Goal: Task Accomplishment & Management: Manage account settings

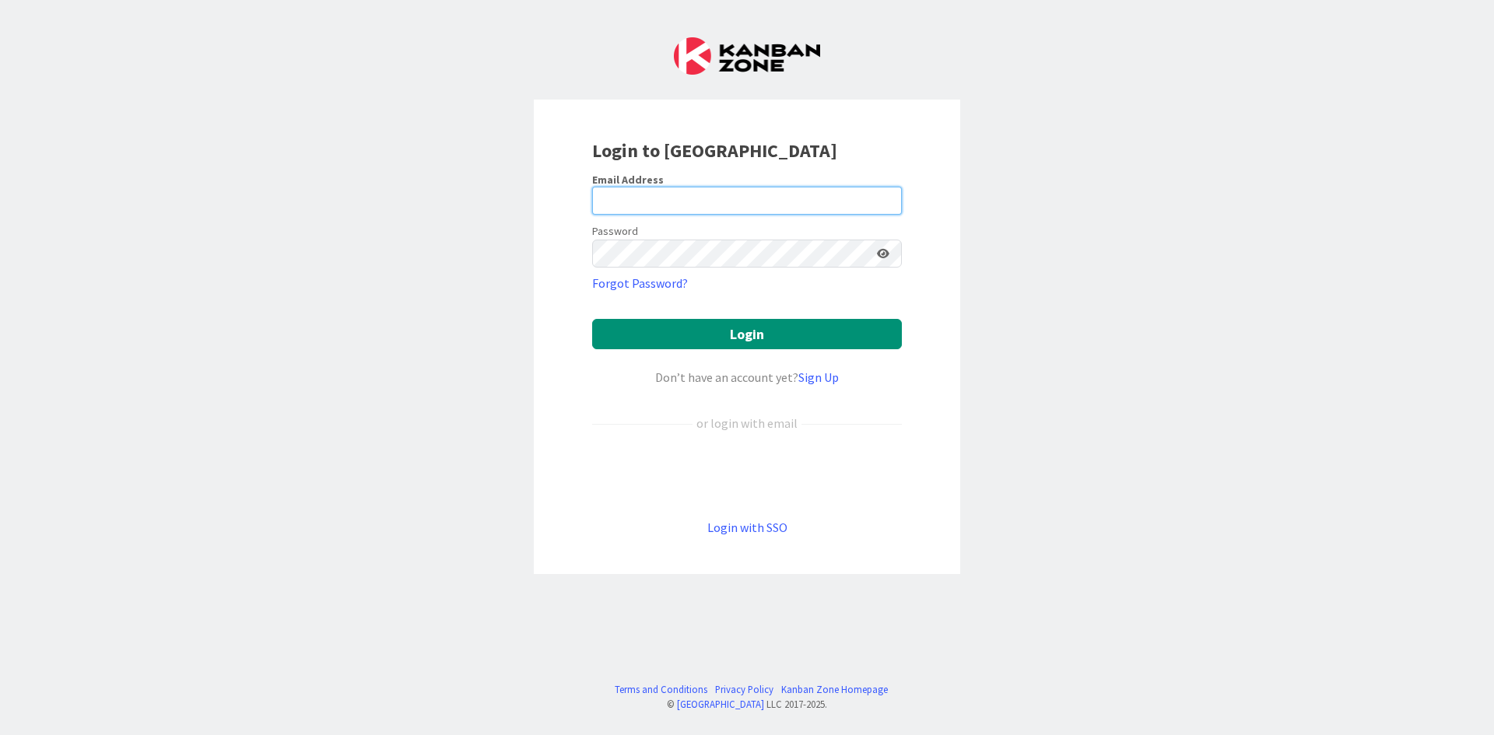
click at [672, 198] on input "email" at bounding box center [747, 201] width 310 height 28
type input "[EMAIL_ADDRESS][DOMAIN_NAME]"
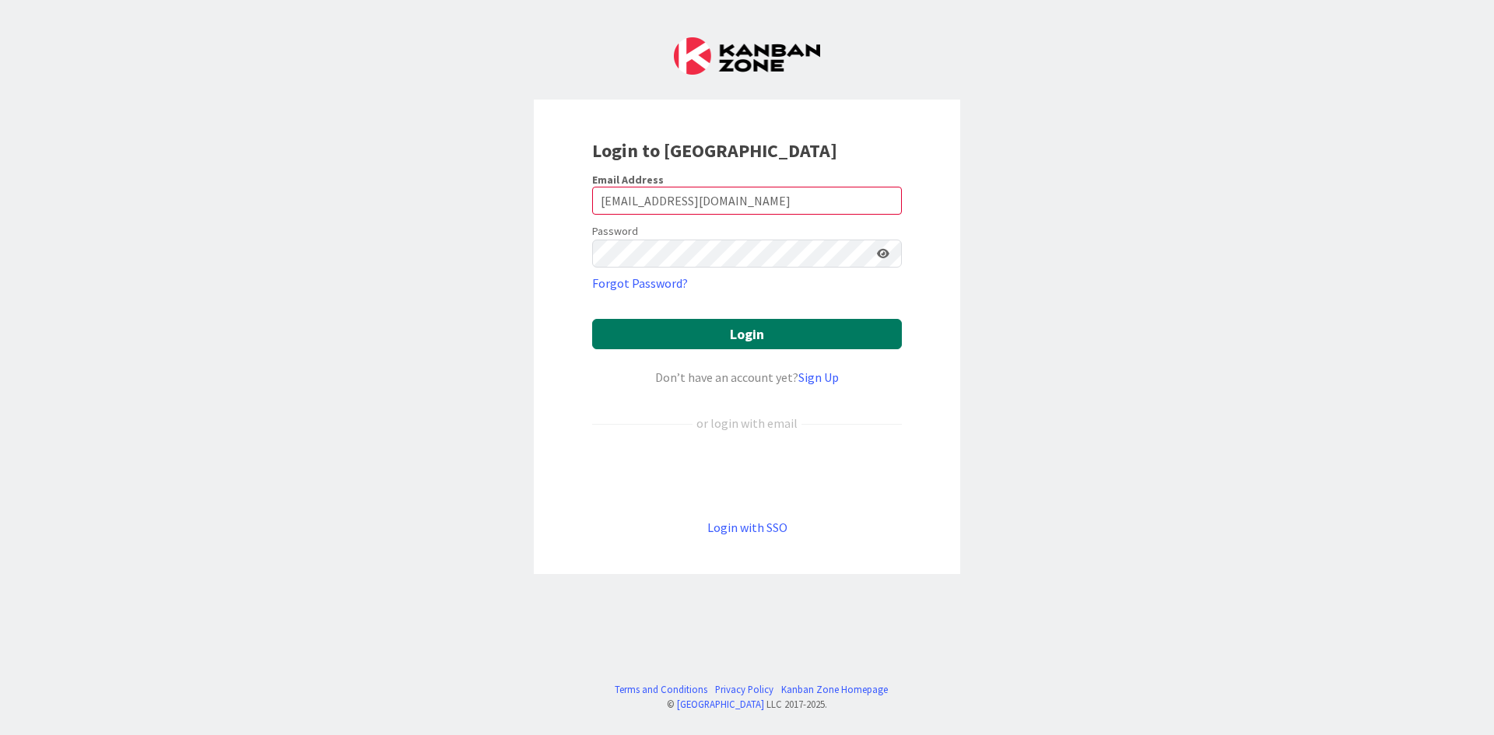
click at [748, 321] on button "Login" at bounding box center [747, 334] width 310 height 30
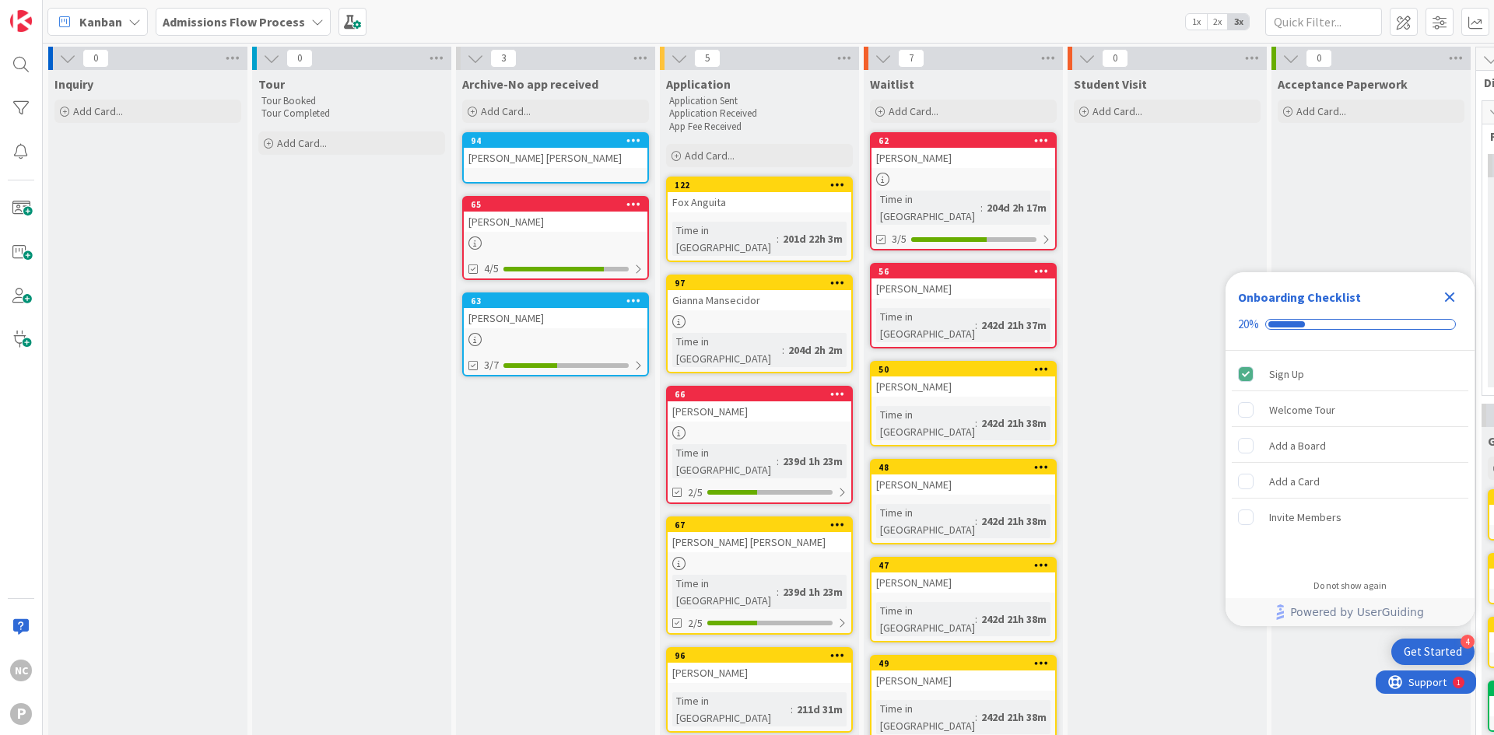
click at [1461, 302] on div "Close Checklist" at bounding box center [1449, 297] width 25 height 25
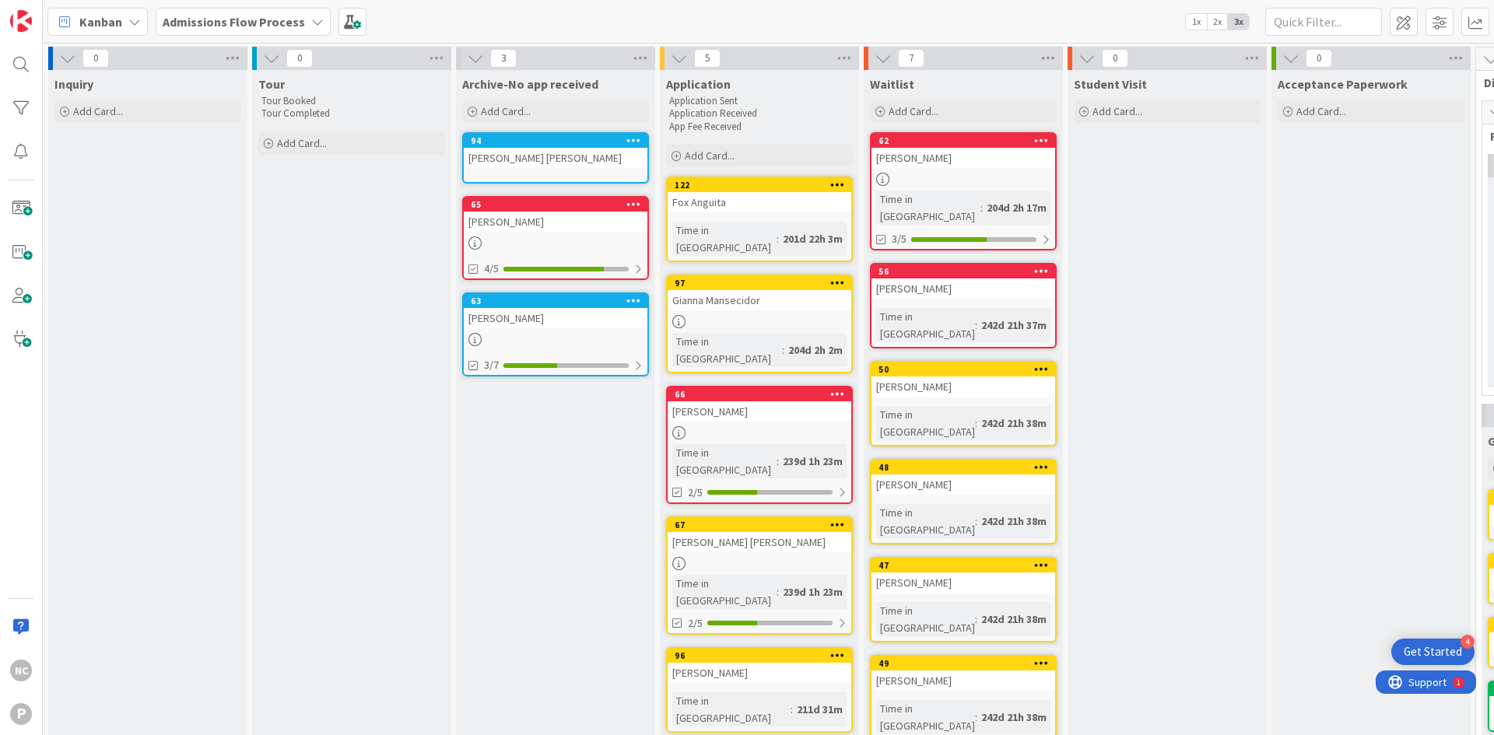
click at [1049, 138] on div at bounding box center [1041, 140] width 28 height 11
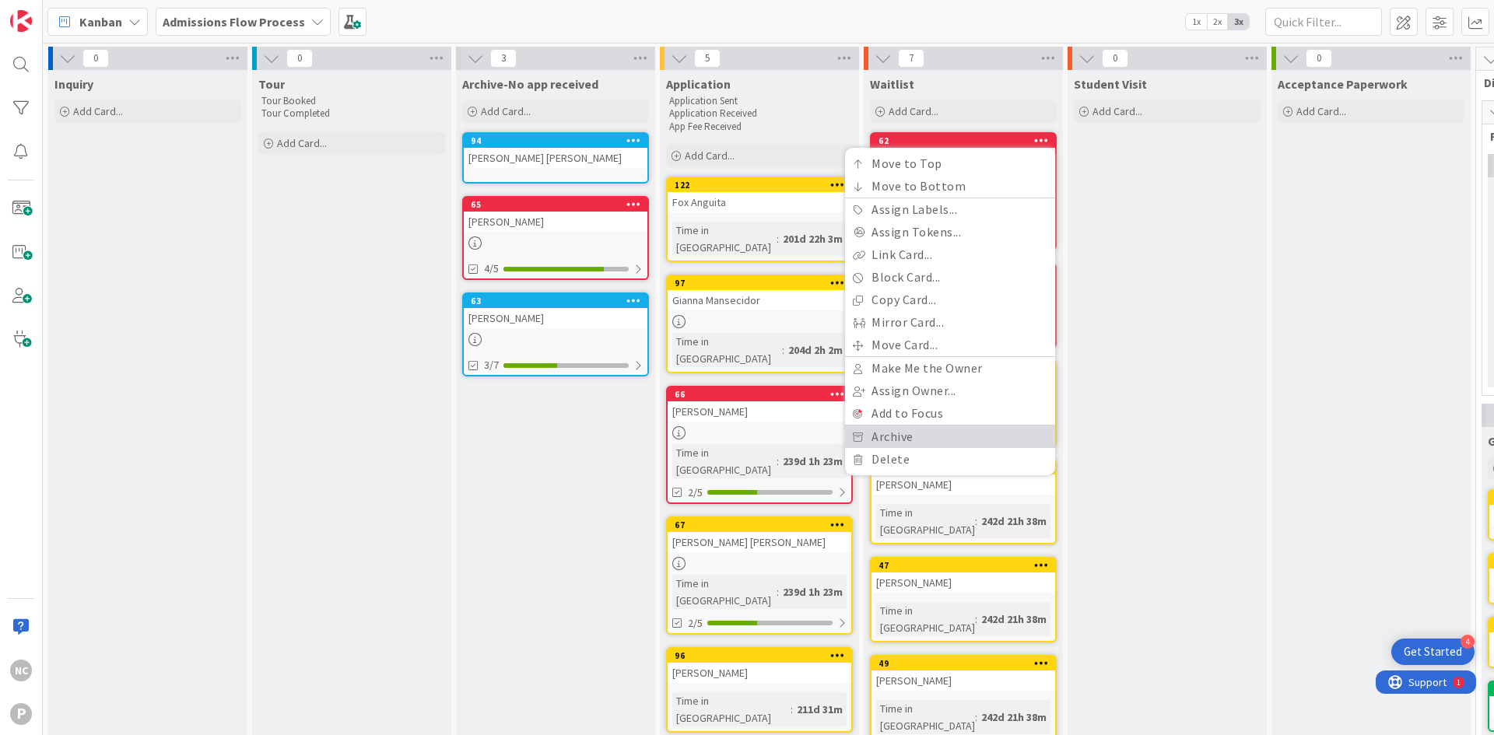
click at [884, 439] on link "Archive" at bounding box center [950, 437] width 210 height 23
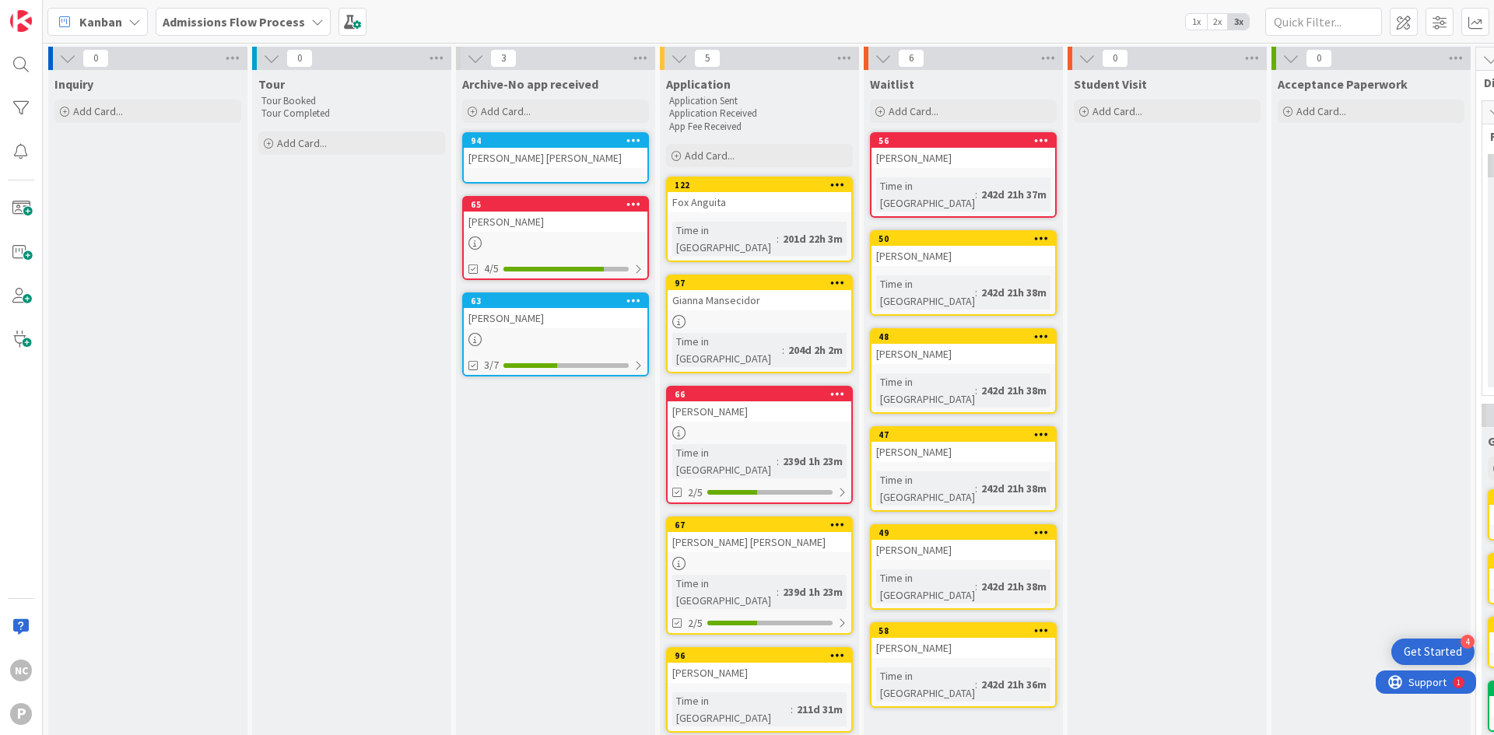
click at [1045, 233] on icon at bounding box center [1041, 238] width 15 height 11
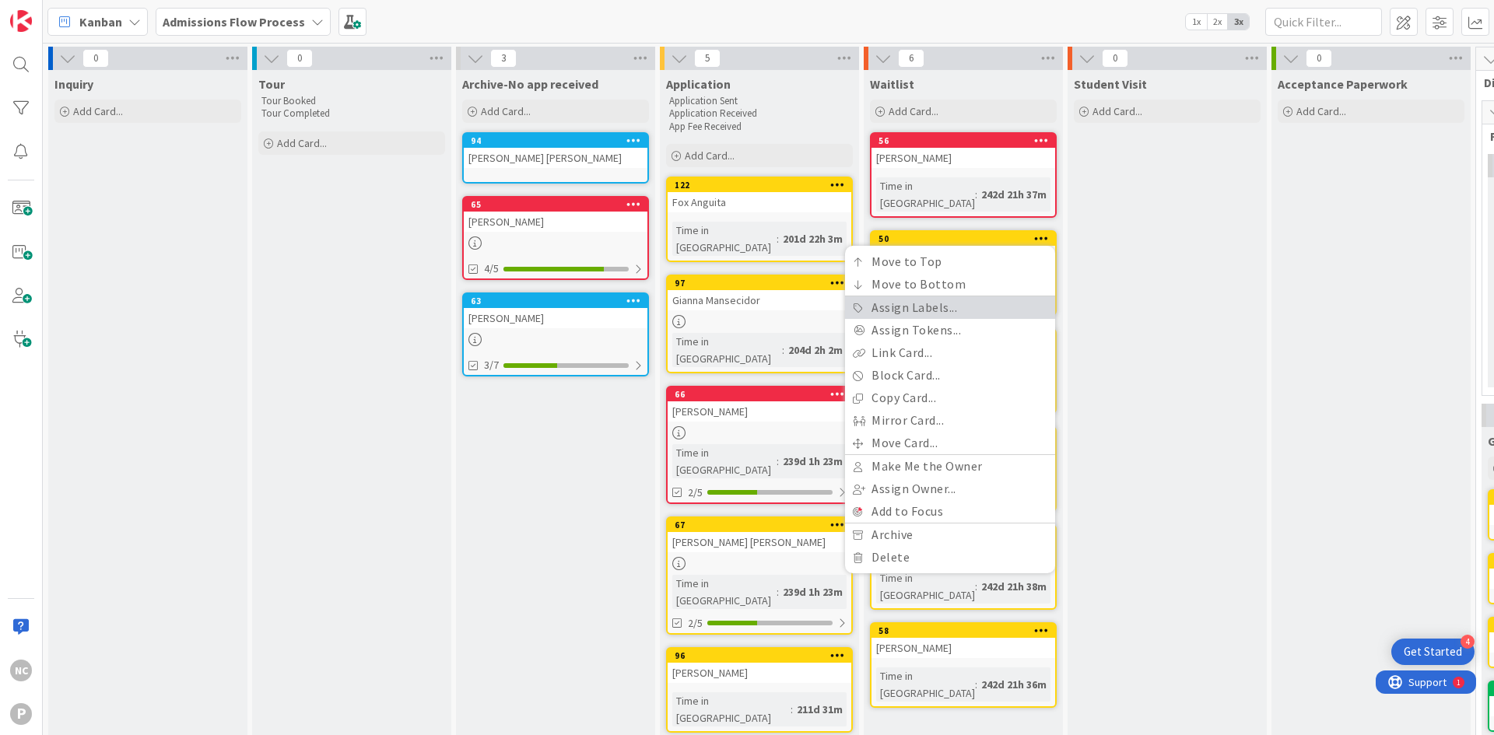
click at [926, 296] on link "Assign Labels..." at bounding box center [950, 307] width 210 height 23
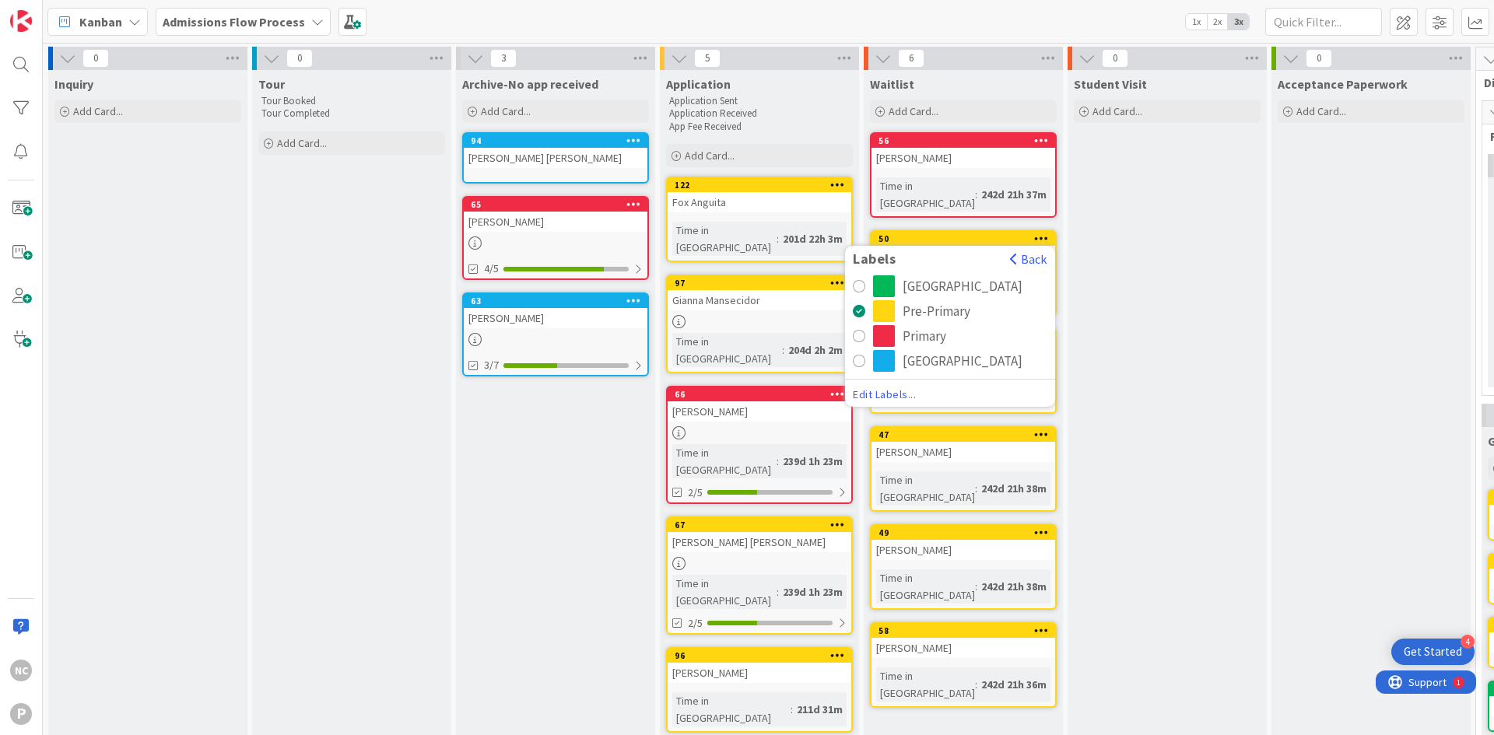
click at [920, 327] on div "Primary" at bounding box center [924, 336] width 44 height 22
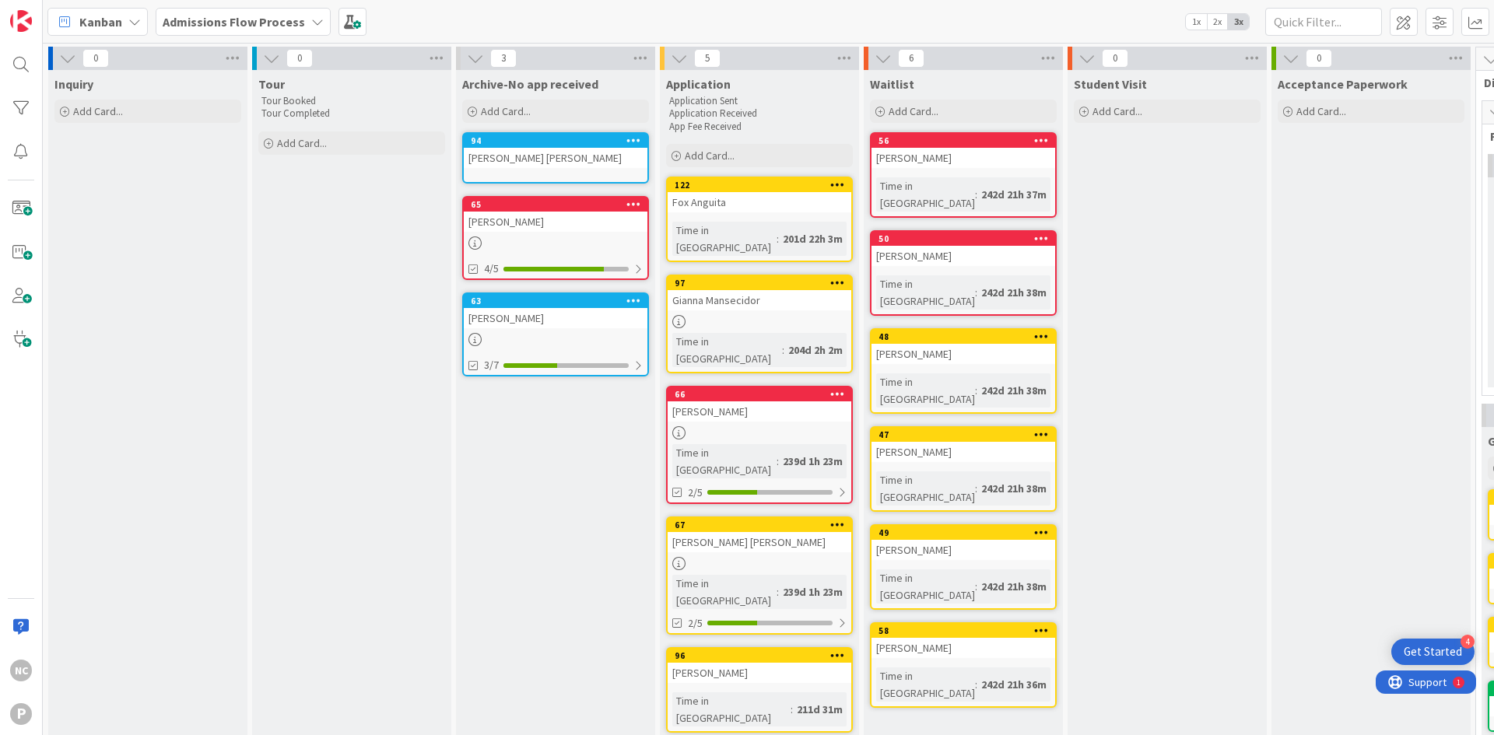
click at [1051, 527] on div at bounding box center [1041, 532] width 28 height 11
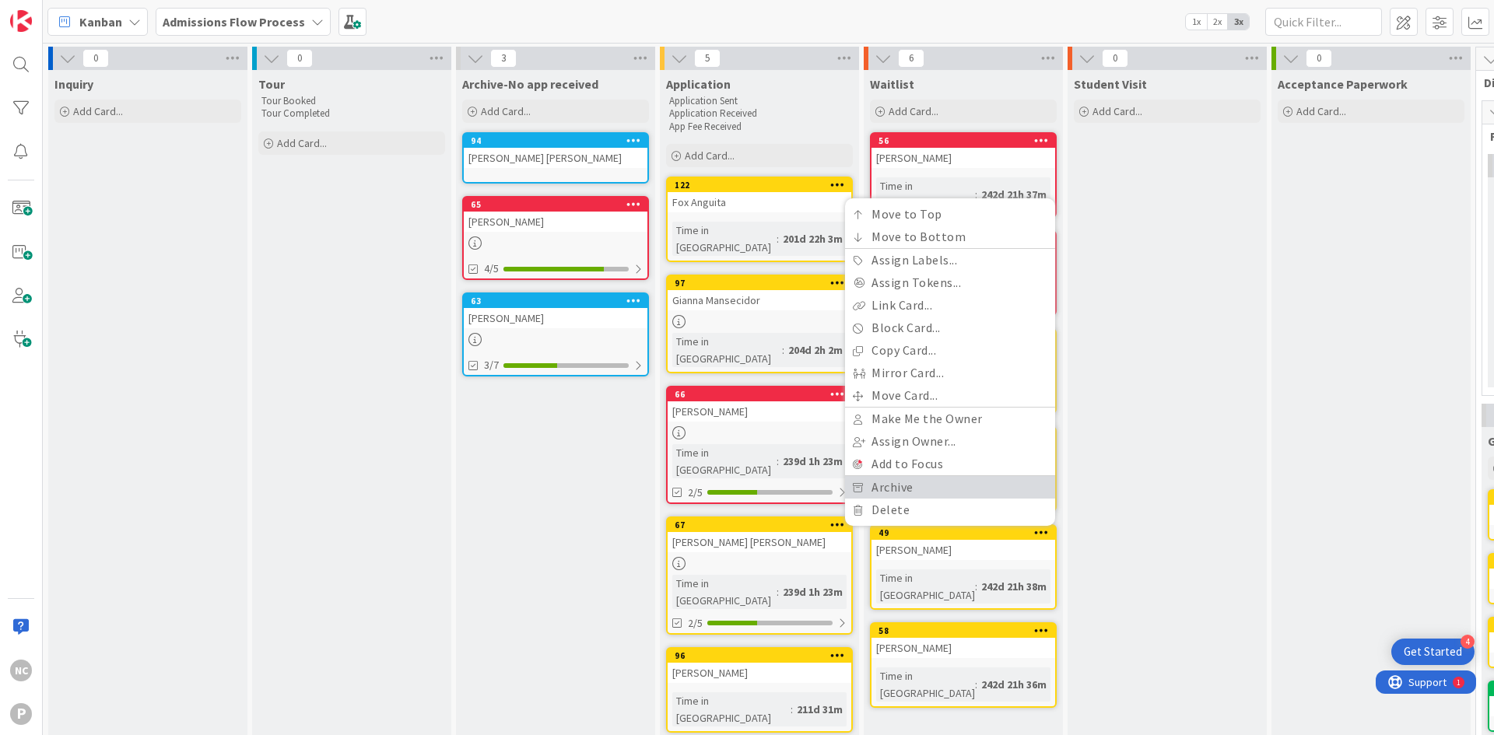
click at [991, 476] on link "Archive" at bounding box center [950, 487] width 210 height 23
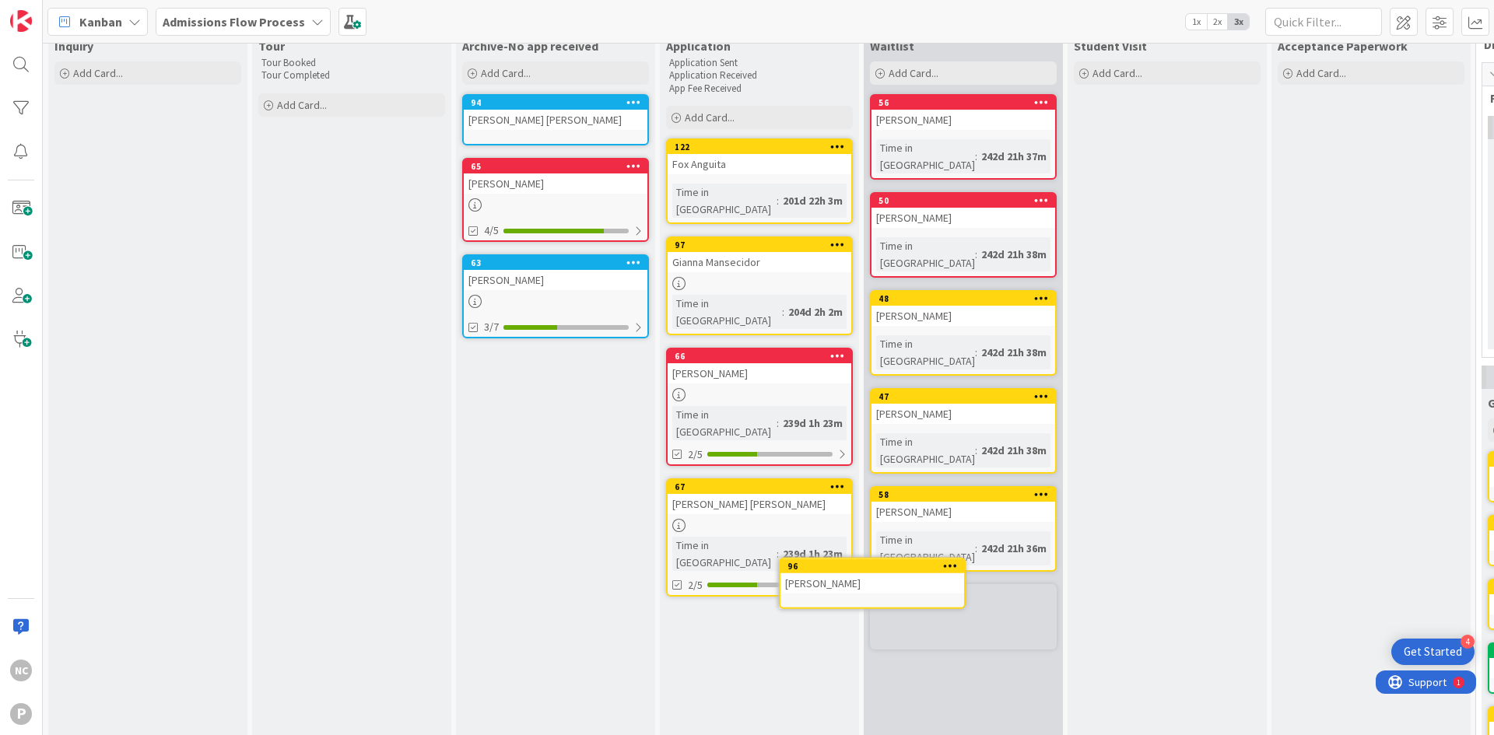
scroll to position [51, 0]
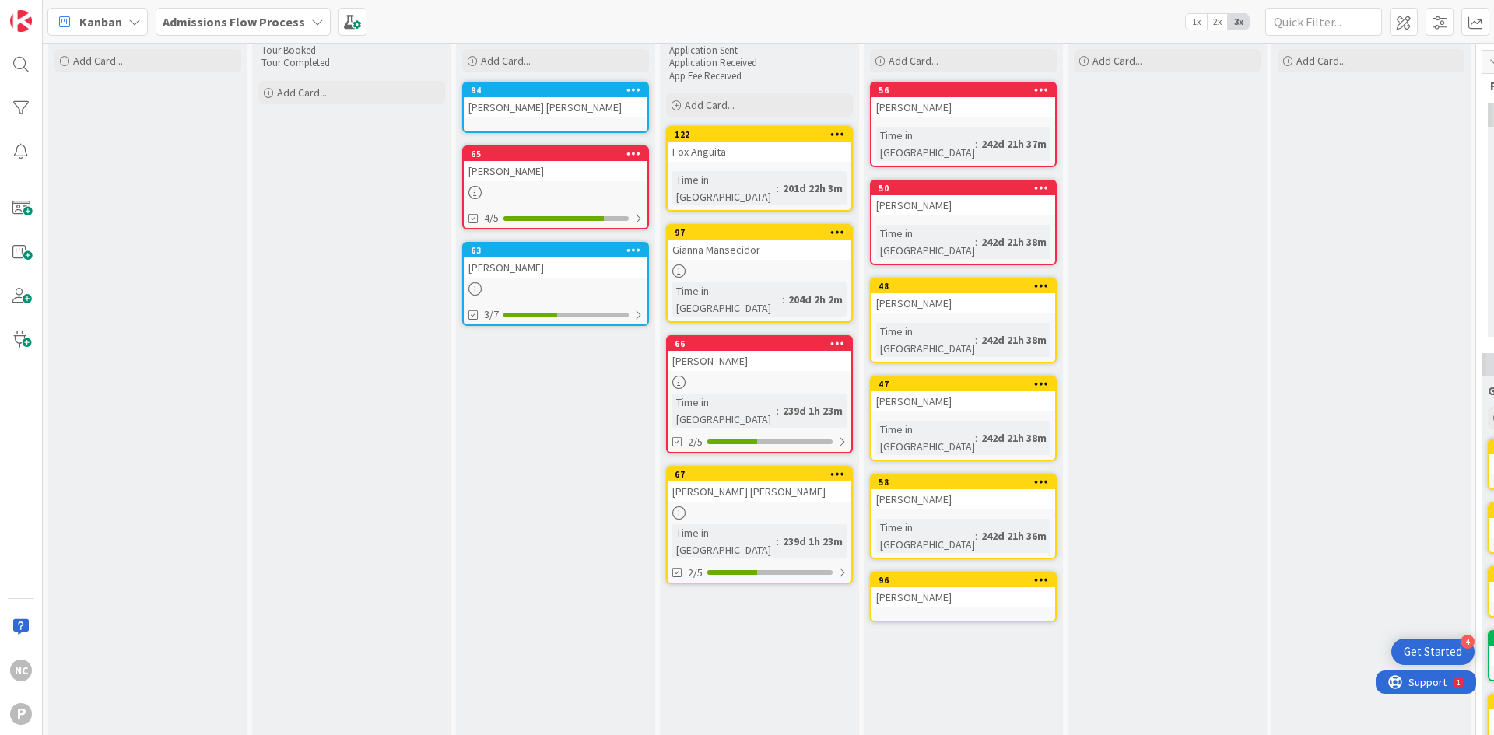
click at [842, 468] on icon at bounding box center [837, 473] width 15 height 11
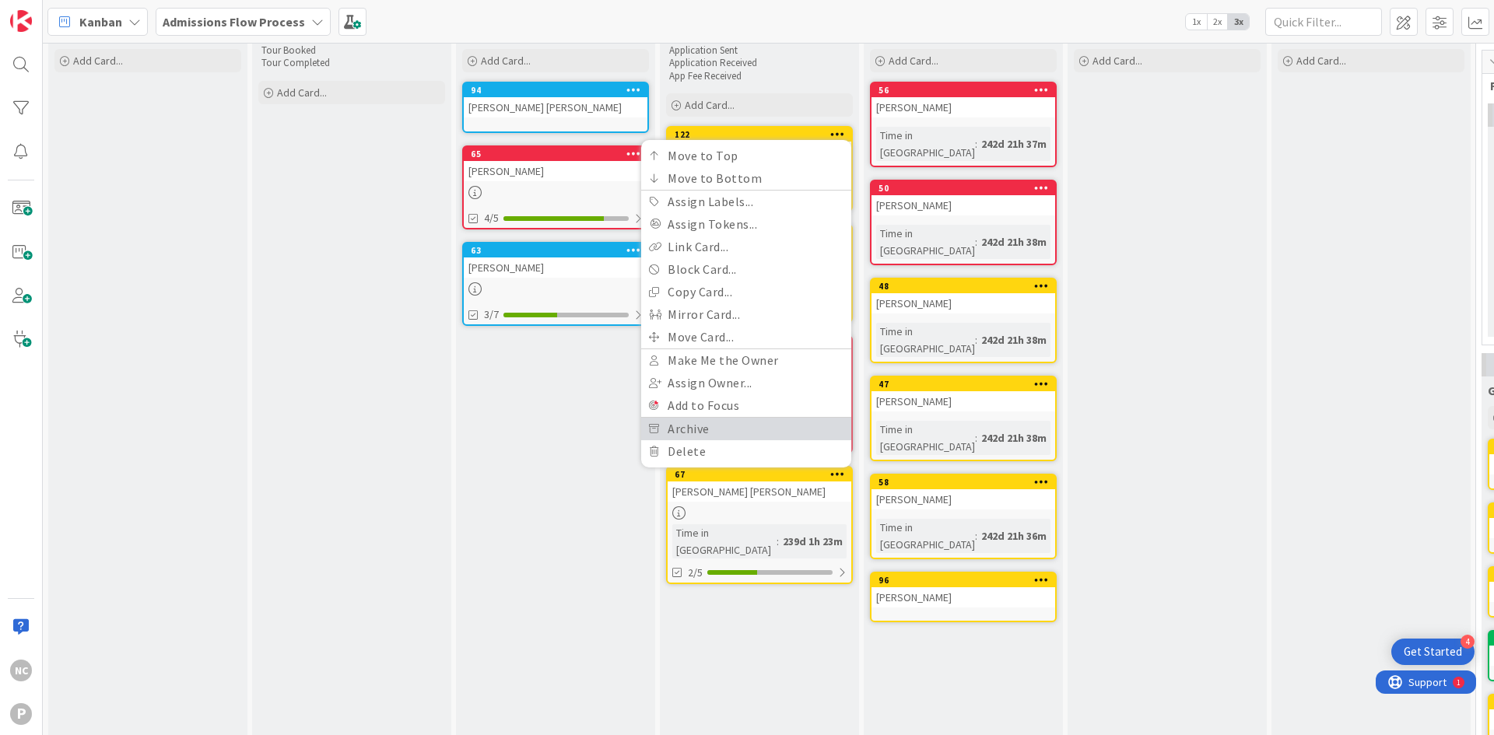
click at [772, 418] on link "Archive" at bounding box center [746, 429] width 210 height 23
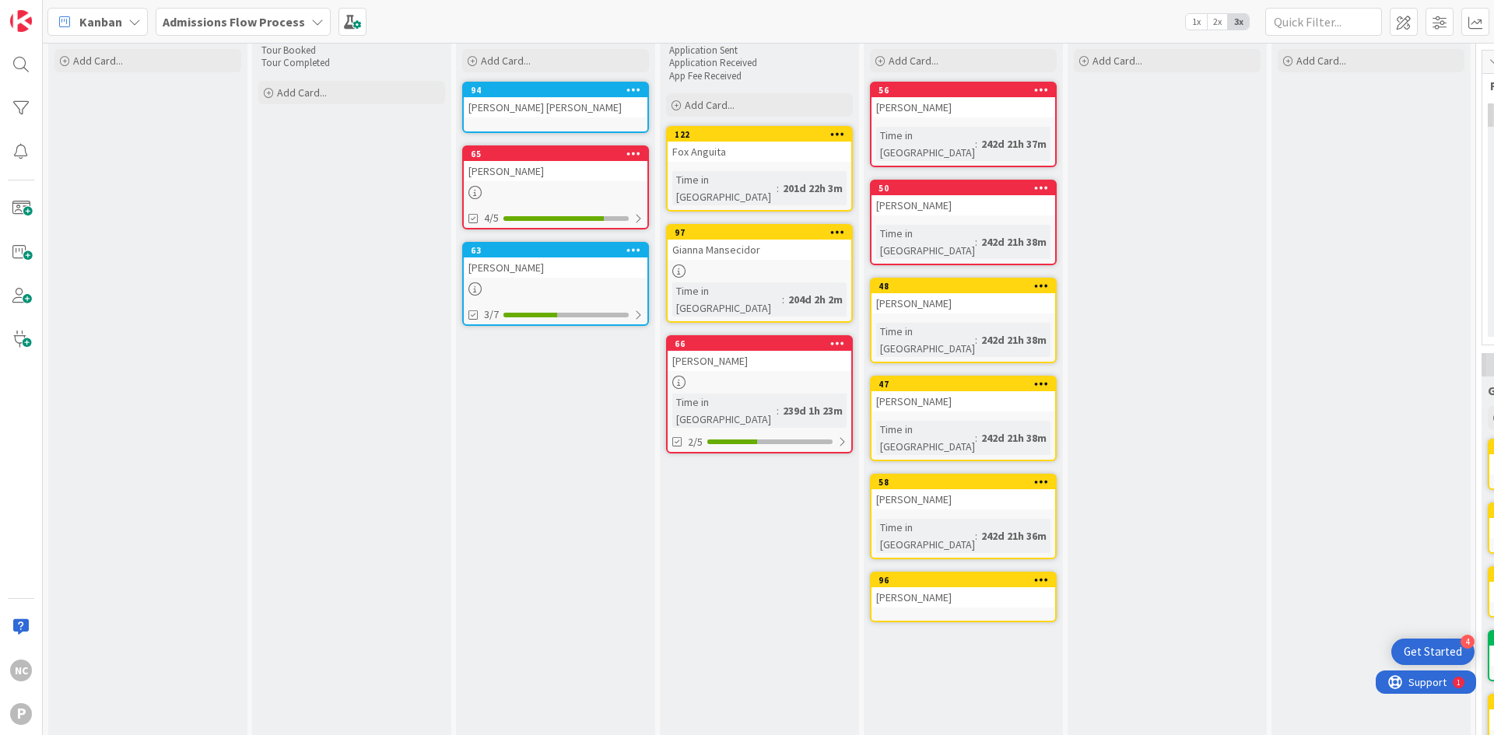
scroll to position [0, 0]
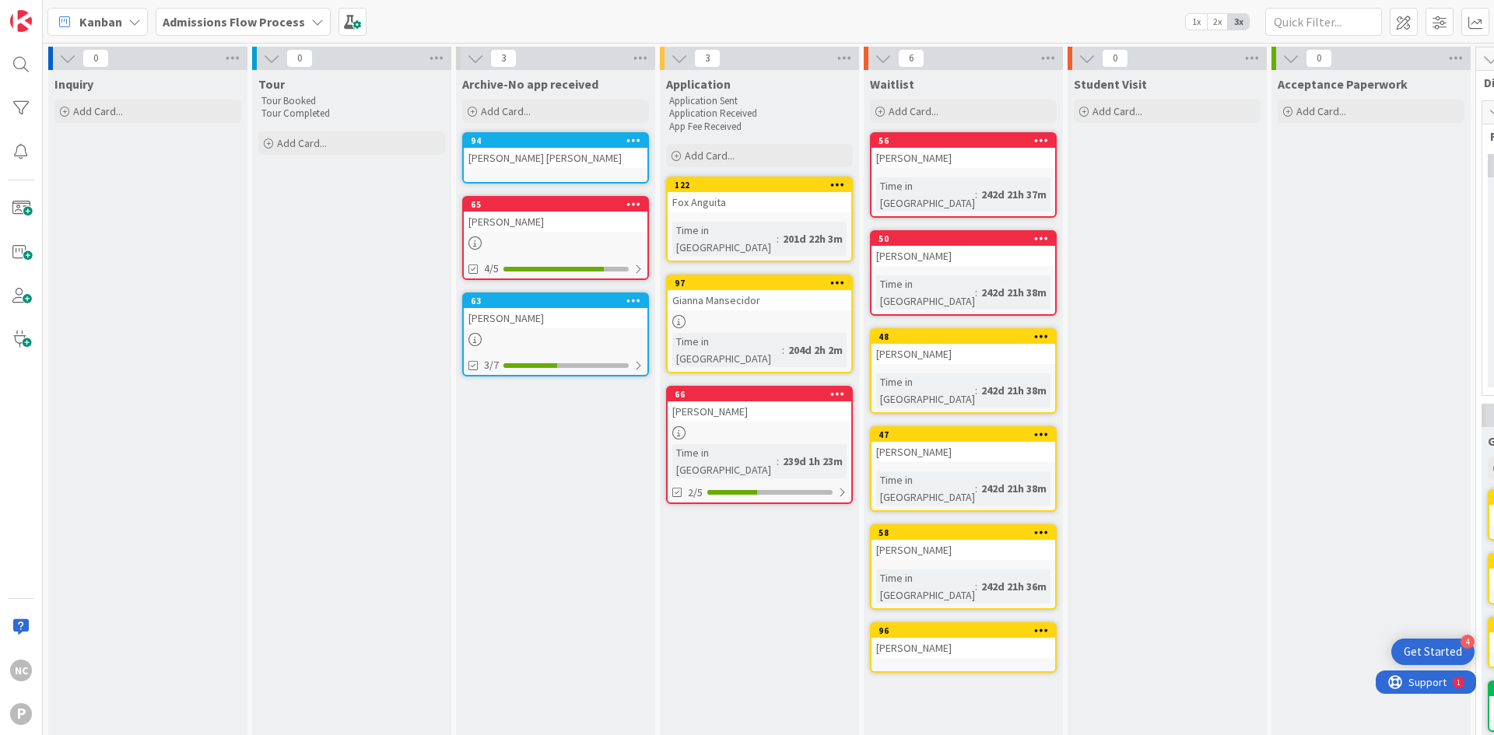
click at [841, 388] on icon at bounding box center [837, 393] width 15 height 11
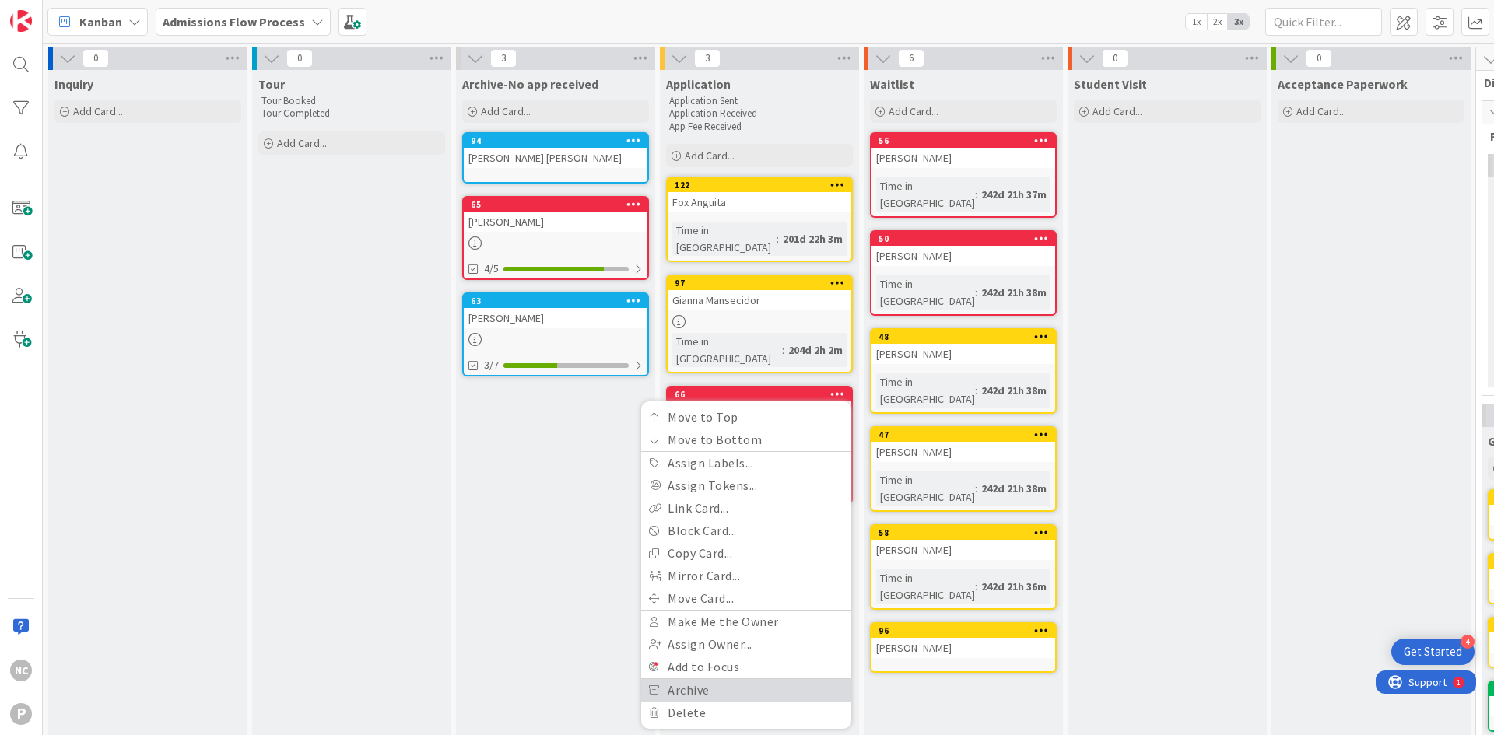
click at [724, 679] on link "Archive" at bounding box center [746, 690] width 210 height 23
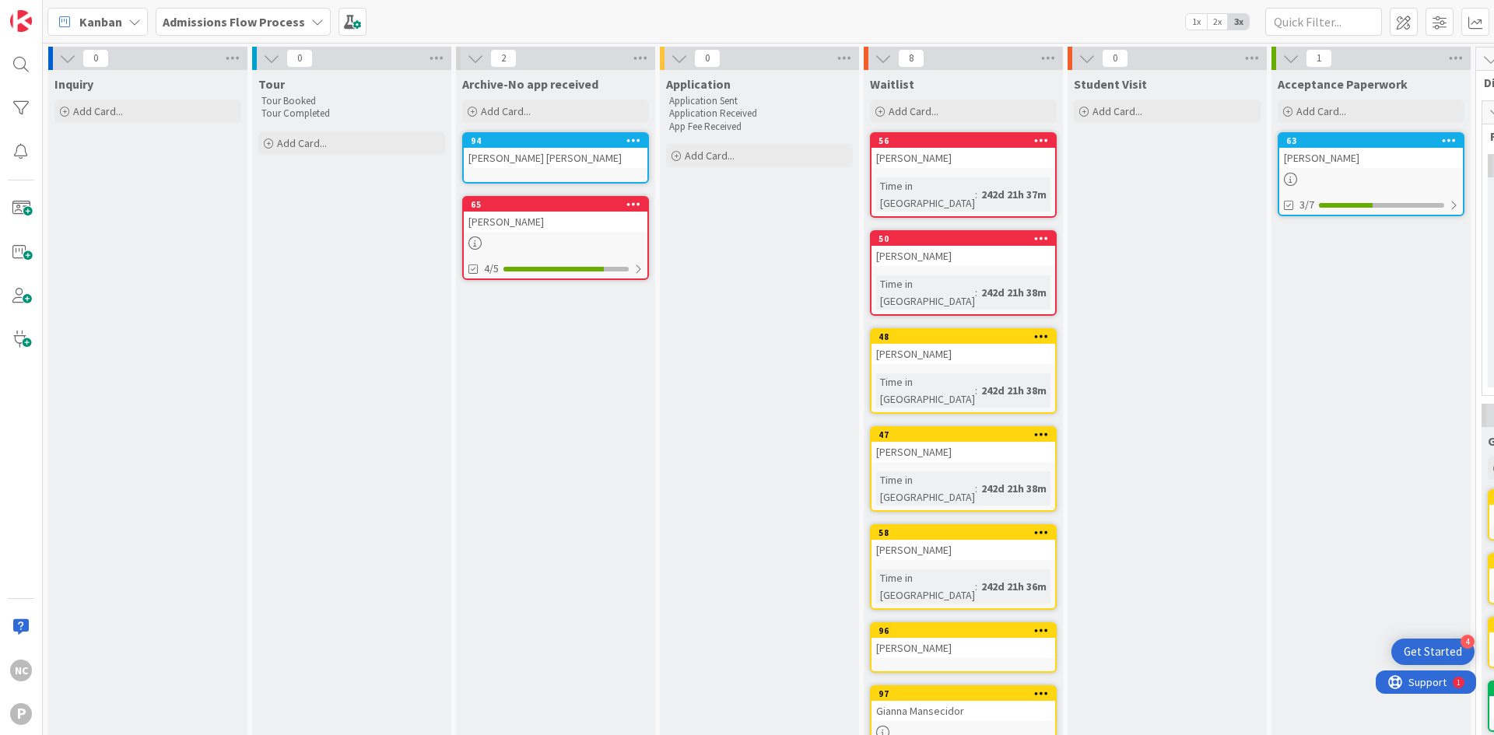
click at [635, 137] on icon at bounding box center [633, 140] width 15 height 11
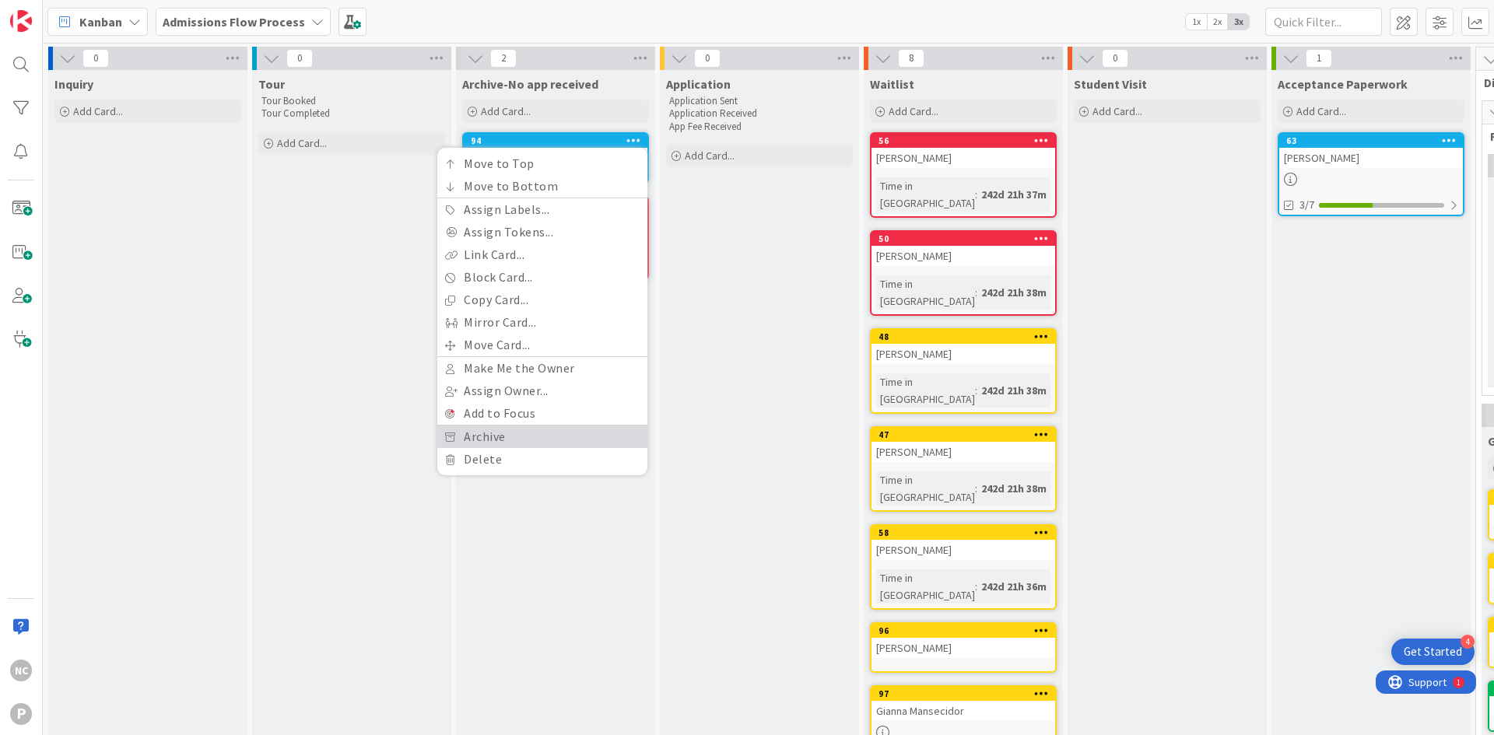
click at [560, 438] on link "Archive" at bounding box center [542, 437] width 210 height 23
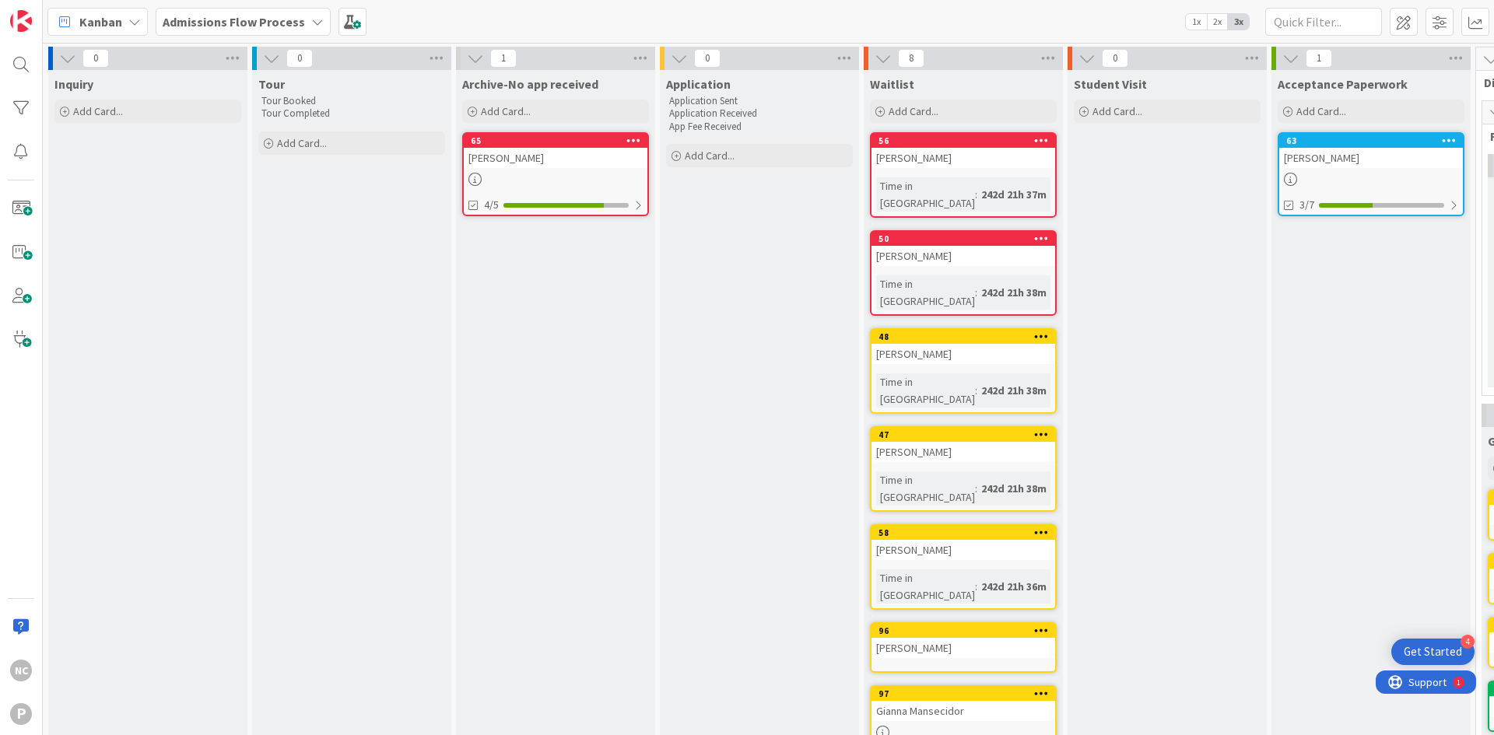
click at [636, 142] on icon at bounding box center [633, 140] width 15 height 11
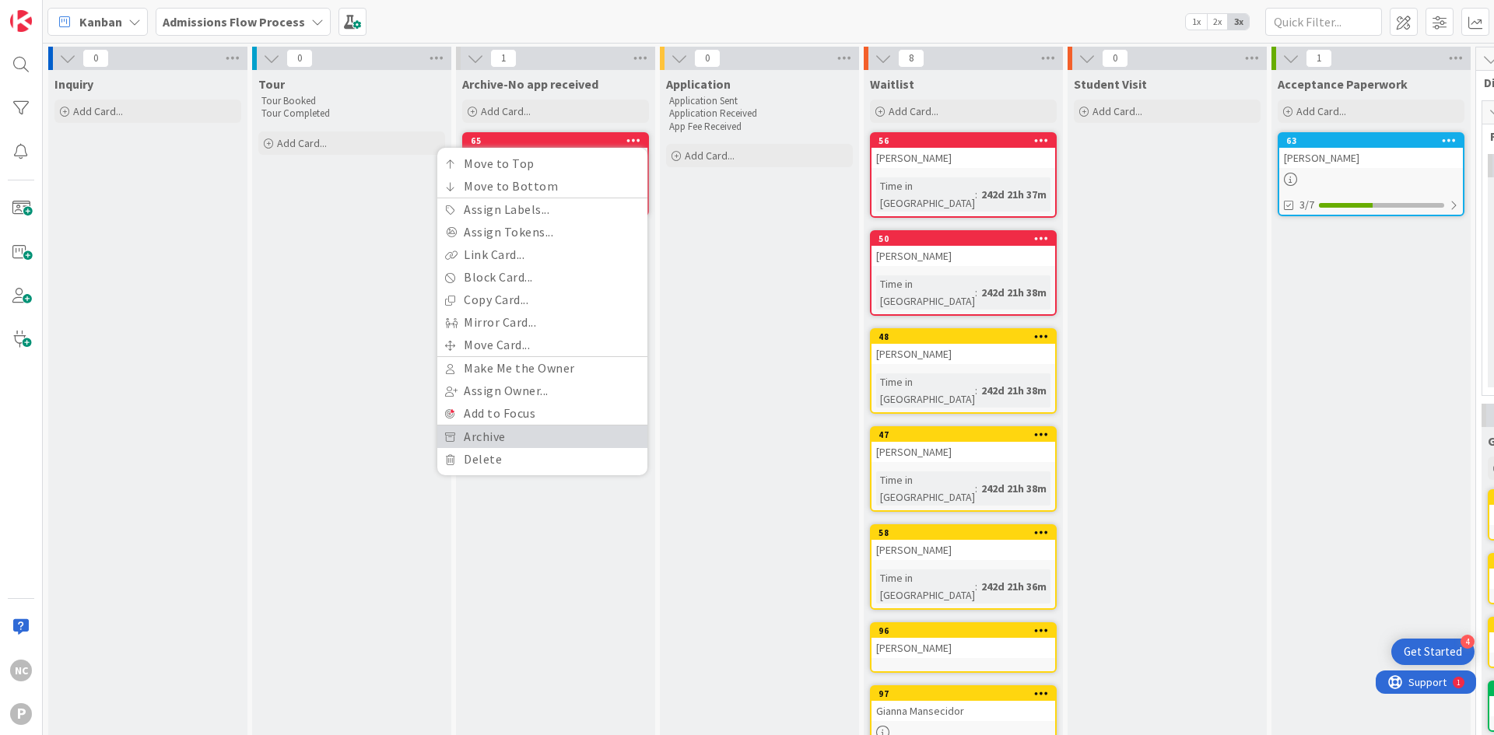
click at [575, 440] on link "Archive" at bounding box center [542, 437] width 210 height 23
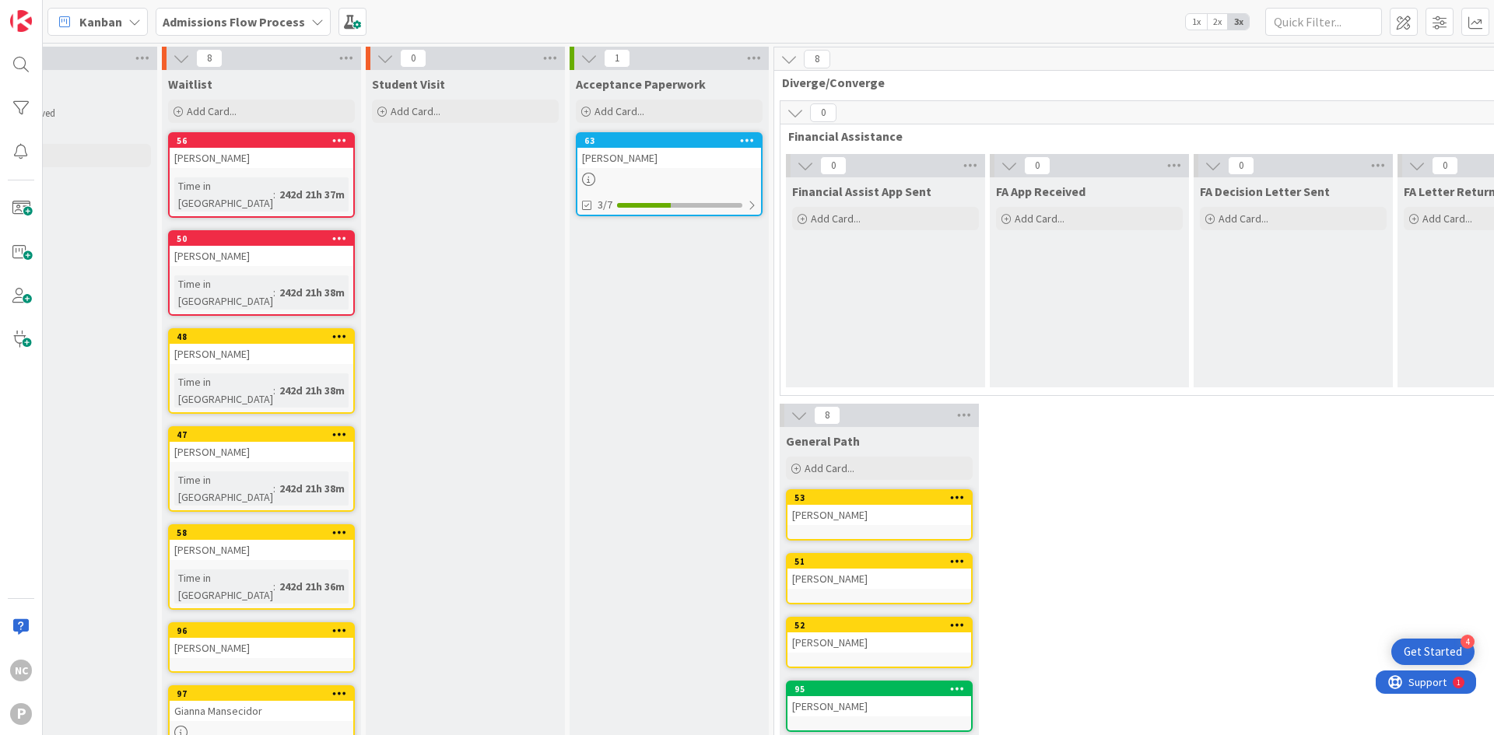
scroll to position [0, 760]
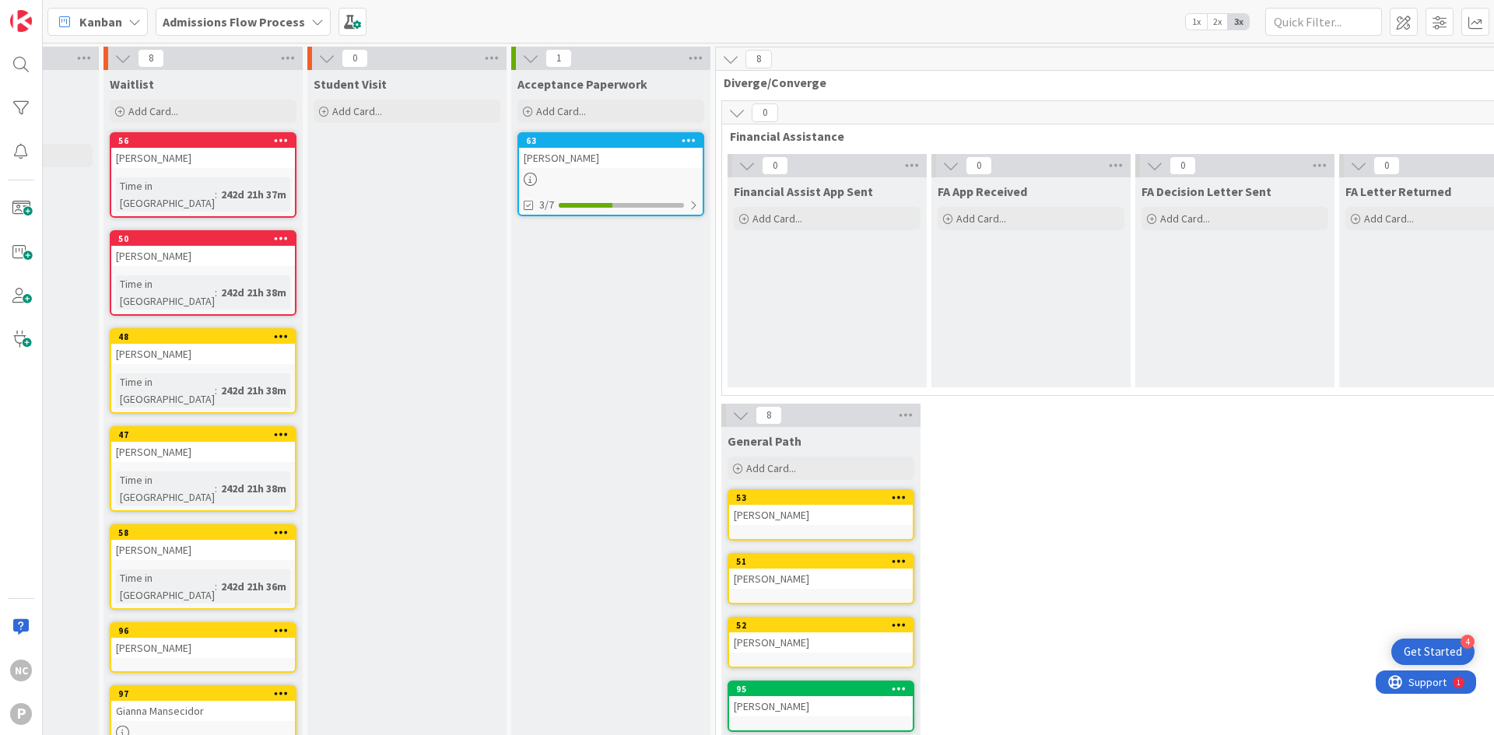
click at [726, 62] on icon at bounding box center [730, 59] width 17 height 17
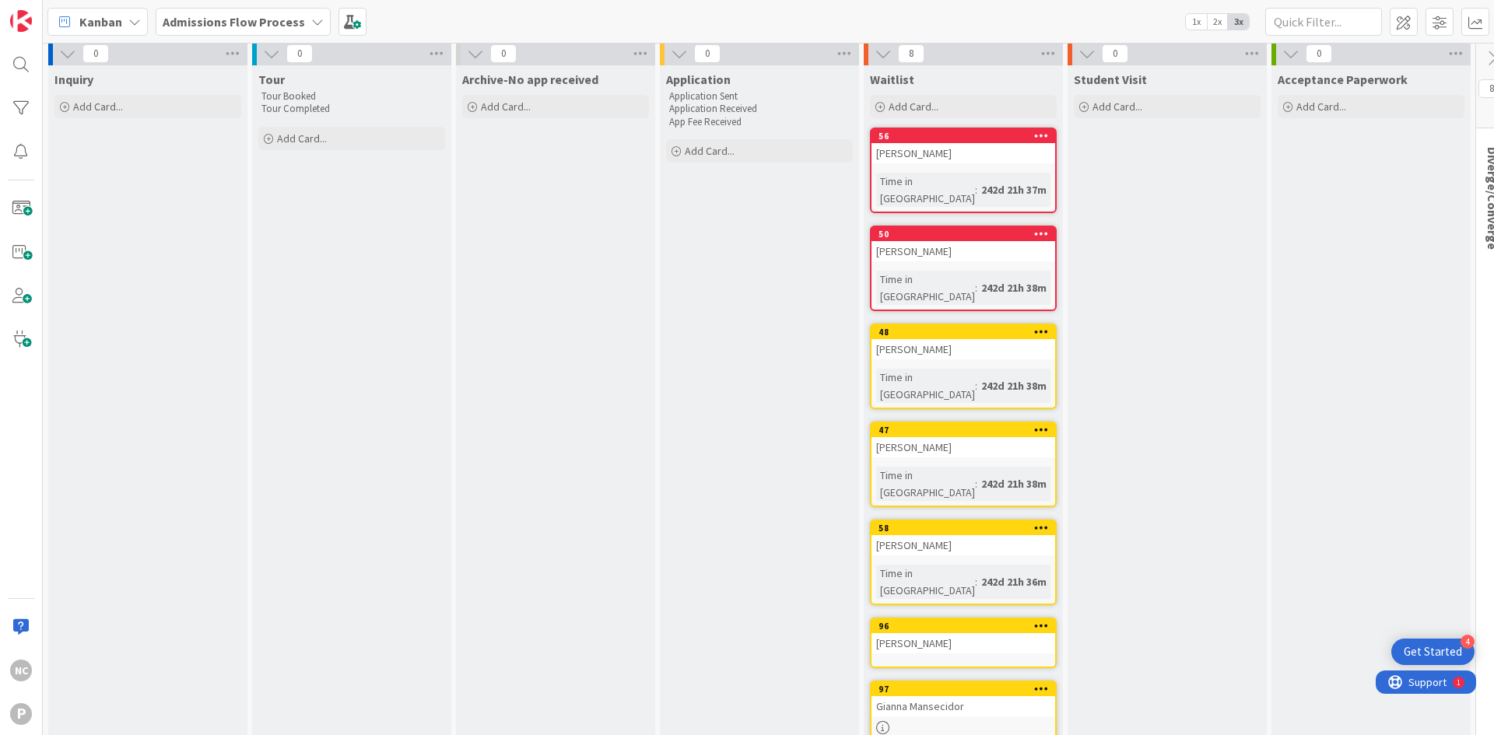
scroll to position [0, 0]
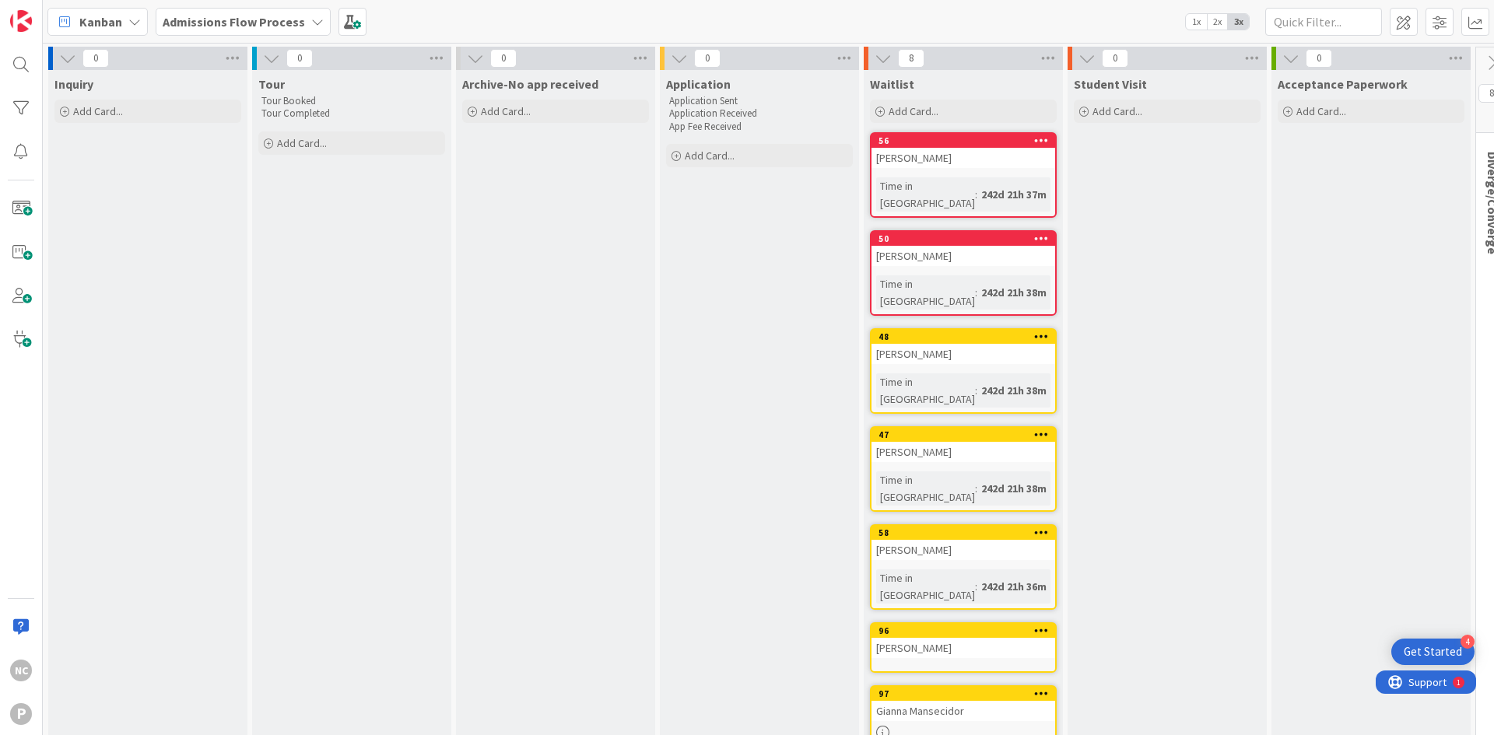
click at [915, 146] on div "56" at bounding box center [963, 141] width 184 height 14
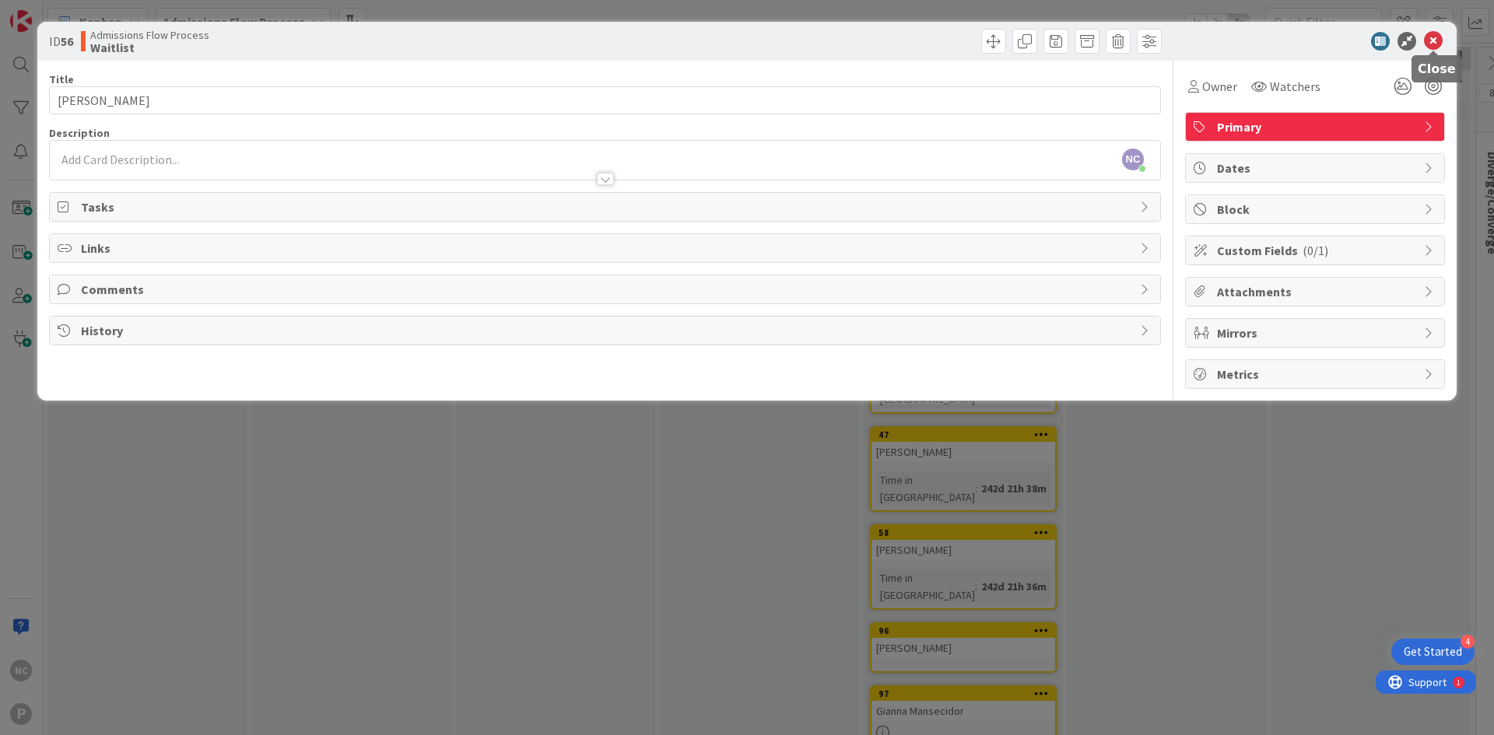
click at [1433, 47] on icon at bounding box center [1433, 41] width 19 height 19
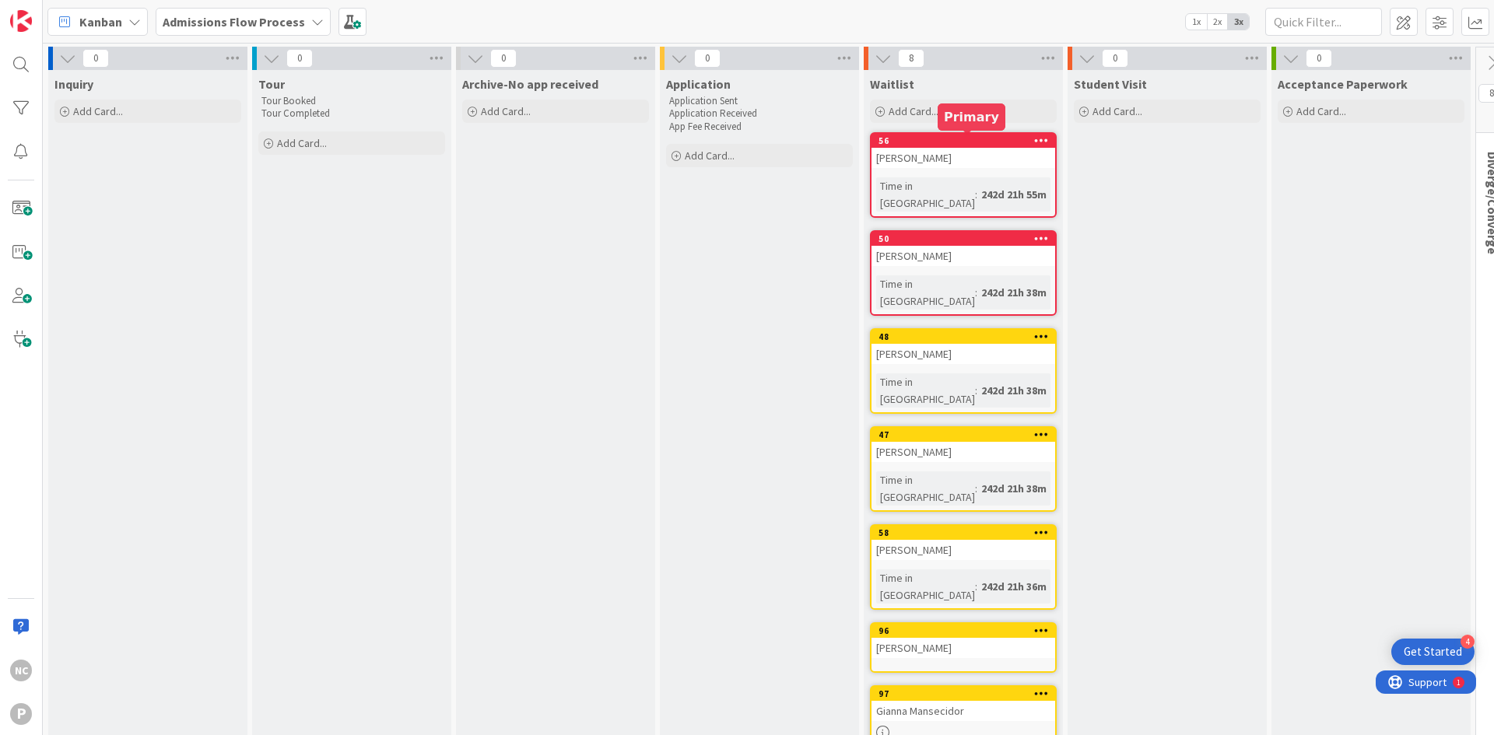
click at [933, 155] on div "[PERSON_NAME]" at bounding box center [963, 158] width 184 height 20
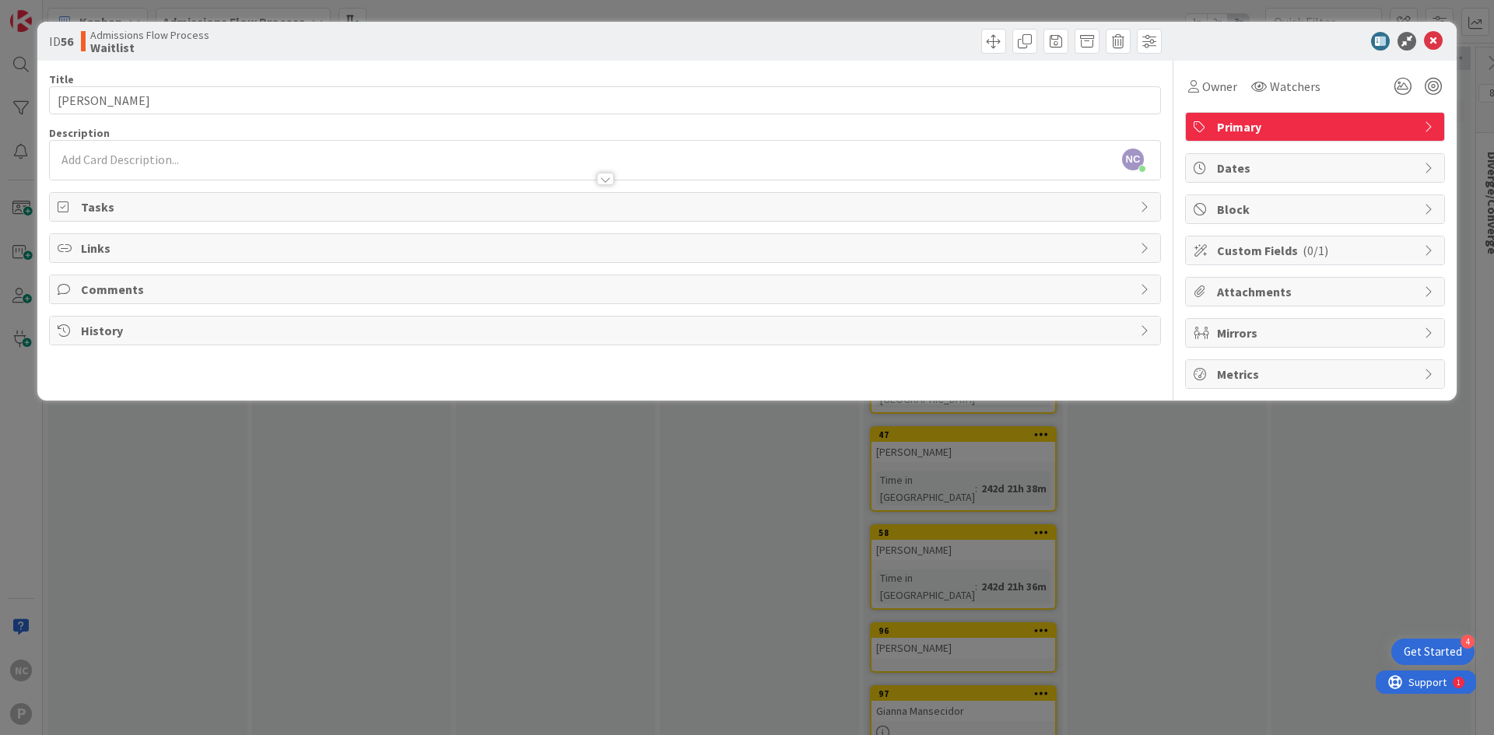
click at [608, 177] on div at bounding box center [605, 179] width 17 height 12
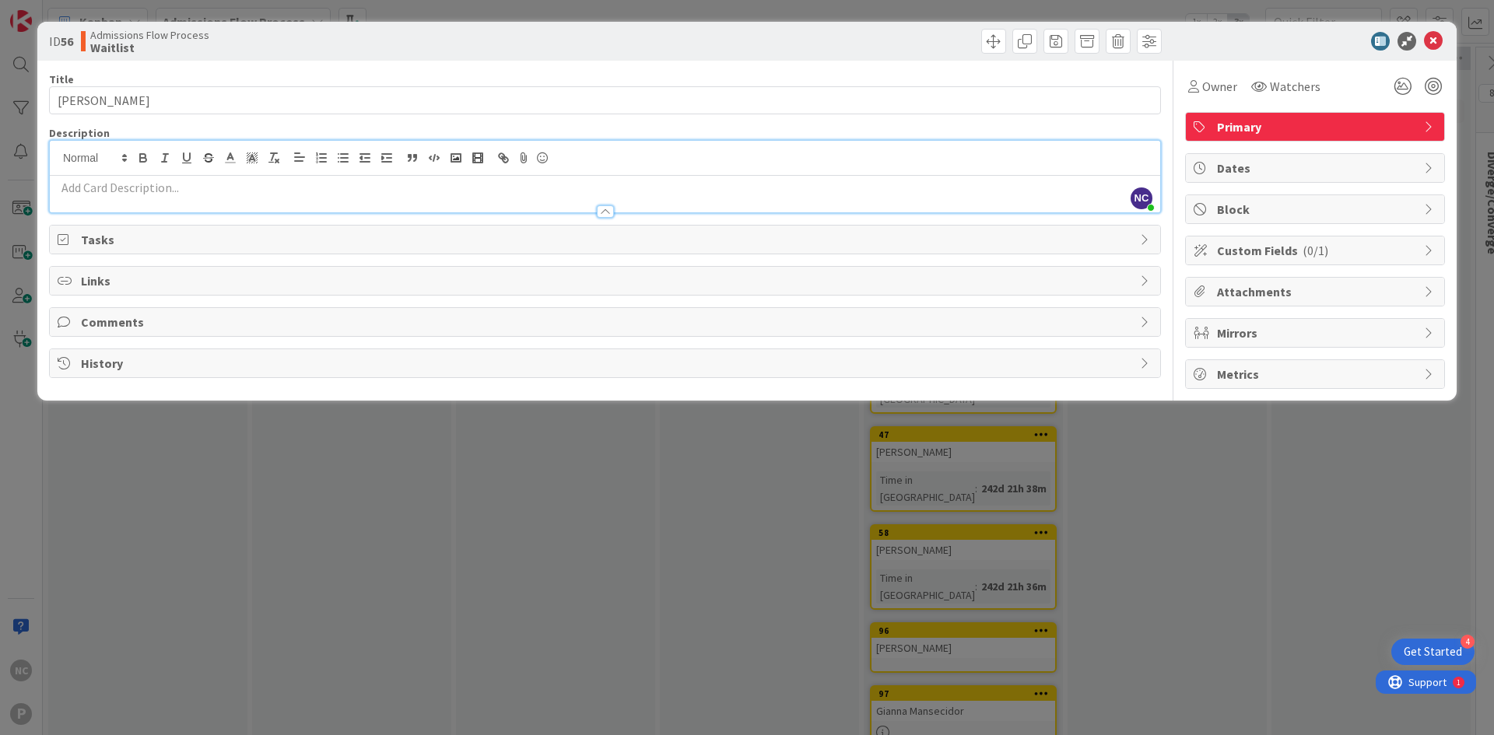
click at [608, 212] on div at bounding box center [605, 211] width 17 height 12
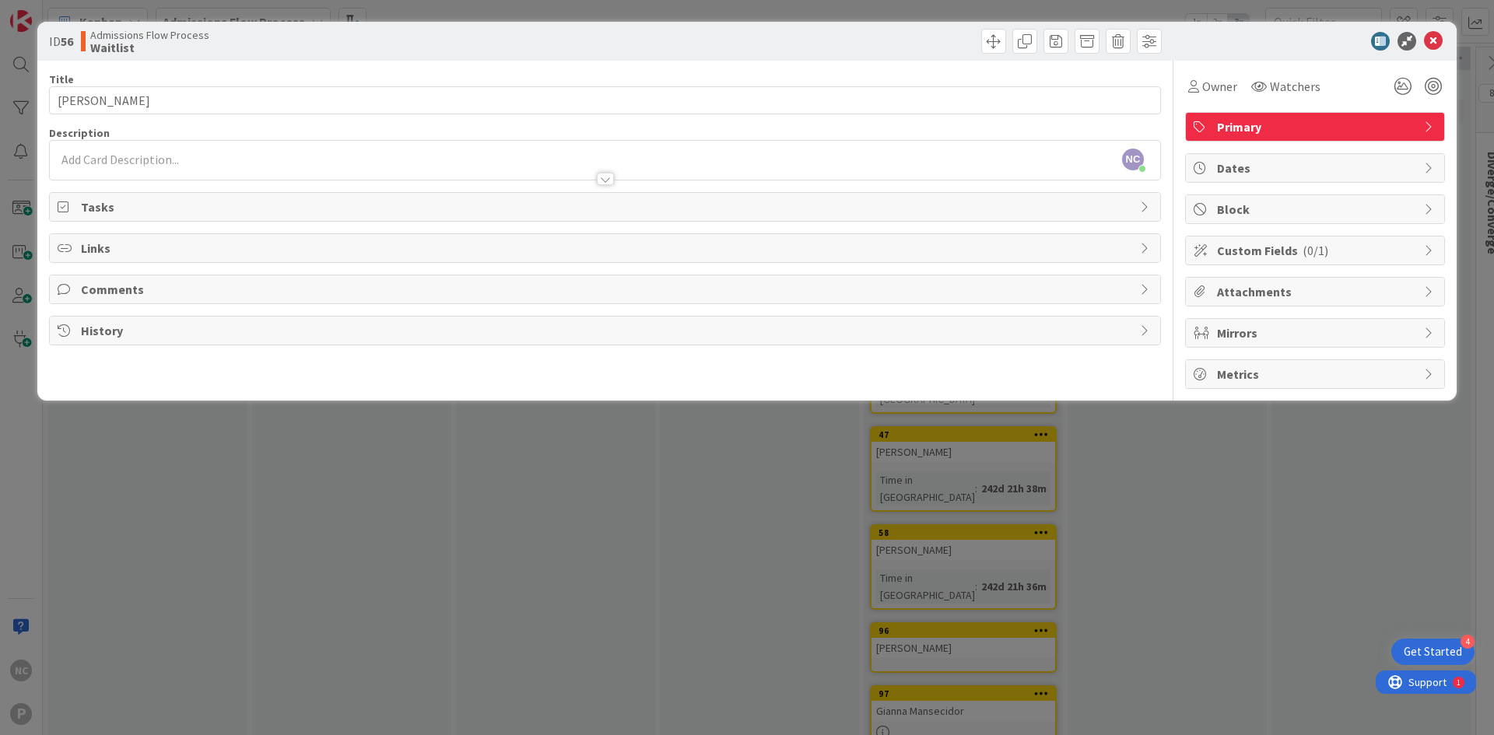
click at [367, 221] on div "Tasks" at bounding box center [605, 207] width 1112 height 30
click at [374, 236] on div "Links" at bounding box center [605, 248] width 1110 height 28
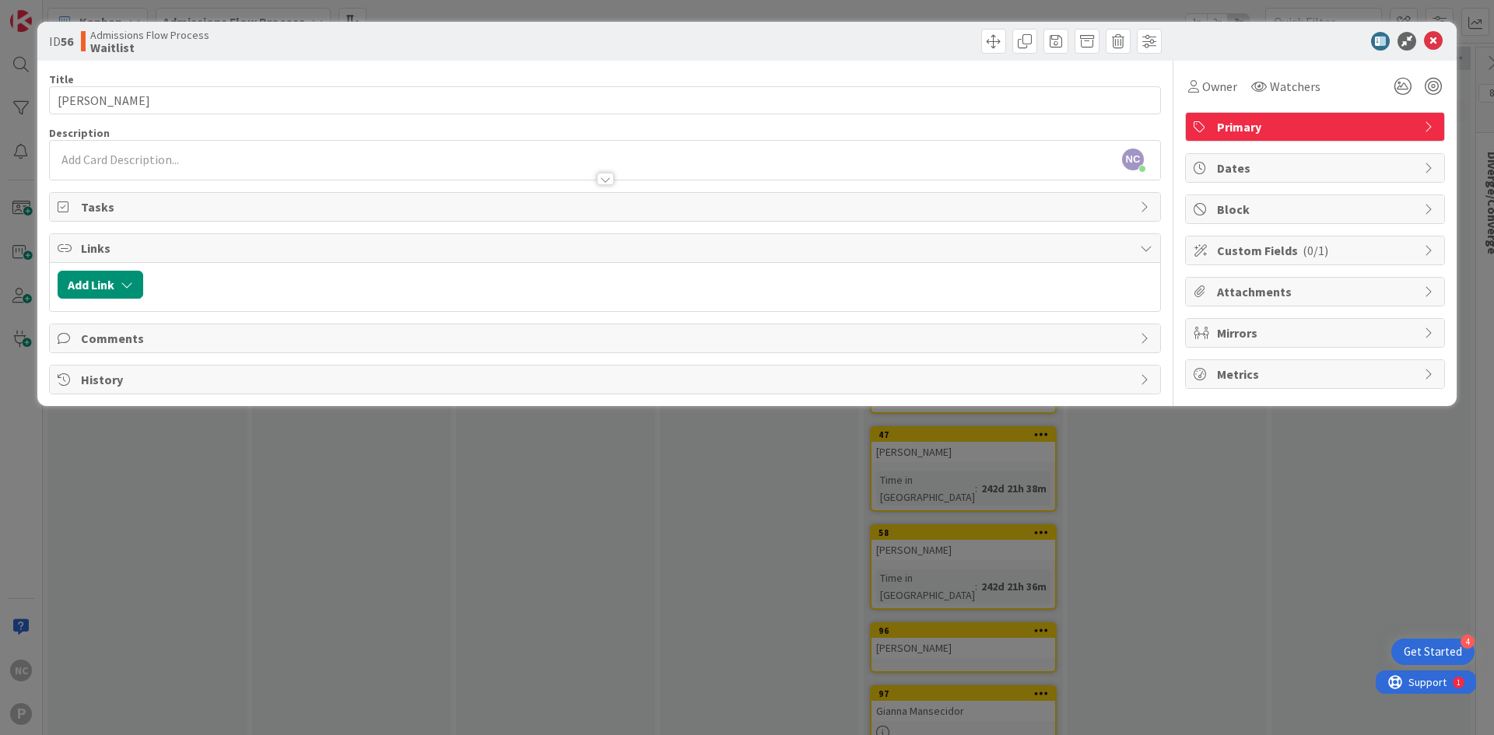
click at [359, 195] on div "Tasks" at bounding box center [605, 207] width 1110 height 28
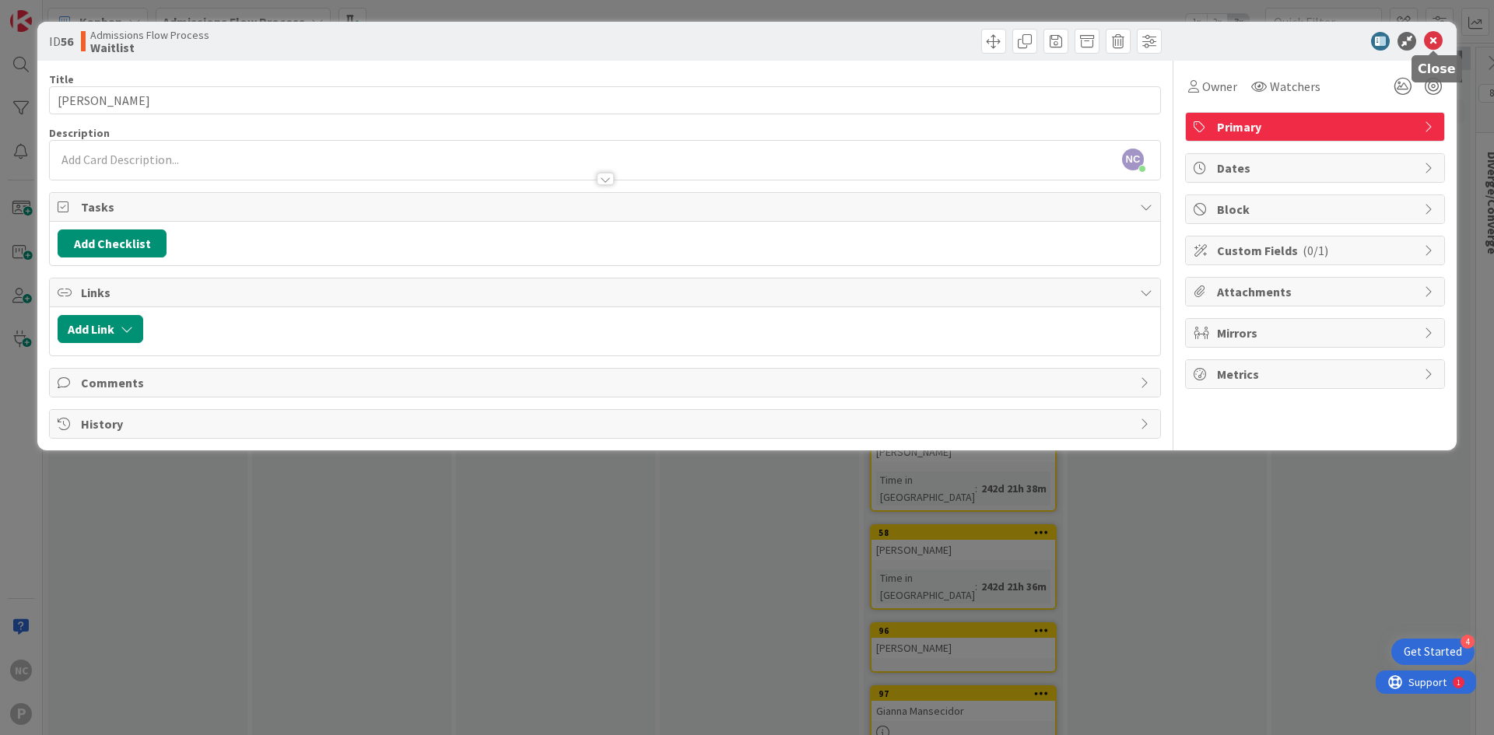
click at [1437, 42] on icon at bounding box center [1433, 41] width 19 height 19
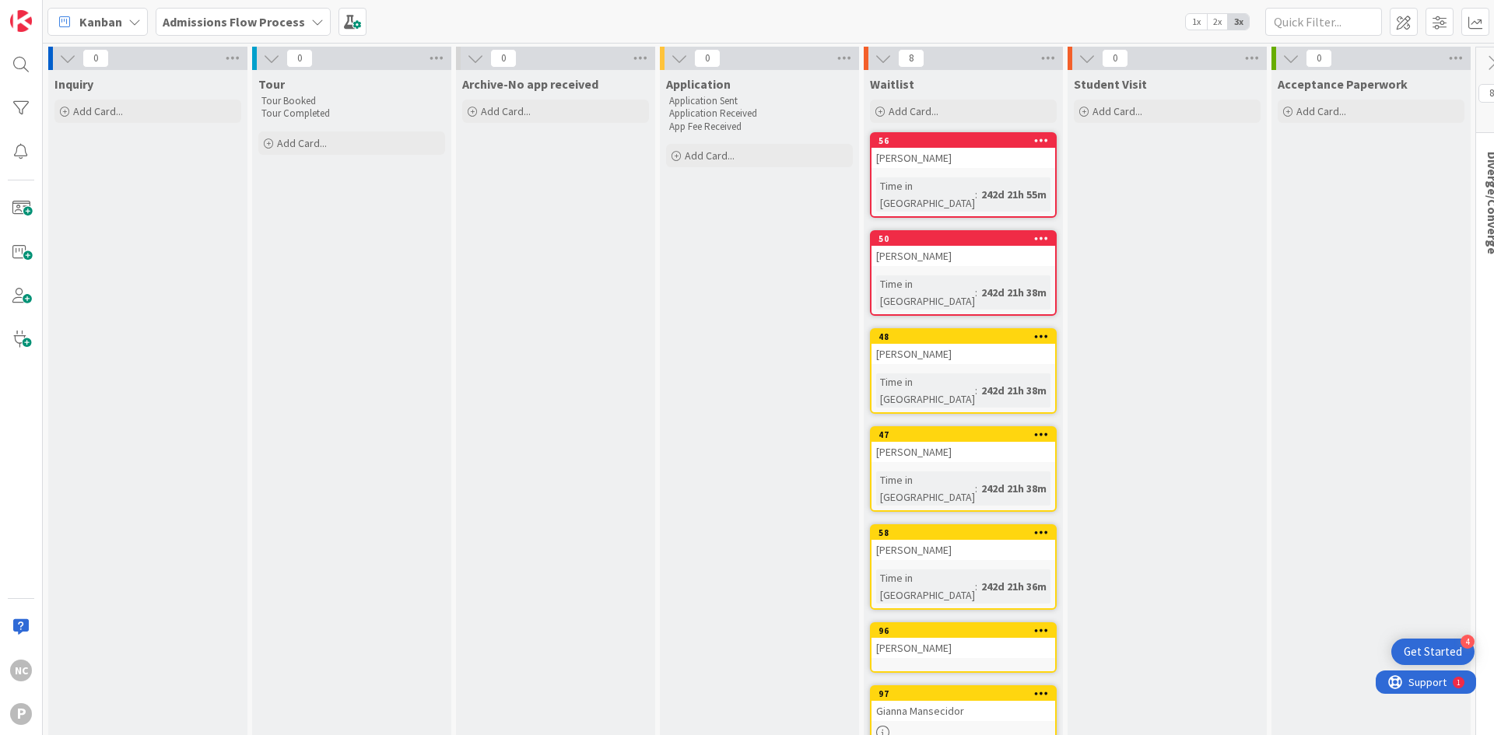
click at [947, 246] on div "[PERSON_NAME]" at bounding box center [963, 256] width 184 height 20
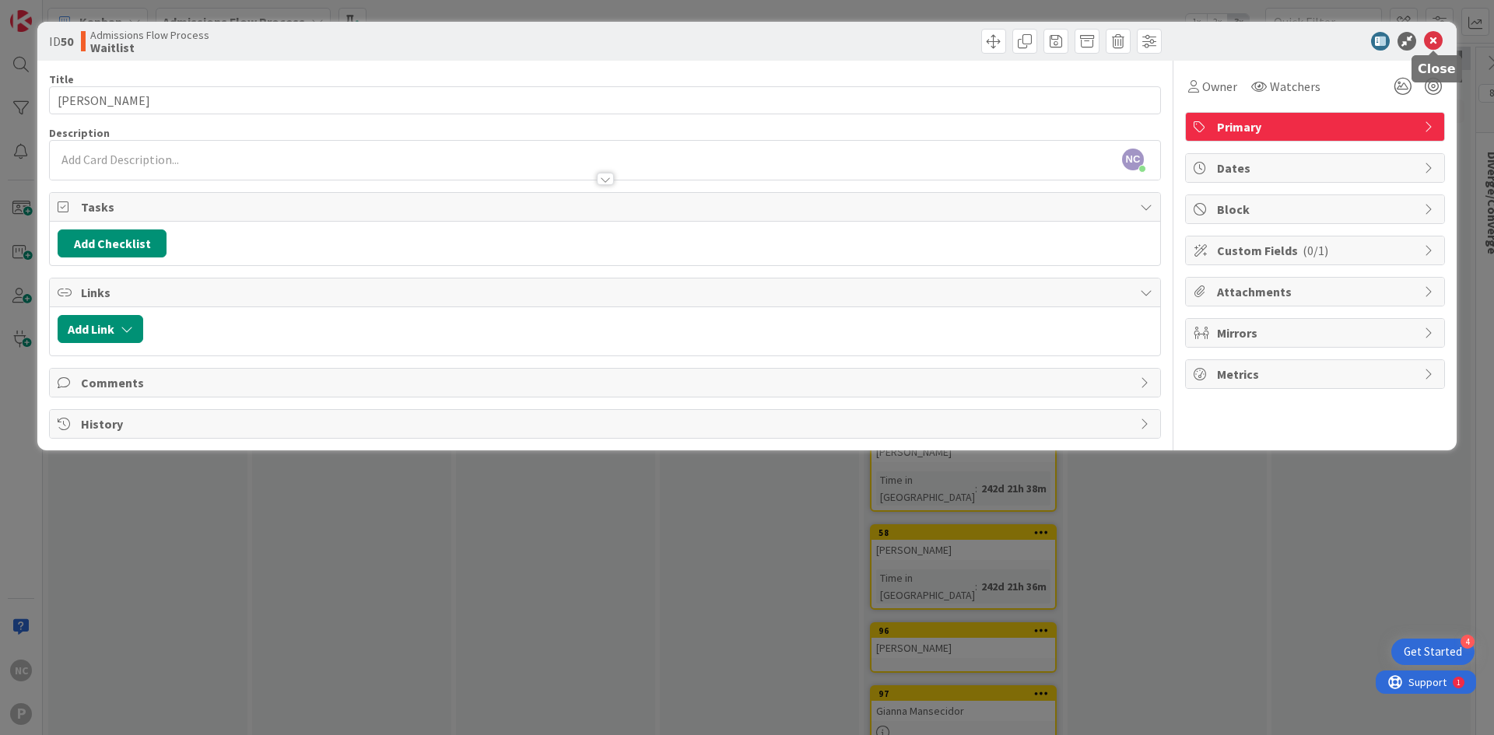
click at [1430, 41] on icon at bounding box center [1433, 41] width 19 height 19
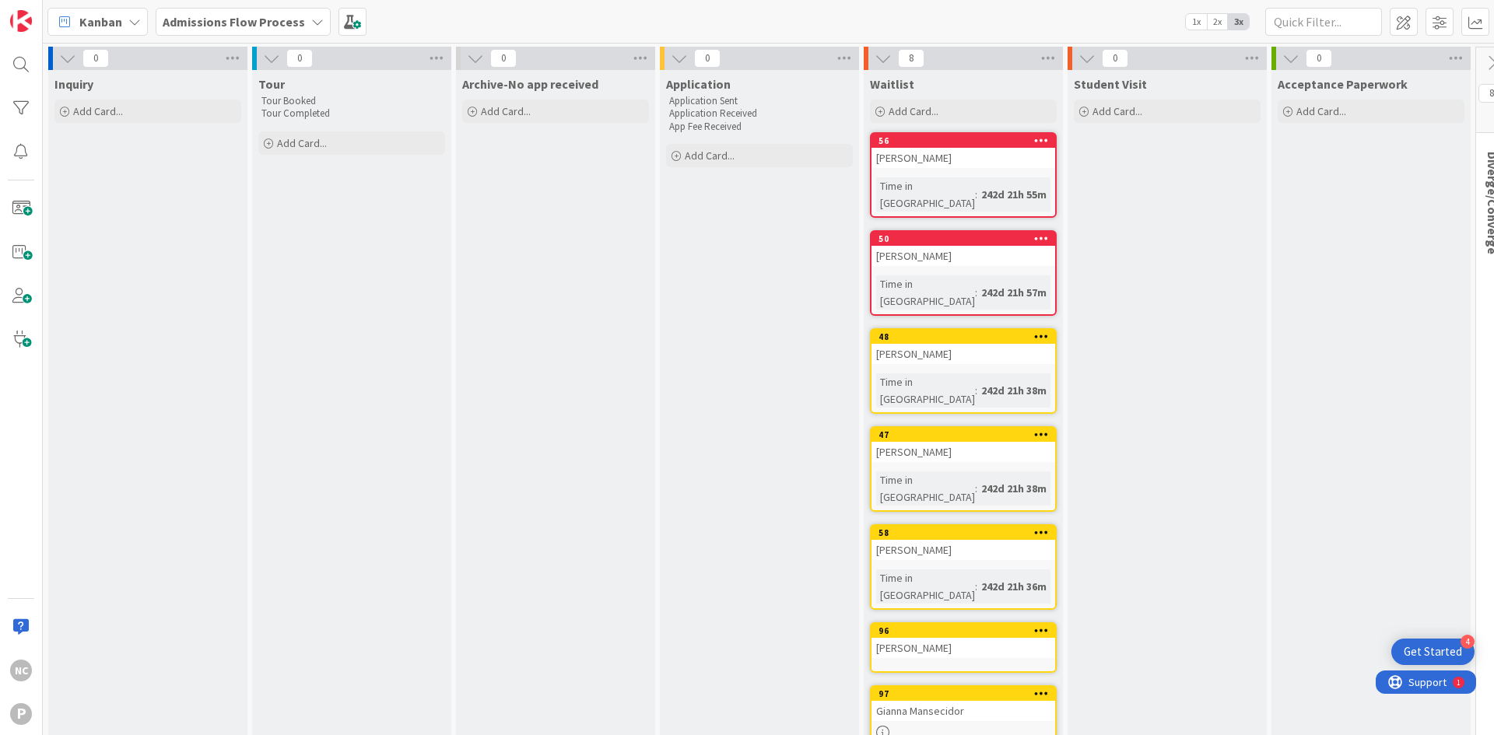
click at [993, 344] on div "[PERSON_NAME]" at bounding box center [963, 354] width 184 height 20
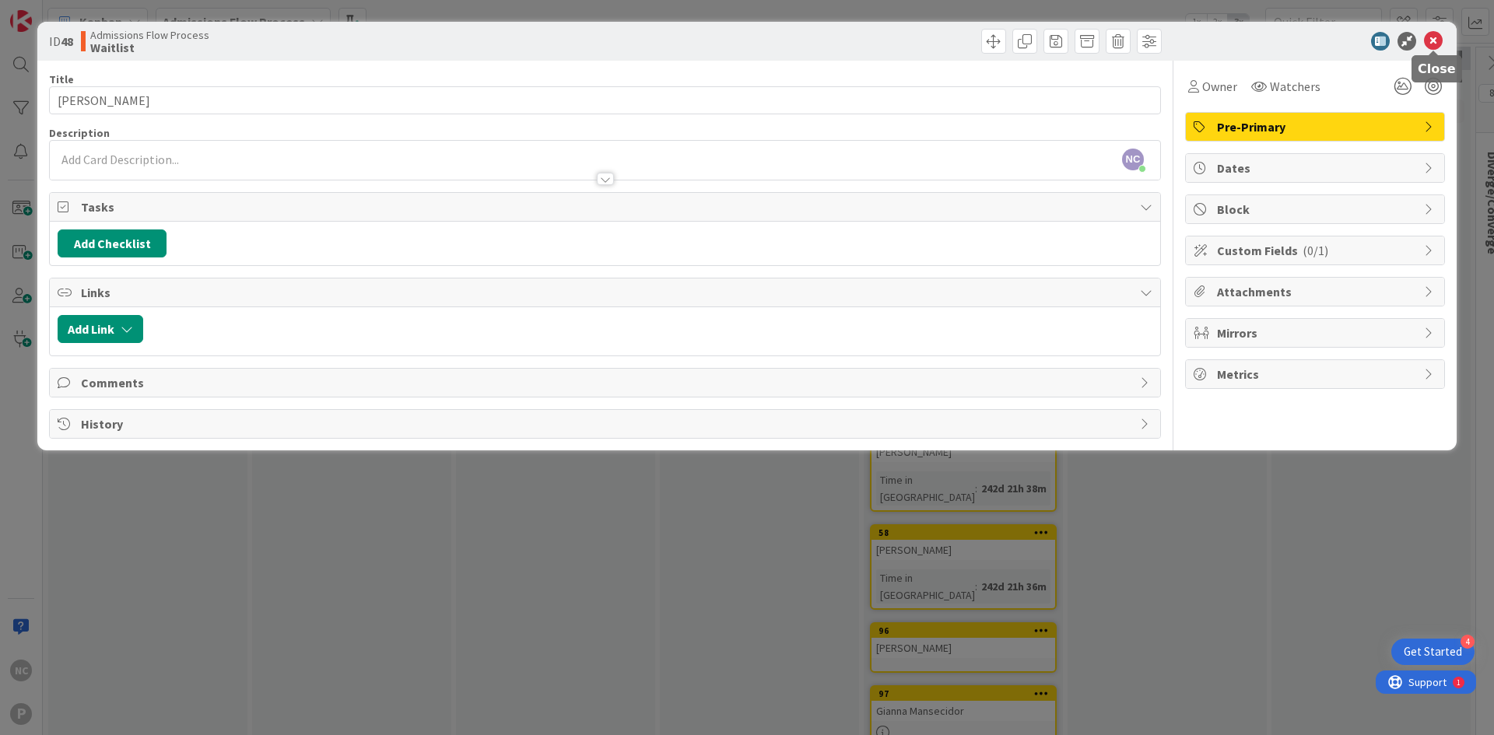
click at [1438, 37] on icon at bounding box center [1433, 41] width 19 height 19
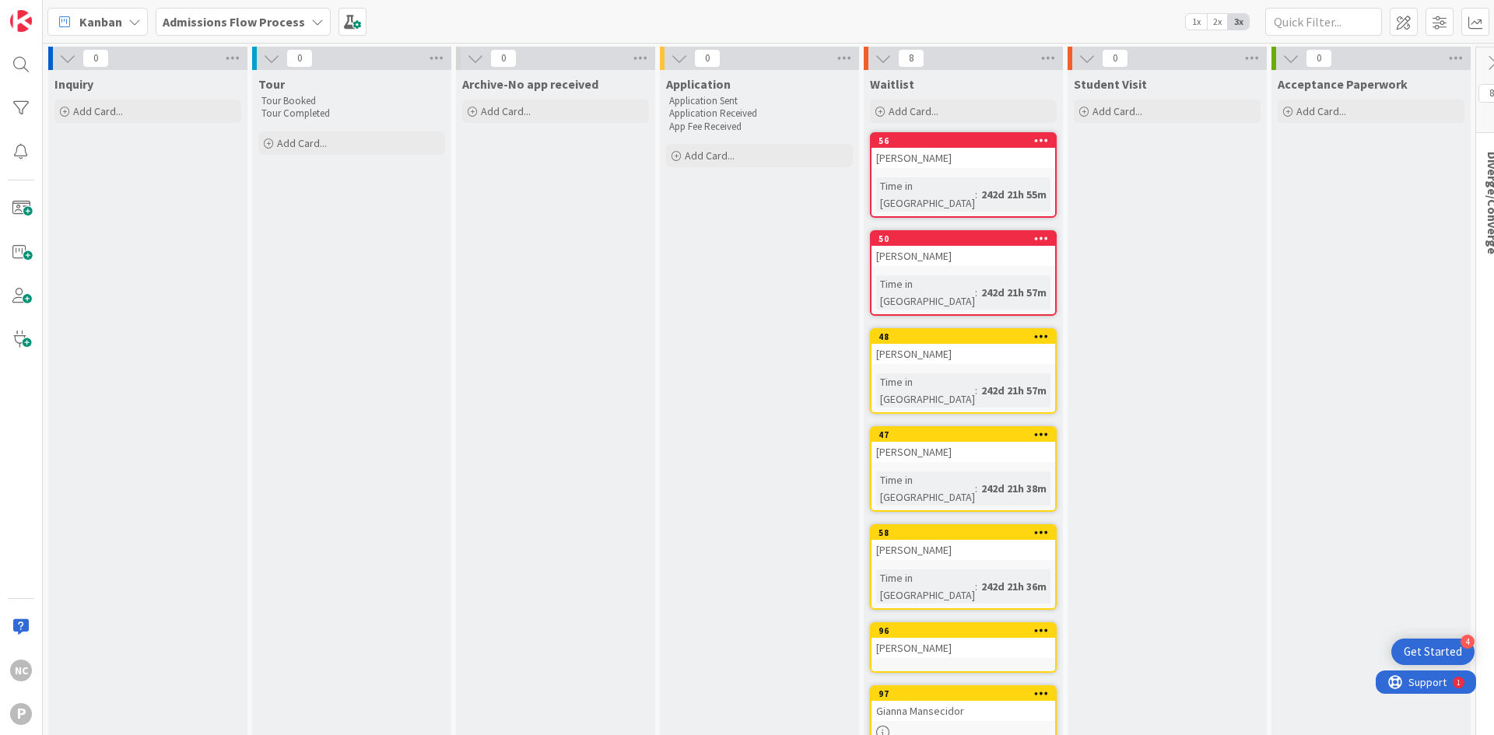
click at [934, 138] on div "56" at bounding box center [966, 140] width 177 height 11
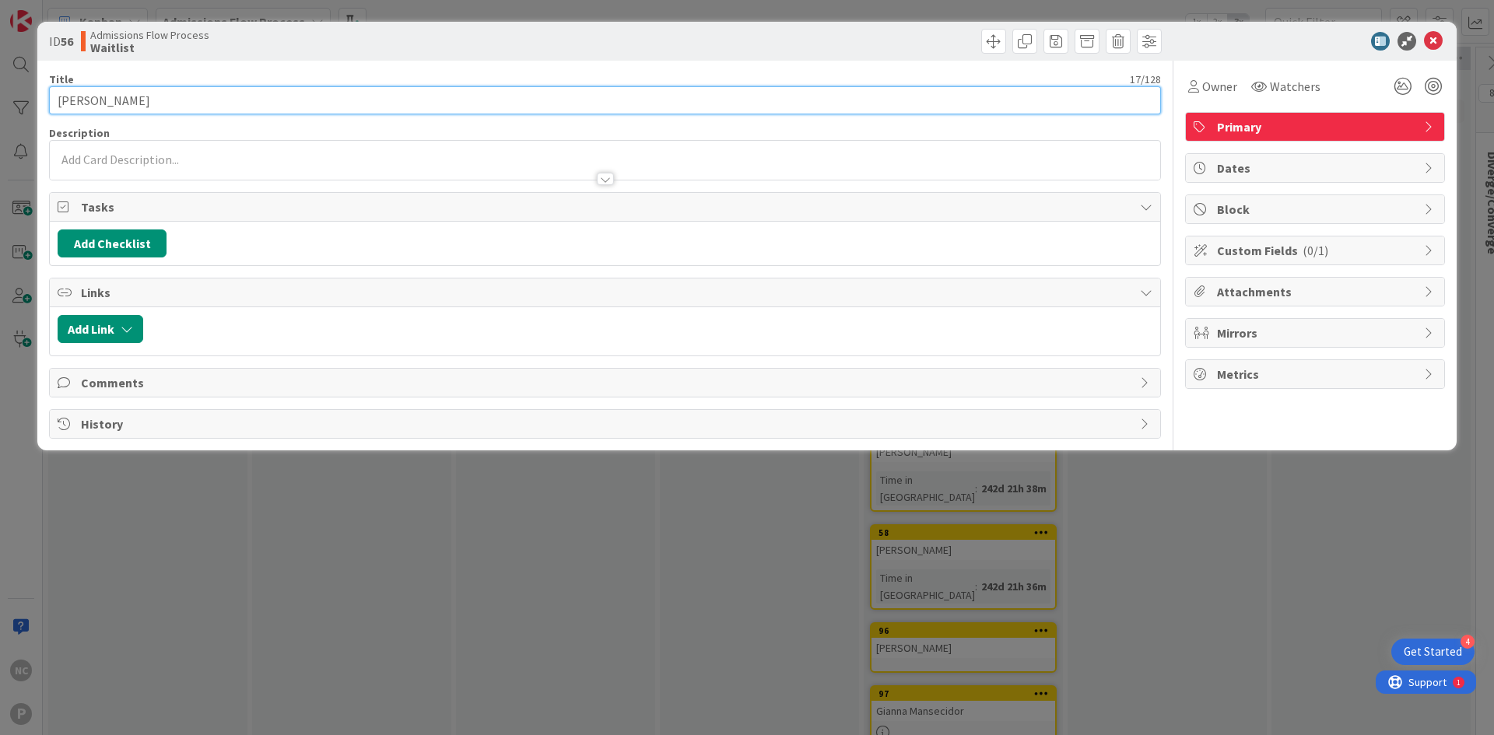
click at [207, 108] on input "[PERSON_NAME]" at bounding box center [605, 100] width 1112 height 28
click at [170, 100] on input "[PERSON_NAME] [DATE]" at bounding box center [605, 100] width 1112 height 28
click at [202, 94] on input "[PERSON_NAME] [DATE]" at bounding box center [605, 100] width 1112 height 28
type input "[PERSON_NAME] [DATE](?)"
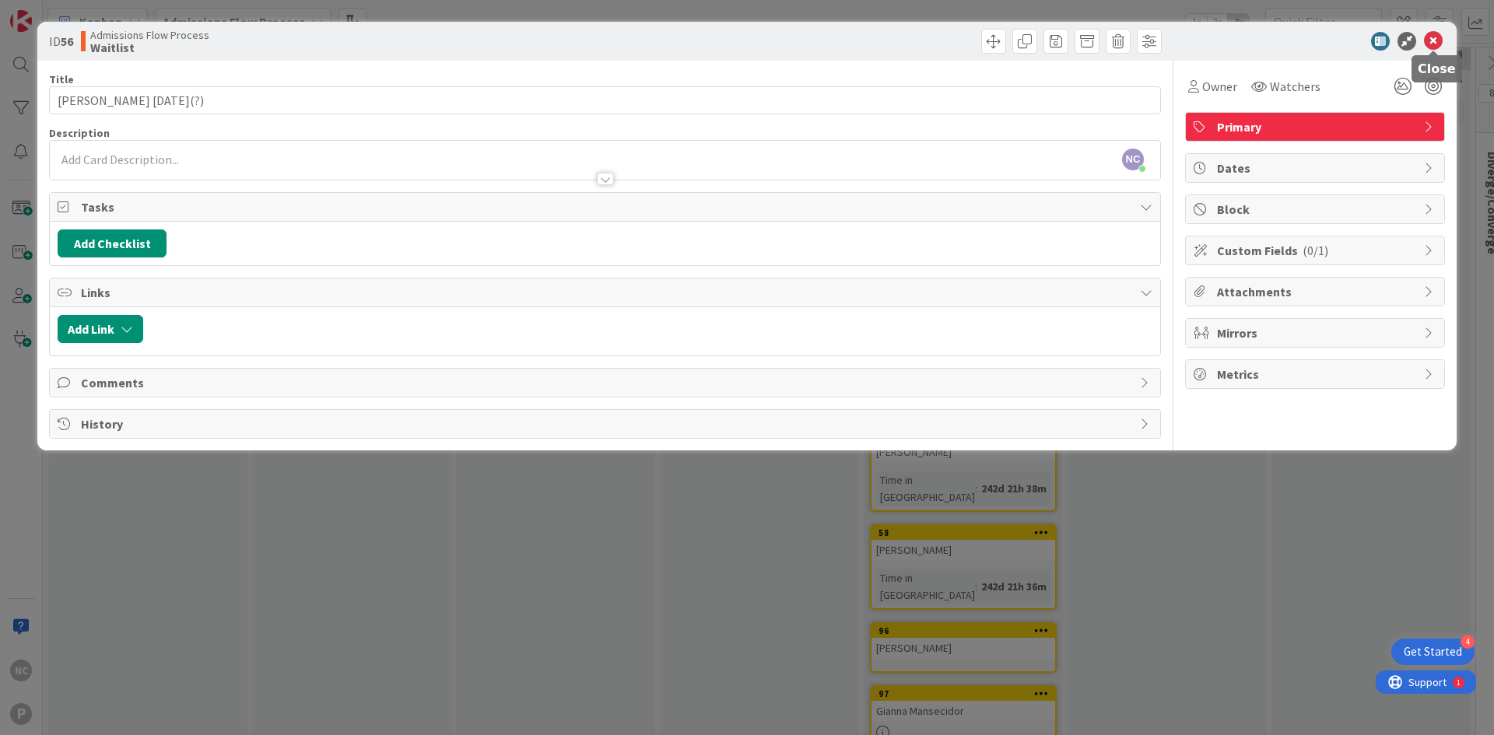
click at [1431, 44] on icon at bounding box center [1433, 41] width 19 height 19
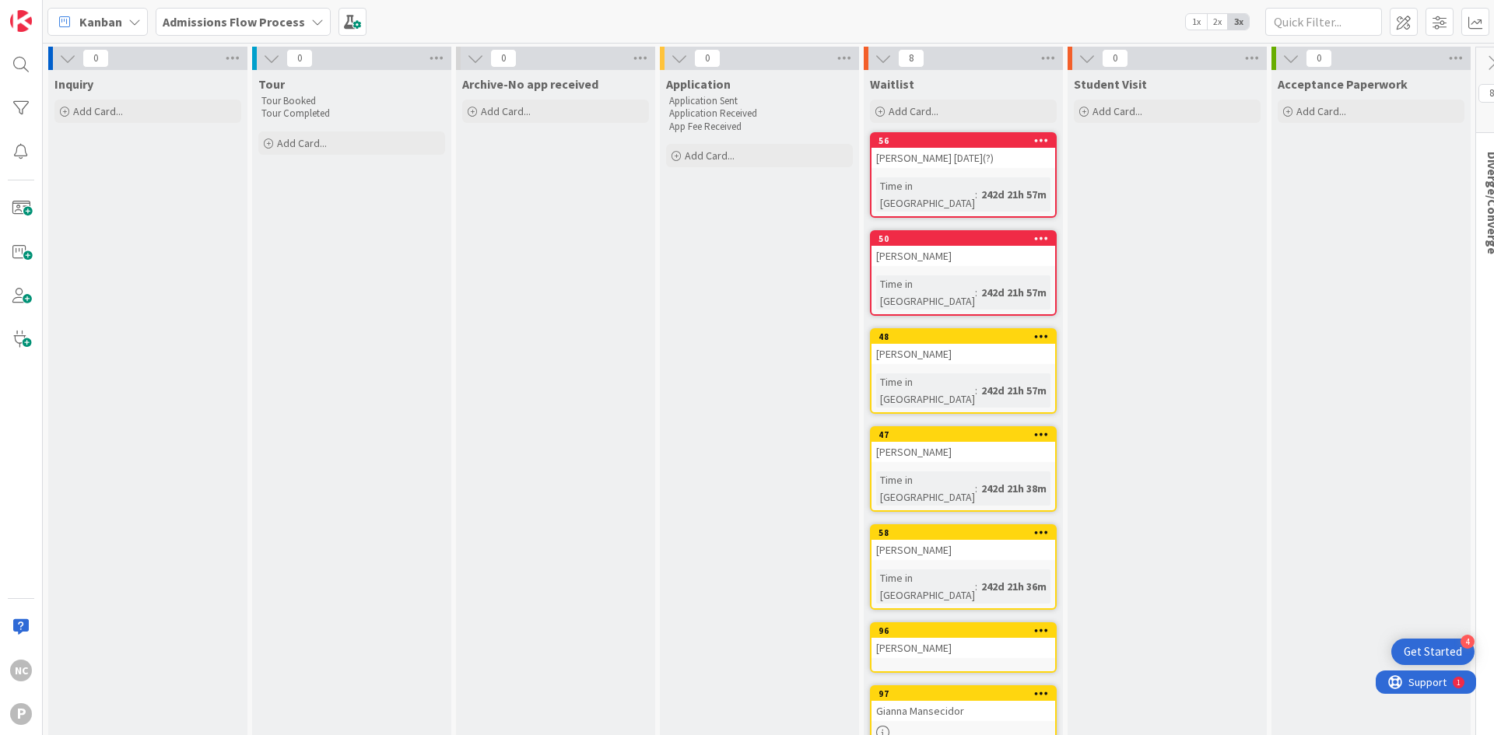
click at [919, 246] on div "[PERSON_NAME]" at bounding box center [963, 256] width 184 height 20
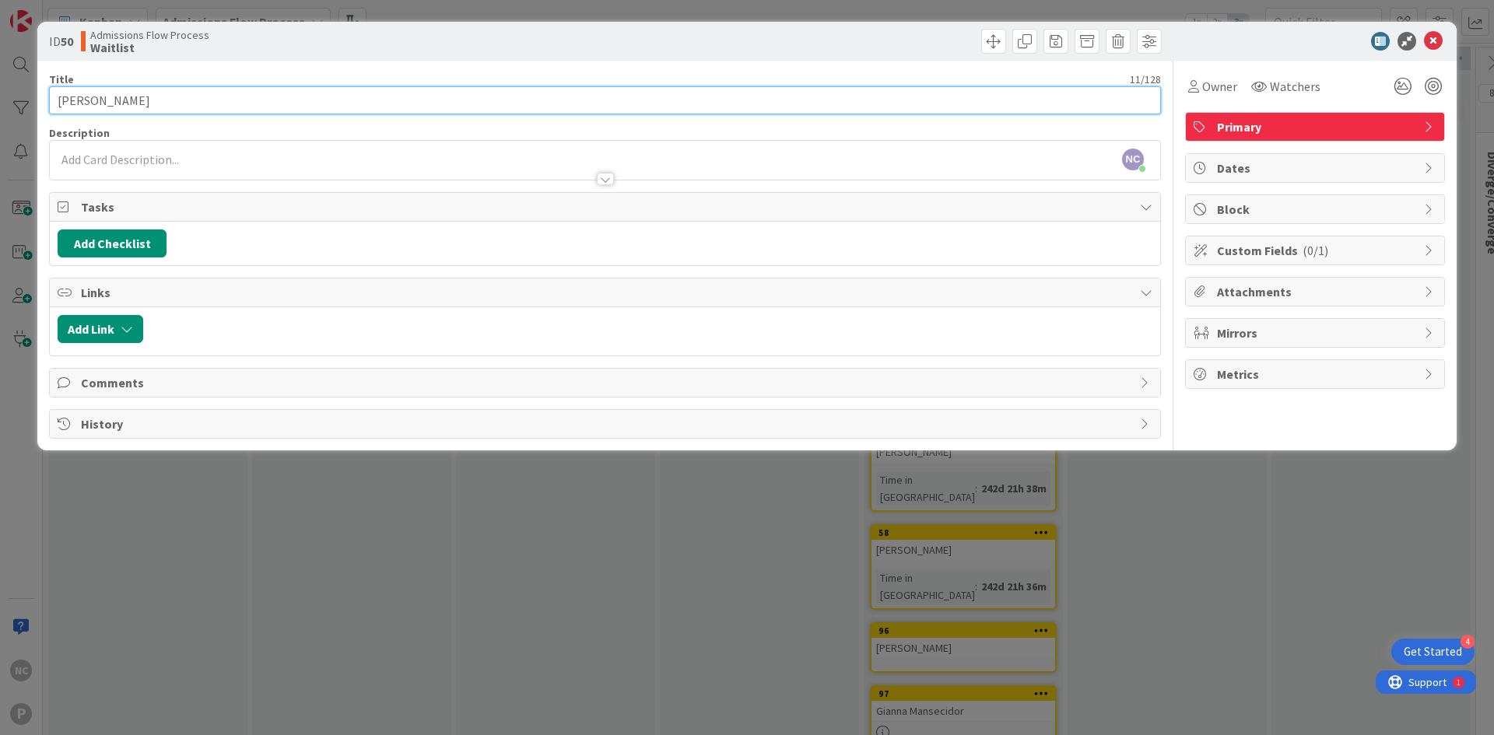
click at [193, 101] on input "[PERSON_NAME]" at bounding box center [605, 100] width 1112 height 28
type input "[PERSON_NAME] [DATE]"
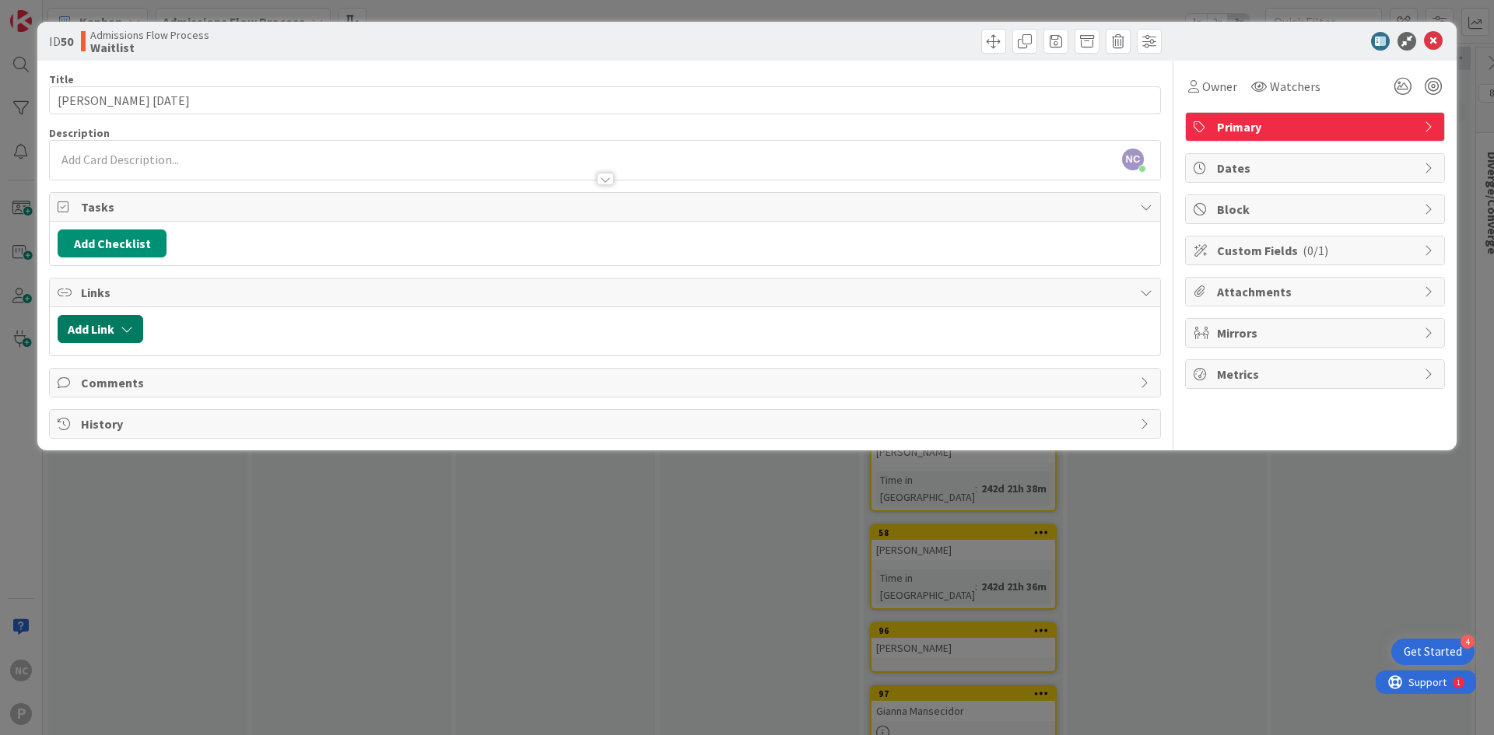
click at [88, 328] on button "Add Link" at bounding box center [101, 329] width 86 height 28
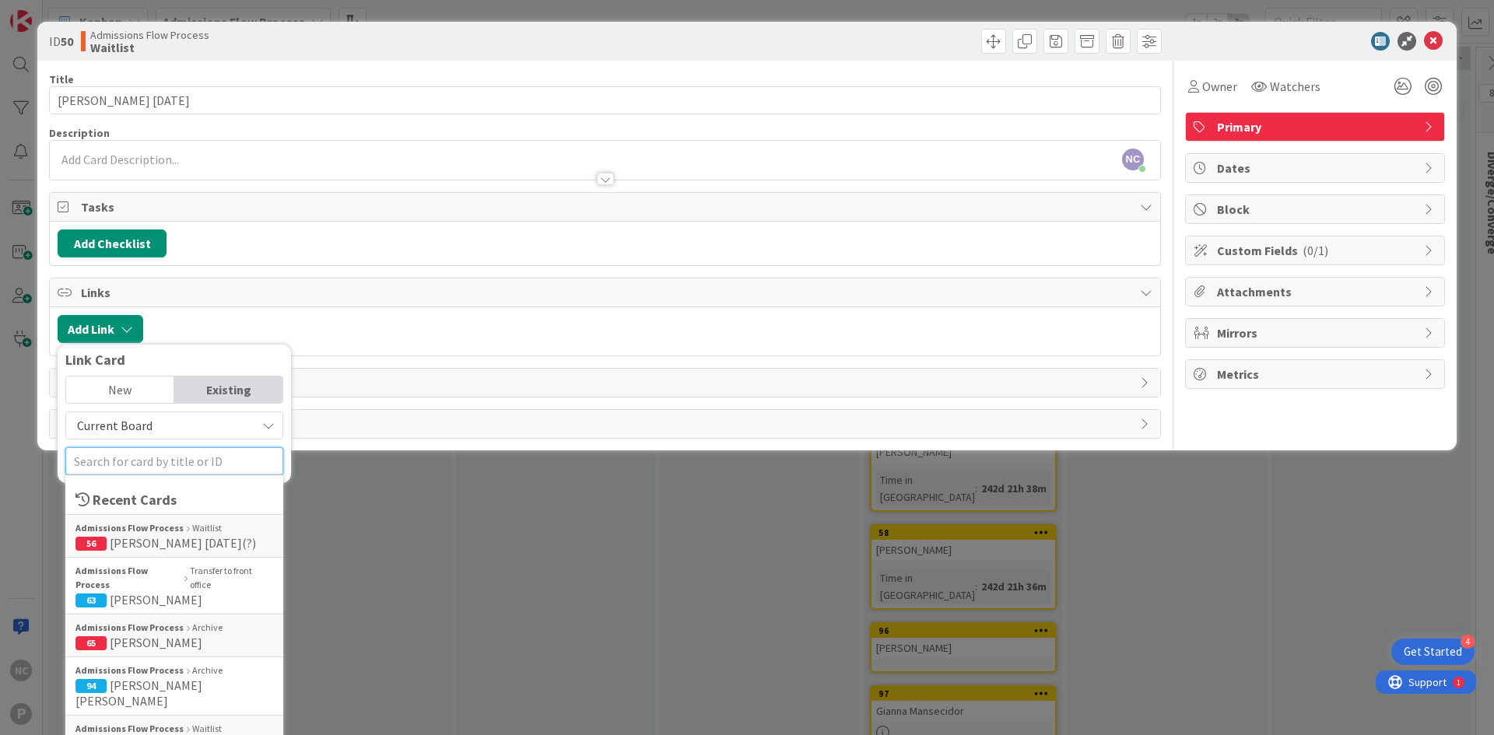
click at [168, 460] on input "text" at bounding box center [174, 461] width 218 height 28
click at [141, 397] on div "New" at bounding box center [120, 390] width 108 height 26
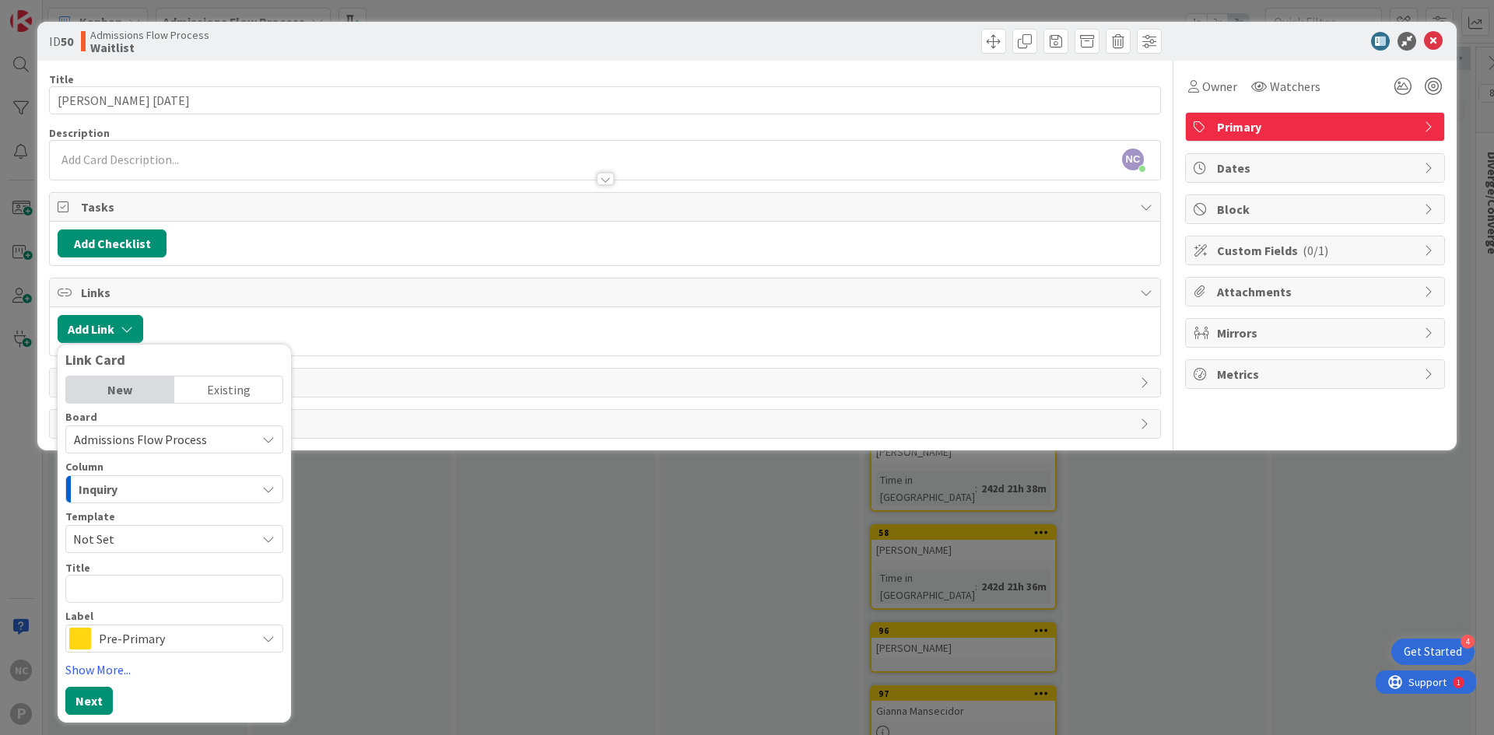
click at [375, 307] on div "Links" at bounding box center [605, 292] width 1110 height 29
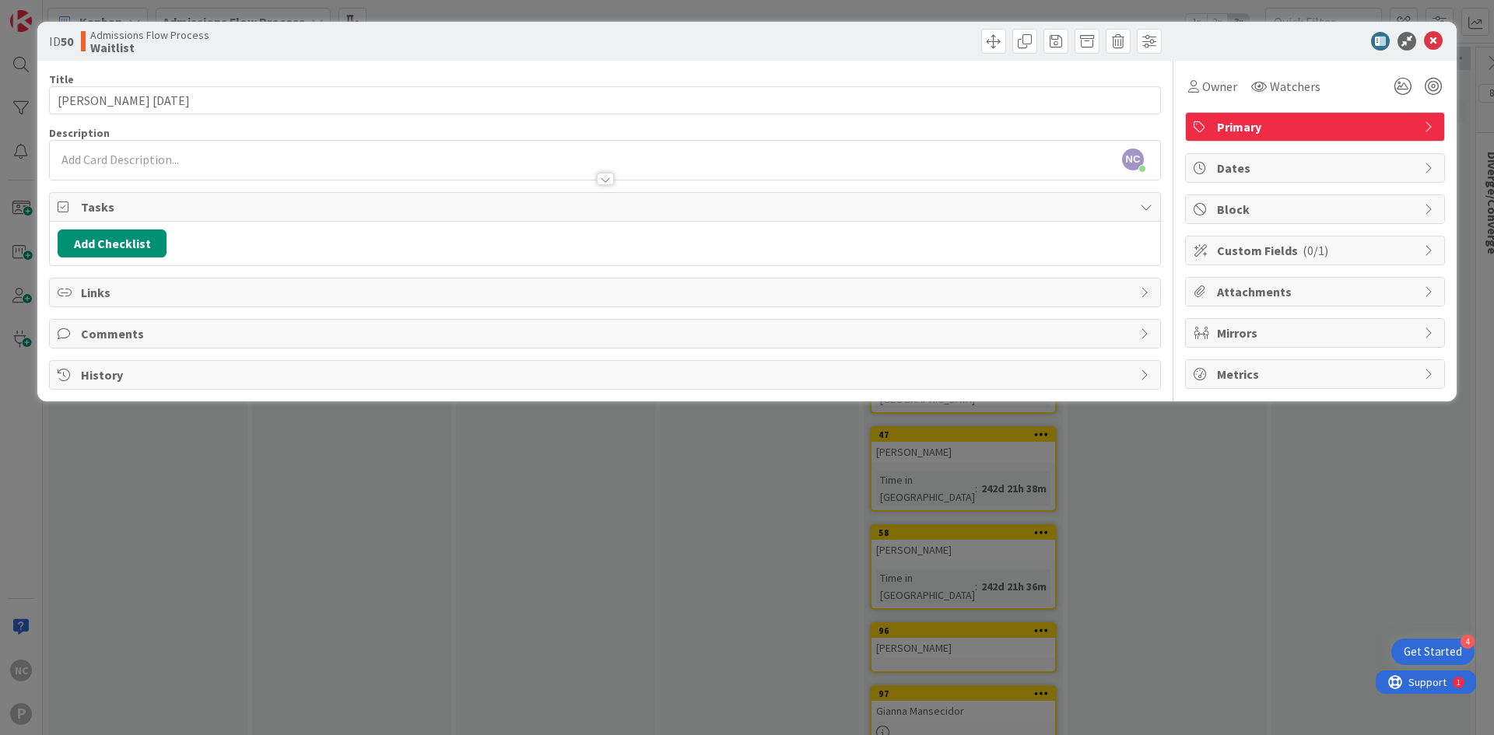
click at [1291, 294] on span "Attachments" at bounding box center [1316, 291] width 199 height 19
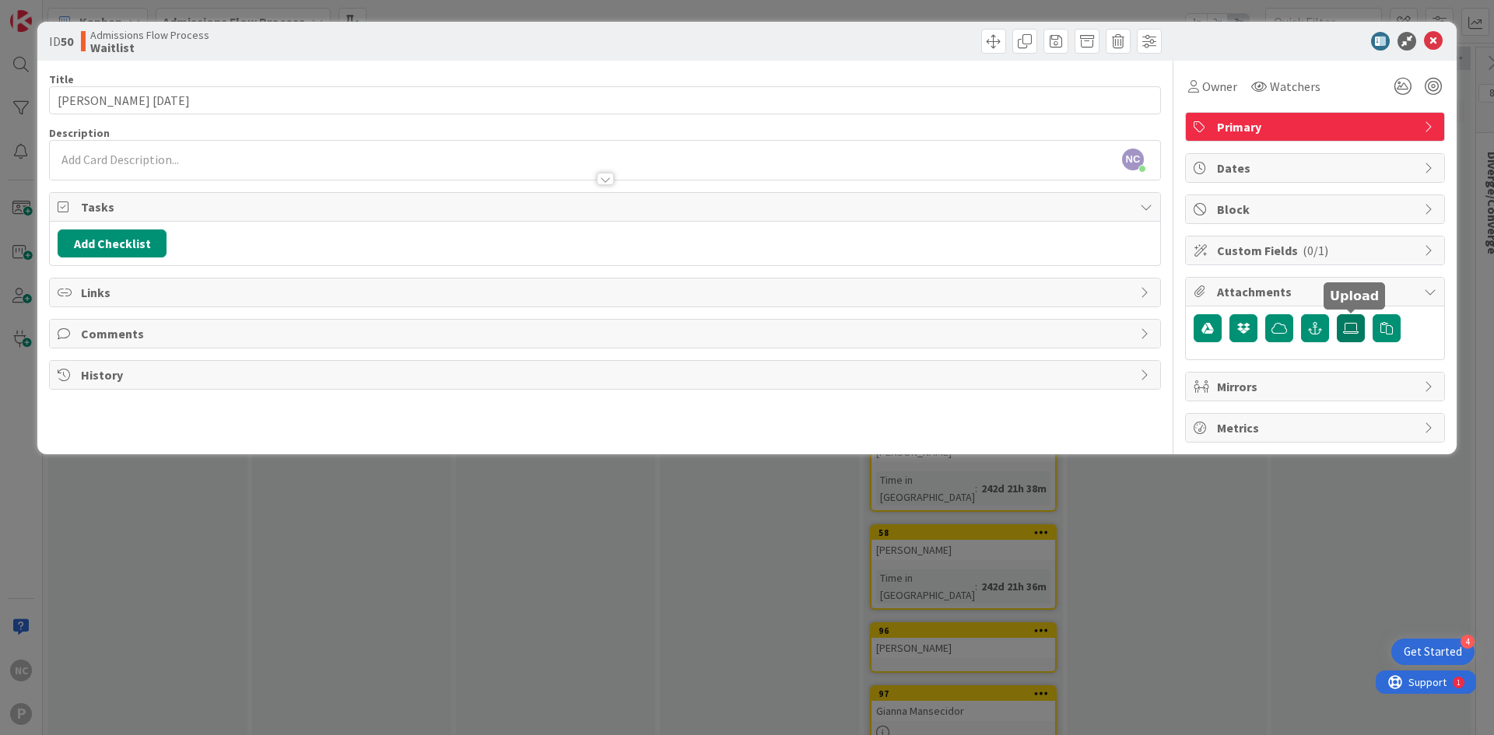
click at [1353, 328] on icon at bounding box center [1351, 328] width 16 height 12
click at [1336, 314] on input "file" at bounding box center [1336, 314] width 0 height 0
click at [1317, 331] on icon "button" at bounding box center [1315, 328] width 14 height 12
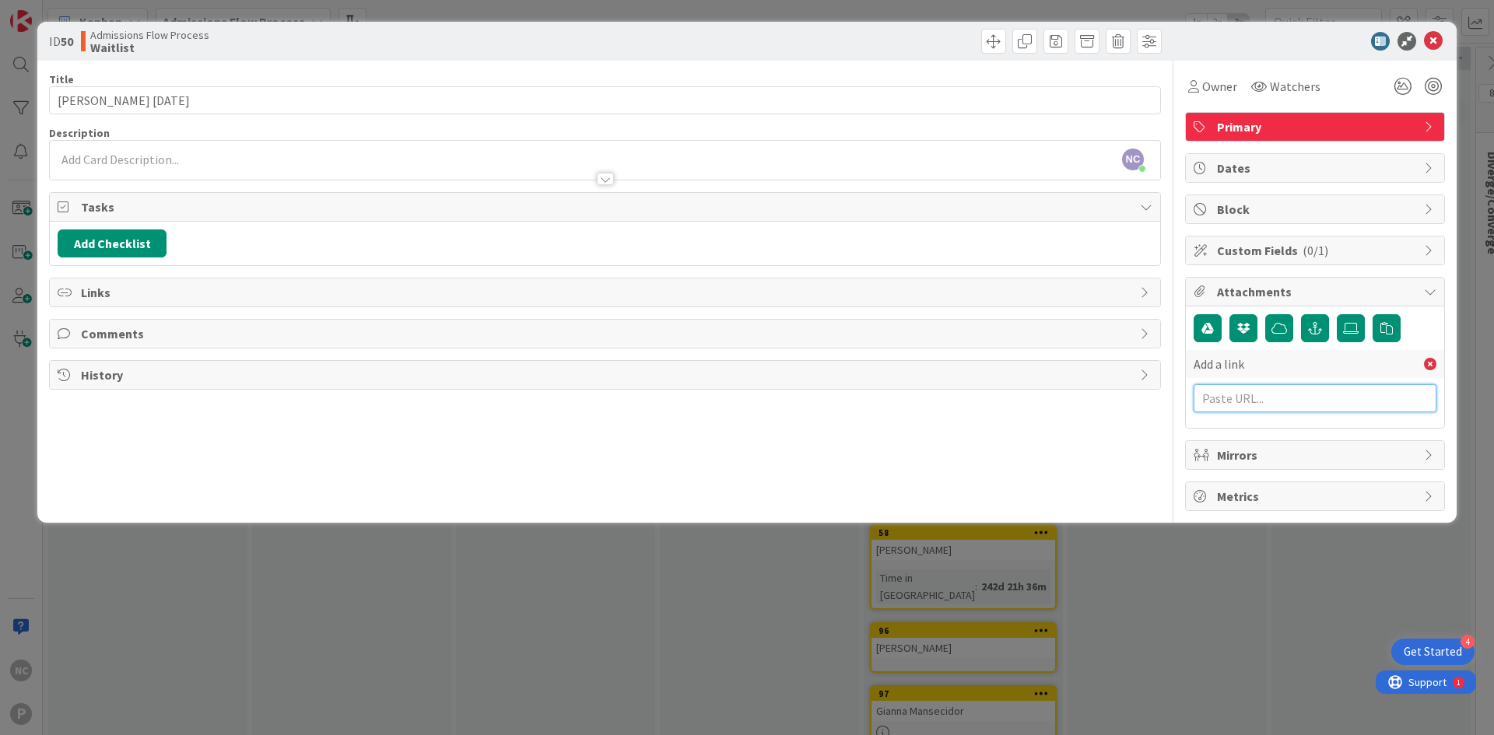
click at [1282, 402] on input "text" at bounding box center [1314, 398] width 243 height 28
paste input "[URL][DOMAIN_NAME]"
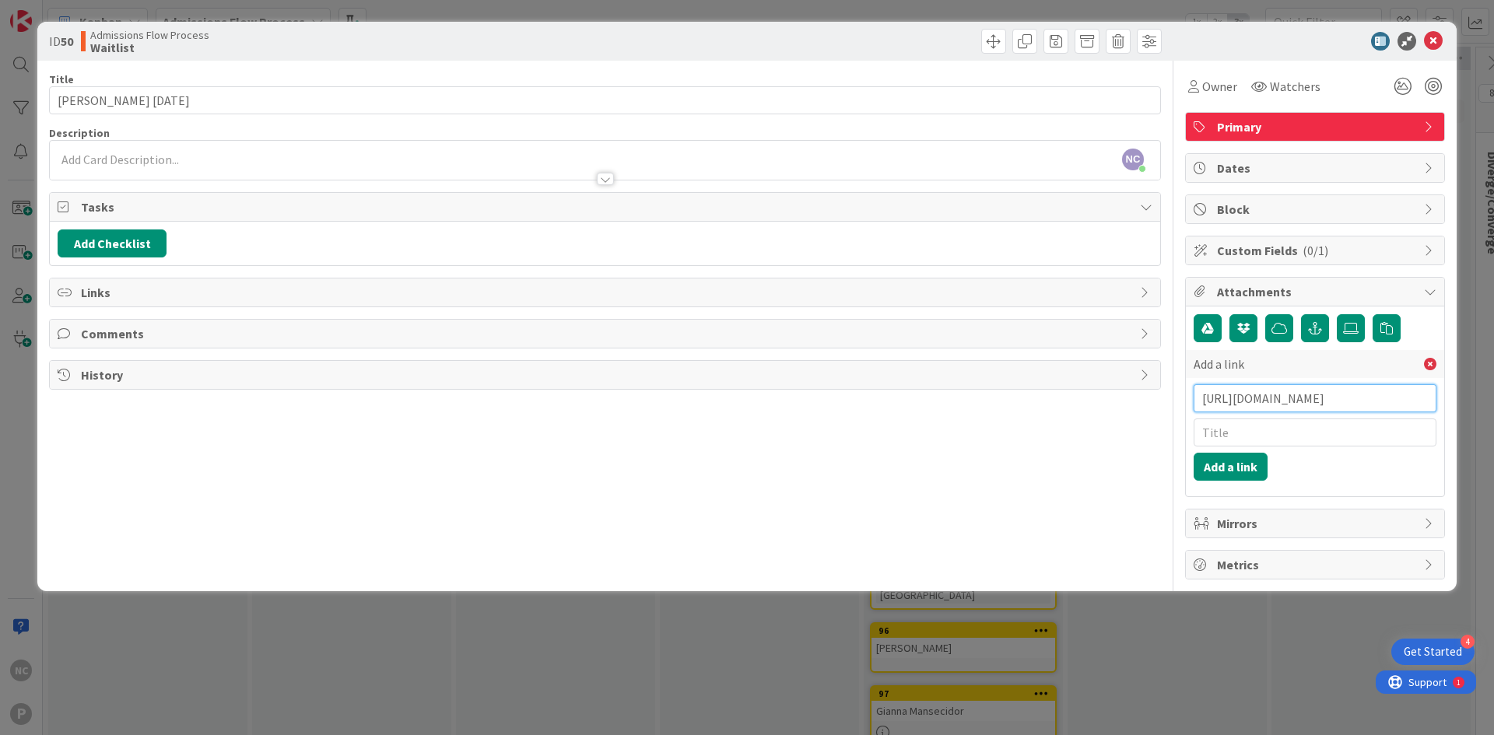
type input "[URL][DOMAIN_NAME]"
click at [1273, 436] on input "text" at bounding box center [1314, 433] width 243 height 28
click at [1240, 469] on button "Add a link" at bounding box center [1230, 467] width 74 height 28
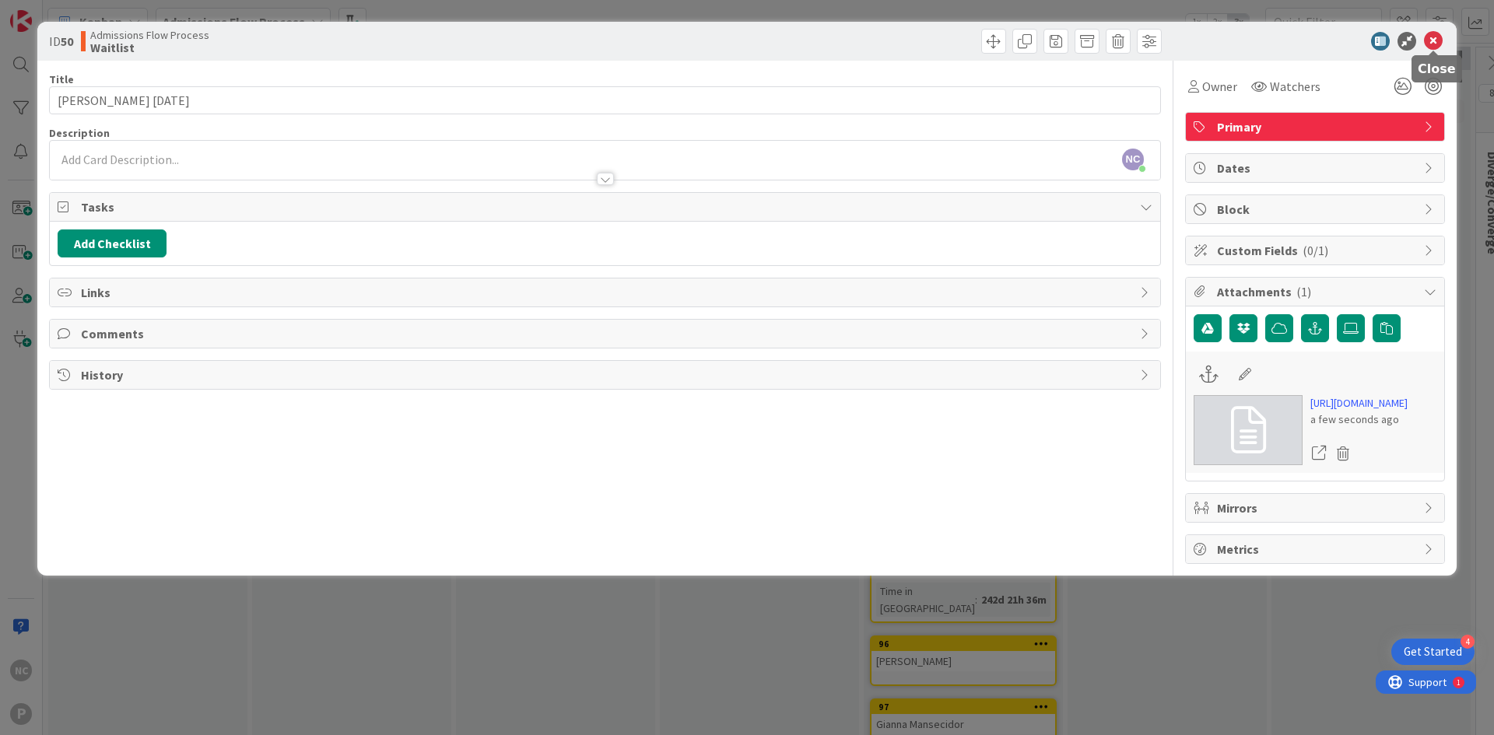
click at [1433, 38] on icon at bounding box center [1433, 41] width 19 height 19
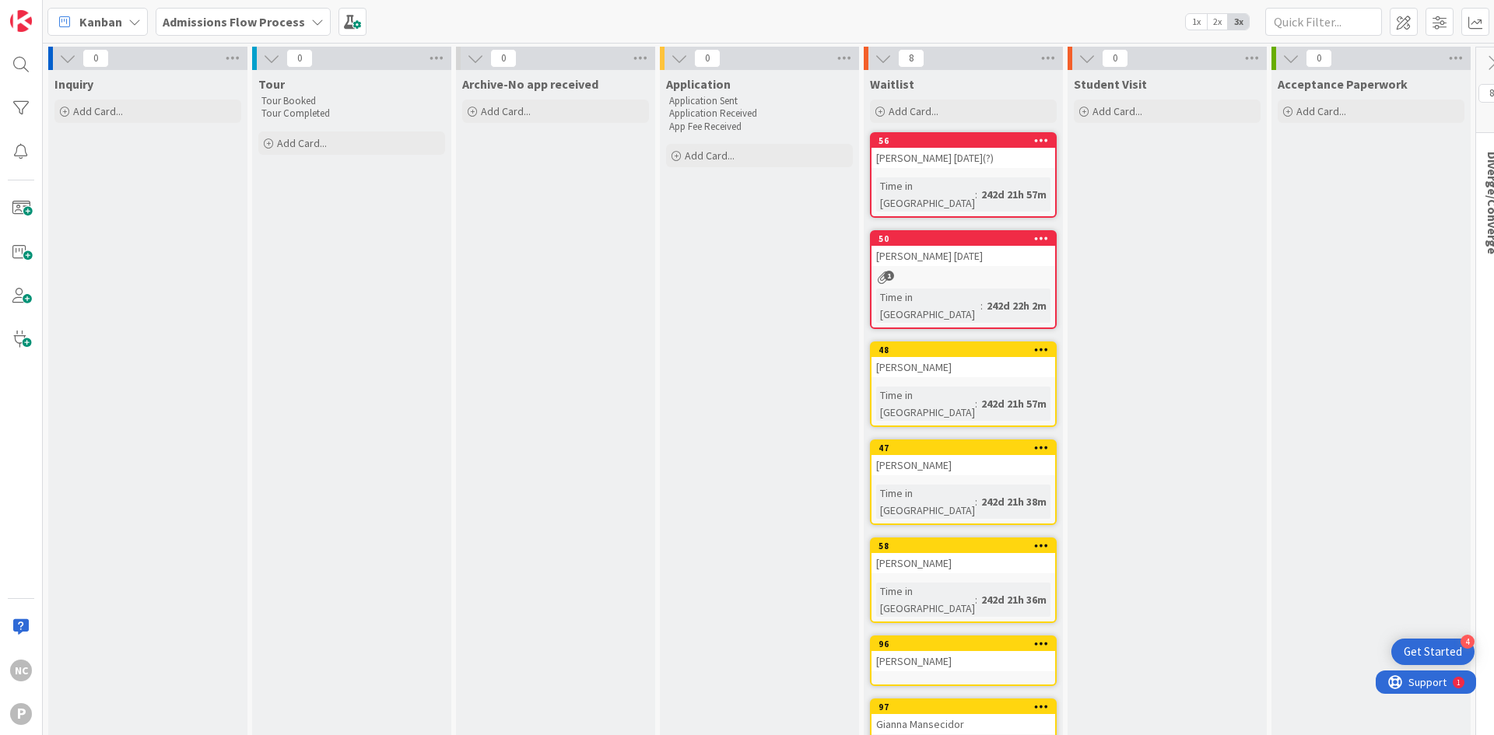
click at [956, 357] on div "[PERSON_NAME]" at bounding box center [963, 367] width 184 height 20
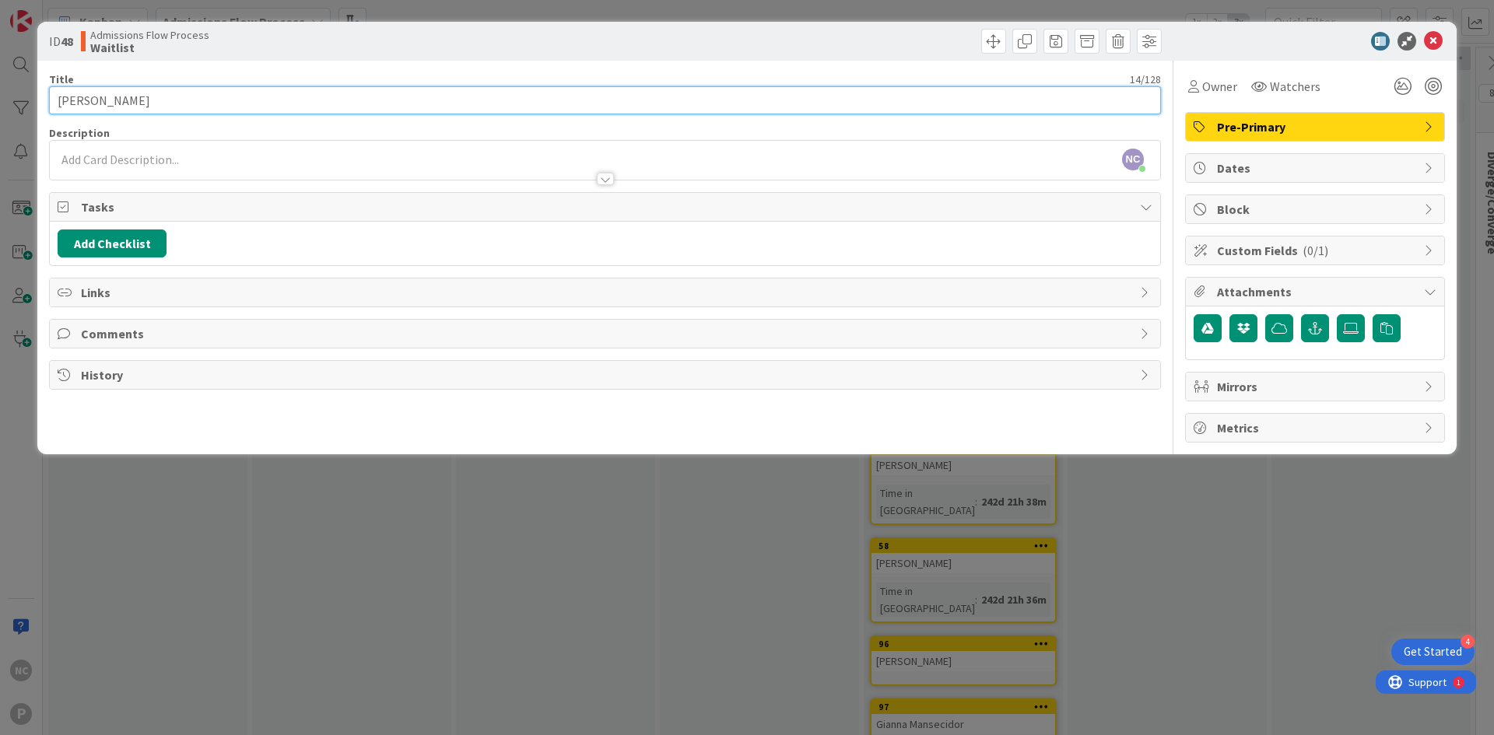
click at [259, 92] on input "[PERSON_NAME]" at bounding box center [605, 100] width 1112 height 28
type input "[PERSON_NAME] [DATE]"
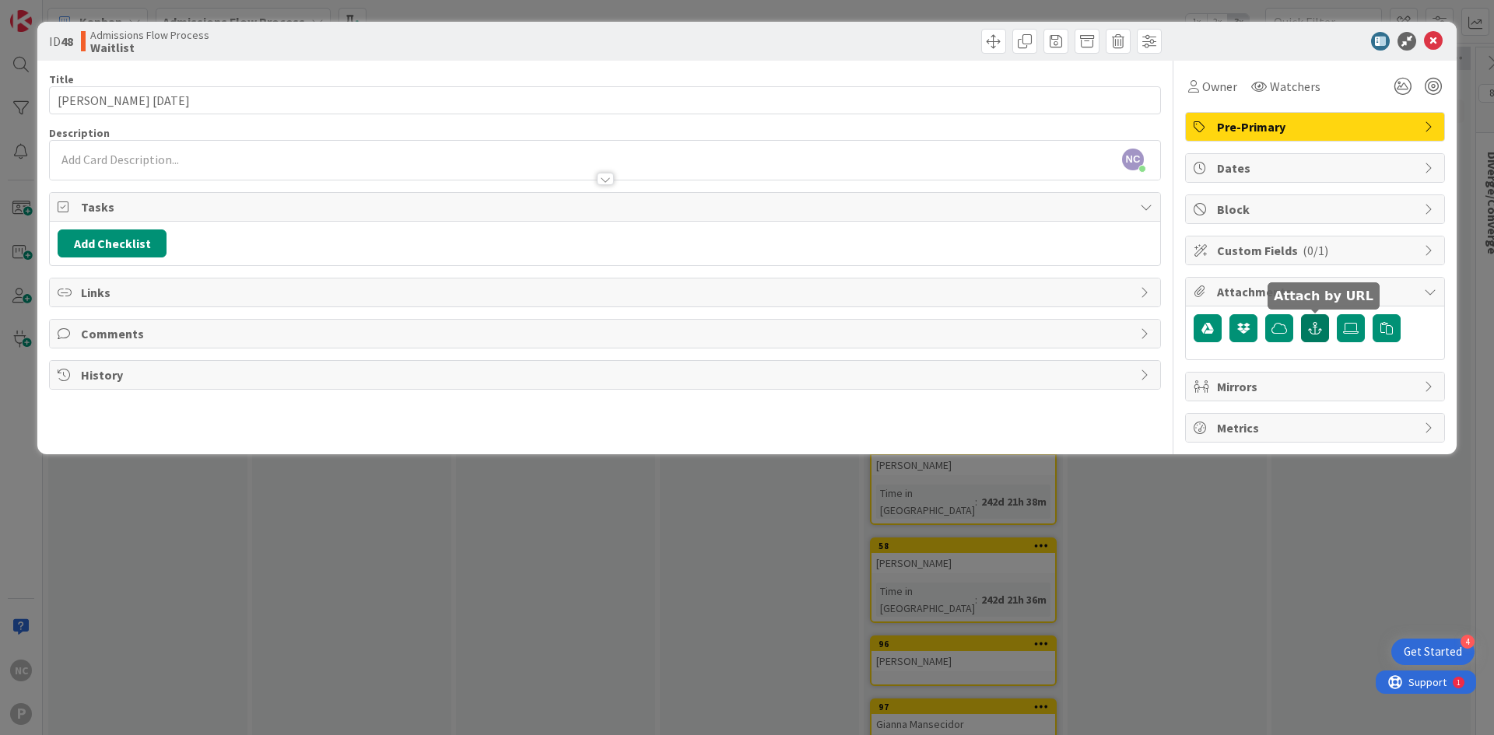
click at [1309, 324] on icon "button" at bounding box center [1315, 328] width 14 height 12
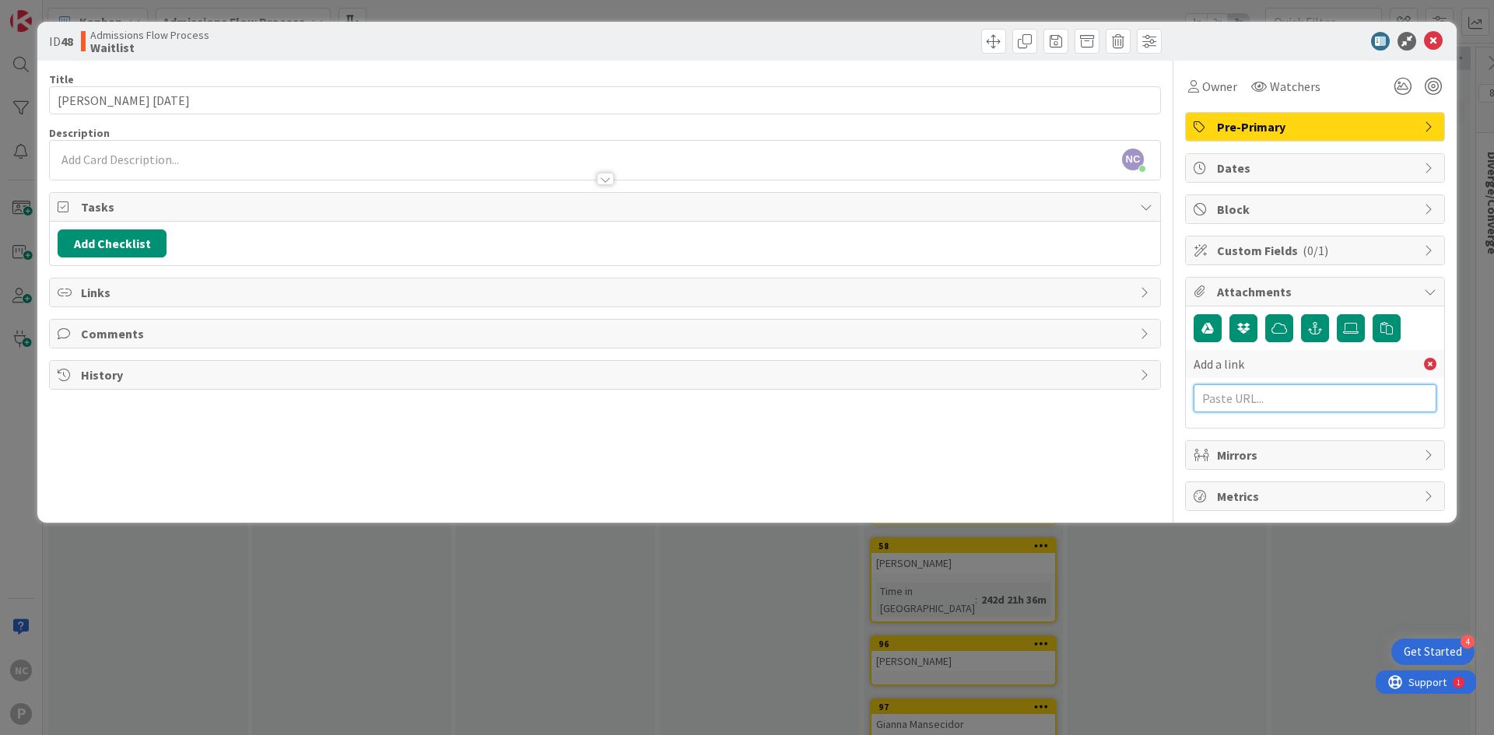
click at [1253, 399] on input "text" at bounding box center [1314, 398] width 243 height 28
paste input "[URL][DOMAIN_NAME]"
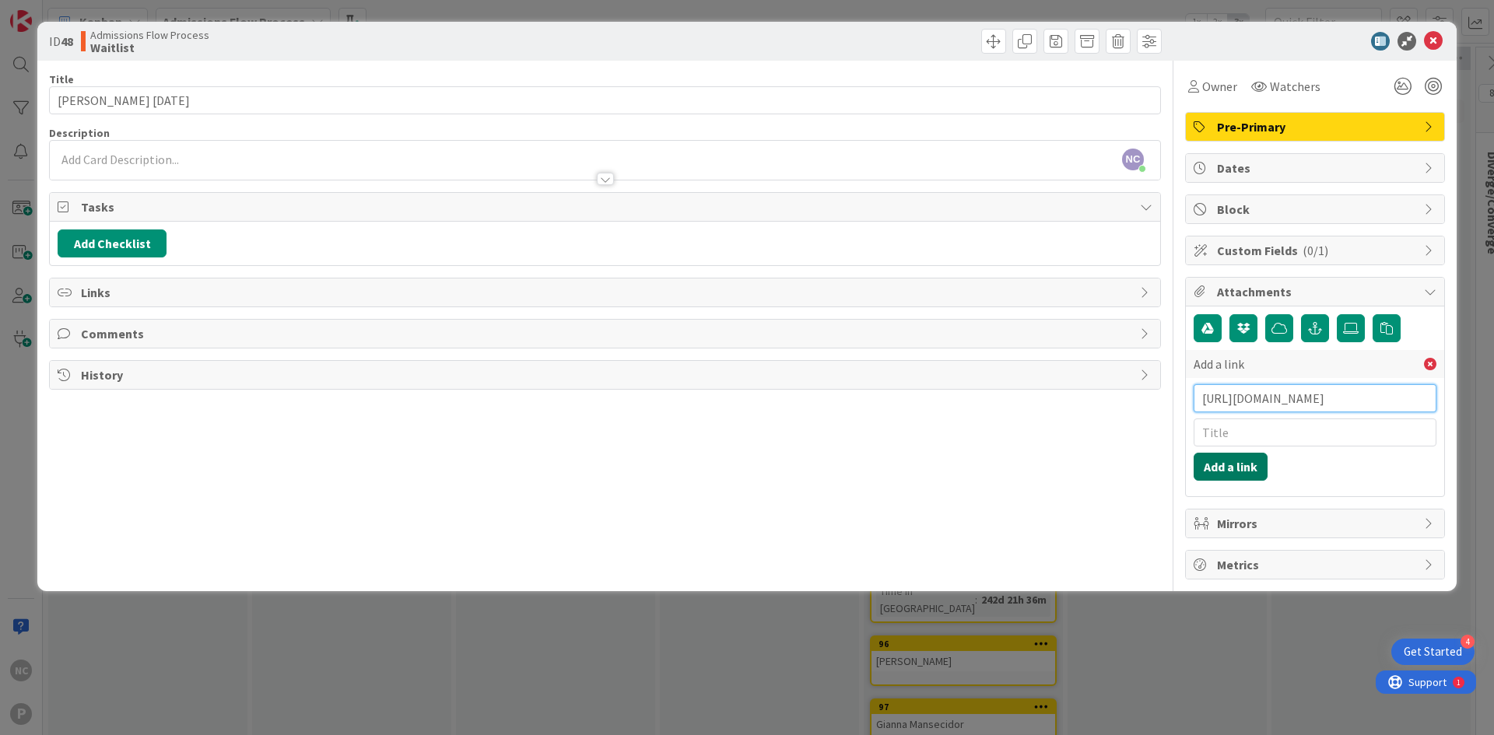
type input "[URL][DOMAIN_NAME]"
click at [1240, 471] on button "Add a link" at bounding box center [1230, 467] width 74 height 28
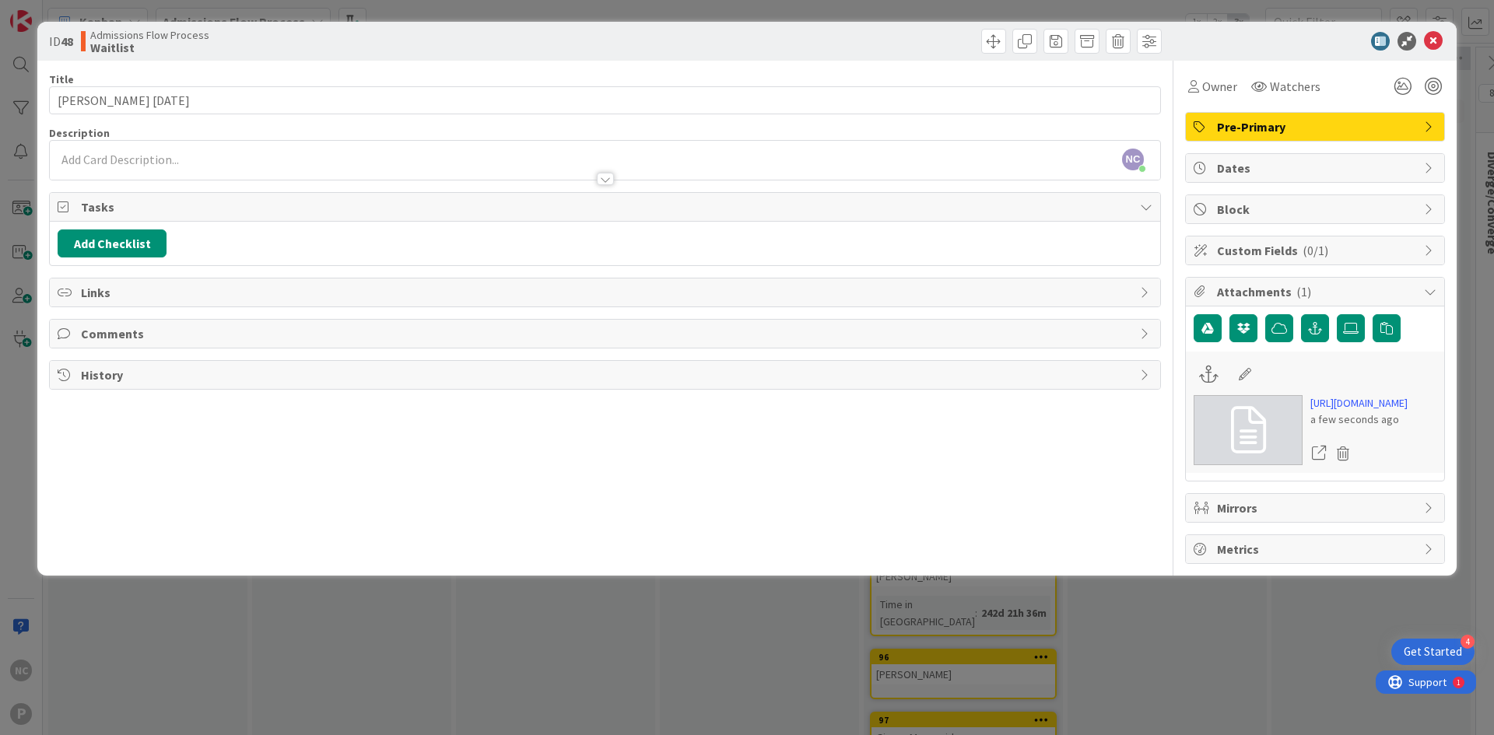
click at [1266, 172] on span "Dates" at bounding box center [1316, 168] width 199 height 19
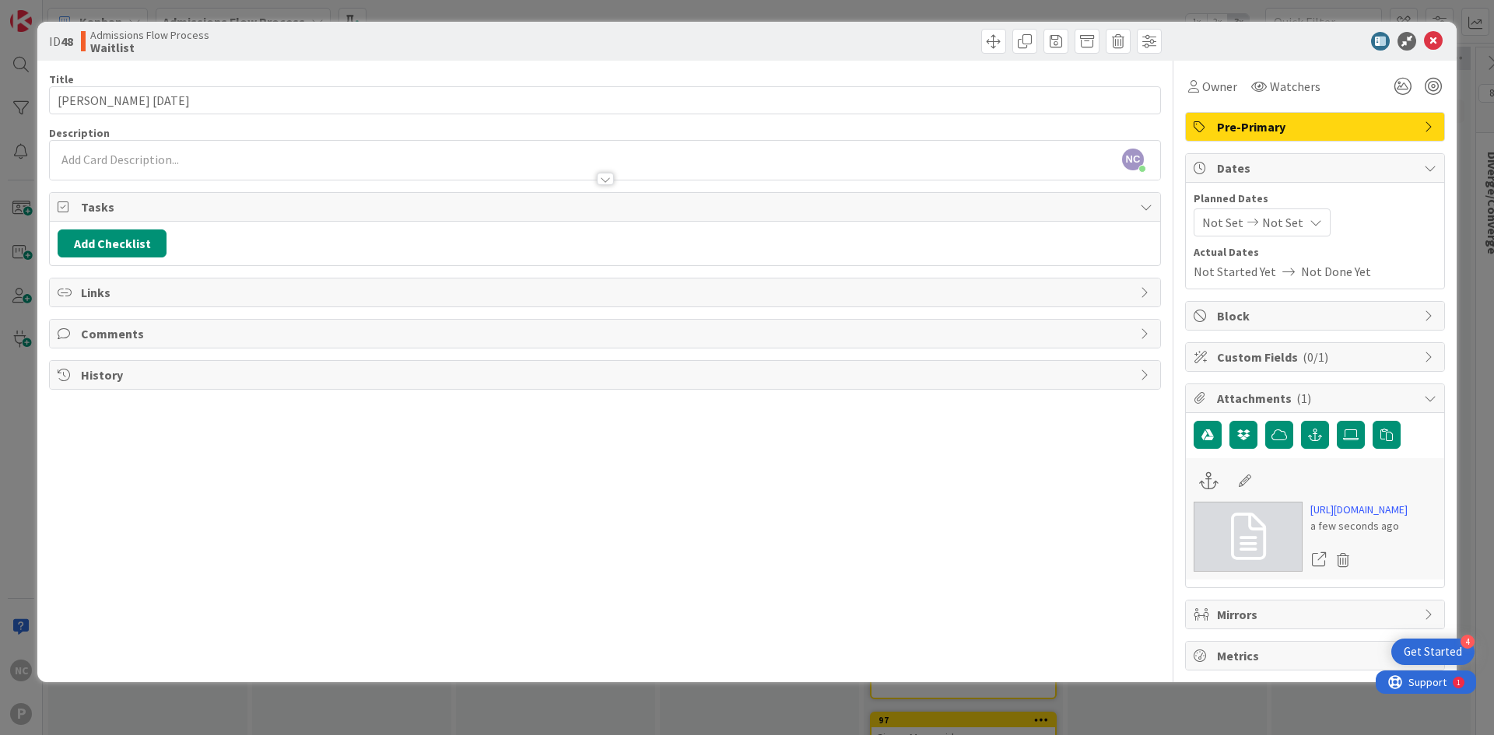
click at [1266, 172] on span "Dates" at bounding box center [1316, 168] width 199 height 19
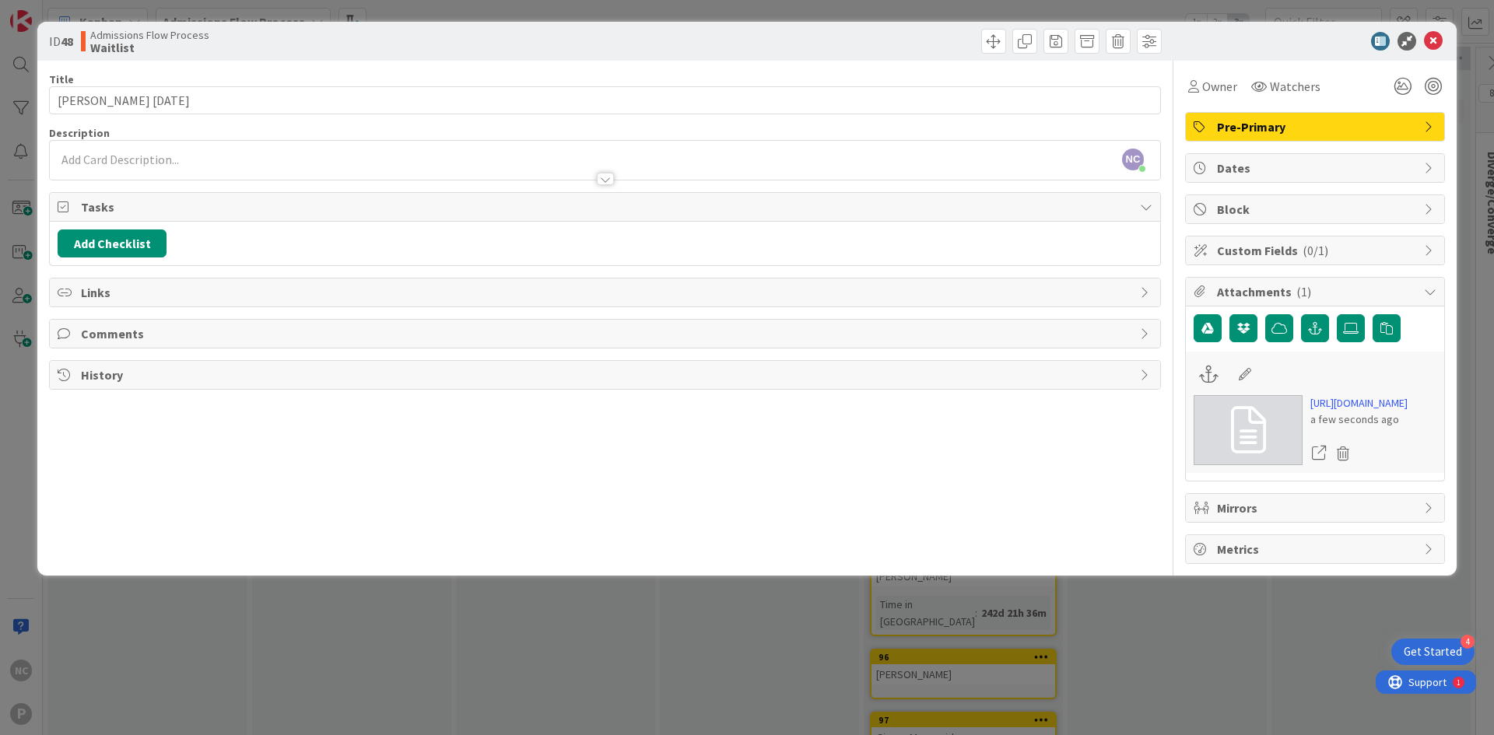
click at [1442, 48] on div at bounding box center [1306, 41] width 275 height 19
click at [1431, 44] on icon at bounding box center [1433, 41] width 19 height 19
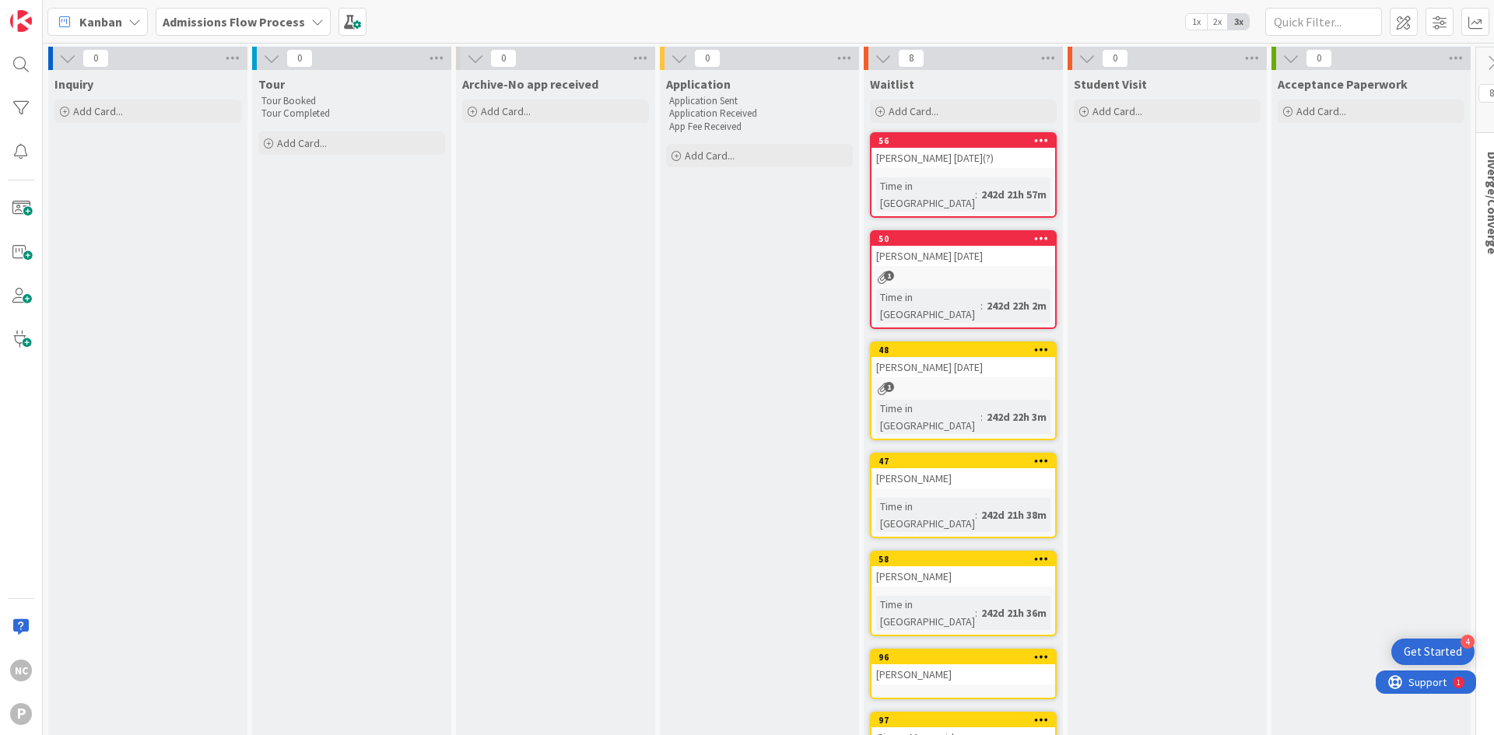
click at [958, 468] on div "[PERSON_NAME]" at bounding box center [963, 478] width 184 height 20
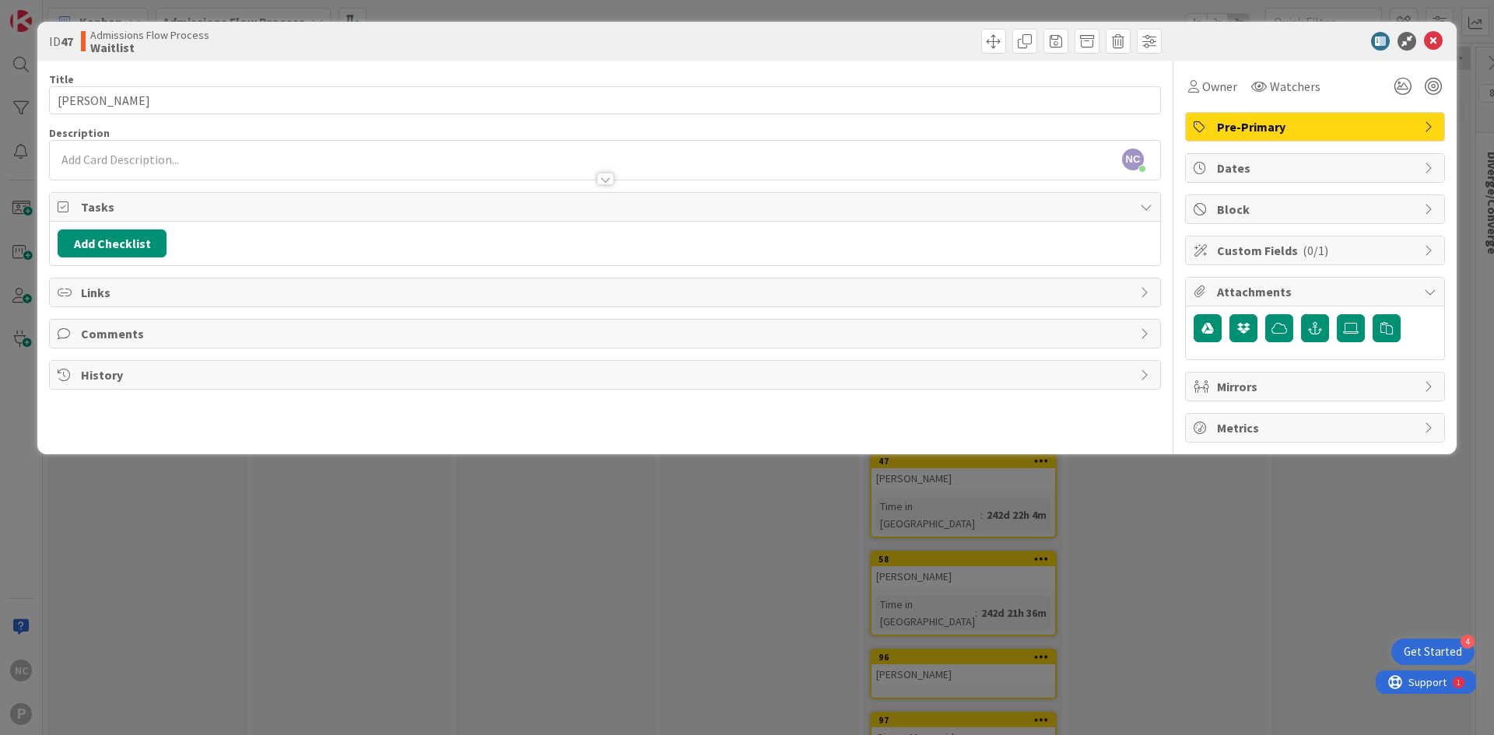
click at [222, 86] on div "Title 17 / 128" at bounding box center [605, 79] width 1112 height 14
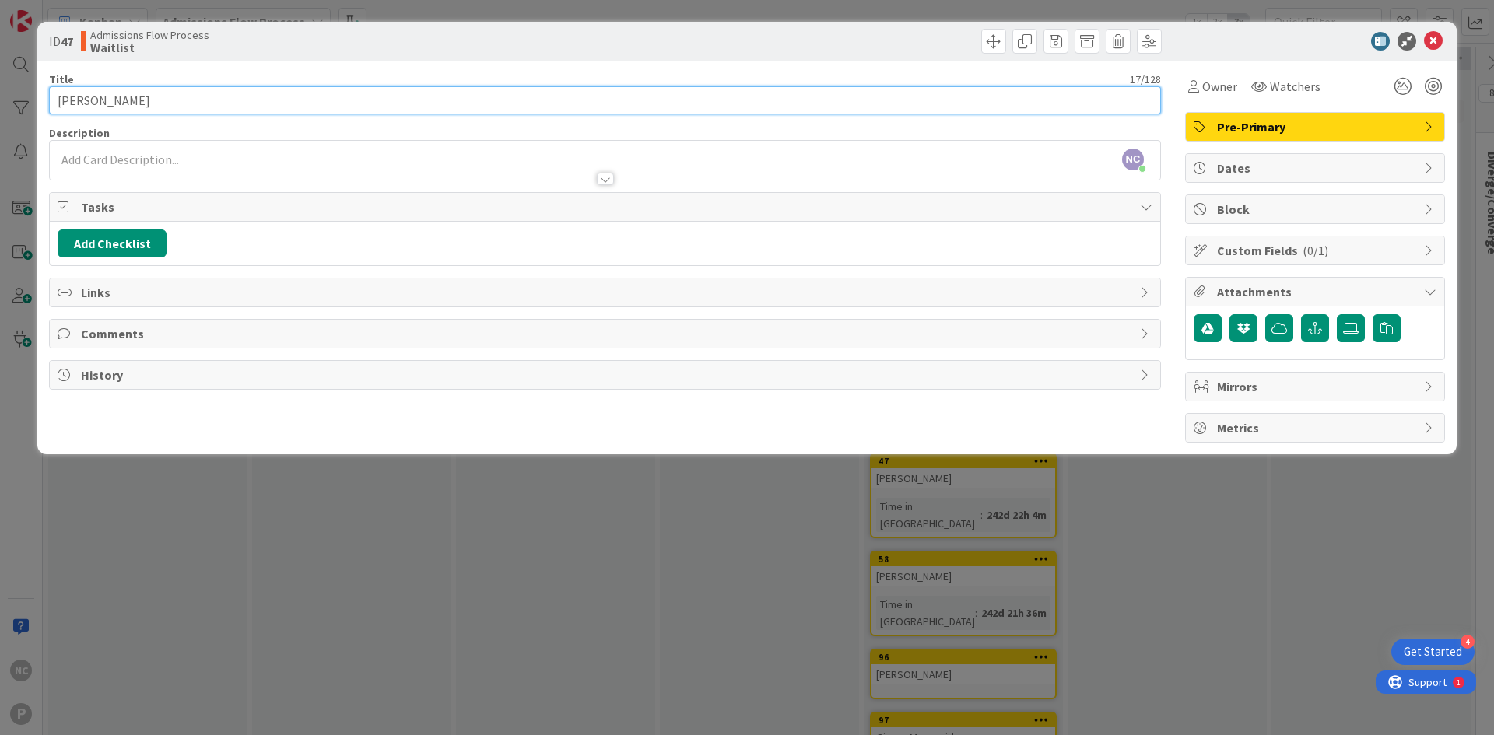
click at [212, 96] on input "[PERSON_NAME]" at bounding box center [605, 100] width 1112 height 28
type input "[PERSON_NAME] [DATE]"
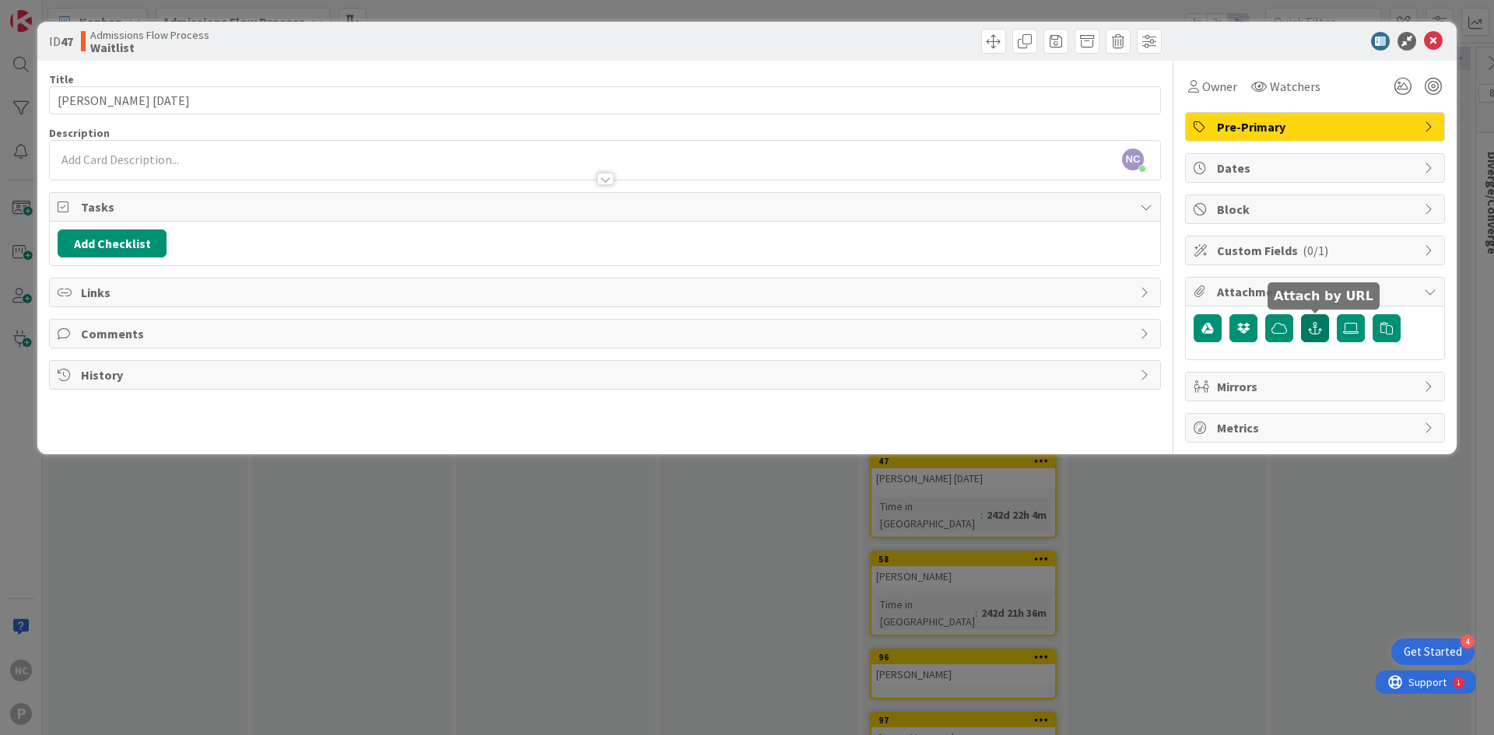
click at [1319, 330] on icon "button" at bounding box center [1315, 328] width 14 height 12
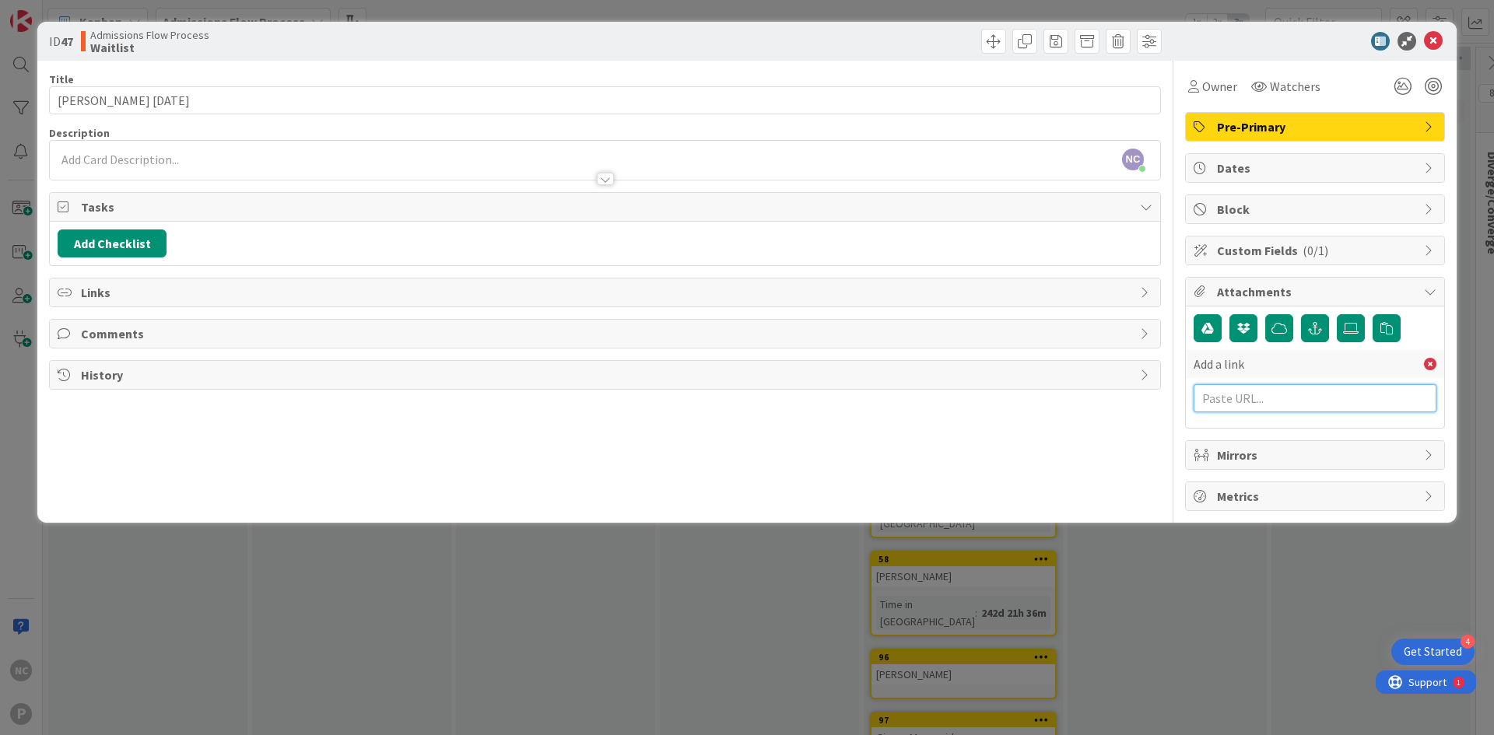
click at [1256, 397] on input "text" at bounding box center [1314, 398] width 243 height 28
paste input "[URL][DOMAIN_NAME]"
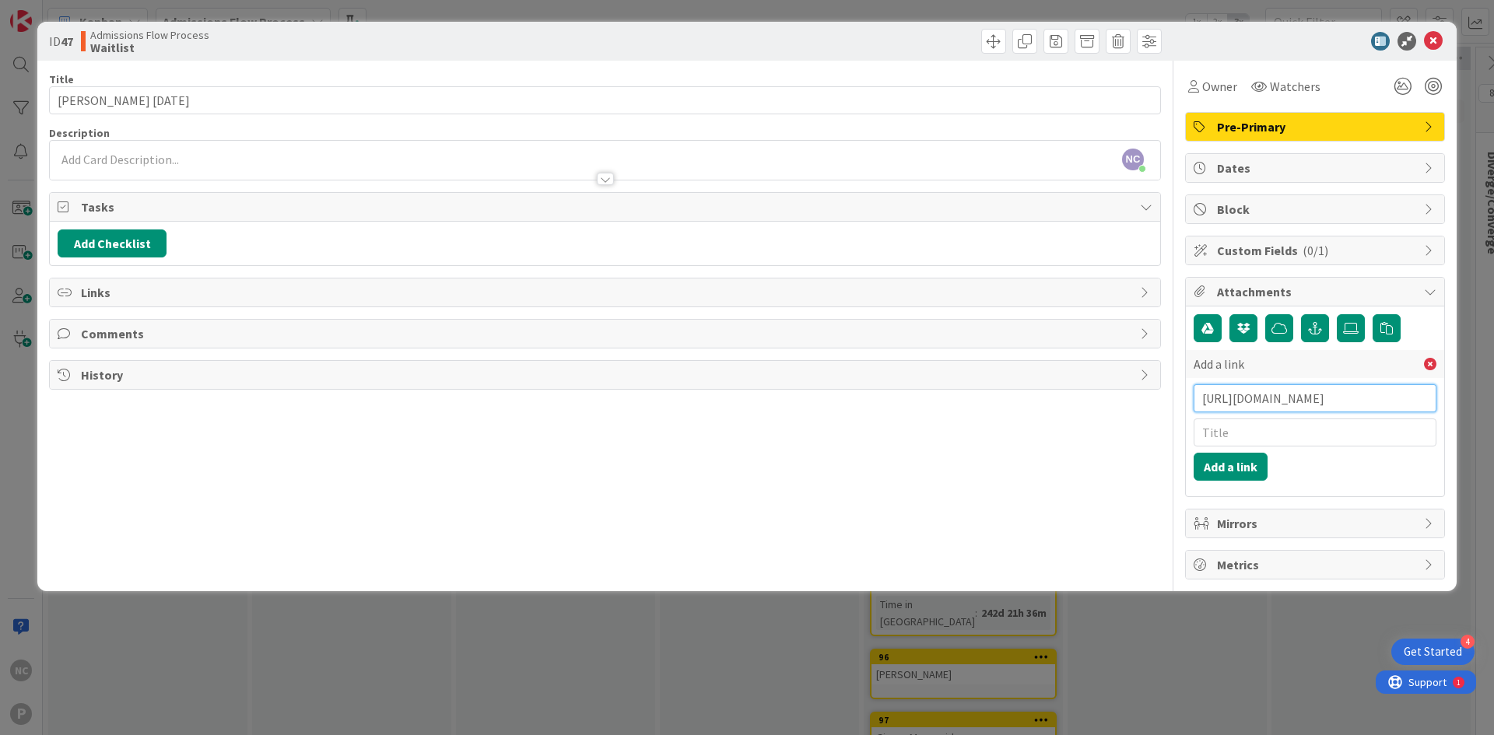
scroll to position [0, 230]
type input "[URL][DOMAIN_NAME]"
click at [1234, 471] on button "Add a link" at bounding box center [1230, 467] width 74 height 28
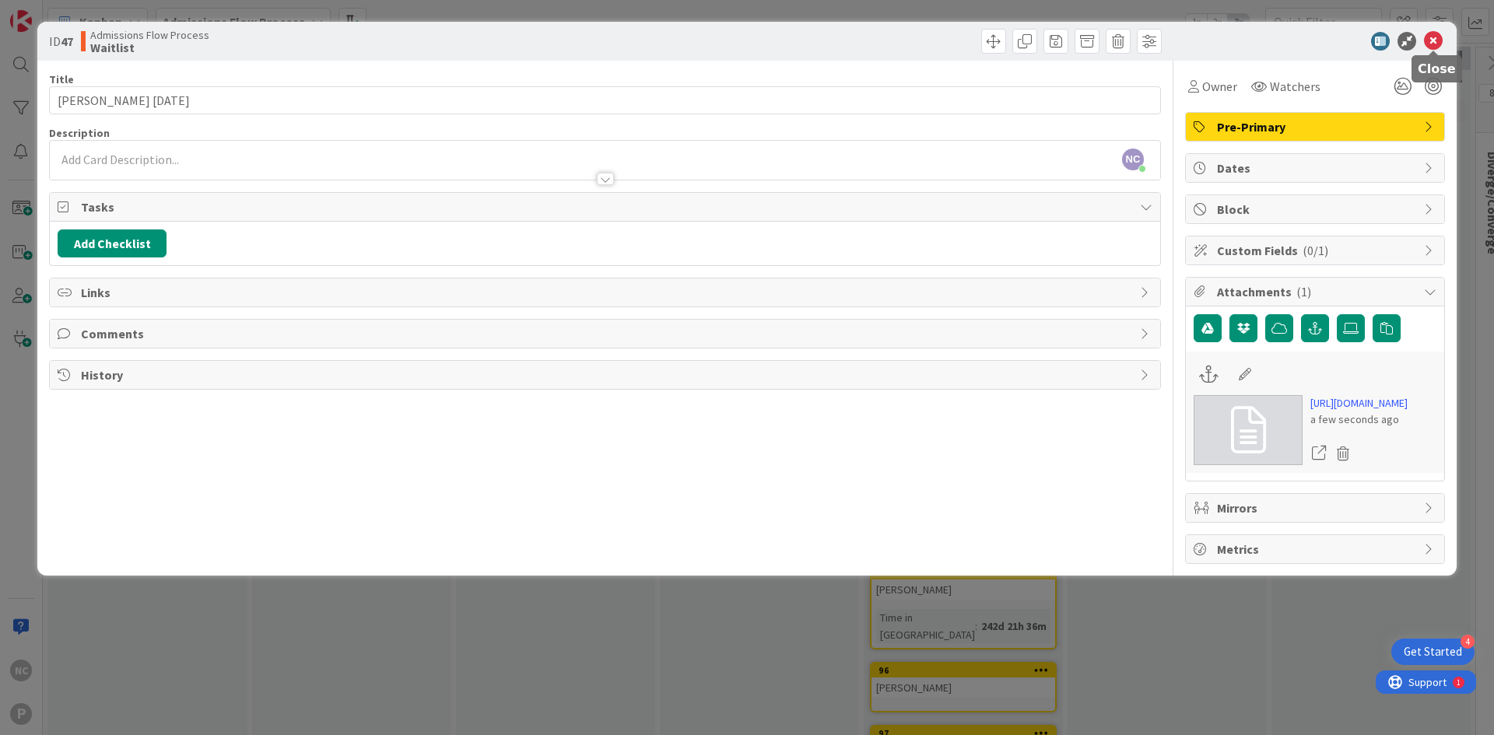
click at [1428, 36] on icon at bounding box center [1433, 41] width 19 height 19
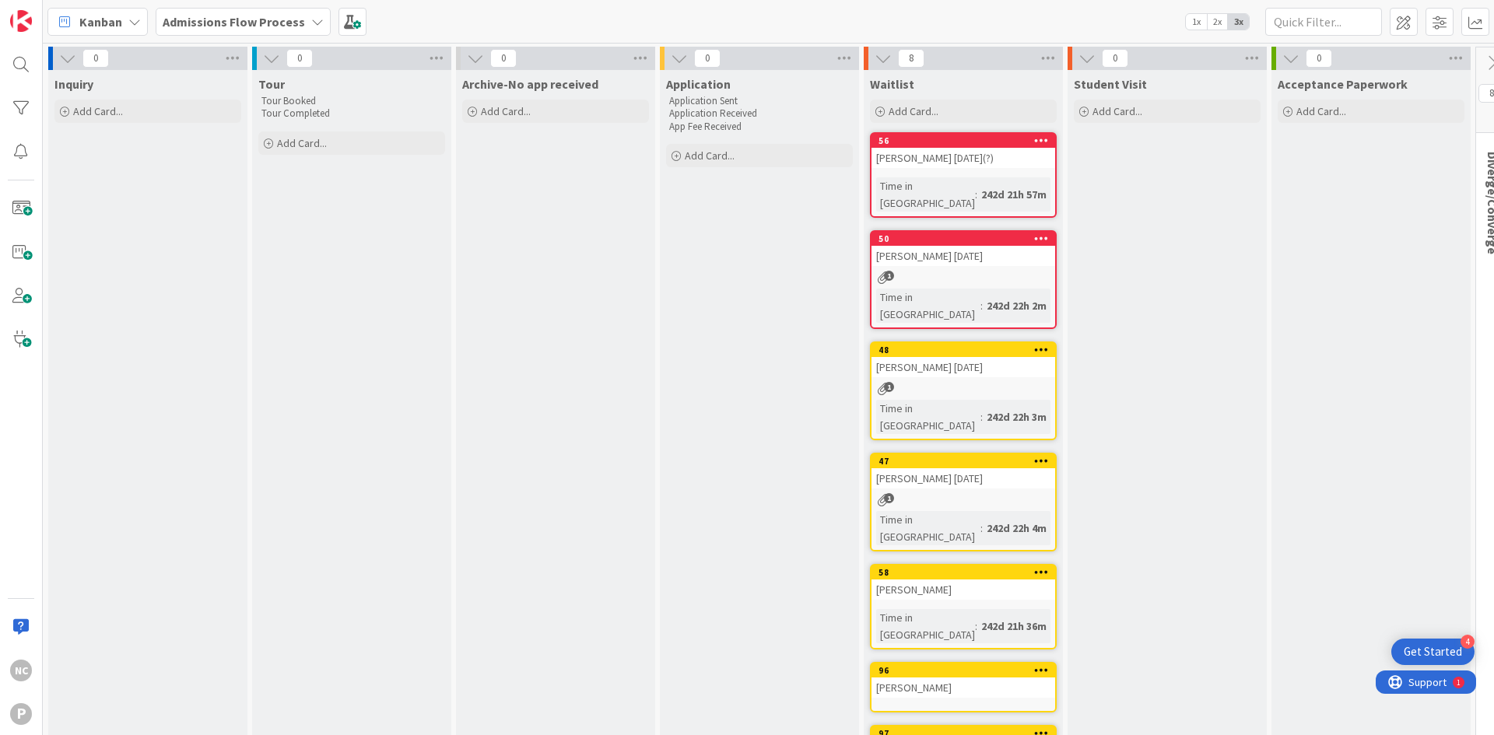
click at [925, 580] on div "[PERSON_NAME]" at bounding box center [963, 590] width 184 height 20
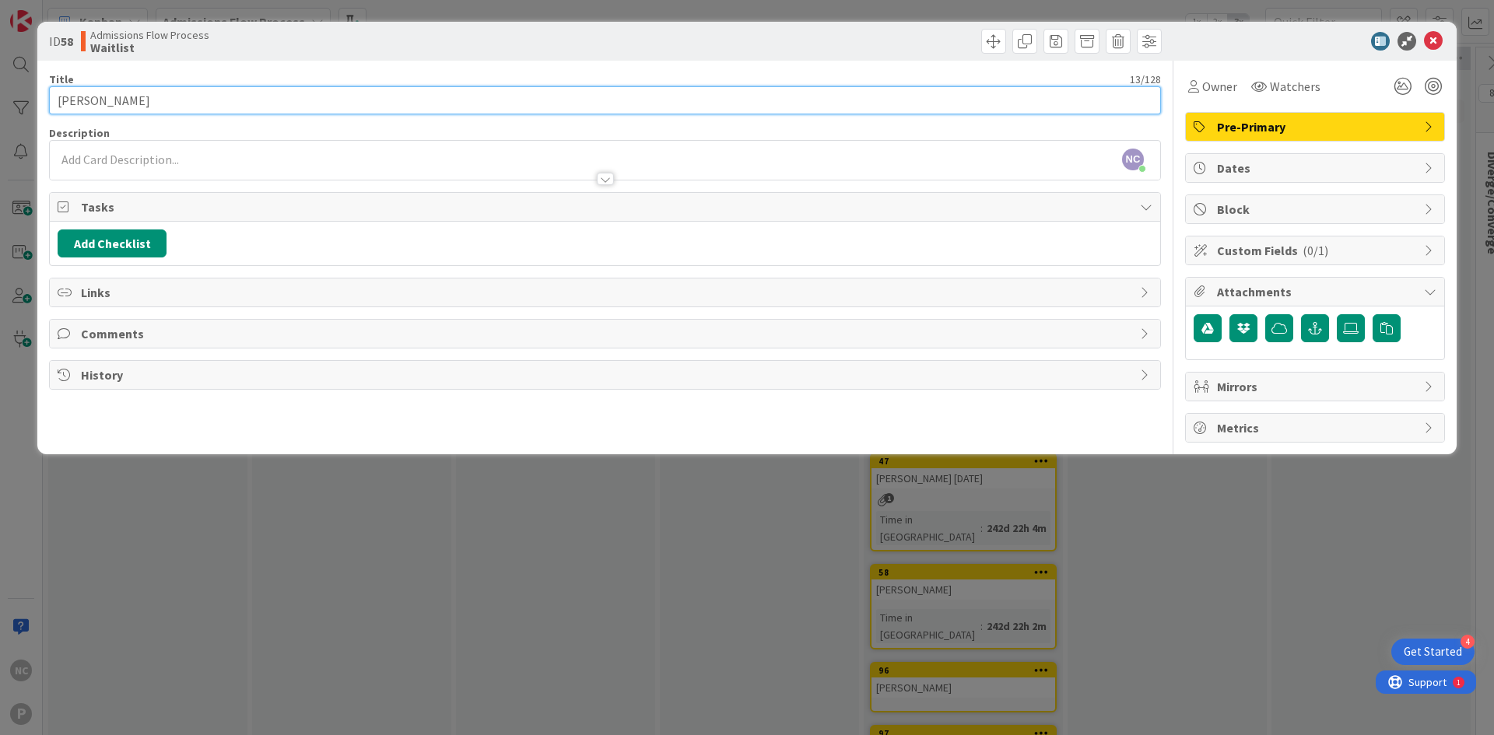
click at [177, 107] on input "[PERSON_NAME]" at bounding box center [605, 100] width 1112 height 28
click at [233, 93] on input "[PERSON_NAME]" at bounding box center [605, 100] width 1112 height 28
type input "[PERSON_NAME] [DATE]"
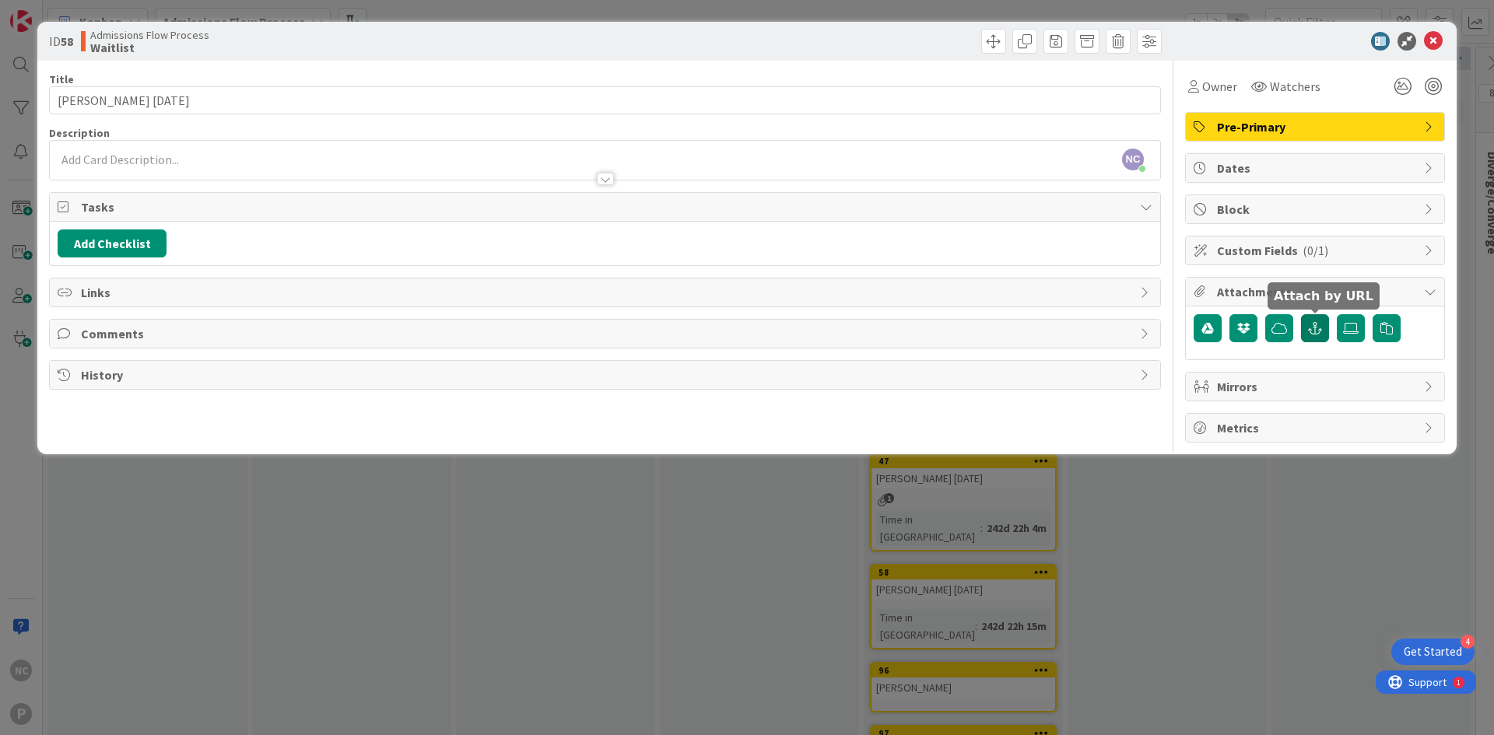
click at [1305, 326] on button "button" at bounding box center [1315, 328] width 28 height 28
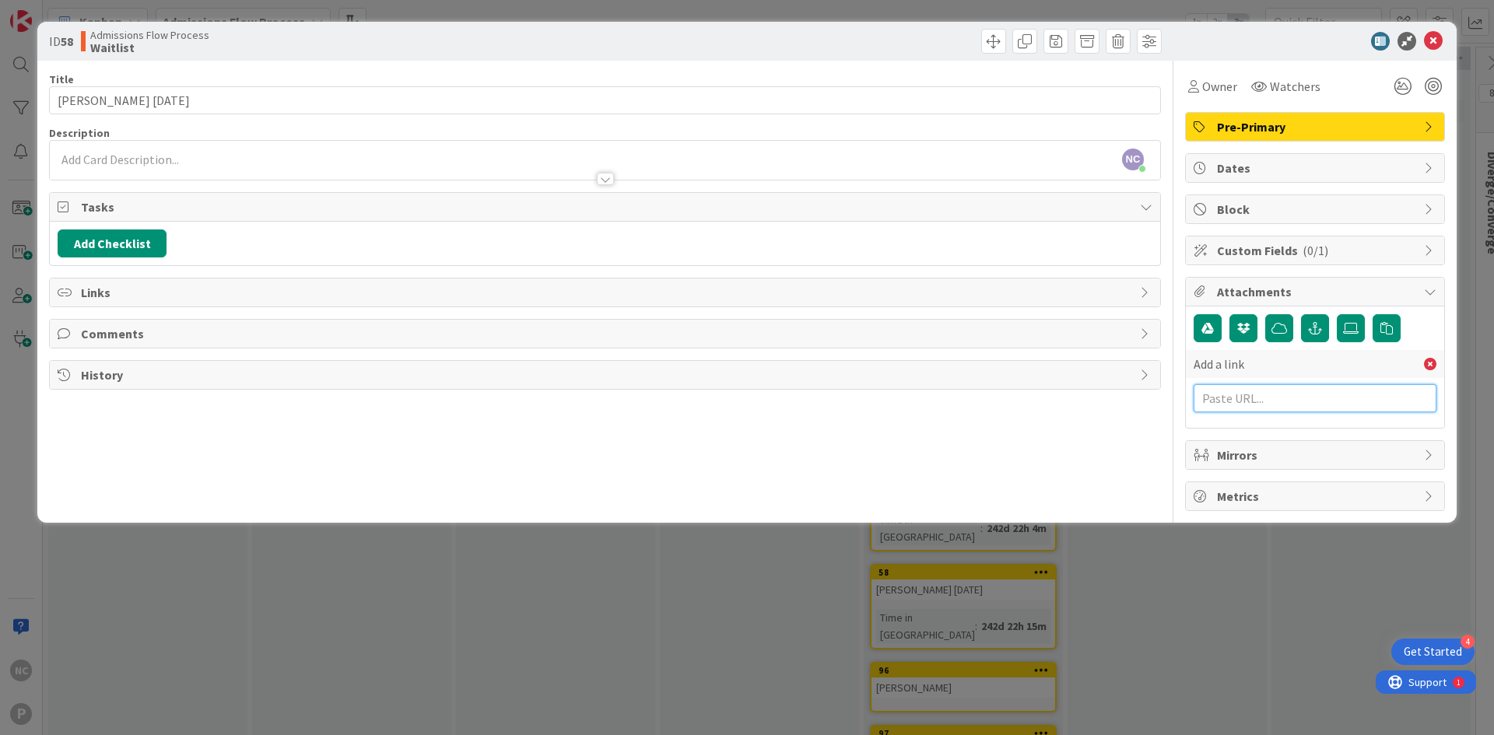
click at [1300, 393] on input "text" at bounding box center [1314, 398] width 243 height 28
paste input "[URL][DOMAIN_NAME]"
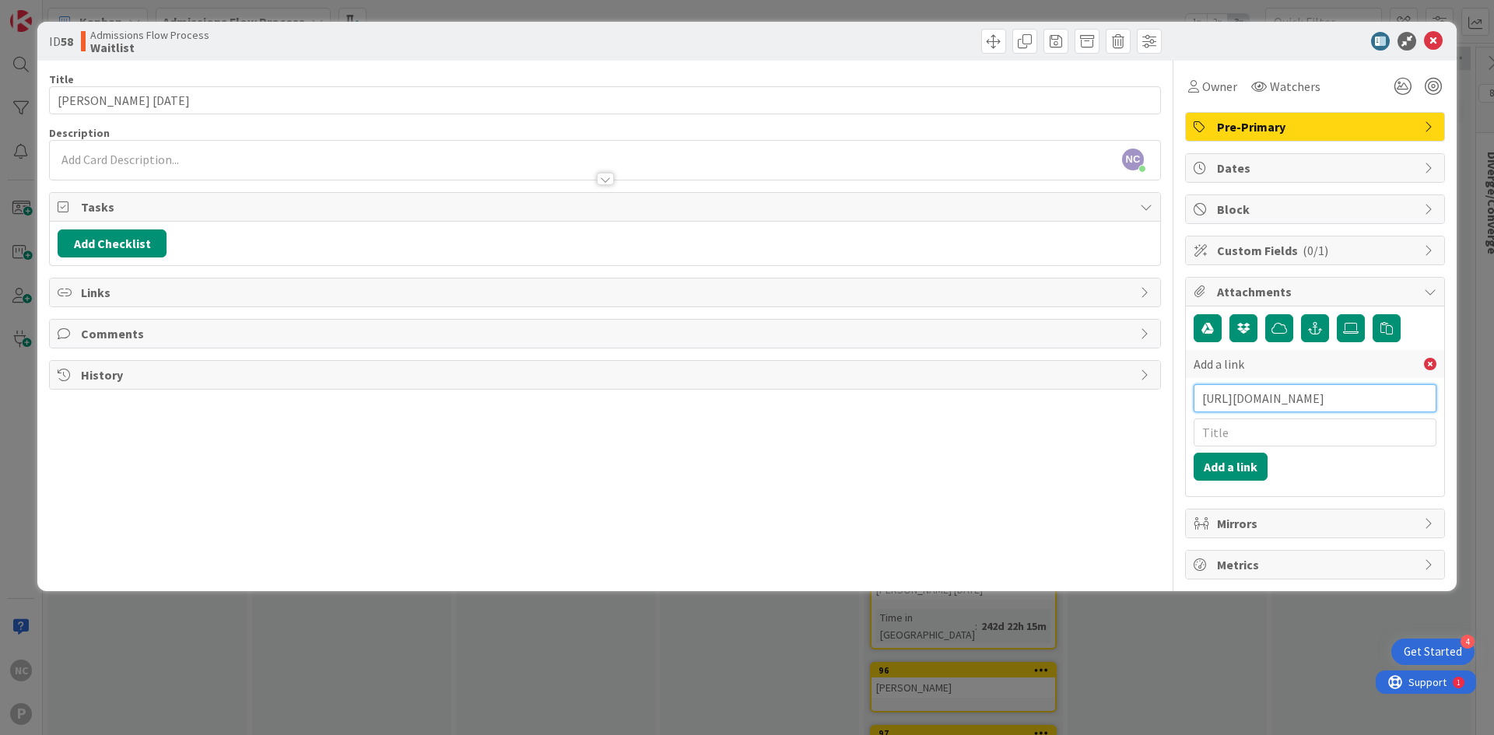
scroll to position [0, 230]
type input "[URL][DOMAIN_NAME]"
click at [1255, 471] on button "Add a link" at bounding box center [1230, 467] width 74 height 28
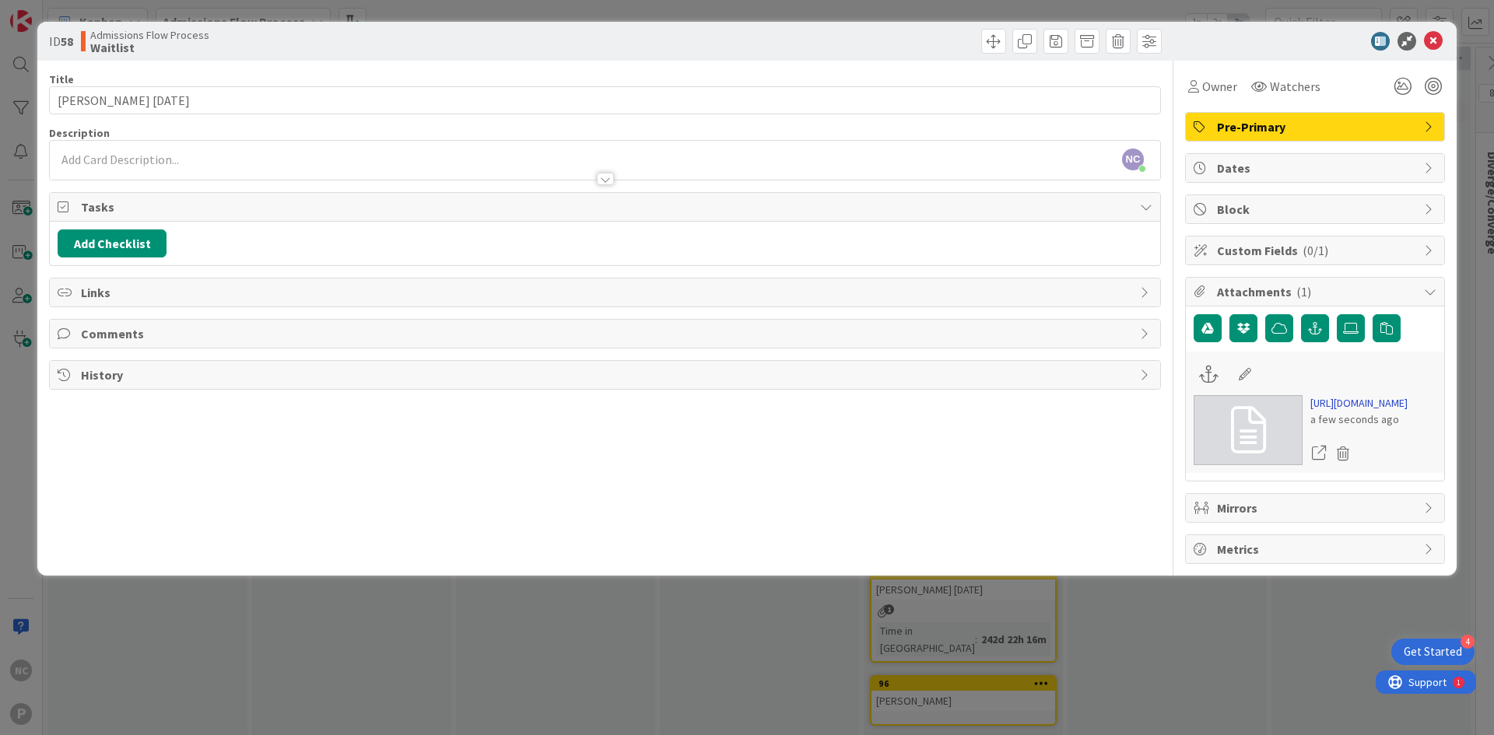
click at [1382, 412] on link "[URL][DOMAIN_NAME]" at bounding box center [1358, 403] width 97 height 16
click at [128, 277] on div "Title 21 / 128 [PERSON_NAME] [DATE] Description NC [PERSON_NAME] joined 13 m ag…" at bounding box center [605, 312] width 1112 height 503
click at [113, 303] on div "Links" at bounding box center [605, 292] width 1110 height 28
click at [116, 326] on button "Add Link" at bounding box center [101, 329] width 86 height 28
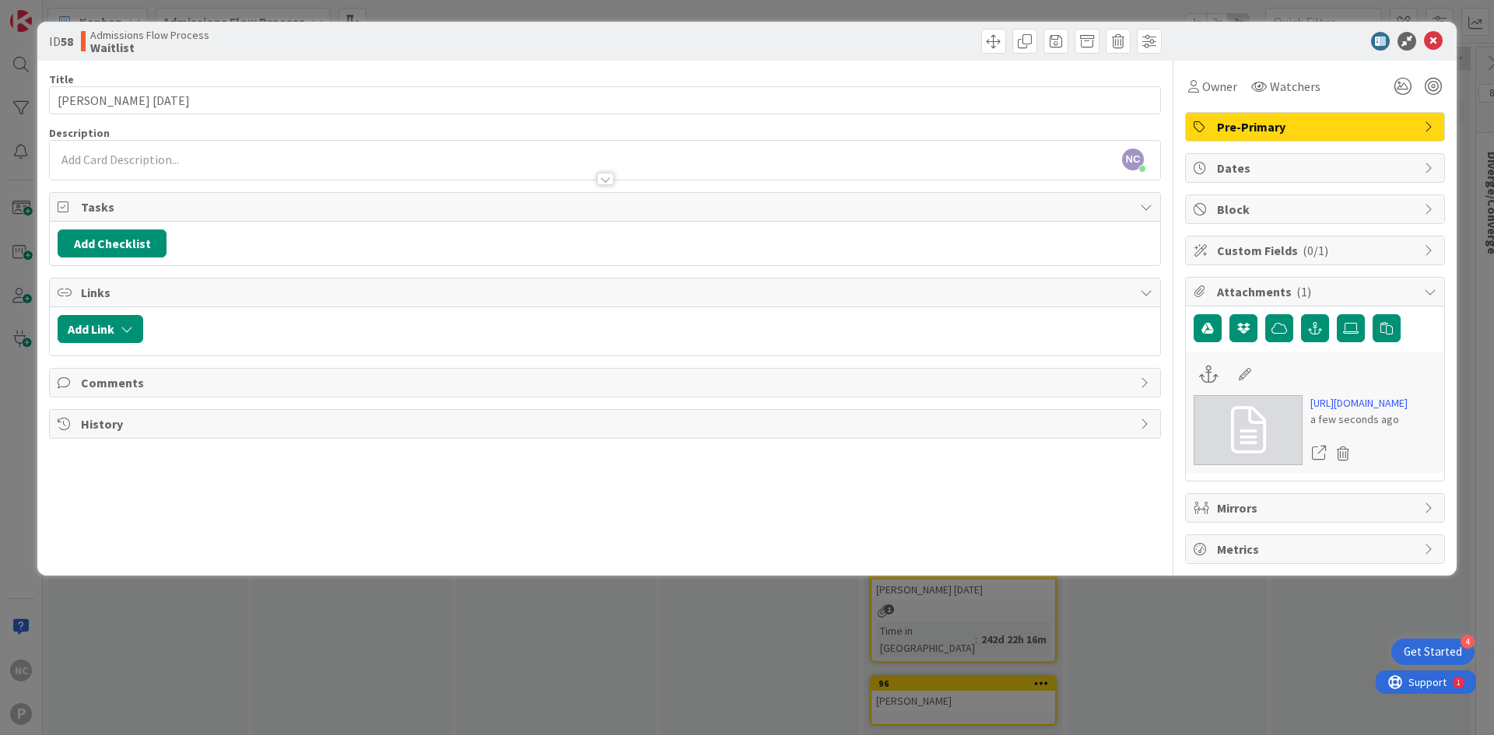
click at [149, 383] on span "Comments" at bounding box center [606, 382] width 1051 height 19
click at [138, 423] on button "Add Comment" at bounding box center [108, 419] width 100 height 28
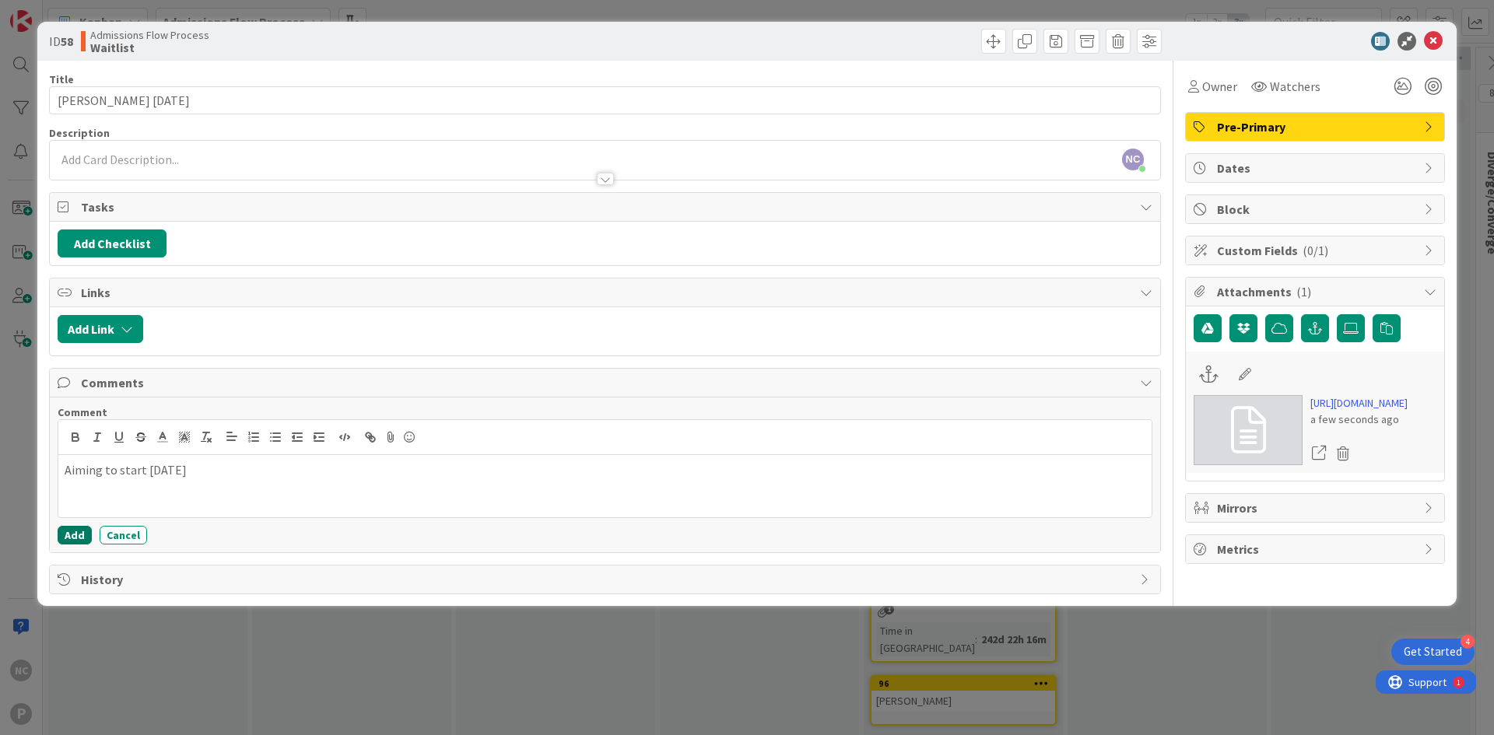
click at [67, 539] on button "Add" at bounding box center [75, 535] width 34 height 19
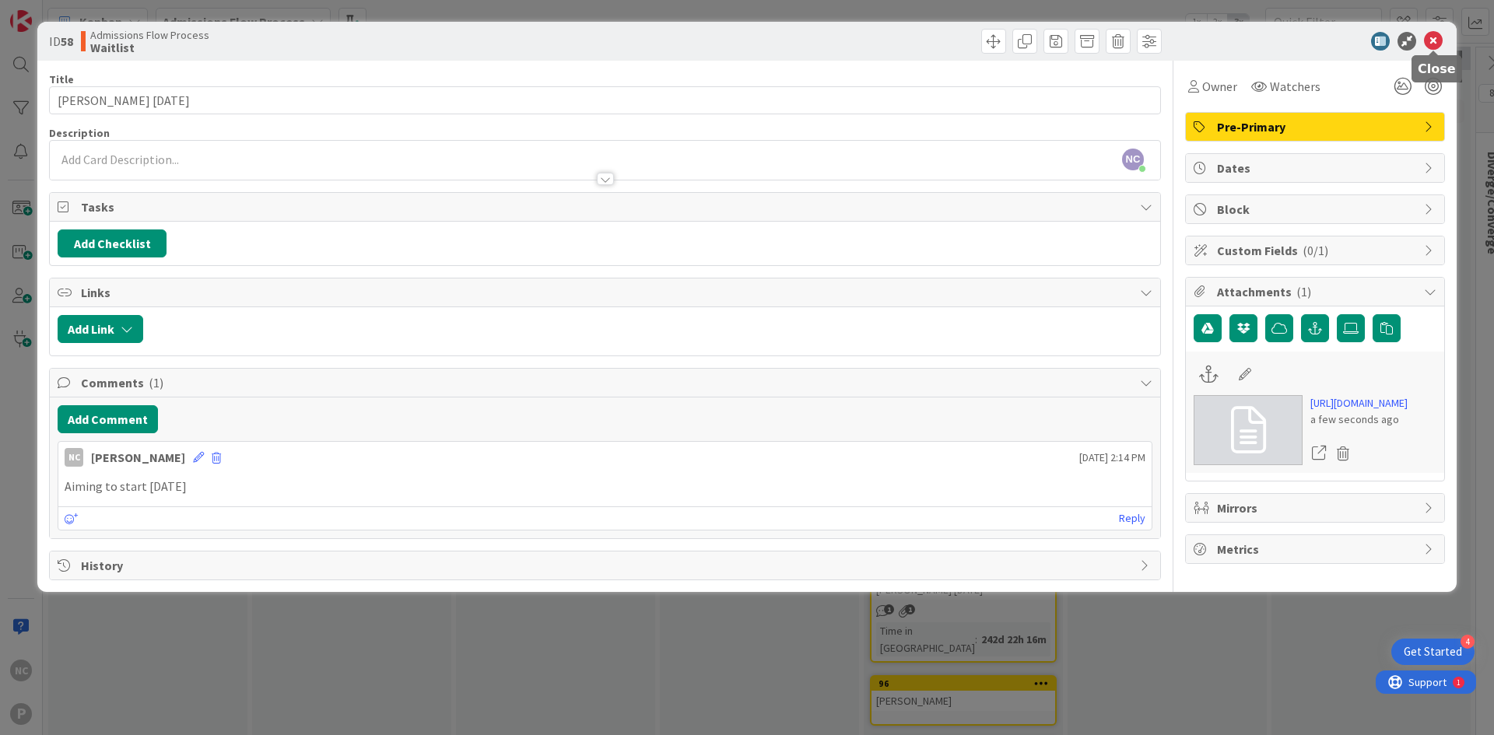
click at [1428, 43] on icon at bounding box center [1433, 41] width 19 height 19
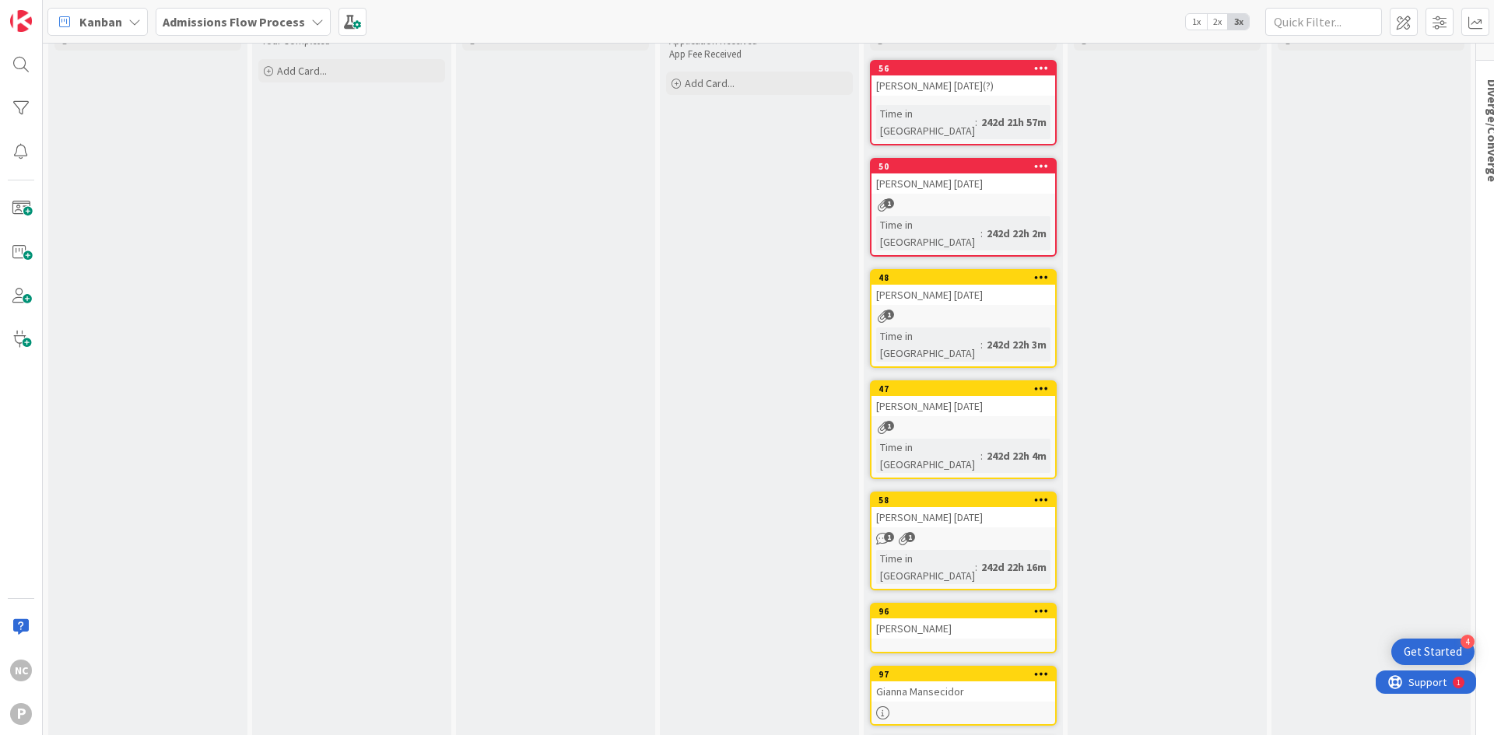
click at [903, 618] on div "[PERSON_NAME]" at bounding box center [963, 628] width 184 height 20
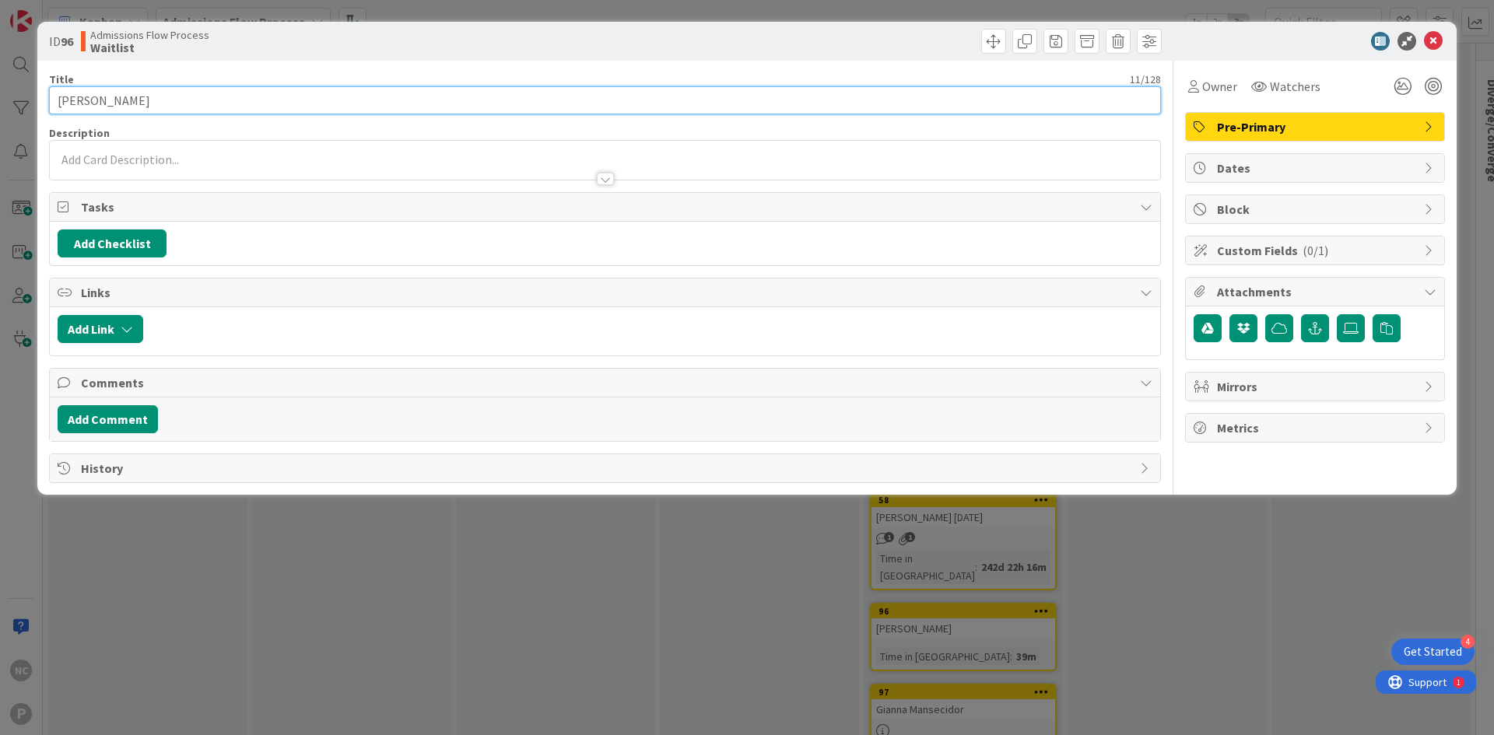
click at [181, 114] on input "[PERSON_NAME]" at bounding box center [605, 100] width 1112 height 28
type input "[PERSON_NAME] [DATE]"
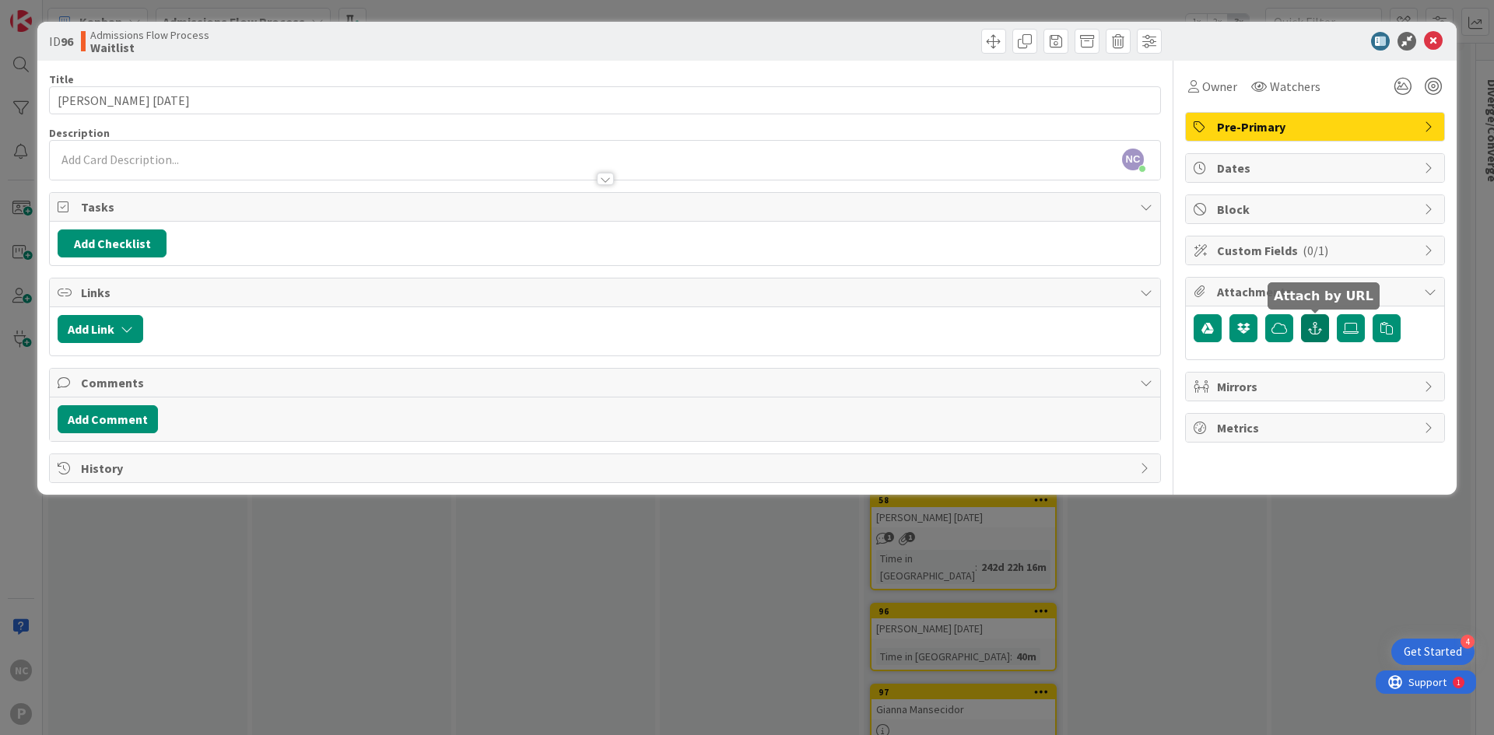
click at [1309, 335] on button "button" at bounding box center [1315, 328] width 28 height 28
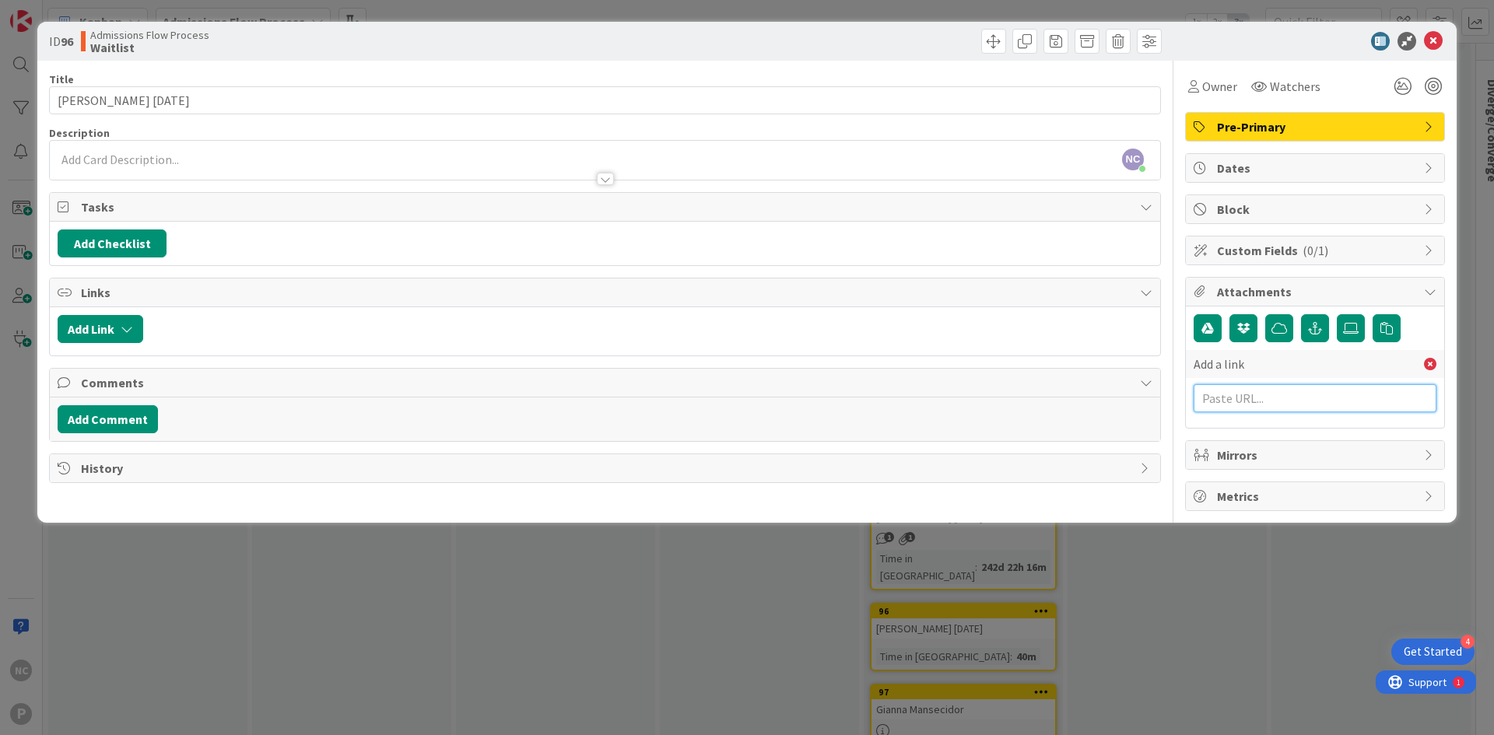
click at [1252, 408] on input "text" at bounding box center [1314, 398] width 243 height 28
paste input "[URL][DOMAIN_NAME]"
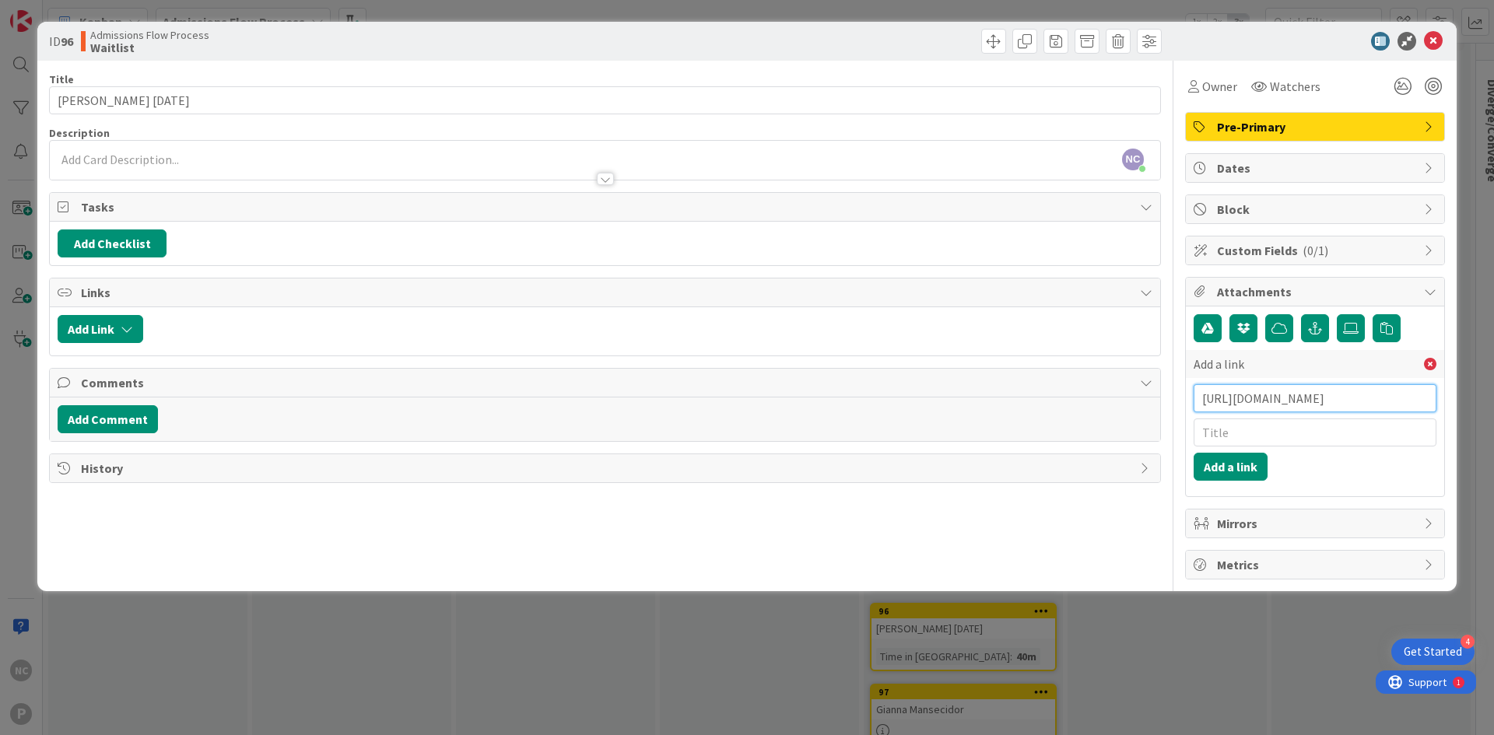
scroll to position [0, 230]
type input "[URL][DOMAIN_NAME]"
click at [1227, 469] on button "Add a link" at bounding box center [1230, 467] width 74 height 28
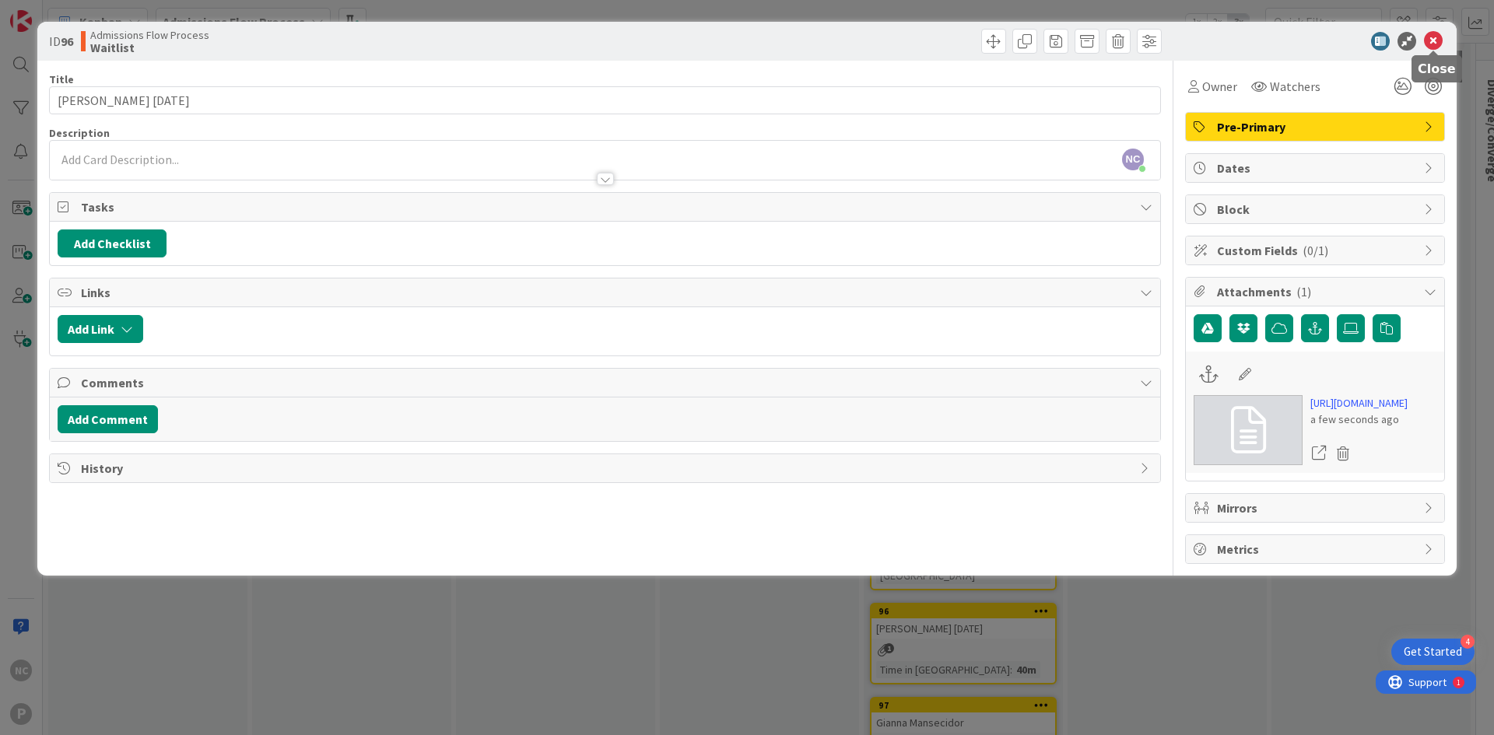
click at [1433, 40] on icon at bounding box center [1433, 41] width 19 height 19
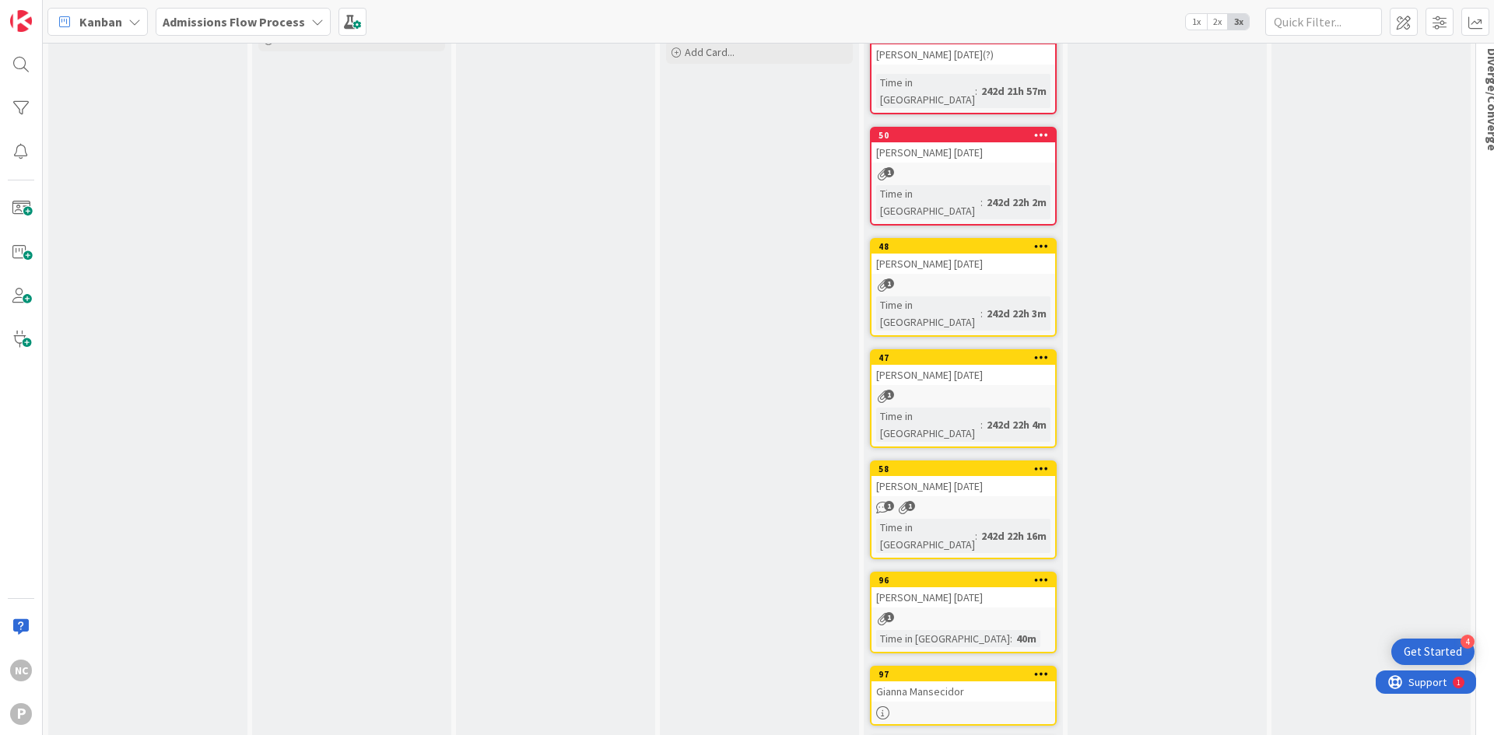
click at [913, 681] on div "Gianna Mansecidor" at bounding box center [963, 691] width 184 height 20
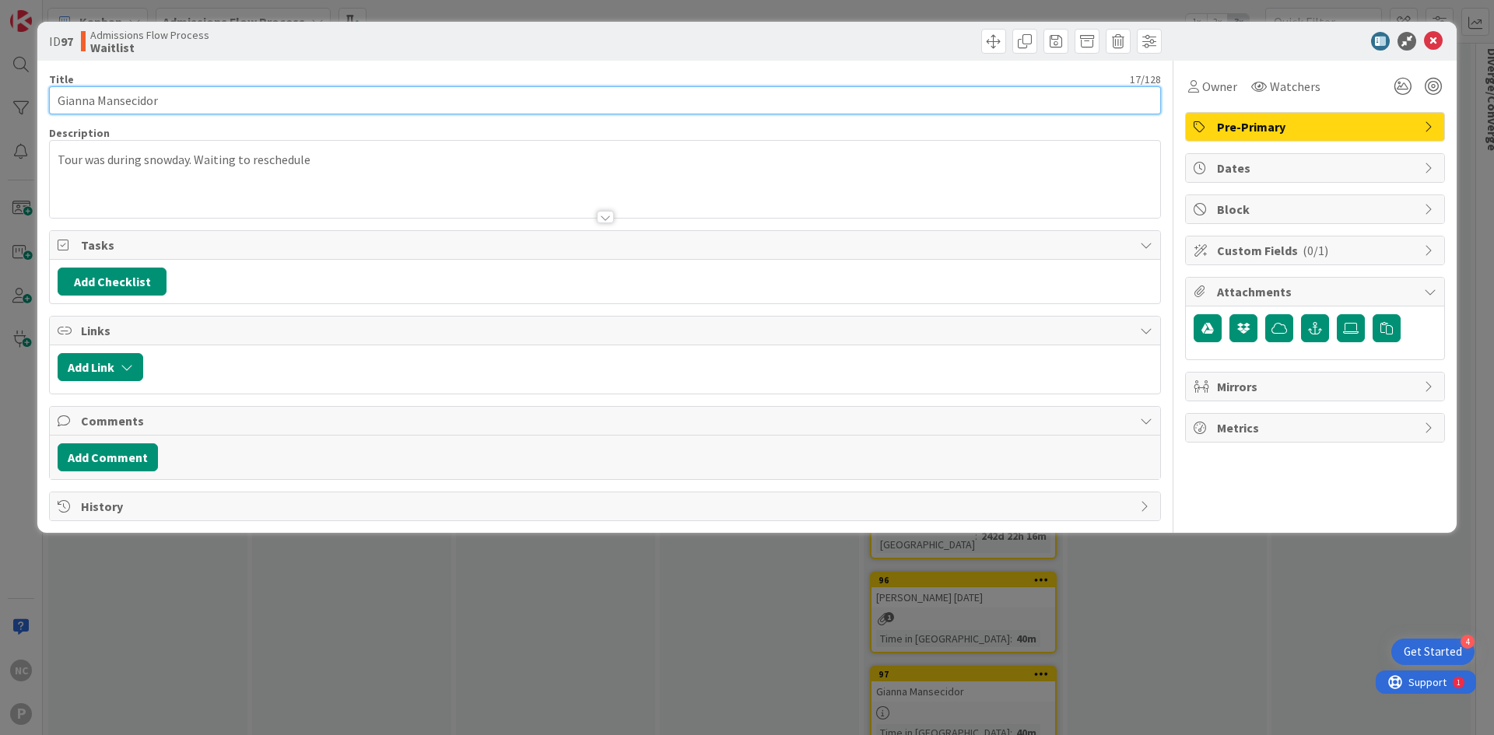
click at [179, 99] on input "Gianna Mansecidor" at bounding box center [605, 100] width 1112 height 28
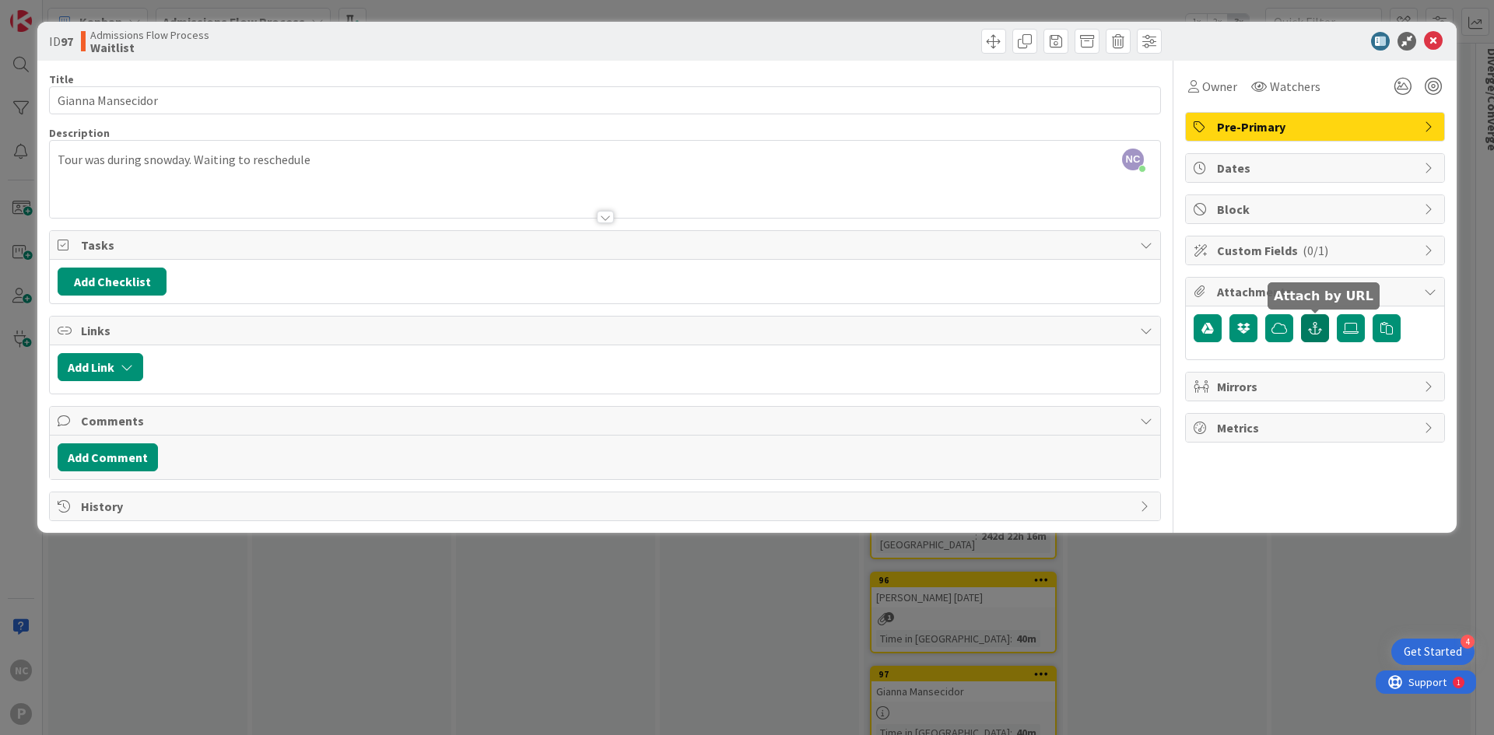
drag, startPoint x: 1319, startPoint y: 328, endPoint x: 1329, endPoint y: 330, distance: 10.2
click at [1319, 328] on icon "button" at bounding box center [1315, 328] width 14 height 12
click at [1300, 386] on input "text" at bounding box center [1314, 398] width 243 height 28
paste input "[URL][DOMAIN_NAME]"
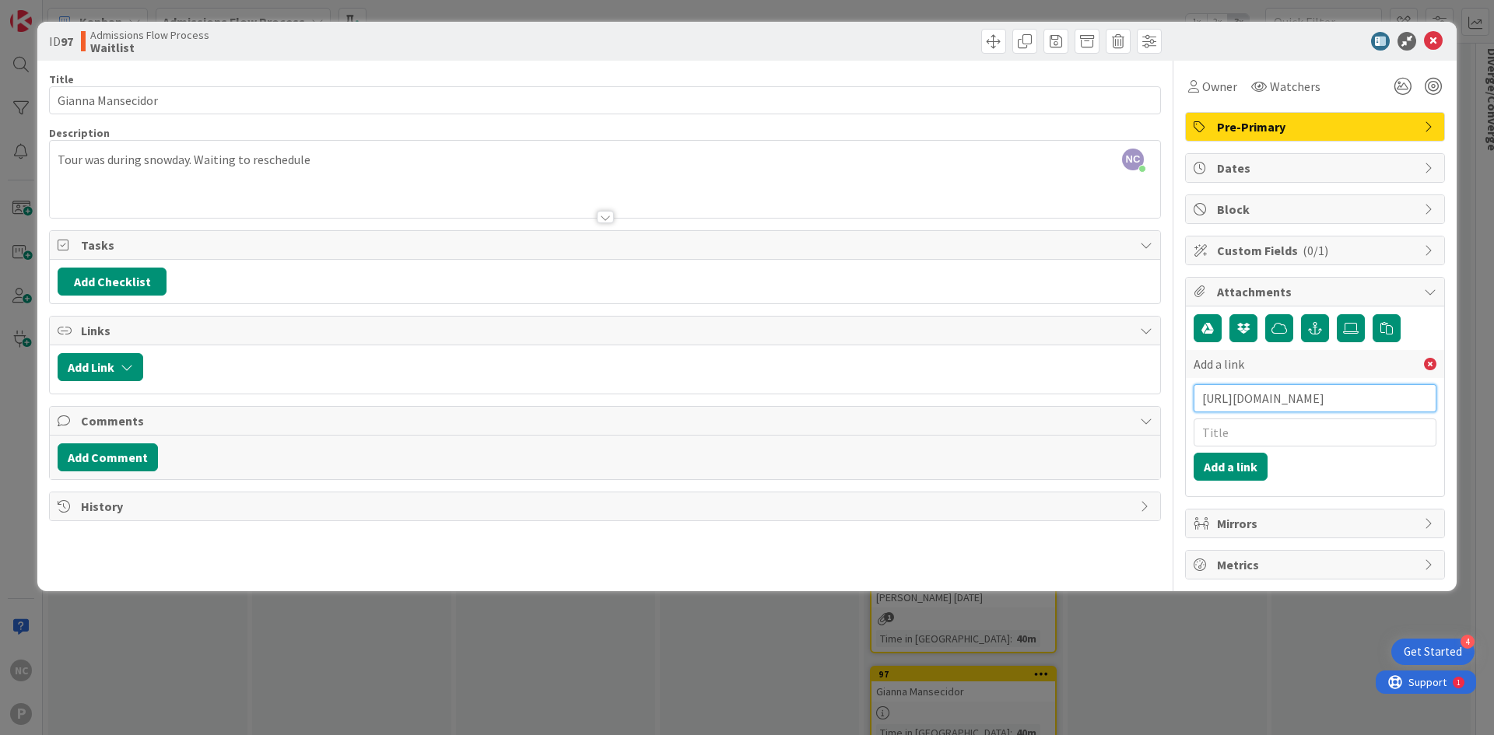
scroll to position [0, 230]
type input "[URL][DOMAIN_NAME]"
click at [1245, 471] on button "Add a link" at bounding box center [1230, 467] width 74 height 28
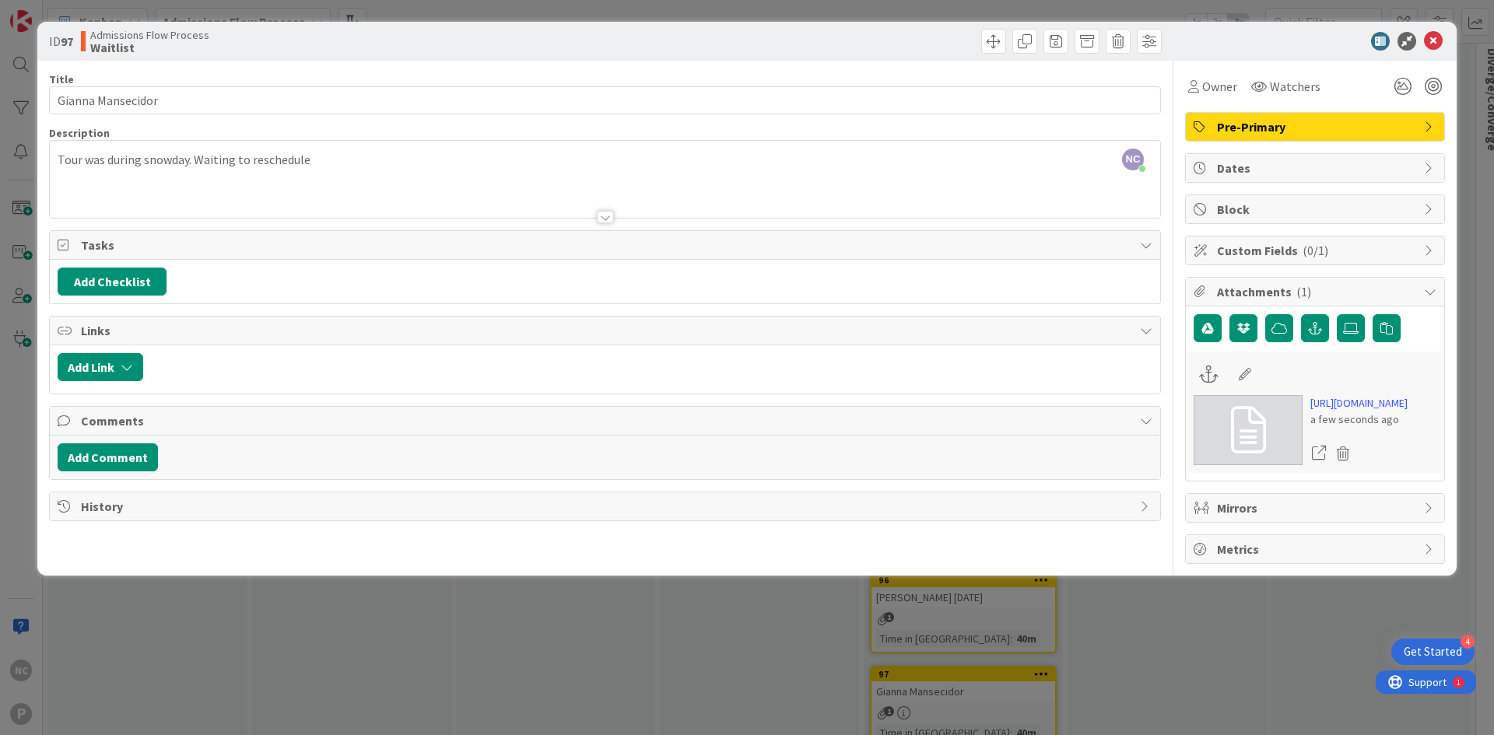
click at [1435, 51] on div "ID 97 Admissions Flow Process Waitlist" at bounding box center [746, 41] width 1419 height 39
click at [1434, 45] on icon at bounding box center [1433, 41] width 19 height 19
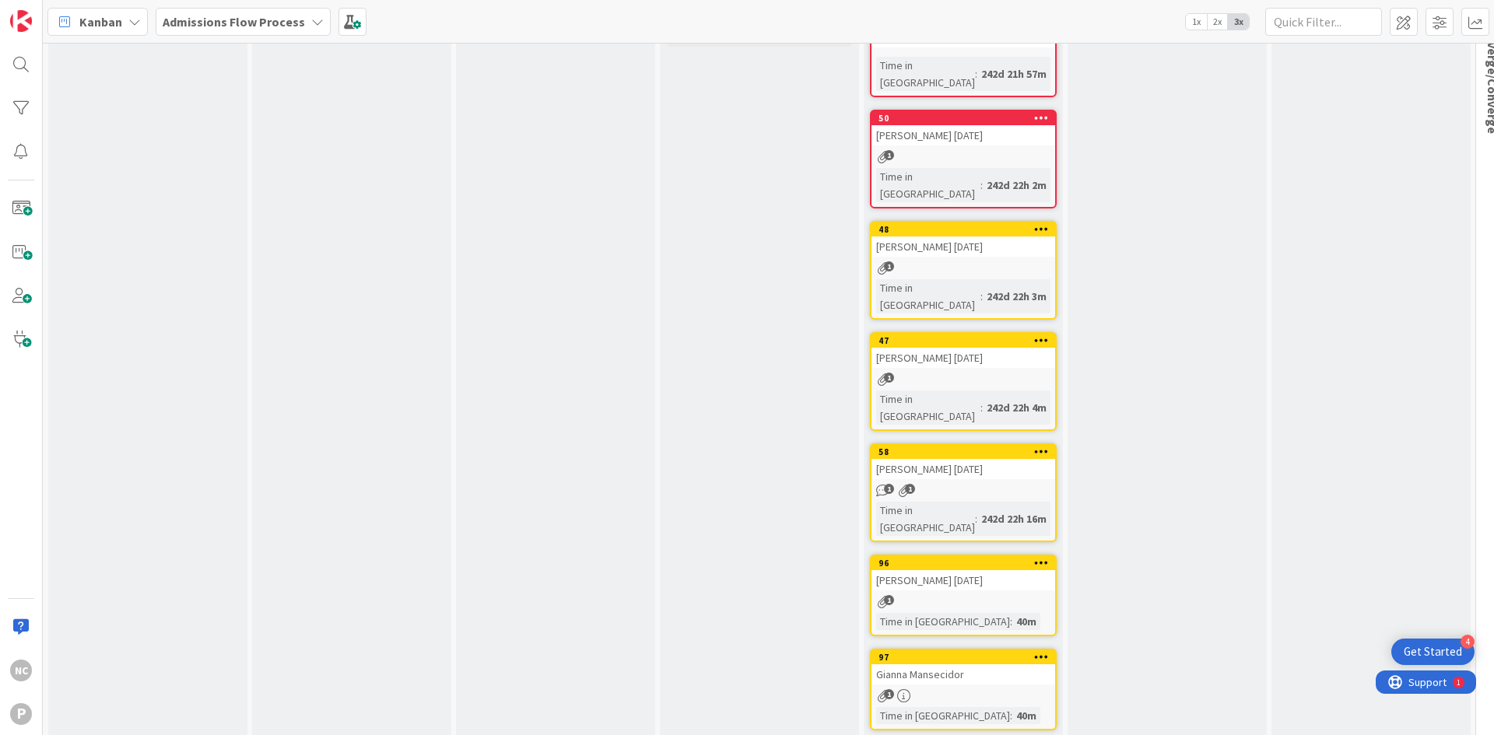
scroll to position [125, 0]
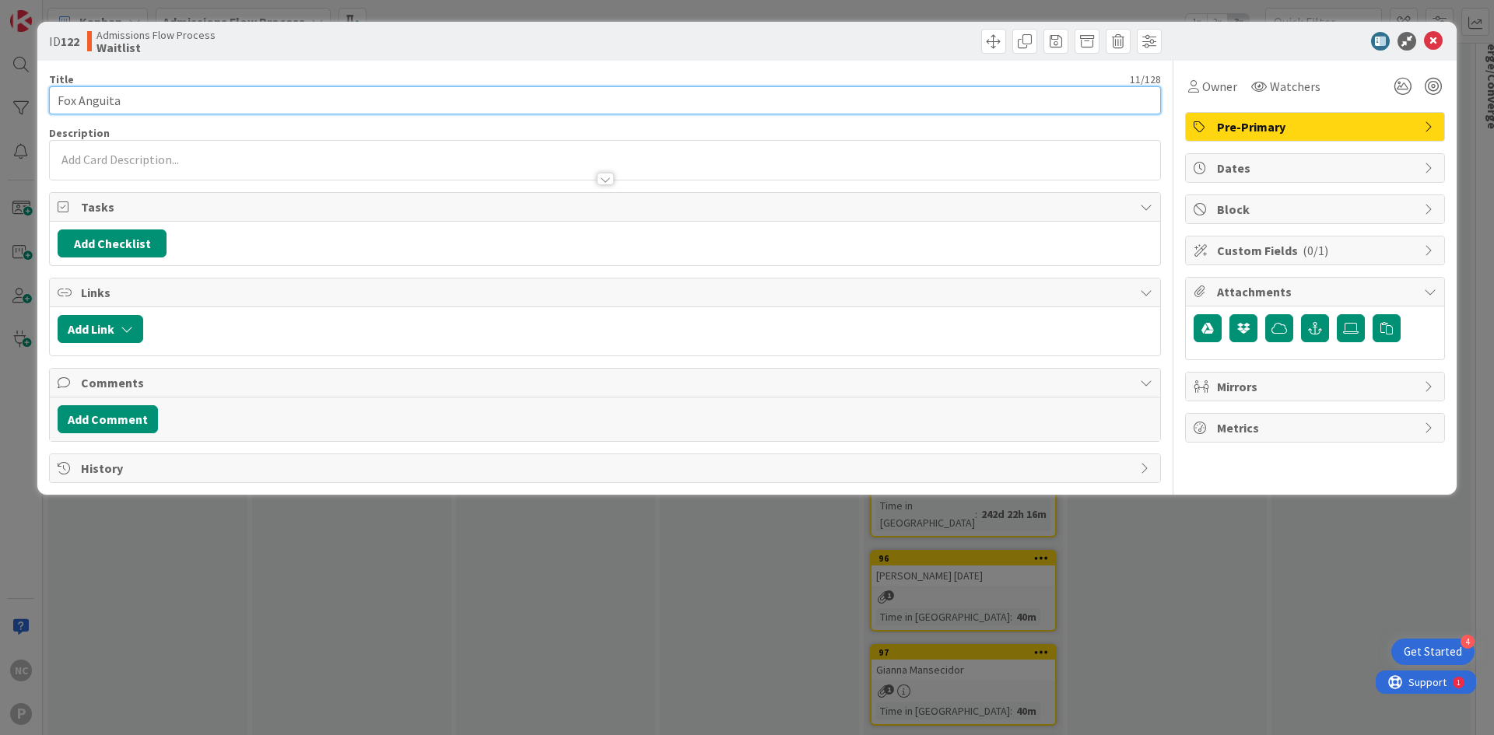
click at [207, 97] on input "Fox Anguita" at bounding box center [605, 100] width 1112 height 28
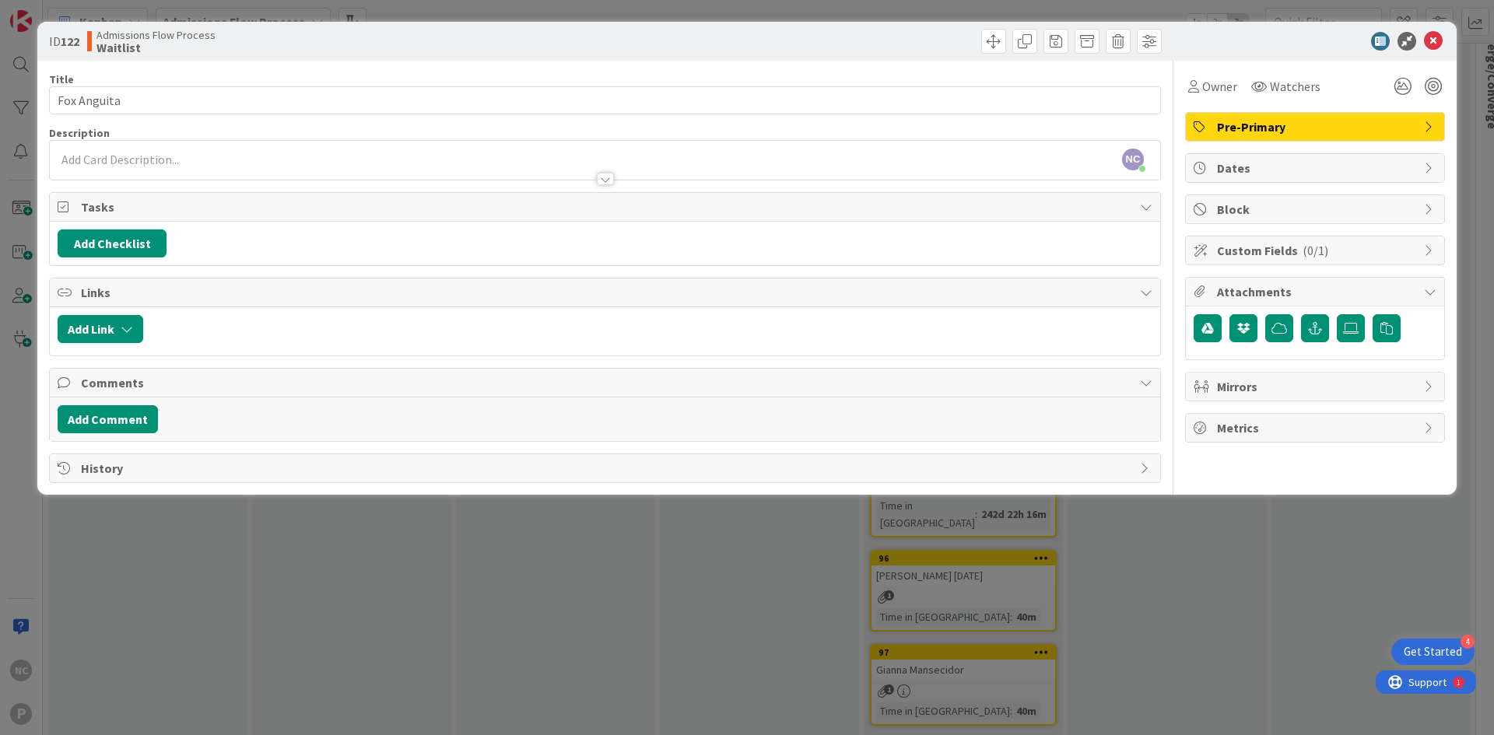
drag, startPoint x: 103, startPoint y: 114, endPoint x: 116, endPoint y: 102, distance: 17.6
click at [103, 114] on div "Title 11 / 128 Fox Anguita Description NC [PERSON_NAME] just joined Owner Watch…" at bounding box center [605, 272] width 1112 height 422
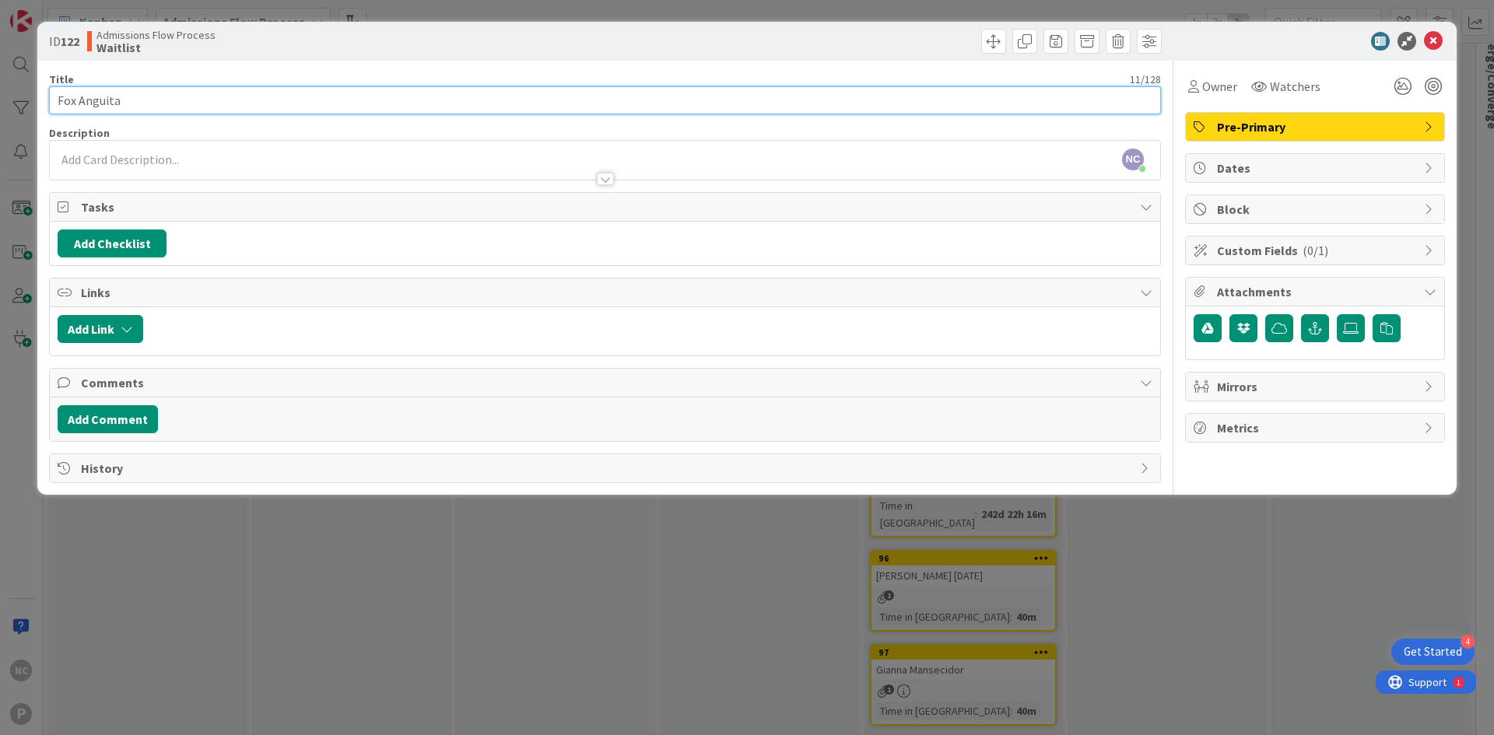
click at [117, 99] on input "Fox Anguita" at bounding box center [605, 100] width 1112 height 28
type input "[PERSON_NAME] [PERSON_NAME] [DATE]"
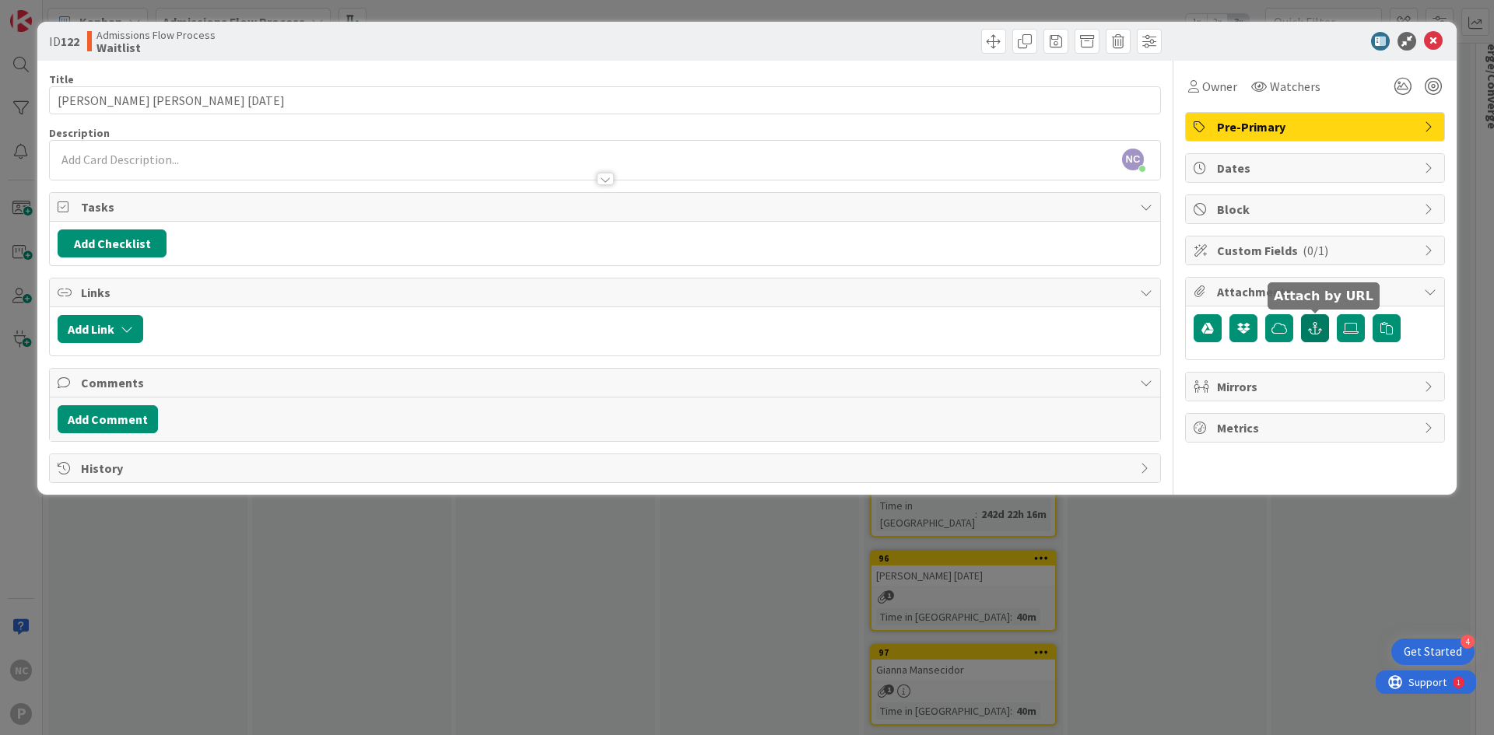
click at [1320, 330] on icon "button" at bounding box center [1315, 328] width 14 height 12
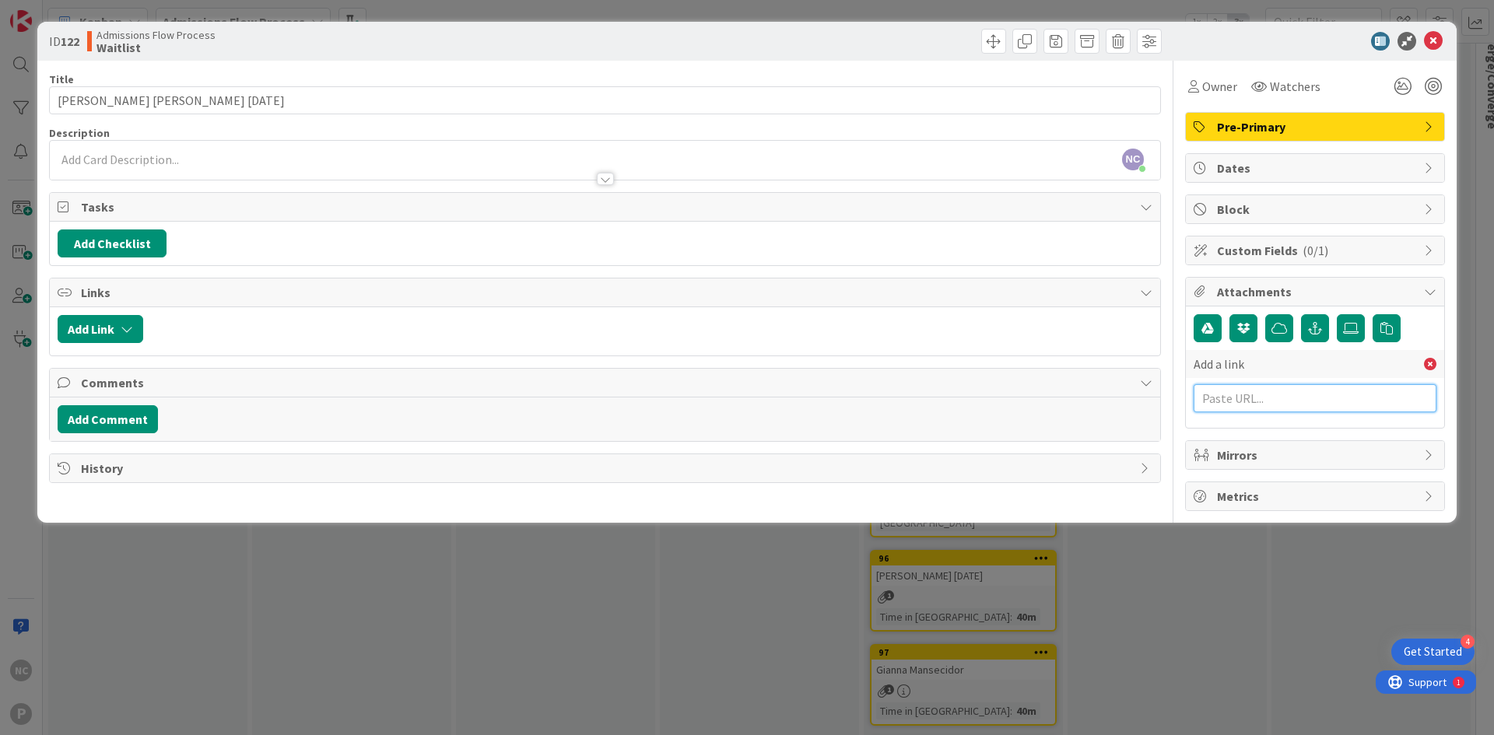
click at [1257, 395] on input "text" at bounding box center [1314, 398] width 243 height 28
paste input "[URL][DOMAIN_NAME]"
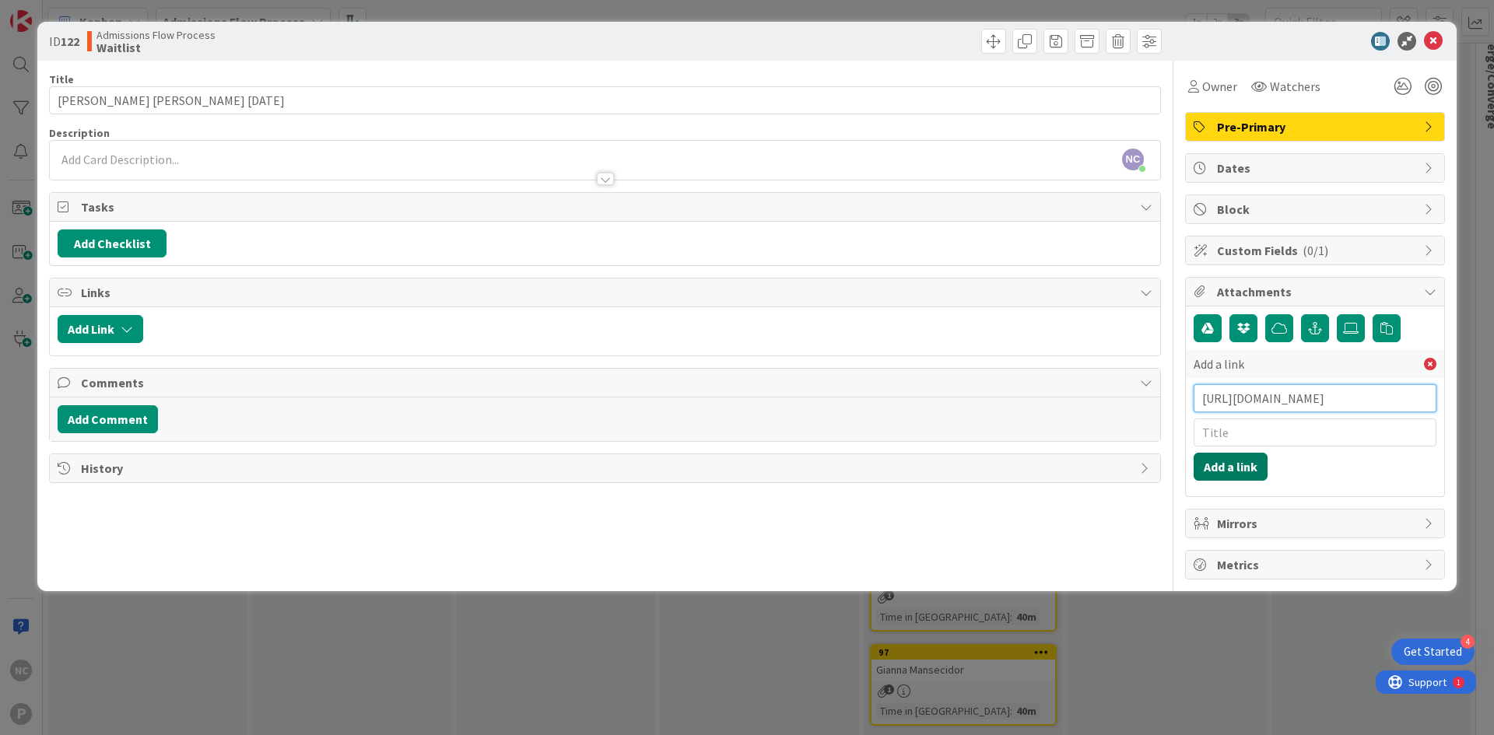
type input "[URL][DOMAIN_NAME]"
click at [1256, 474] on button "Add a link" at bounding box center [1230, 467] width 74 height 28
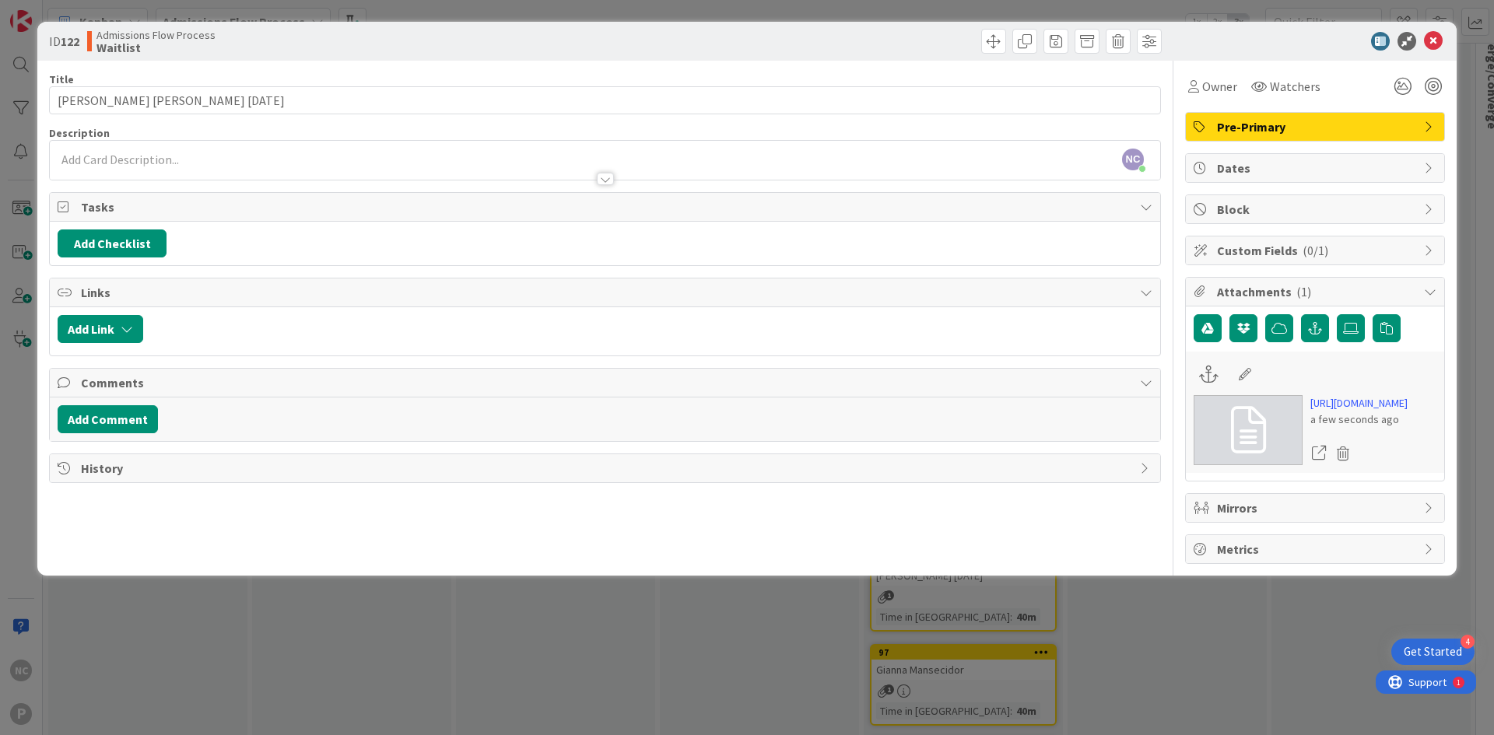
click at [1370, 246] on span "Custom Fields ( 0/1 )" at bounding box center [1316, 250] width 199 height 19
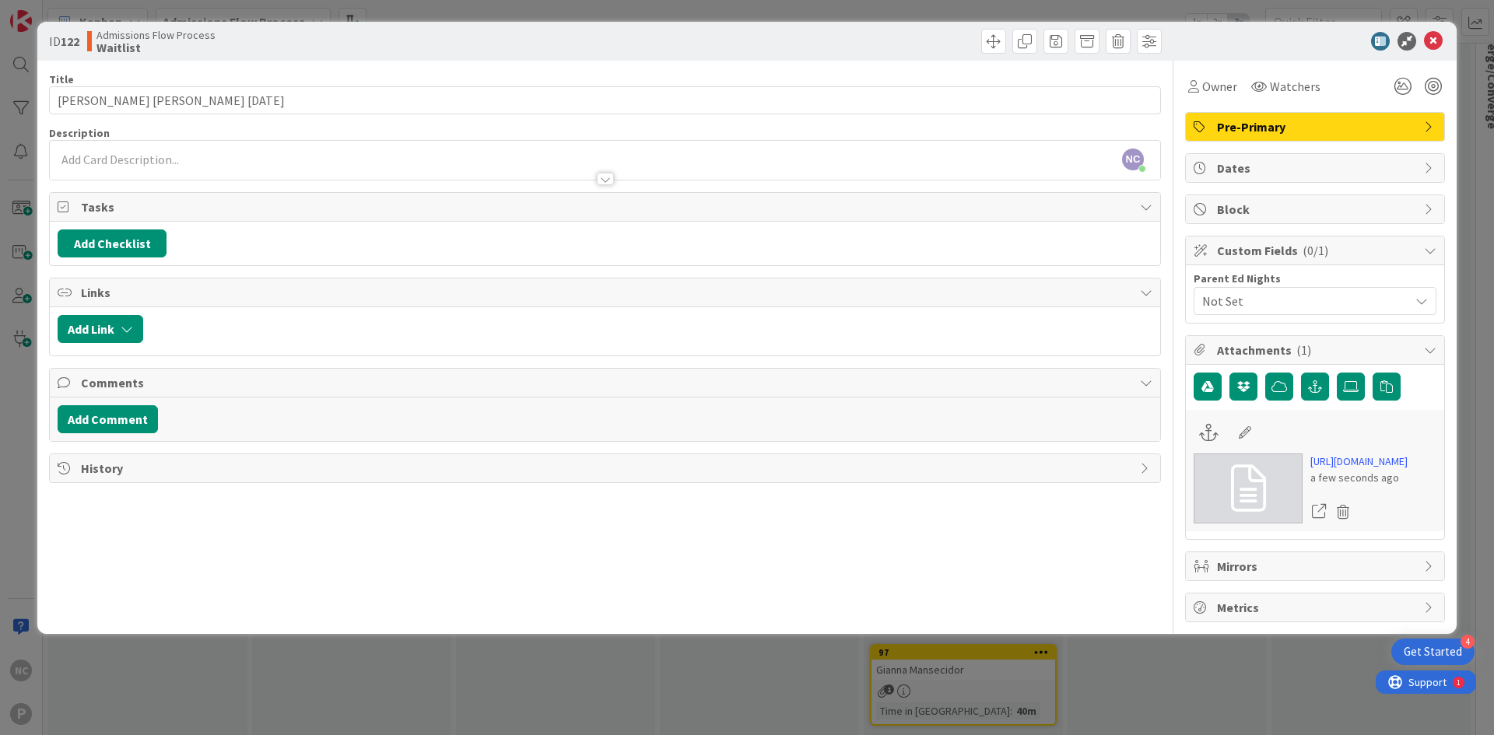
click at [1370, 246] on span "Custom Fields ( 0/1 )" at bounding box center [1316, 250] width 199 height 19
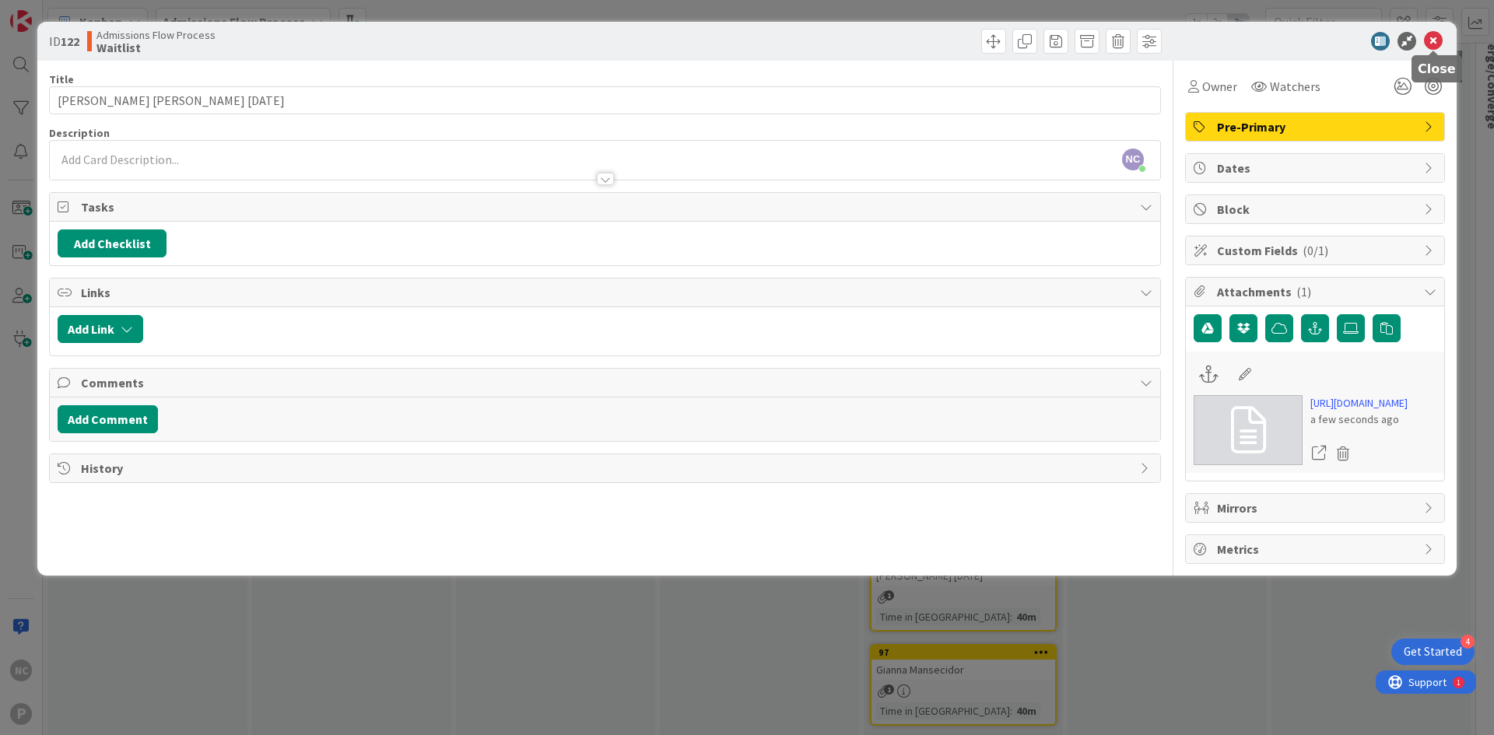
click at [1435, 40] on icon at bounding box center [1433, 41] width 19 height 19
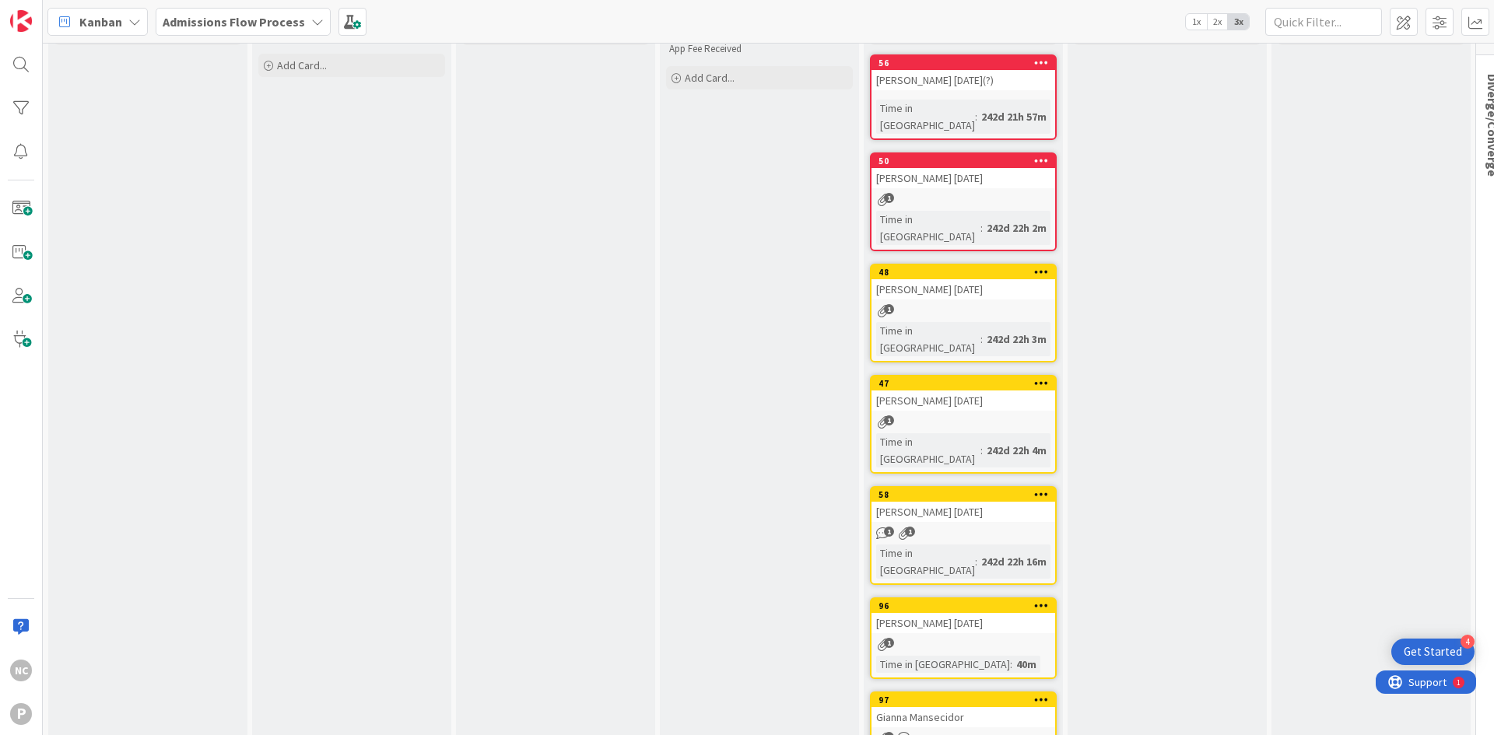
scroll to position [156, 0]
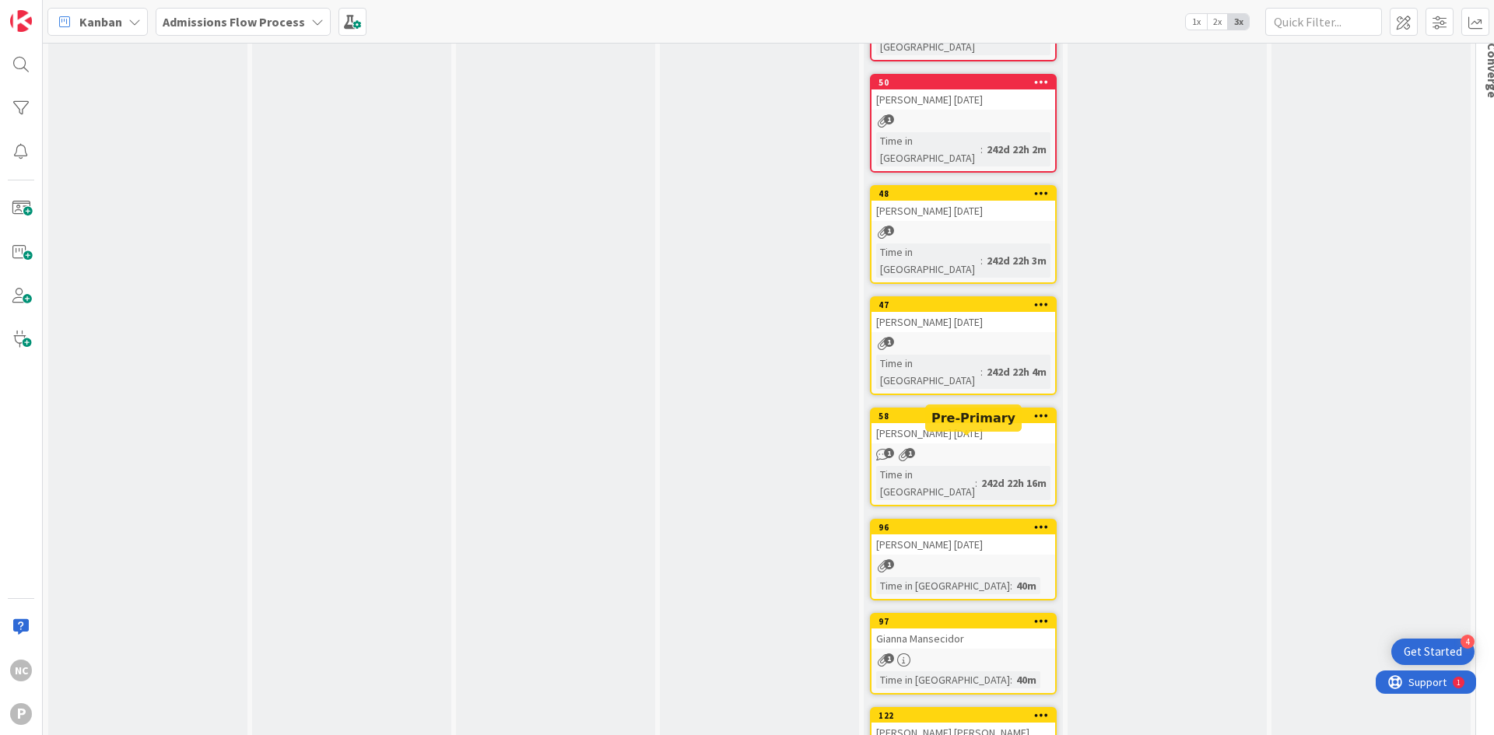
click at [938, 522] on div "96" at bounding box center [966, 527] width 177 height 11
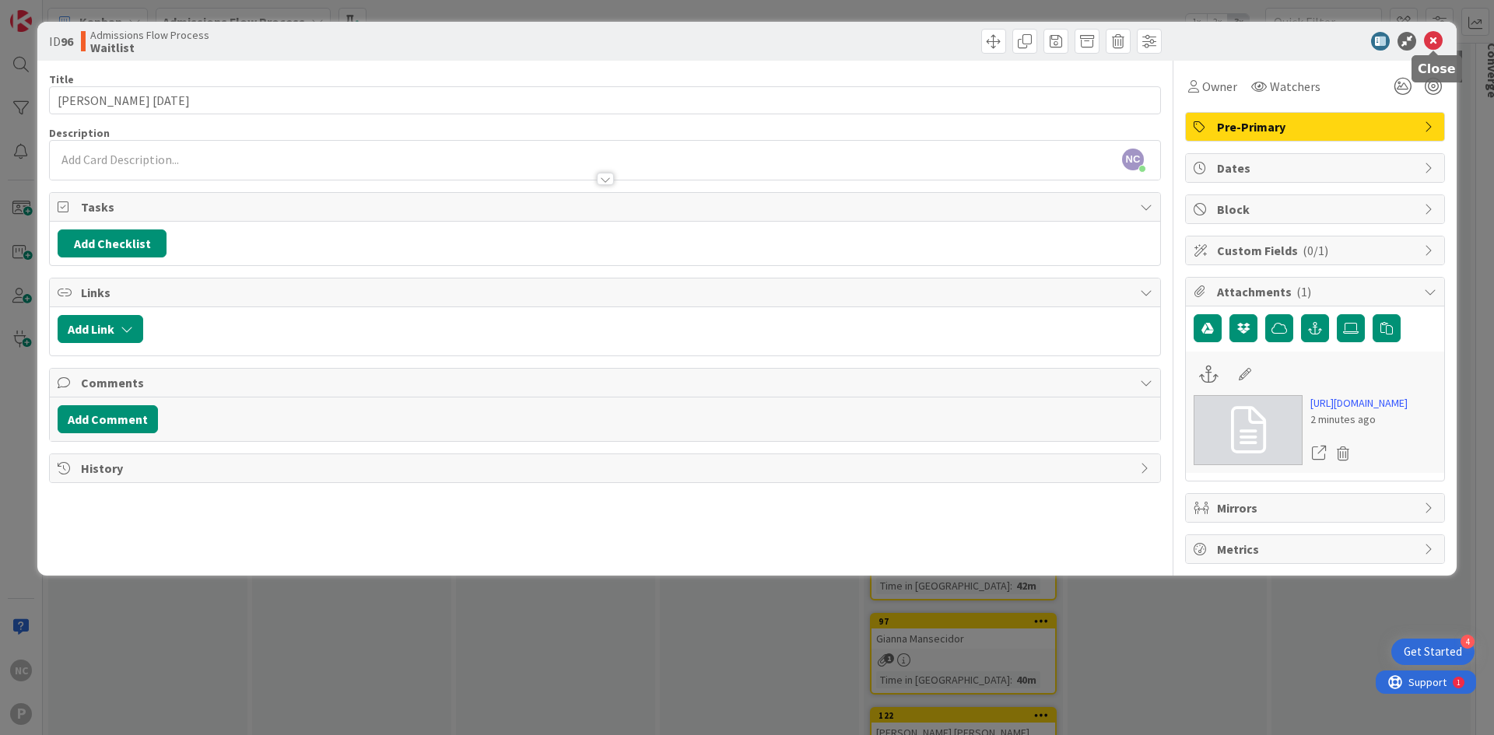
click at [1434, 47] on icon at bounding box center [1433, 41] width 19 height 19
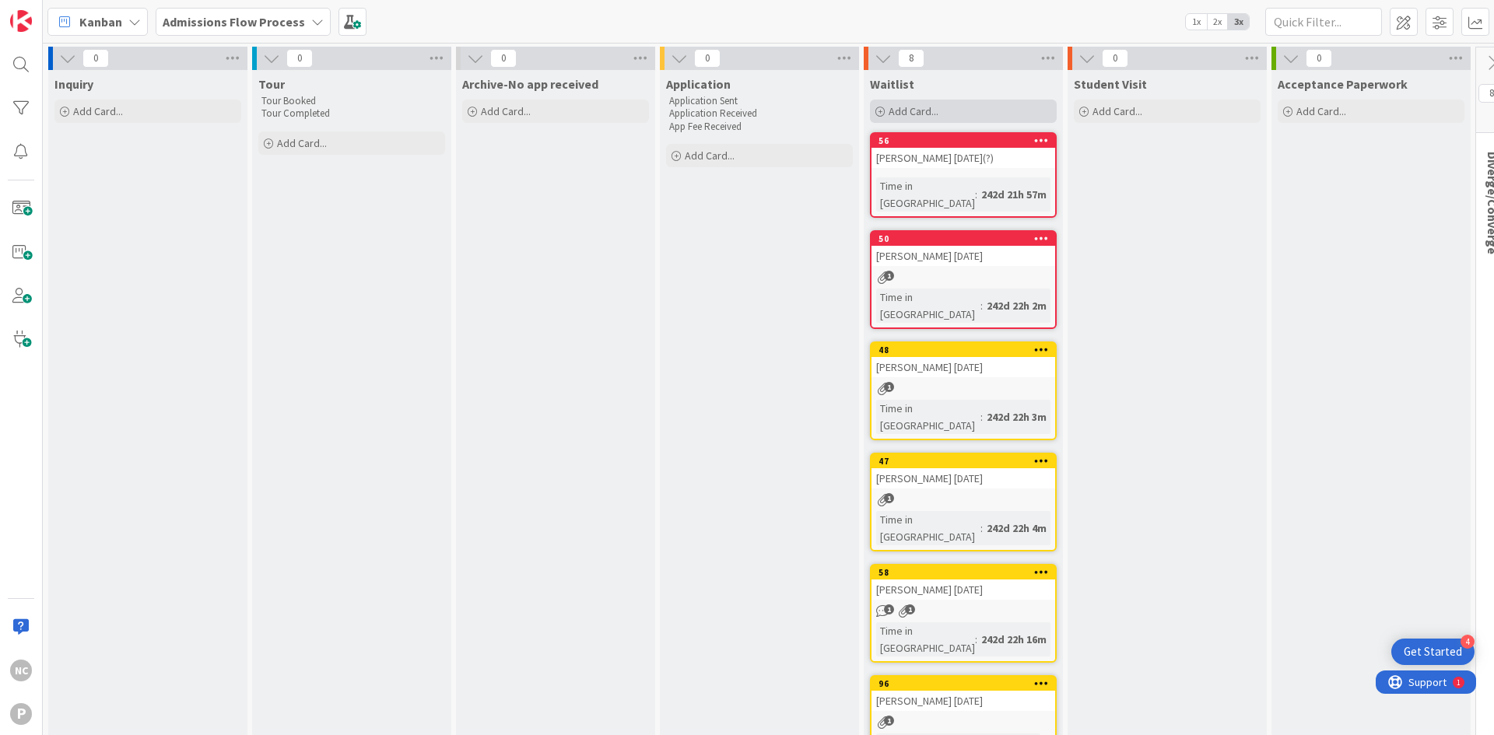
click at [899, 100] on div "Add Card..." at bounding box center [963, 111] width 187 height 23
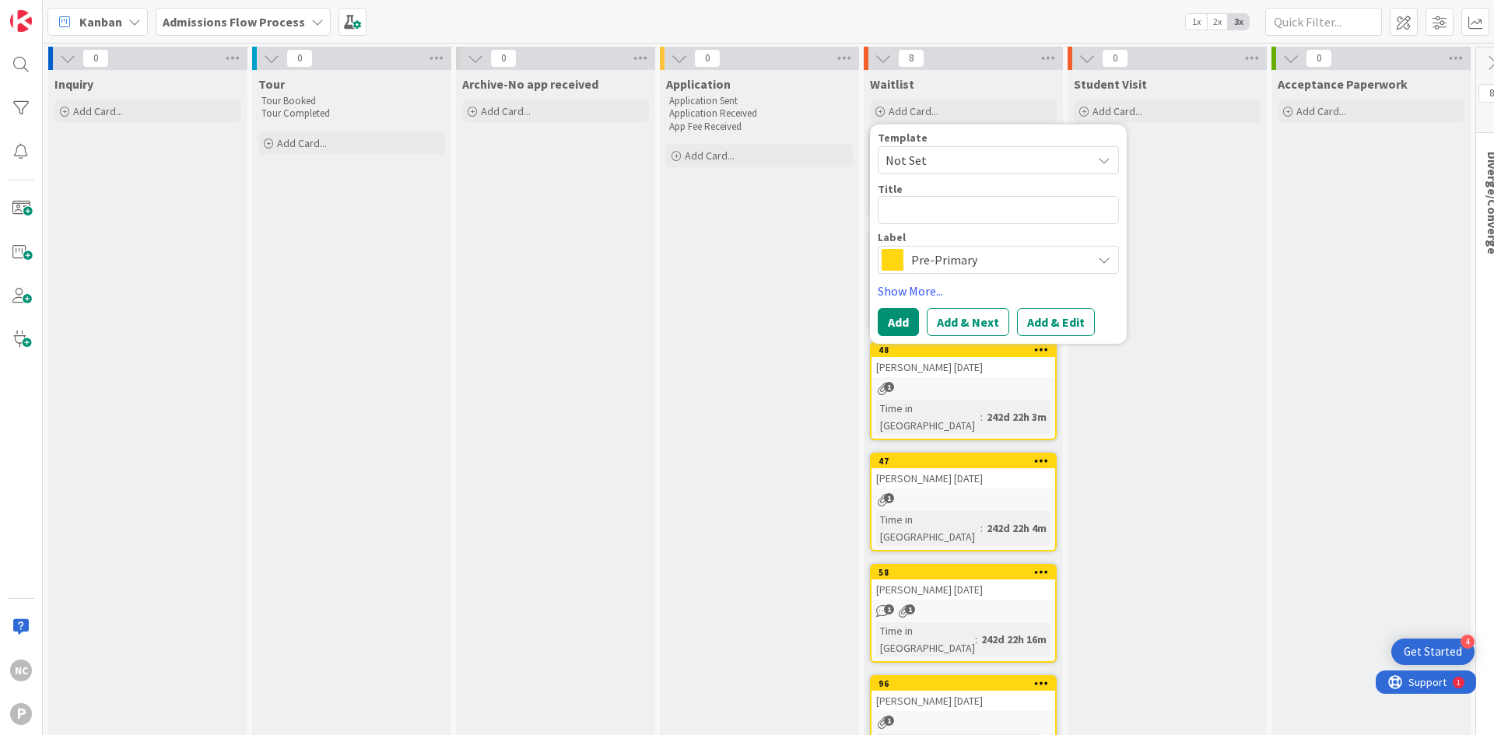
type textarea "x"
type textarea "B"
type textarea "x"
type textarea "Be"
type textarea "x"
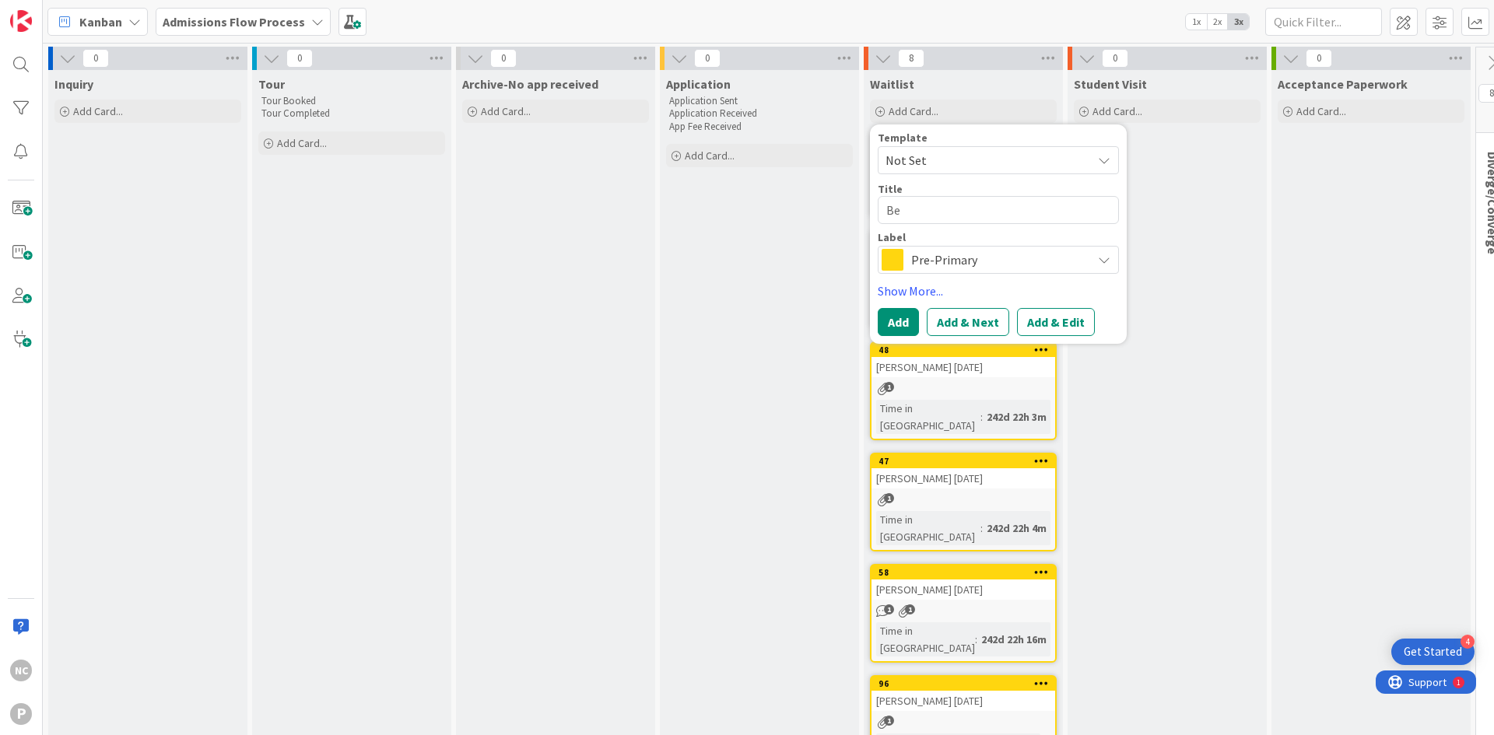
type textarea "Bel"
type textarea "x"
type textarea "[PERSON_NAME]"
type textarea "x"
type textarea "[PERSON_NAME]"
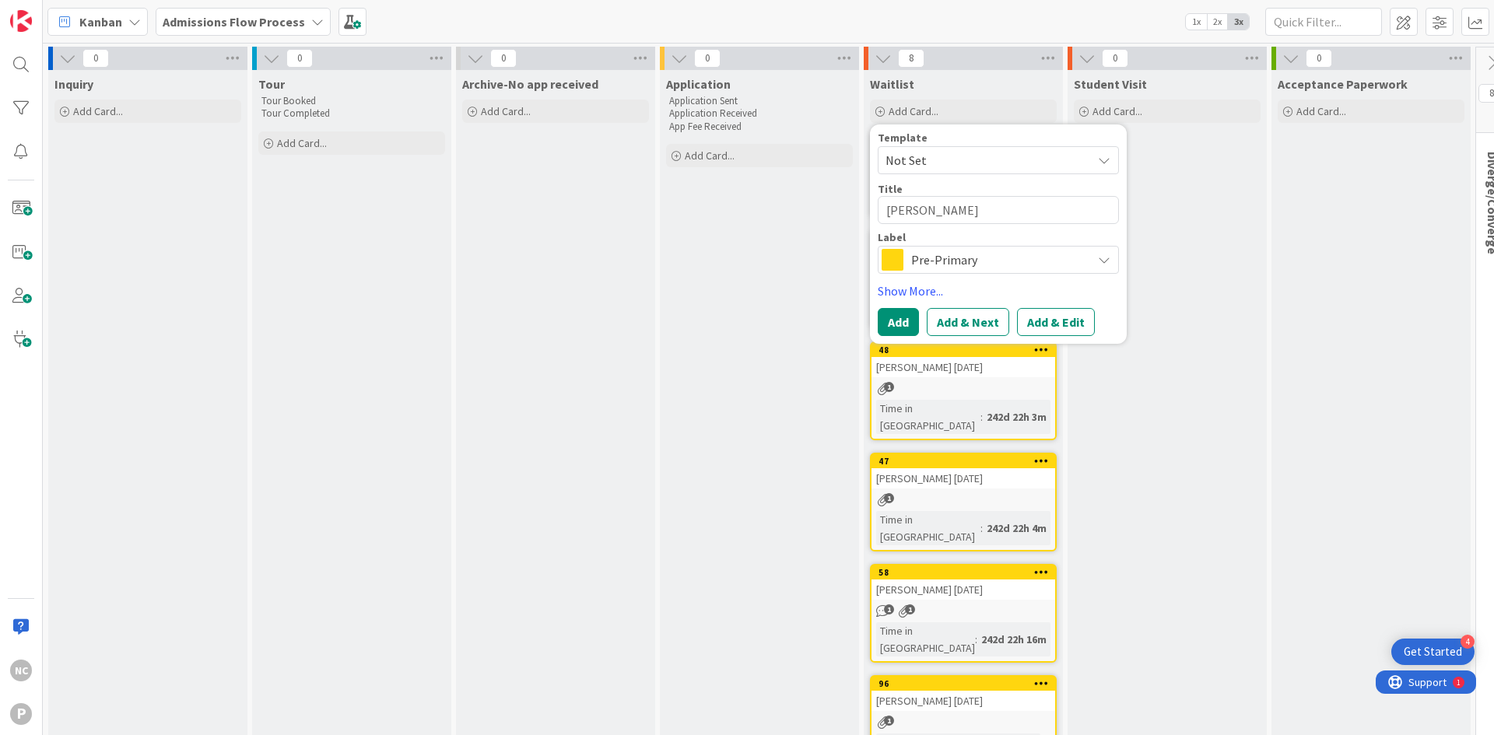
type textarea "x"
type textarea "[PERSON_NAME]"
type textarea "x"
type textarea "[PERSON_NAME]"
type textarea "x"
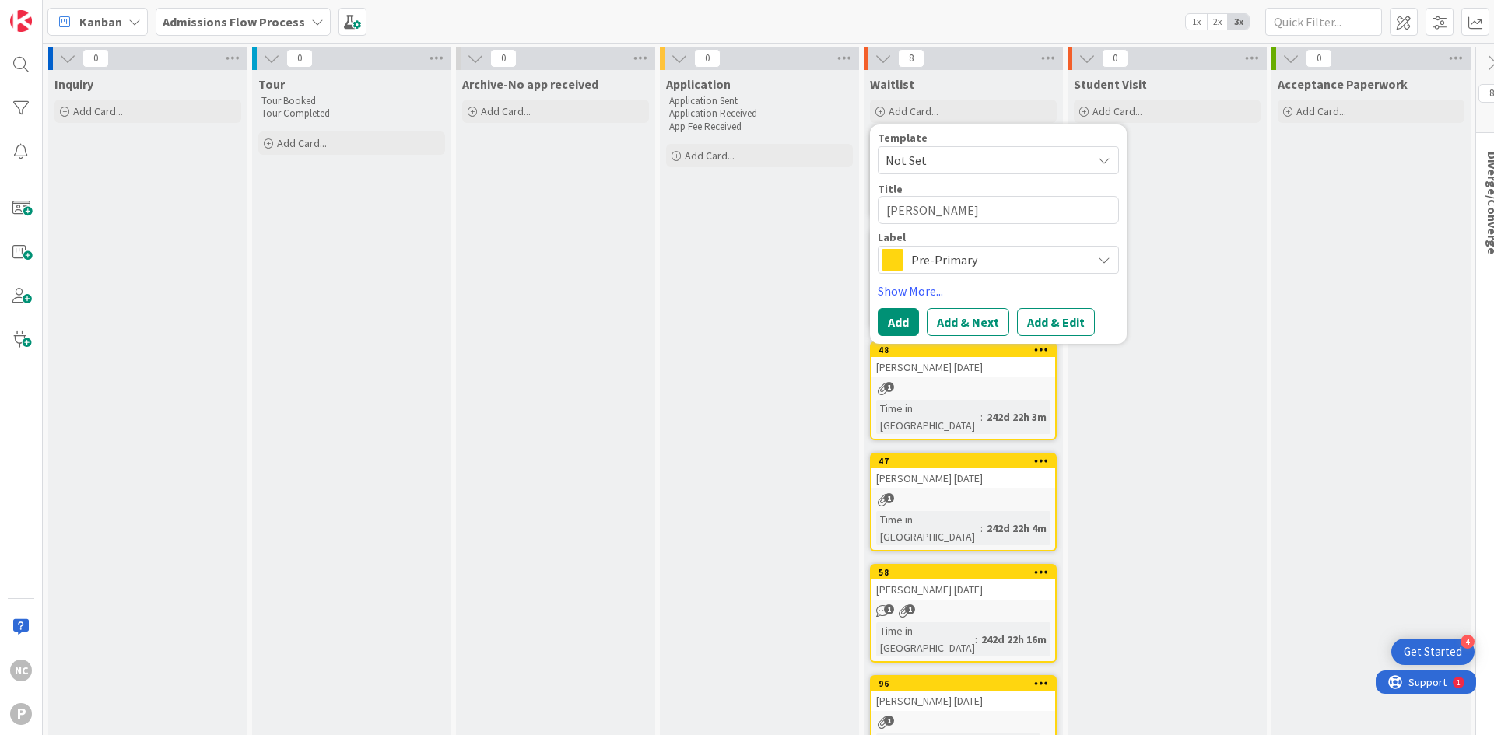
type textarea "[PERSON_NAME]"
type textarea "x"
type textarea "[PERSON_NAME]"
type textarea "x"
type textarea "[PERSON_NAME]"
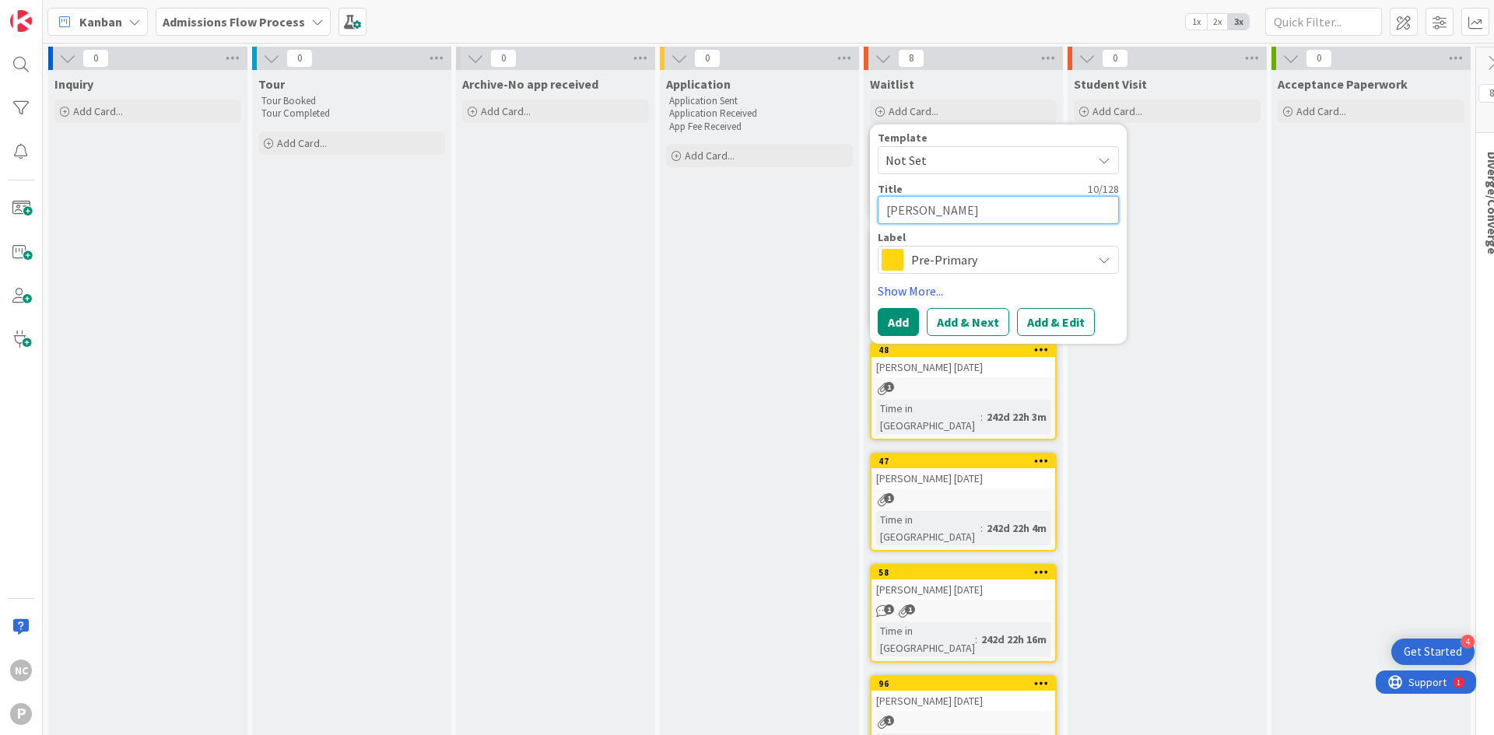
click at [984, 213] on textarea "[PERSON_NAME]" at bounding box center [997, 210] width 241 height 28
type textarea "x"
type textarea "[PERSON_NAME]"
type textarea "x"
type textarea "[PERSON_NAME] 6"
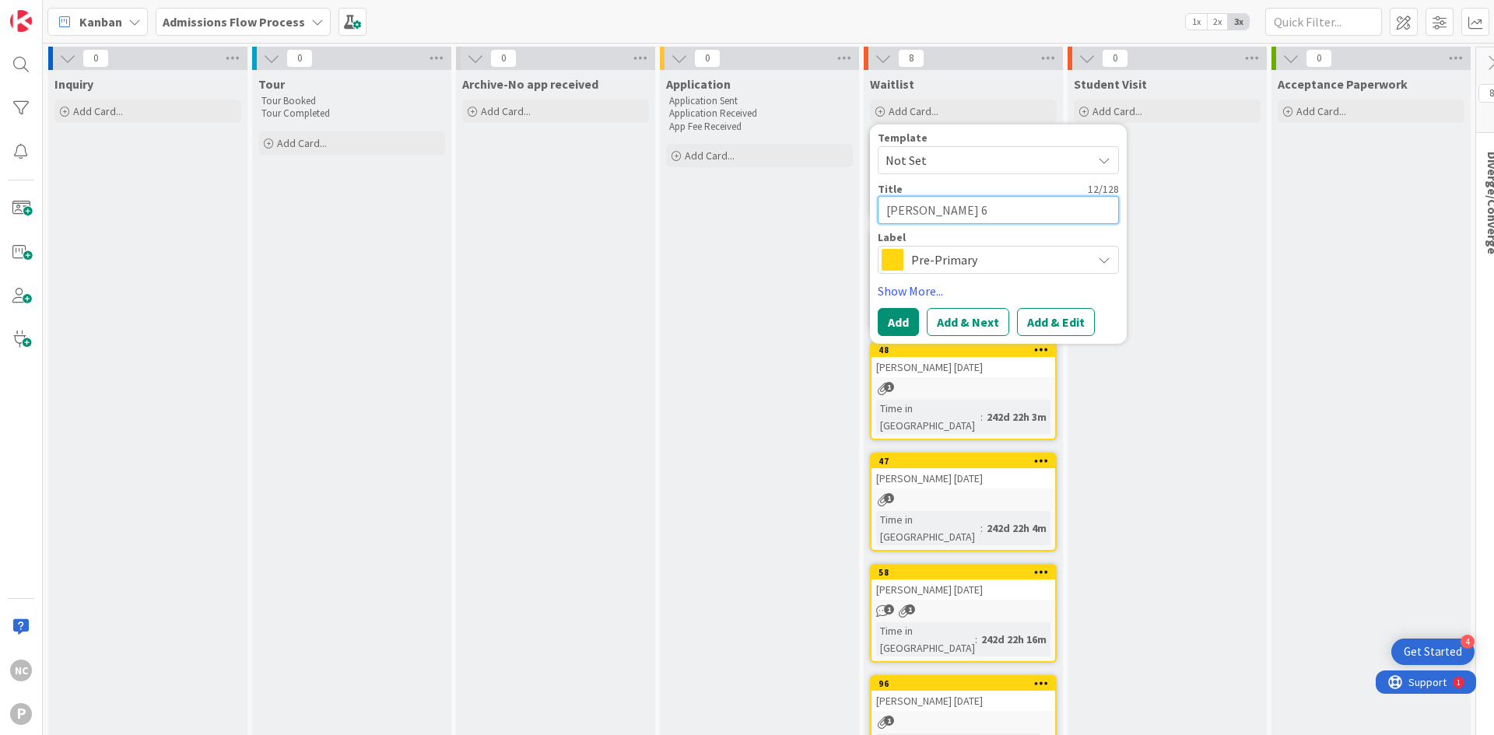
type textarea "x"
type textarea "[PERSON_NAME] 6/"
type textarea "x"
type textarea "[PERSON_NAME] 6/1"
type textarea "x"
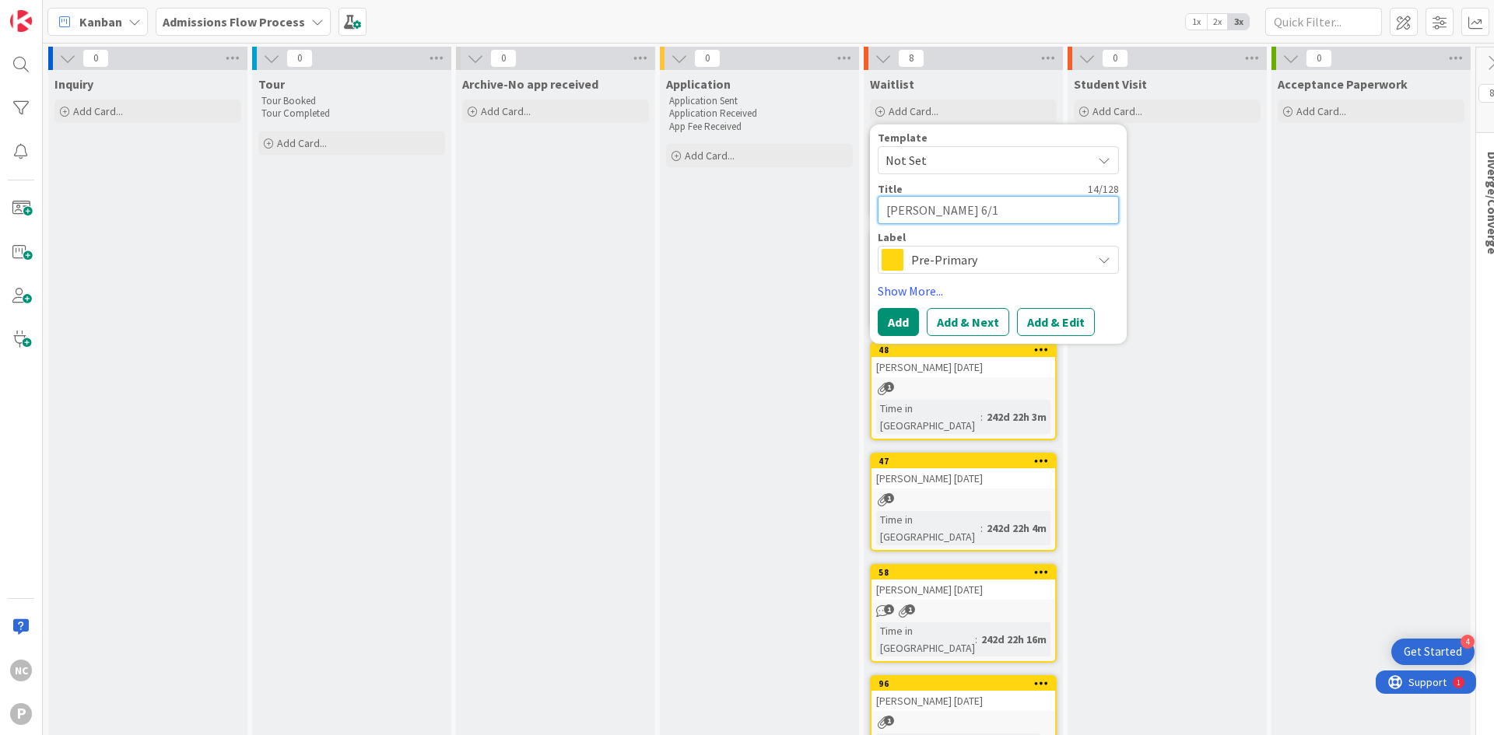
type textarea "[PERSON_NAME] 6/10"
type textarea "x"
type textarea "[PERSON_NAME] 6/10/"
type textarea "x"
type textarea "[PERSON_NAME] 6/10/2"
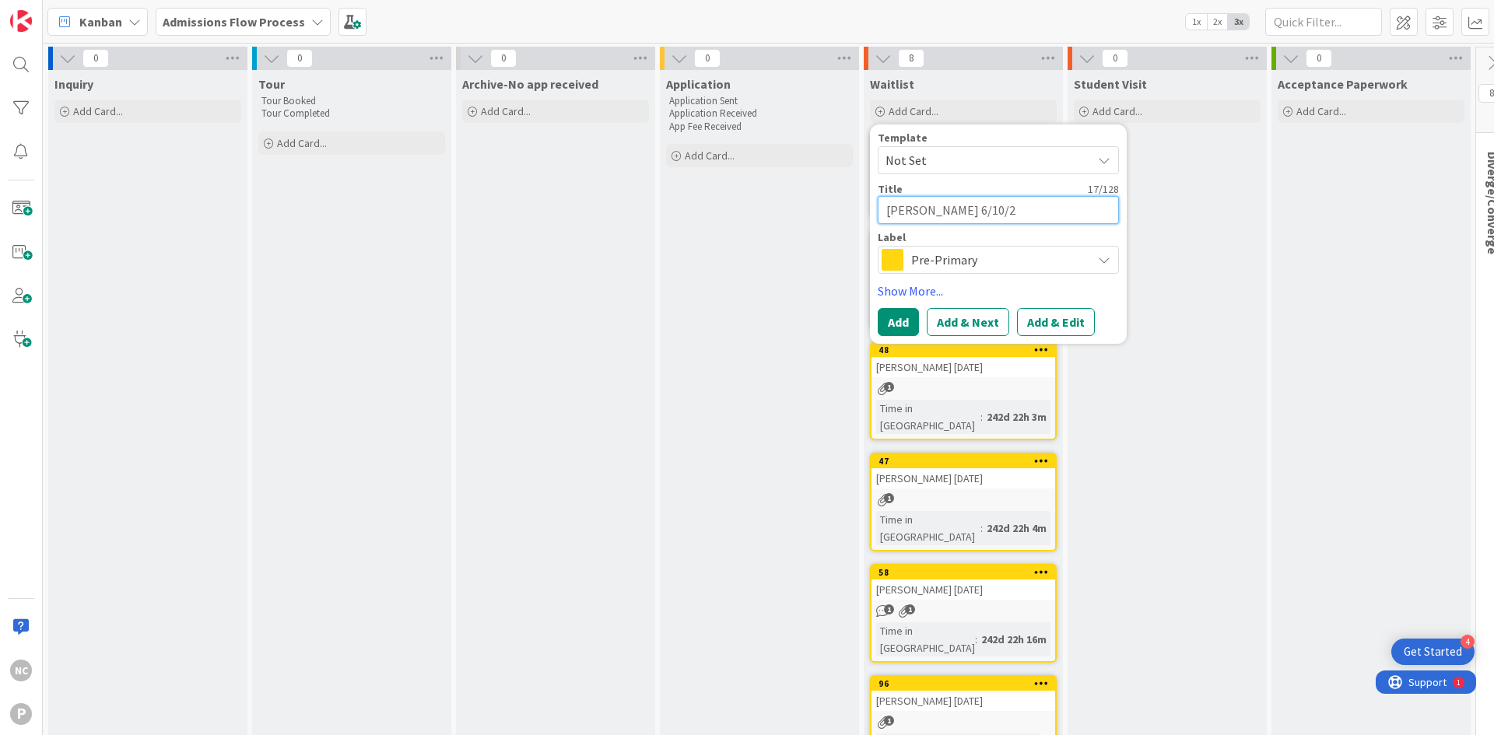
type textarea "x"
type textarea "[PERSON_NAME] [DATE]"
type textarea "x"
type textarea "[PERSON_NAME] [DATE]"
type textarea "x"
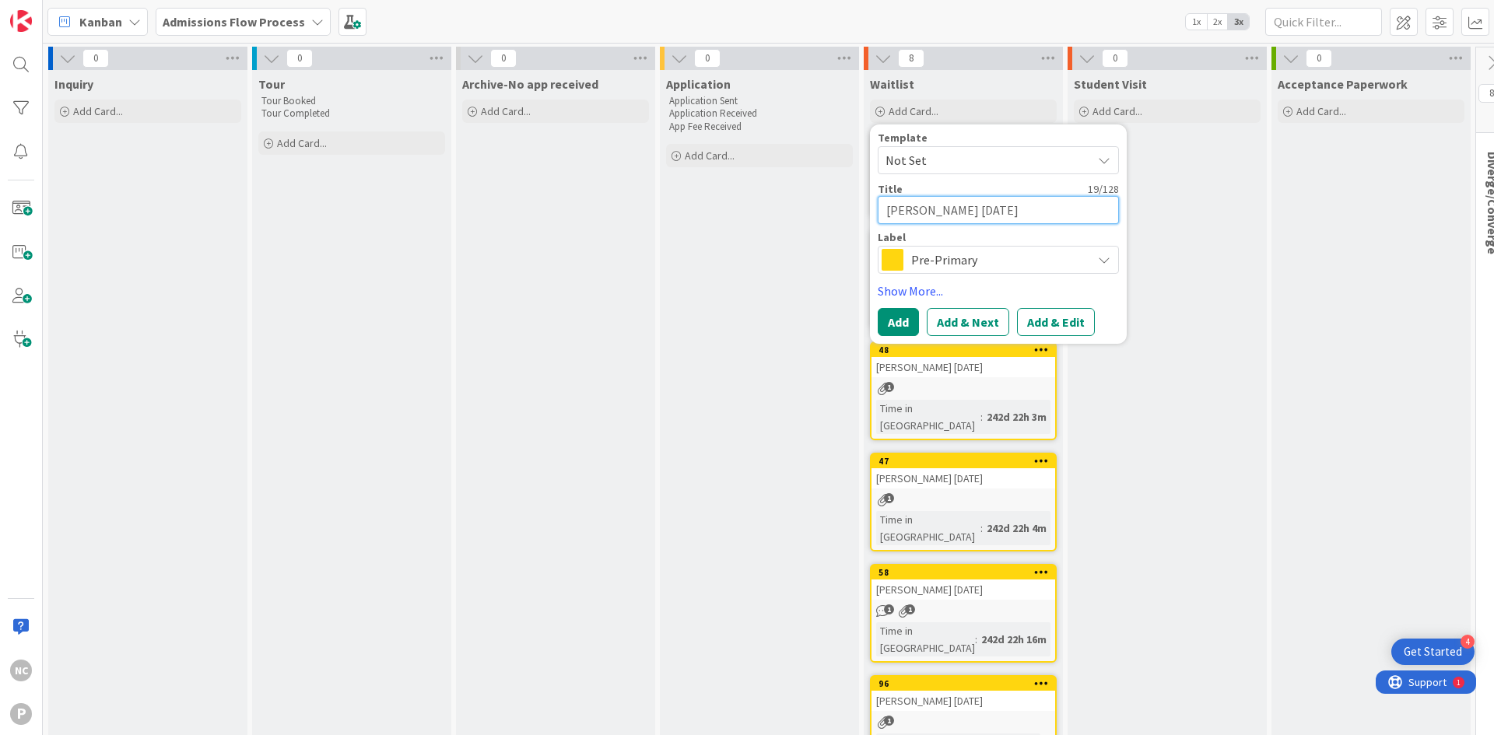
type textarea "[PERSON_NAME] [DATE] ("
type textarea "x"
type textarea "[PERSON_NAME] [DATE] (s"
type textarea "x"
type textarea "[PERSON_NAME] [DATE] (si"
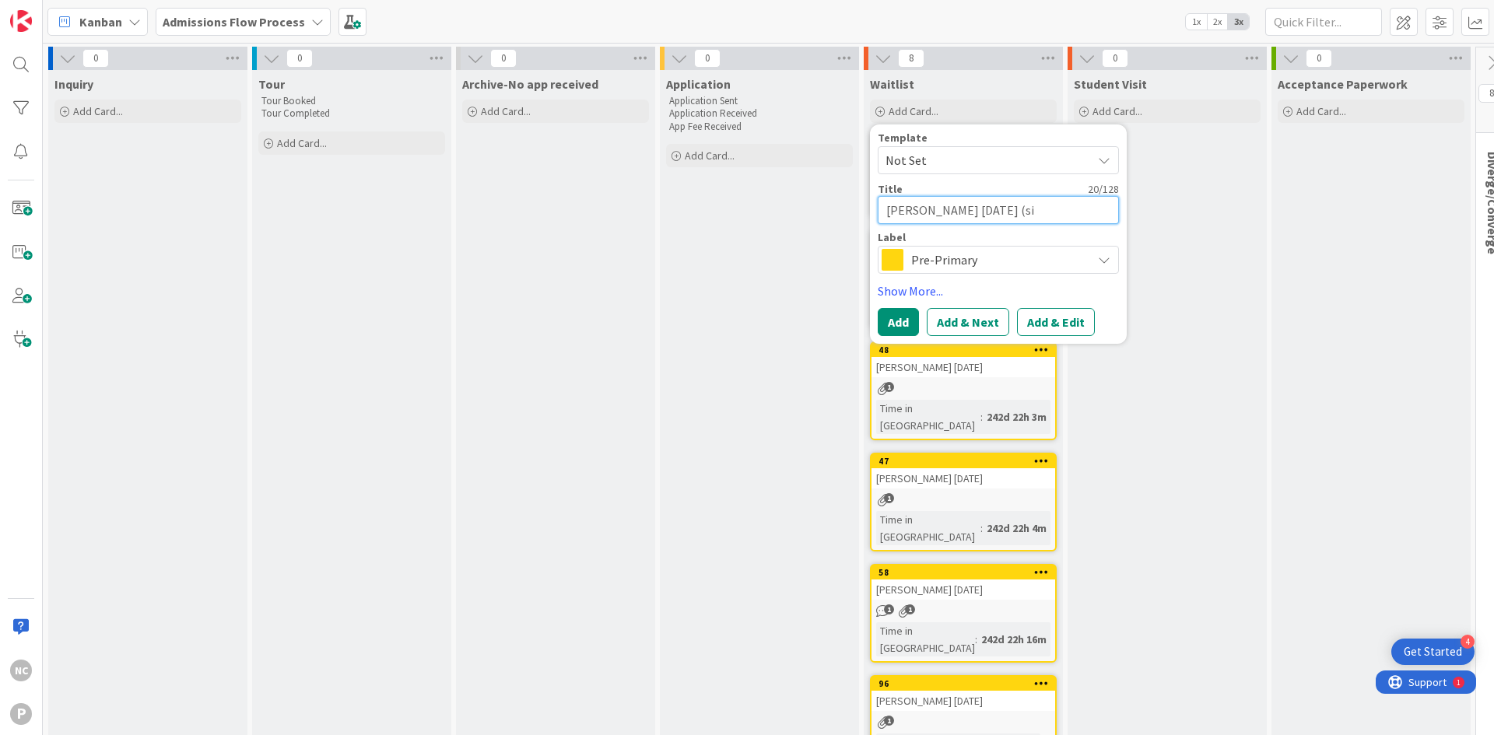
type textarea "x"
type textarea "[PERSON_NAME] [DATE] (sib"
type textarea "x"
type textarea "[PERSON_NAME] [DATE] (sibl"
type textarea "x"
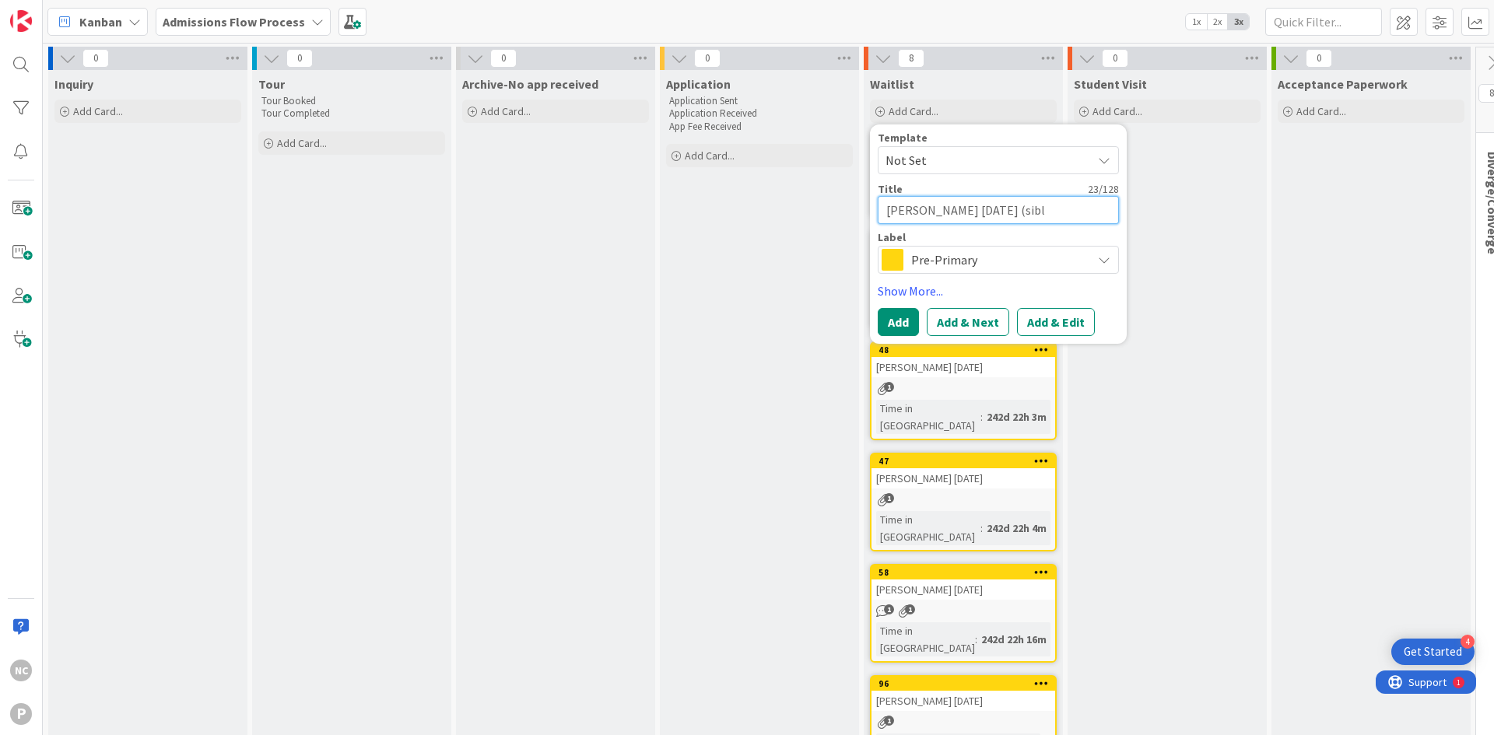
type textarea "[PERSON_NAME] [DATE] (sibli"
type textarea "x"
type textarea "[PERSON_NAME] [DATE] (siblin"
type textarea "x"
type textarea "[PERSON_NAME] [DATE] (sibling"
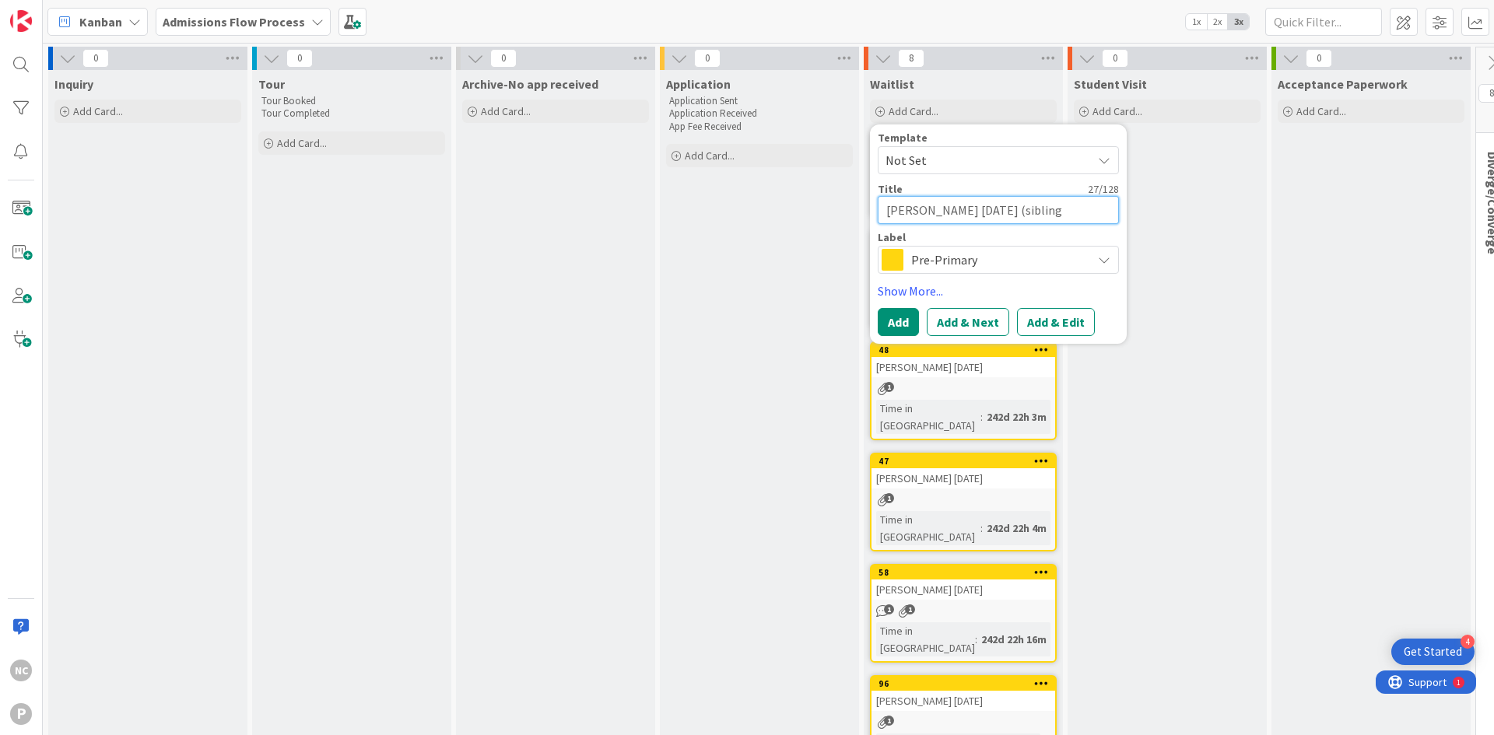
type textarea "x"
type textarea "[PERSON_NAME] [DATE] (sibling)"
click at [1062, 324] on button "Add & Edit" at bounding box center [1056, 322] width 78 height 28
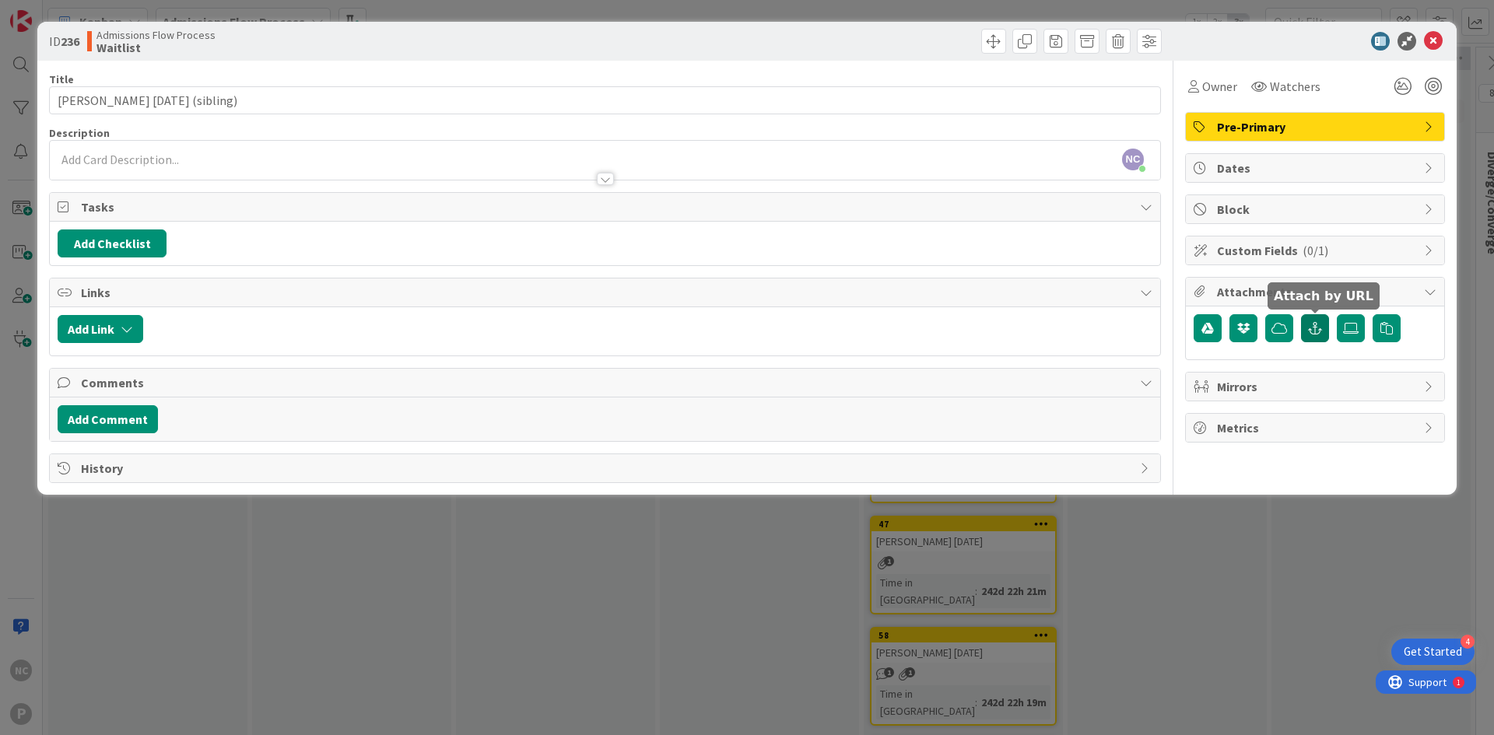
click at [1312, 327] on icon "button" at bounding box center [1315, 328] width 14 height 12
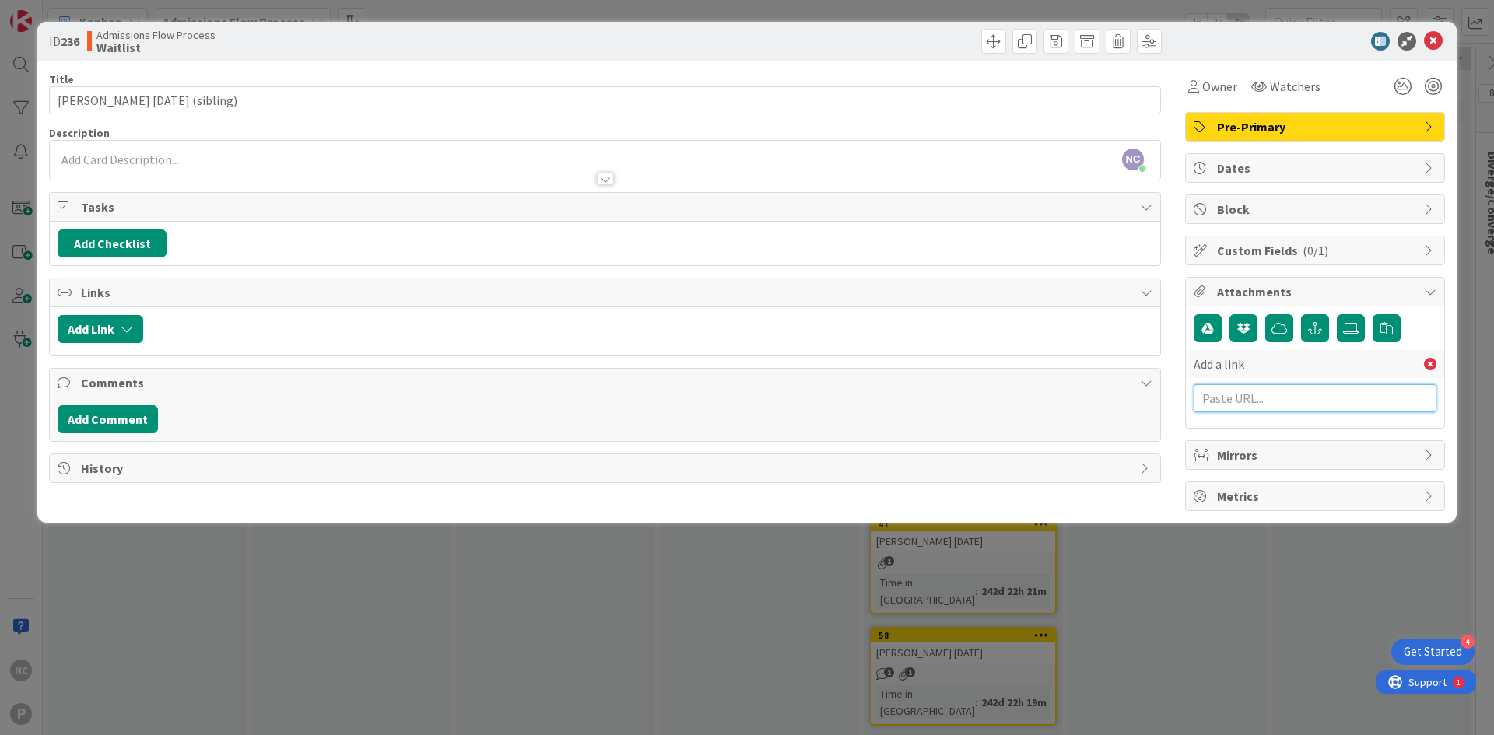
click at [1308, 391] on input "text" at bounding box center [1314, 398] width 243 height 28
paste input "[URL][DOMAIN_NAME]"
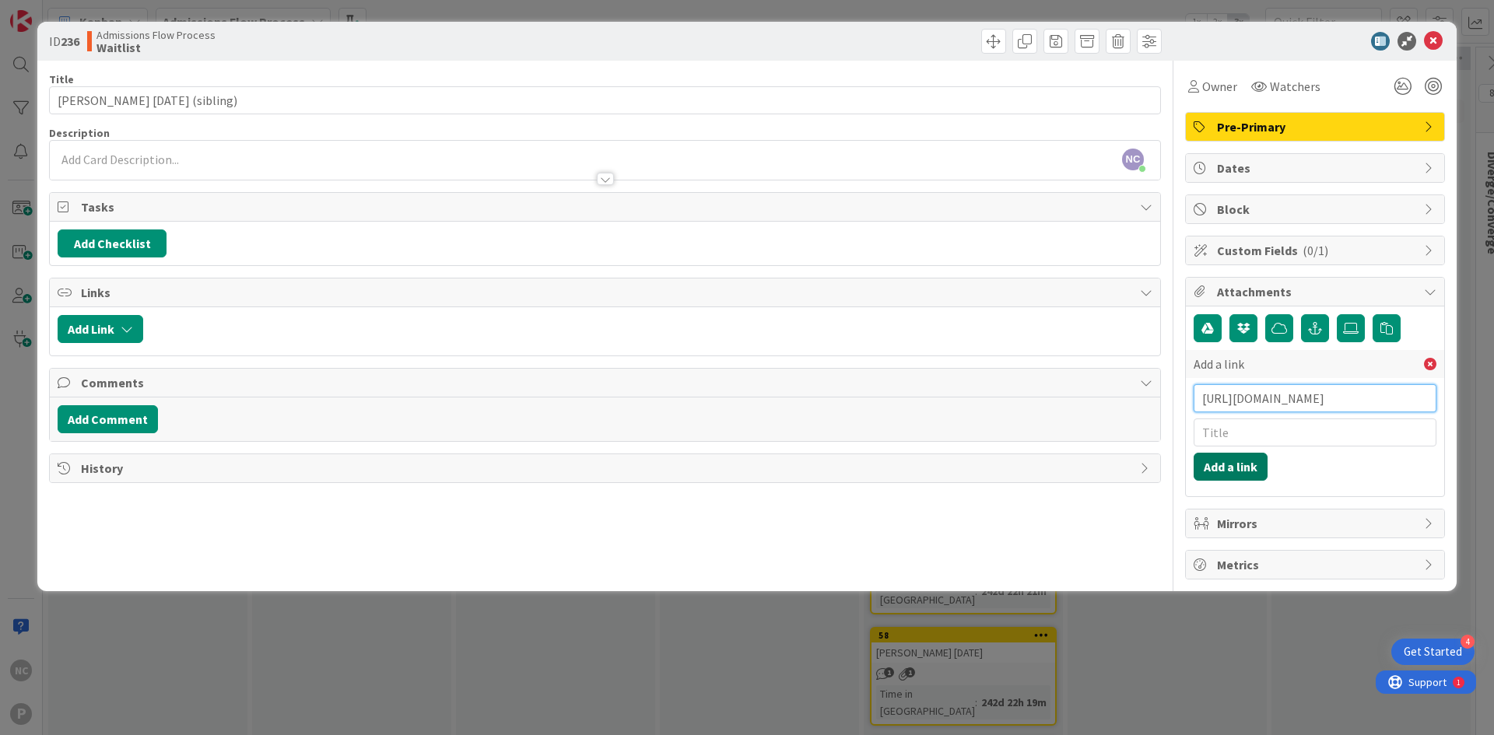
type input "[URL][DOMAIN_NAME]"
click at [1246, 465] on button "Add a link" at bounding box center [1230, 467] width 74 height 28
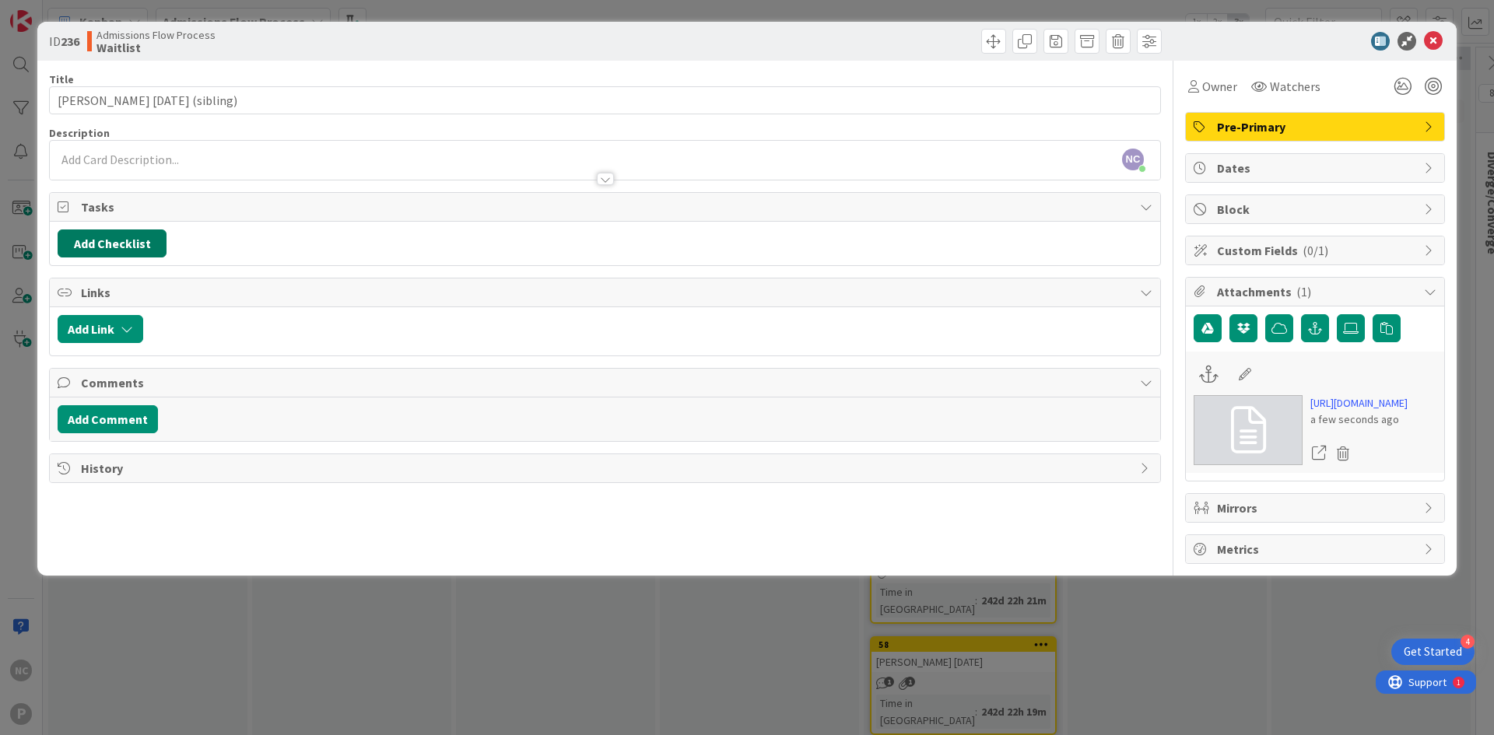
click at [141, 240] on button "Add Checklist" at bounding box center [112, 243] width 109 height 28
click at [129, 320] on input at bounding box center [185, 318] width 241 height 28
click at [134, 387] on link "Load template" at bounding box center [104, 384] width 79 height 16
click at [147, 319] on link "Edit Checklist Templates" at bounding box center [122, 319] width 114 height 28
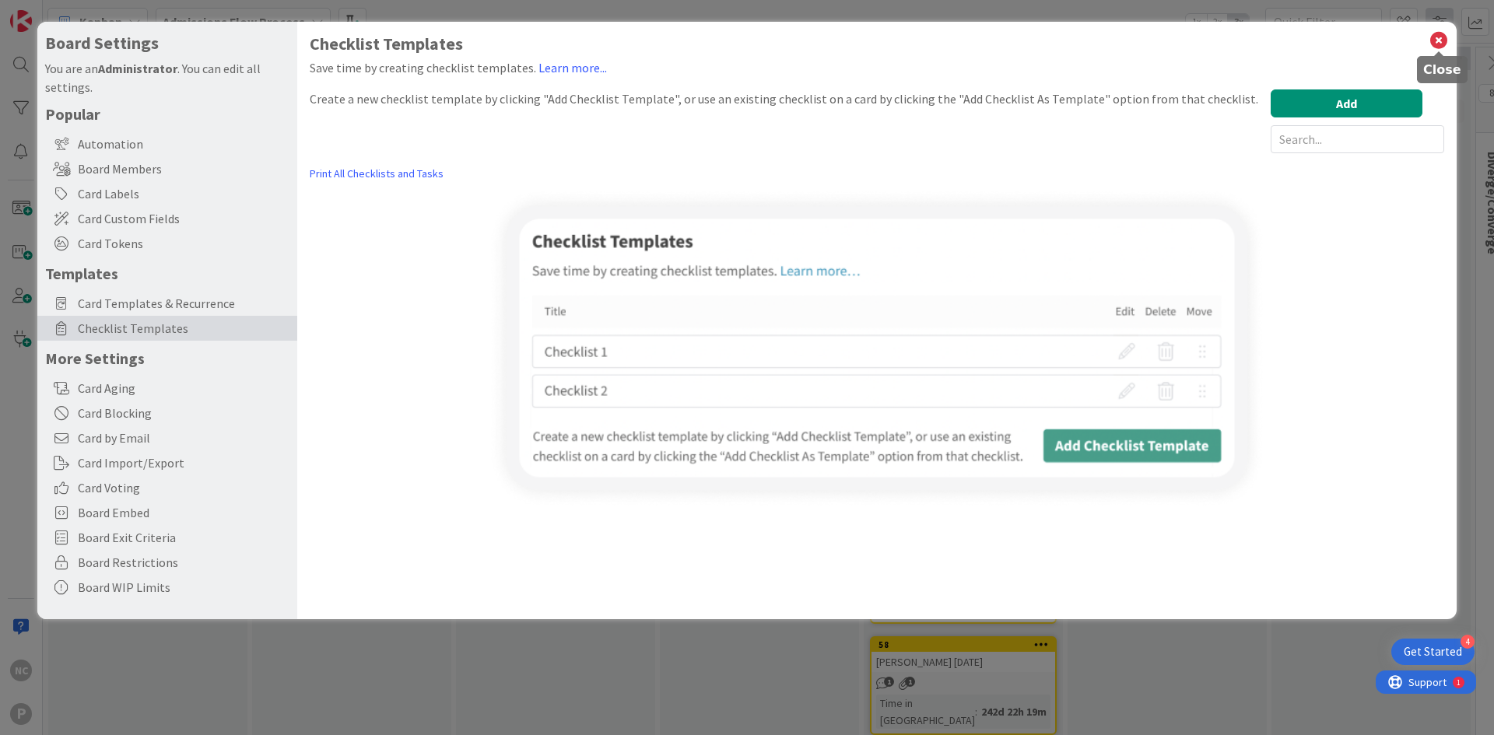
click at [1441, 35] on icon at bounding box center [1438, 41] width 20 height 22
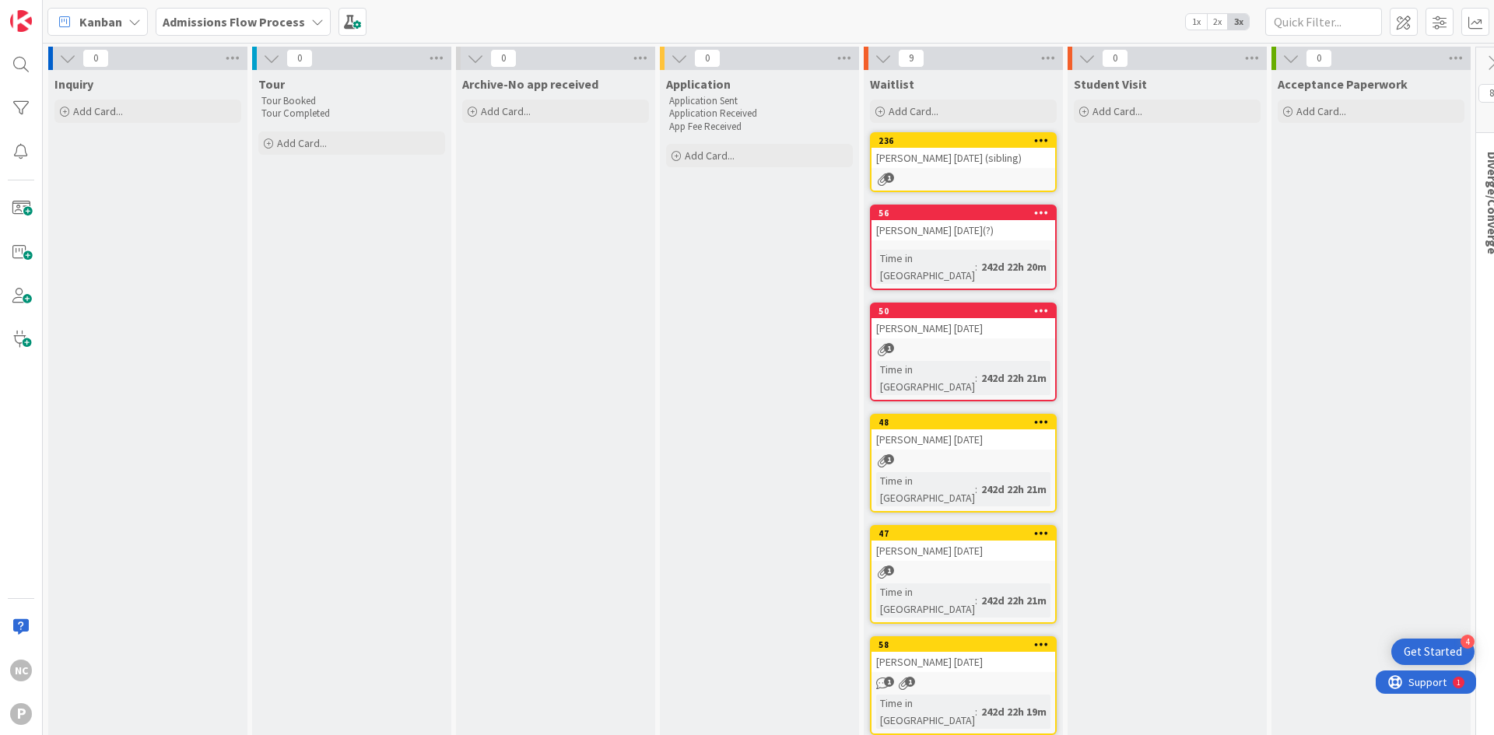
click at [995, 236] on div "[PERSON_NAME] [DATE](?)" at bounding box center [963, 230] width 184 height 20
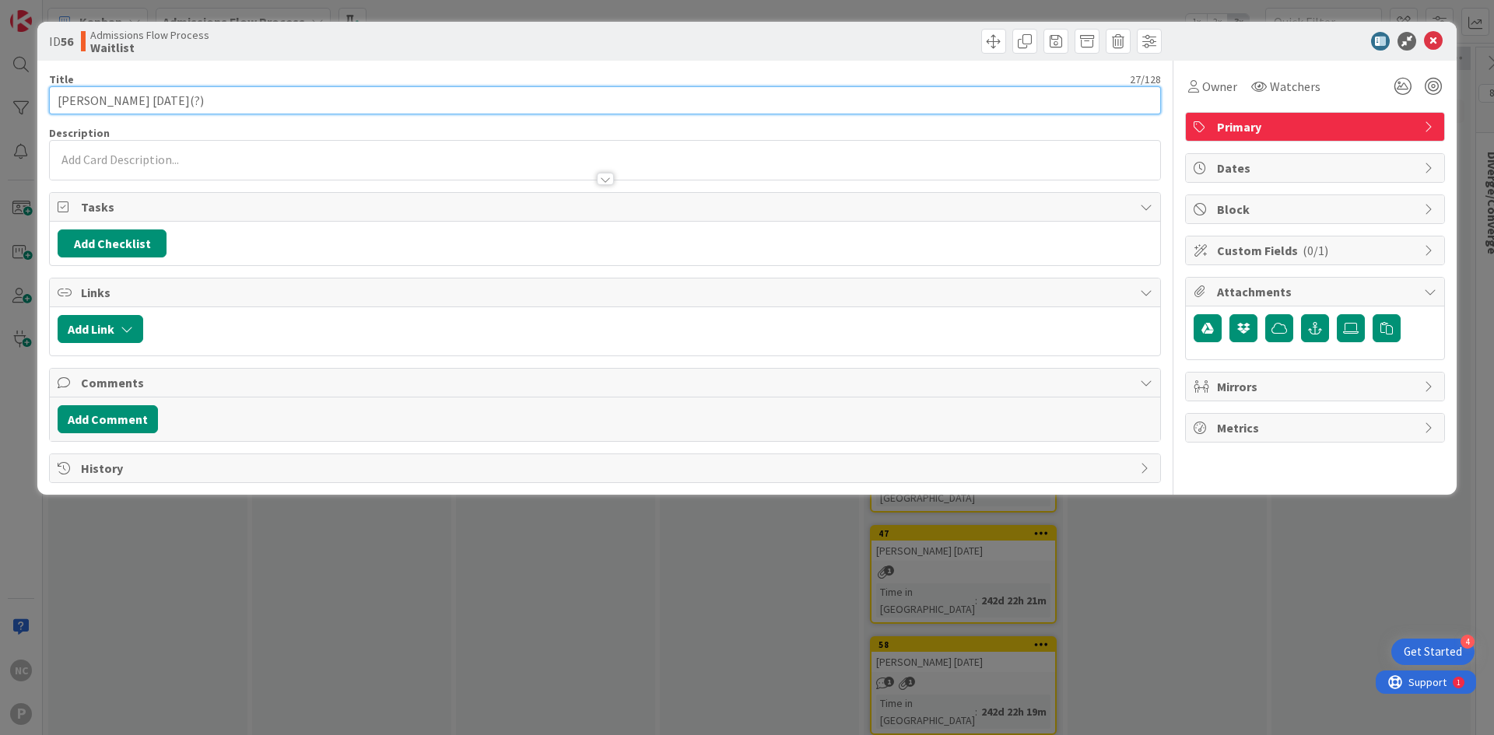
click at [287, 106] on input "[PERSON_NAME] [DATE](?)" at bounding box center [605, 100] width 1112 height 28
type input "[PERSON_NAME] [DATE](?) (sibling)"
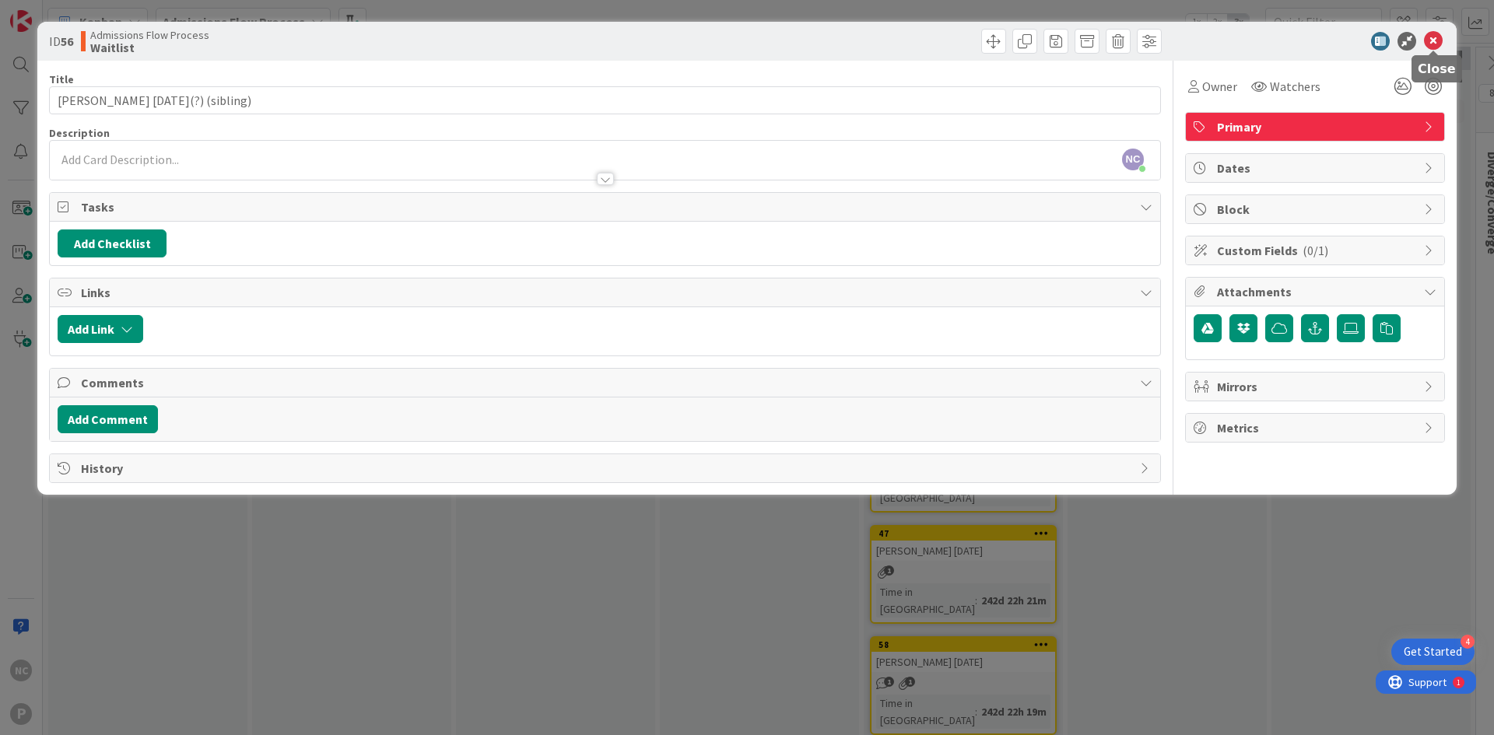
click at [1428, 38] on icon at bounding box center [1433, 41] width 19 height 19
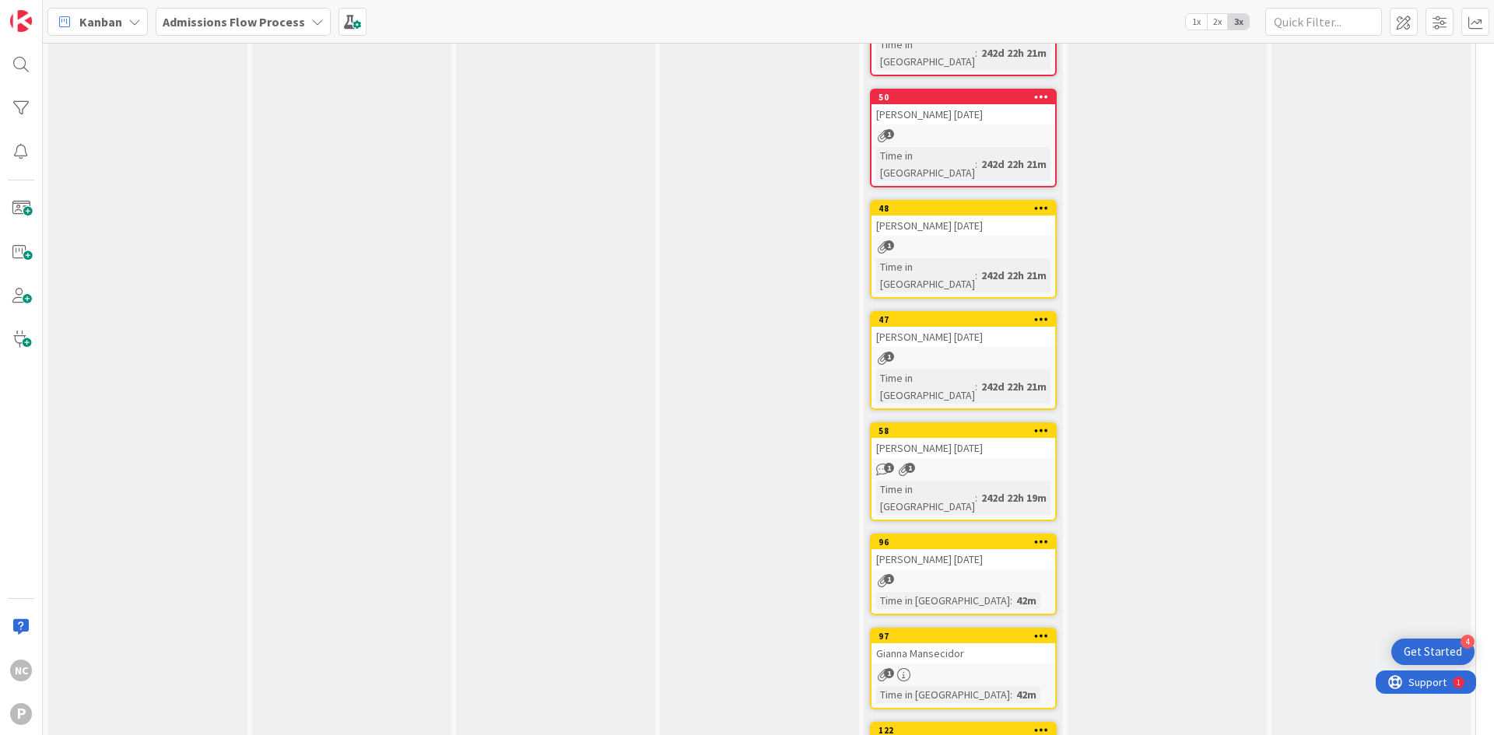
scroll to position [229, 0]
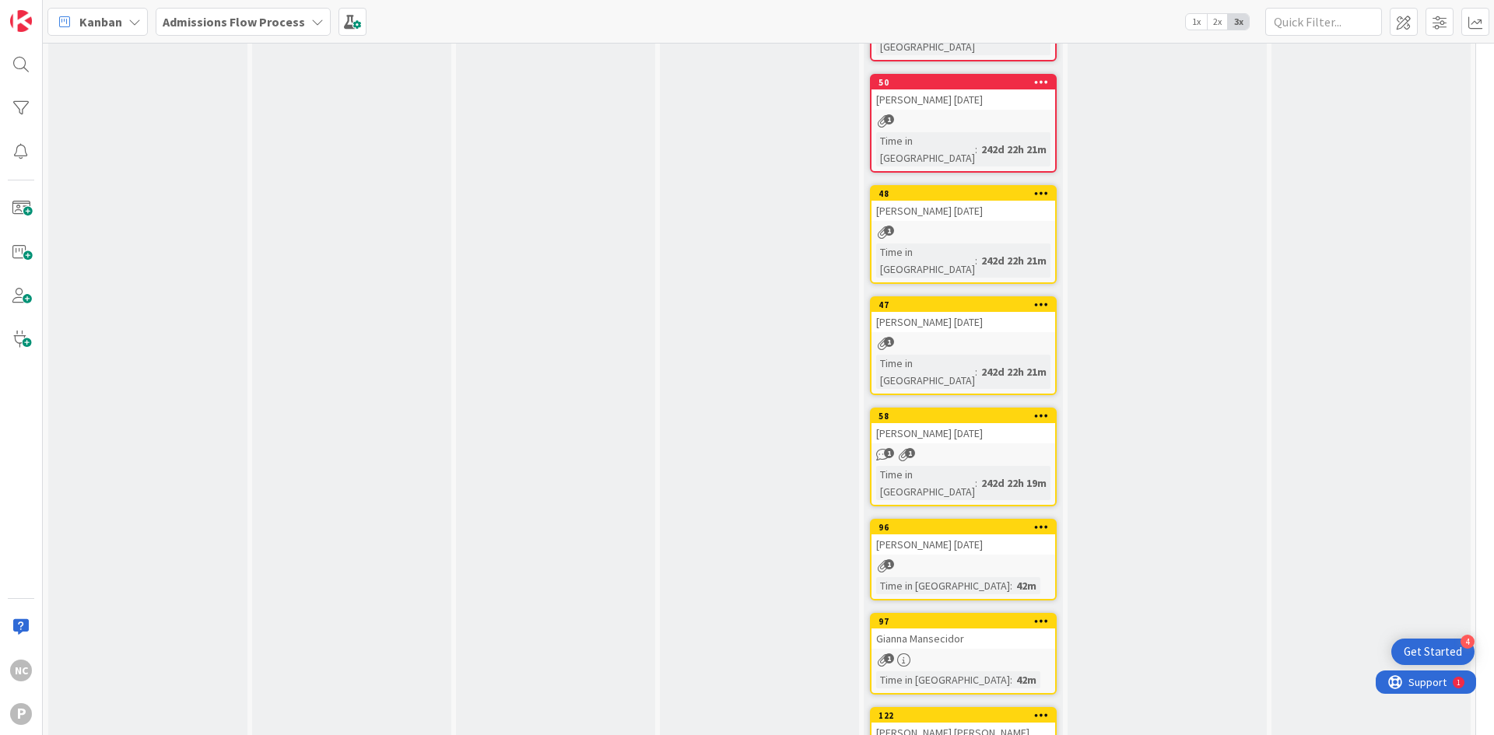
click at [979, 408] on link "58 [PERSON_NAME] [DATE] 1 1 Time in [GEOGRAPHIC_DATA] : 242d 22h 19m" at bounding box center [963, 457] width 187 height 99
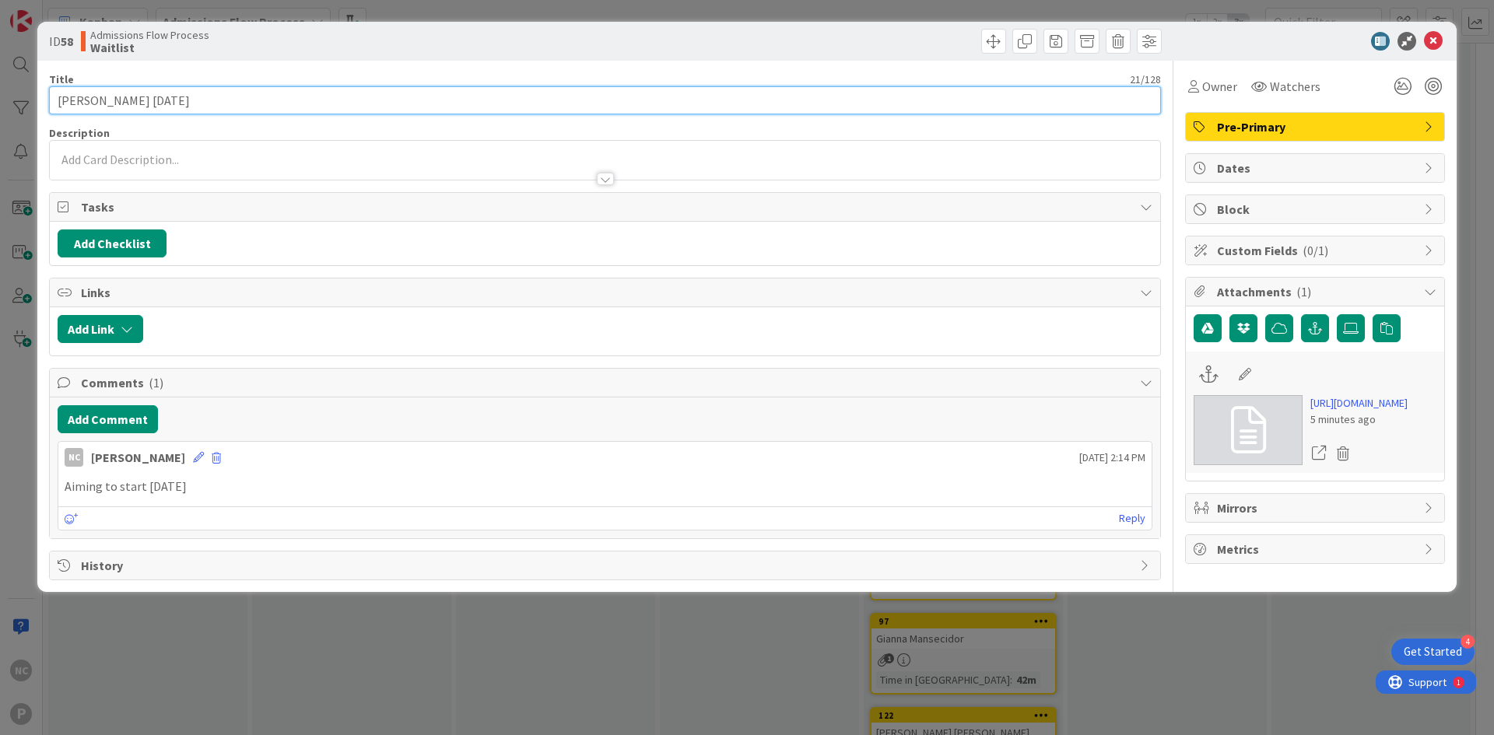
click at [294, 90] on input "[PERSON_NAME] [DATE]" at bounding box center [605, 100] width 1112 height 28
type input "[PERSON_NAME] [DATE] (sibling)"
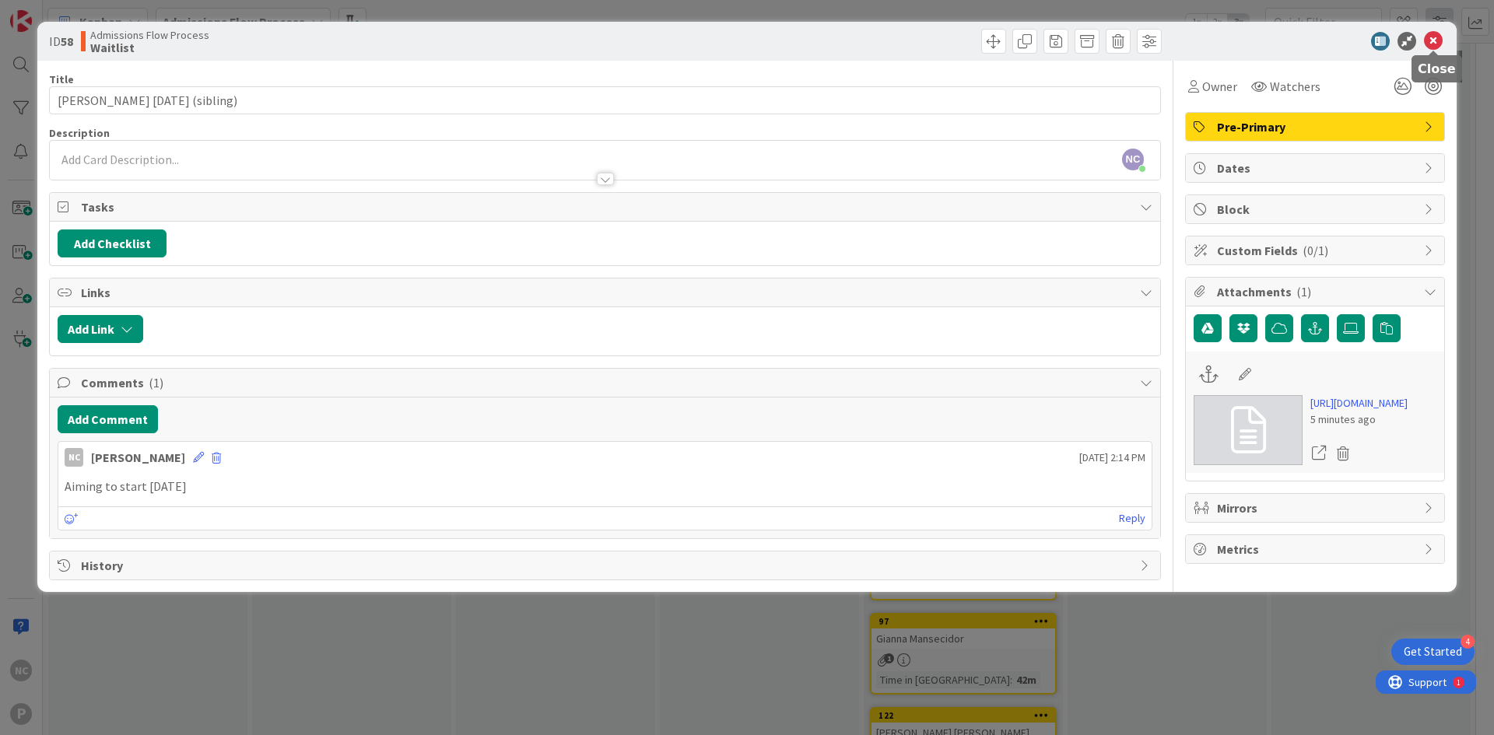
click at [1440, 35] on icon at bounding box center [1433, 41] width 19 height 19
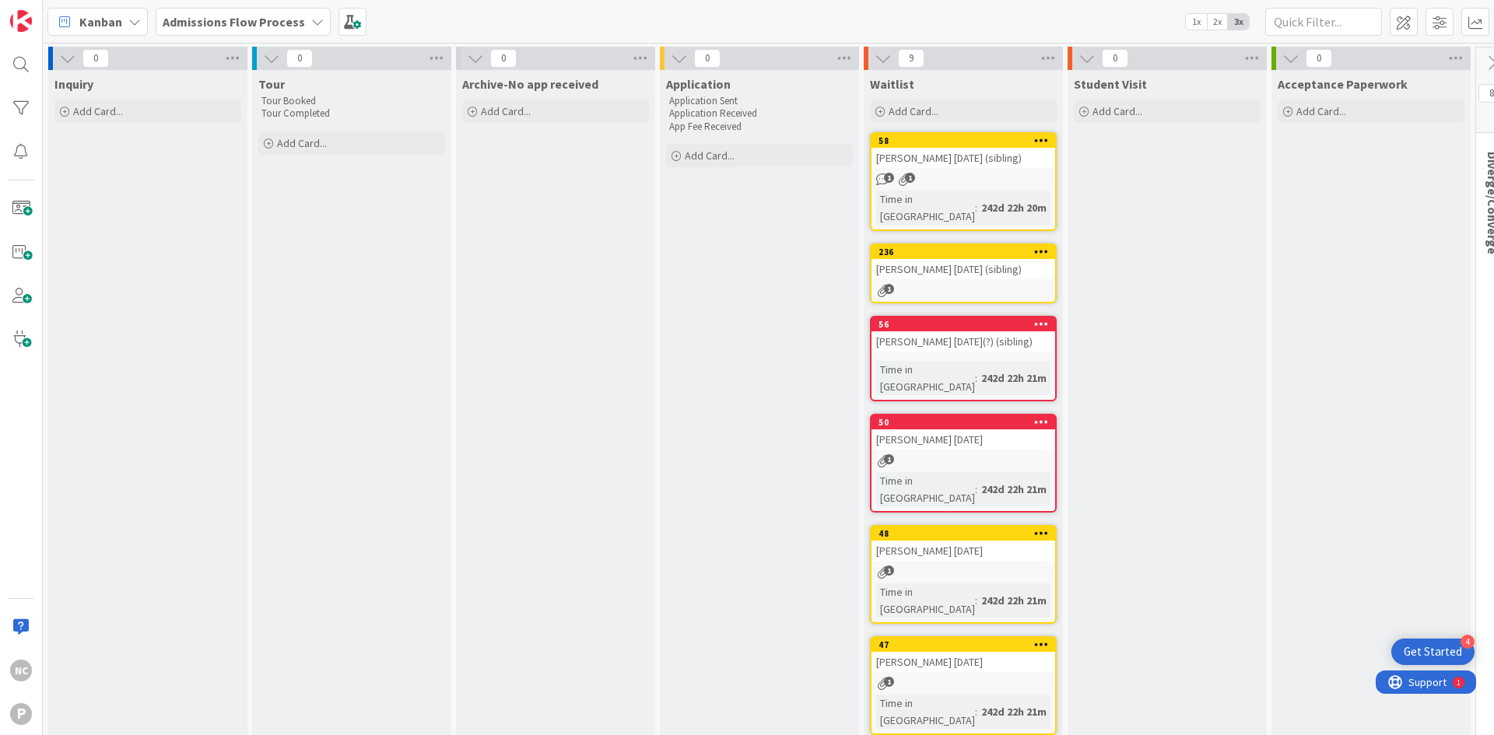
click at [937, 541] on div "[PERSON_NAME] [DATE]" at bounding box center [963, 551] width 184 height 20
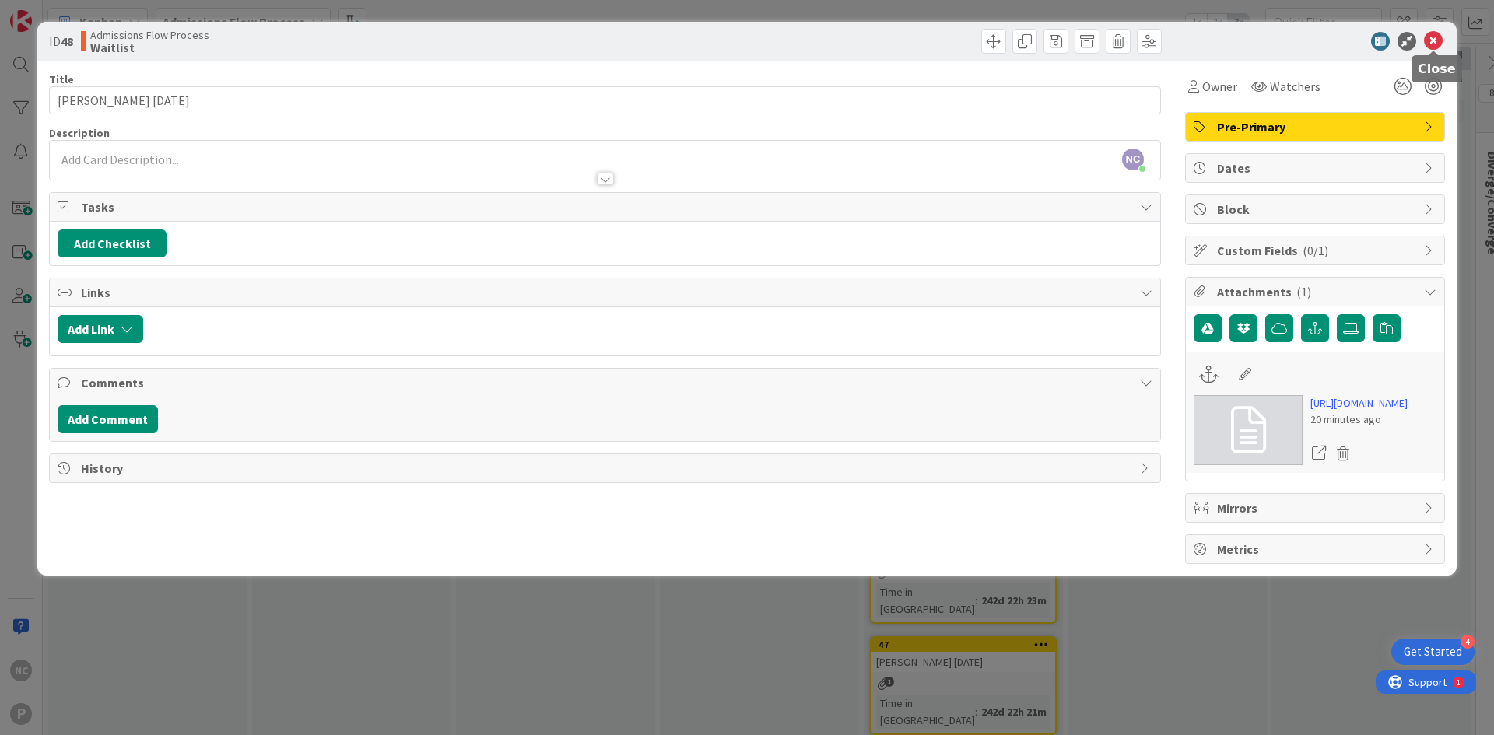
click at [1432, 43] on icon at bounding box center [1433, 41] width 19 height 19
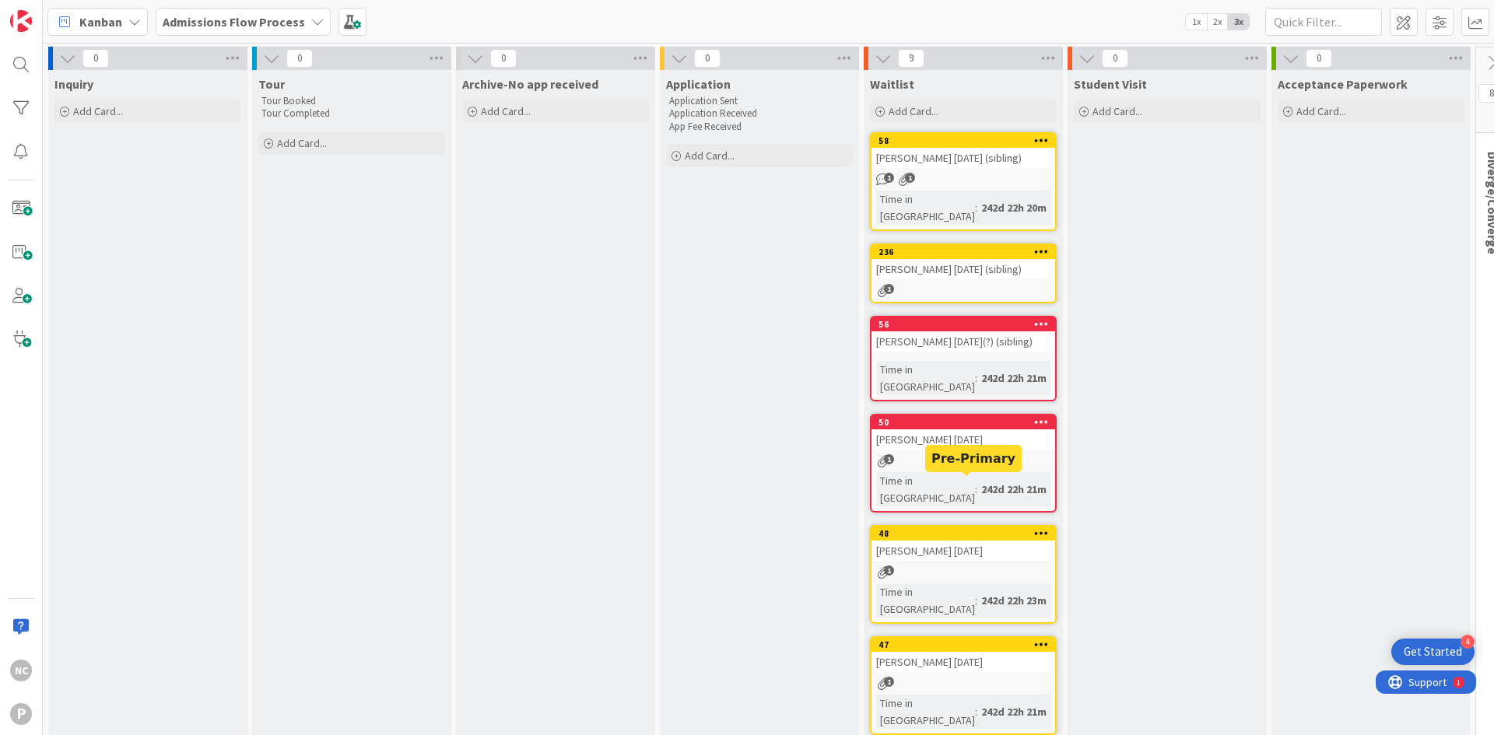
click at [930, 528] on div "48" at bounding box center [966, 533] width 177 height 11
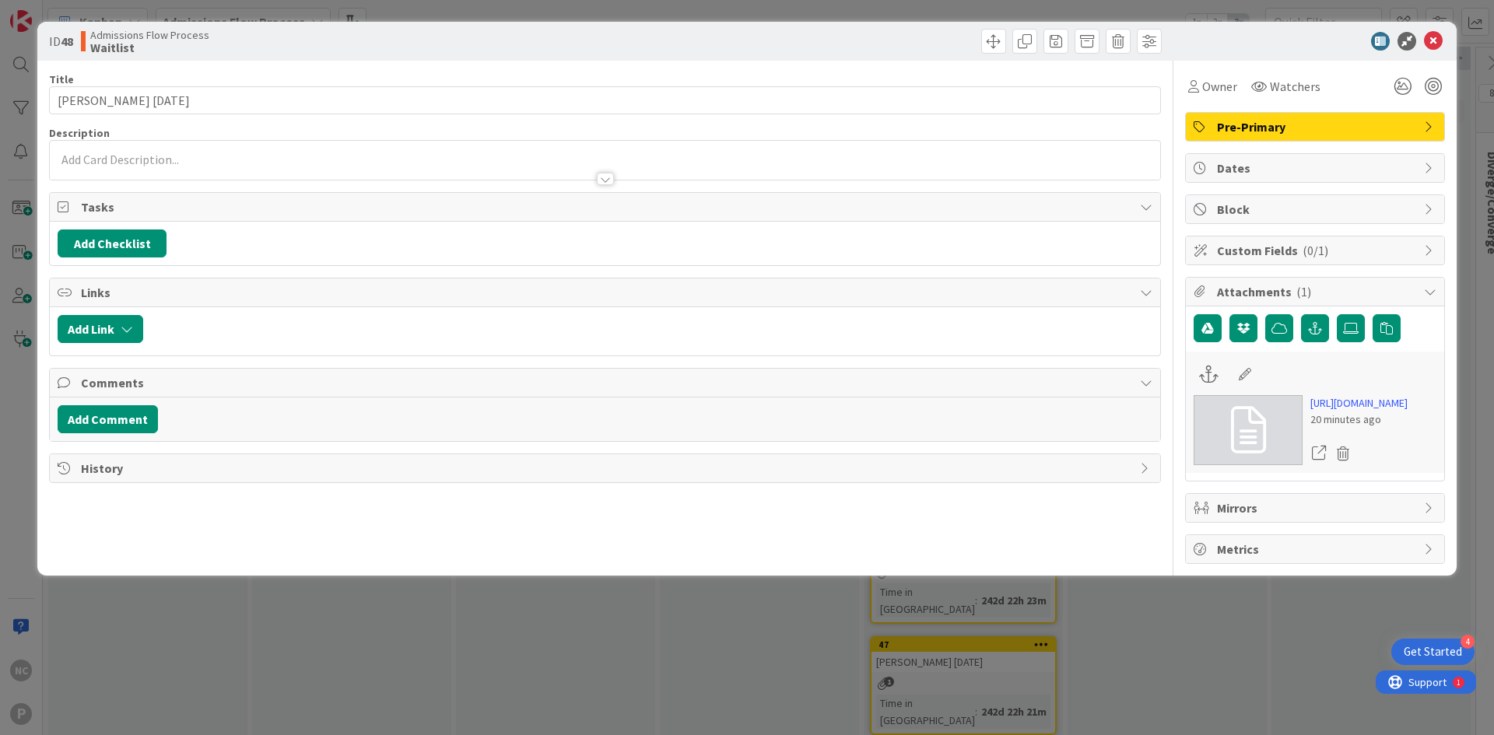
click at [146, 163] on div at bounding box center [605, 171] width 1110 height 16
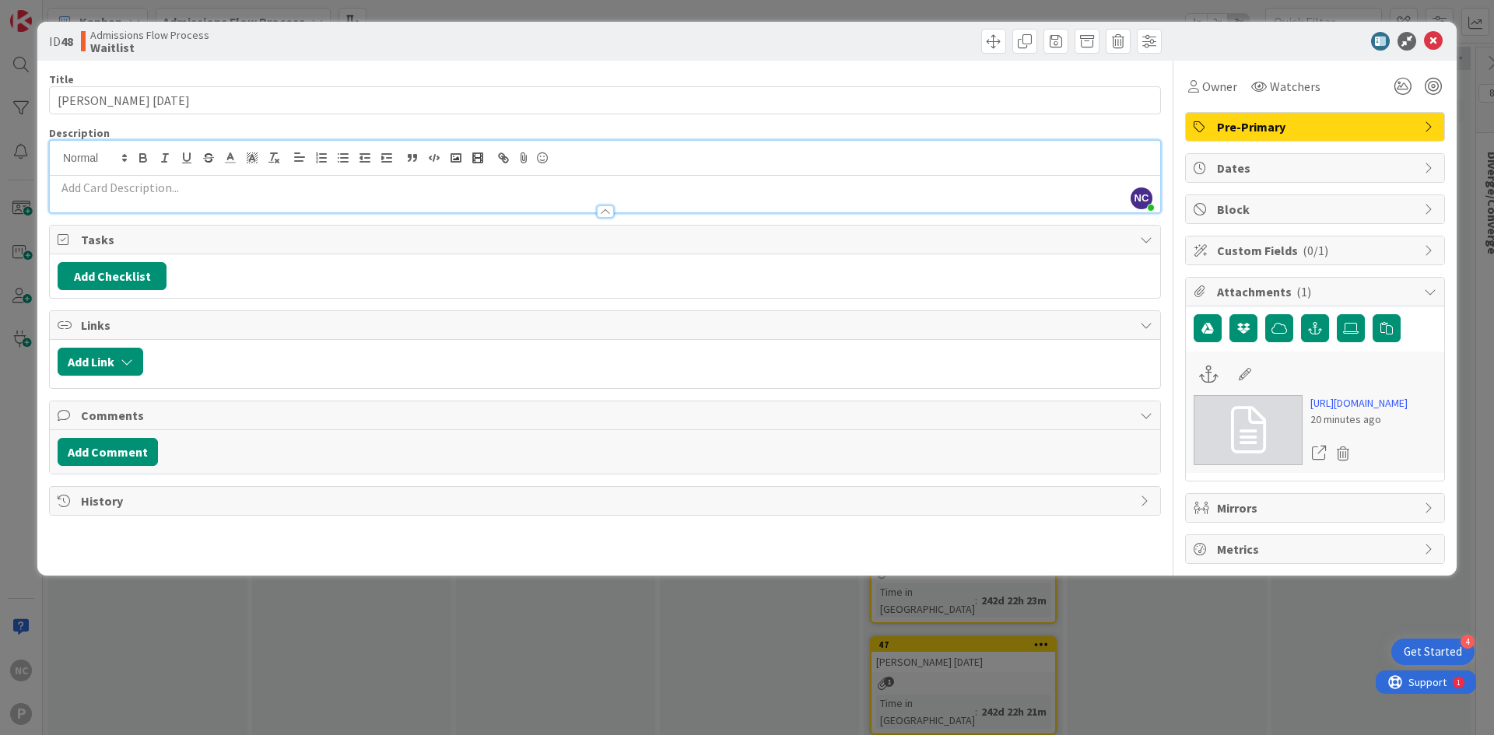
click at [163, 204] on div at bounding box center [605, 204] width 1110 height 16
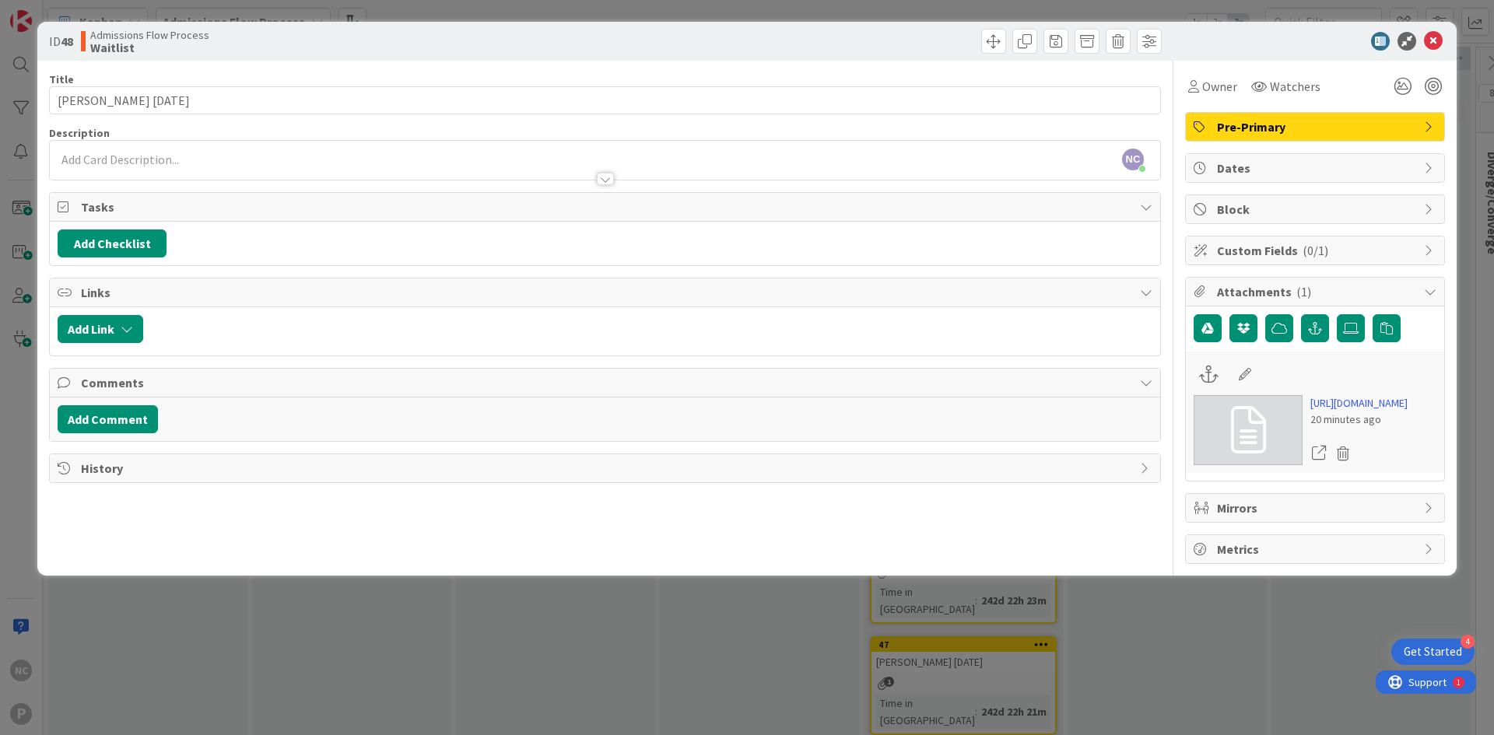
click at [142, 173] on div at bounding box center [605, 171] width 1110 height 16
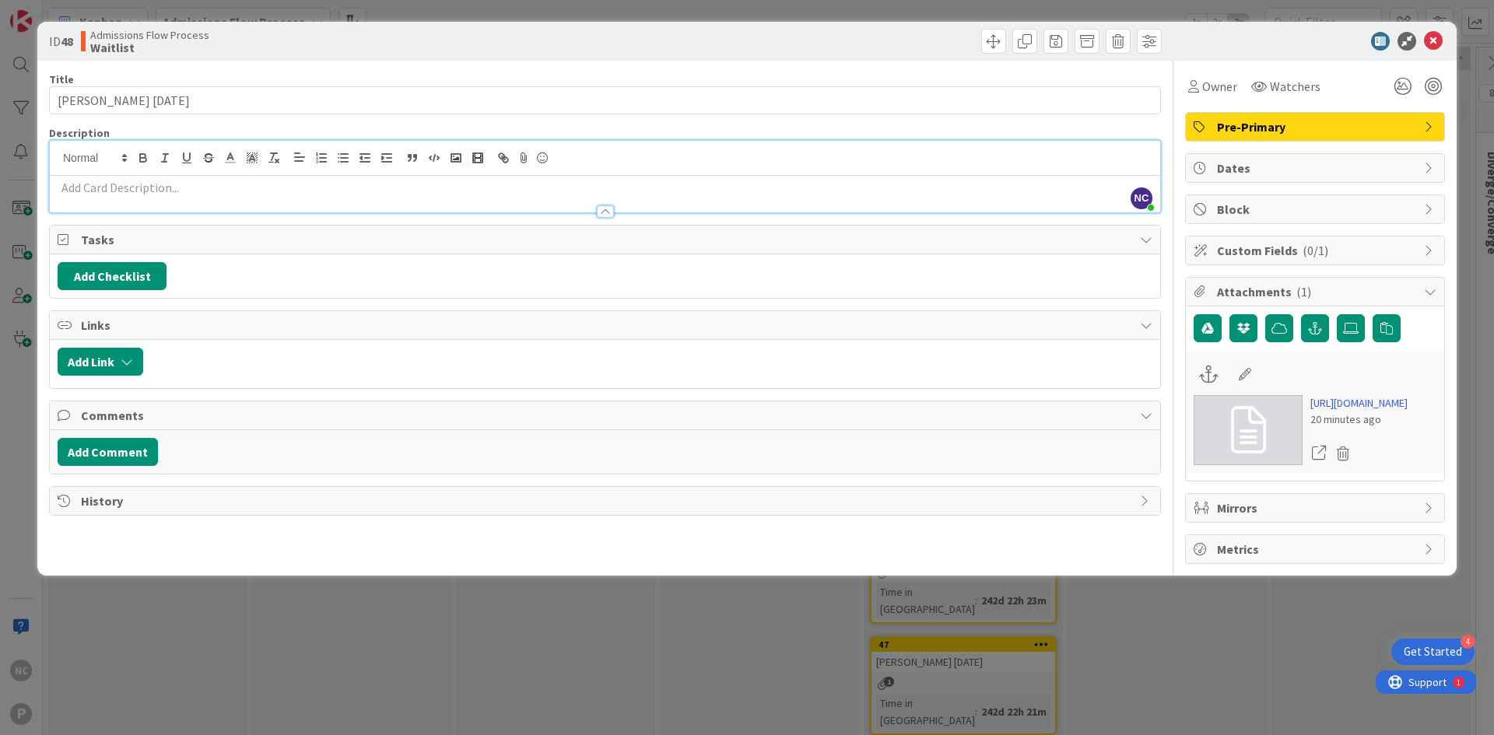
click at [163, 194] on p at bounding box center [605, 188] width 1095 height 18
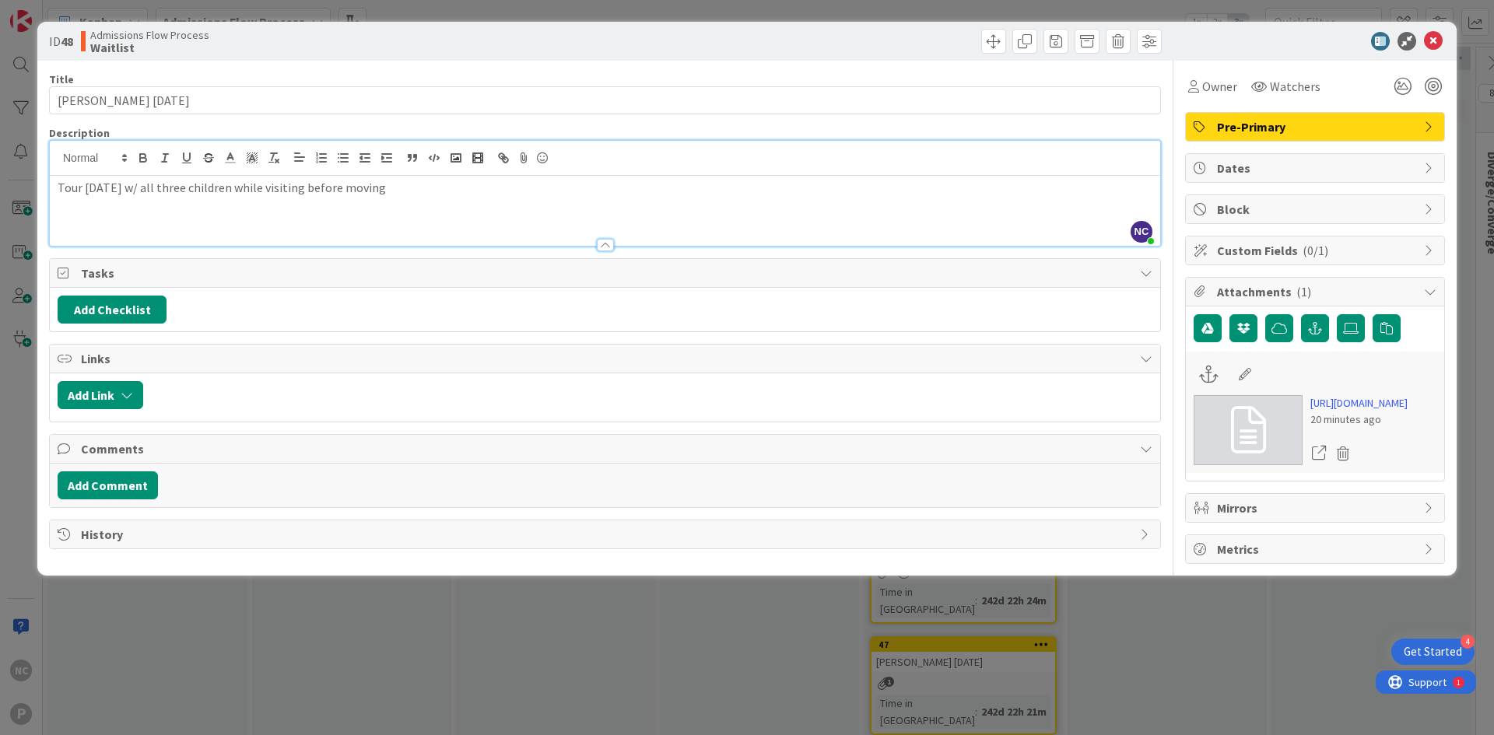
click at [124, 184] on p "Tour [DATE] w/ all three children while visiting before moving" at bounding box center [605, 188] width 1095 height 18
click at [69, 191] on p "Tour [DATE] w/ all three children while visiting before moving" at bounding box center [605, 188] width 1095 height 18
click at [173, 224] on div "Tour [DATE] w/ all three children while visiting before moving" at bounding box center [605, 211] width 1110 height 70
click at [380, 205] on div "Tour [DATE] w/ all three children while visiting before moving" at bounding box center [605, 211] width 1110 height 70
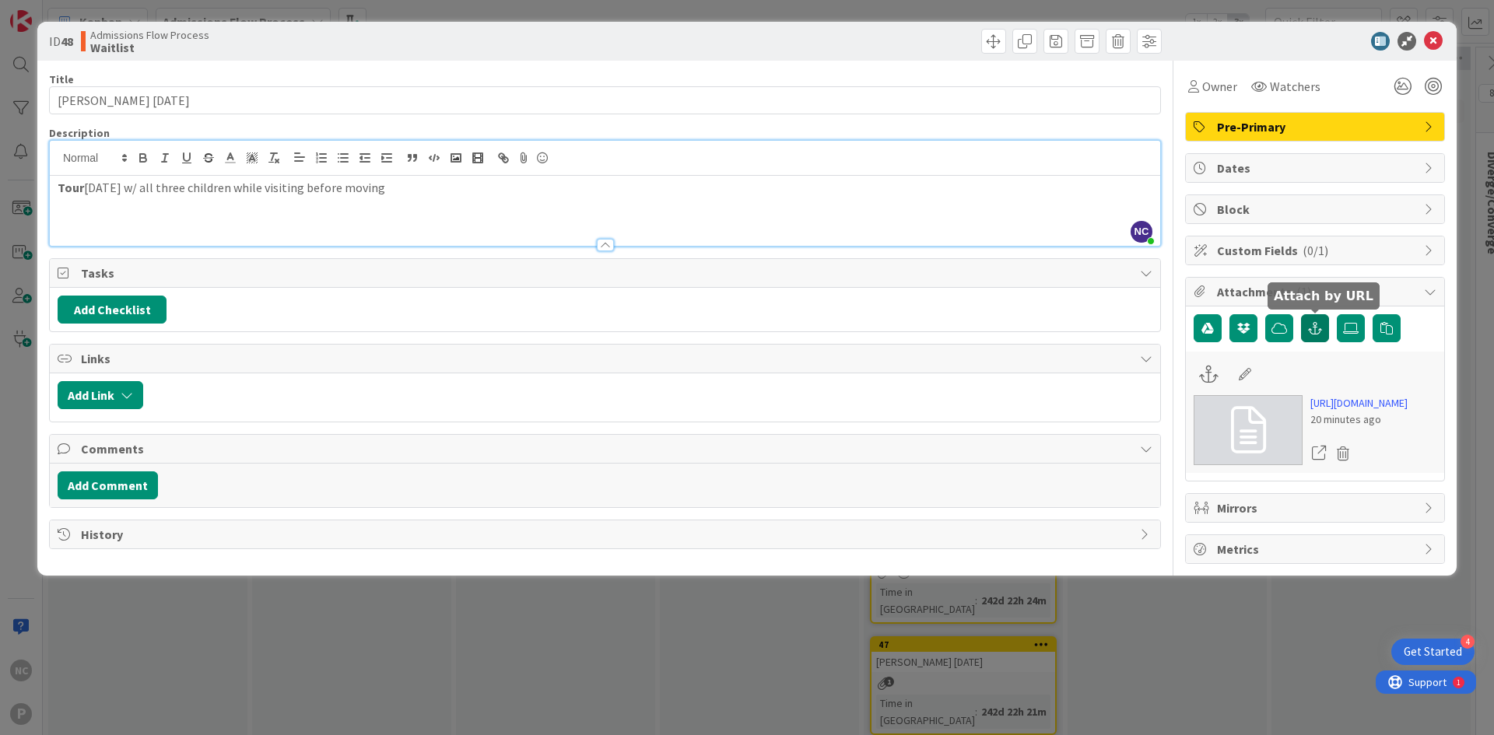
click at [1319, 331] on icon "button" at bounding box center [1315, 328] width 14 height 12
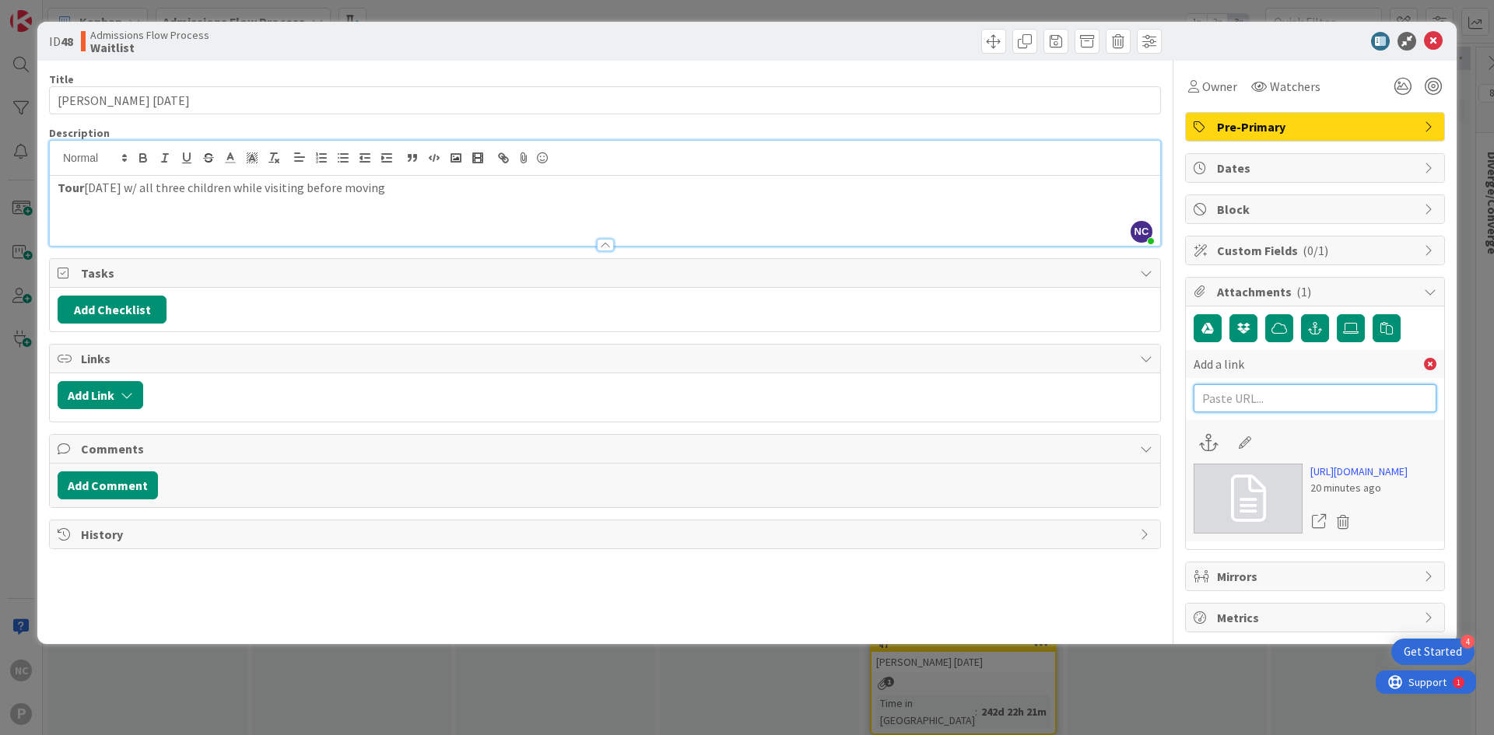
click at [1309, 408] on input "text" at bounding box center [1314, 398] width 243 height 28
paste input "[URL][DOMAIN_NAME]"
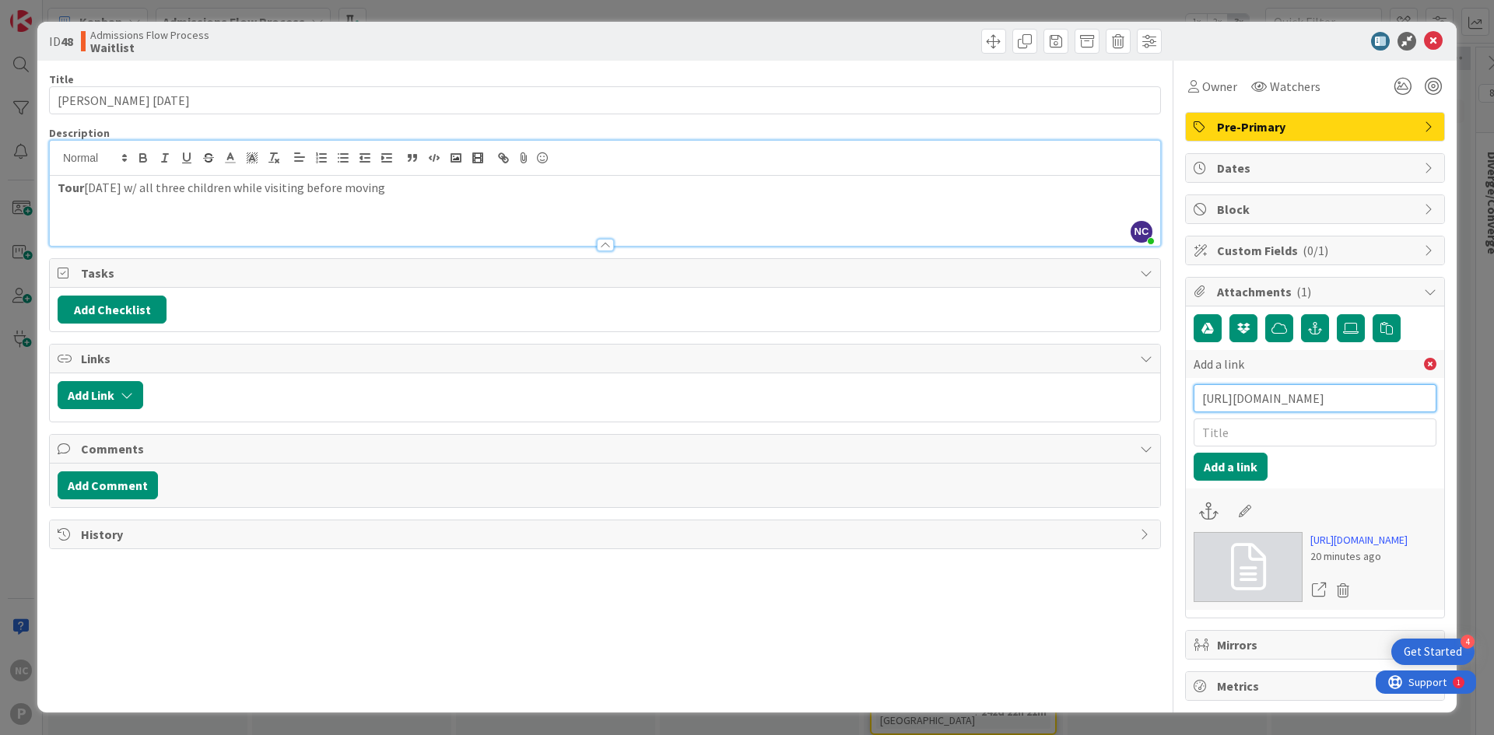
type input "[URL][DOMAIN_NAME]"
click at [1244, 435] on input "text" at bounding box center [1314, 433] width 243 height 28
type input "Emails"
click at [1196, 475] on button "Add a link" at bounding box center [1230, 467] width 74 height 28
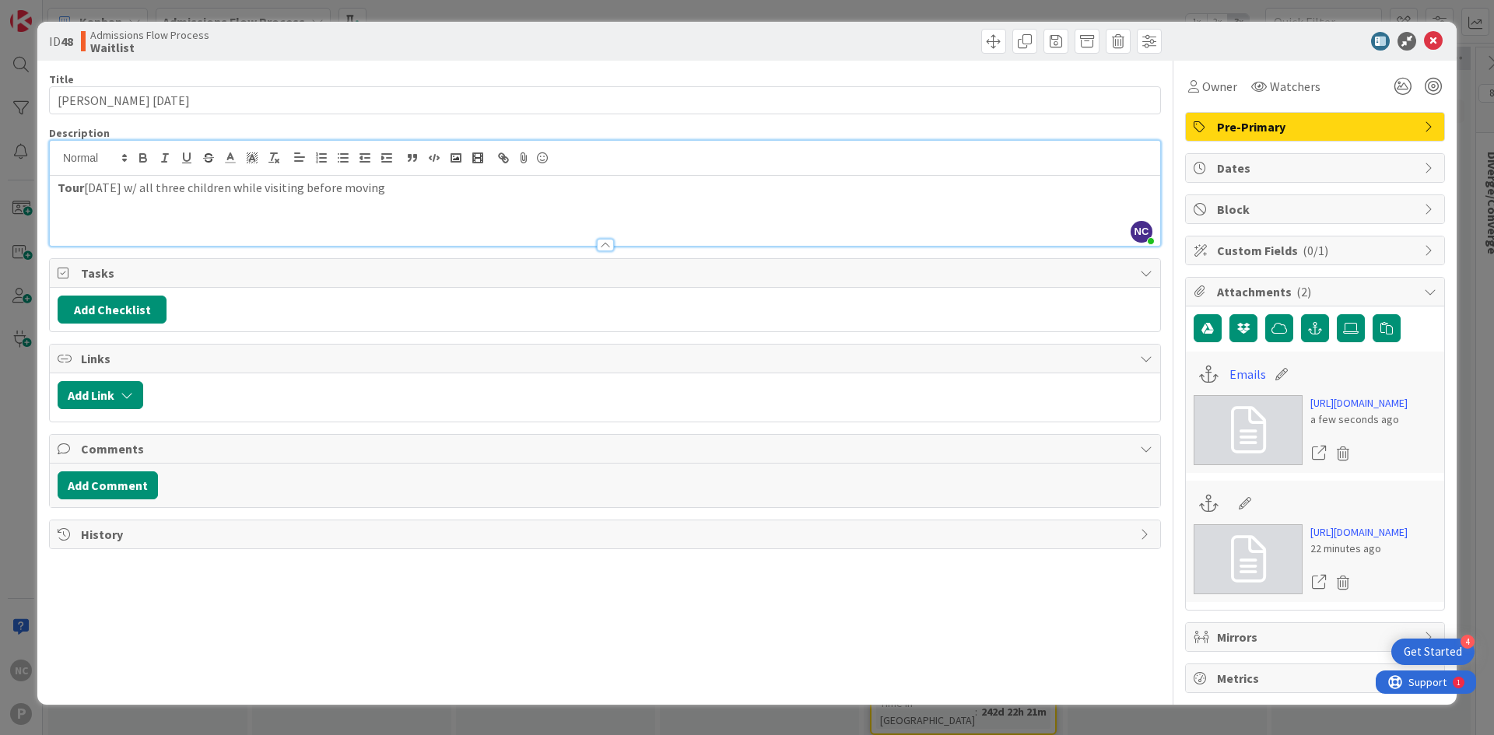
scroll to position [233, 0]
click at [1234, 499] on icon at bounding box center [1245, 504] width 22 height 16
click at [1241, 507] on input at bounding box center [1315, 503] width 173 height 28
type input "Application"
click at [1101, 549] on div "Title 22 / 128 [PERSON_NAME] [DATE] Description NC [PERSON_NAME] just joined To…" at bounding box center [605, 377] width 1112 height 632
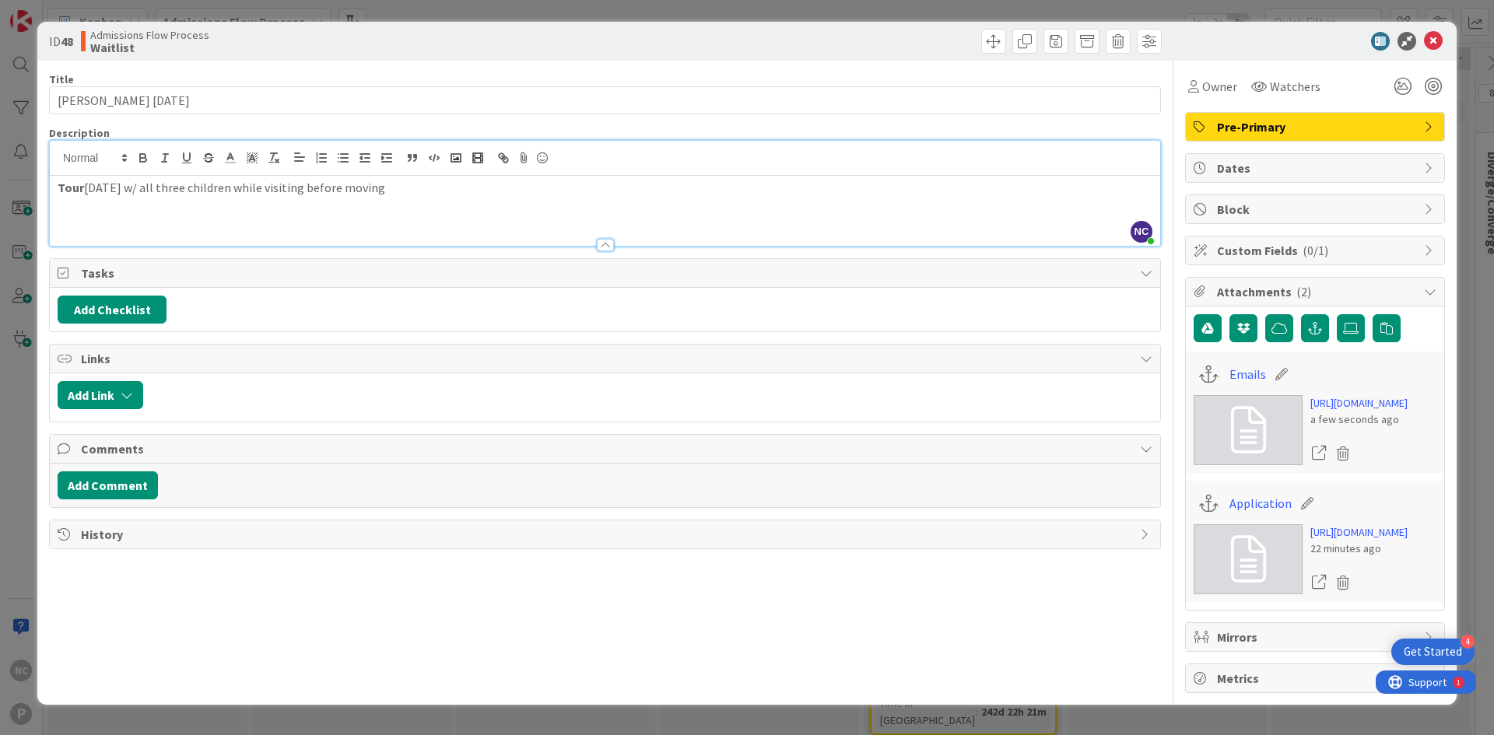
scroll to position [257, 0]
click at [1274, 646] on span "Mirrors" at bounding box center [1316, 637] width 199 height 19
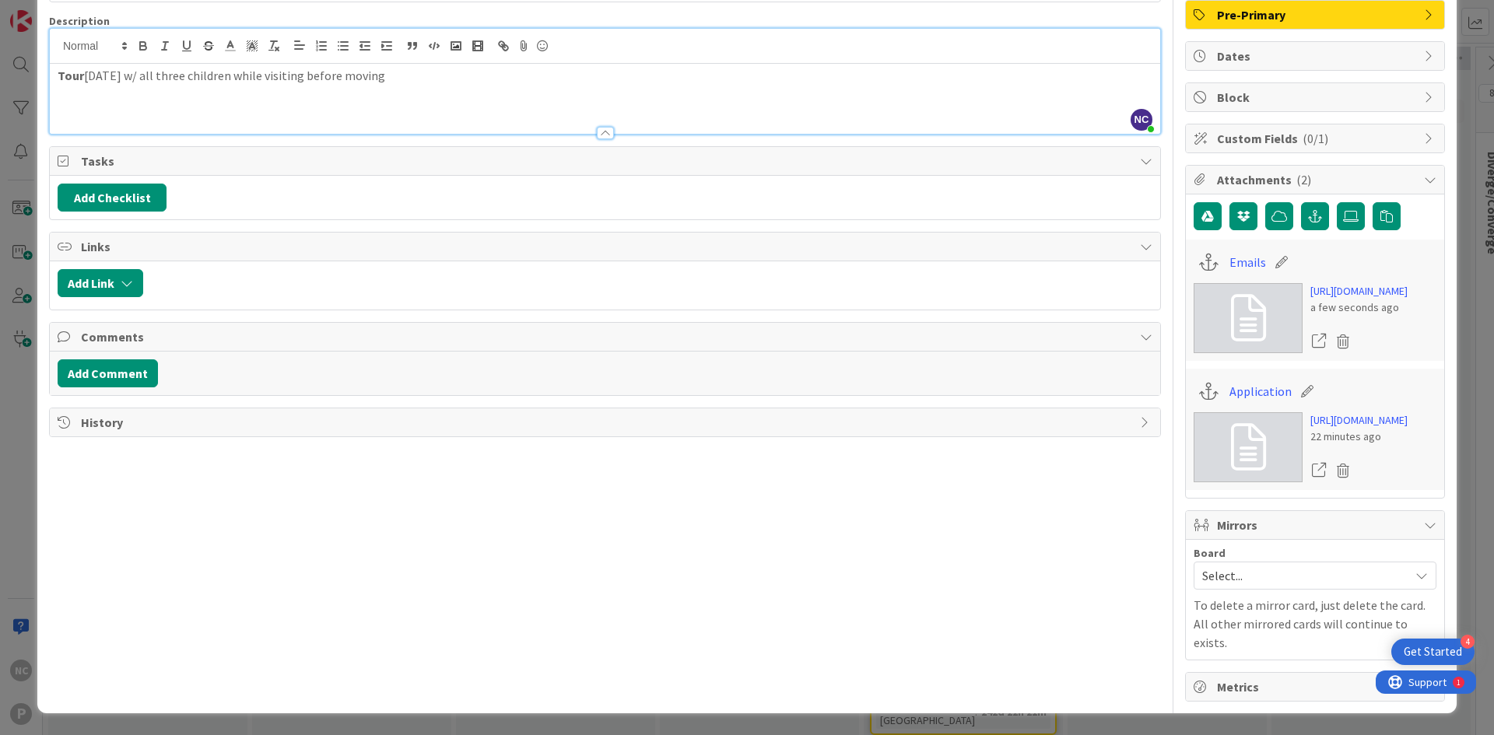
scroll to position [359, 0]
click at [1214, 587] on span "Select..." at bounding box center [1301, 576] width 199 height 22
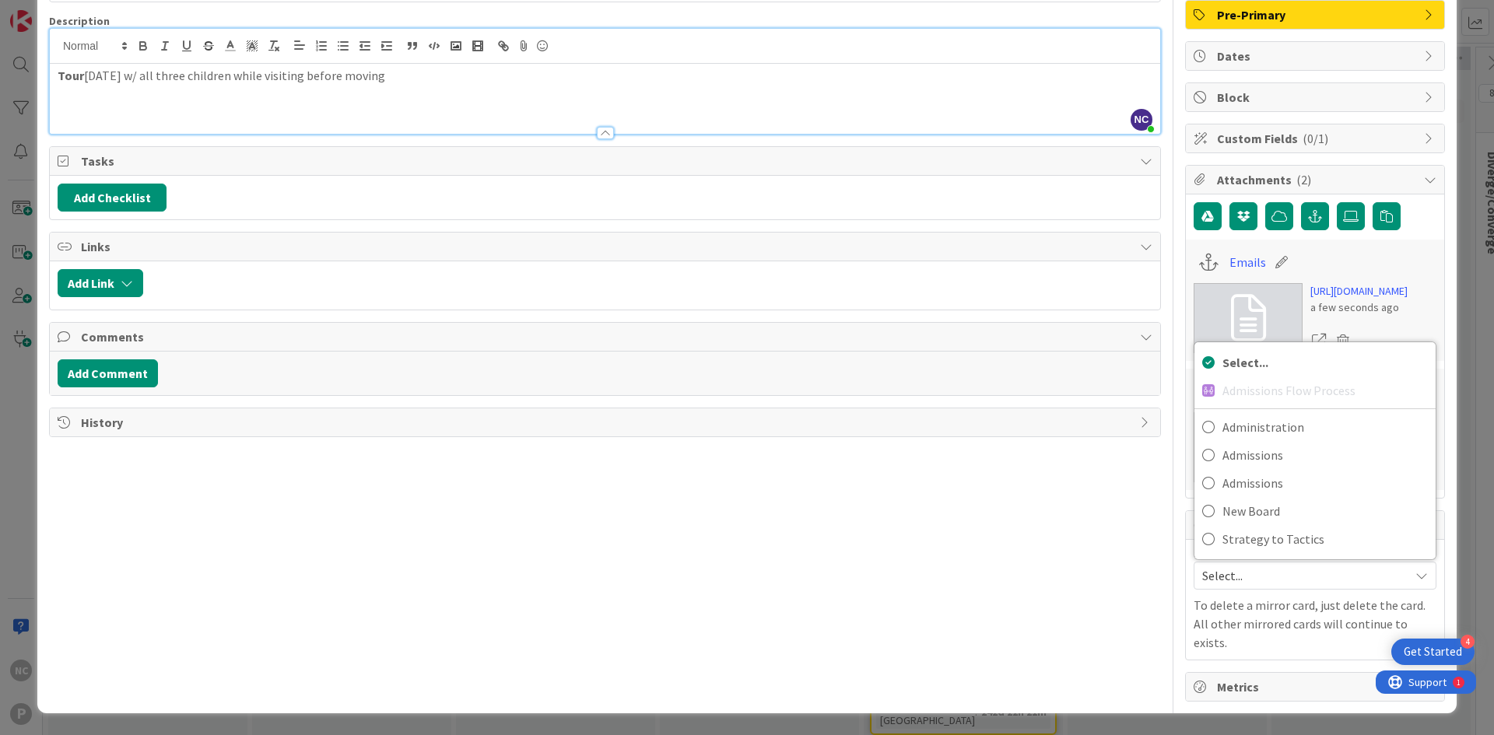
click at [957, 640] on div "Title 22 / 128 [PERSON_NAME] [DATE] Description NC [PERSON_NAME] just joined To…" at bounding box center [605, 325] width 1112 height 753
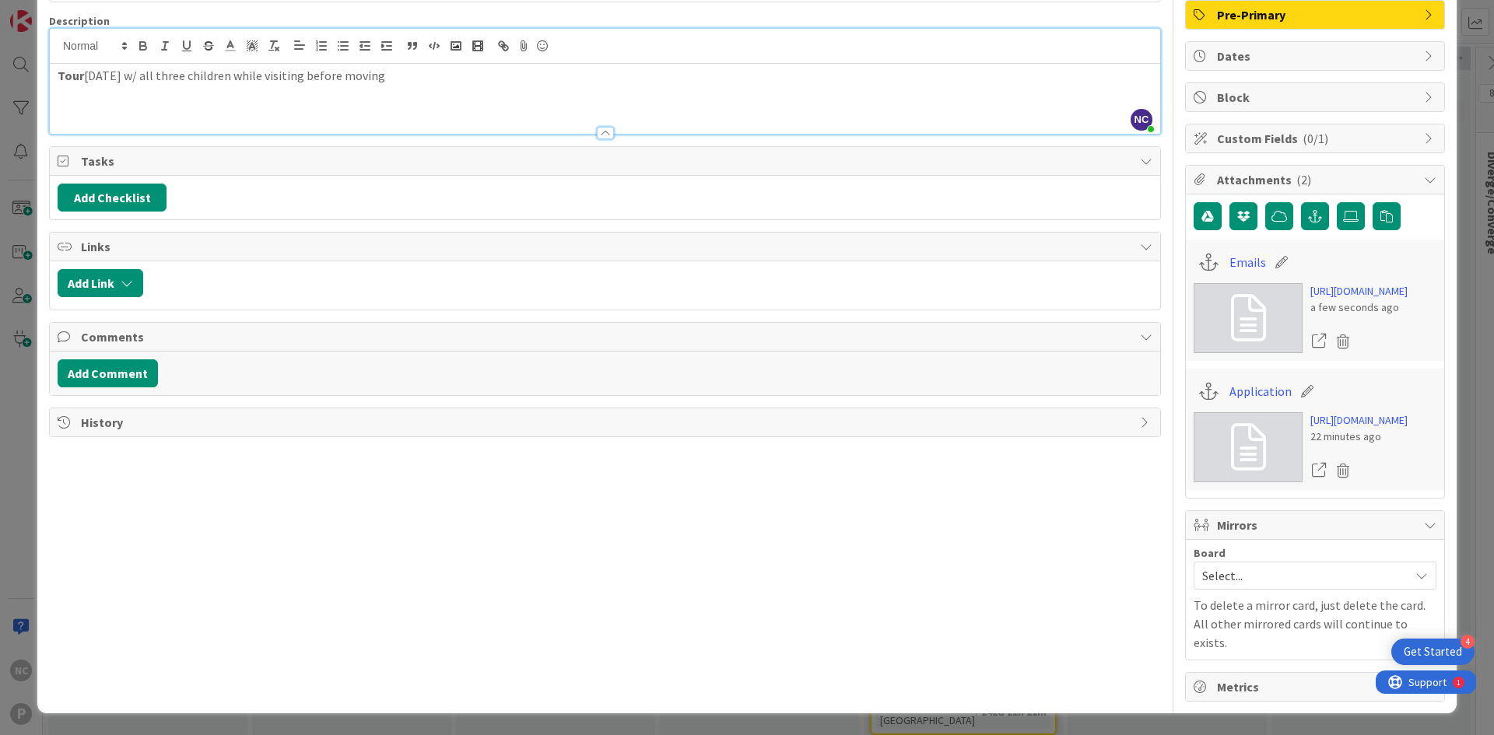
scroll to position [0, 0]
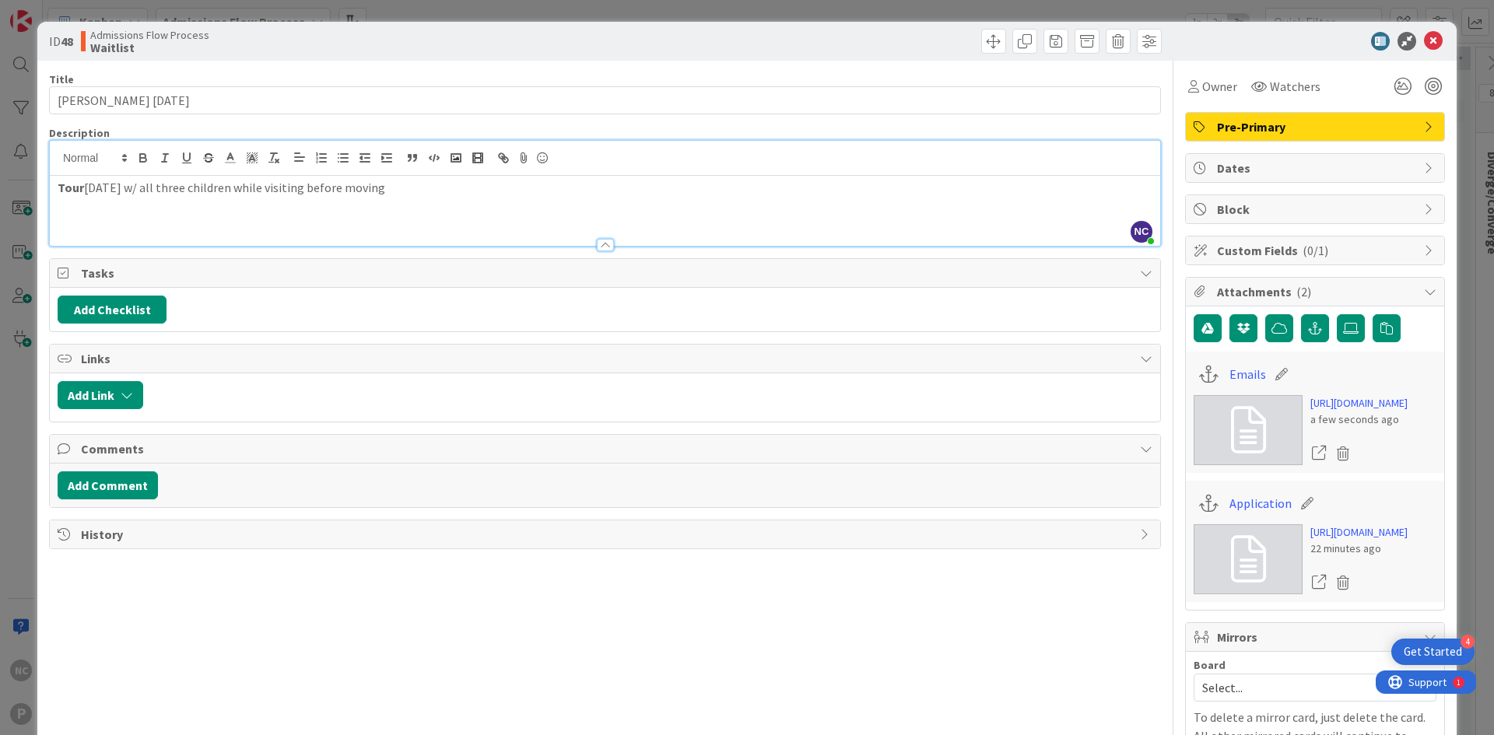
click at [138, 182] on p "Tour [DATE] w/ all three children while visiting before moving" at bounding box center [605, 188] width 1095 height 18
click at [145, 207] on div "Tour [DATE] with all three children while visiting before moving" at bounding box center [605, 211] width 1110 height 70
click at [404, 219] on div "Tour [DATE] with all three children while visiting before moving" at bounding box center [605, 211] width 1110 height 70
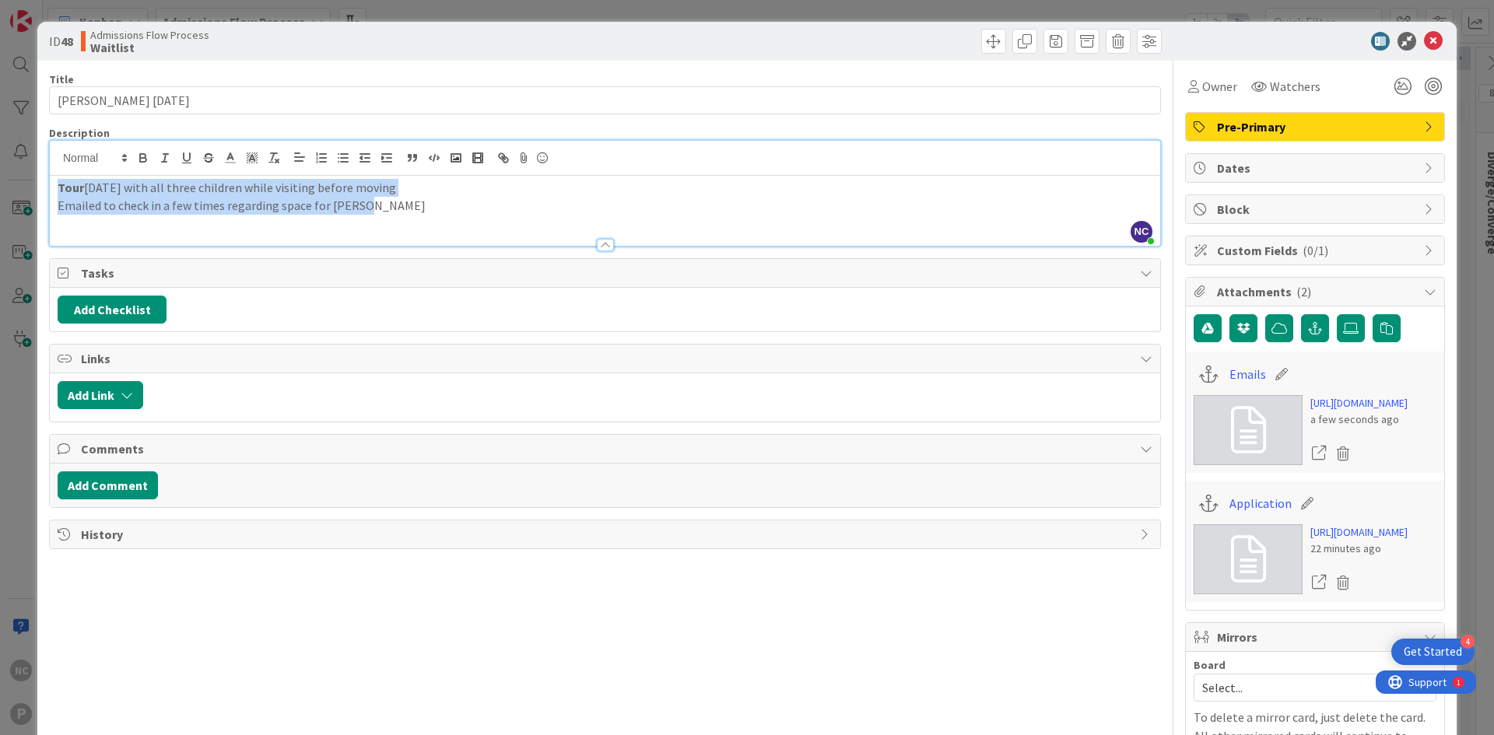
drag, startPoint x: 403, startPoint y: 212, endPoint x: 52, endPoint y: 188, distance: 351.7
click at [52, 188] on div "Tour [DATE] with all three children while visiting before moving Emailed to che…" at bounding box center [605, 211] width 1110 height 70
copy div "Tour [DATE] with all three children while visiting before moving Emailed to che…"
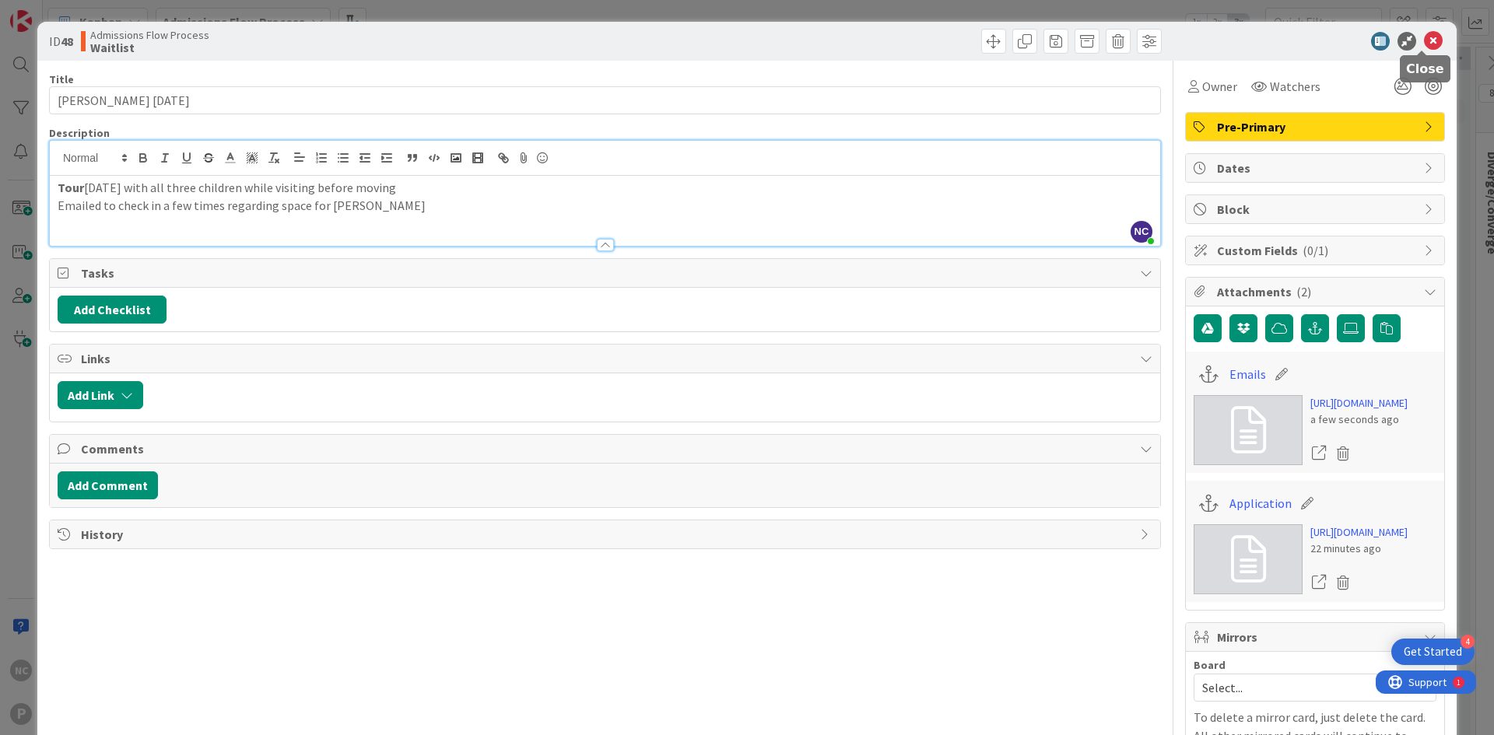
click at [1430, 47] on icon at bounding box center [1433, 41] width 19 height 19
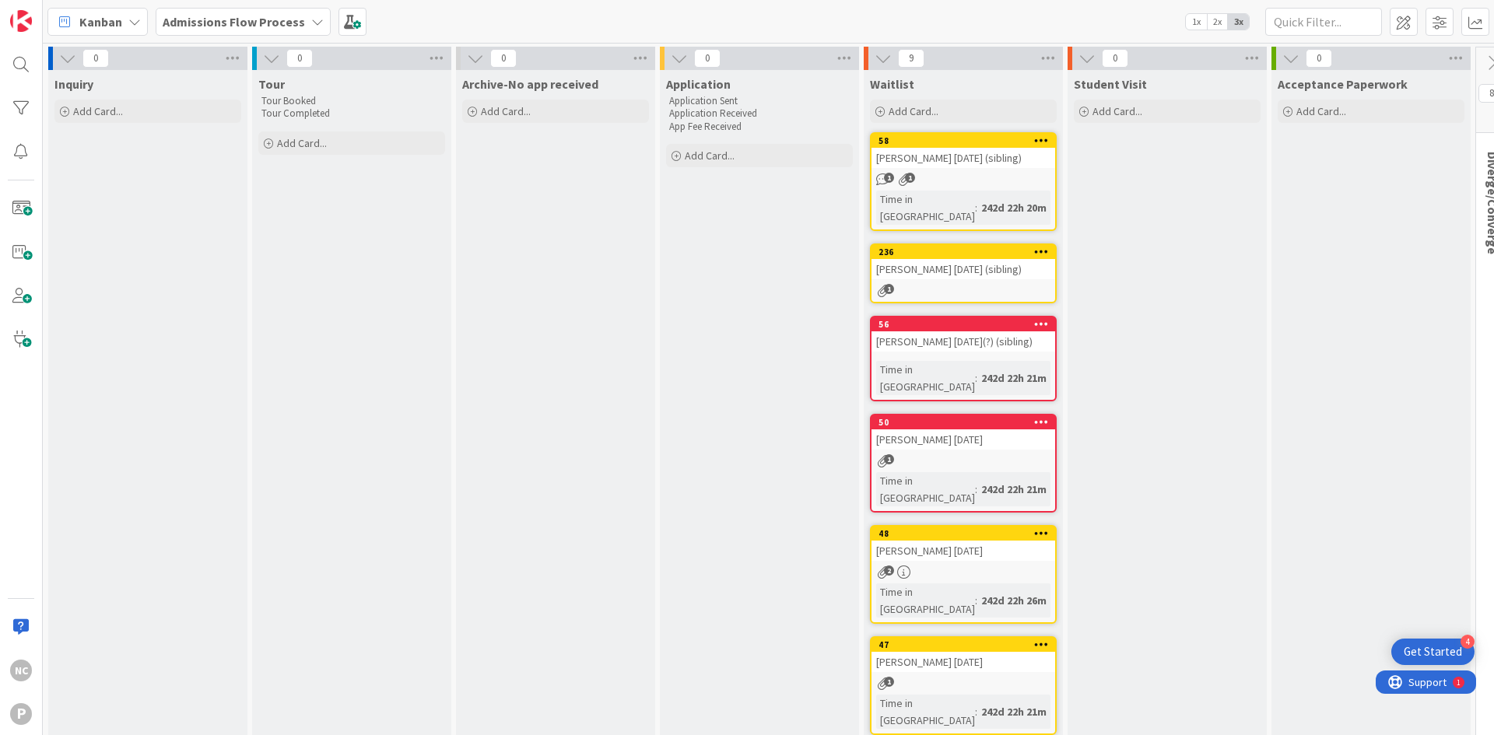
click at [935, 652] on div "[PERSON_NAME] [DATE]" at bounding box center [963, 662] width 184 height 20
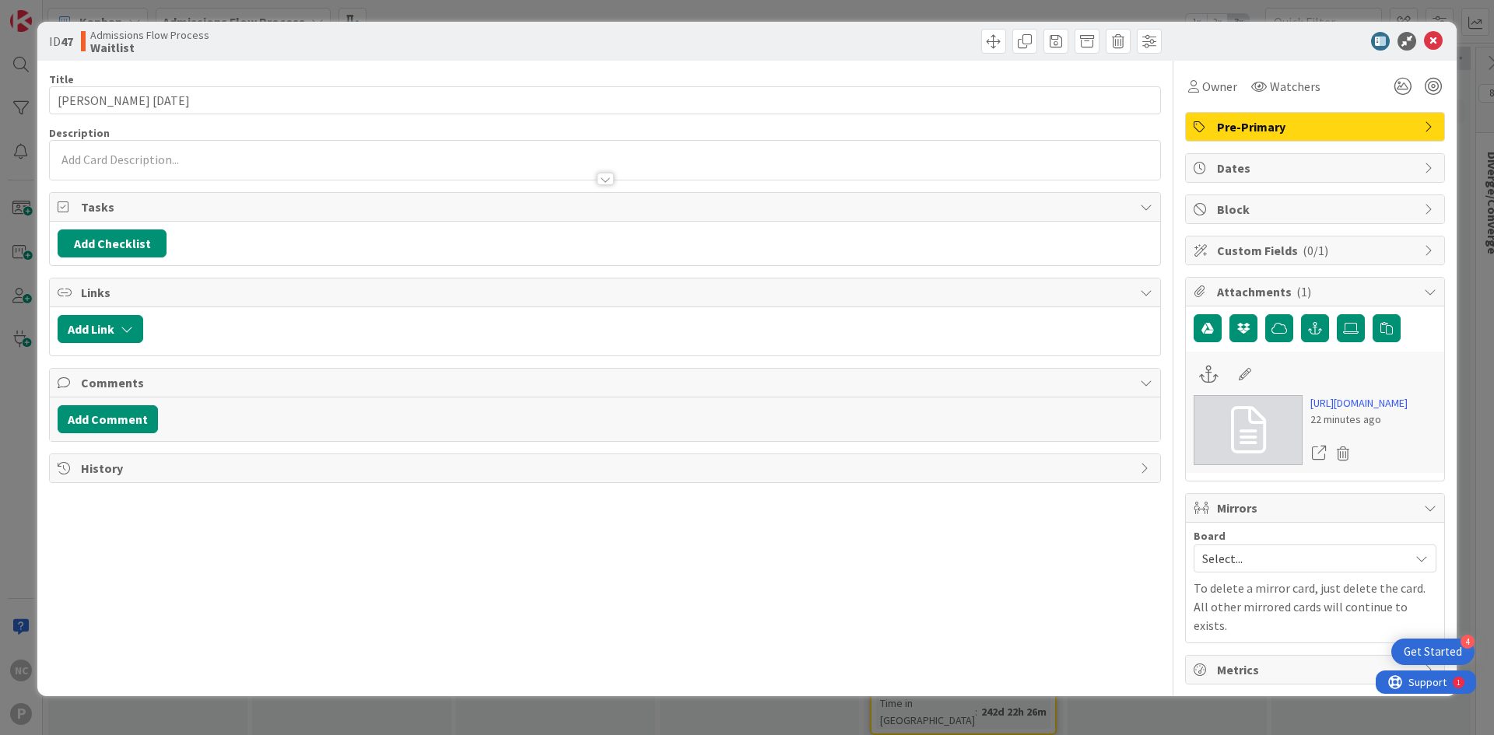
click at [167, 159] on p at bounding box center [605, 160] width 1095 height 18
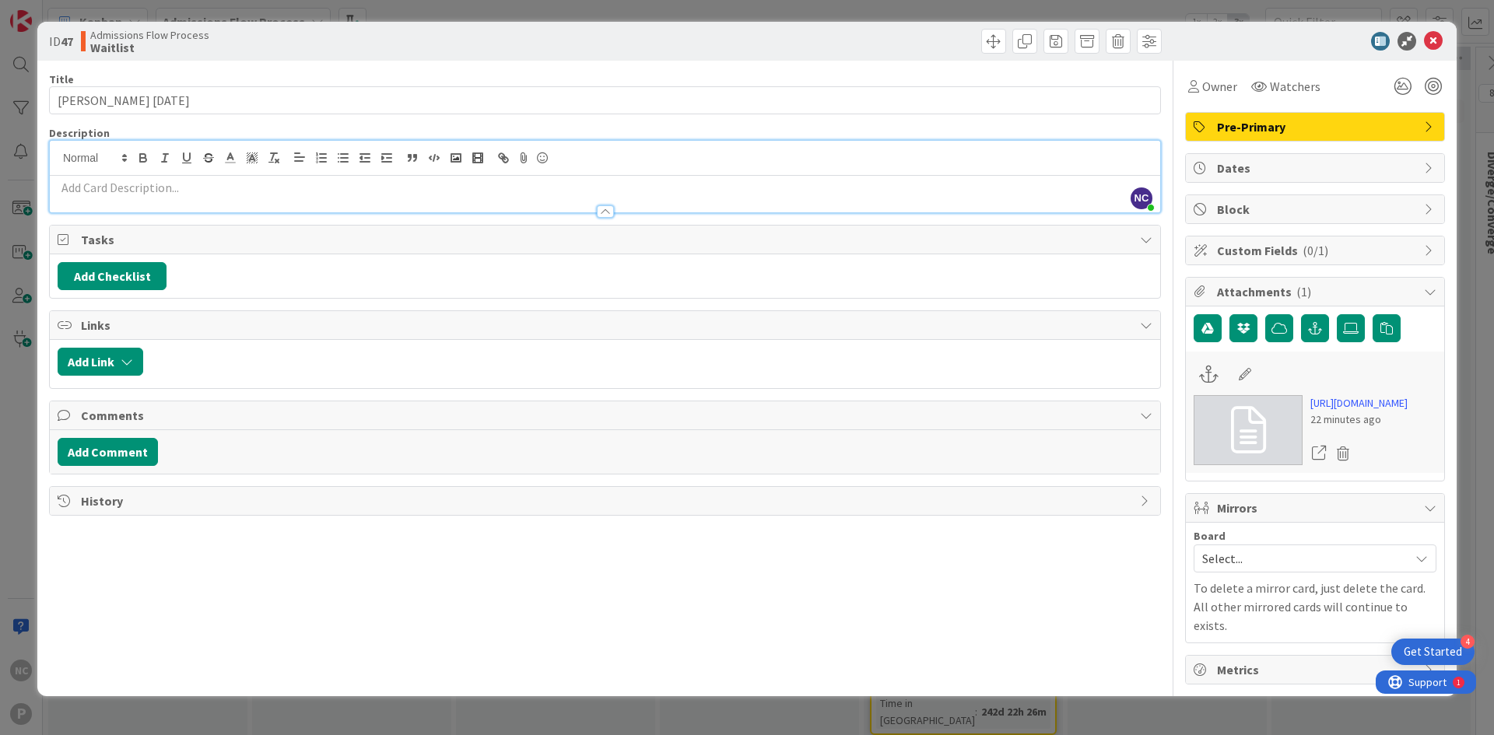
click at [177, 200] on div at bounding box center [605, 204] width 1110 height 16
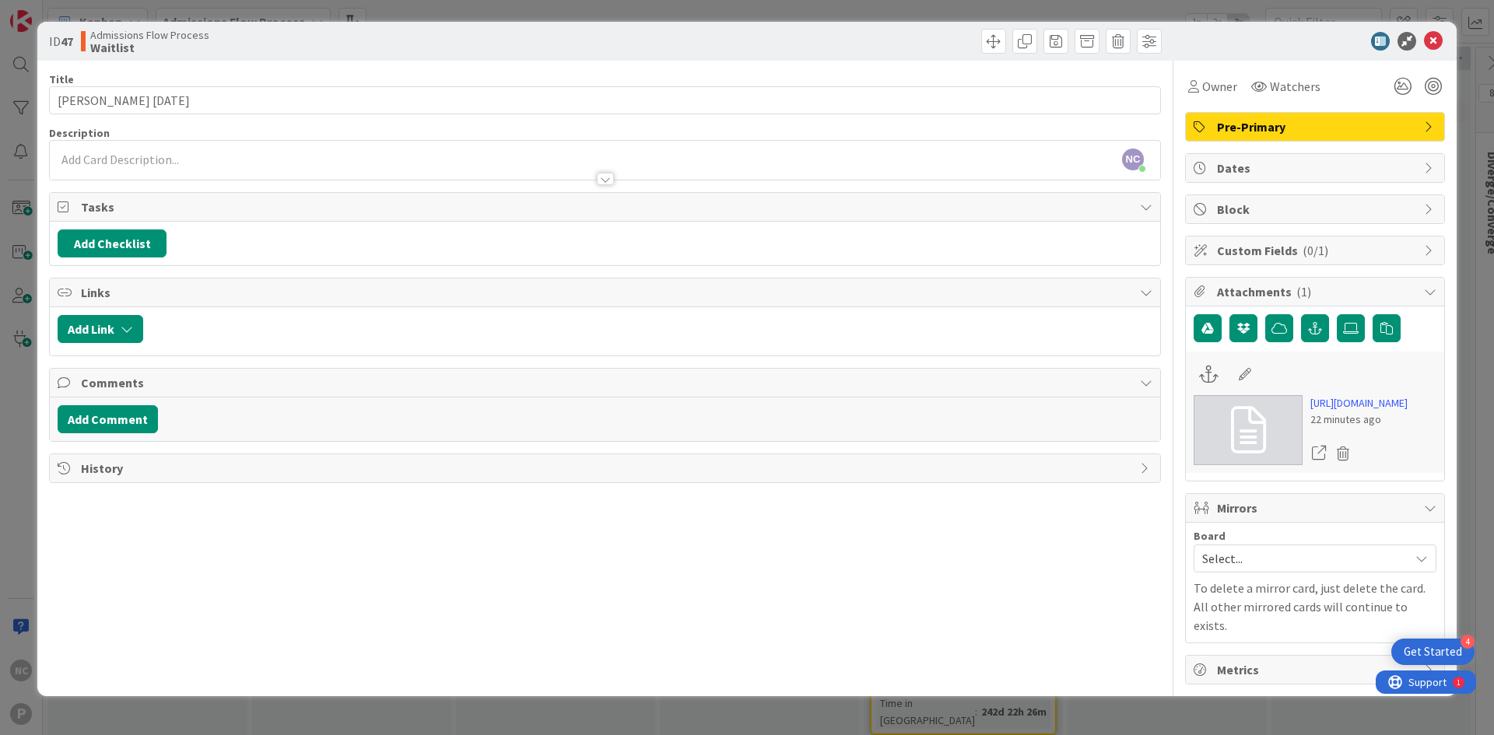
click at [149, 163] on div at bounding box center [605, 171] width 1110 height 16
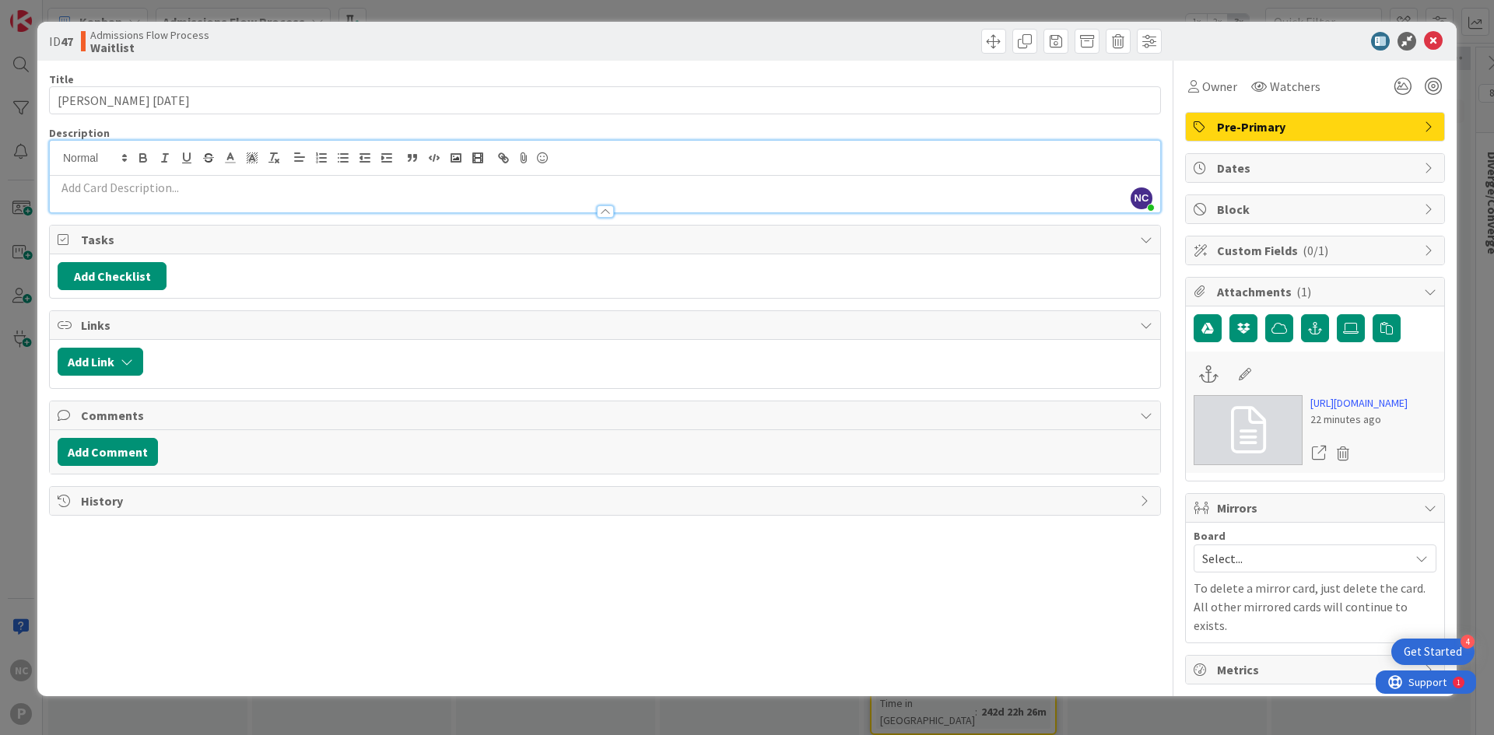
click at [168, 192] on p at bounding box center [605, 188] width 1095 height 18
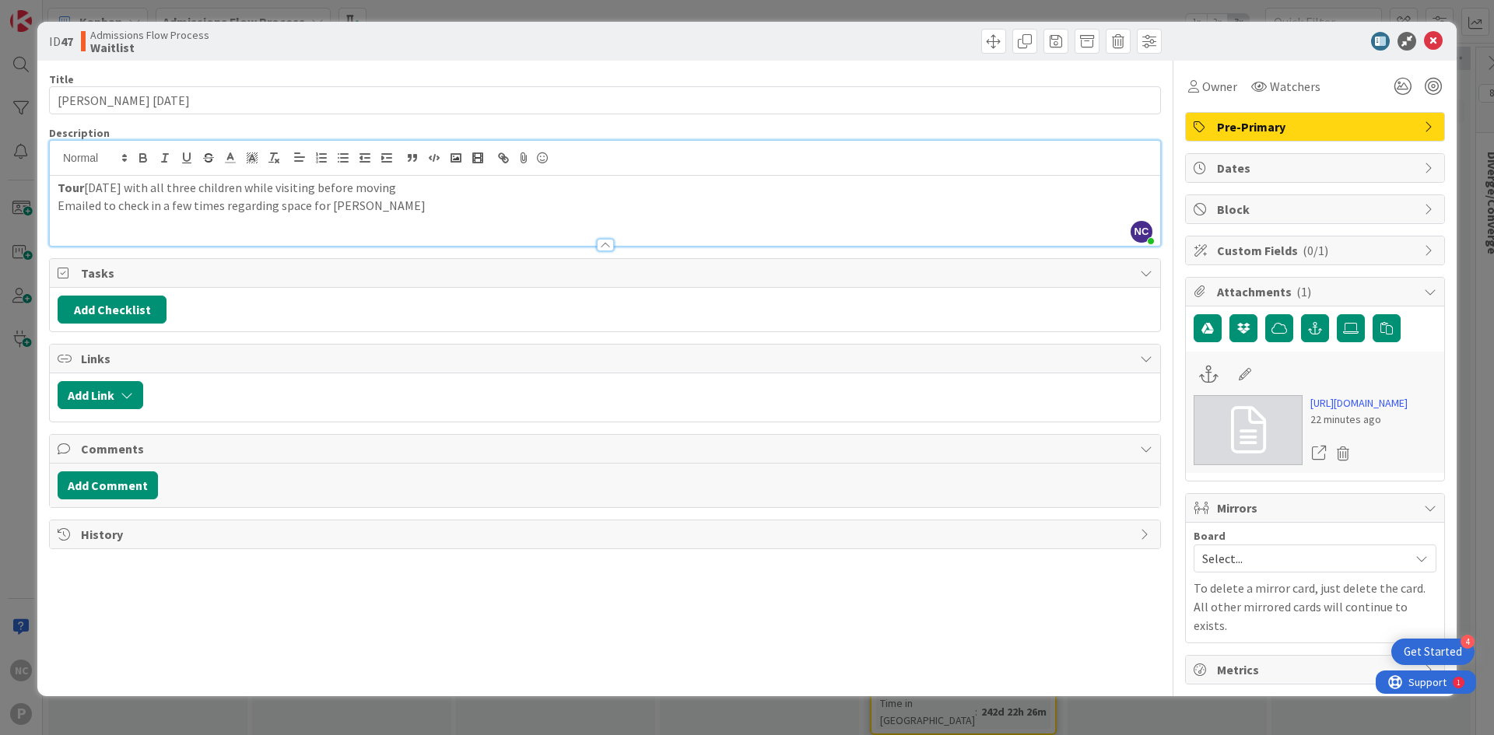
click at [1299, 569] on span "Select..." at bounding box center [1301, 559] width 199 height 22
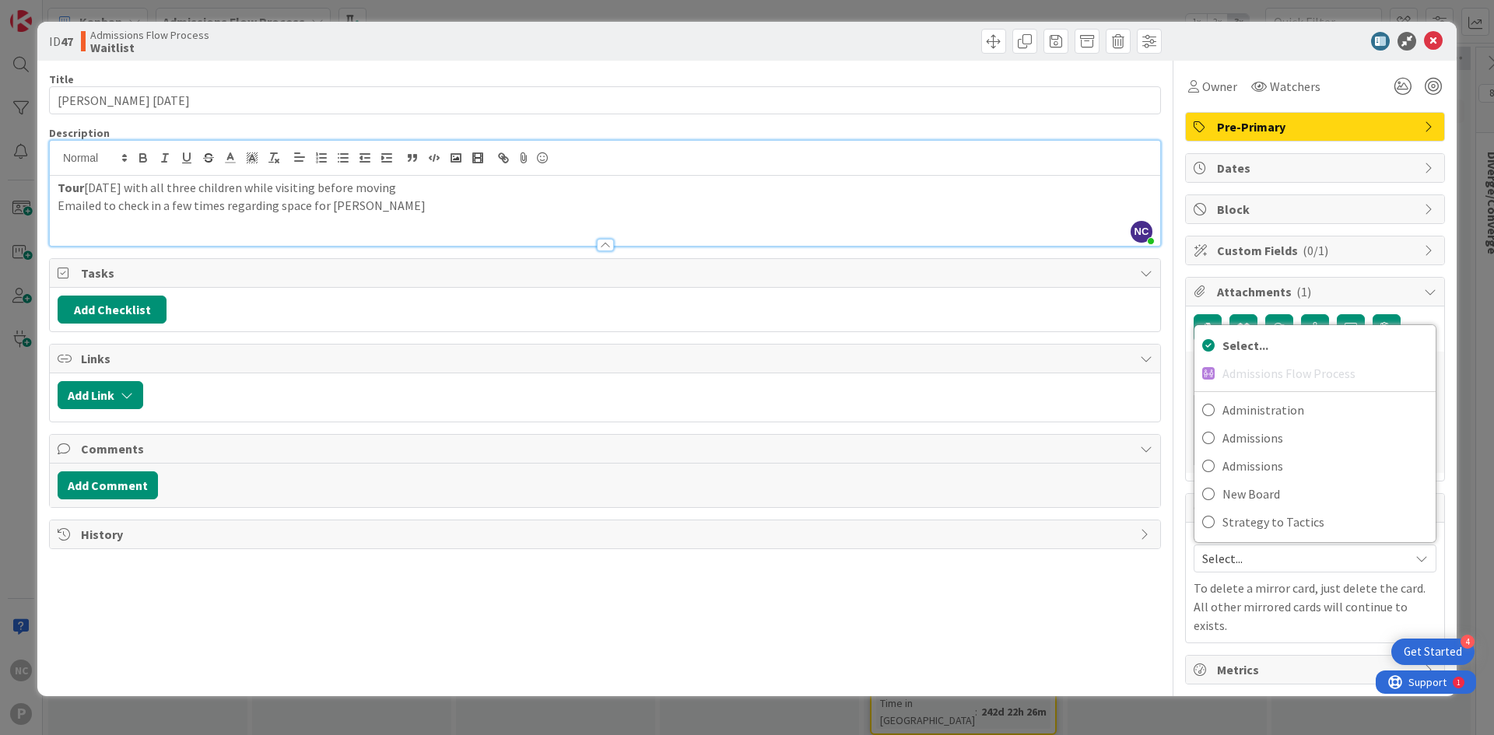
click at [1277, 406] on div "Select... Admissions Flow Process Administration Admissions Admissions New Boar…" at bounding box center [1314, 433] width 243 height 219
click at [1275, 406] on div "Select... Admissions Flow Process Administration Admissions Admissions New Boar…" at bounding box center [1314, 433] width 243 height 219
click at [944, 633] on div "Title 25 / 128 [PERSON_NAME] [DATE] Description NC [PERSON_NAME] just joined To…" at bounding box center [605, 373] width 1112 height 624
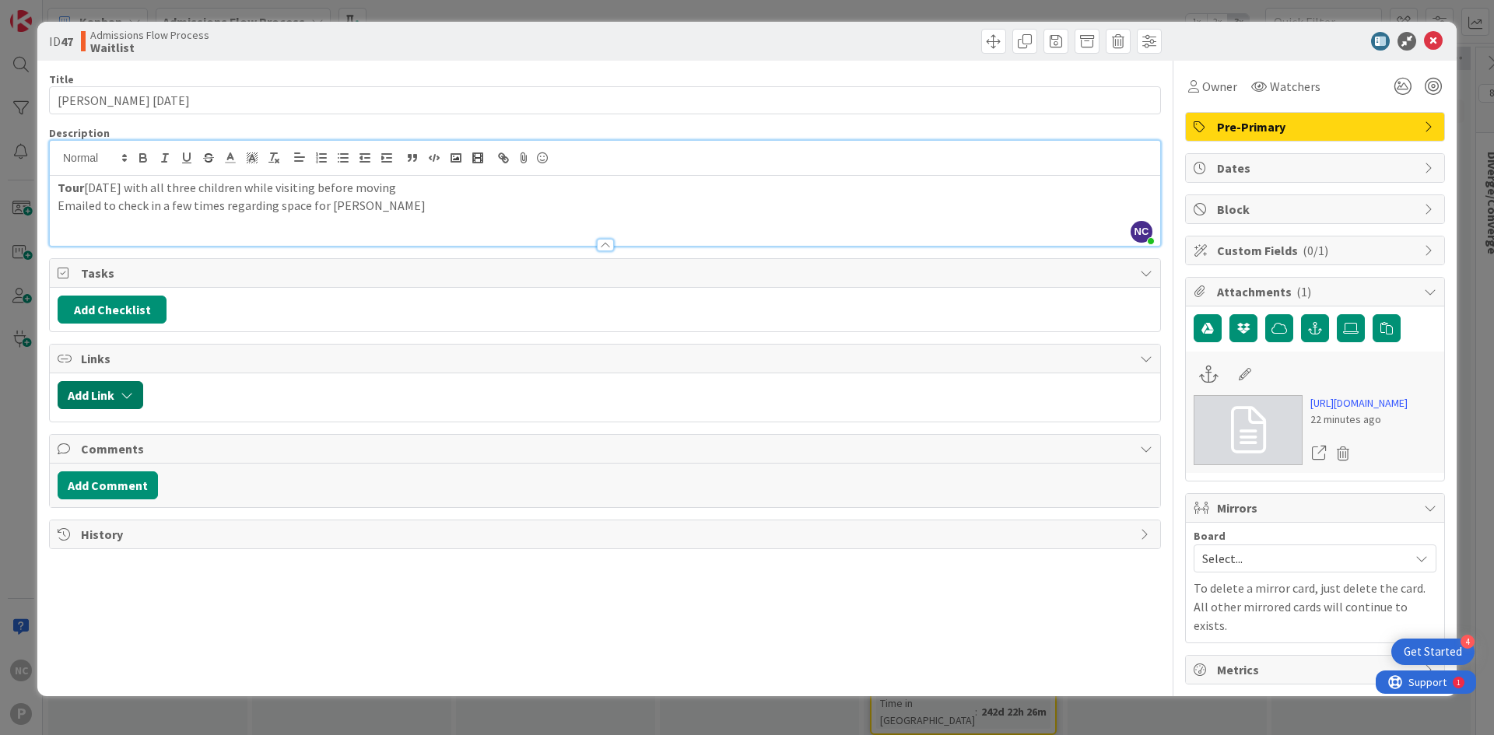
click at [64, 384] on button "Add Link" at bounding box center [101, 395] width 86 height 28
click at [138, 484] on span "Current Board" at bounding box center [114, 492] width 75 height 16
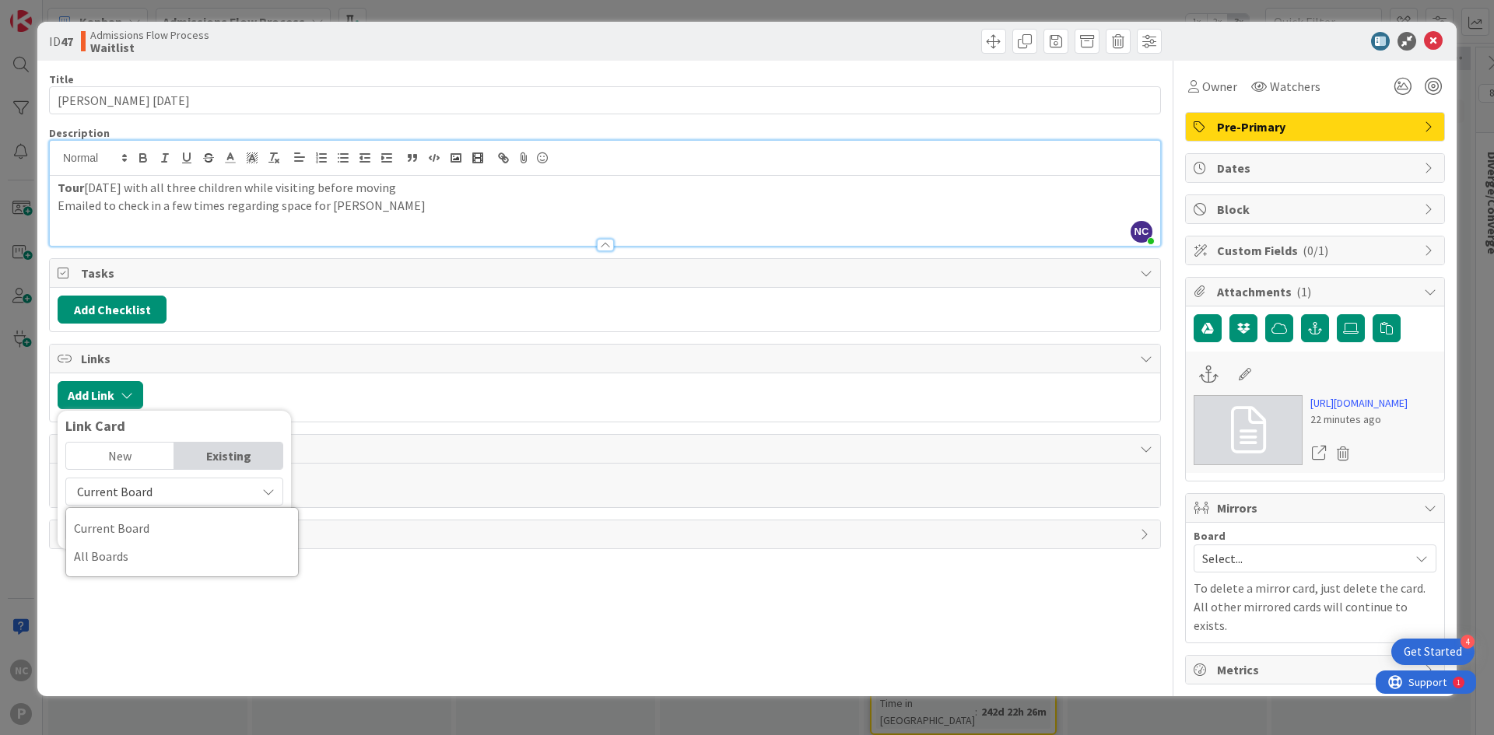
click at [138, 484] on span "Current Board" at bounding box center [114, 492] width 75 height 16
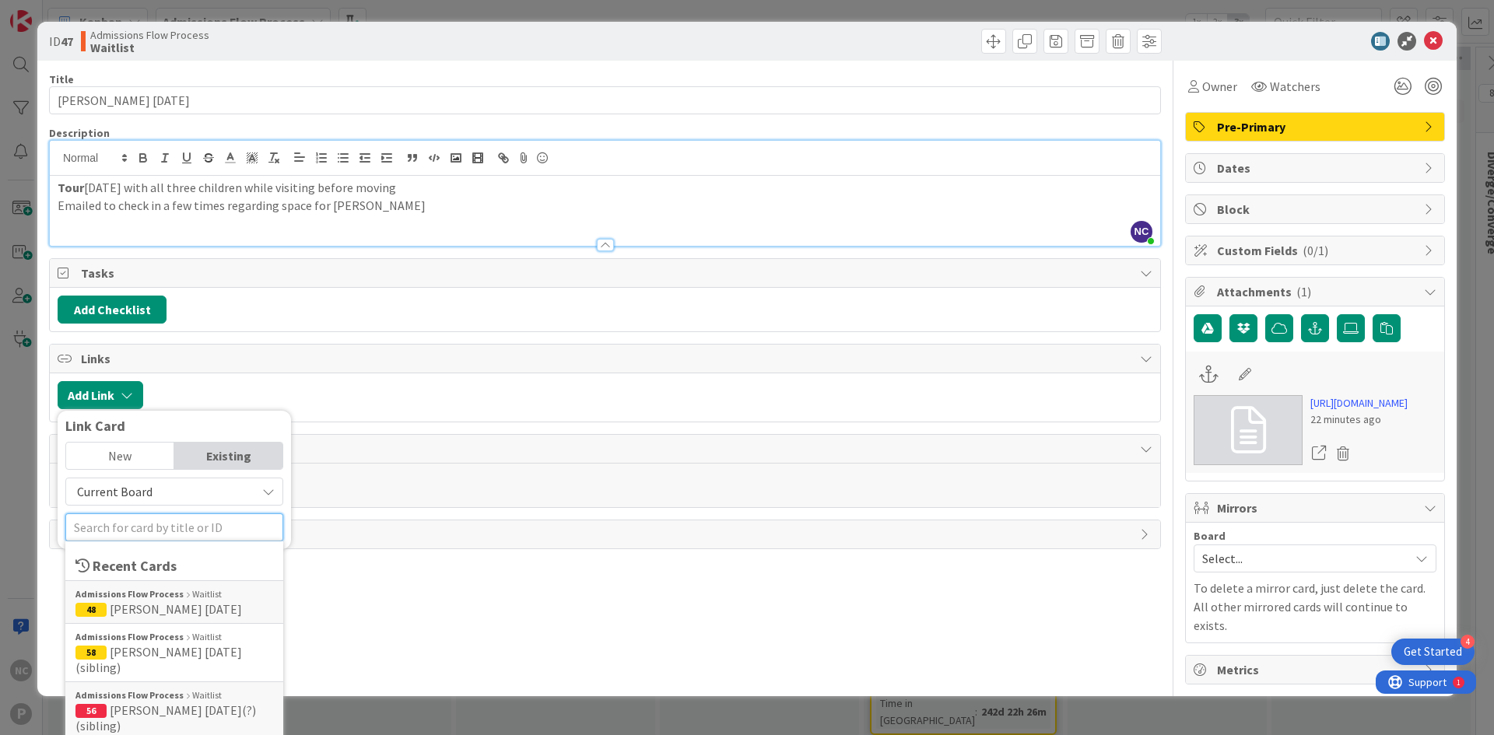
click at [148, 534] on input "text" at bounding box center [174, 527] width 218 height 28
click at [157, 608] on span "[PERSON_NAME] [DATE]" at bounding box center [176, 609] width 132 height 16
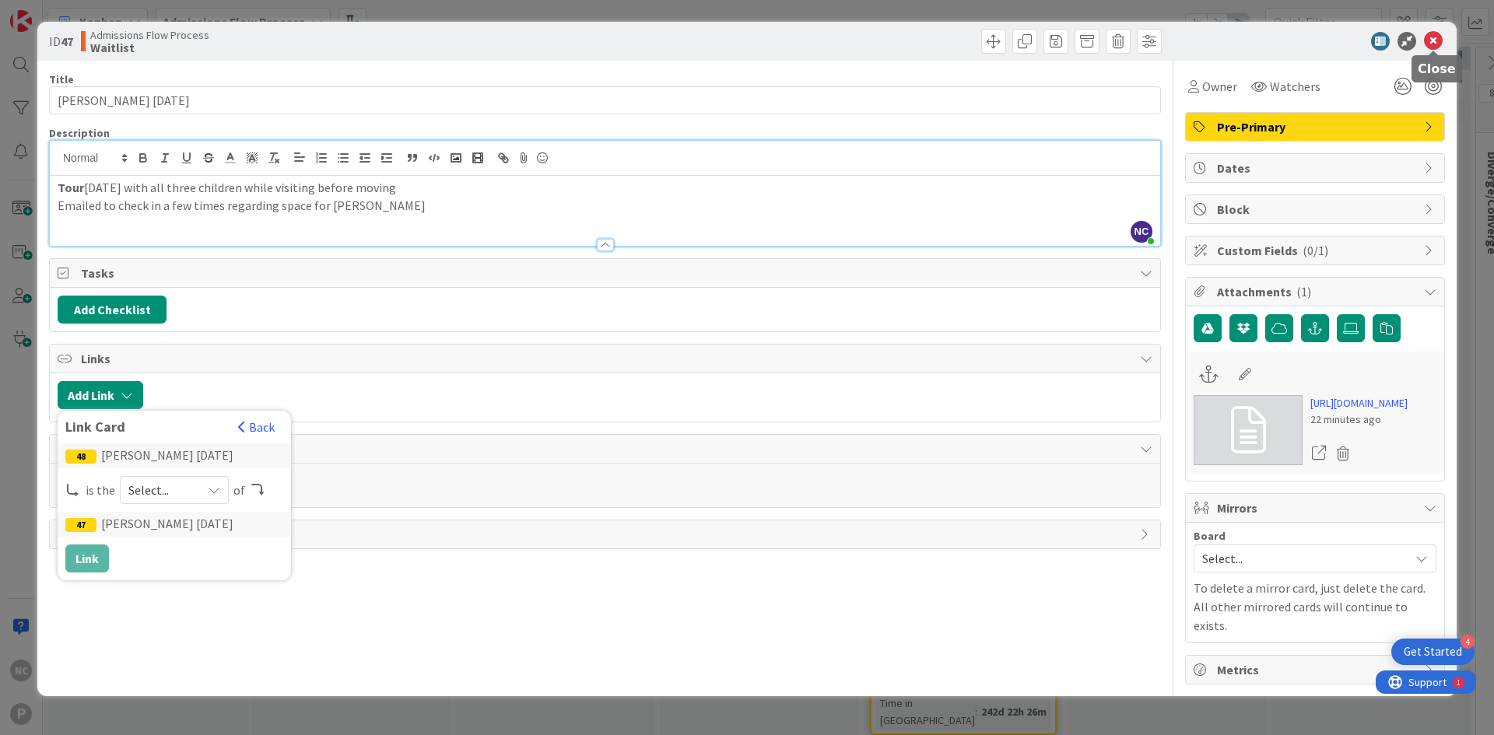
click at [1428, 37] on icon at bounding box center [1433, 41] width 19 height 19
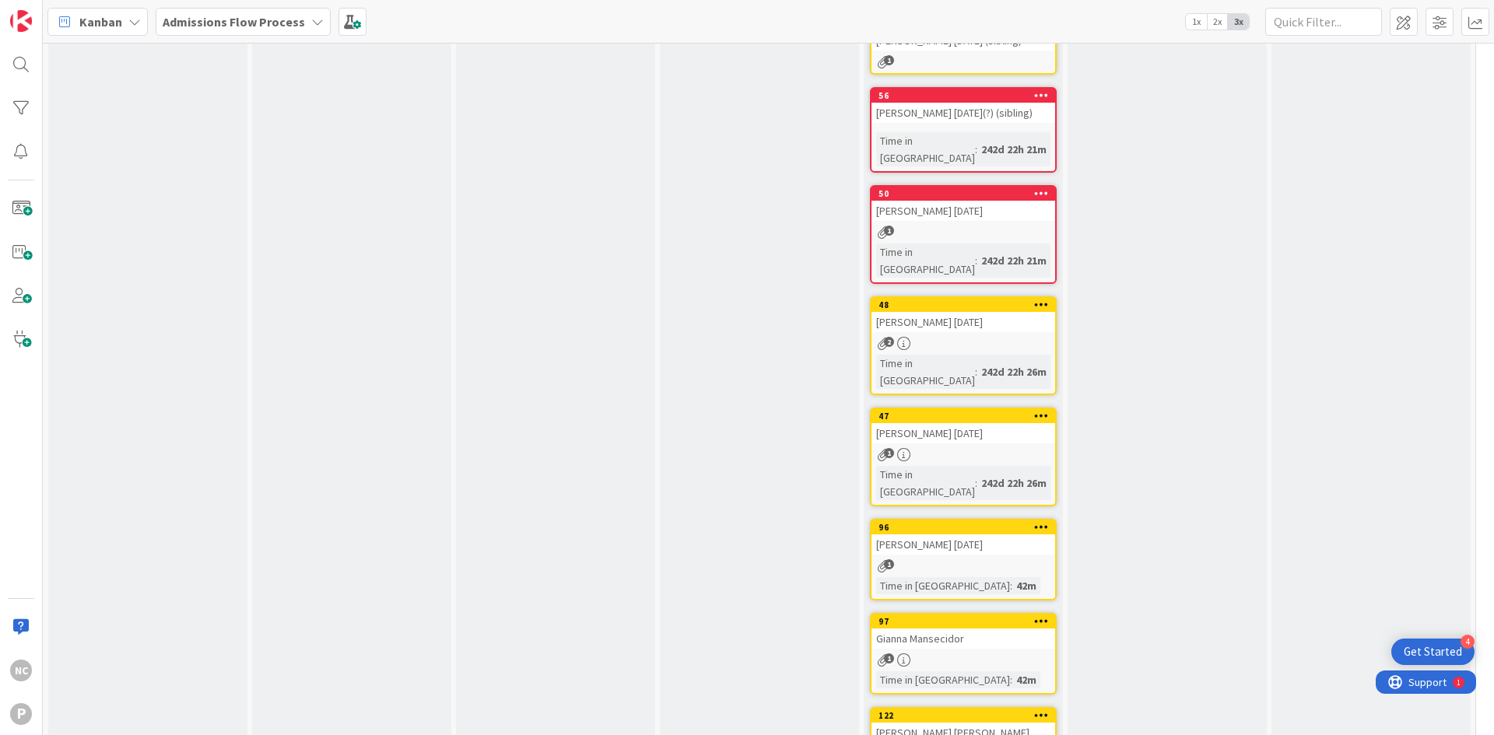
click at [916, 534] on div "[PERSON_NAME] [DATE]" at bounding box center [963, 544] width 184 height 20
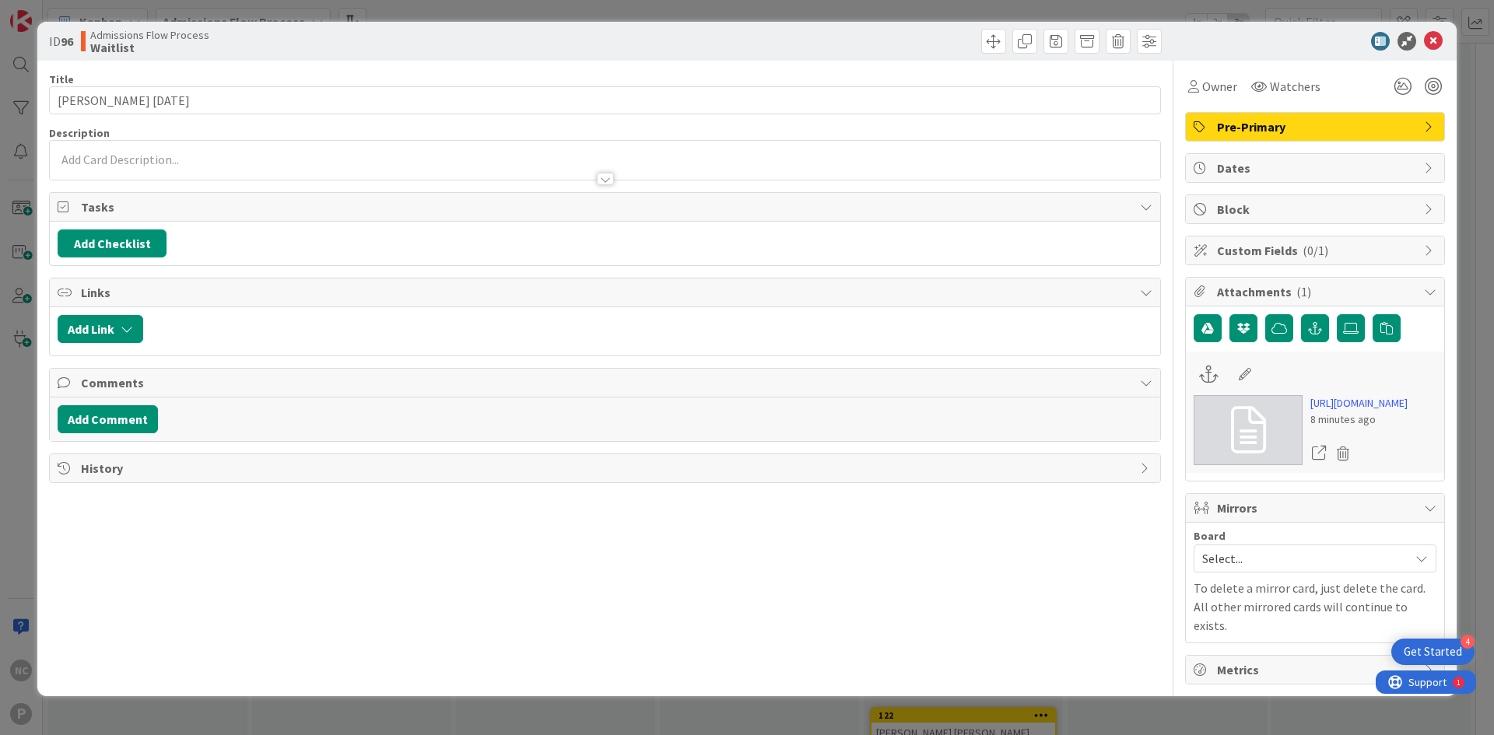
click at [127, 159] on div at bounding box center [605, 160] width 1110 height 39
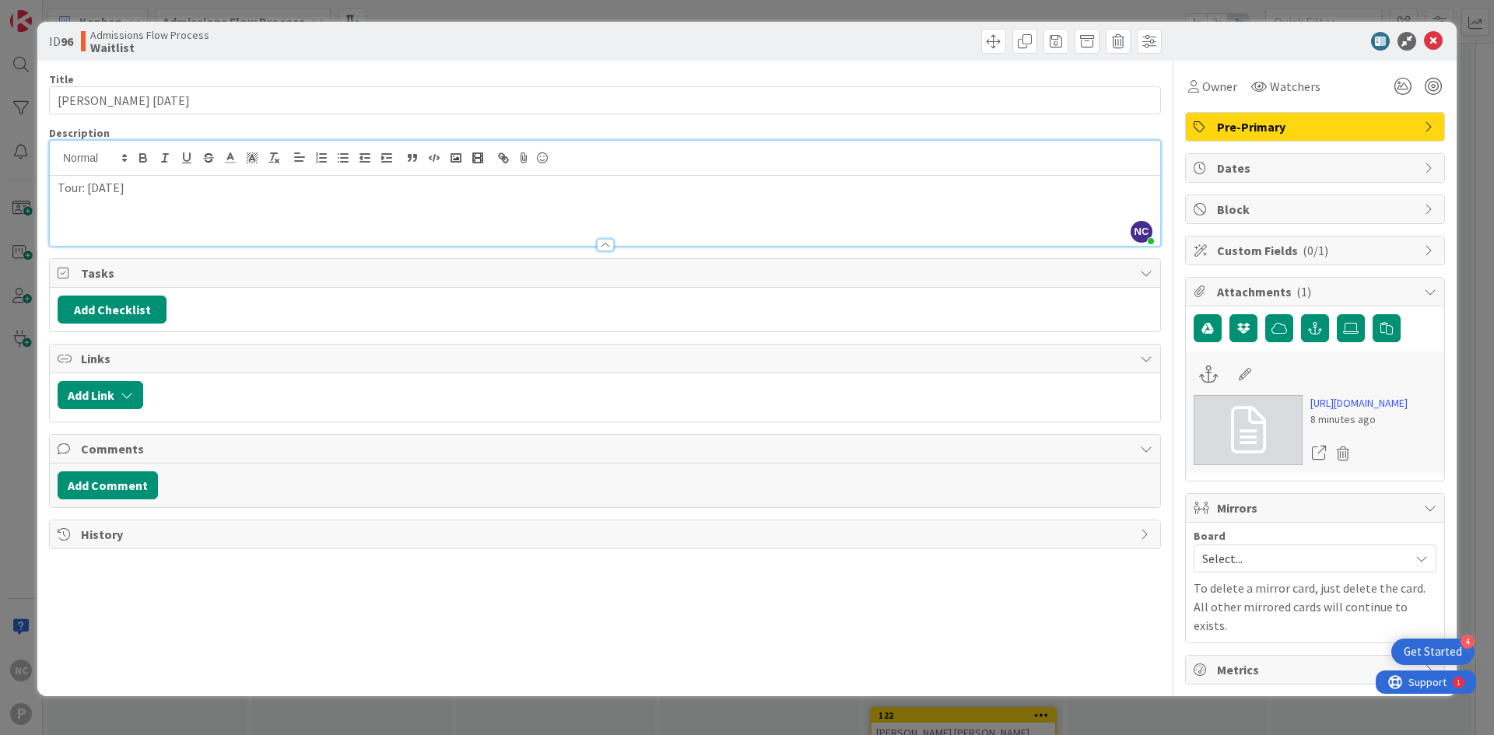
click at [68, 187] on p "Tour: [DATE]" at bounding box center [605, 188] width 1095 height 18
click at [1434, 43] on icon at bounding box center [1433, 41] width 19 height 19
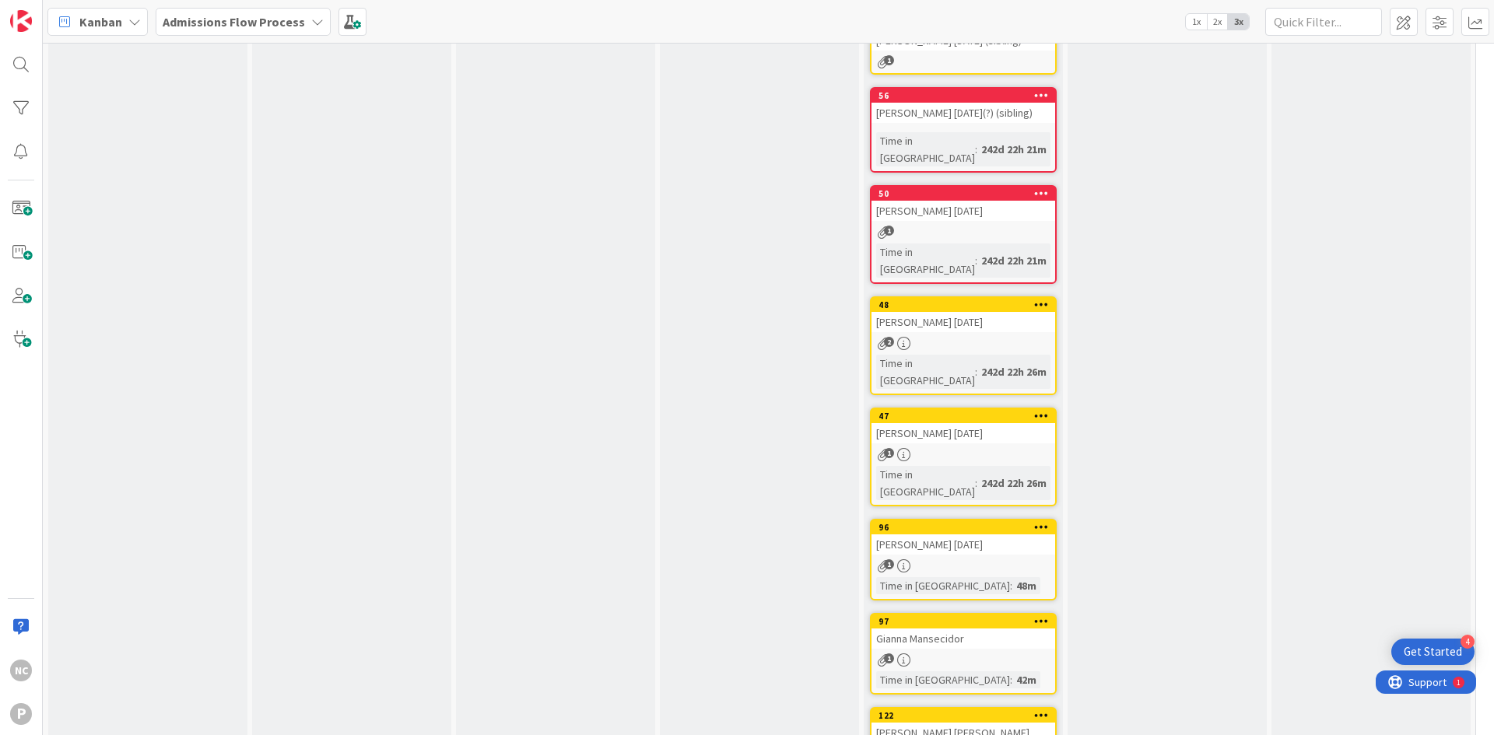
click at [927, 723] on div "[PERSON_NAME] [PERSON_NAME] [DATE]" at bounding box center [963, 740] width 184 height 34
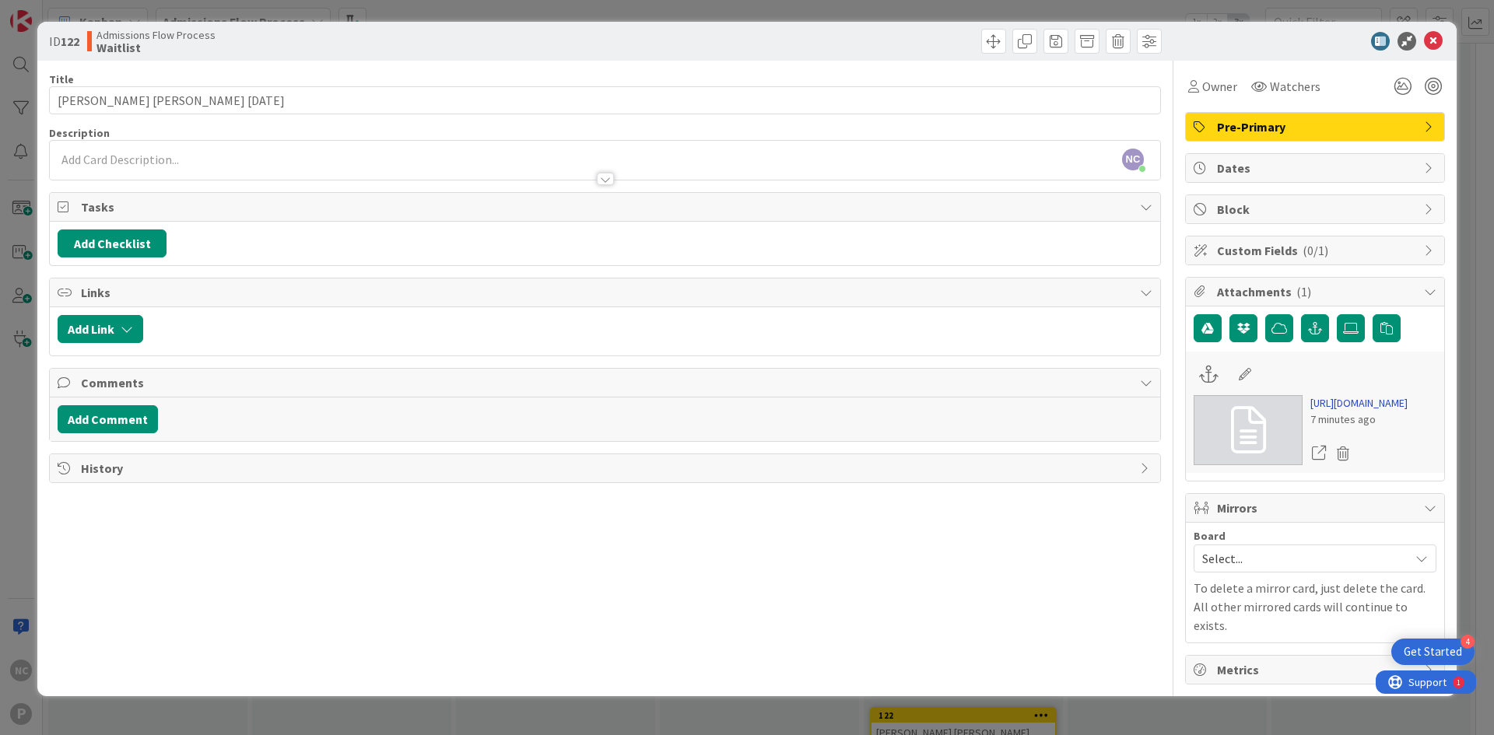
click at [1392, 412] on link "[URL][DOMAIN_NAME]" at bounding box center [1358, 403] width 97 height 16
click at [235, 149] on div "NC [PERSON_NAME] just joined" at bounding box center [605, 160] width 1110 height 39
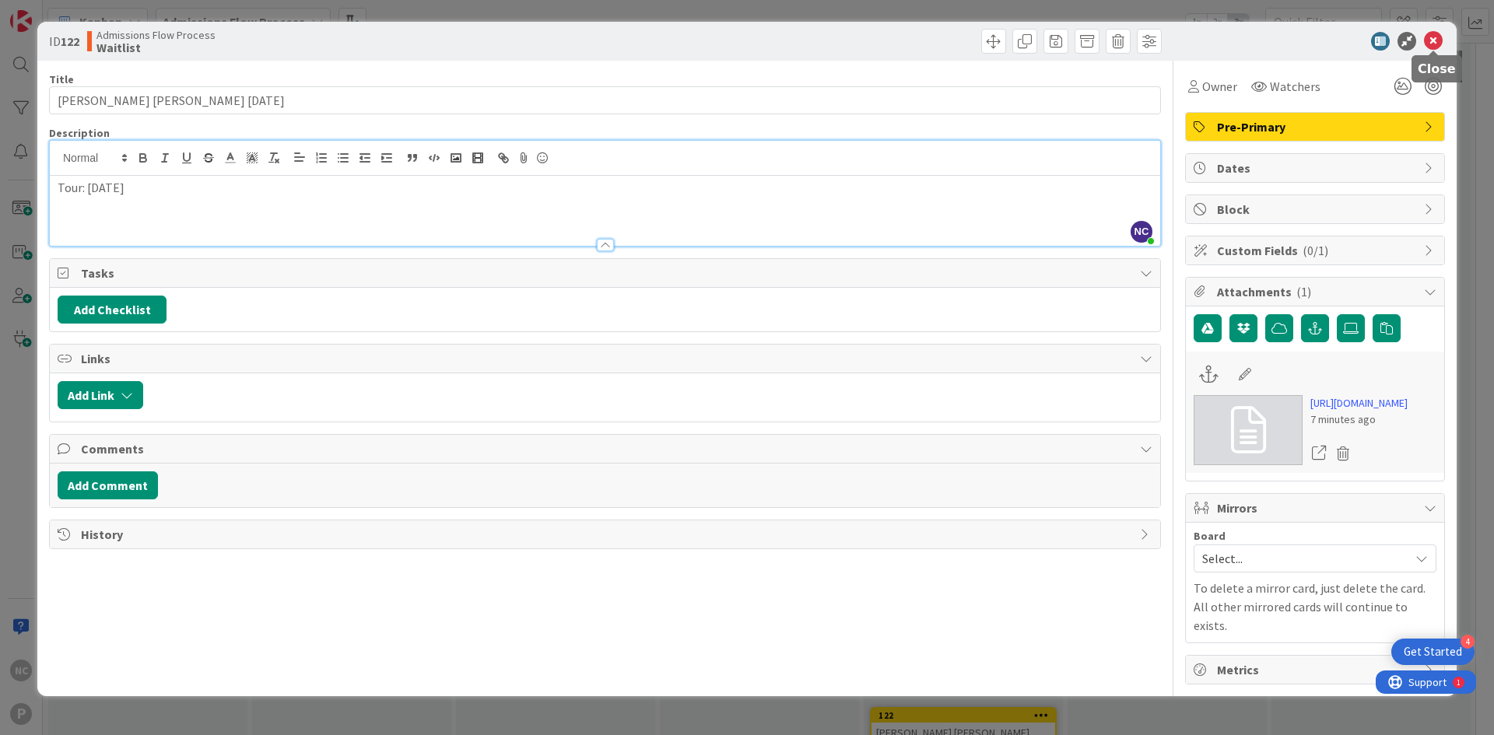
click at [1435, 43] on icon at bounding box center [1433, 41] width 19 height 19
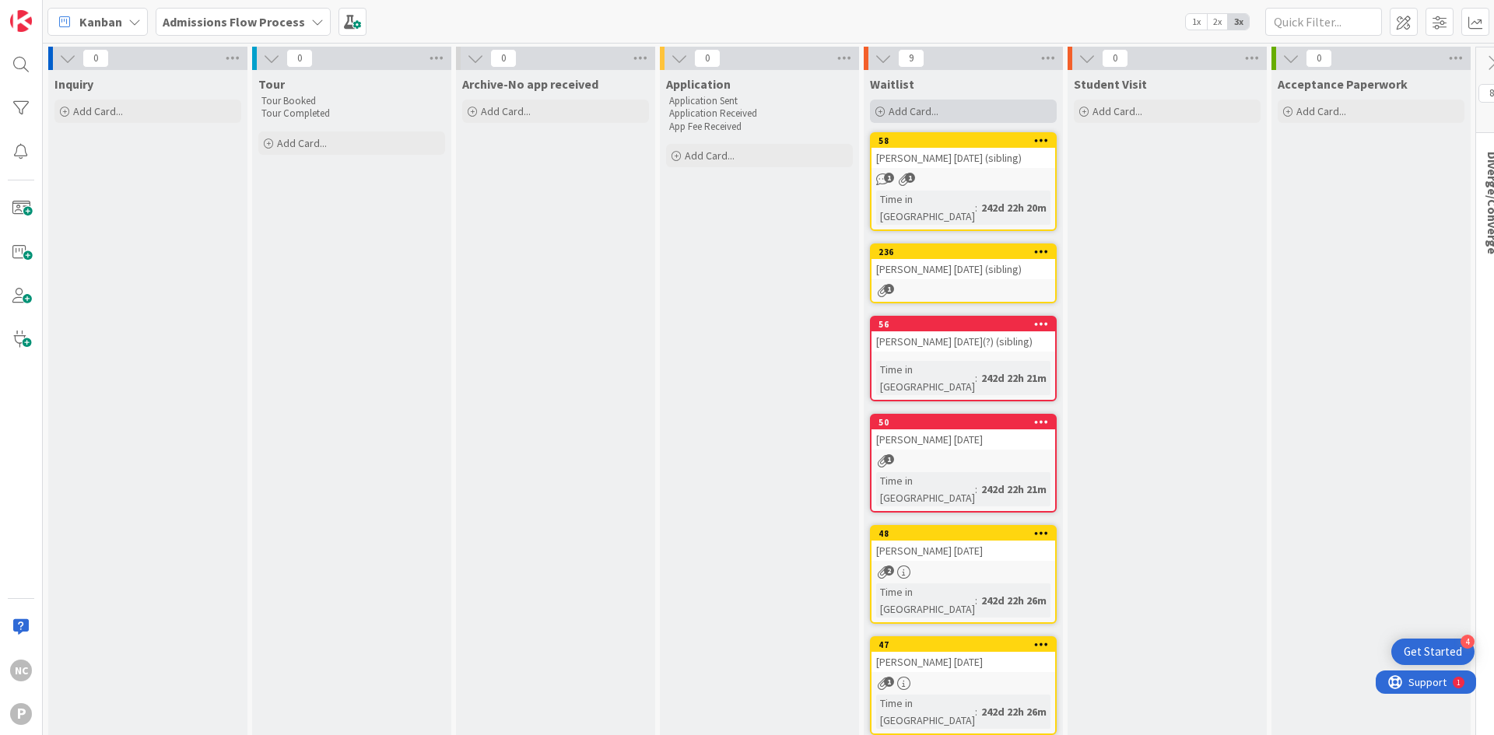
click at [902, 106] on span "Add Card..." at bounding box center [913, 111] width 50 height 14
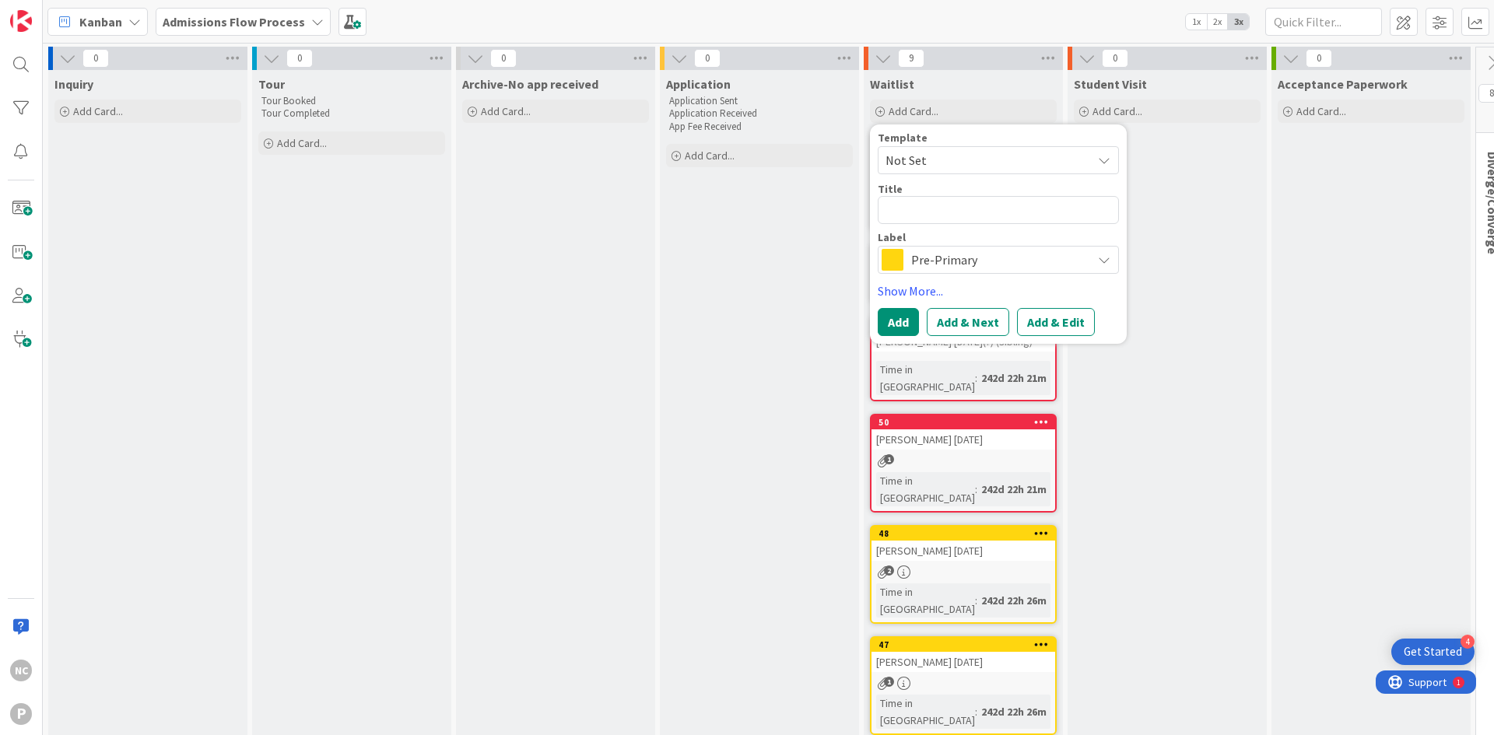
click at [920, 158] on span "Not Set" at bounding box center [982, 160] width 194 height 20
click at [927, 206] on textarea at bounding box center [997, 210] width 241 height 28
type textarea "x"
type textarea "T"
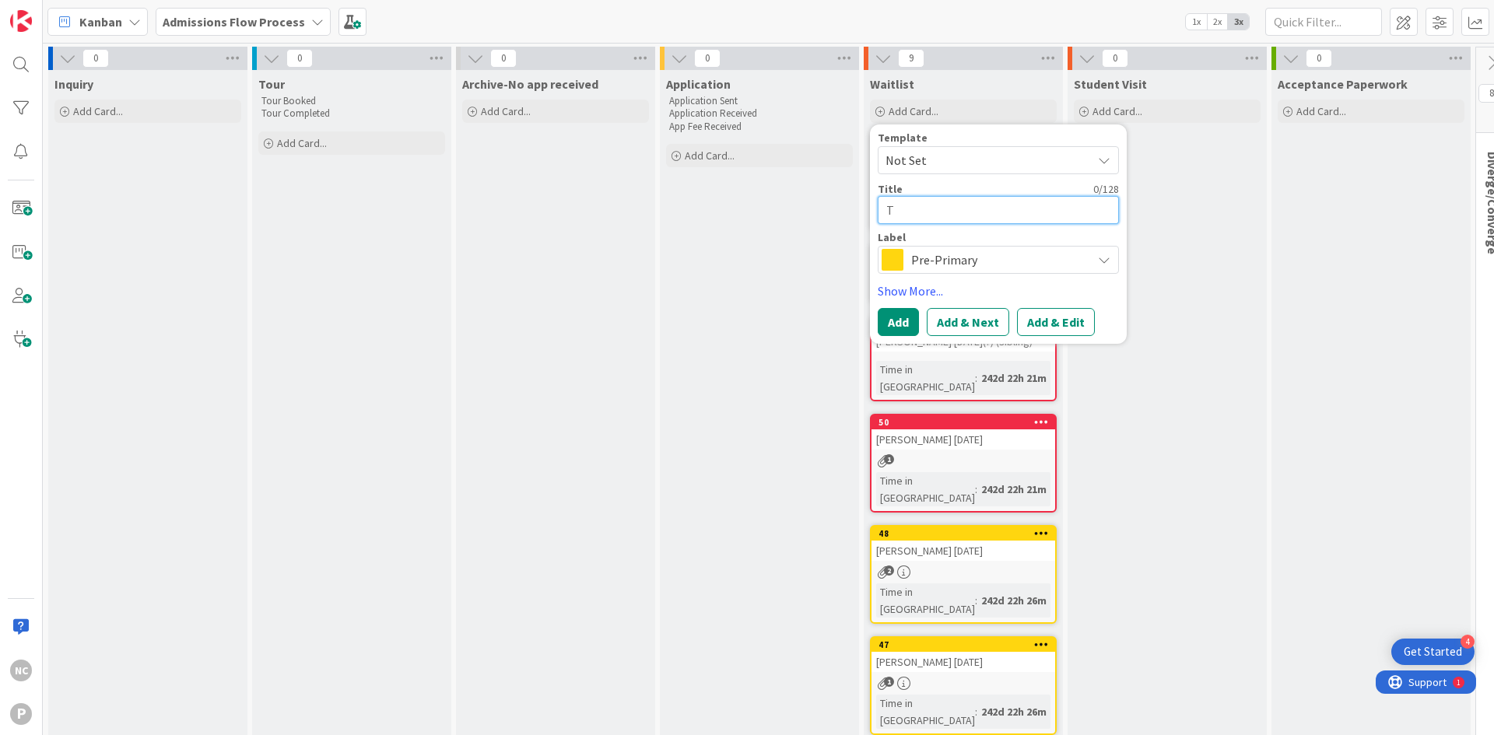
type textarea "x"
type textarea "Th"
type textarea "x"
type textarea "Tho"
type textarea "x"
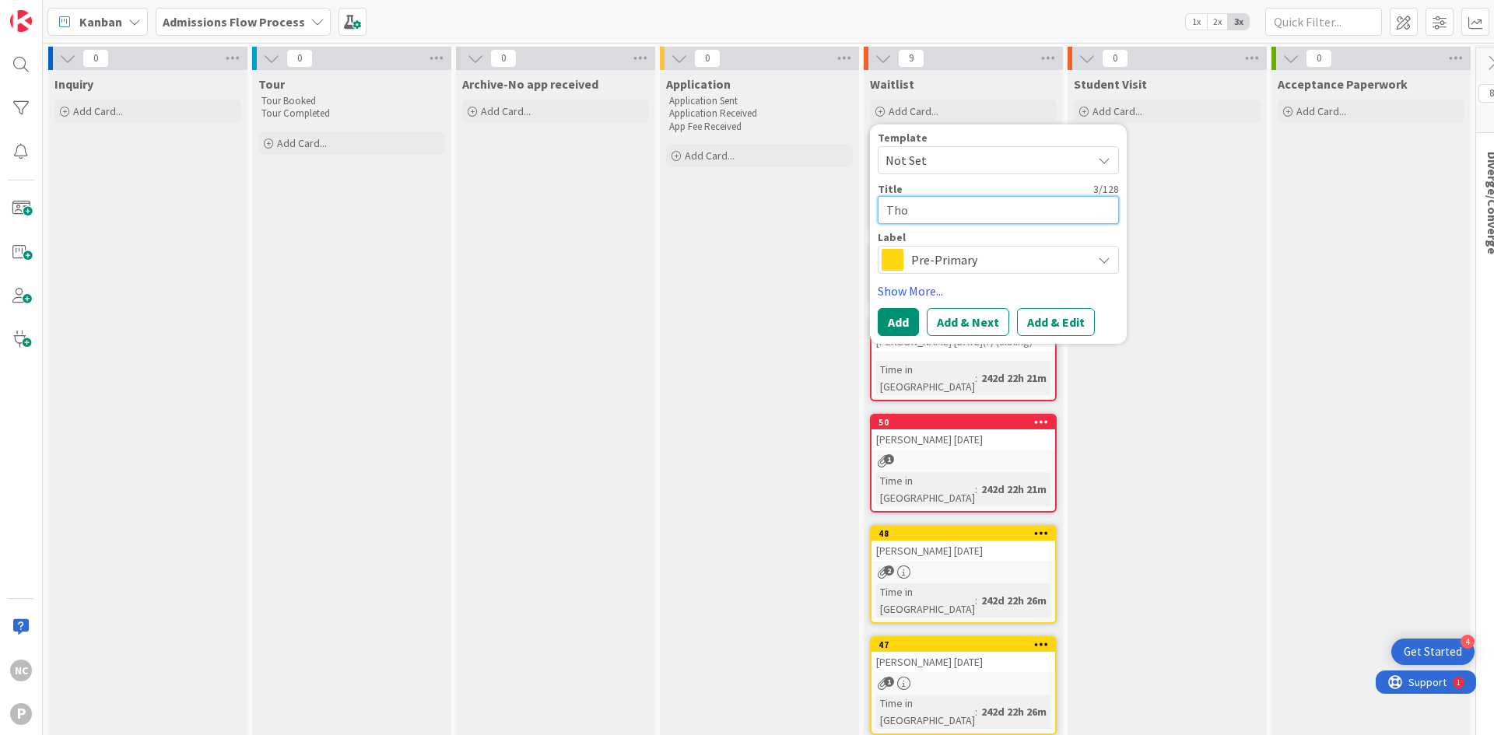
type textarea "[PERSON_NAME]"
type textarea "x"
type textarea "Thoma"
type textarea "x"
type textarea "[PERSON_NAME]"
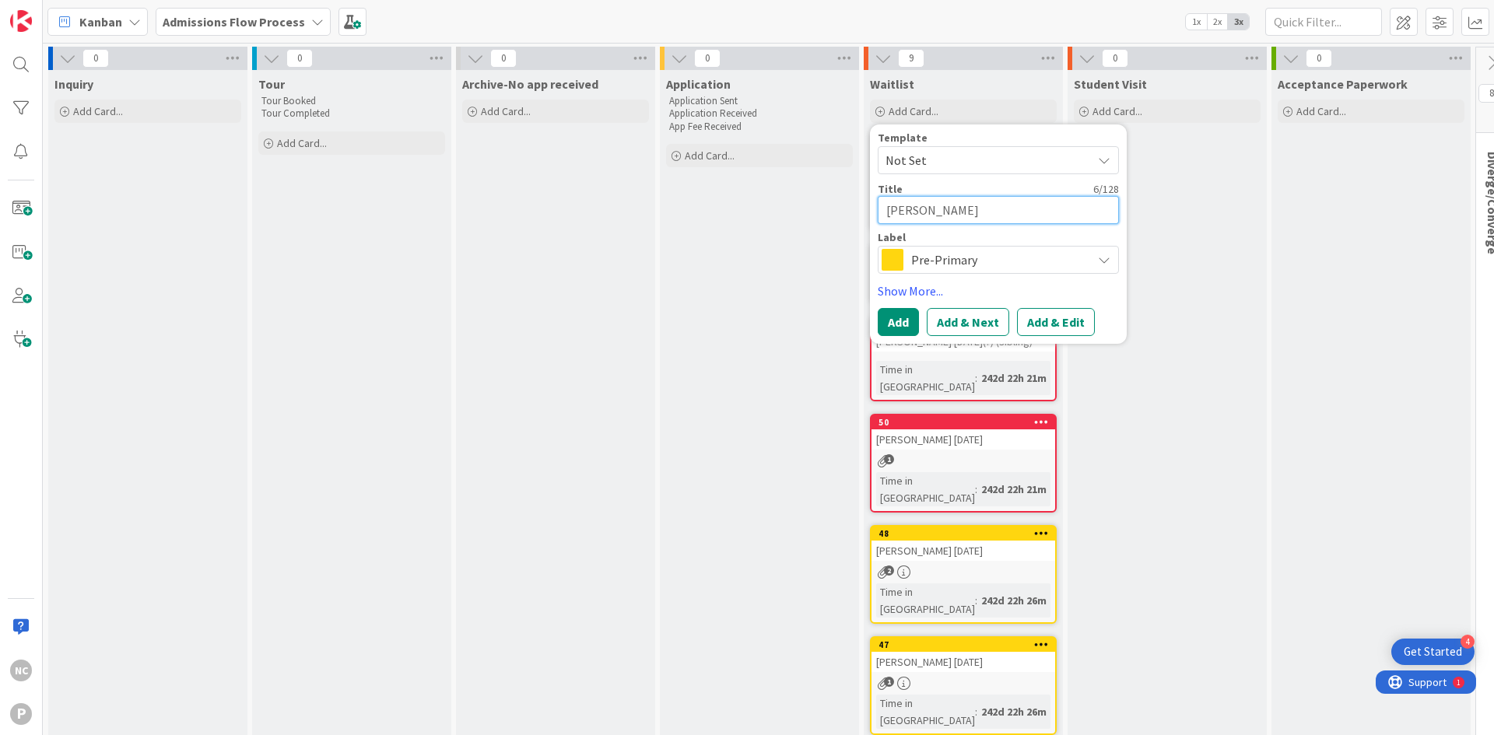
type textarea "x"
type textarea "[PERSON_NAME]"
type textarea "x"
type textarea "[PERSON_NAME]"
type textarea "x"
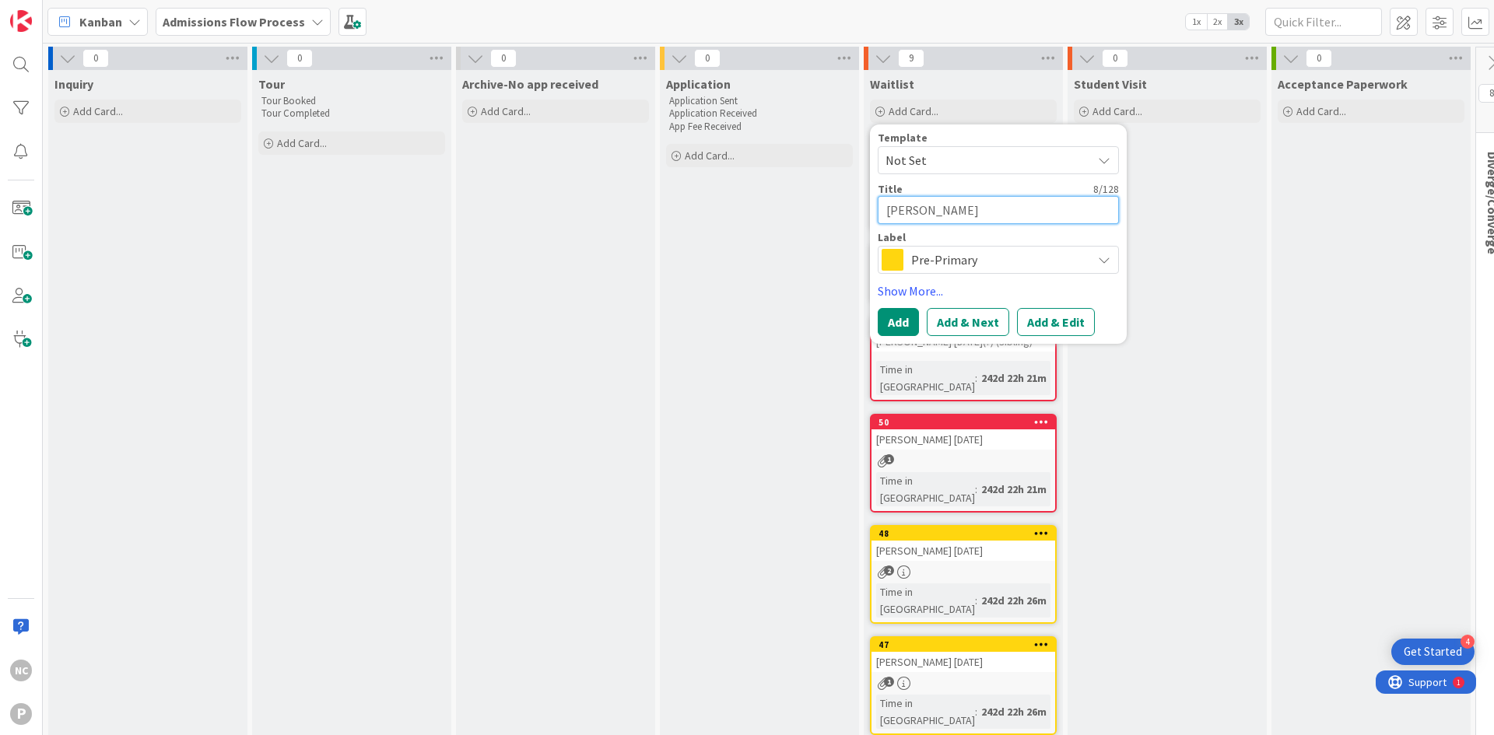
type textarea "[PERSON_NAME]"
type textarea "x"
type textarea "[PERSON_NAME]"
type textarea "x"
type textarea "[PERSON_NAME]"
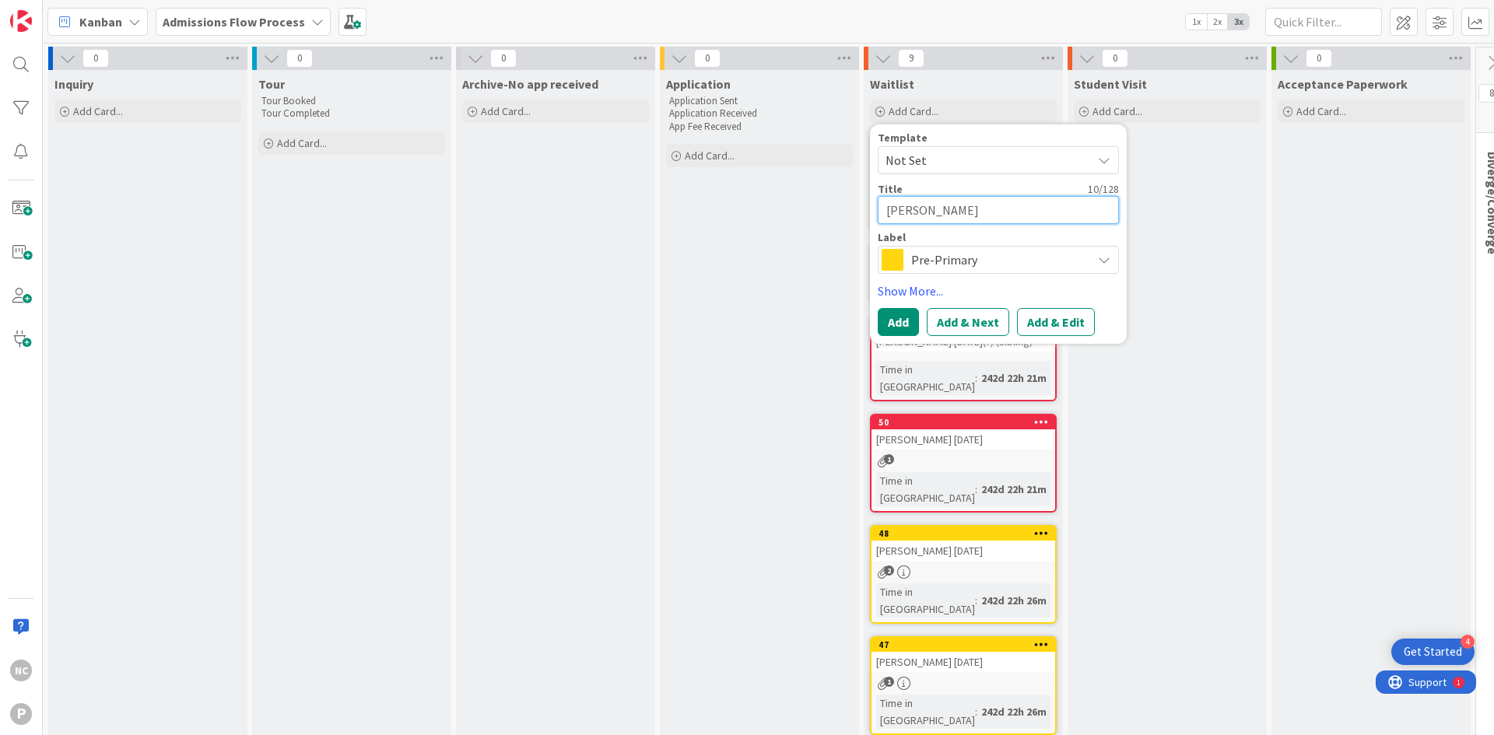
type textarea "x"
type textarea "[PERSON_NAME]"
type textarea "x"
type textarea "[PERSON_NAME]"
type textarea "x"
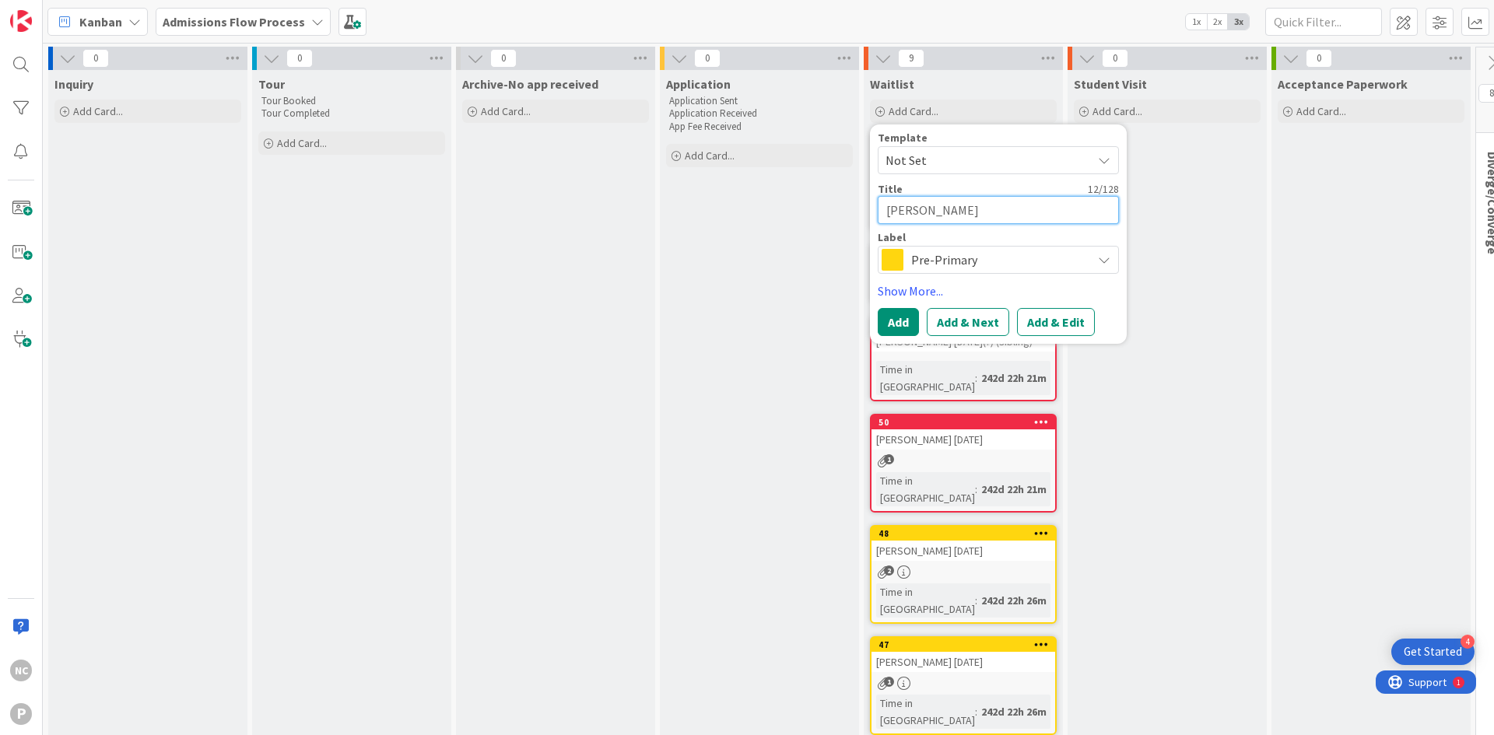
type textarea "[PERSON_NAME]"
type textarea "x"
type textarea "[PERSON_NAME]"
type textarea "x"
type textarea "[PERSON_NAME] 5"
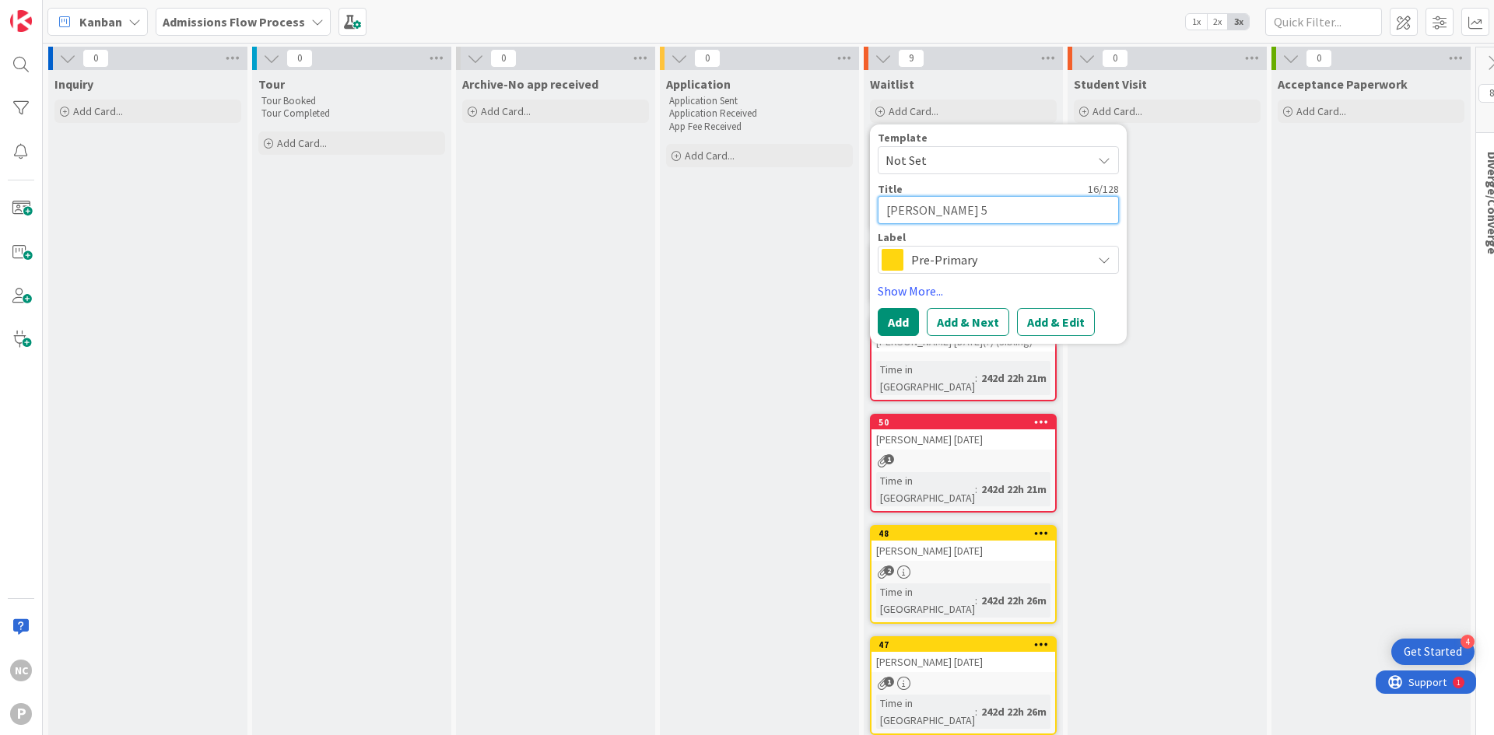
type textarea "x"
type textarea "[PERSON_NAME] 5/"
type textarea "x"
type textarea "[PERSON_NAME] 5/2"
type textarea "x"
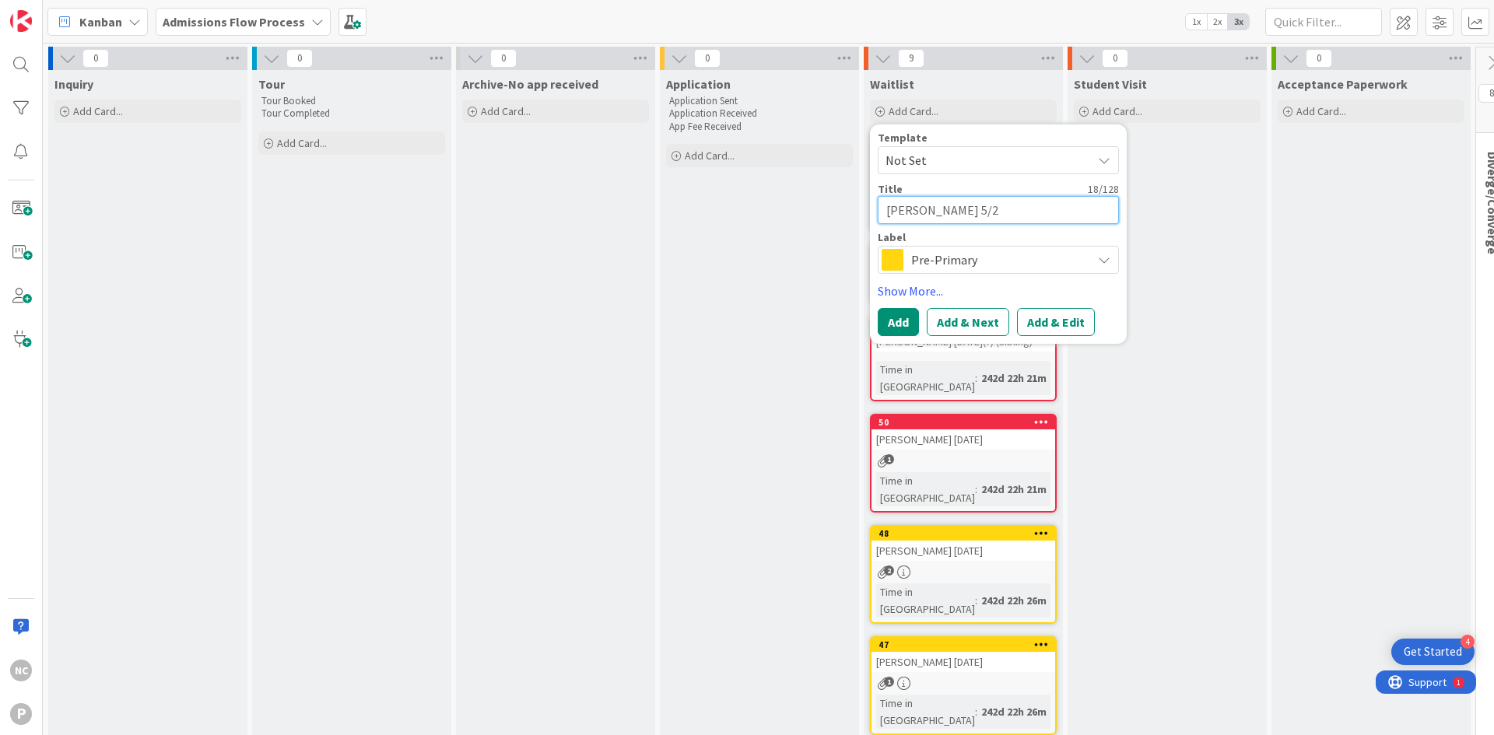
type textarea "[PERSON_NAME] 5/21"
type textarea "x"
type textarea "[PERSON_NAME] 5/21/"
type textarea "x"
type textarea "[PERSON_NAME] 5/21/2"
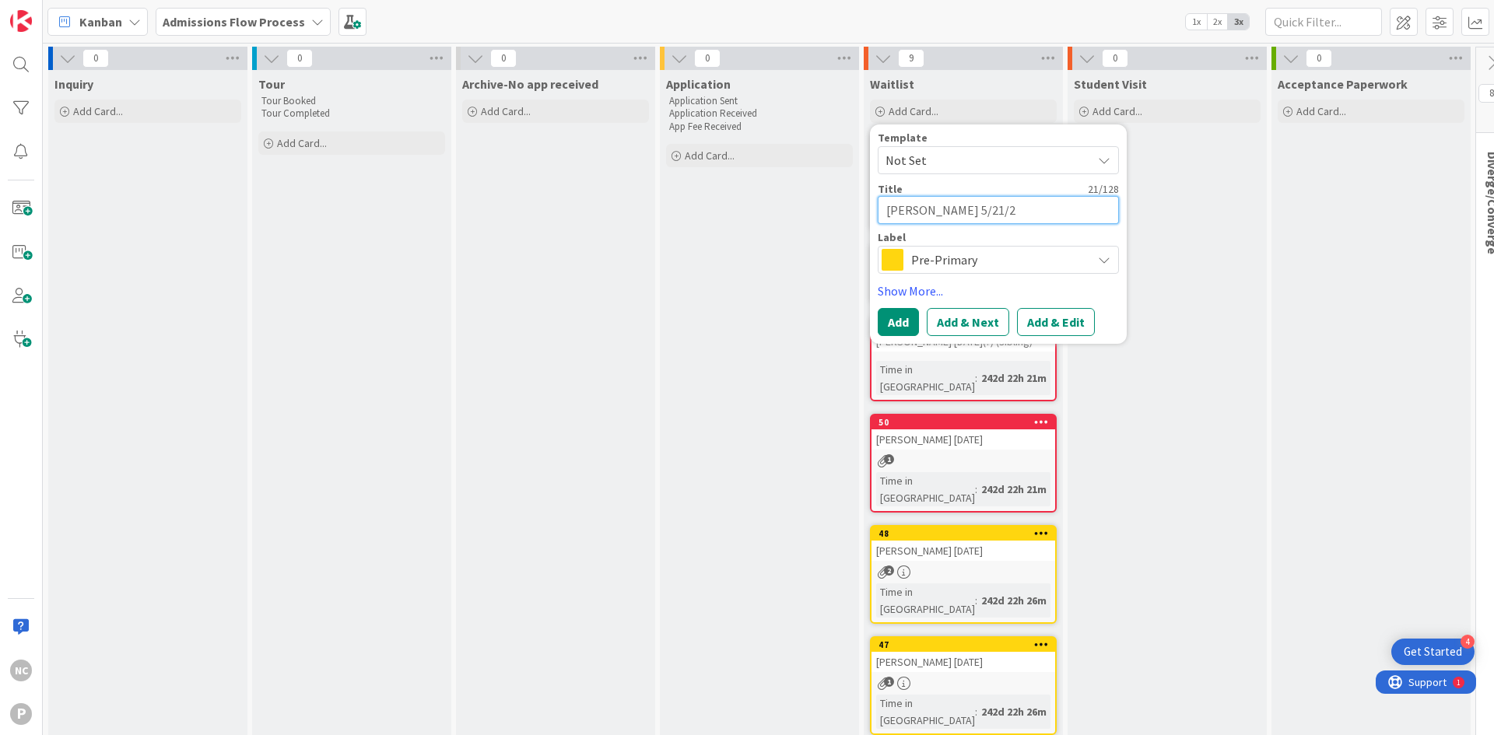
type textarea "x"
type textarea "[PERSON_NAME] [DATE]"
click at [969, 254] on span "Pre-Primary" at bounding box center [997, 260] width 173 height 22
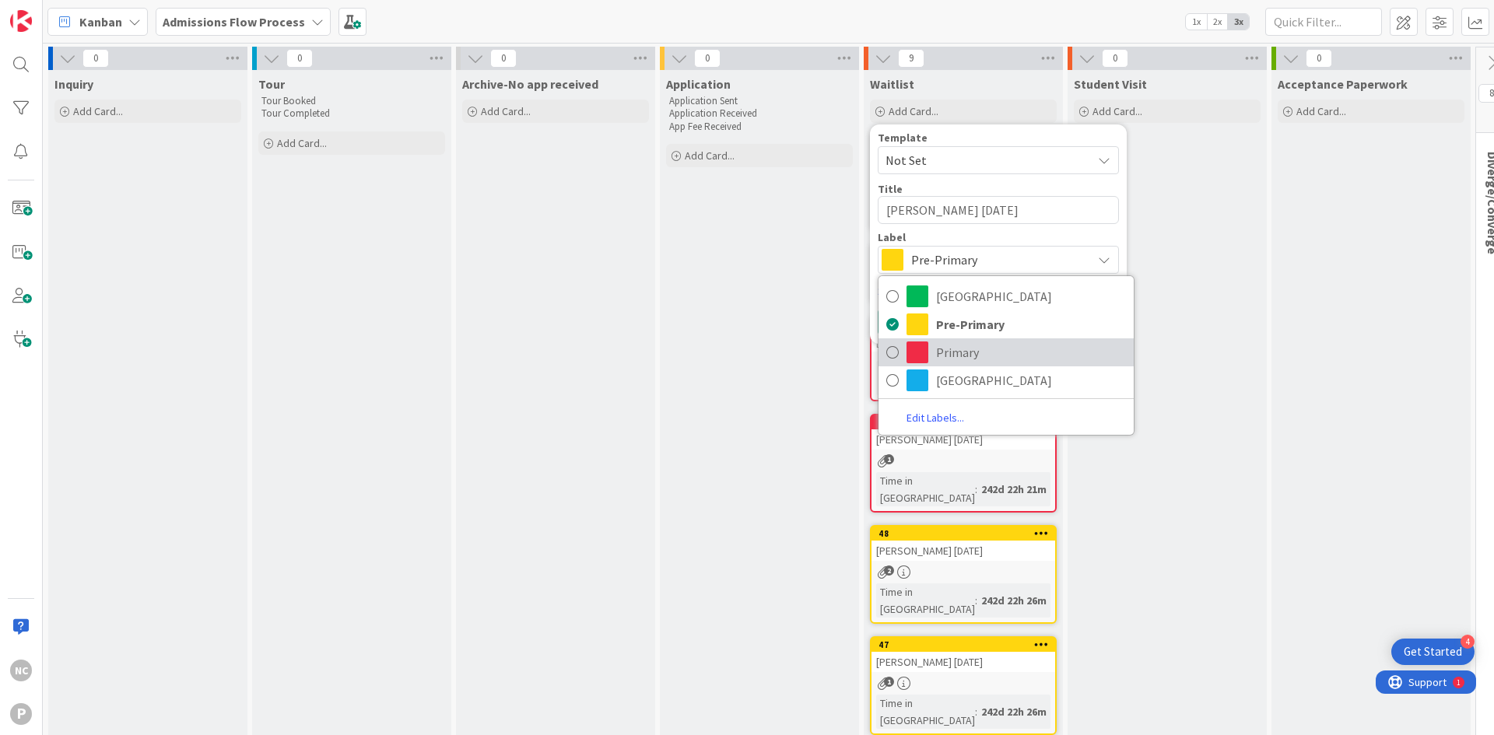
click at [951, 349] on span "Primary" at bounding box center [1031, 352] width 190 height 23
type textarea "x"
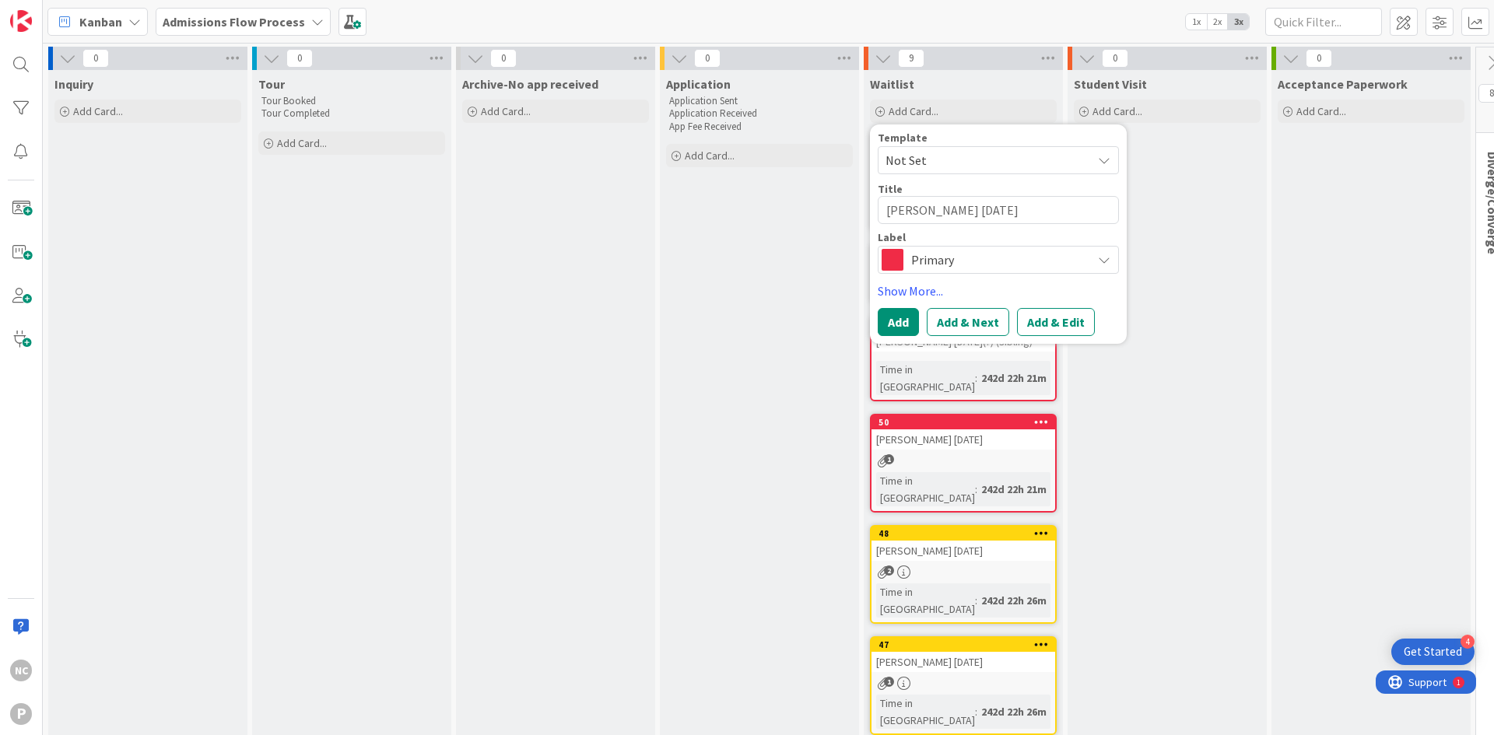
click at [1039, 316] on button "Add & Edit" at bounding box center [1056, 322] width 78 height 28
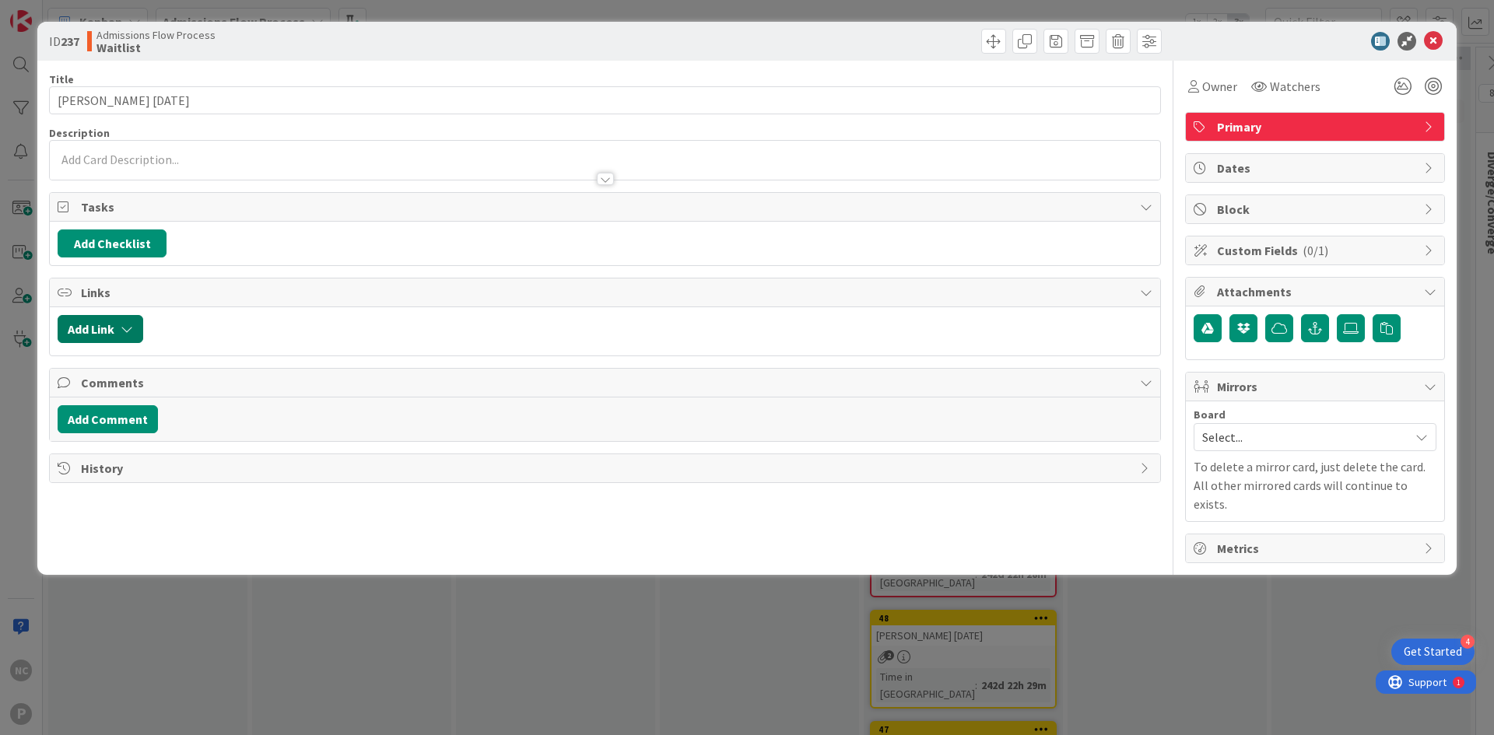
click at [101, 329] on button "Add Link" at bounding box center [101, 329] width 86 height 28
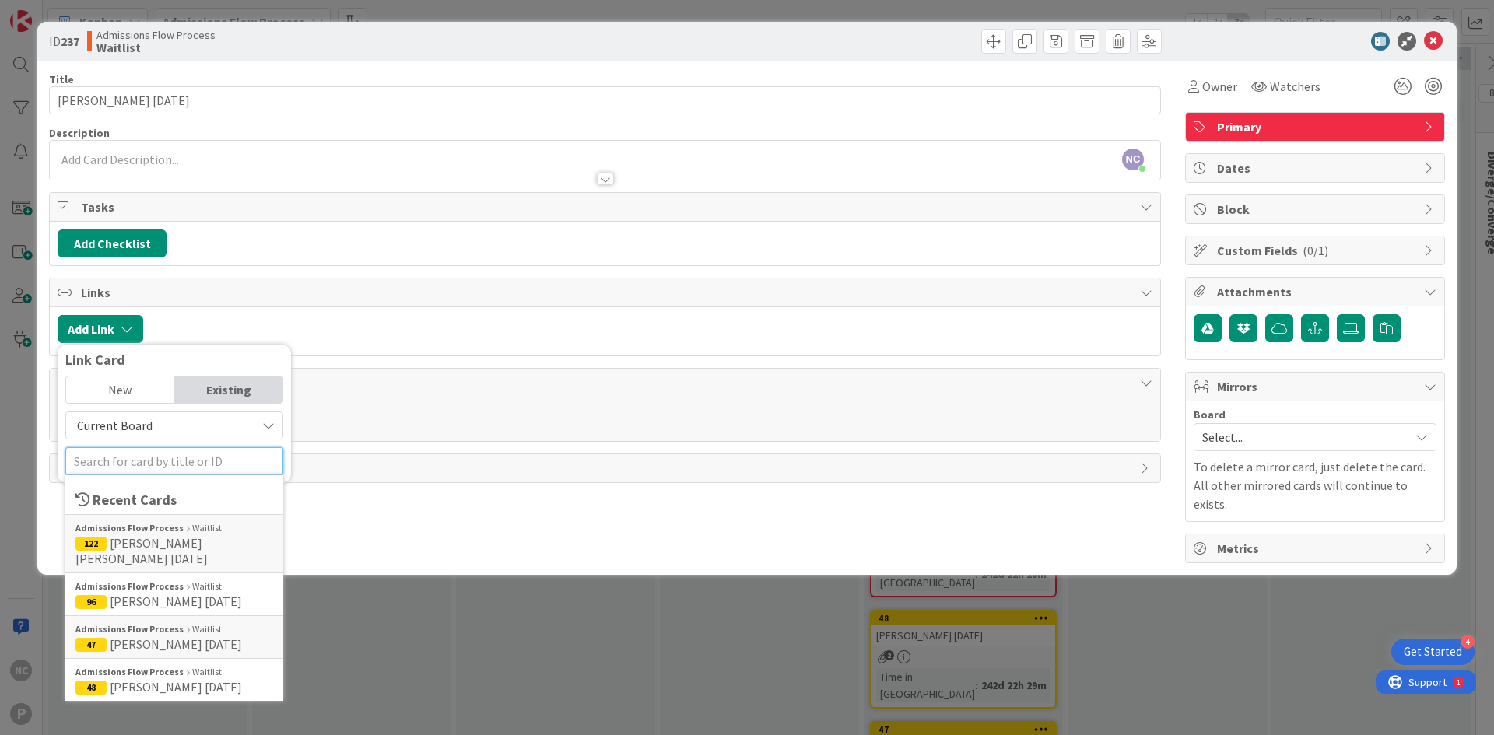
click at [150, 464] on input "text" at bounding box center [174, 461] width 218 height 28
click at [172, 665] on b "Admissions Flow Process" at bounding box center [129, 672] width 108 height 14
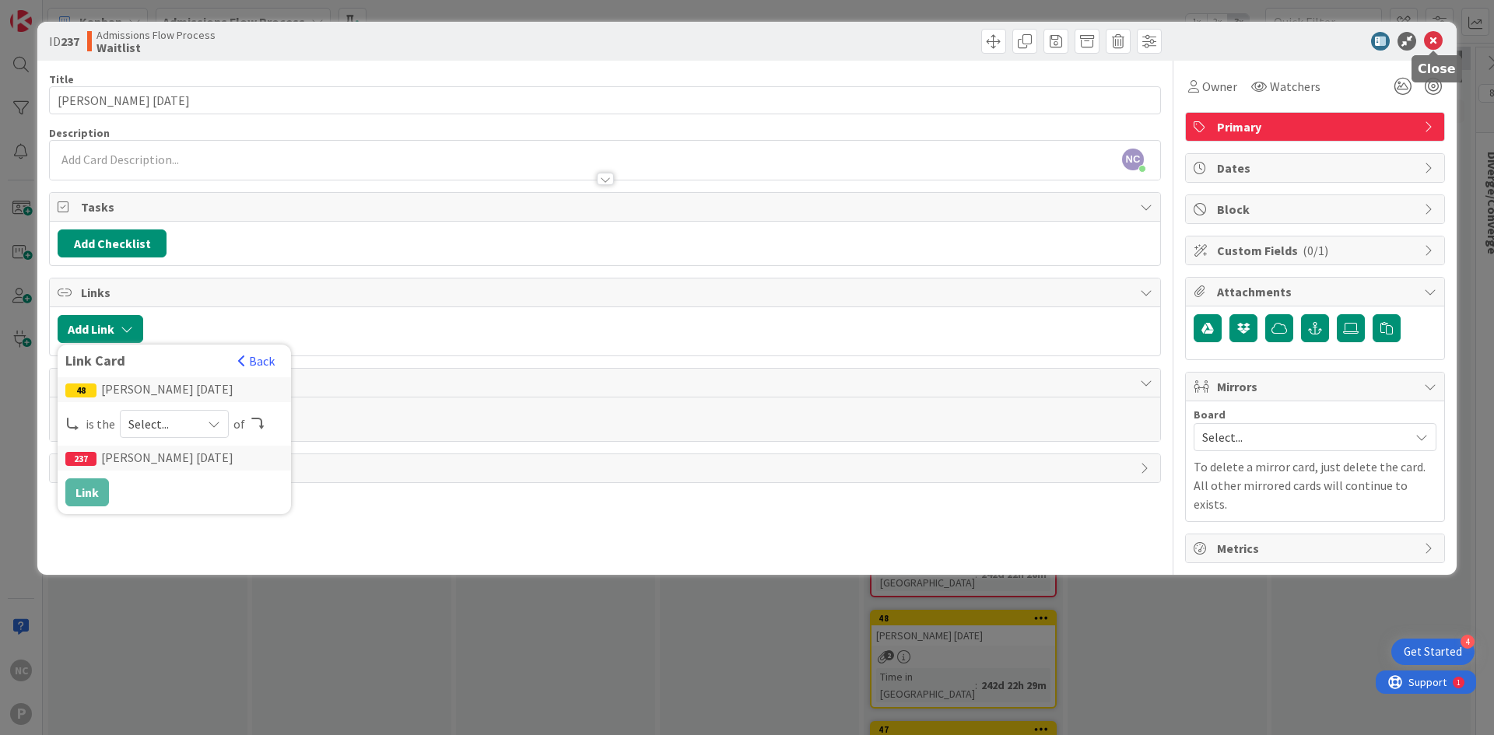
click at [1438, 41] on icon at bounding box center [1433, 41] width 19 height 19
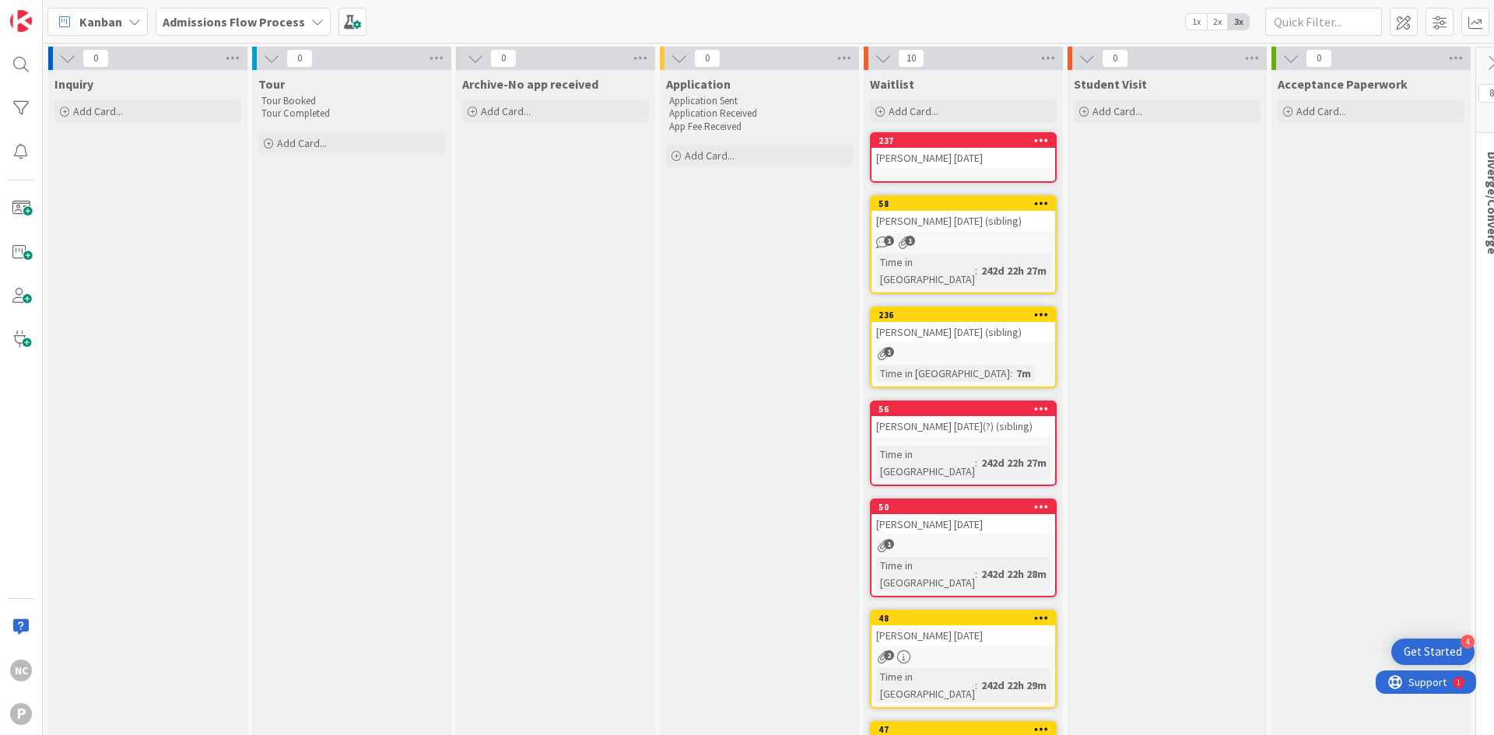
click at [934, 165] on div "[PERSON_NAME] [DATE]" at bounding box center [963, 158] width 184 height 20
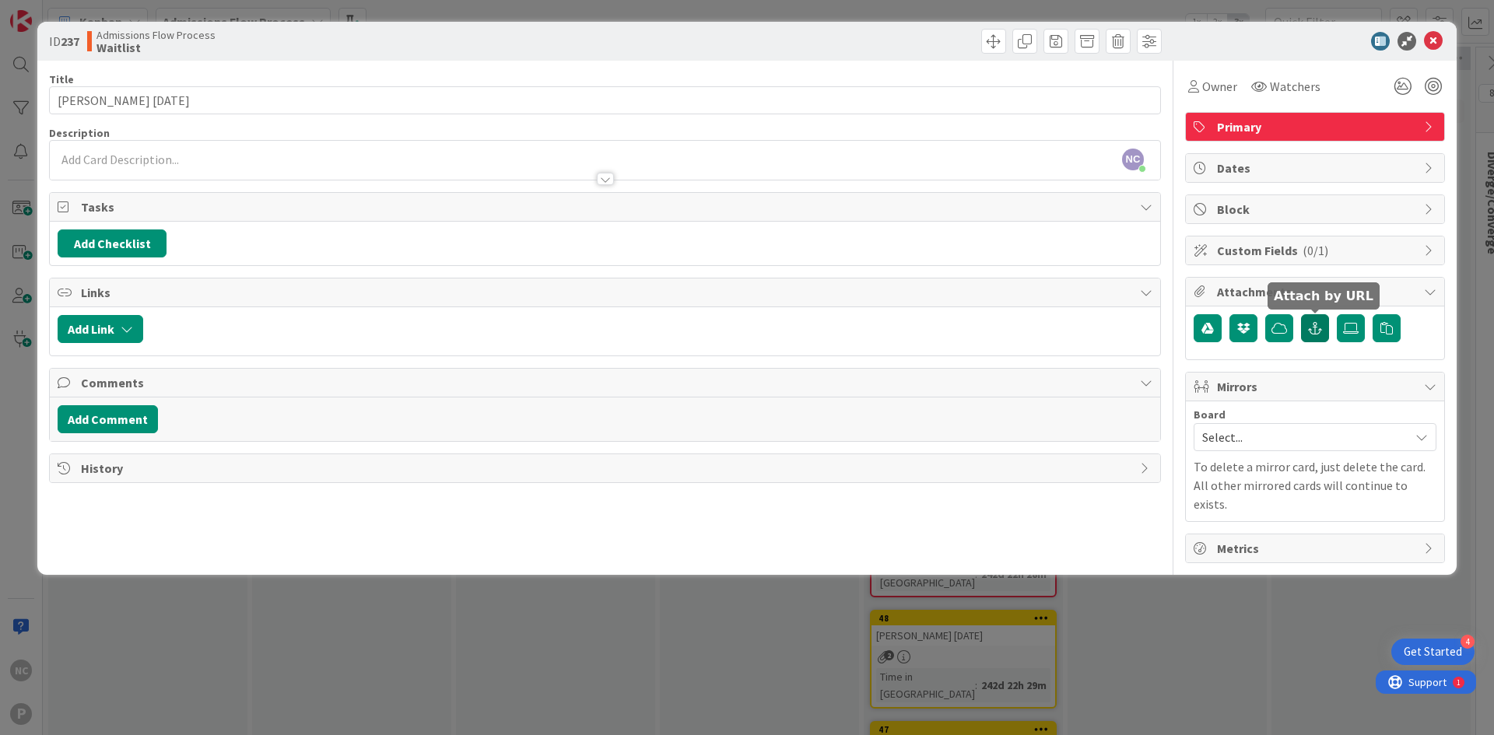
click at [1322, 332] on button "button" at bounding box center [1315, 328] width 28 height 28
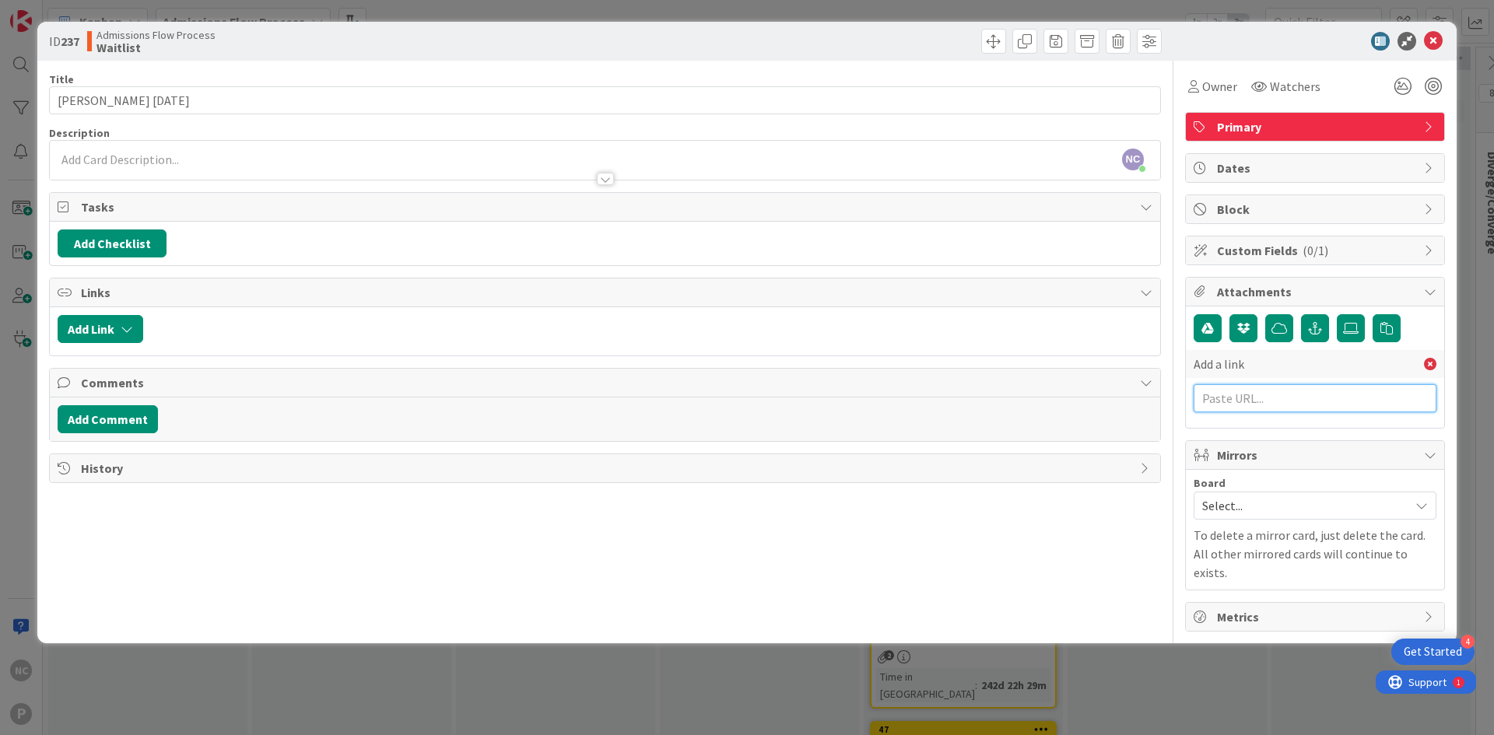
click at [1299, 402] on input "text" at bounding box center [1314, 398] width 243 height 28
paste input "[URL][DOMAIN_NAME]"
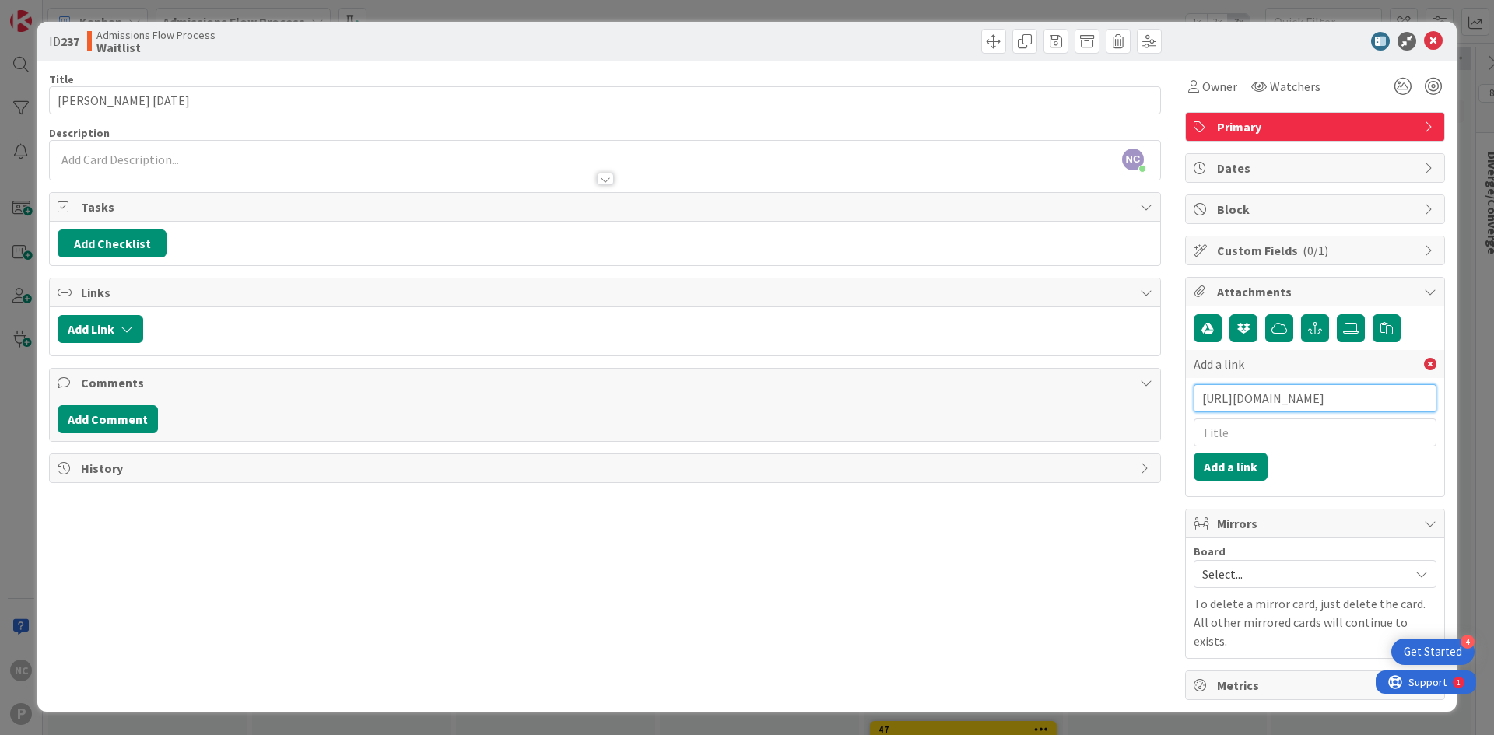
type input "[URL][DOMAIN_NAME]"
click at [1245, 429] on input "text" at bounding box center [1314, 433] width 243 height 28
type input "Application"
click at [1226, 473] on button "Add a link" at bounding box center [1230, 467] width 74 height 28
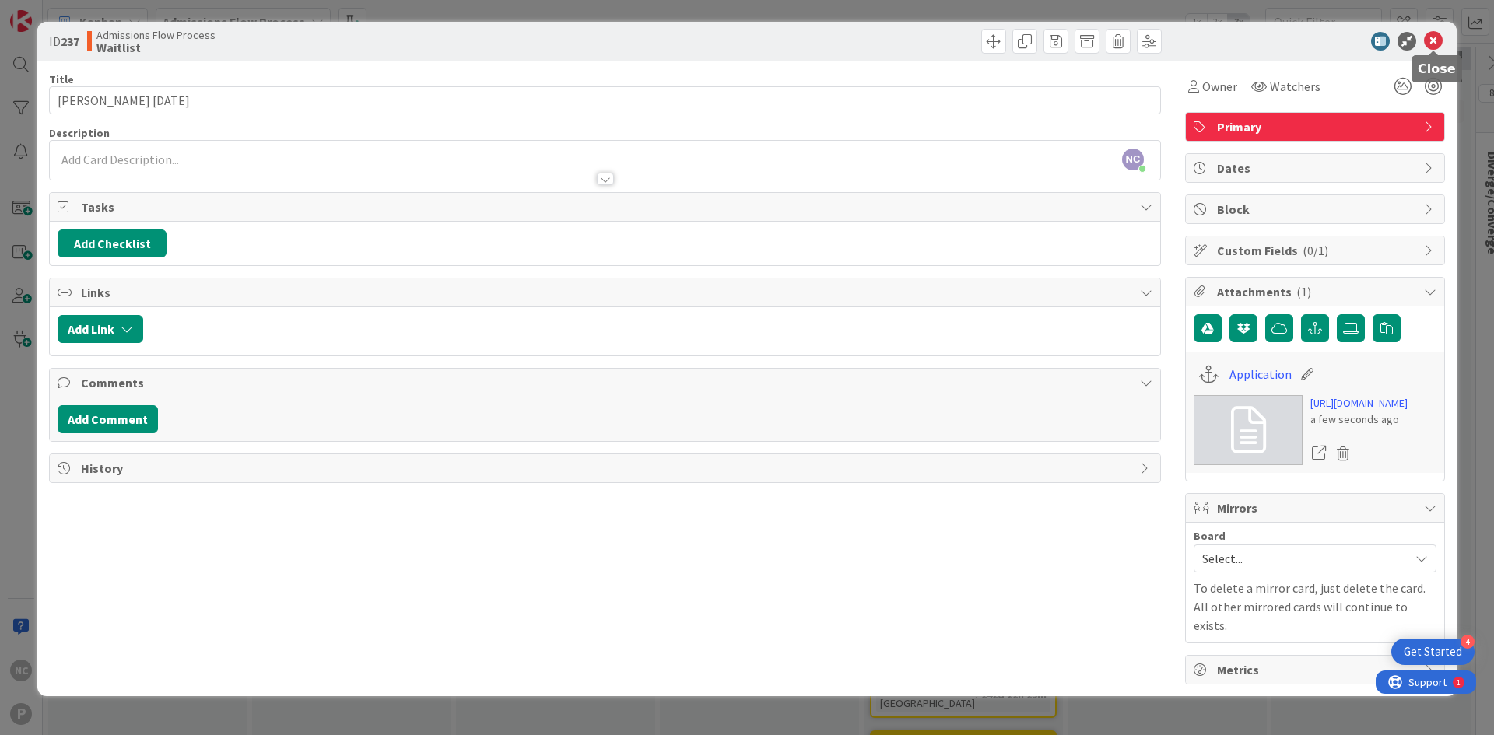
click at [1437, 43] on icon at bounding box center [1433, 41] width 19 height 19
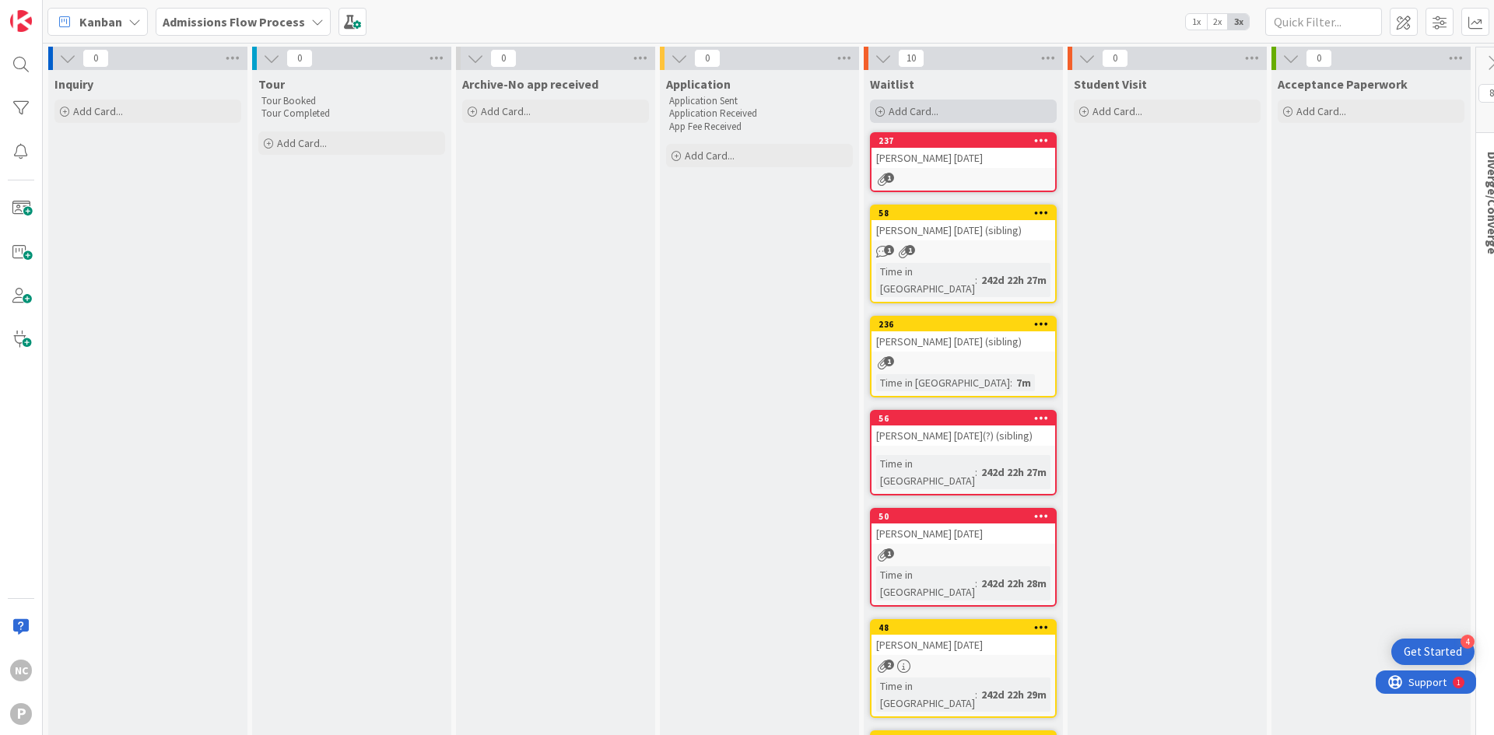
click at [895, 115] on span "Add Card..." at bounding box center [913, 111] width 50 height 14
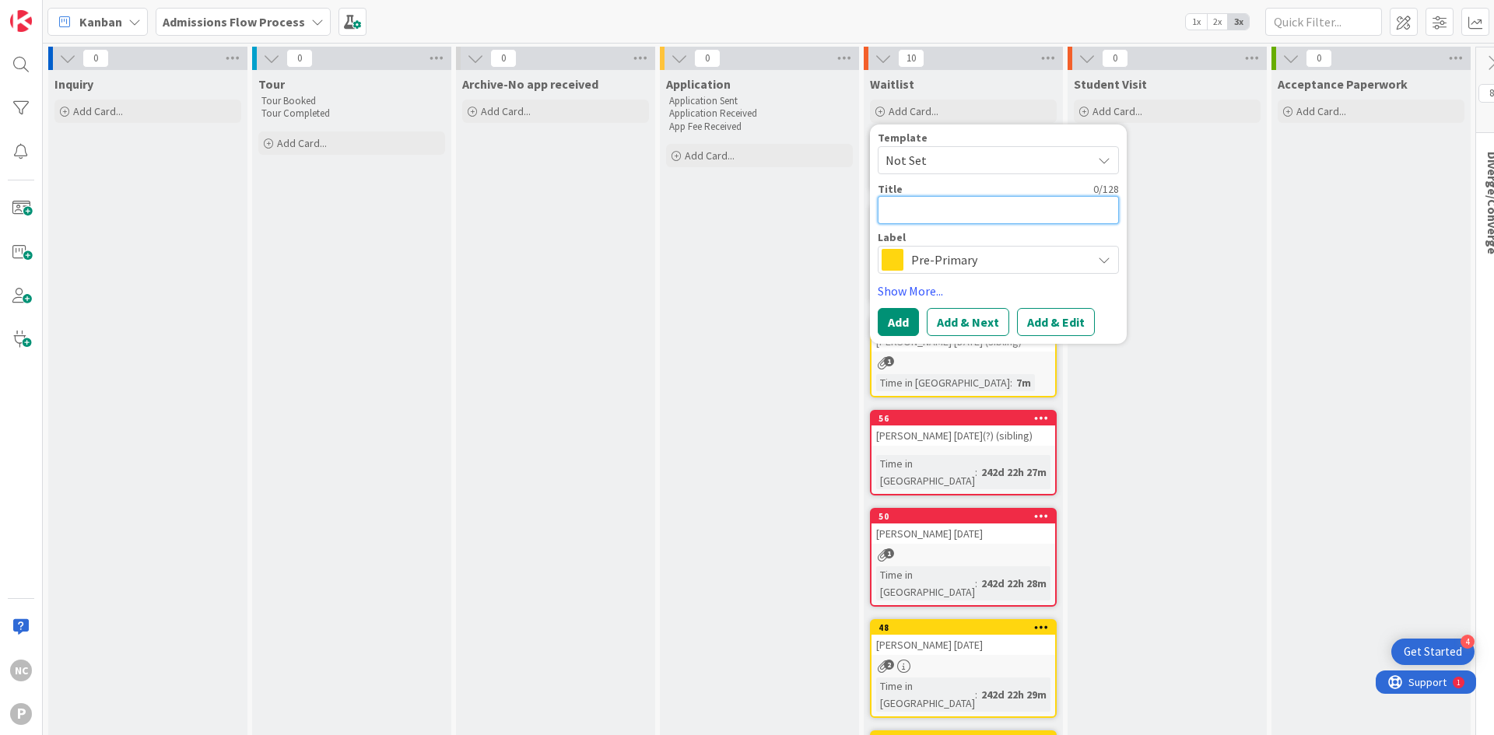
type textarea "x"
type textarea "K"
type textarea "x"
type textarea "Ka"
type textarea "x"
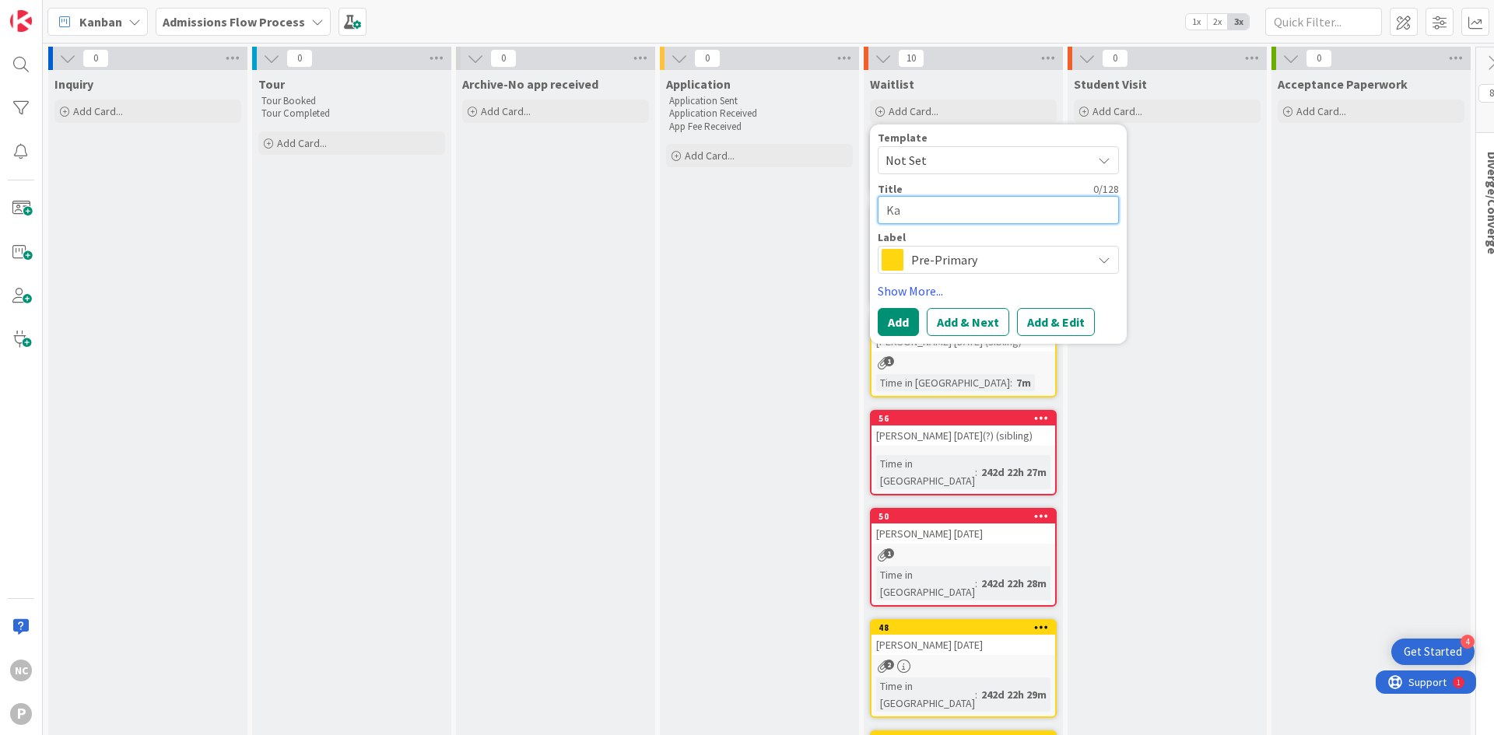
type textarea "[PERSON_NAME]"
type textarea "x"
type textarea "[PERSON_NAME]"
type textarea "x"
type textarea "Kai a"
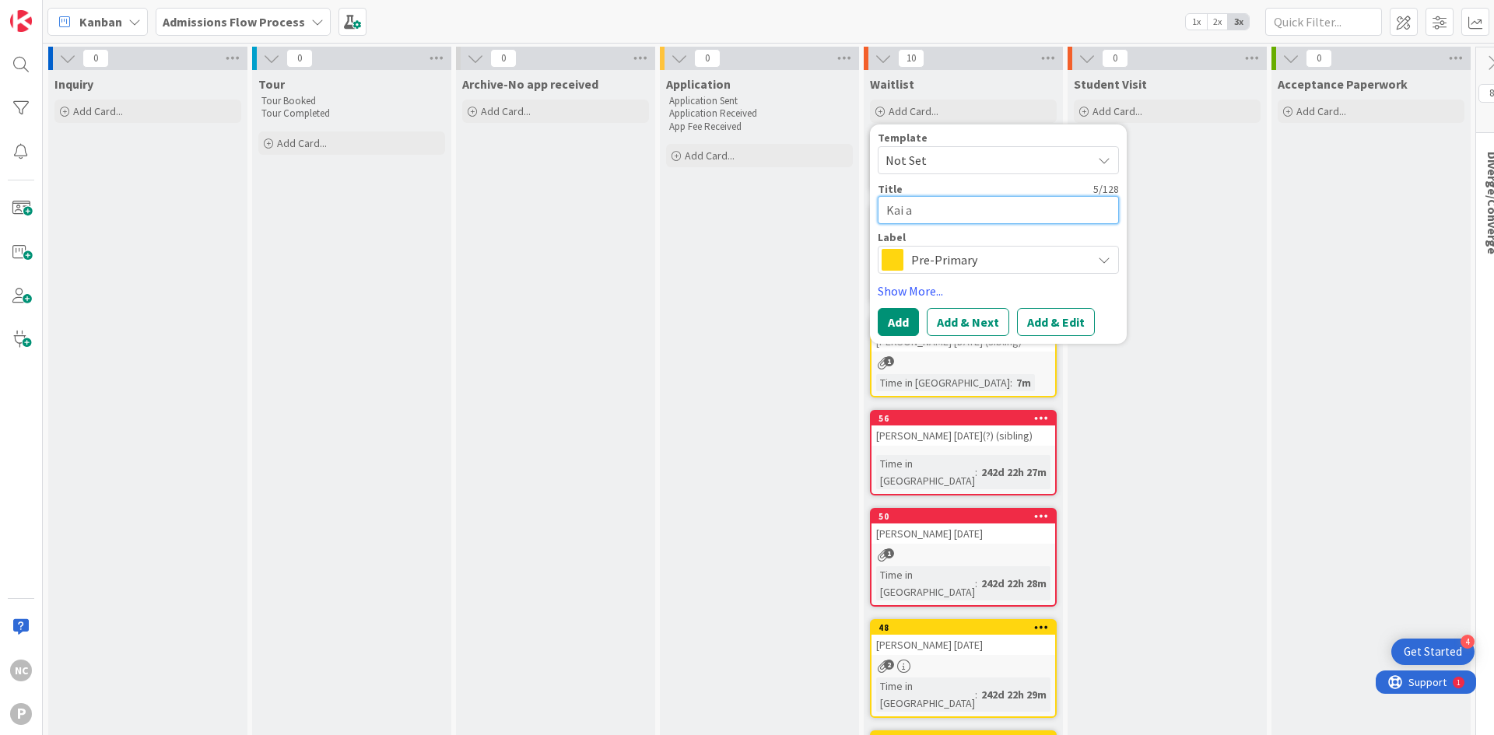
type textarea "x"
type textarea "Kai an"
type textarea "x"
type textarea "[PERSON_NAME] and"
type textarea "x"
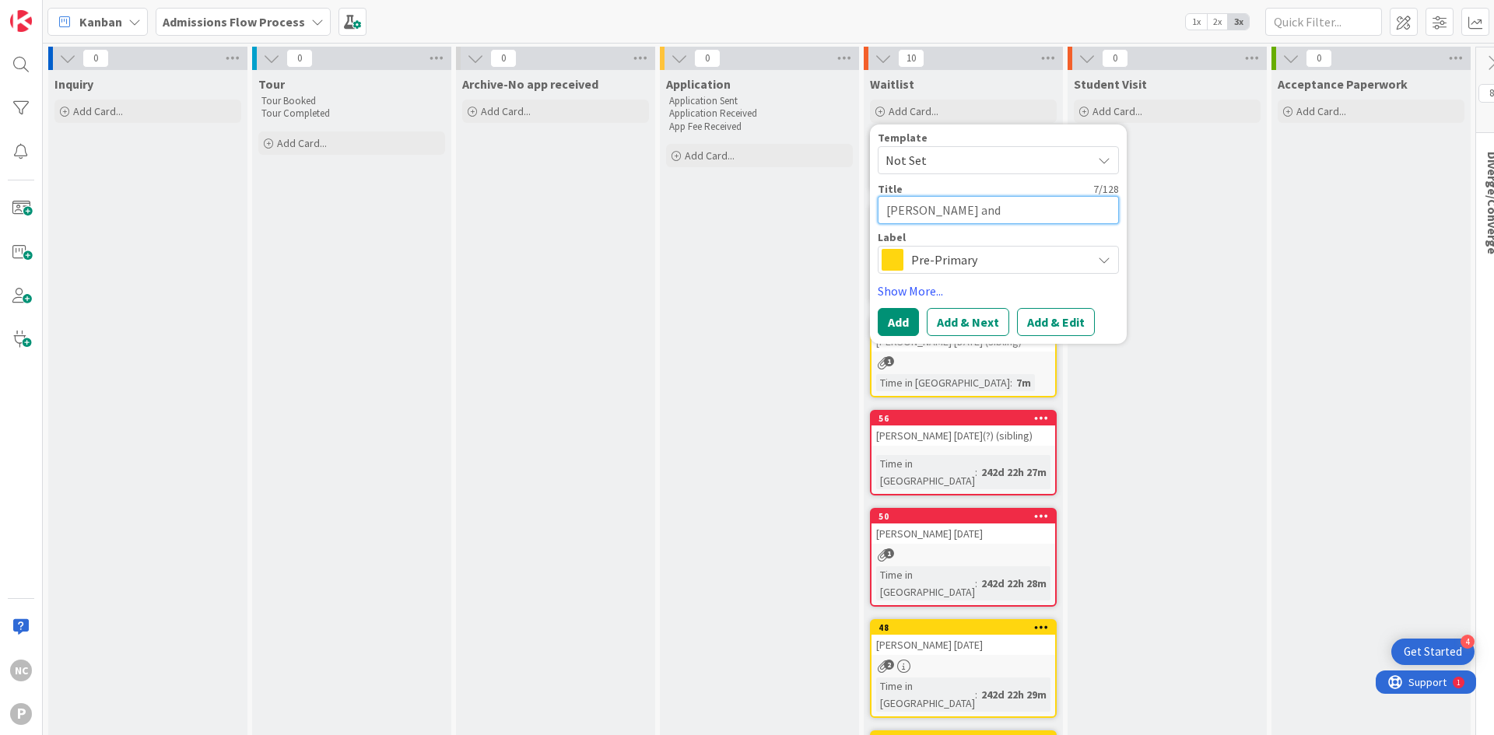
type textarea "[PERSON_NAME] and"
type textarea "x"
type textarea "Kai and D"
type textarea "x"
type textarea "Kai and Da"
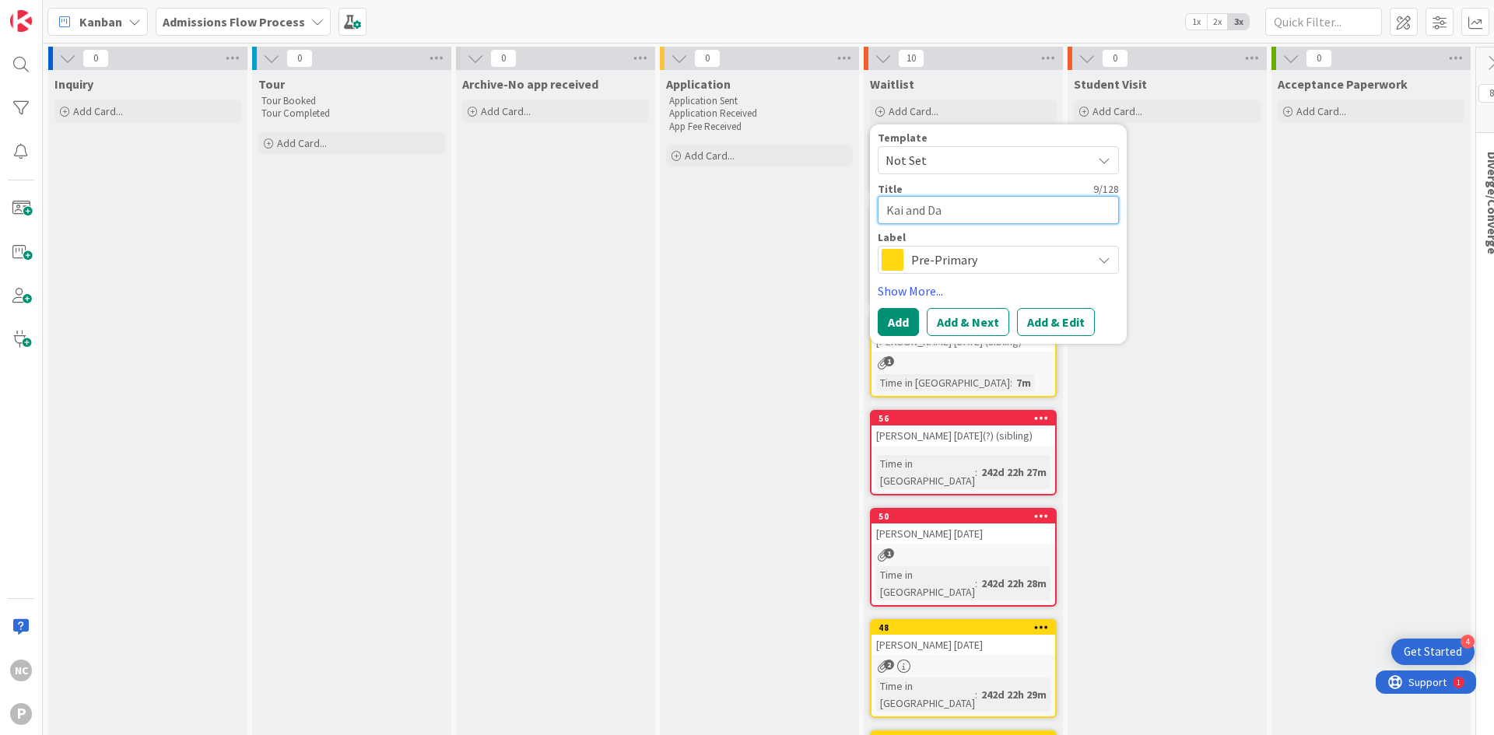
type textarea "x"
type textarea "[PERSON_NAME] and [PERSON_NAME]"
type textarea "x"
type textarea "[PERSON_NAME] and [PERSON_NAME]"
type textarea "x"
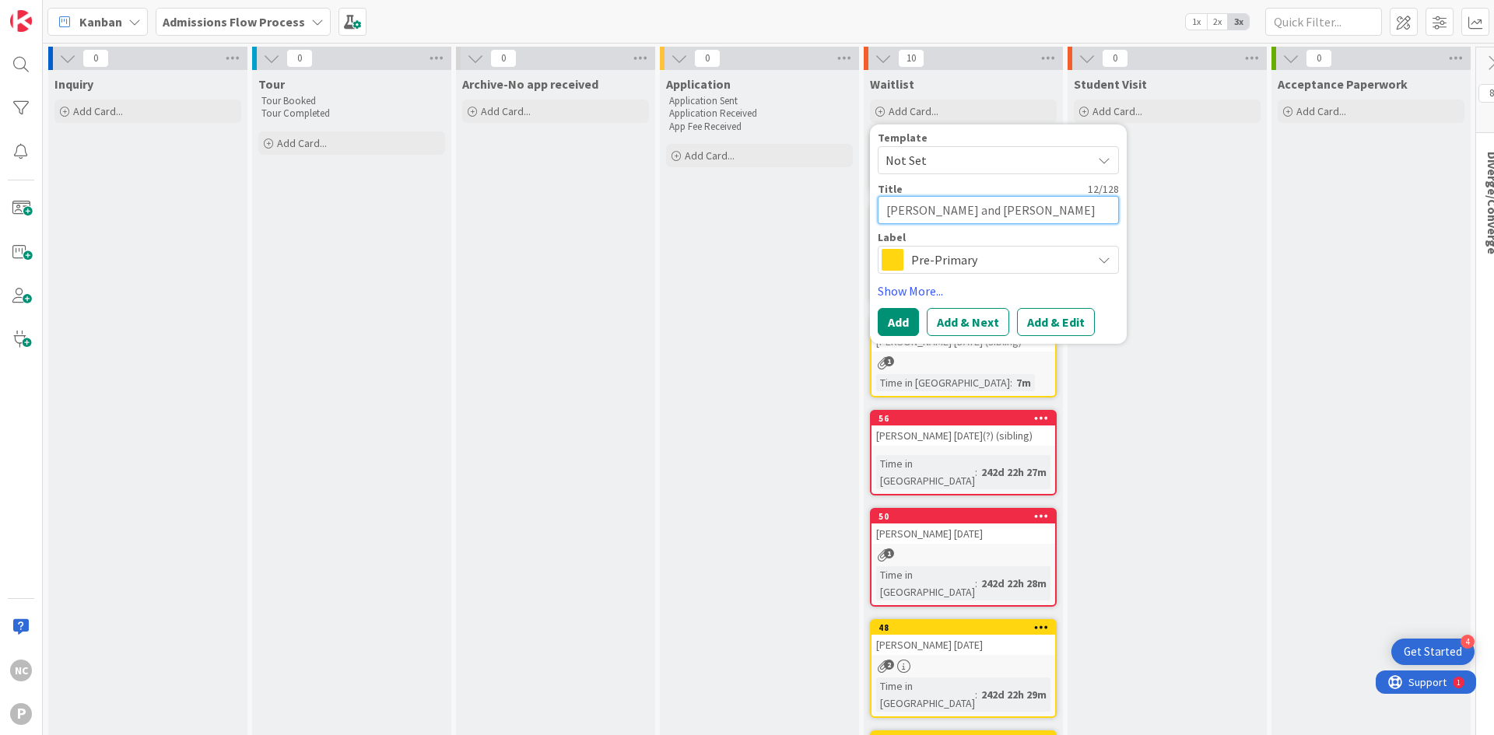
type textarea "[PERSON_NAME] and [PERSON_NAME]"
type textarea "x"
type textarea "[PERSON_NAME] and [PERSON_NAME]"
type textarea "x"
type textarea "[PERSON_NAME] and [PERSON_NAME]"
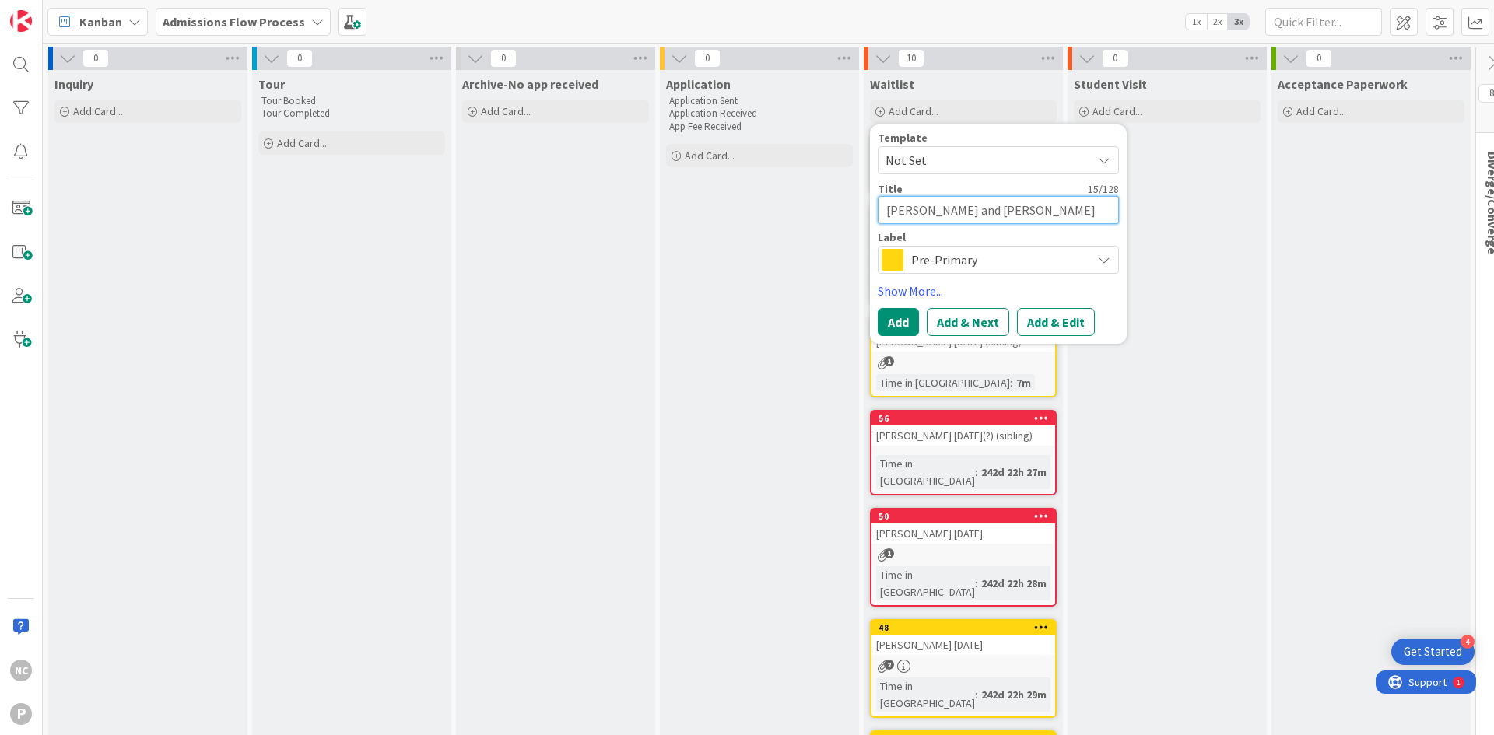
type textarea "x"
type textarea "[PERSON_NAME] and [PERSON_NAME]"
type textarea "x"
type textarea "[PERSON_NAME] and [PERSON_NAME]"
type textarea "x"
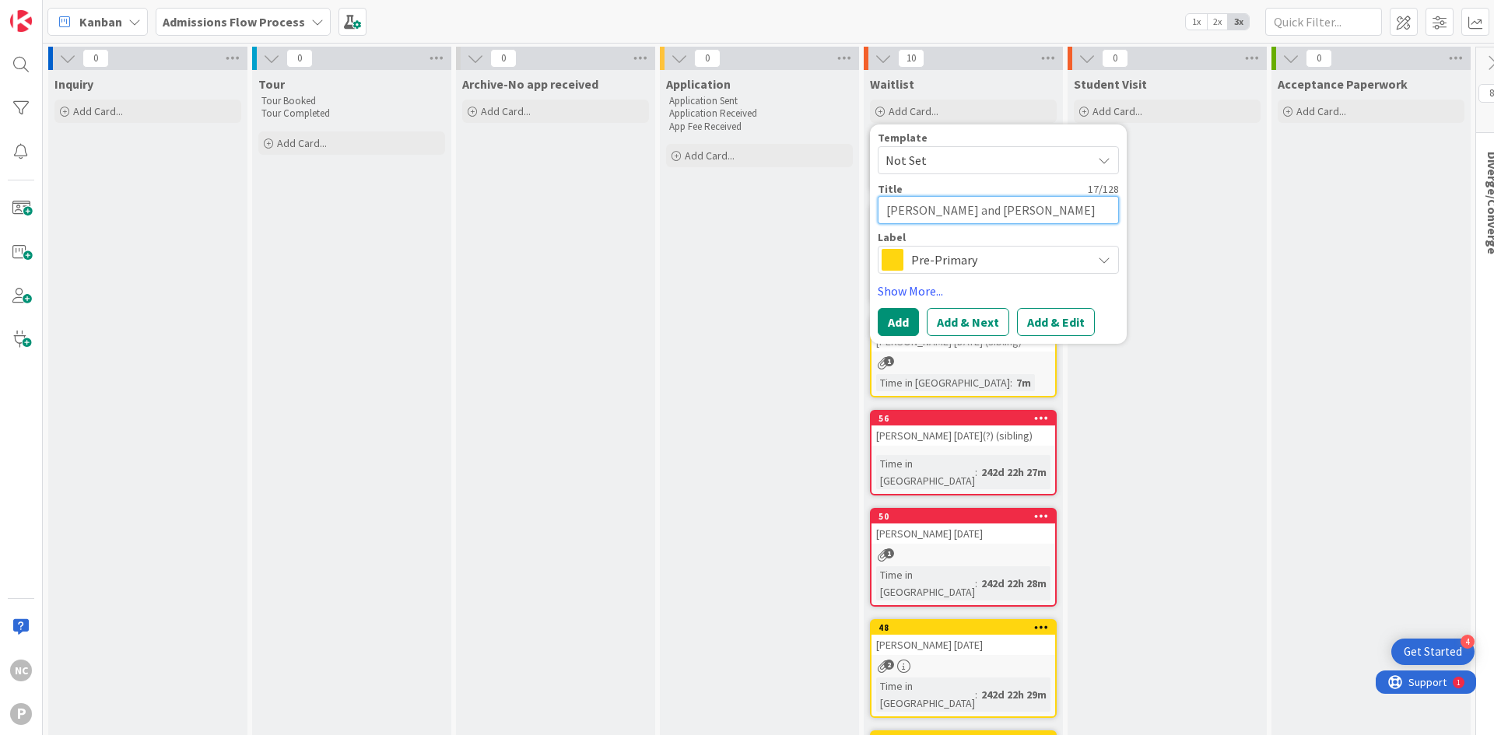
type textarea "[PERSON_NAME] and [PERSON_NAME]"
type textarea "x"
type textarea "[PERSON_NAME] and [PERSON_NAME]"
type textarea "x"
type textarea "[PERSON_NAME] and [PERSON_NAME]"
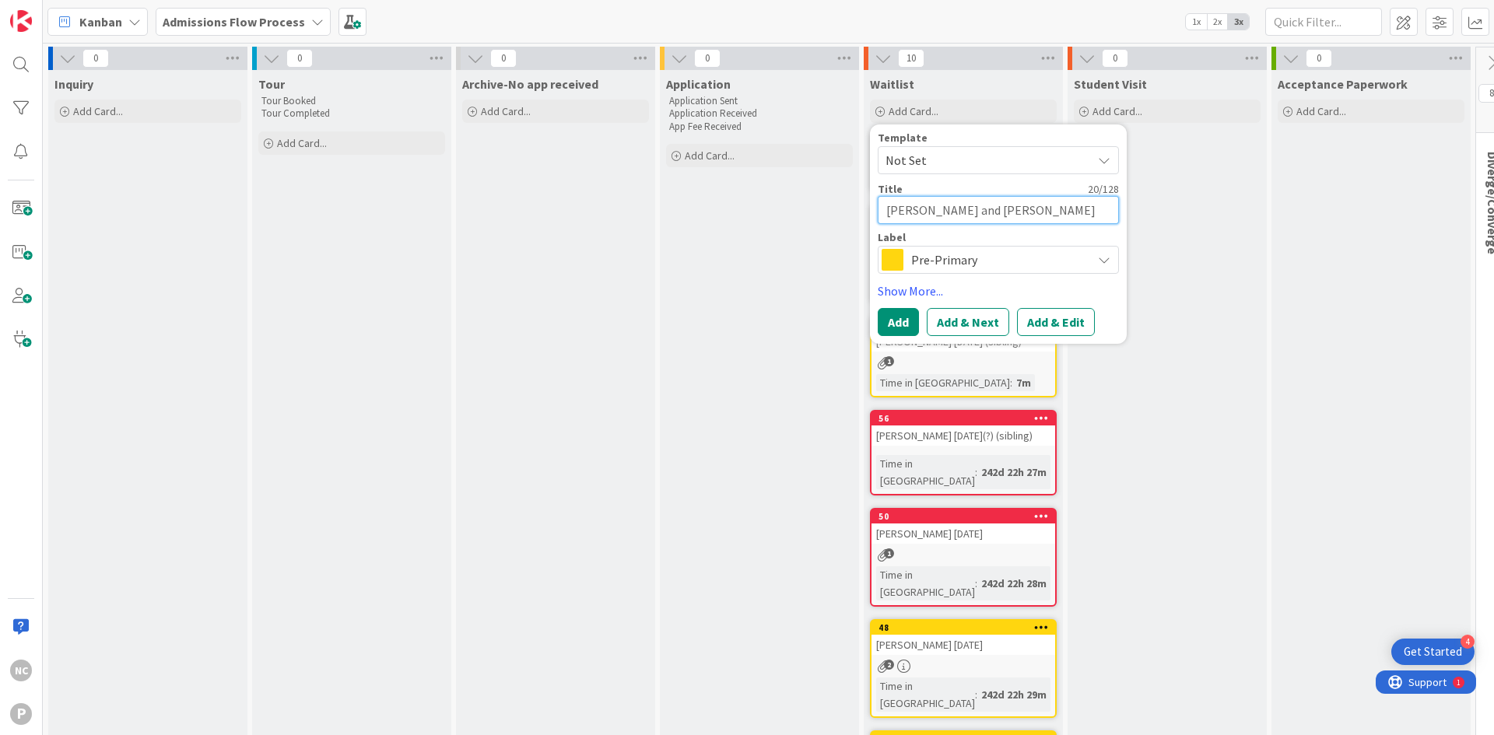
type textarea "x"
type textarea "[PERSON_NAME] and [PERSON_NAME]"
type textarea "x"
type textarea "[PERSON_NAME] and [PERSON_NAME]"
click at [1049, 208] on textarea "[PERSON_NAME] and [PERSON_NAME]" at bounding box center [997, 210] width 241 height 28
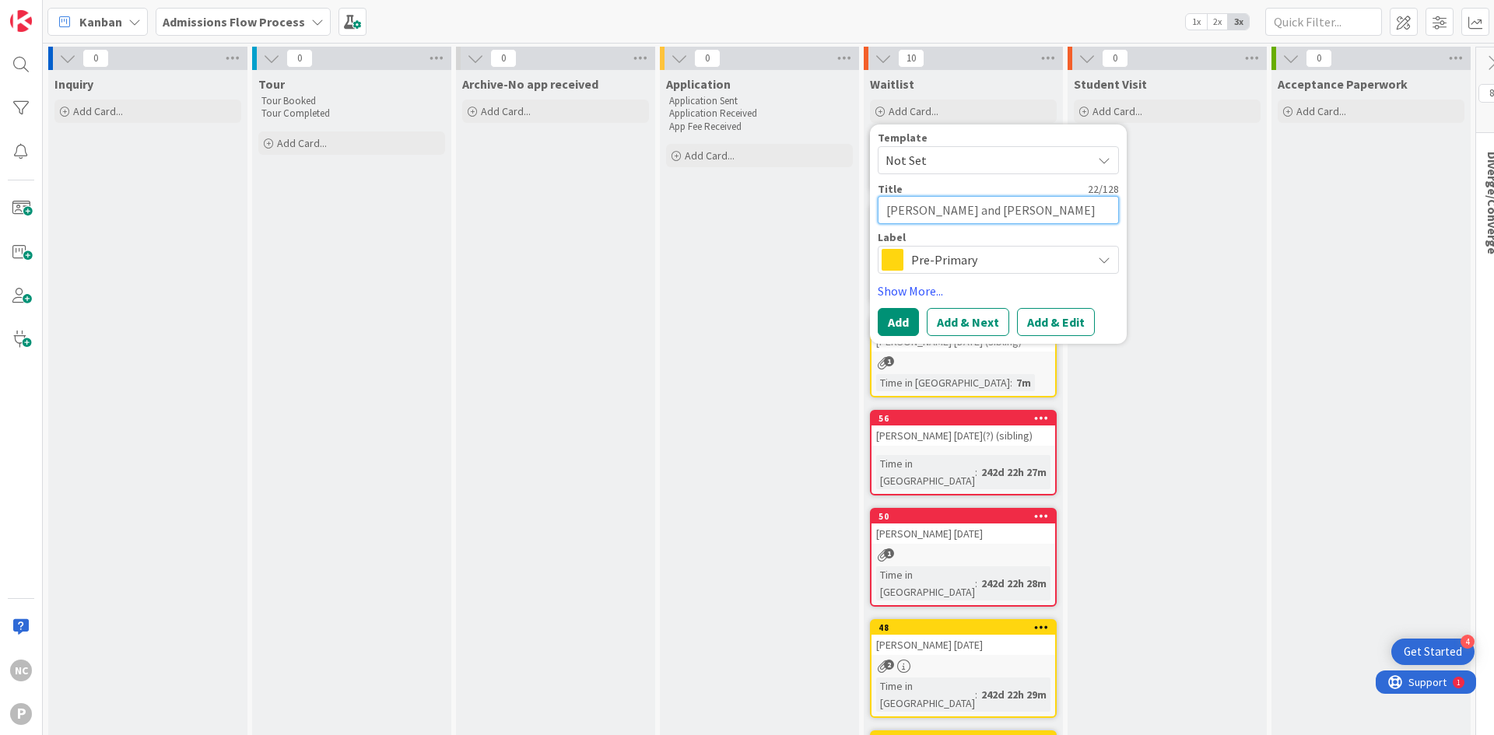
type textarea "x"
type textarea "[PERSON_NAME] and [PERSON_NAME] 8"
type textarea "x"
type textarea "[PERSON_NAME] and [PERSON_NAME] 8/"
type textarea "x"
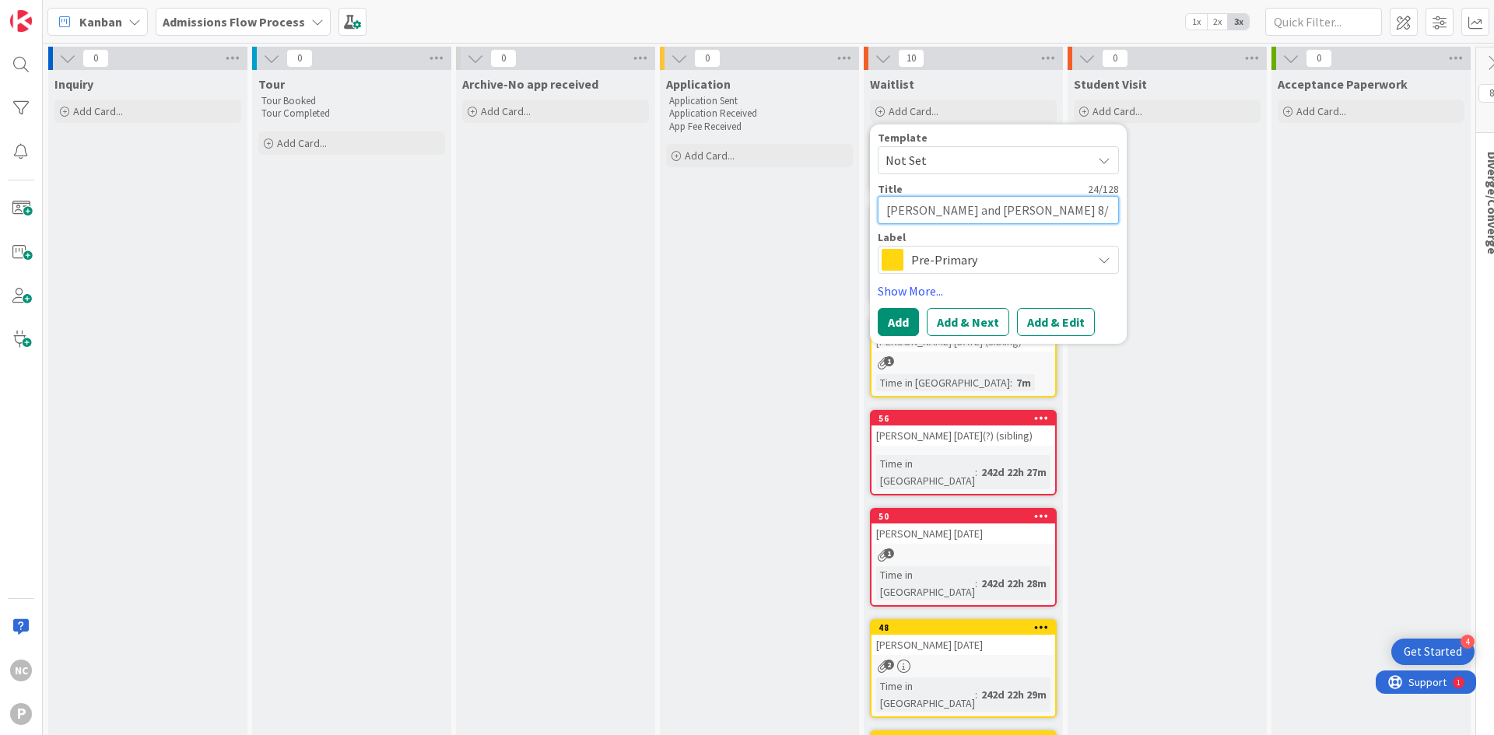
type textarea "[PERSON_NAME] and [PERSON_NAME] 8/2"
type textarea "x"
type textarea "[PERSON_NAME] and [PERSON_NAME] 8/22"
type textarea "x"
type textarea "[PERSON_NAME] and [PERSON_NAME] 8/22/"
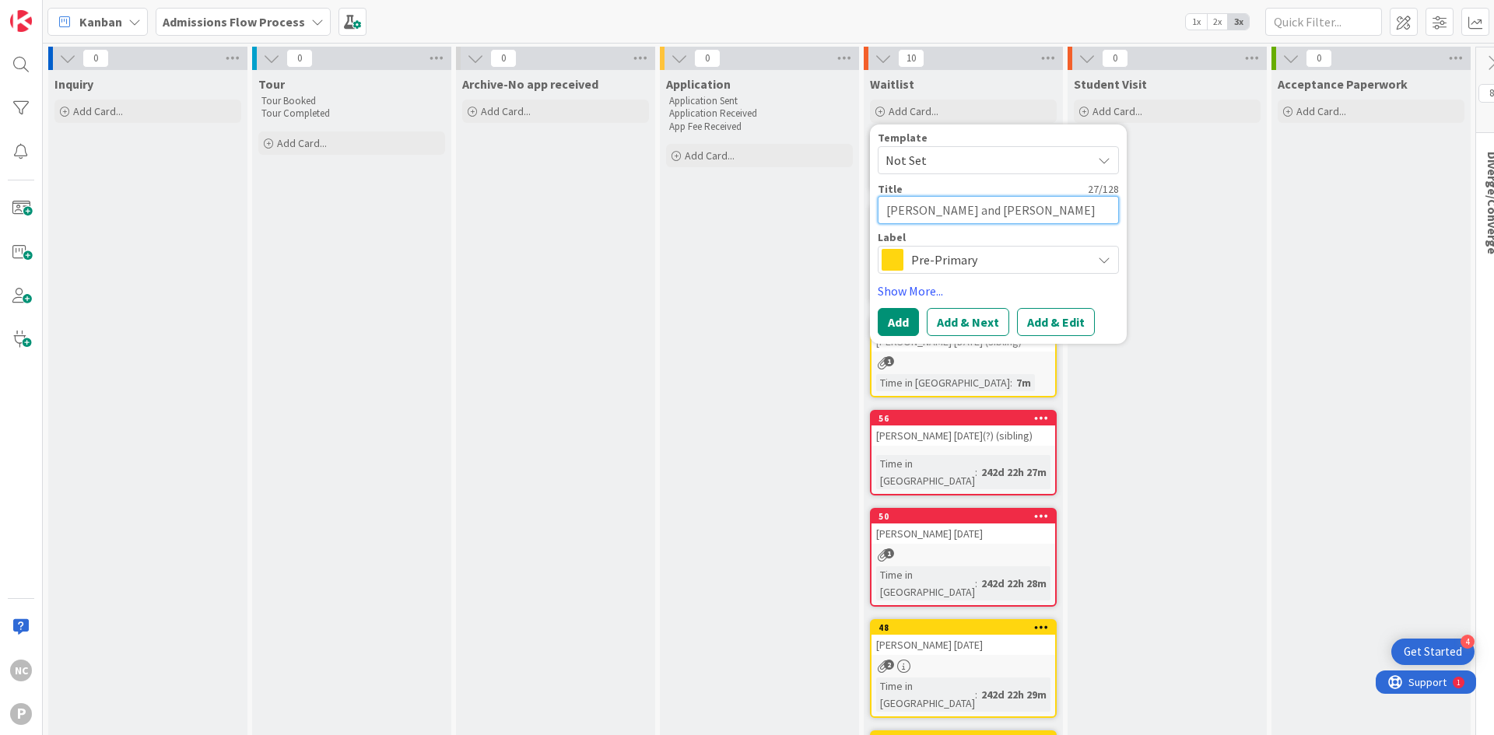
type textarea "x"
type textarea "[PERSON_NAME] and [PERSON_NAME] 8/22/2"
type textarea "x"
type textarea "[PERSON_NAME] and [PERSON_NAME] [DATE]"
click at [1063, 318] on button "Add & Edit" at bounding box center [1056, 322] width 78 height 28
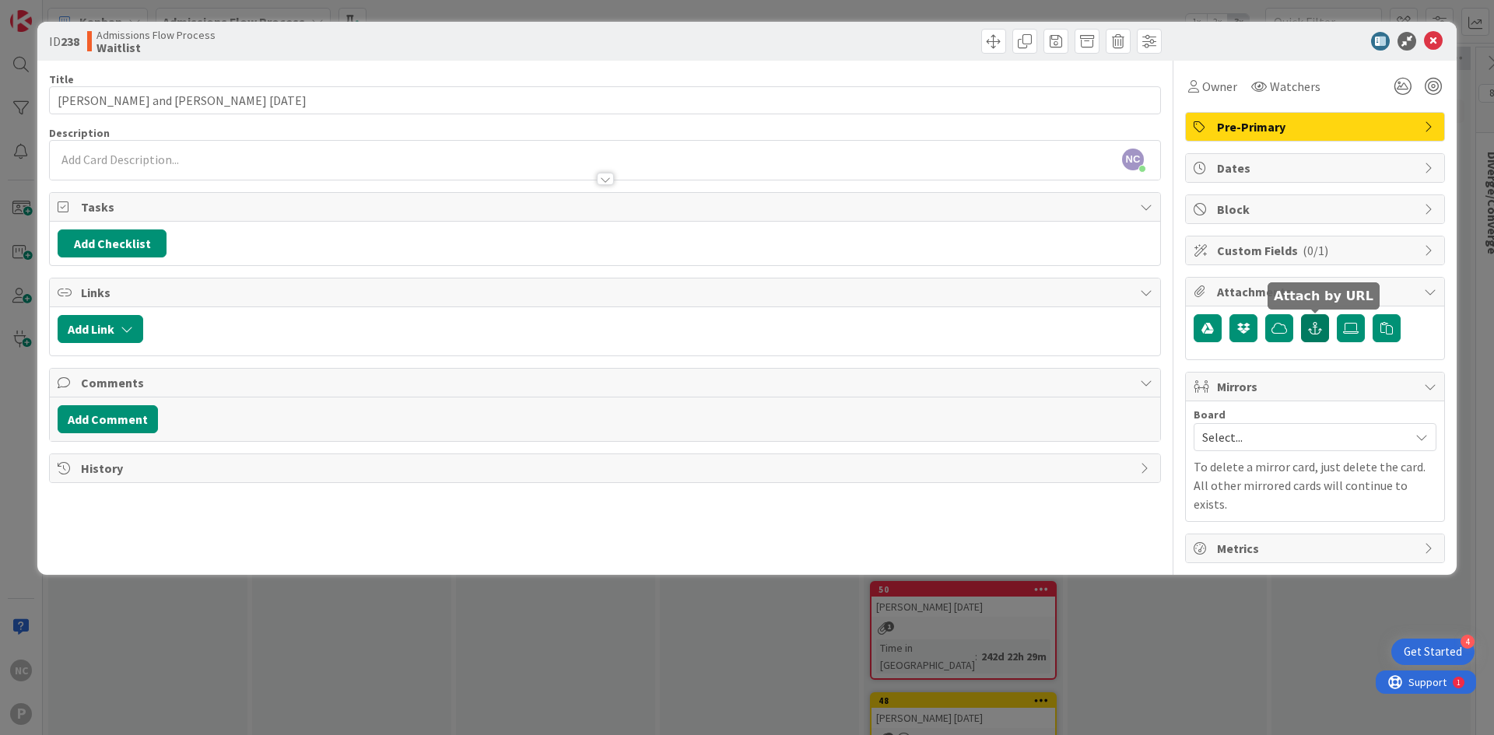
click at [1310, 328] on icon "button" at bounding box center [1315, 328] width 14 height 12
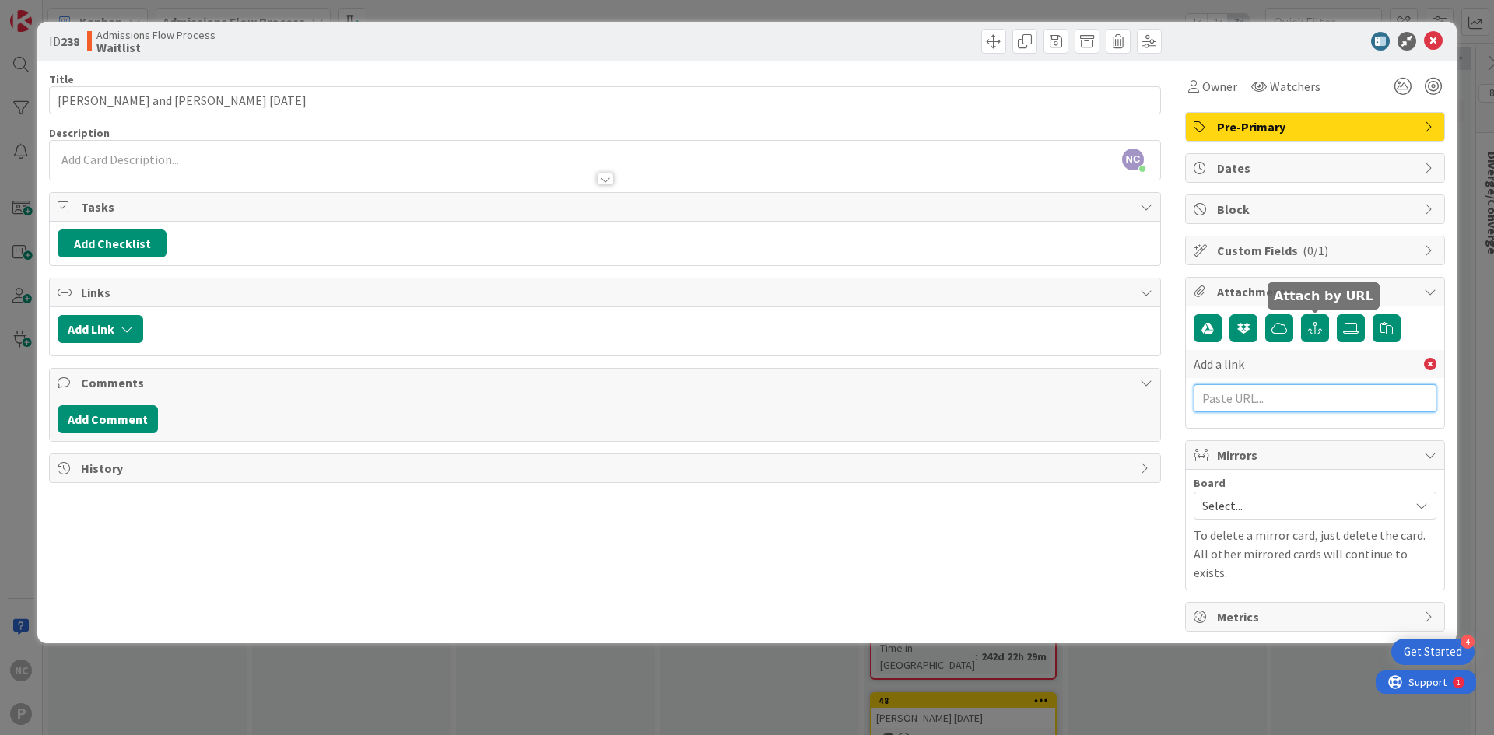
click at [1280, 403] on input "text" at bounding box center [1314, 398] width 243 height 28
paste input "[URL][DOMAIN_NAME]"
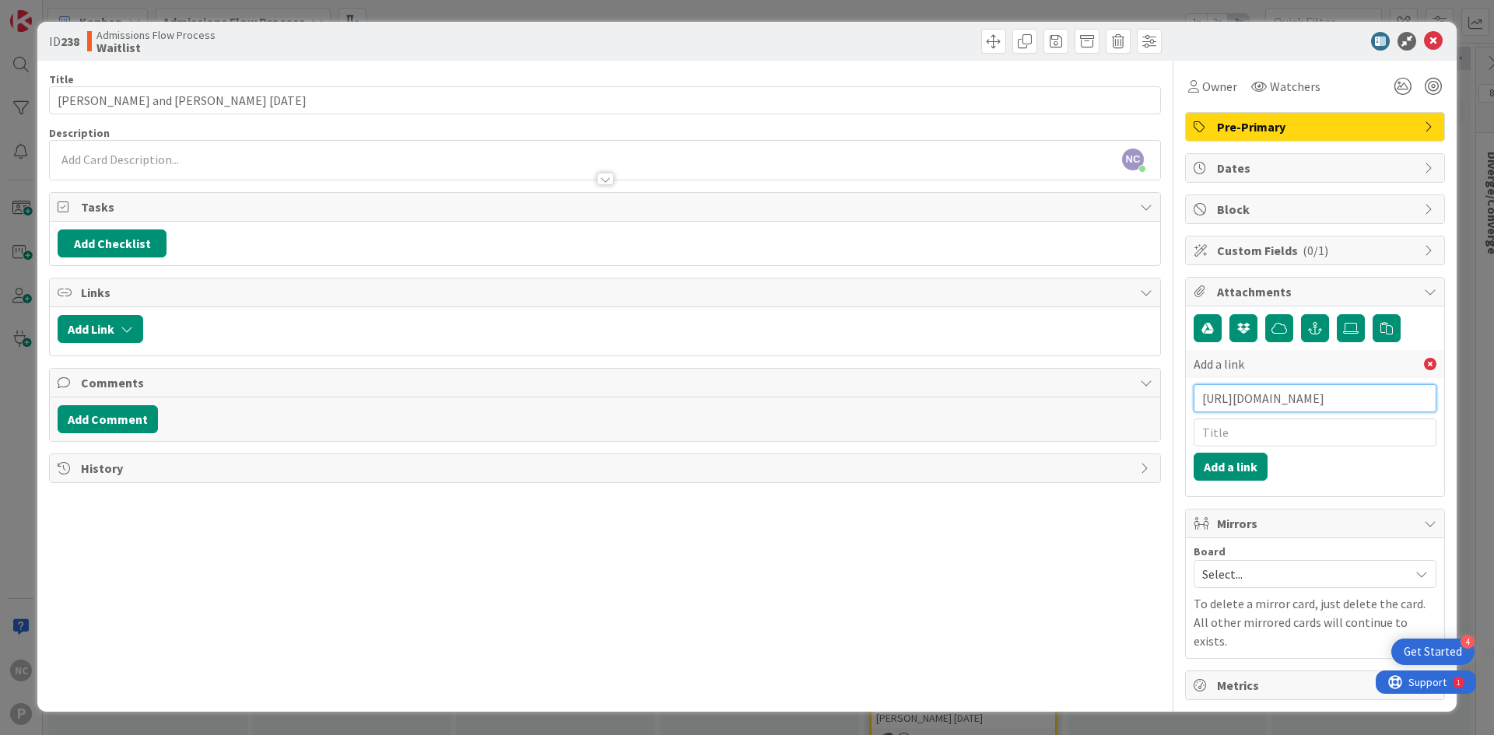
scroll to position [0, 230]
type input "[URL][DOMAIN_NAME]"
click at [1266, 436] on input "text" at bounding box center [1314, 433] width 243 height 28
type input "Application"
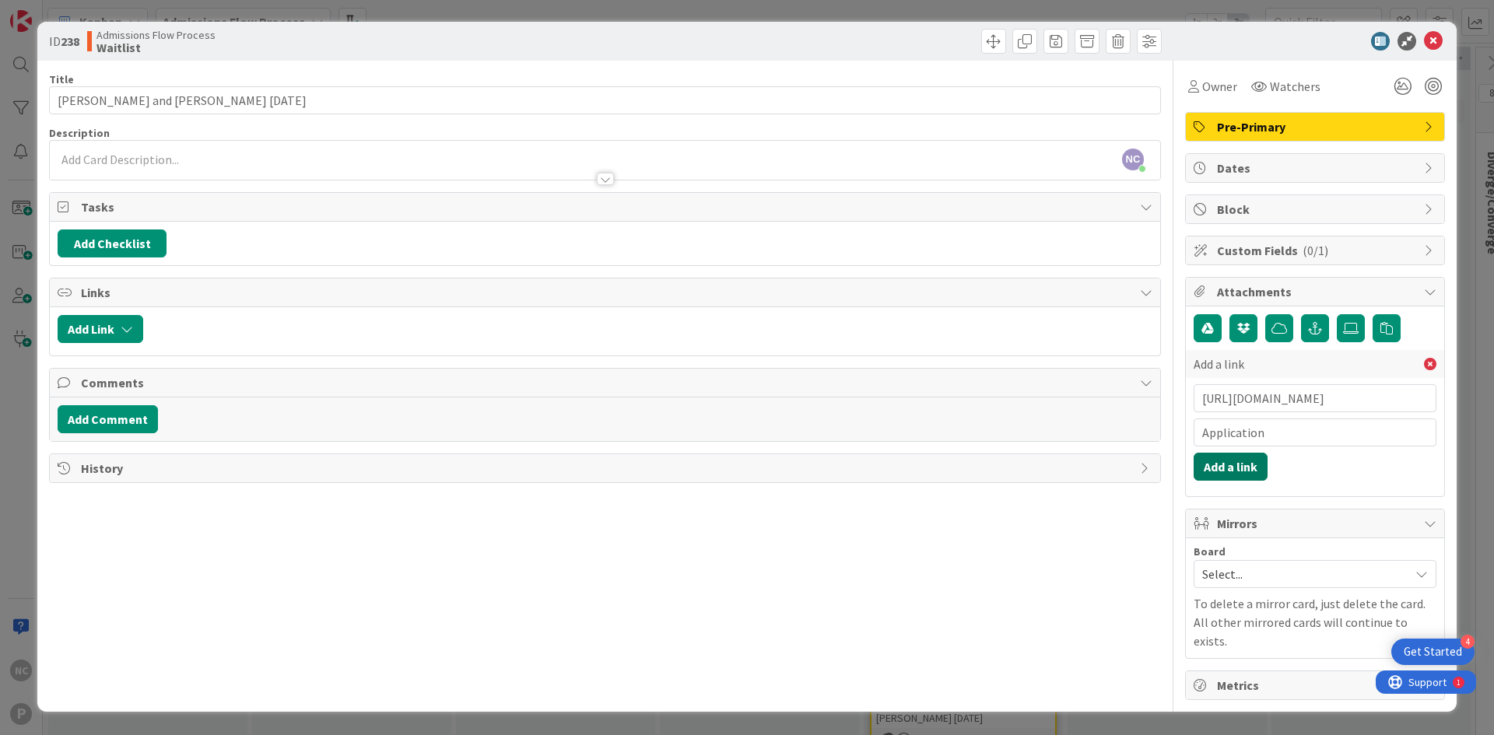
click at [1197, 467] on button "Add a link" at bounding box center [1230, 467] width 74 height 28
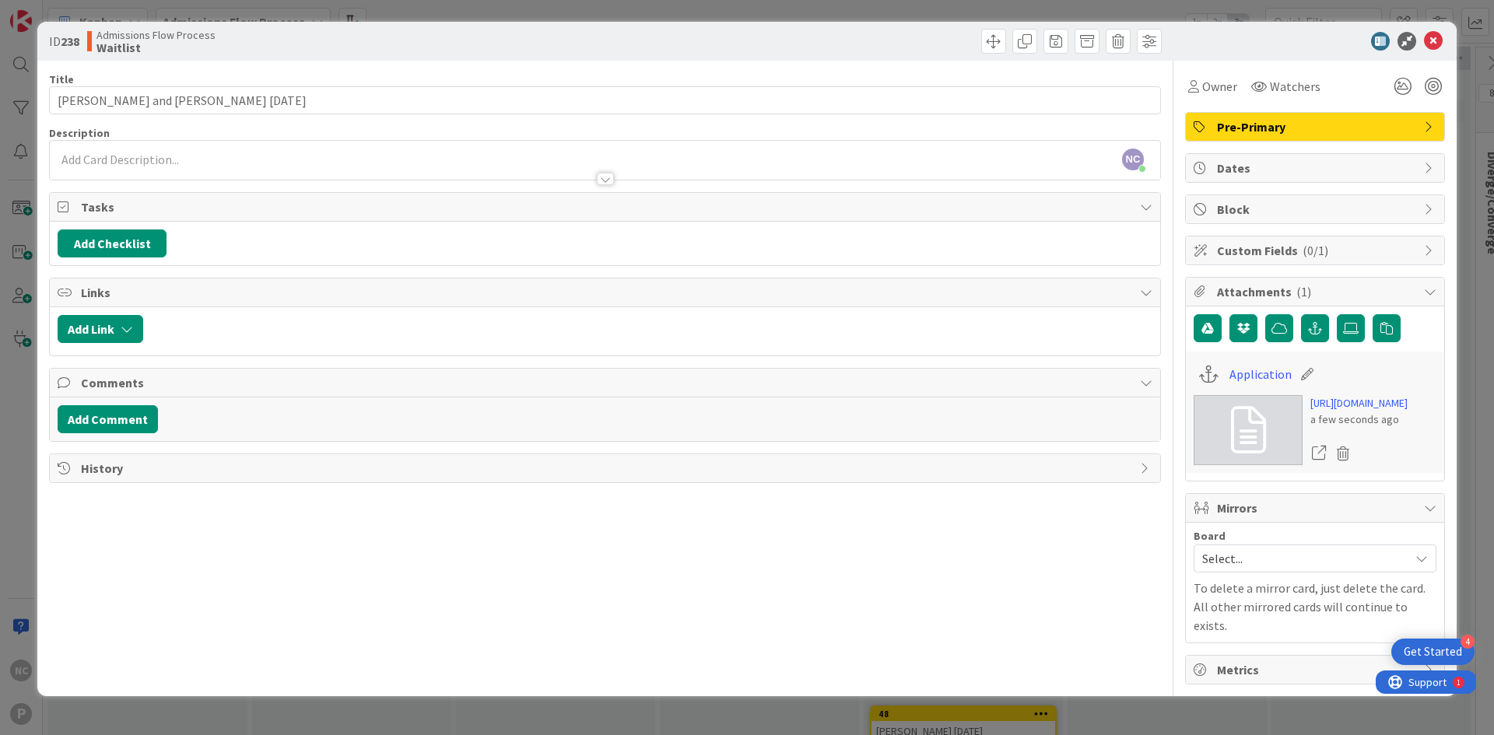
click at [209, 156] on div "NC [PERSON_NAME] just joined" at bounding box center [605, 160] width 1110 height 39
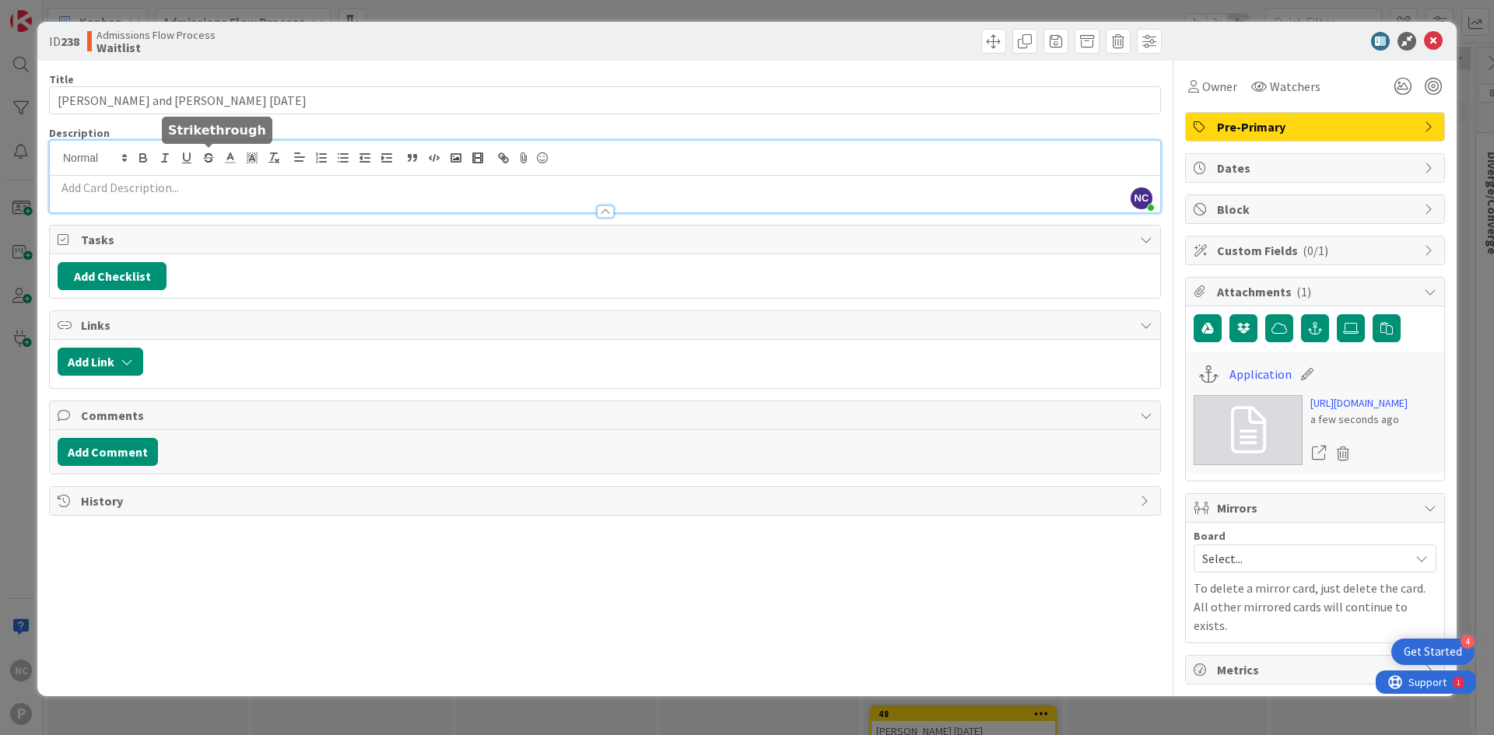
click at [195, 187] on p at bounding box center [605, 188] width 1095 height 18
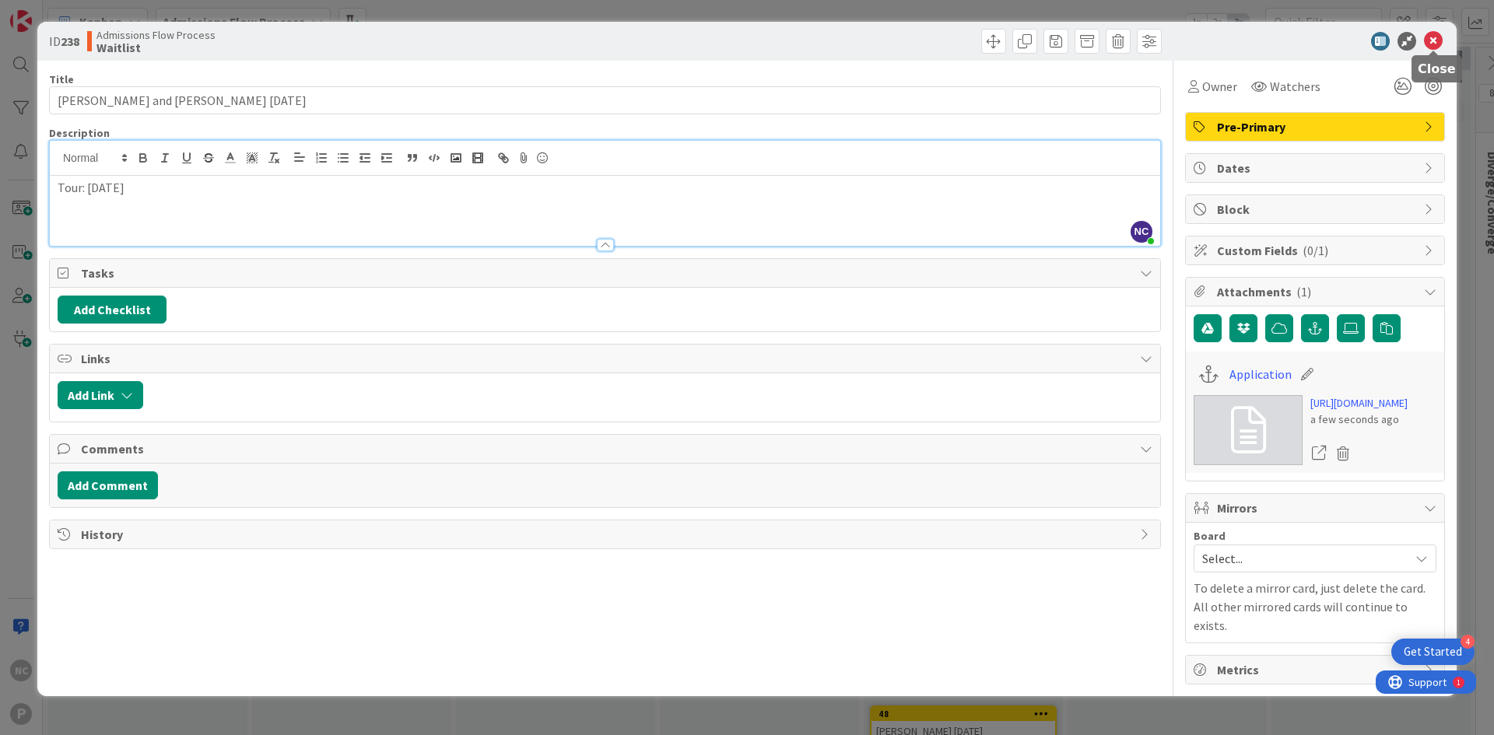
click at [1438, 33] on icon at bounding box center [1433, 41] width 19 height 19
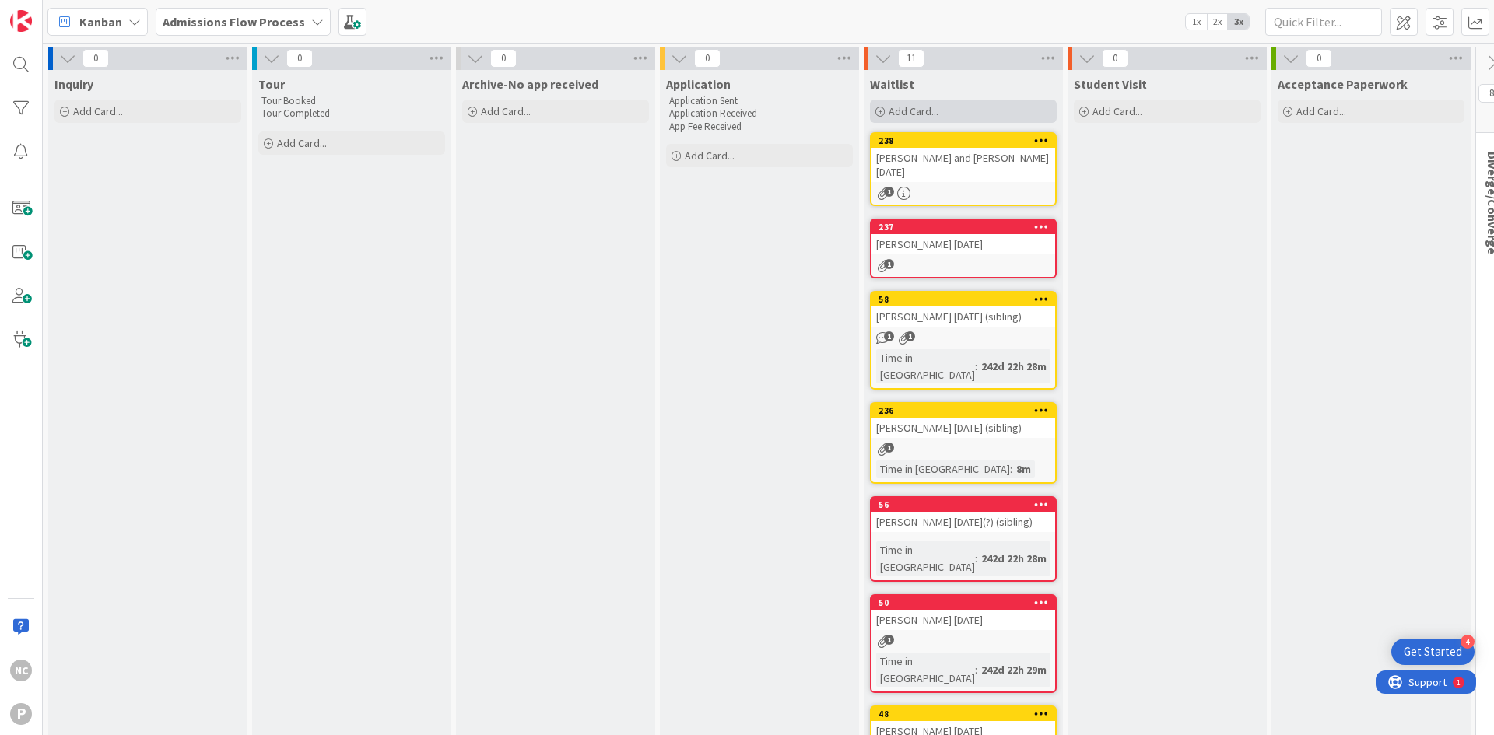
click at [899, 115] on span "Add Card..." at bounding box center [913, 111] width 50 height 14
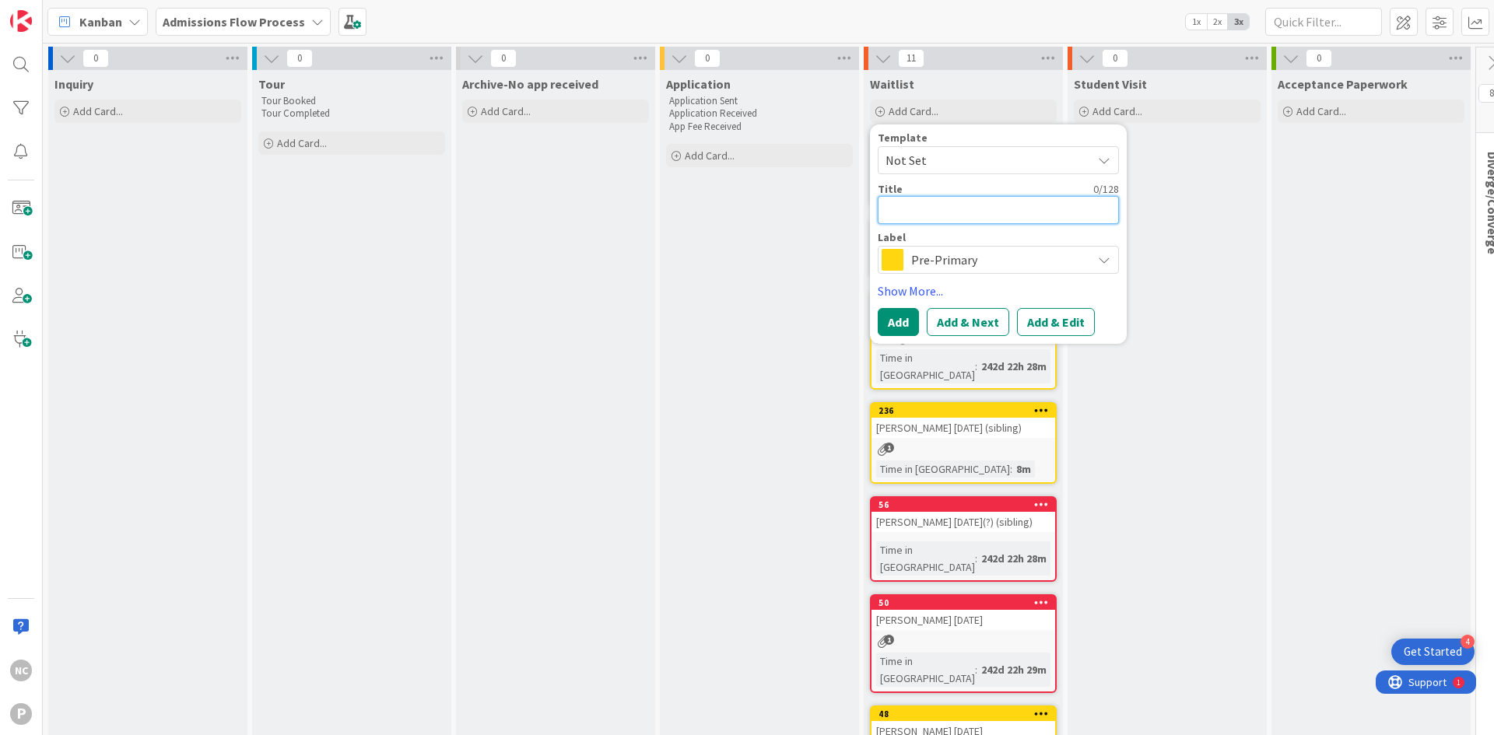
type textarea "x"
type textarea "L"
type textarea "x"
type textarea "Li"
type textarea "x"
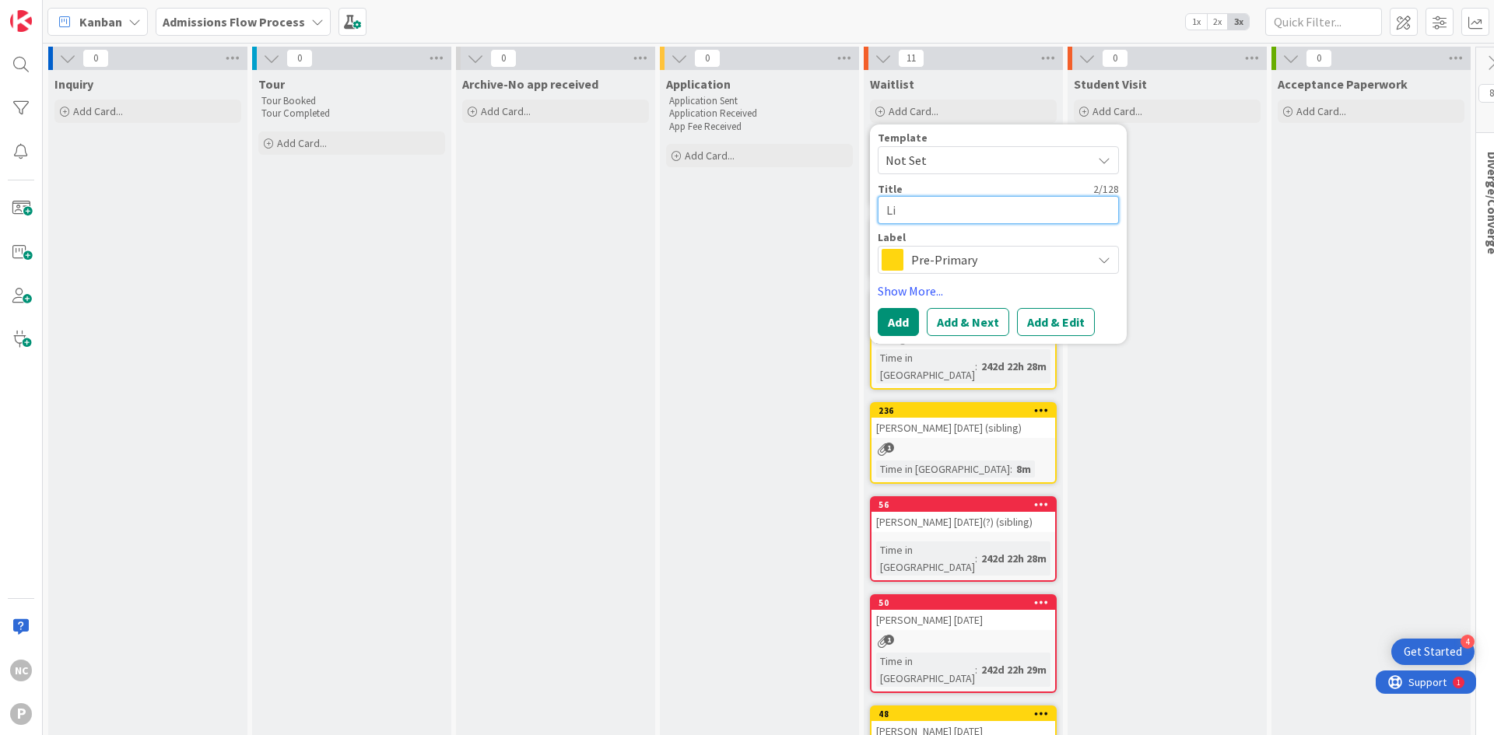
type textarea "[PERSON_NAME]"
type textarea "x"
type textarea "Linu"
type textarea "x"
type textarea "[PERSON_NAME]"
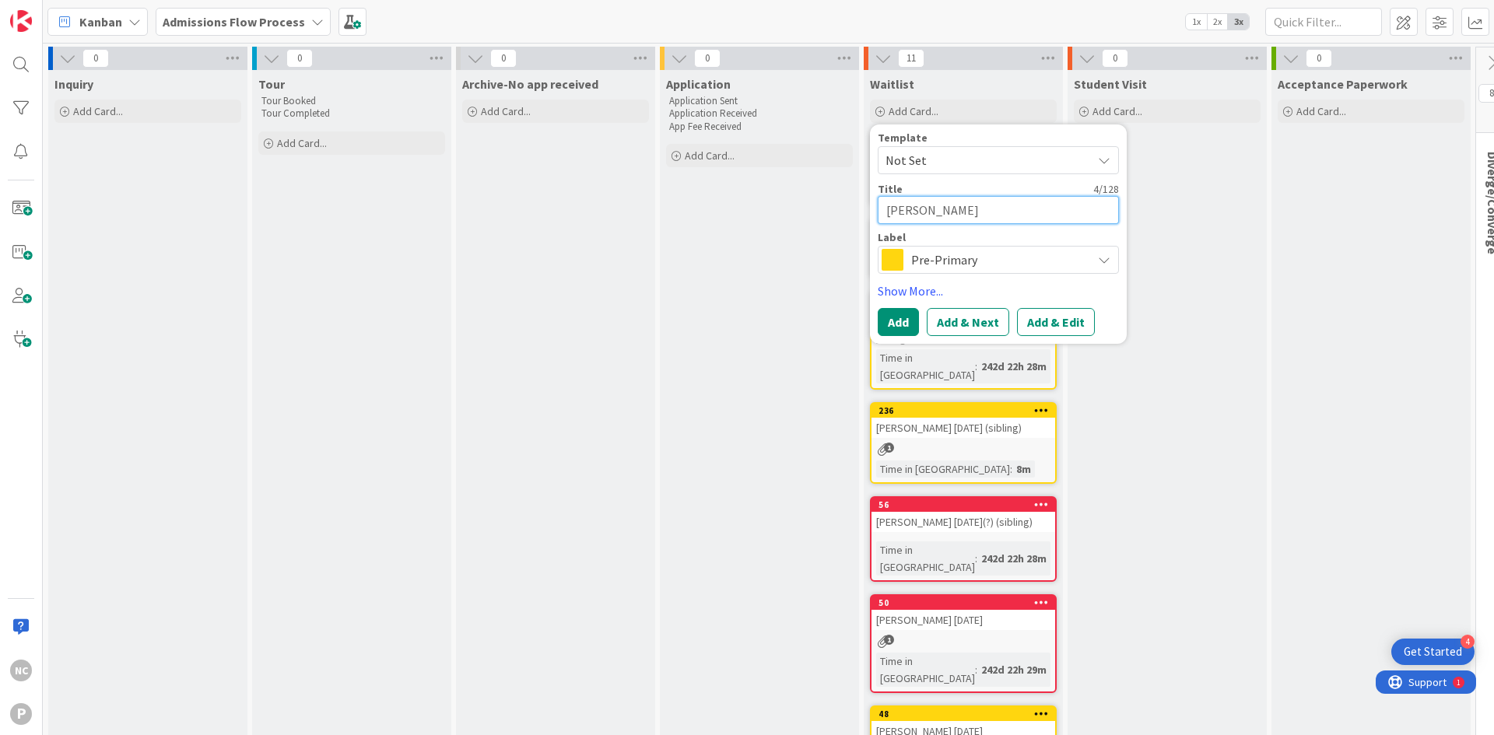
type textarea "x"
click at [1065, 323] on button "Add & Edit" at bounding box center [1056, 322] width 78 height 28
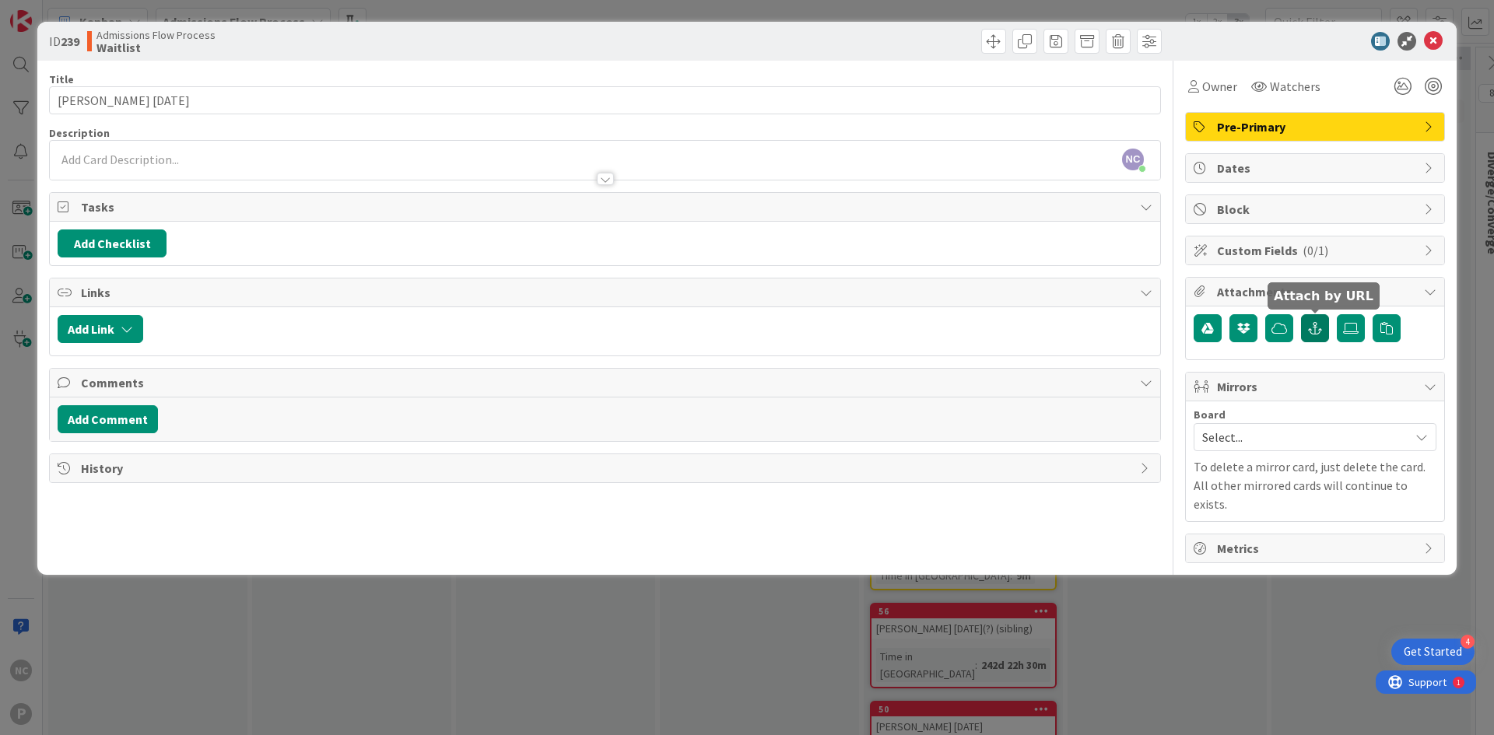
click at [1315, 328] on icon "button" at bounding box center [1315, 328] width 14 height 12
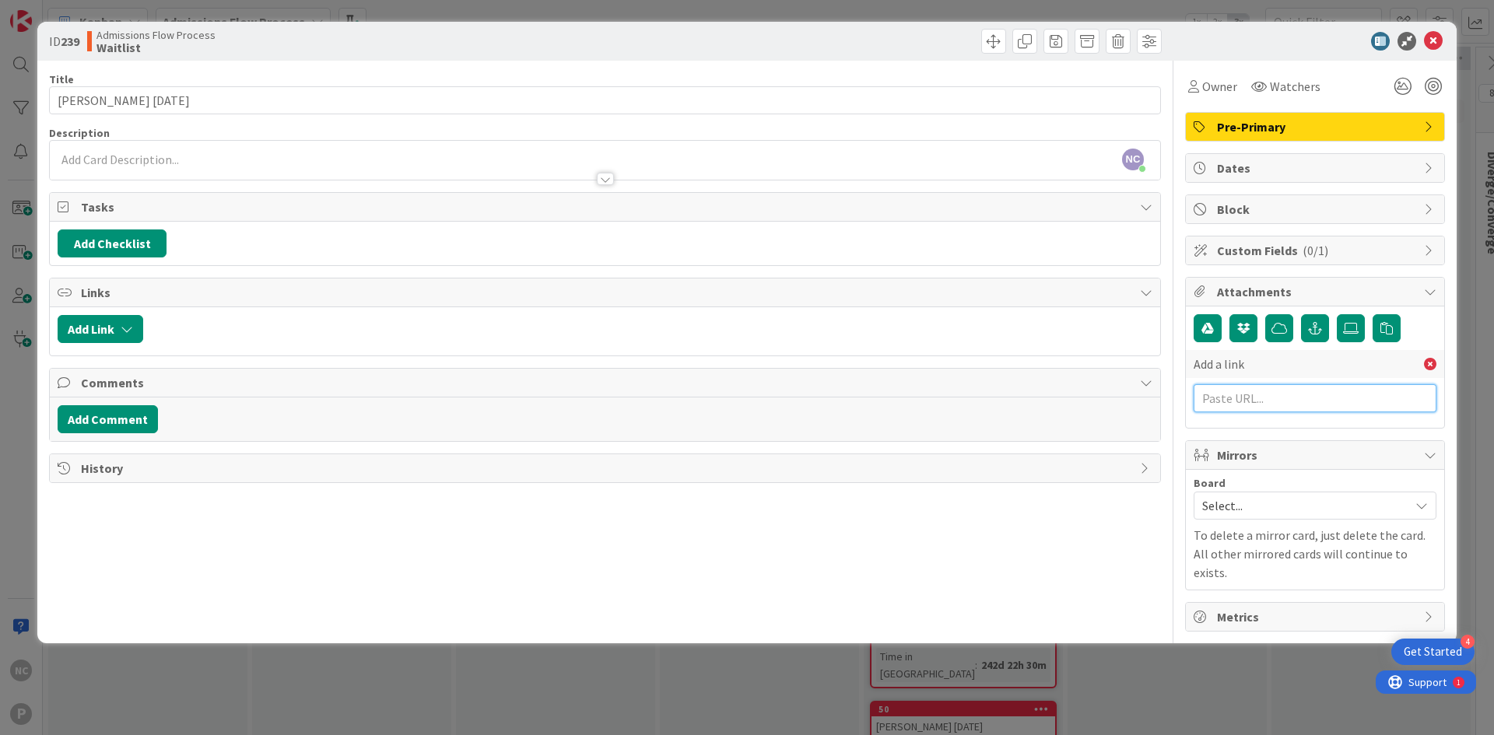
click at [1281, 398] on input "text" at bounding box center [1314, 398] width 243 height 28
paste input "[URL][DOMAIN_NAME]"
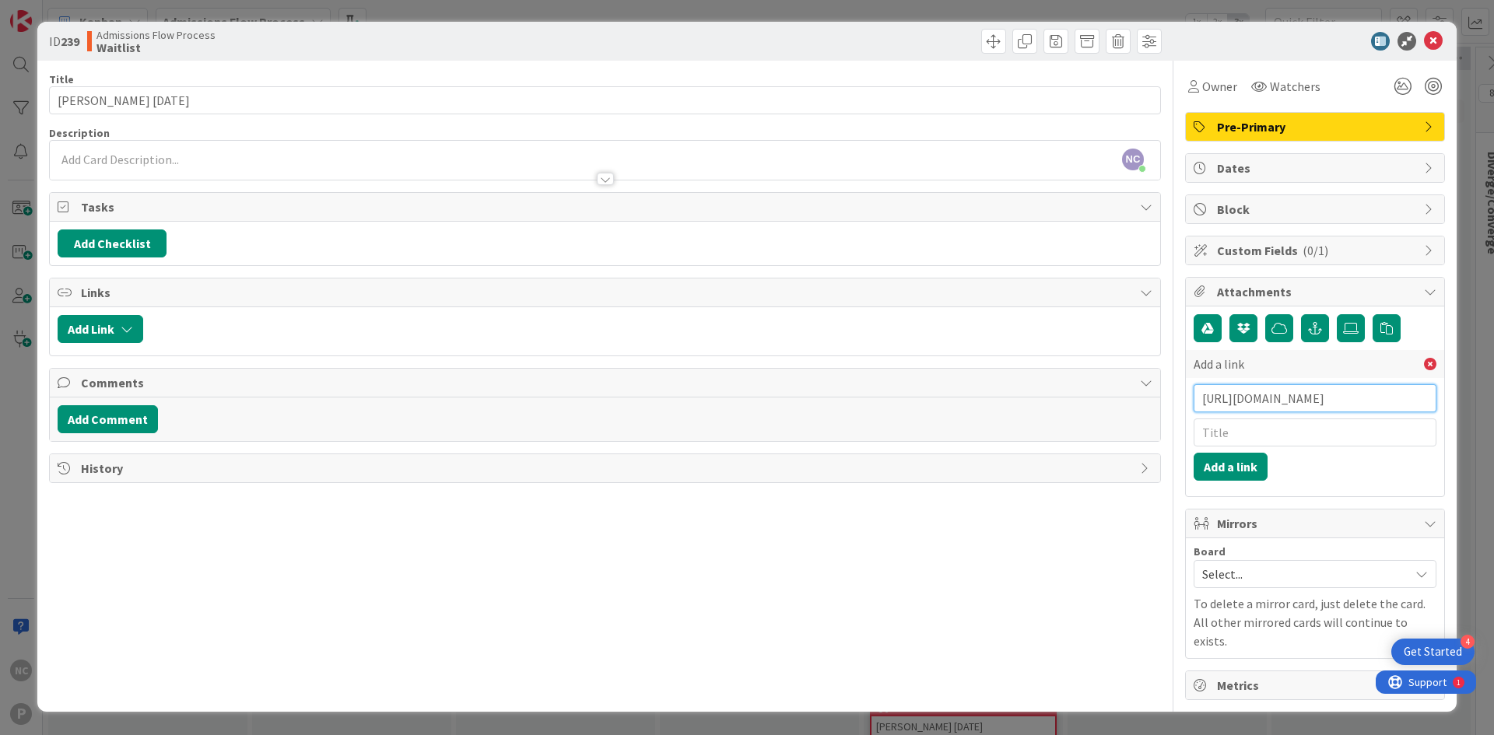
scroll to position [0, 230]
click at [1233, 476] on button "Add a link" at bounding box center [1230, 467] width 74 height 28
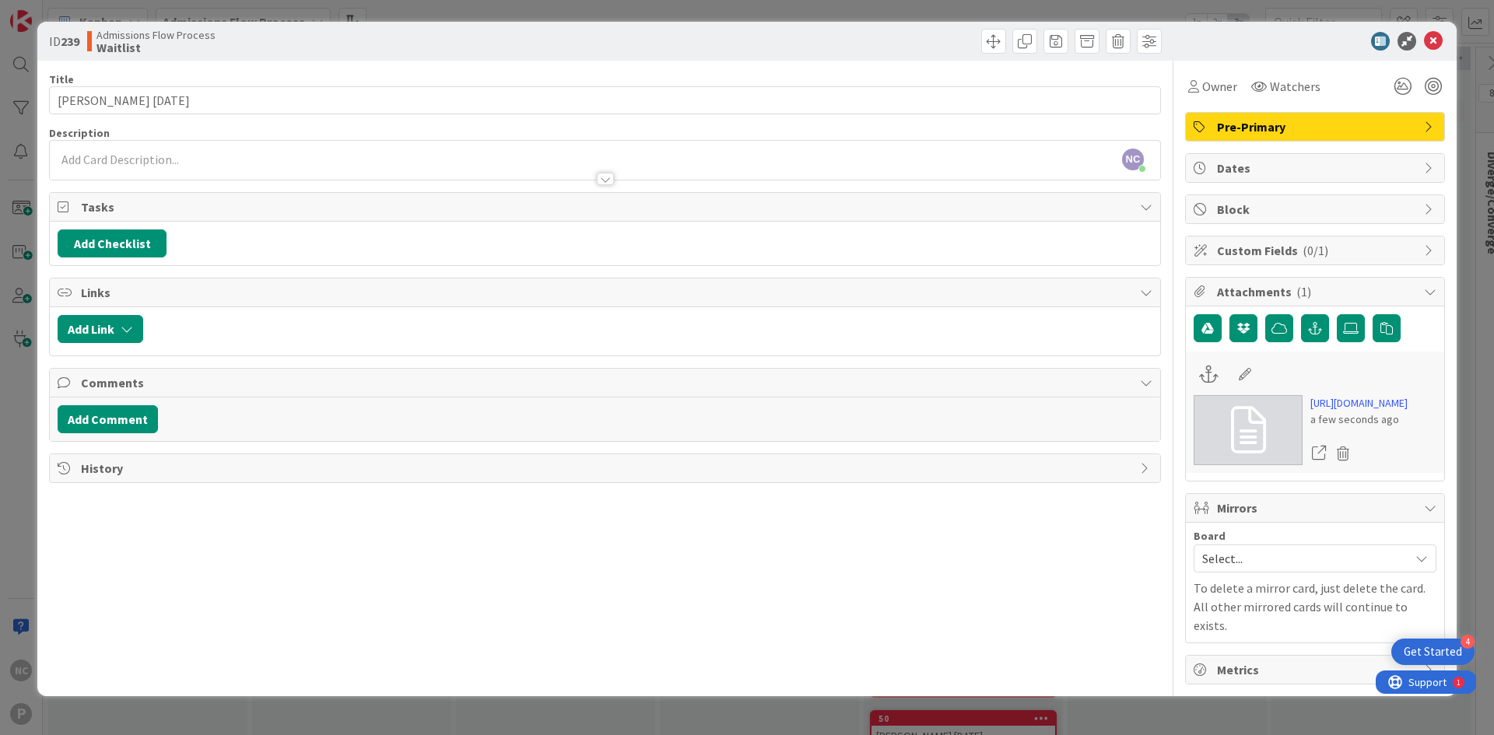
click at [1235, 379] on icon at bounding box center [1245, 374] width 22 height 16
click at [1242, 380] on input at bounding box center [1315, 374] width 173 height 28
click at [1414, 366] on div at bounding box center [1314, 374] width 243 height 30
click at [1427, 45] on icon at bounding box center [1433, 41] width 19 height 19
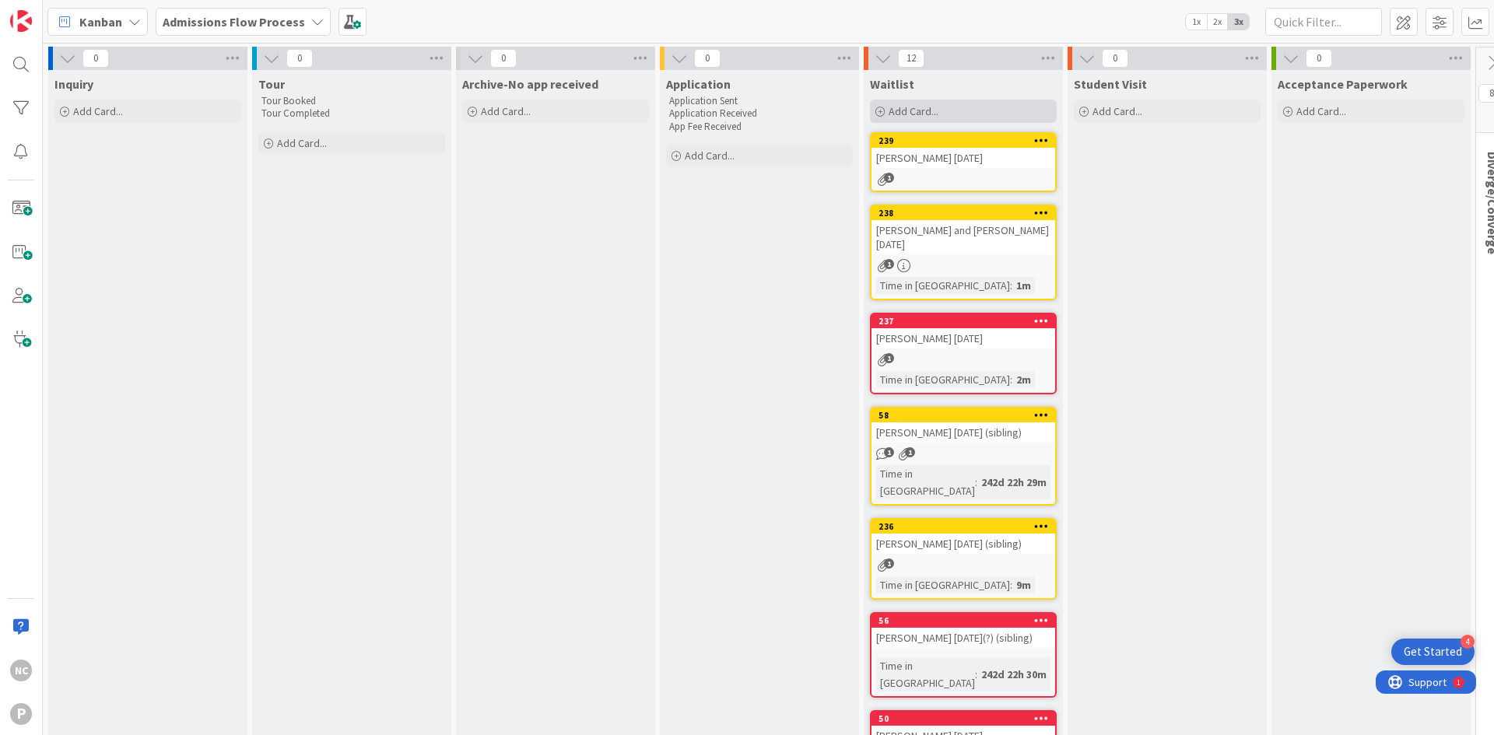
click at [928, 113] on span "Add Card..." at bounding box center [913, 111] width 50 height 14
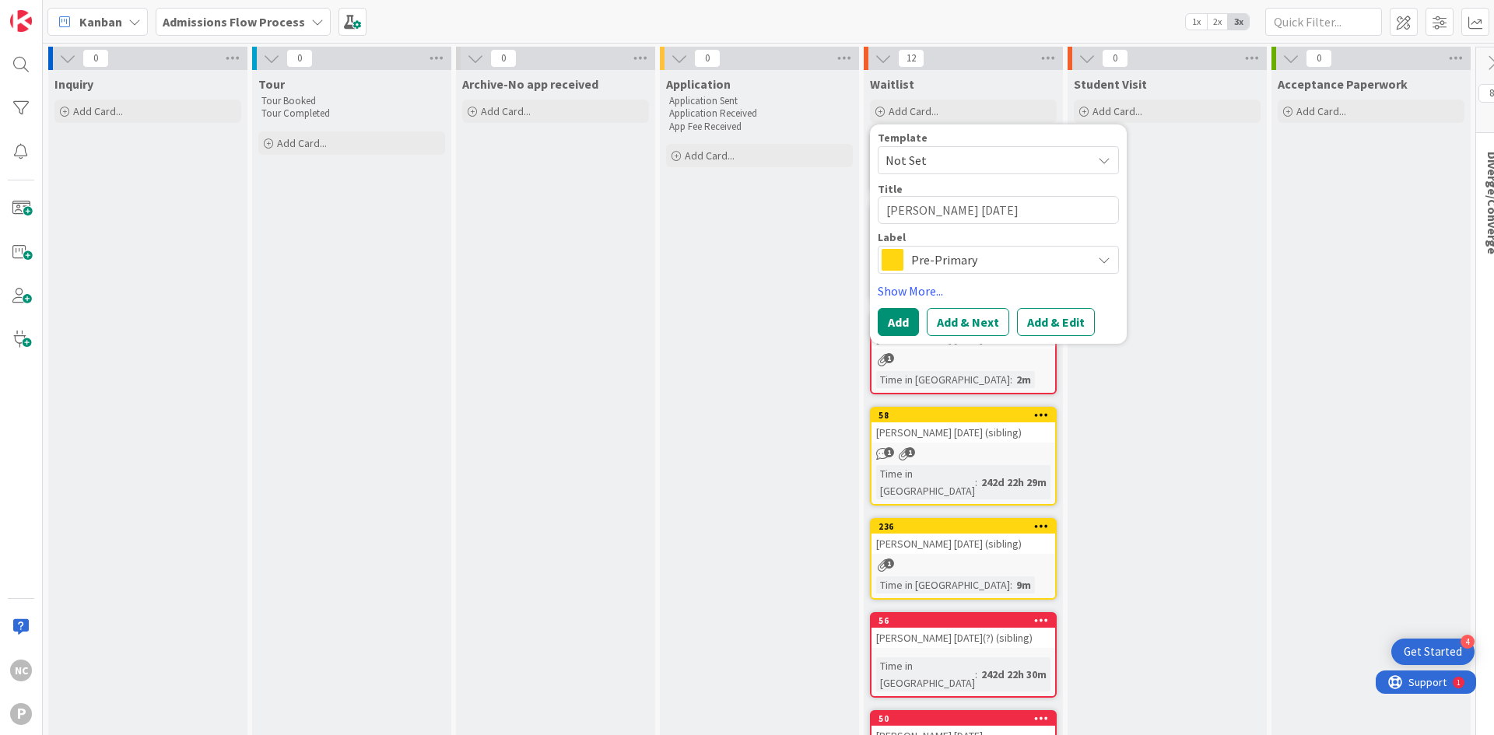
drag, startPoint x: 972, startPoint y: 256, endPoint x: 974, endPoint y: 264, distance: 7.9
click at [972, 256] on span "Pre-Primary" at bounding box center [997, 260] width 173 height 22
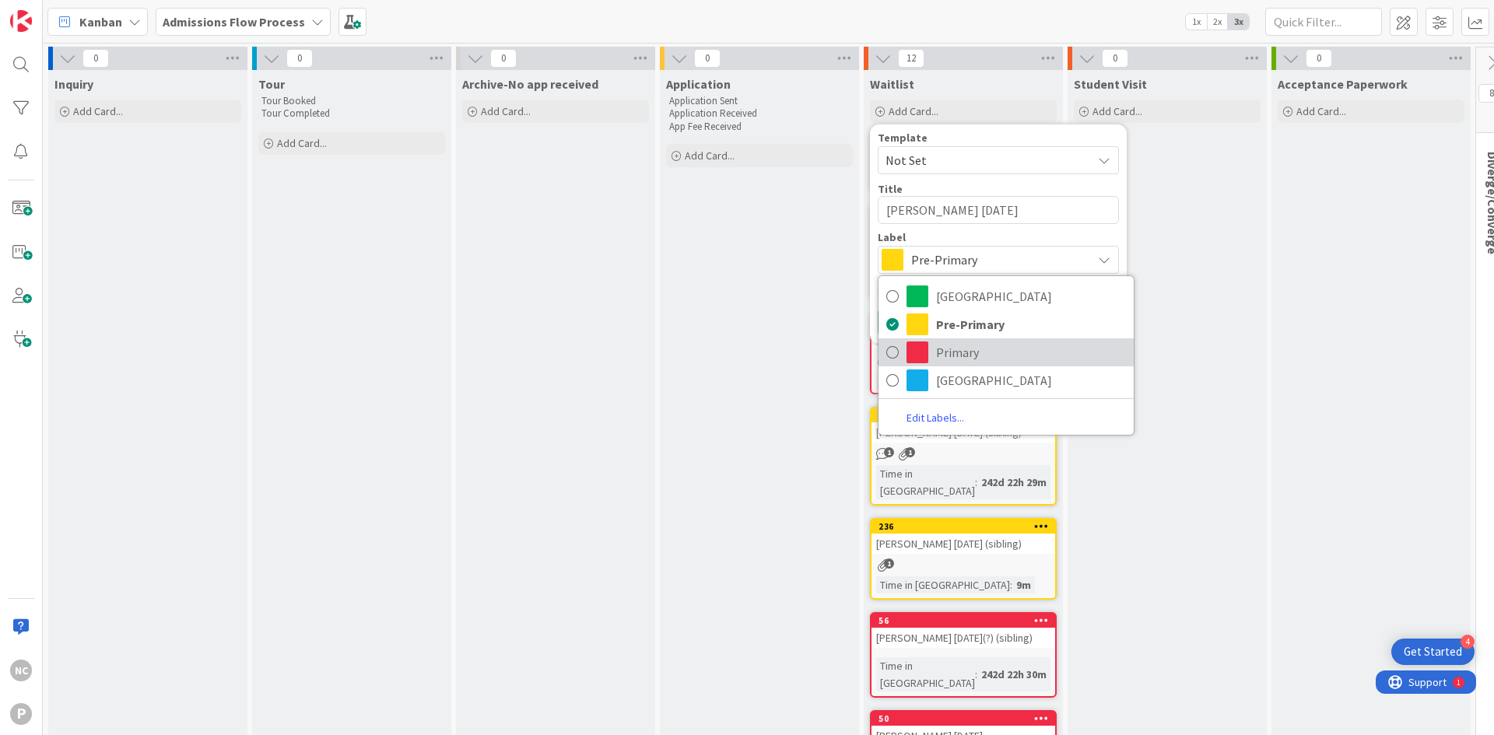
click at [975, 355] on span "Primary" at bounding box center [1031, 352] width 190 height 23
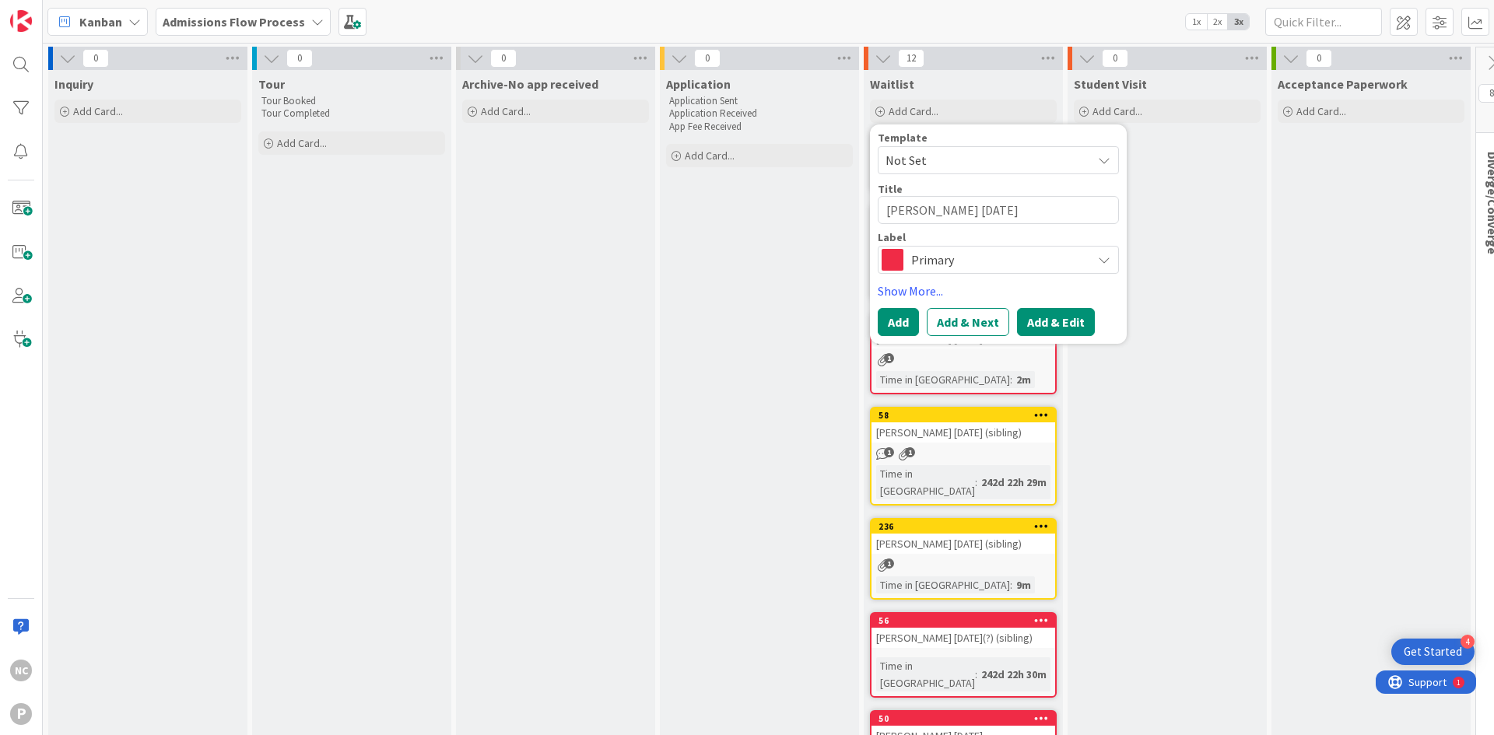
click at [1039, 324] on button "Add & Edit" at bounding box center [1056, 322] width 78 height 28
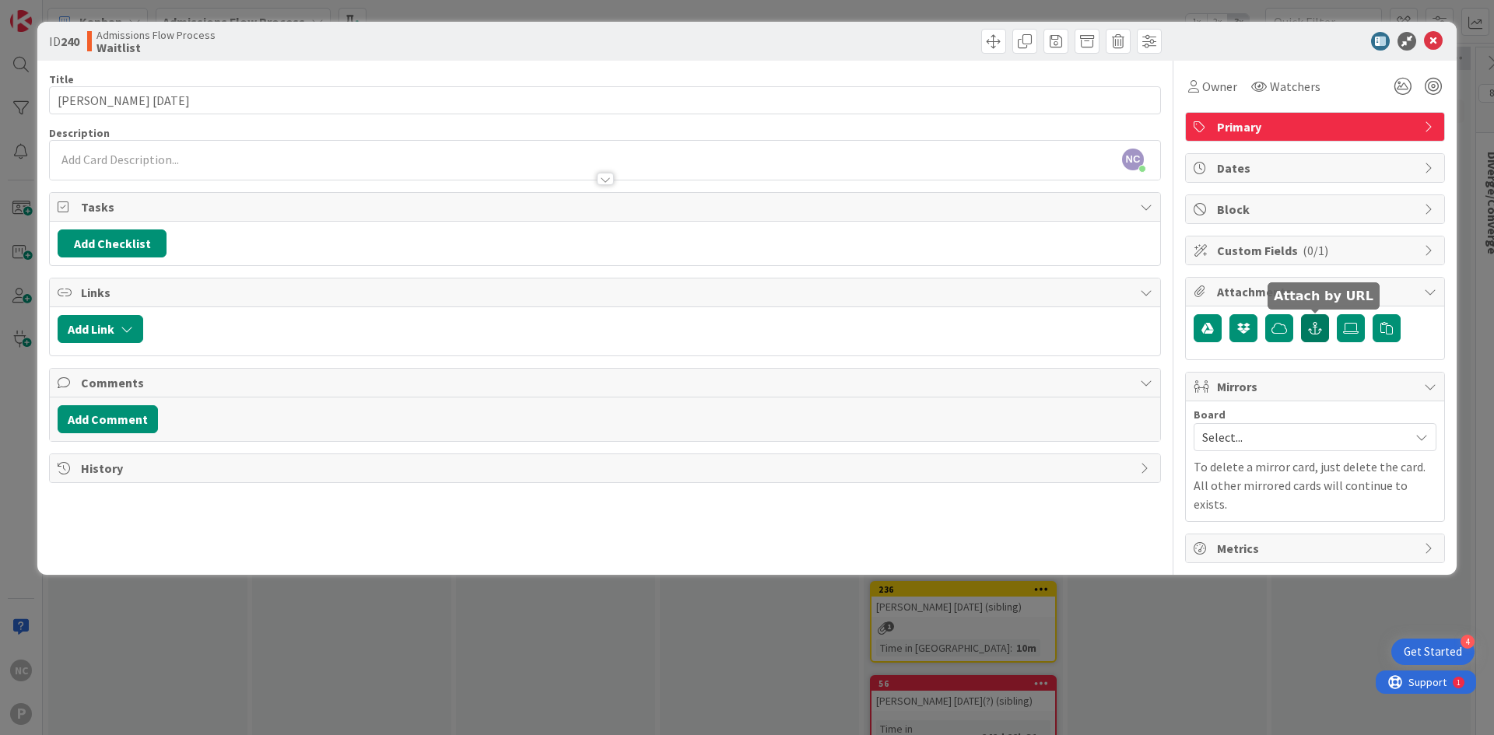
click at [1324, 336] on button "button" at bounding box center [1315, 328] width 28 height 28
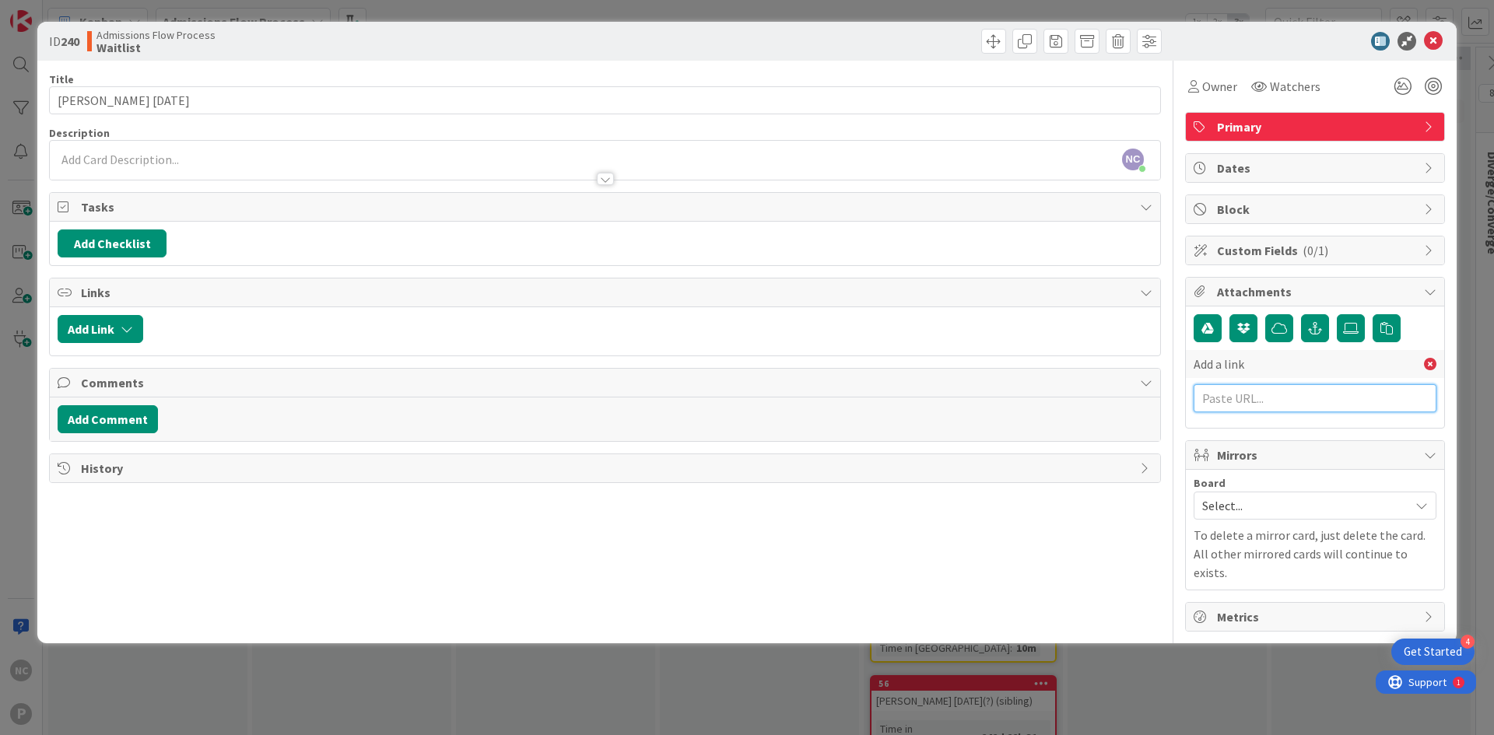
click at [1287, 399] on input "text" at bounding box center [1314, 398] width 243 height 28
paste input "[URL][DOMAIN_NAME]"
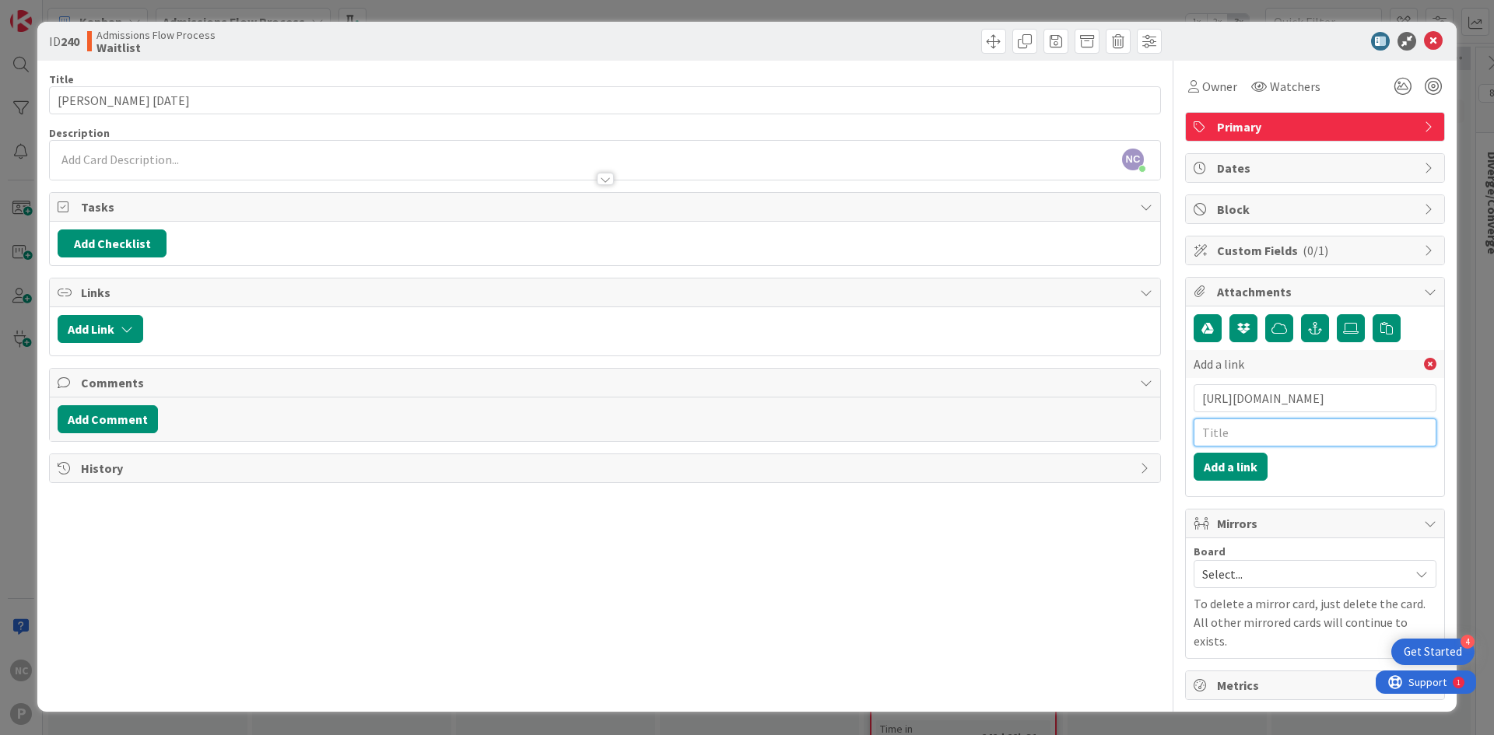
click at [1287, 433] on input "text" at bounding box center [1314, 433] width 243 height 28
click at [1250, 463] on button "Add a link" at bounding box center [1230, 467] width 74 height 28
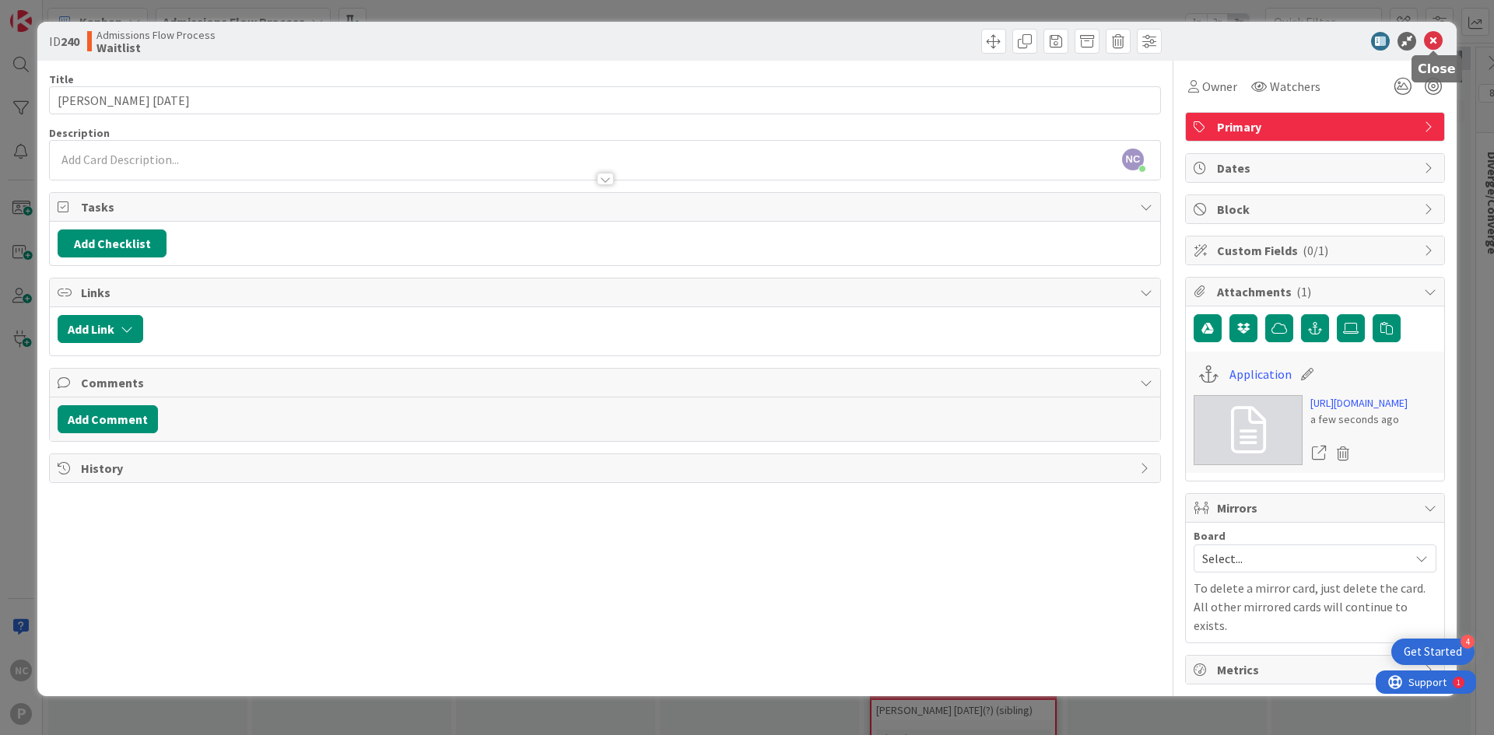
click at [1442, 37] on div at bounding box center [1306, 41] width 275 height 19
click at [1432, 46] on icon at bounding box center [1433, 41] width 19 height 19
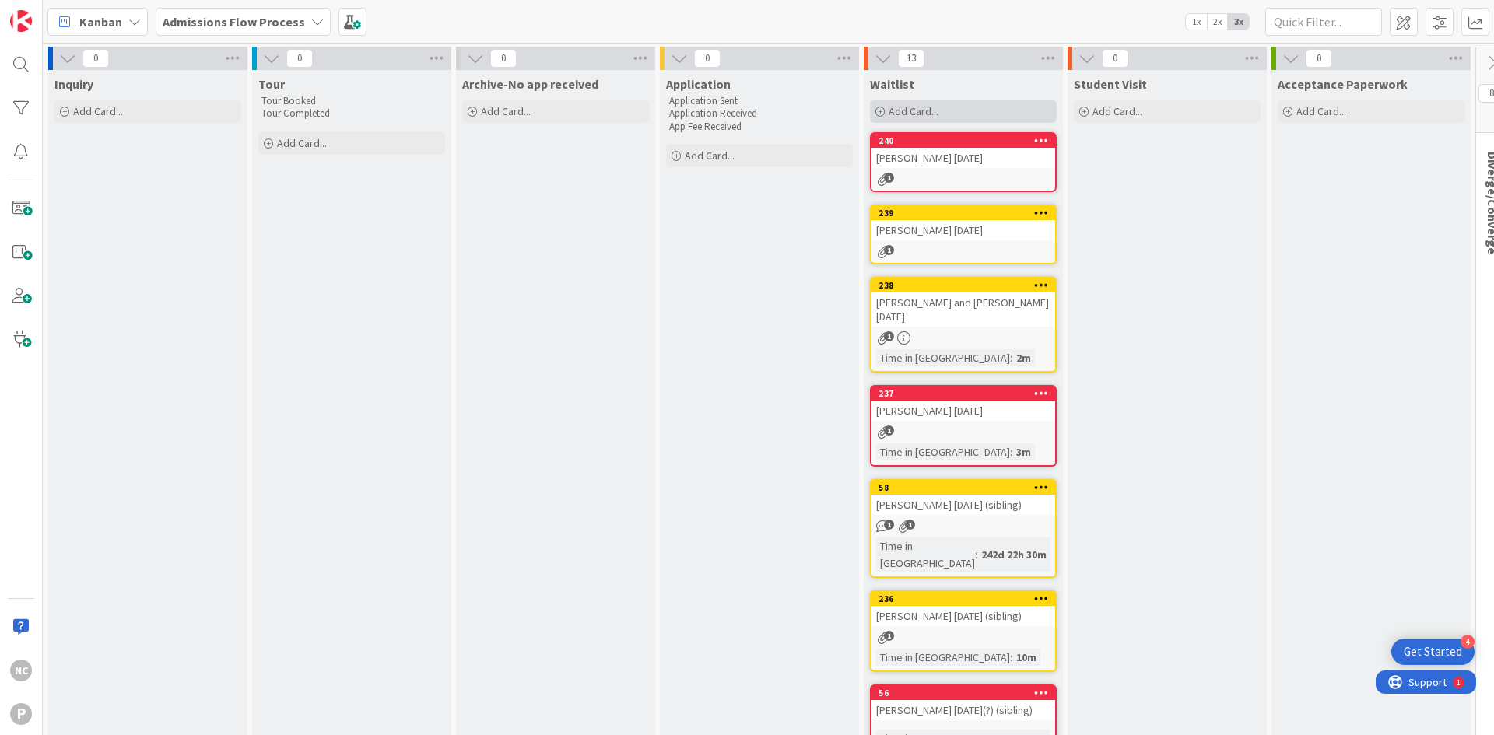
click at [929, 112] on span "Add Card..." at bounding box center [913, 111] width 50 height 14
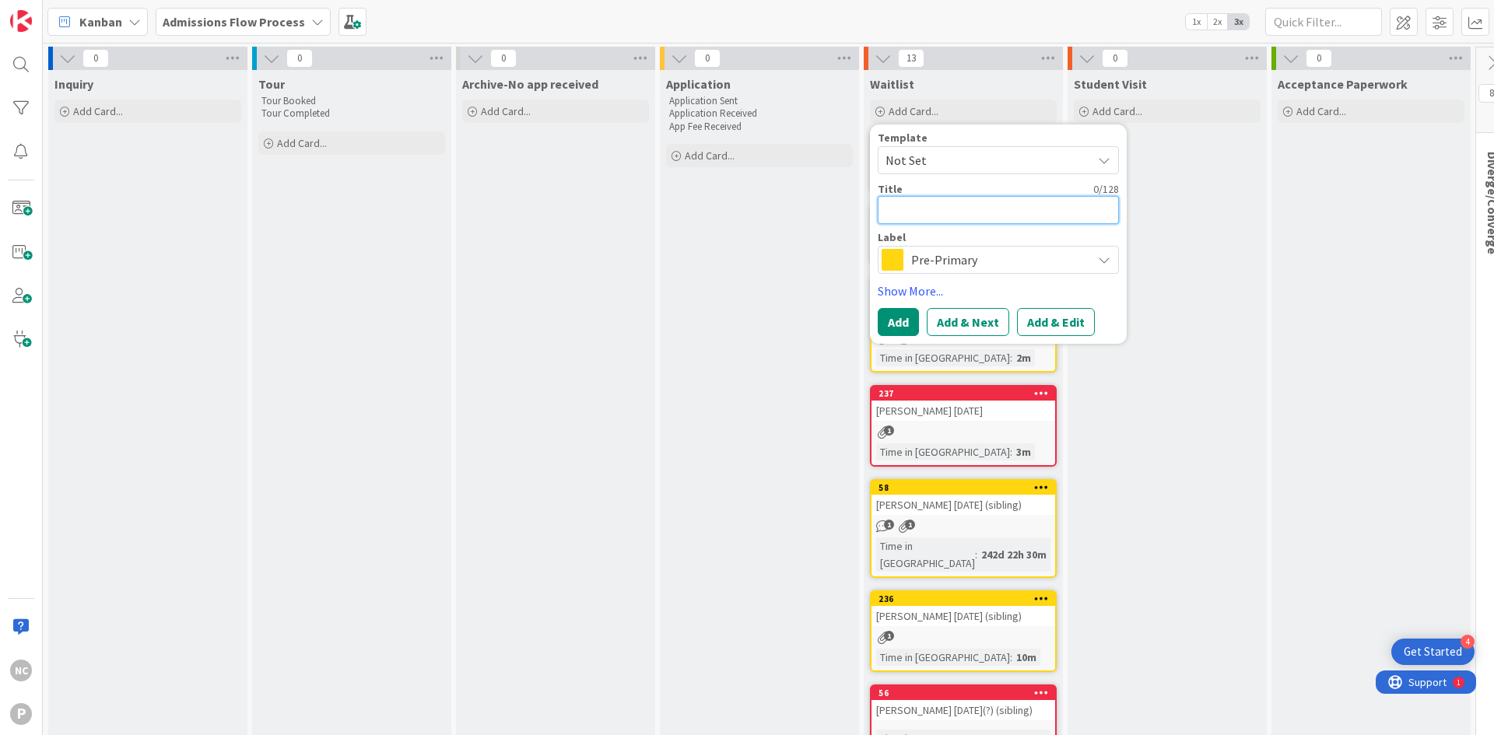
click at [960, 211] on textarea at bounding box center [997, 210] width 241 height 28
click at [1044, 317] on button "Add & Edit" at bounding box center [1056, 322] width 78 height 28
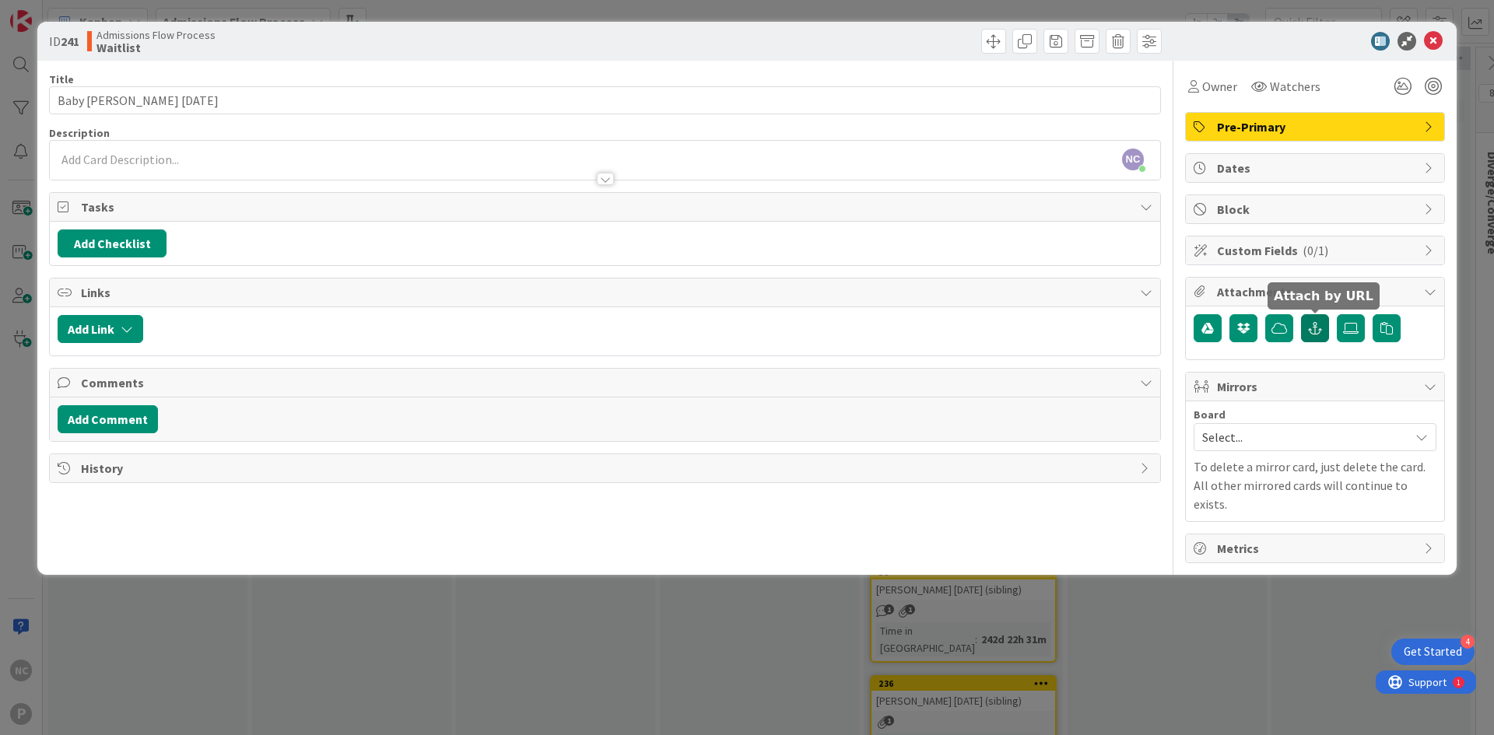
drag, startPoint x: 1317, startPoint y: 330, endPoint x: 1315, endPoint y: 349, distance: 18.8
click at [1317, 330] on icon "button" at bounding box center [1315, 328] width 14 height 12
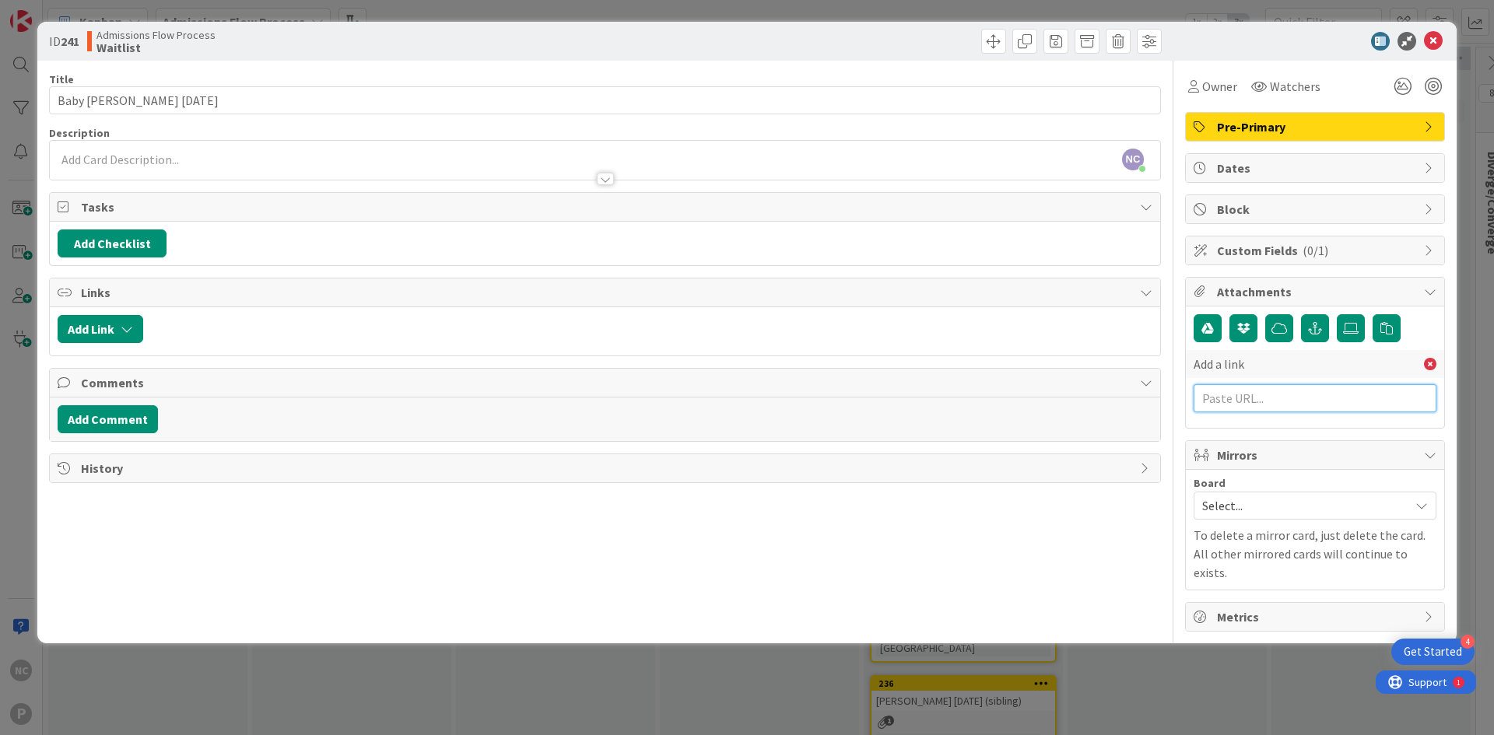
click at [1293, 393] on input "text" at bounding box center [1314, 398] width 243 height 28
paste input "[URL][DOMAIN_NAME]"
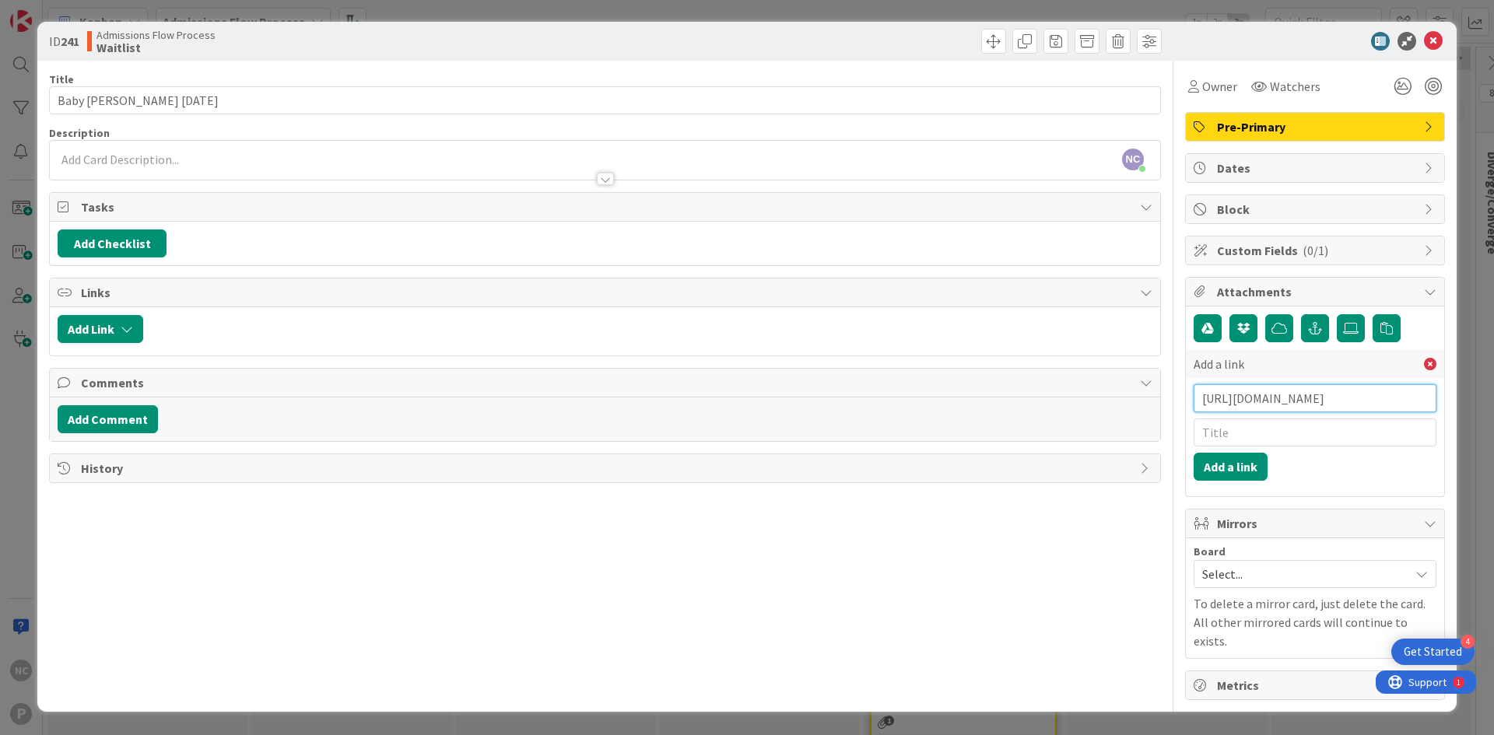
scroll to position [0, 230]
click at [1282, 449] on div "Add a link [URL][DOMAIN_NAME] Add a link" at bounding box center [1314, 415] width 243 height 131
click at [1278, 437] on input "text" at bounding box center [1314, 433] width 243 height 28
click at [1235, 463] on button "Add a link" at bounding box center [1230, 467] width 74 height 28
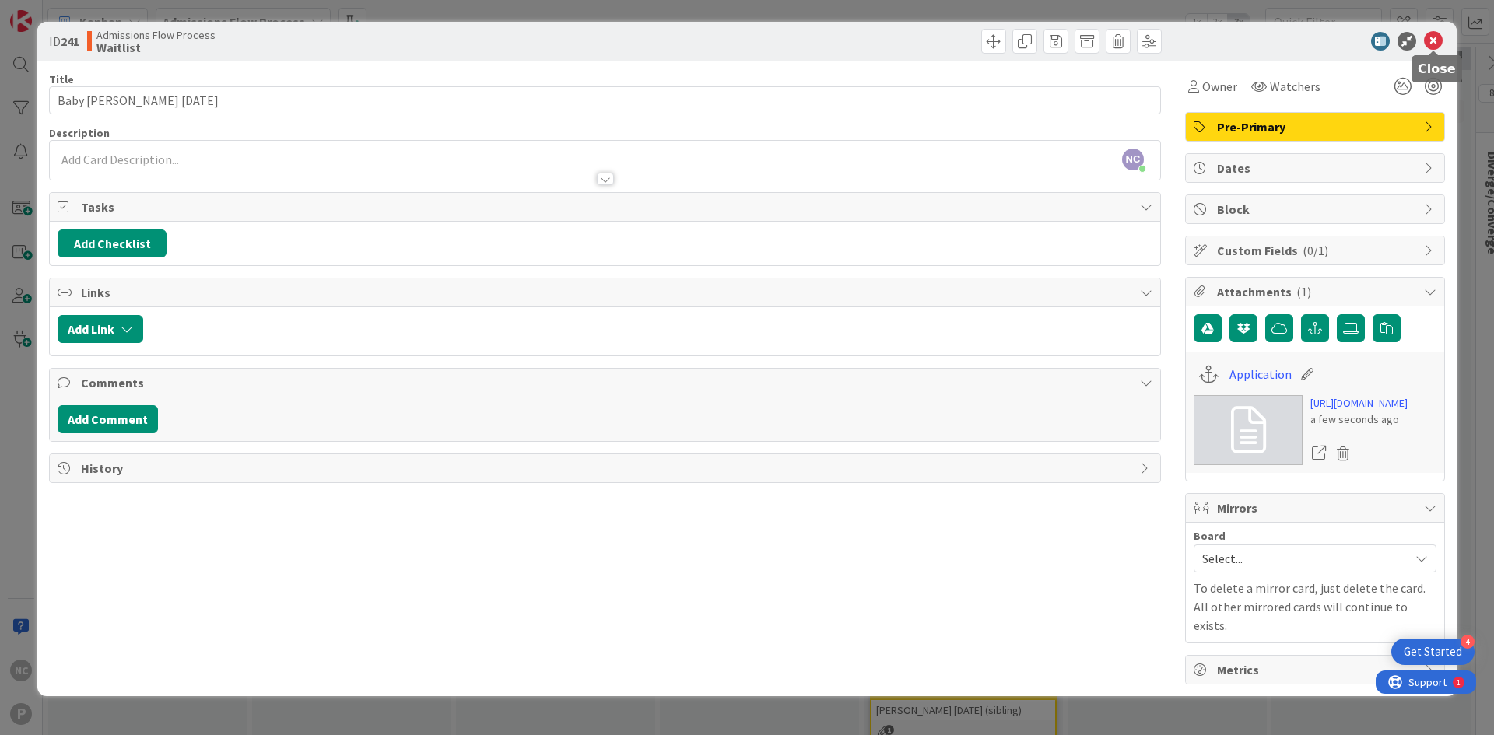
drag, startPoint x: 1433, startPoint y: 40, endPoint x: 1445, endPoint y: 91, distance: 52.1
click at [1433, 40] on icon at bounding box center [1433, 41] width 19 height 19
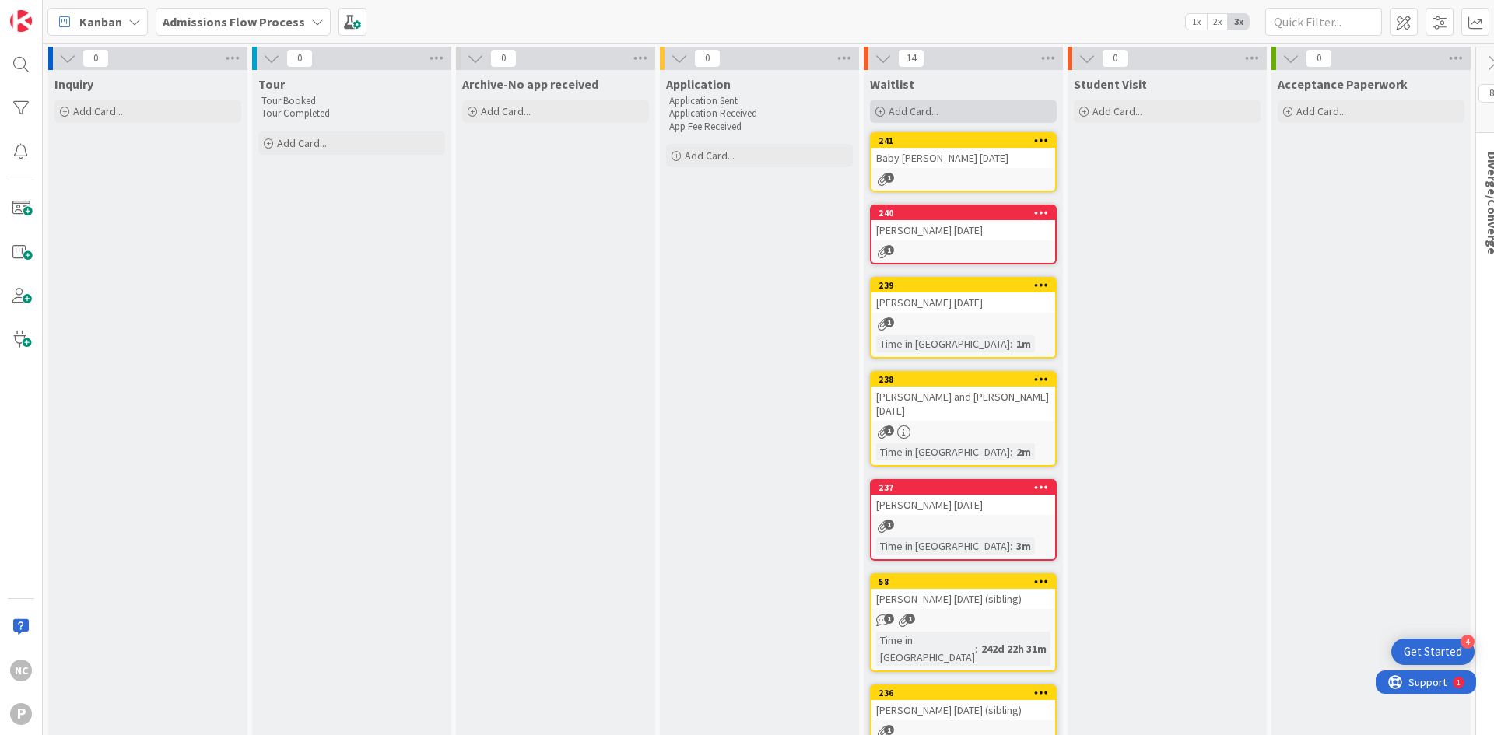
click at [911, 107] on span "Add Card..." at bounding box center [913, 111] width 50 height 14
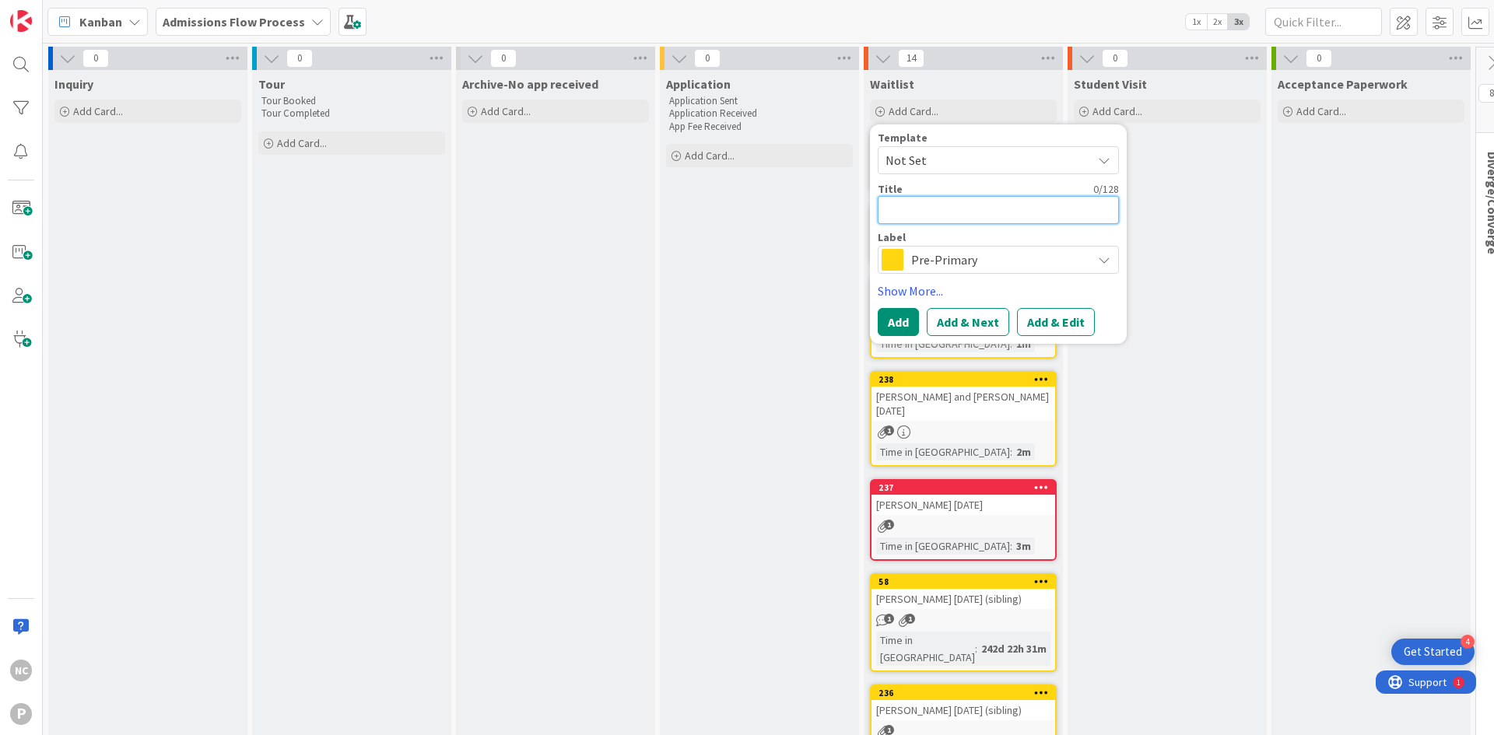
click at [939, 219] on textarea at bounding box center [997, 210] width 241 height 28
click at [954, 272] on div "Pre-Primary" at bounding box center [997, 260] width 241 height 28
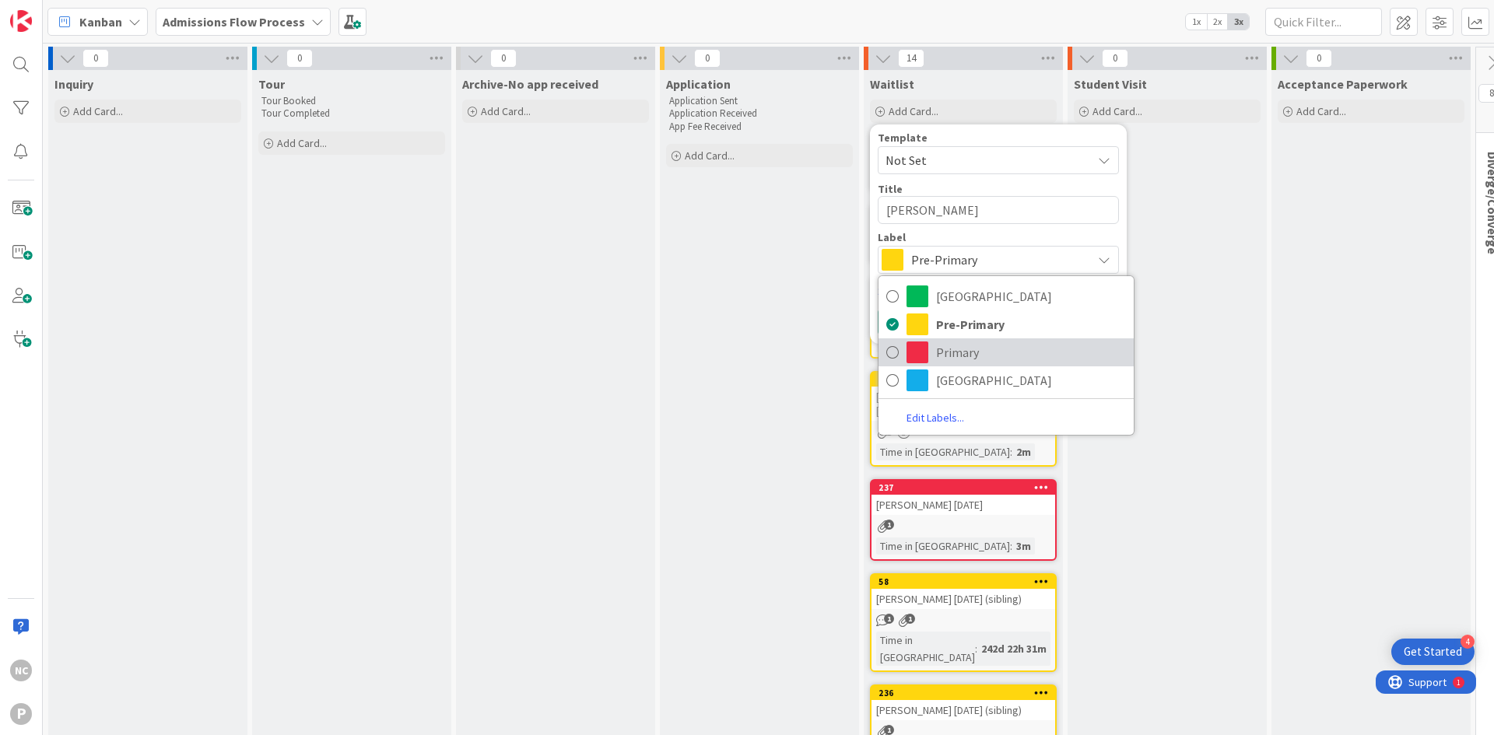
click at [962, 353] on span "Primary" at bounding box center [1031, 352] width 190 height 23
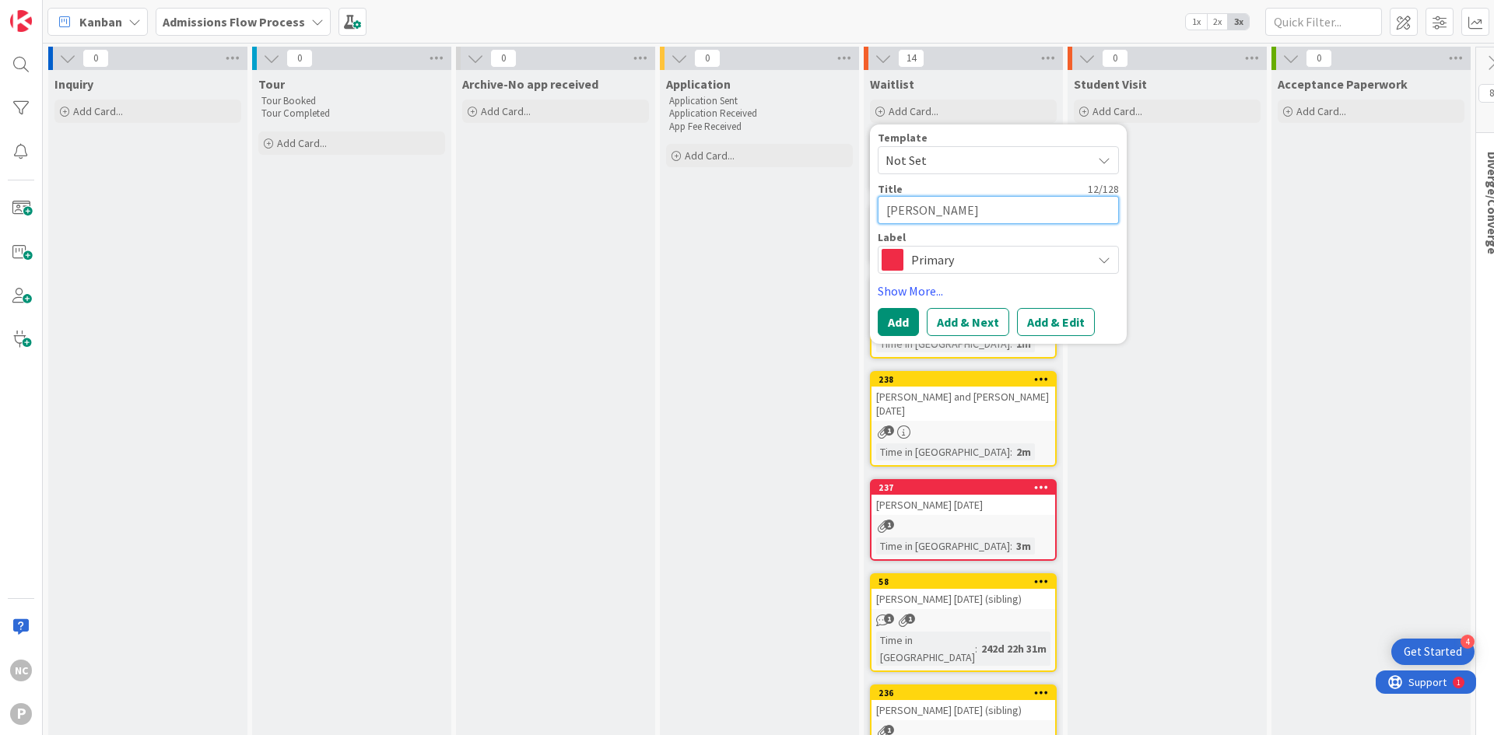
click at [986, 212] on textarea "[PERSON_NAME]" at bounding box center [997, 210] width 241 height 28
click at [1038, 324] on button "Add & Edit" at bounding box center [1056, 322] width 78 height 28
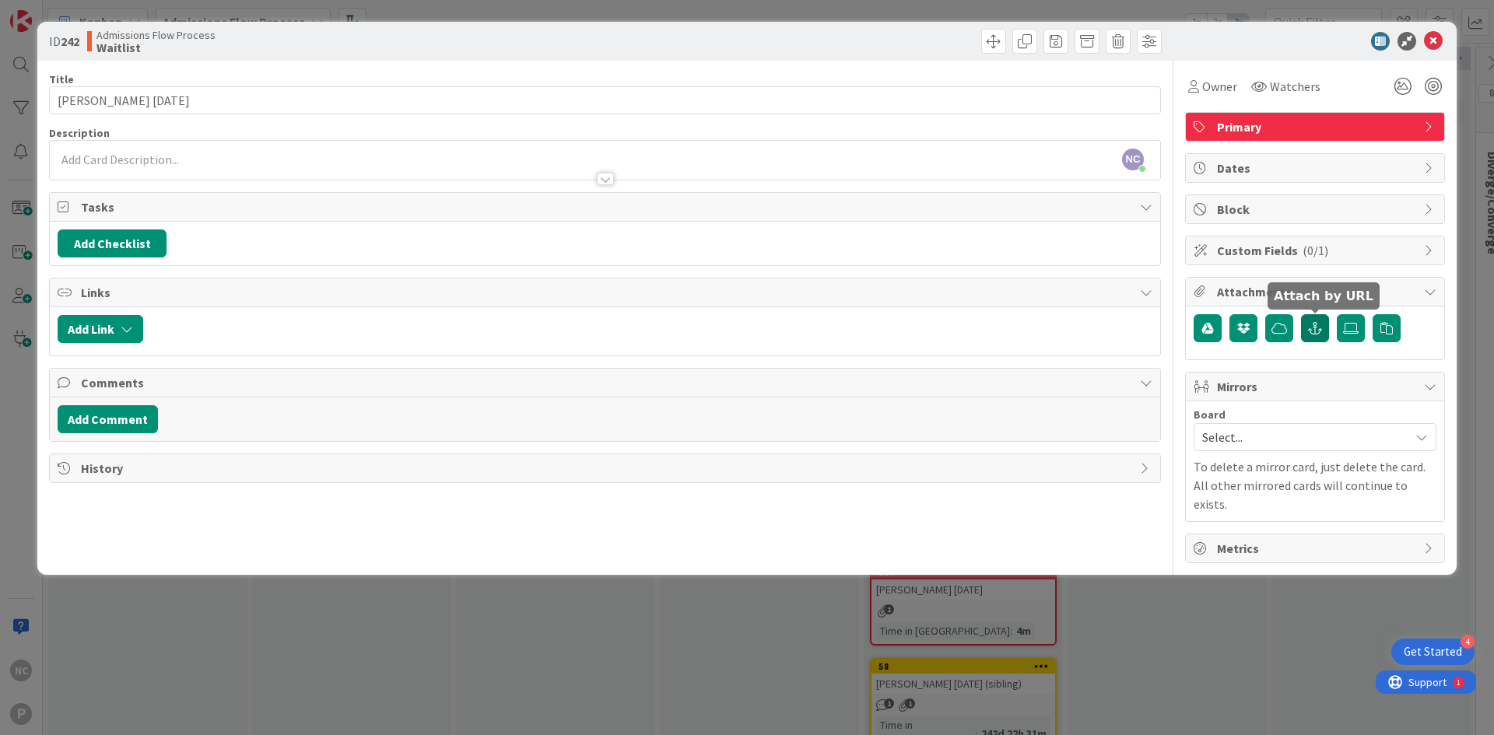
drag, startPoint x: 1318, startPoint y: 331, endPoint x: 1314, endPoint y: 343, distance: 13.0
click at [1318, 331] on icon "button" at bounding box center [1315, 328] width 14 height 12
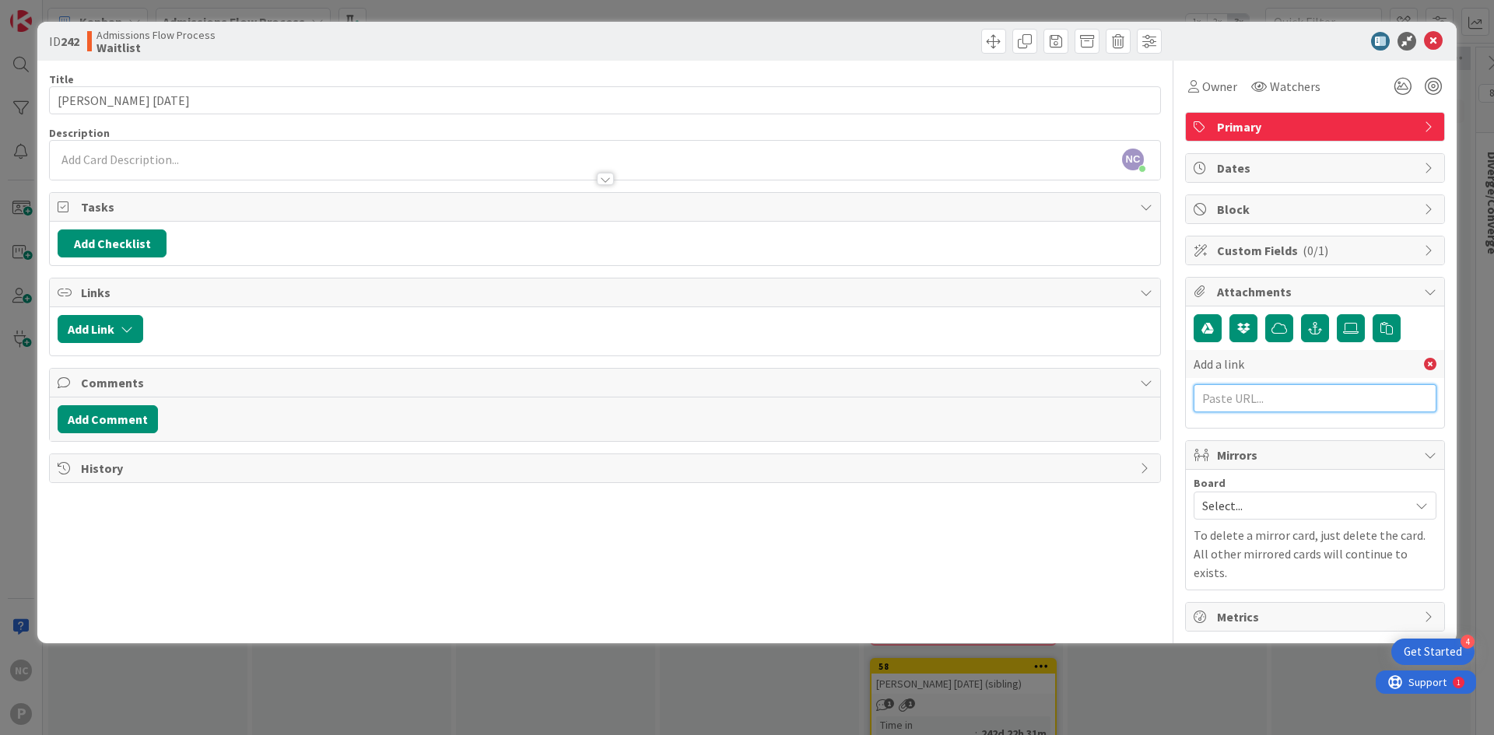
click at [1271, 401] on input "text" at bounding box center [1314, 398] width 243 height 28
paste input "[URL][DOMAIN_NAME]"
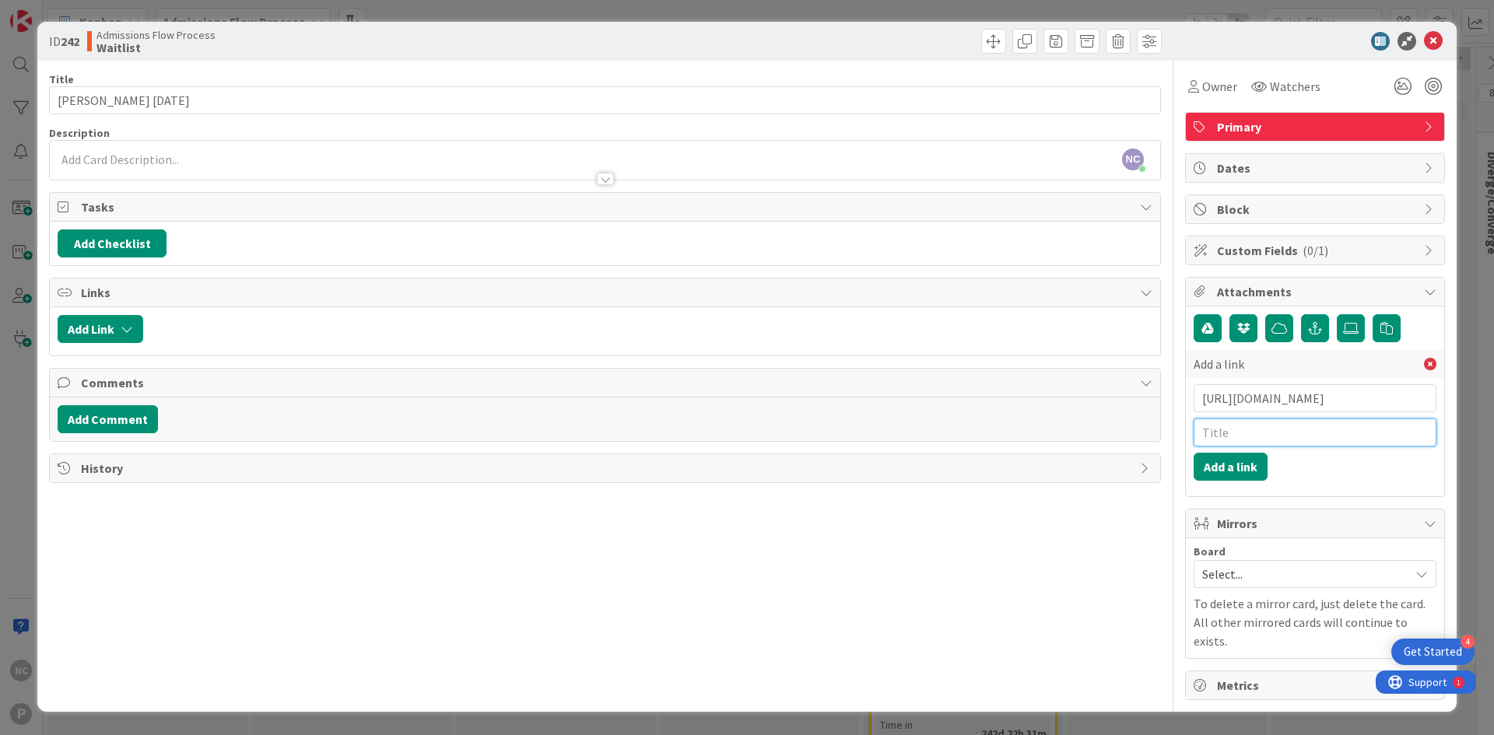
click at [1225, 428] on input "text" at bounding box center [1314, 433] width 243 height 28
click at [1229, 462] on button "Add a link" at bounding box center [1230, 467] width 74 height 28
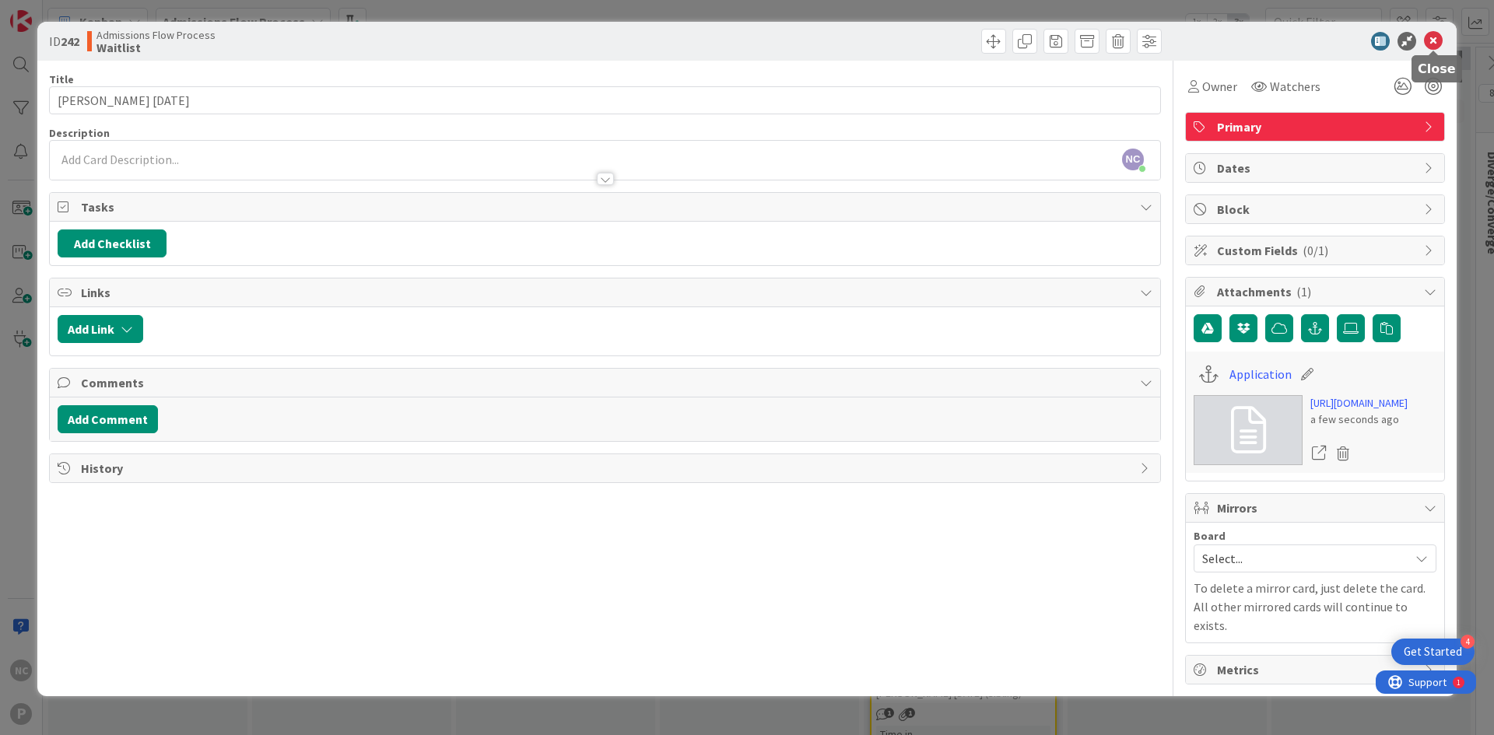
click at [1437, 39] on icon at bounding box center [1433, 41] width 19 height 19
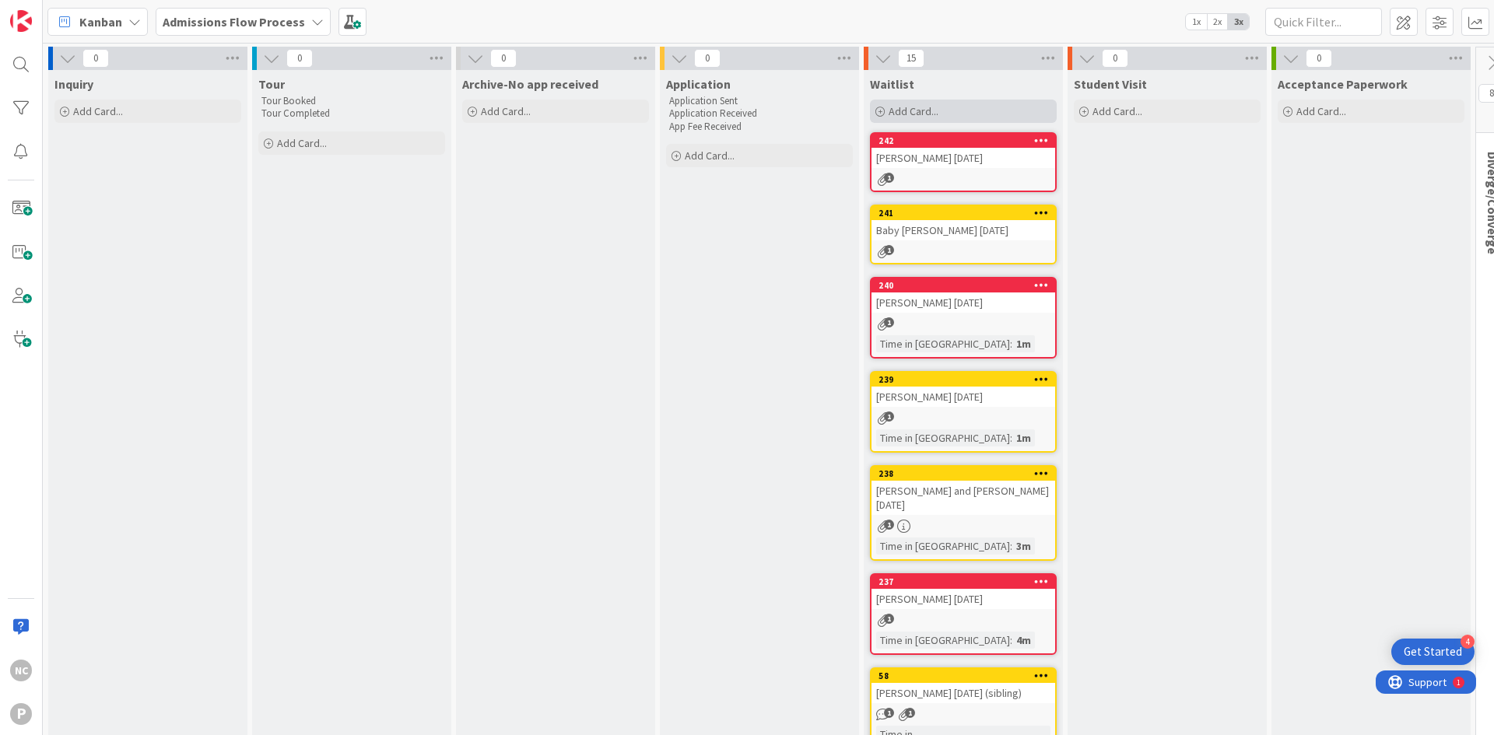
click at [929, 103] on div "Add Card..." at bounding box center [963, 111] width 187 height 23
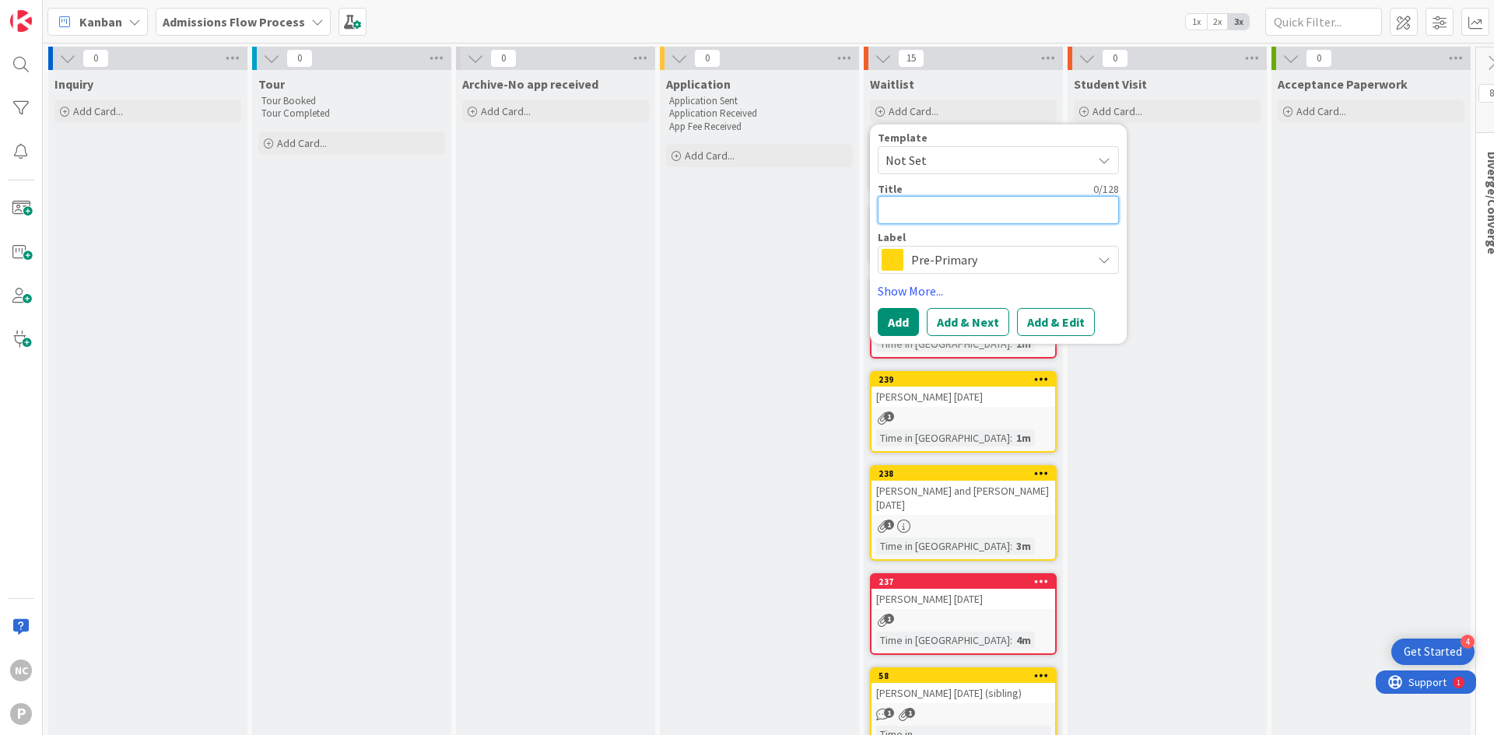
click at [963, 205] on textarea at bounding box center [997, 210] width 241 height 28
click at [1058, 318] on button "Add & Edit" at bounding box center [1056, 322] width 78 height 28
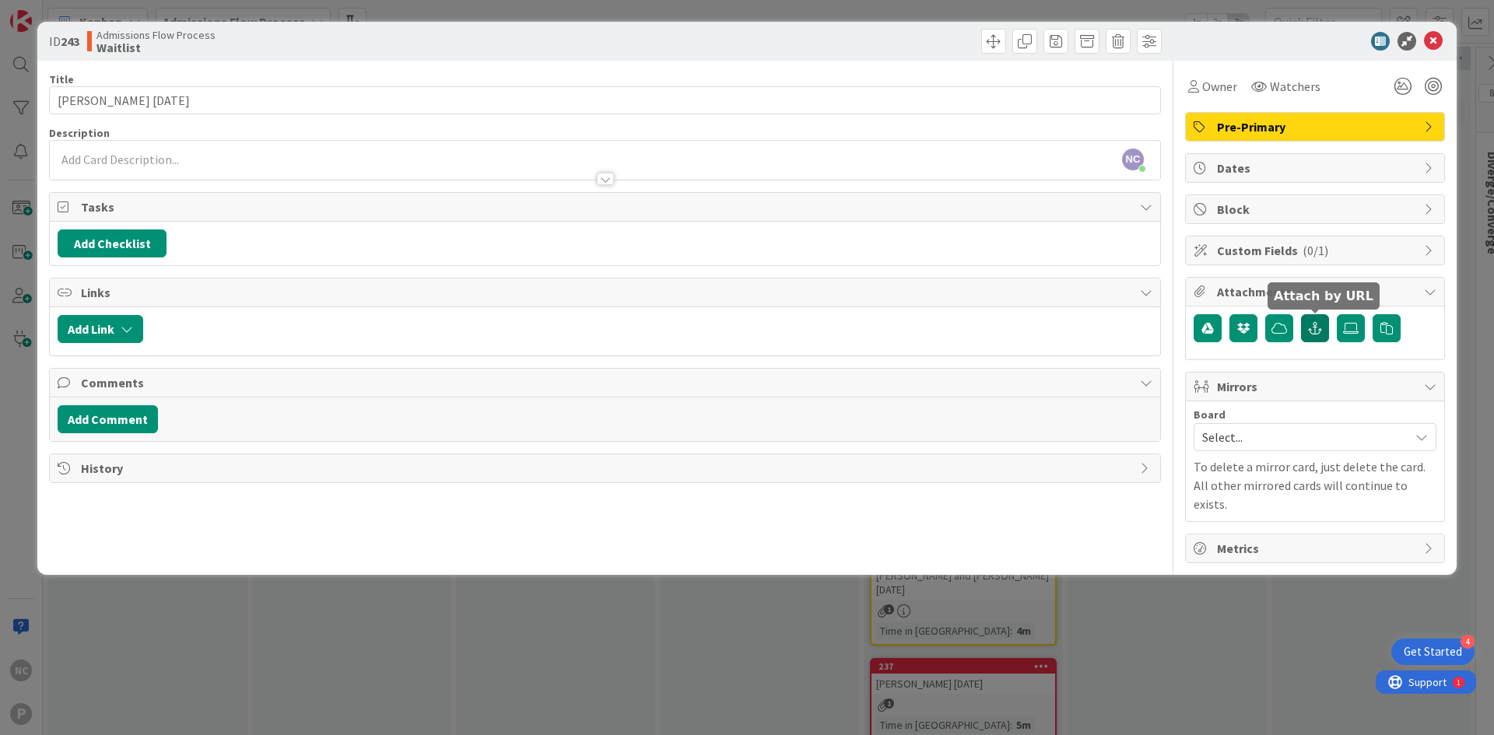
click at [1307, 332] on button "button" at bounding box center [1315, 328] width 28 height 28
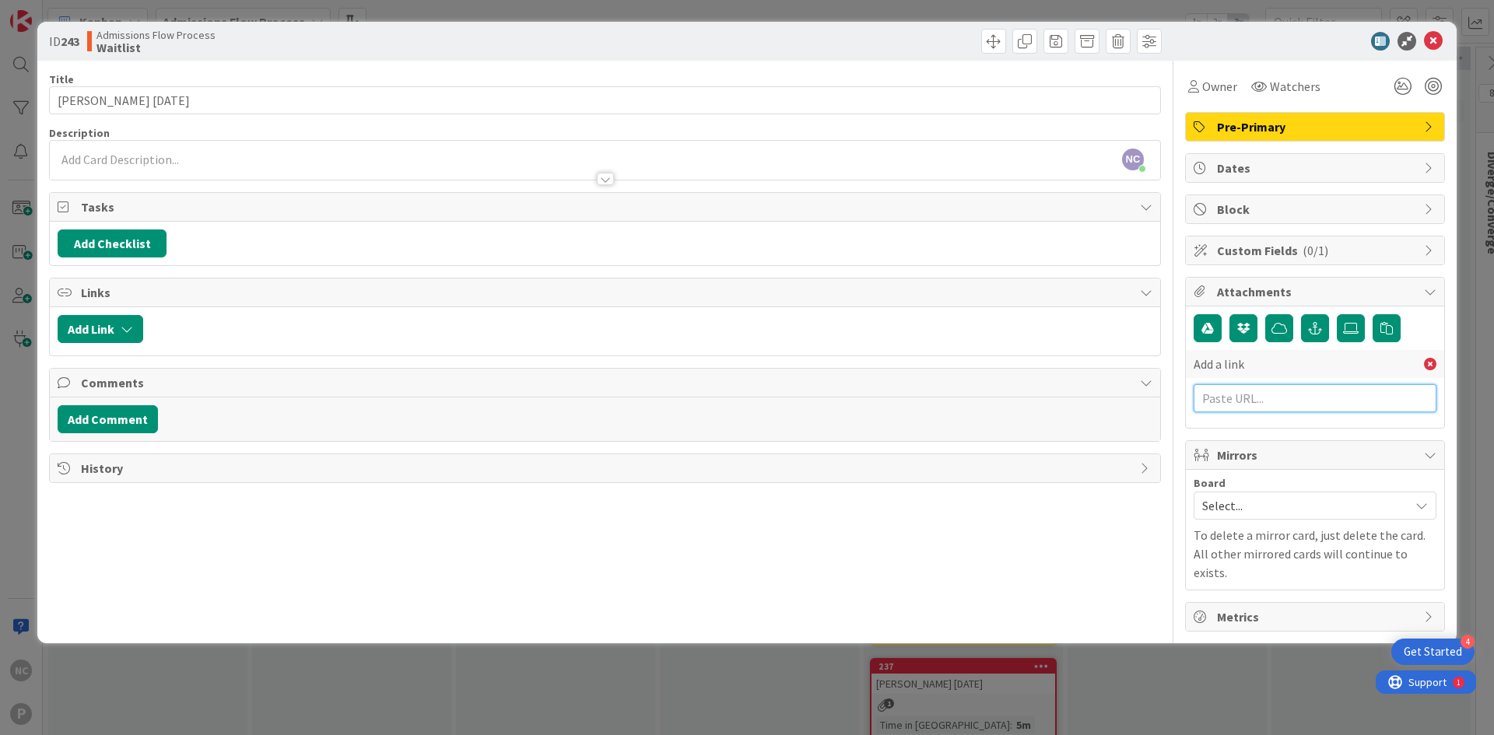
click at [1299, 402] on input "text" at bounding box center [1314, 398] width 243 height 28
paste input "[URL][DOMAIN_NAME]"
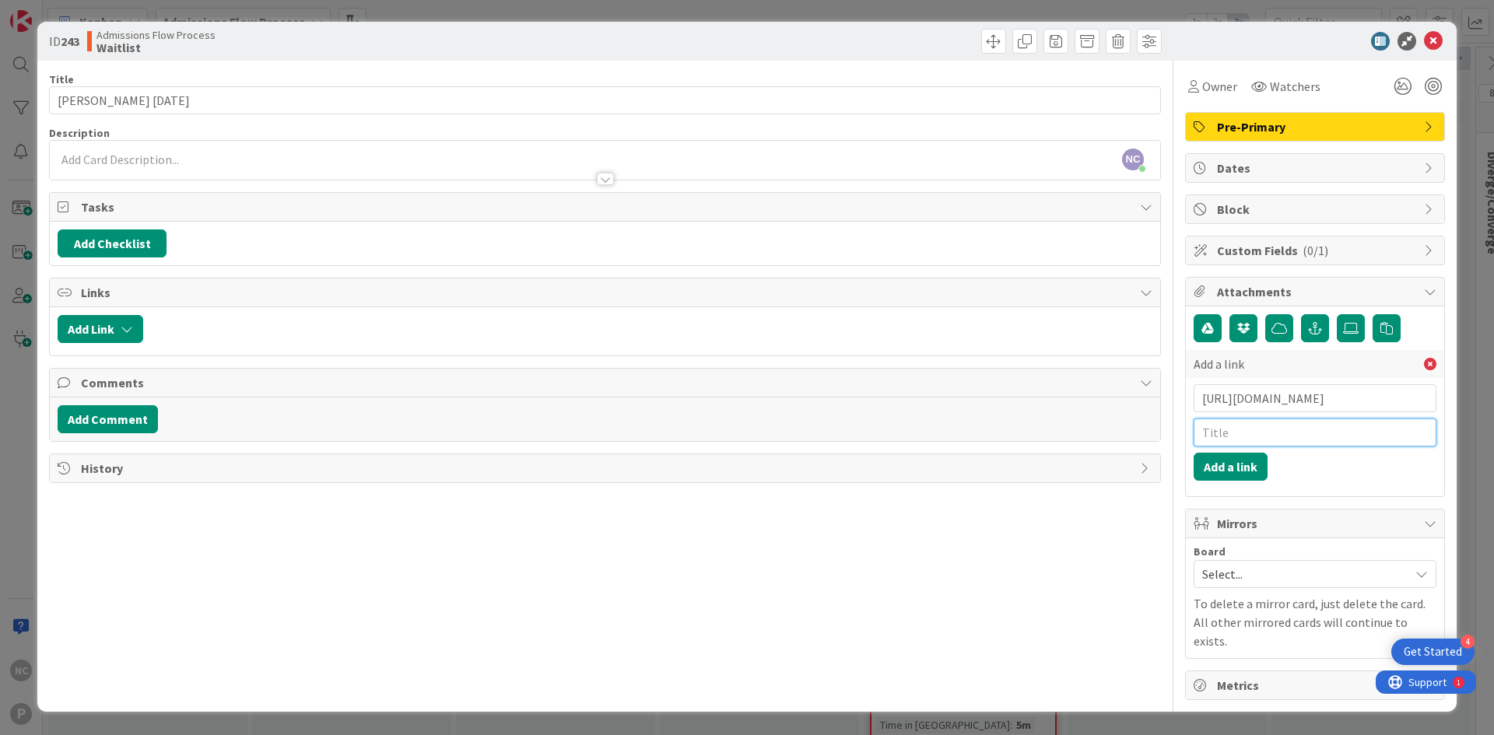
click at [1278, 445] on input "text" at bounding box center [1314, 433] width 243 height 28
click at [1220, 474] on button "Add a link" at bounding box center [1230, 467] width 74 height 28
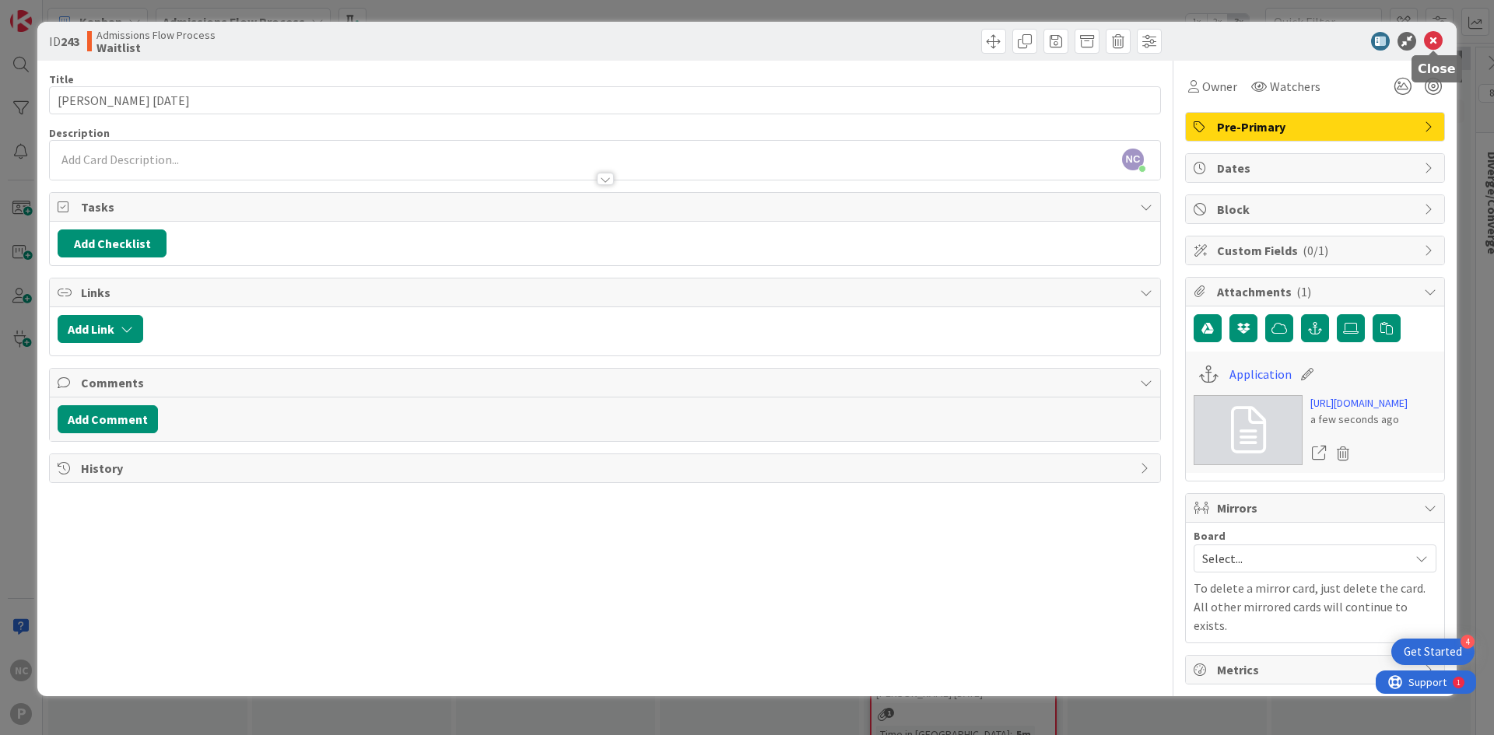
click at [1438, 36] on icon at bounding box center [1433, 41] width 19 height 19
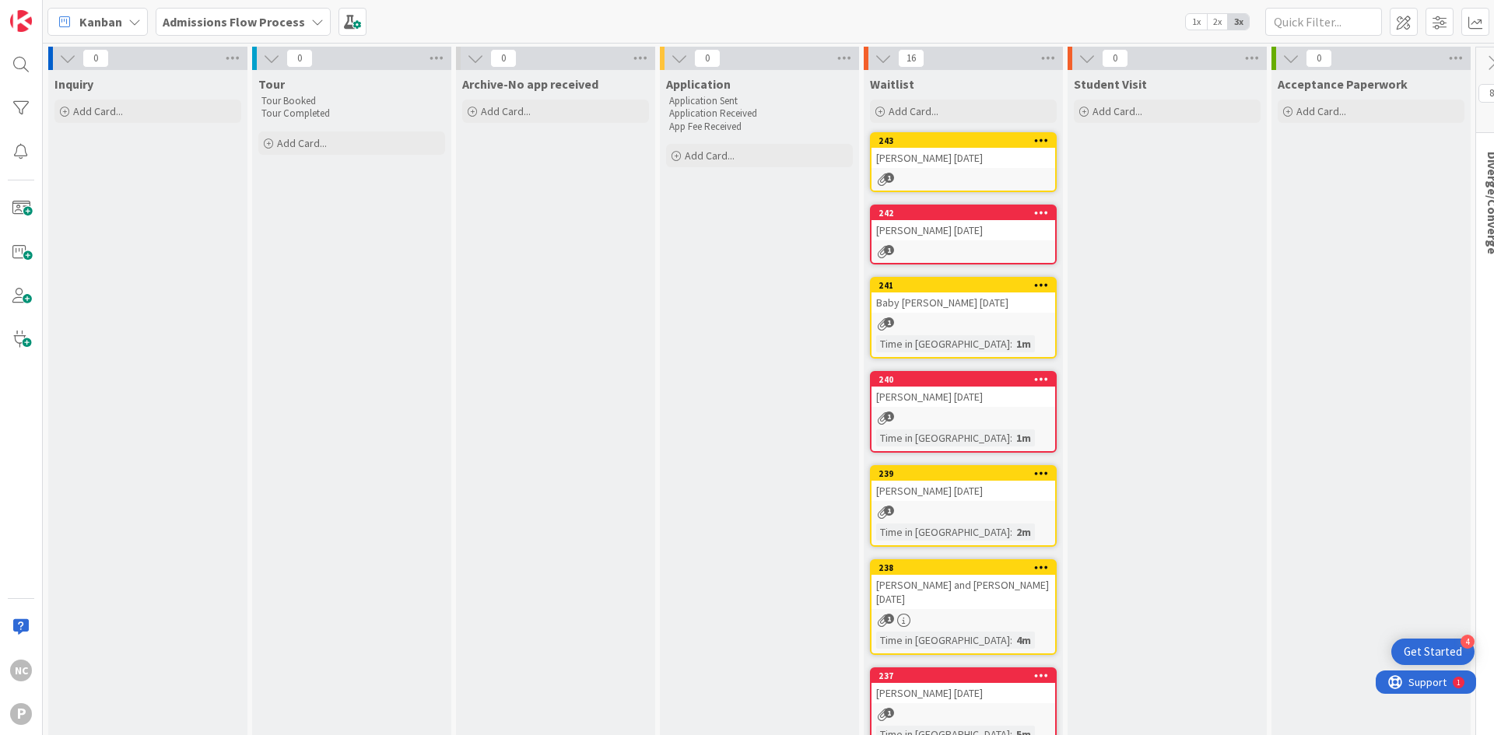
click at [945, 85] on div "Waitlist" at bounding box center [963, 84] width 187 height 16
click at [1048, 64] on icon at bounding box center [1048, 58] width 20 height 23
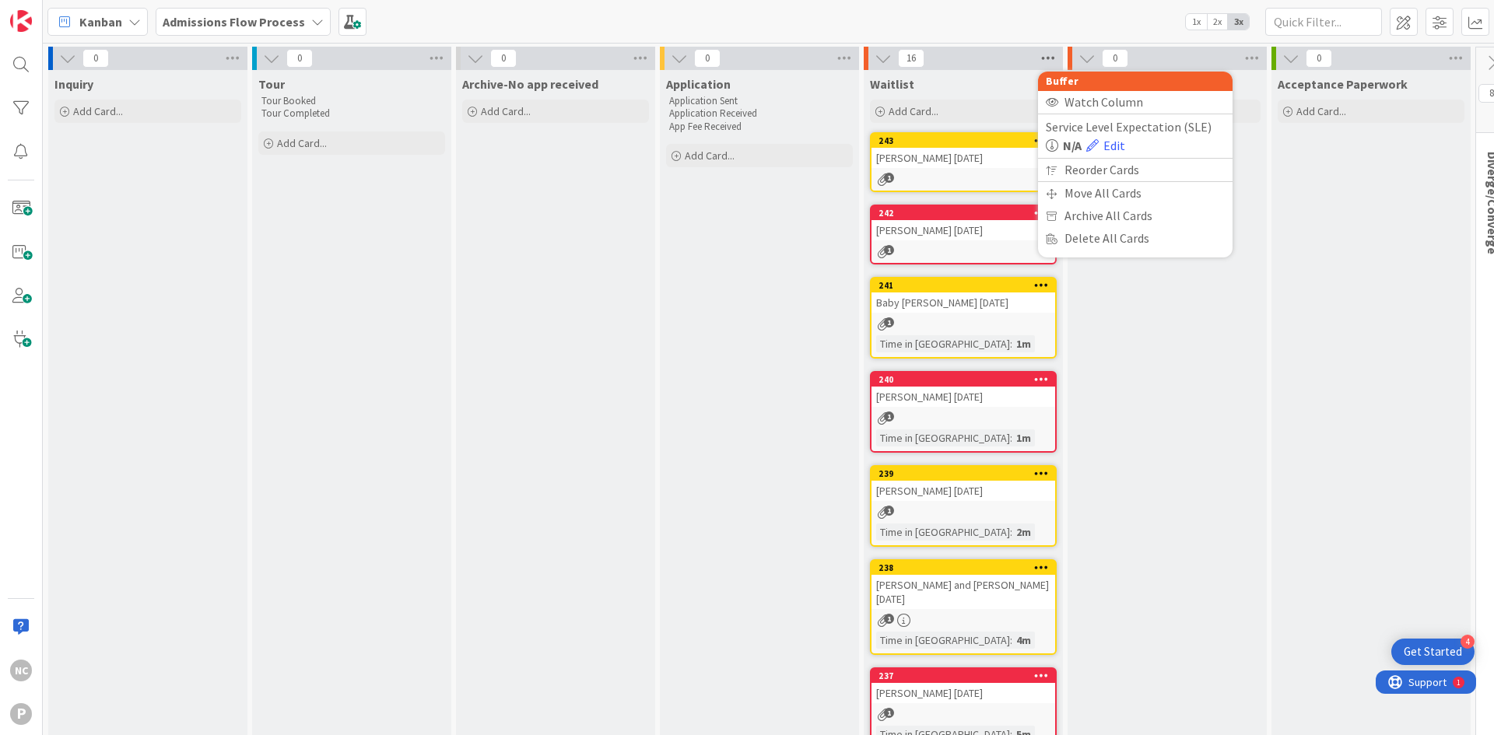
click at [1046, 59] on icon at bounding box center [1048, 58] width 20 height 23
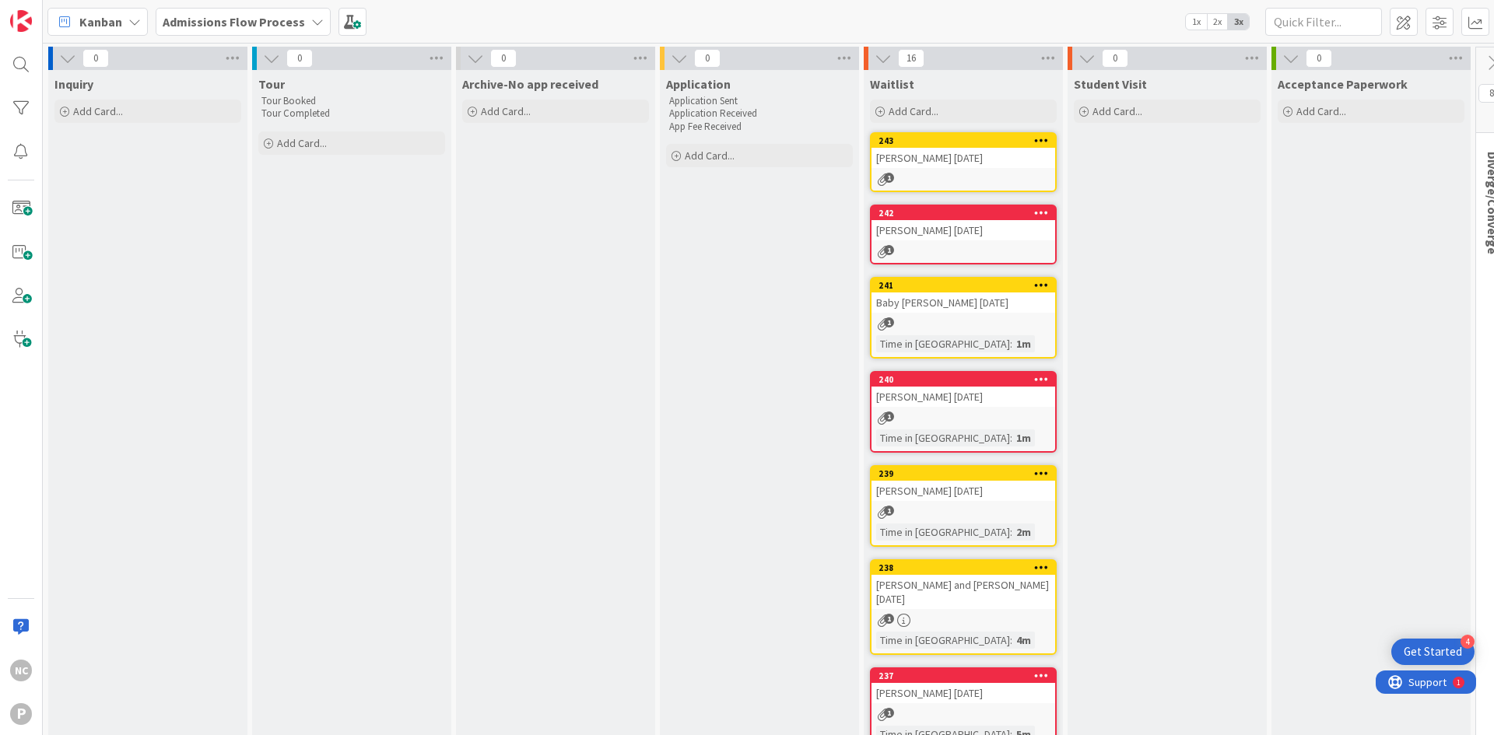
click at [881, 81] on span "Waitlist" at bounding box center [892, 84] width 44 height 16
click at [874, 80] on span "Waitlist" at bounding box center [892, 84] width 44 height 16
click at [1039, 61] on icon at bounding box center [1048, 58] width 20 height 23
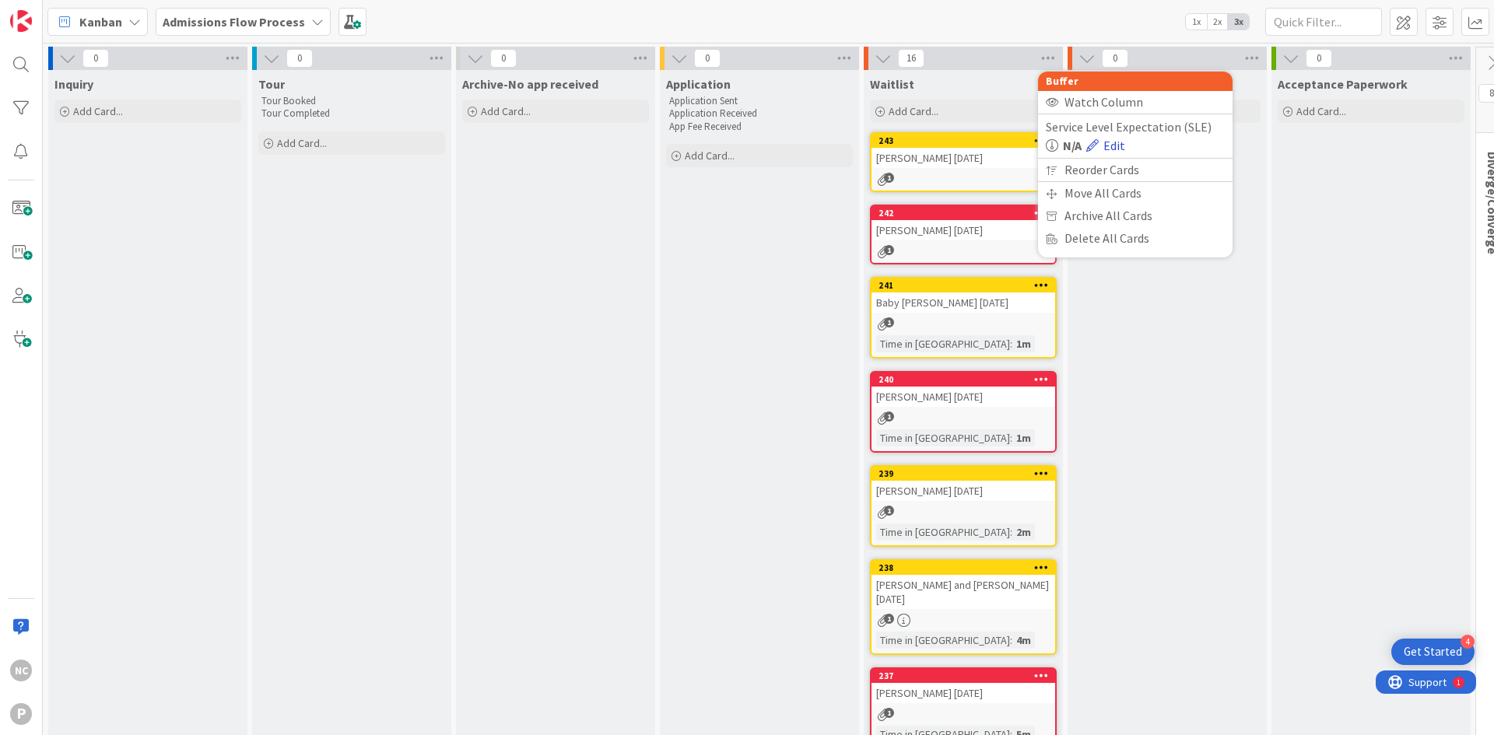
click at [1109, 142] on link "Edit" at bounding box center [1105, 145] width 39 height 19
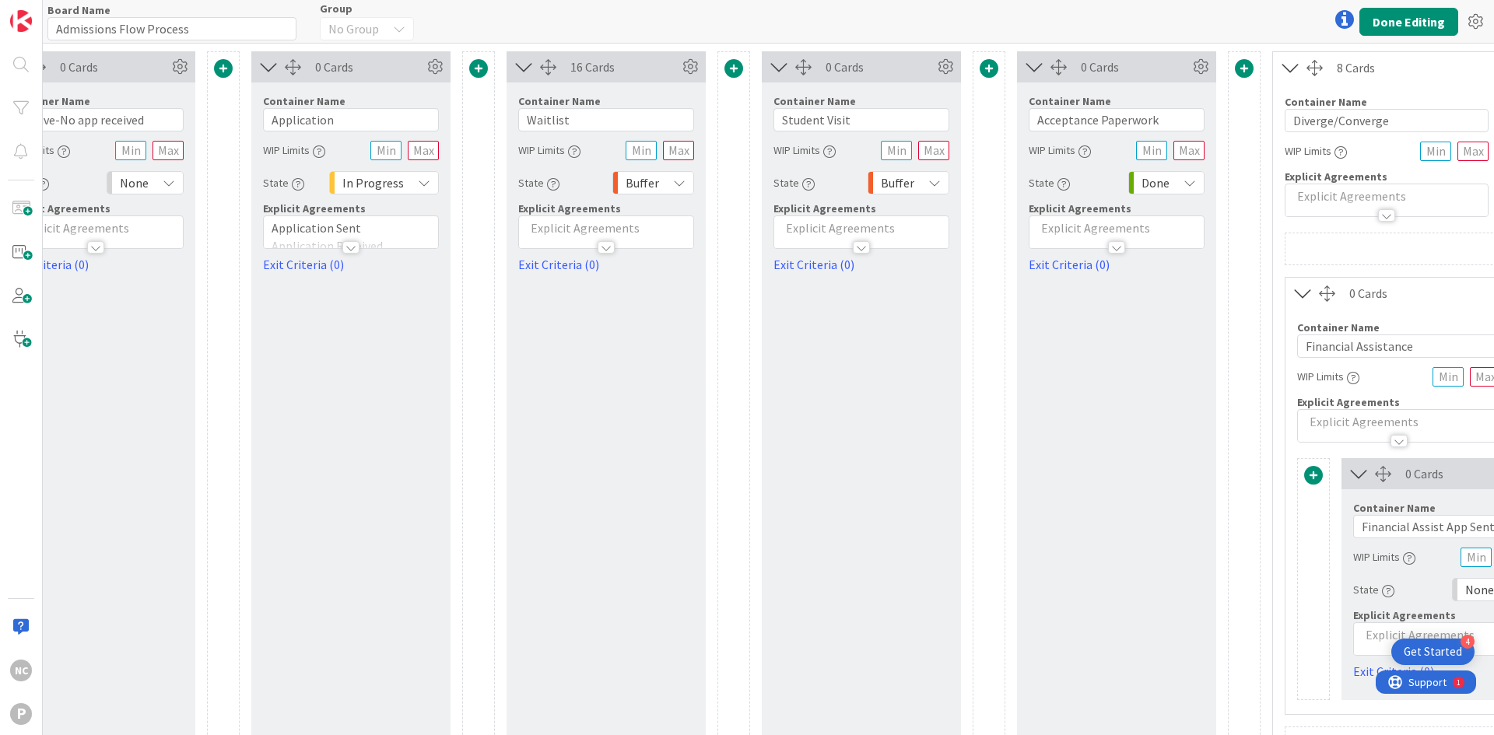
scroll to position [0, 611]
click at [520, 119] on input "Waitlist" at bounding box center [605, 119] width 176 height 23
click at [475, 70] on span at bounding box center [477, 68] width 19 height 19
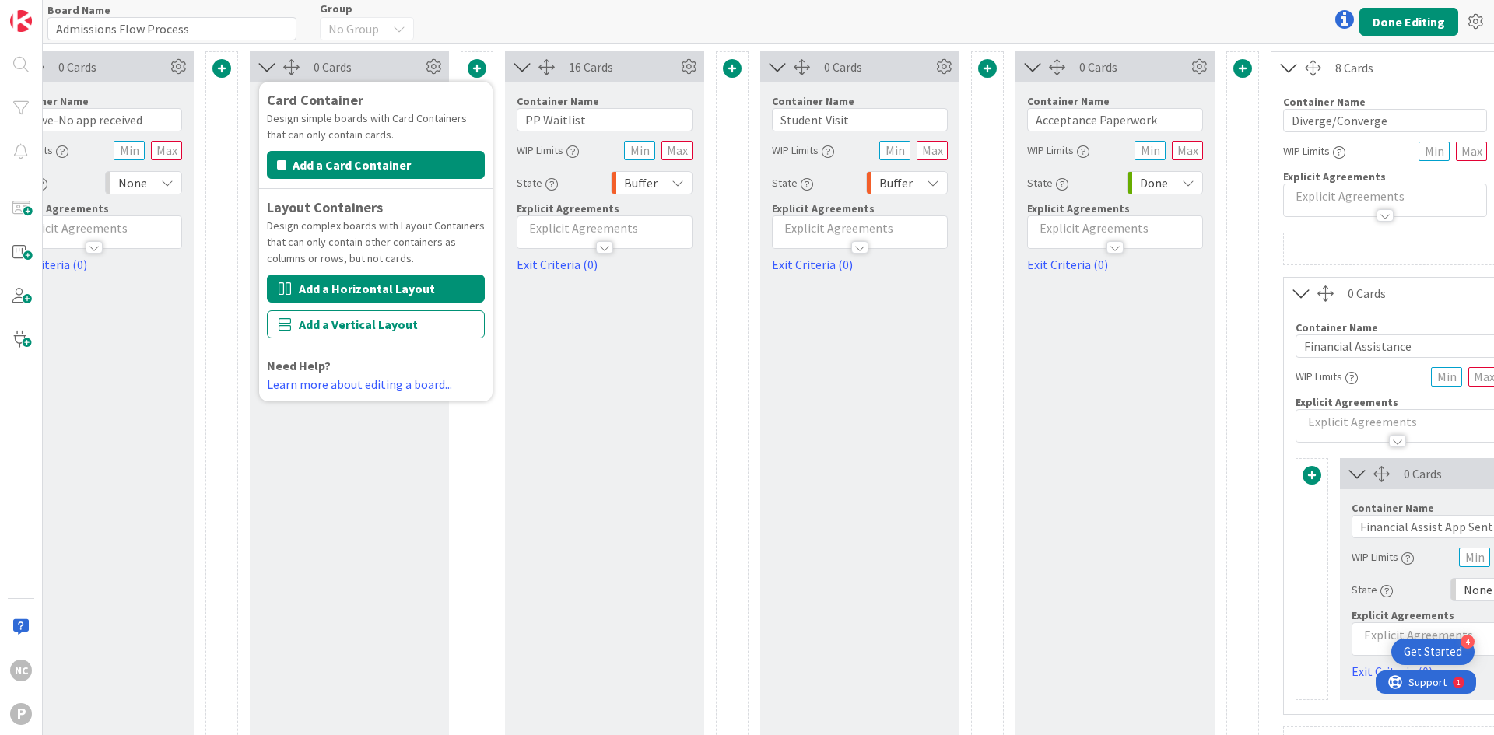
click at [412, 289] on button "Add a Horizontal Layout" at bounding box center [376, 289] width 218 height 28
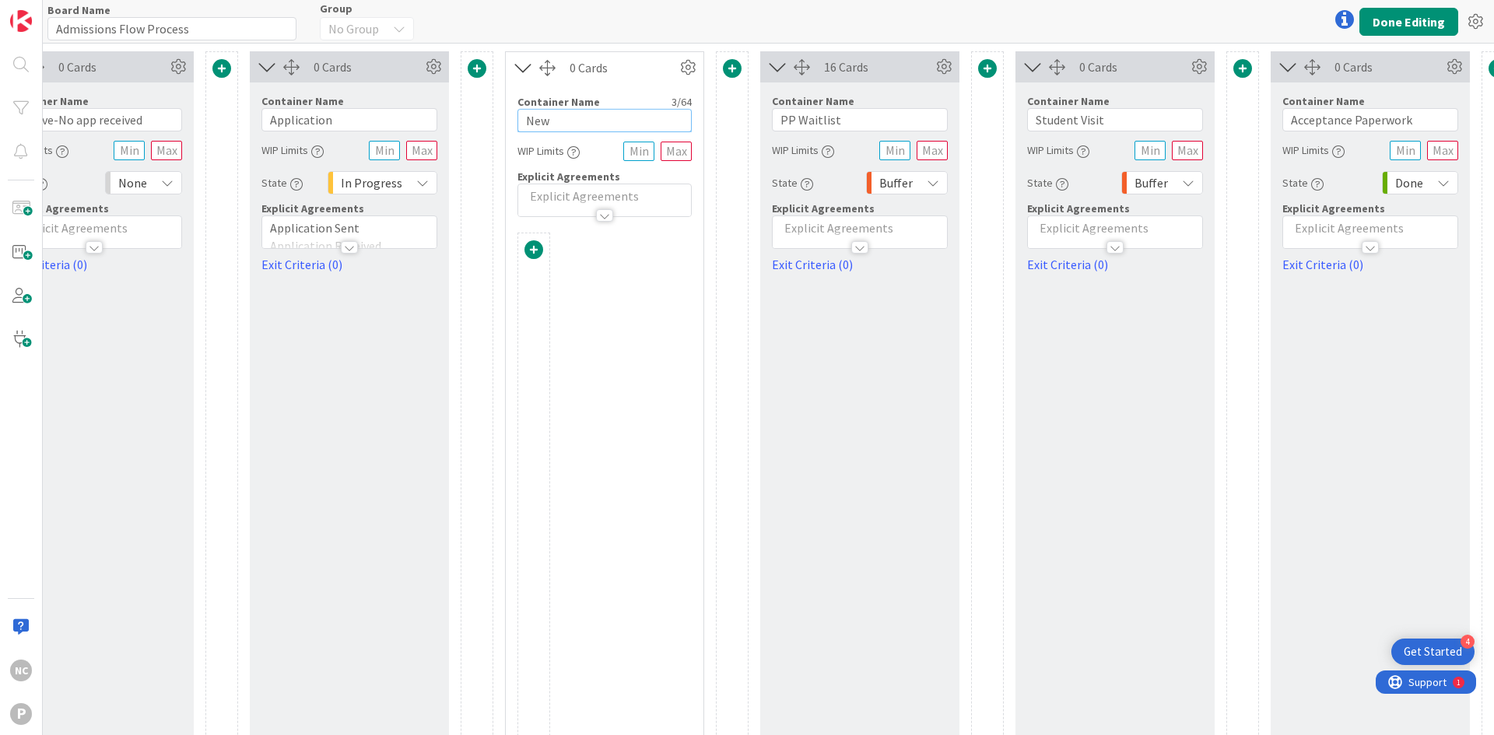
click at [566, 114] on input "New" at bounding box center [604, 120] width 174 height 23
click at [1392, 13] on button "Done Editing" at bounding box center [1408, 22] width 99 height 28
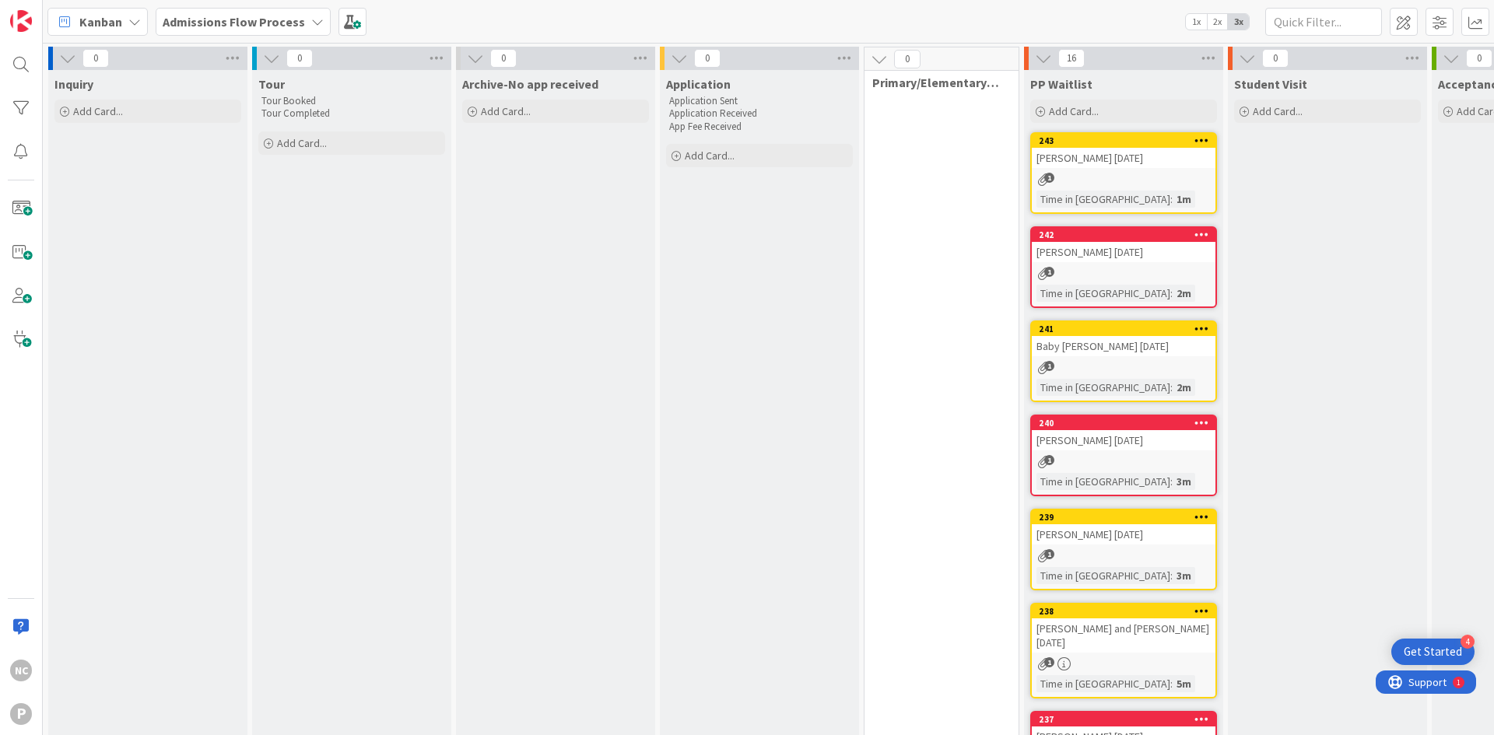
click at [927, 165] on div "0 Primary/Elementary Waitlist" at bounding box center [941, 596] width 156 height 1099
click at [881, 65] on icon at bounding box center [878, 59] width 17 height 17
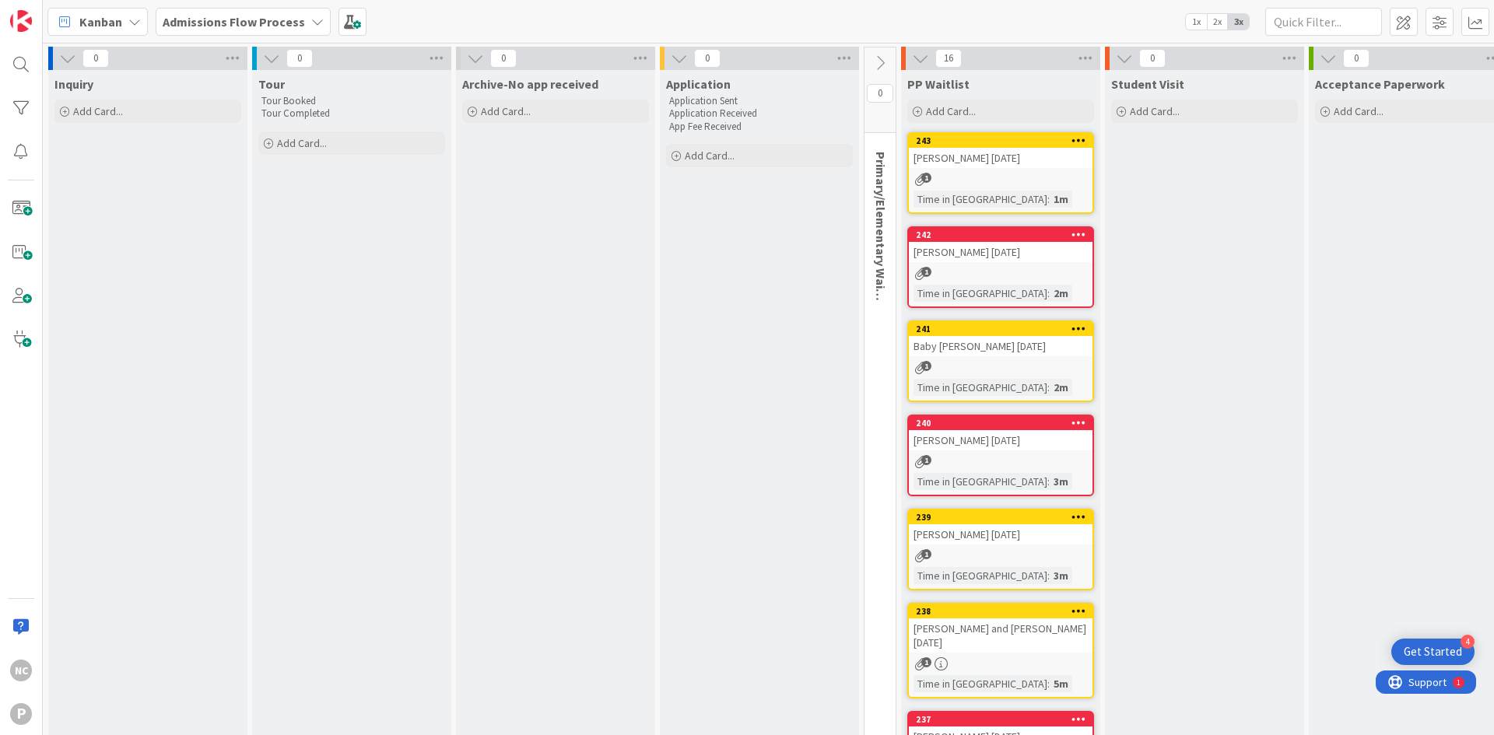
click at [880, 65] on icon at bounding box center [879, 62] width 17 height 17
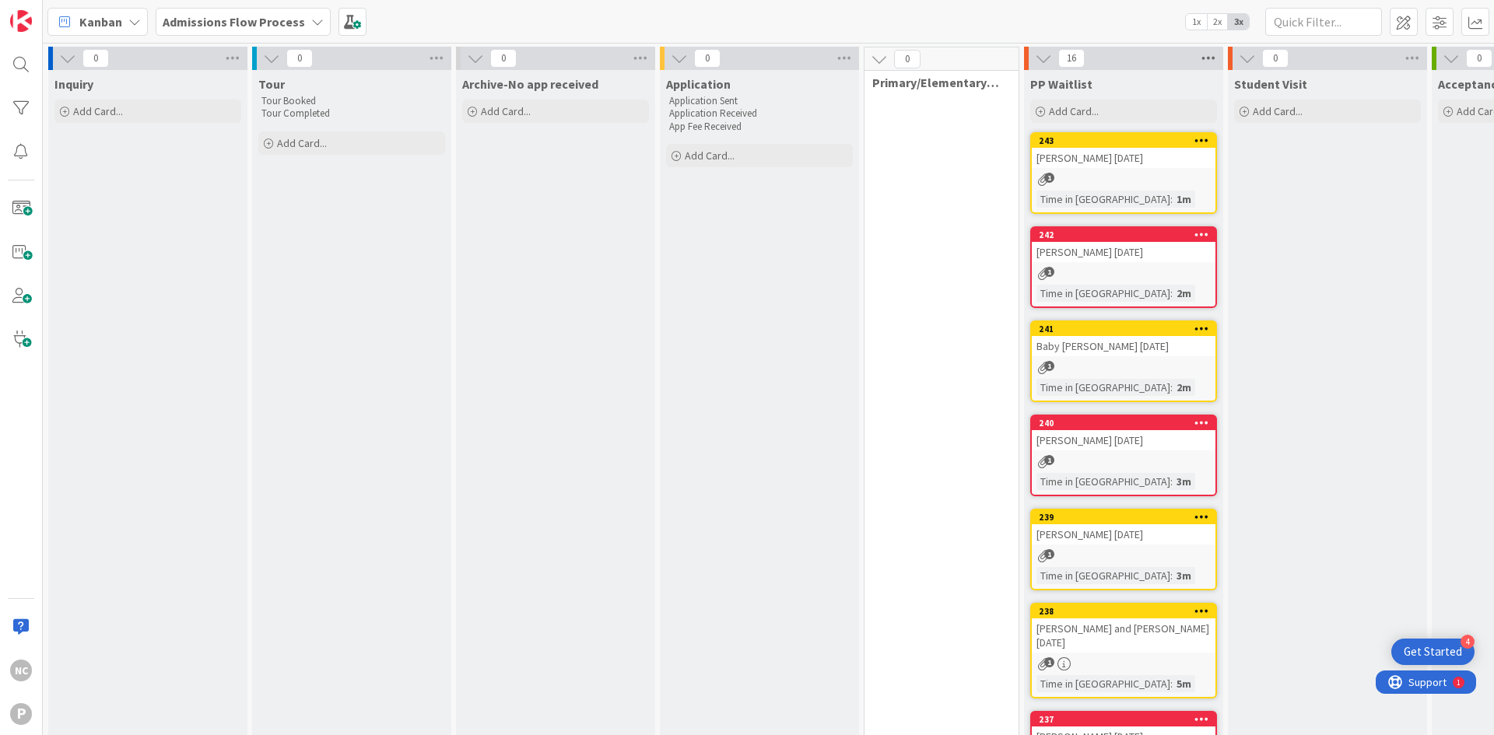
click at [1202, 60] on icon at bounding box center [1208, 58] width 20 height 23
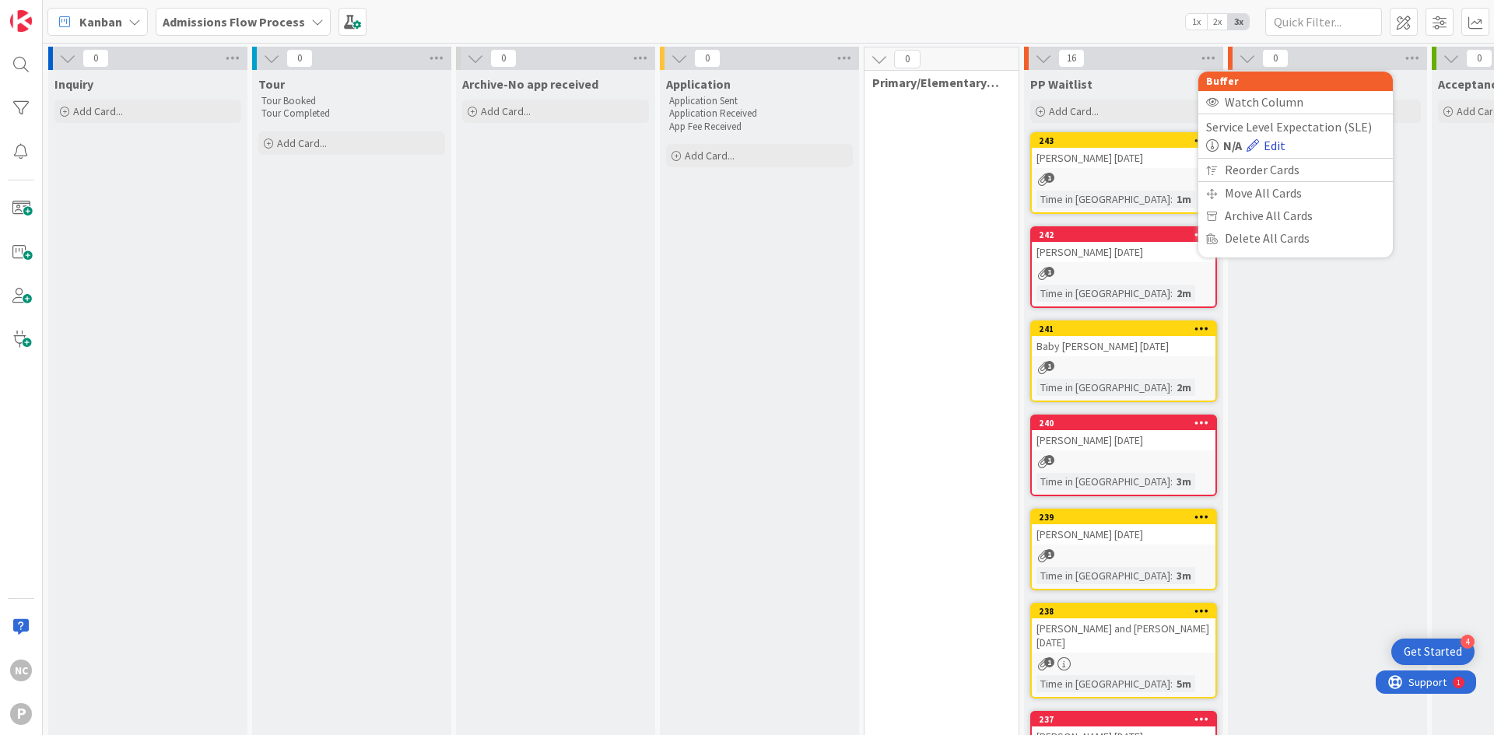
click at [1267, 149] on link "Edit" at bounding box center [1265, 145] width 39 height 19
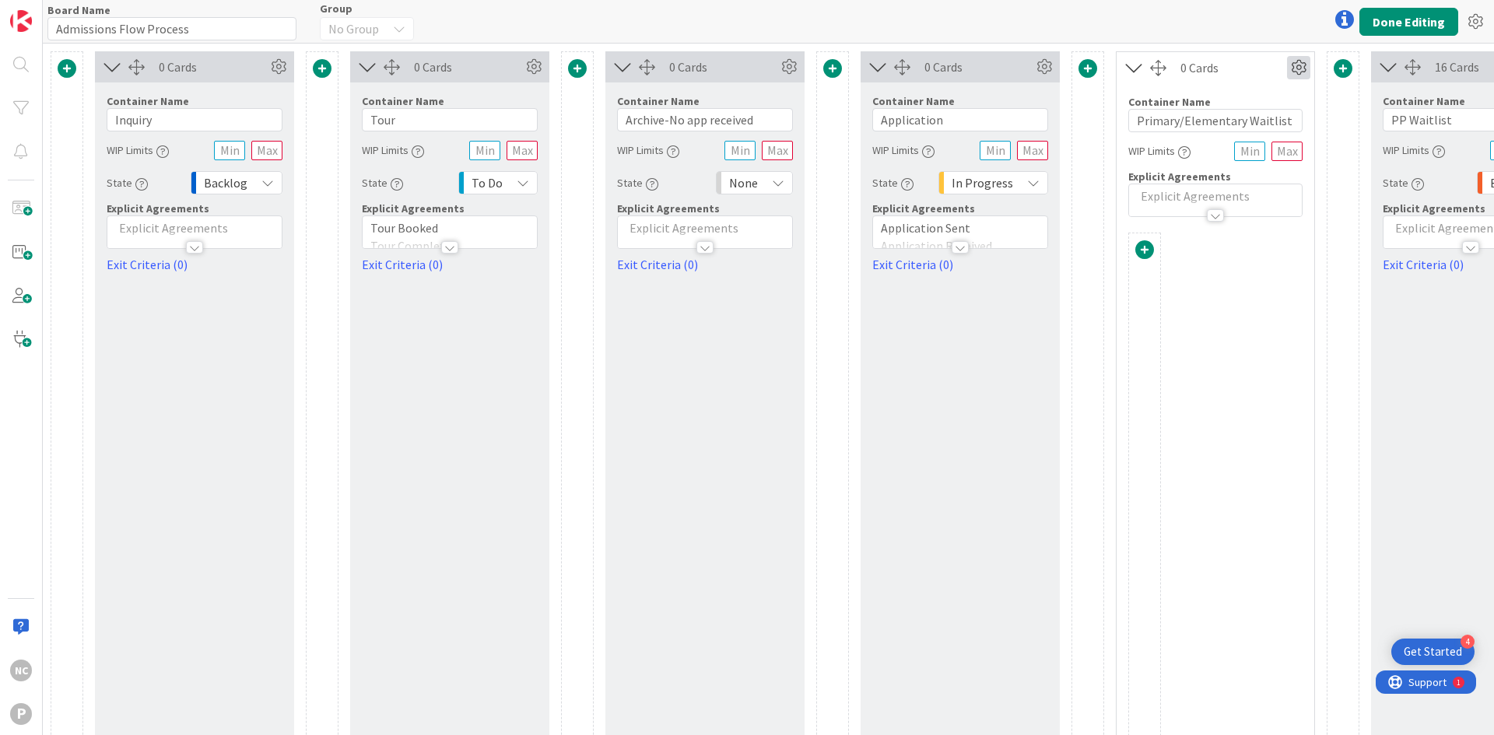
click at [1297, 68] on icon at bounding box center [1298, 67] width 23 height 23
click at [1258, 156] on link "Switch to a Vertical Layout" at bounding box center [1205, 153] width 210 height 23
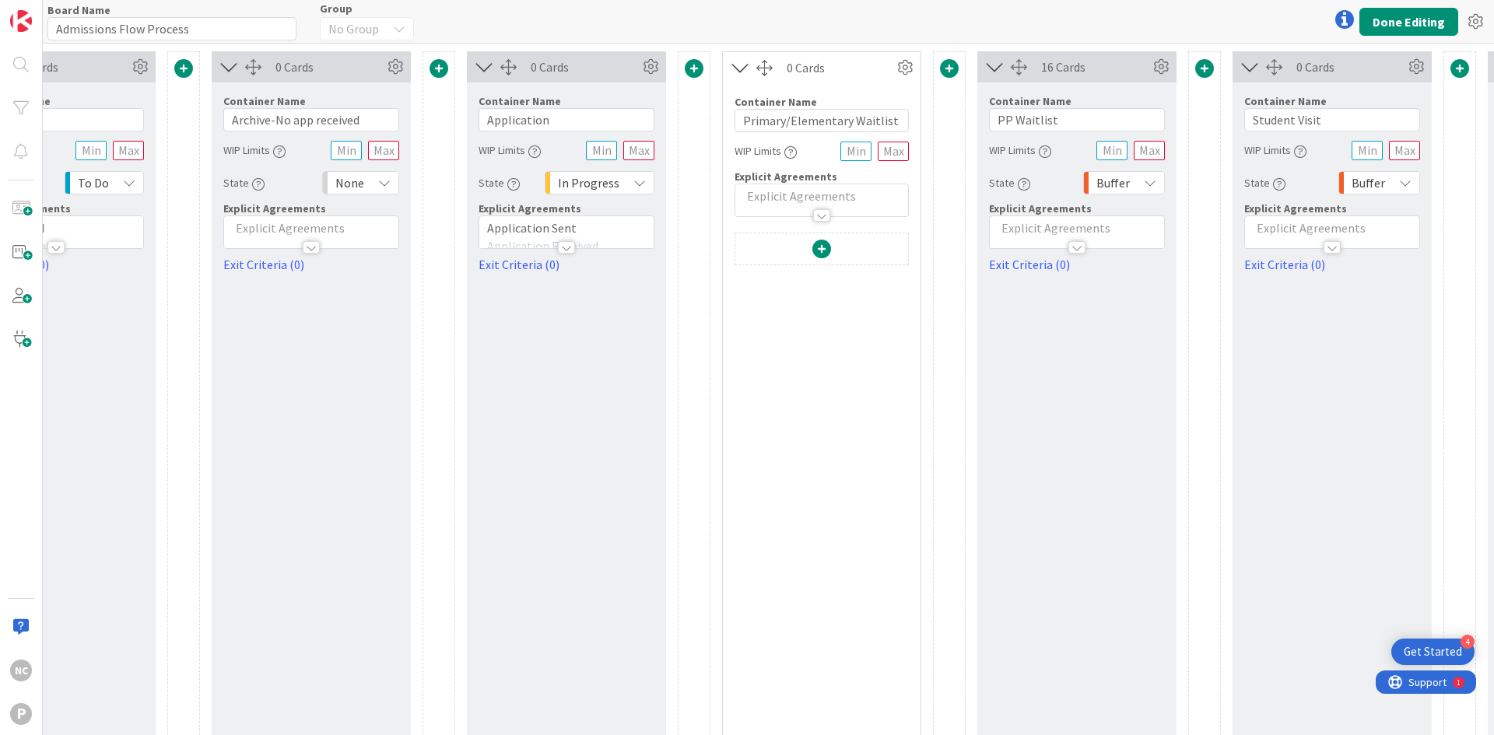
scroll to position [0, 433]
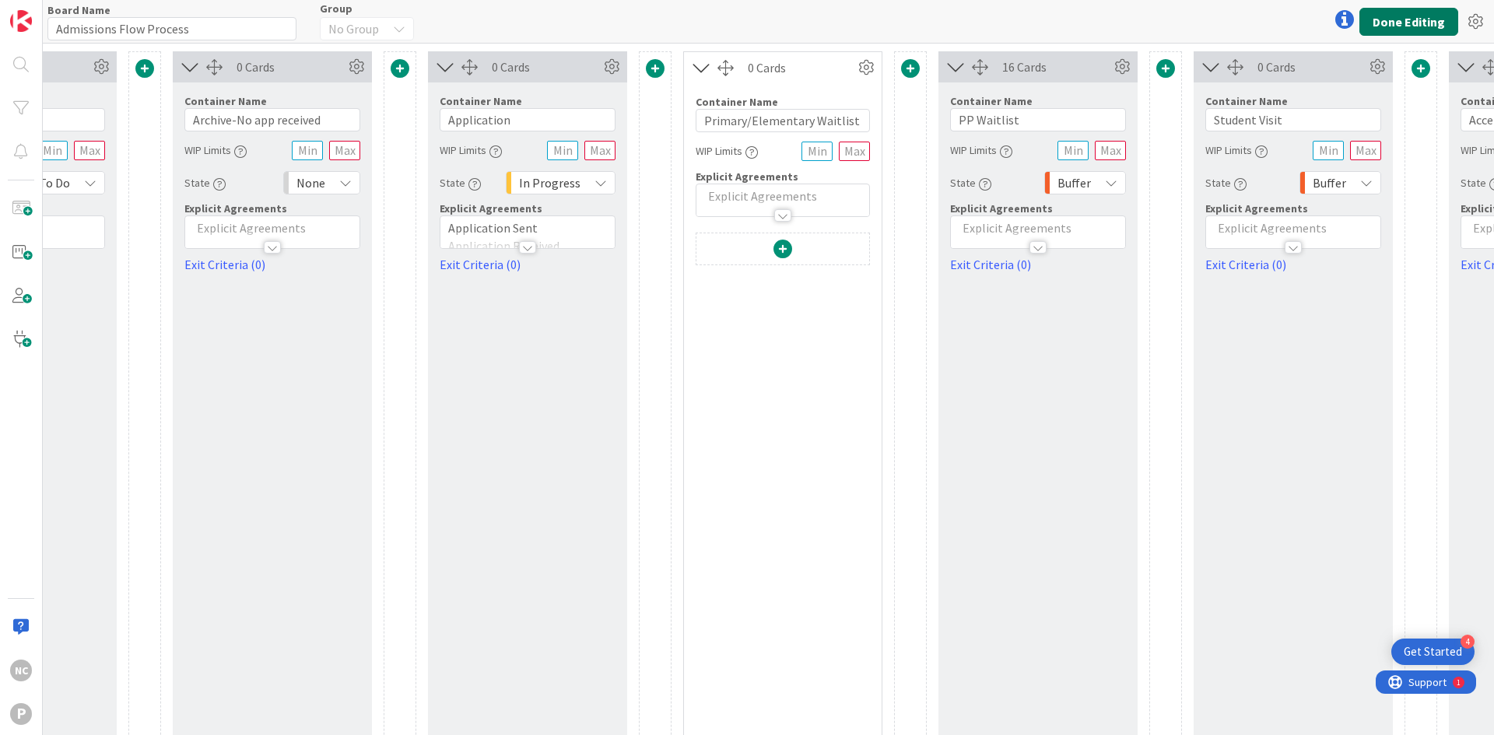
click at [1415, 21] on button "Done Editing" at bounding box center [1408, 22] width 99 height 28
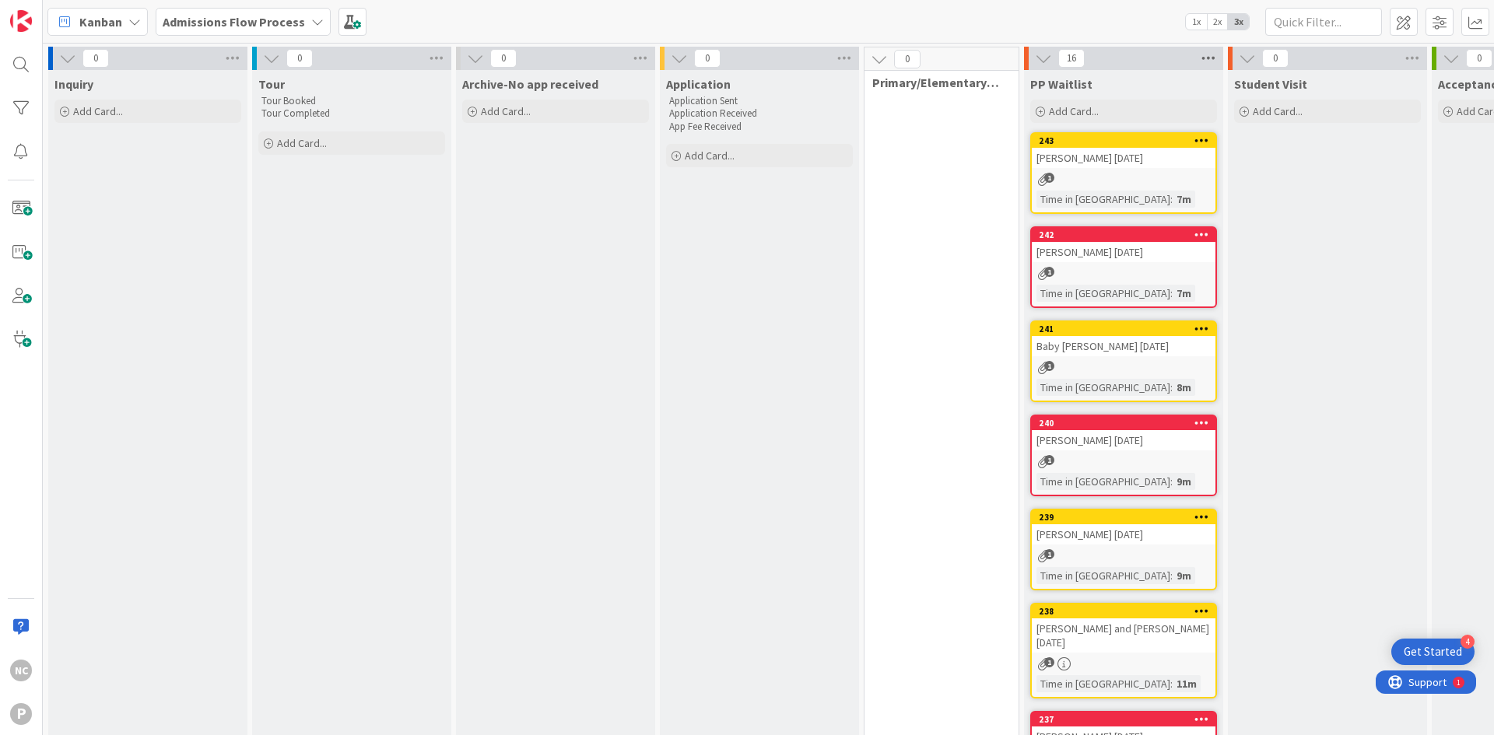
click at [1209, 51] on icon at bounding box center [1208, 58] width 20 height 23
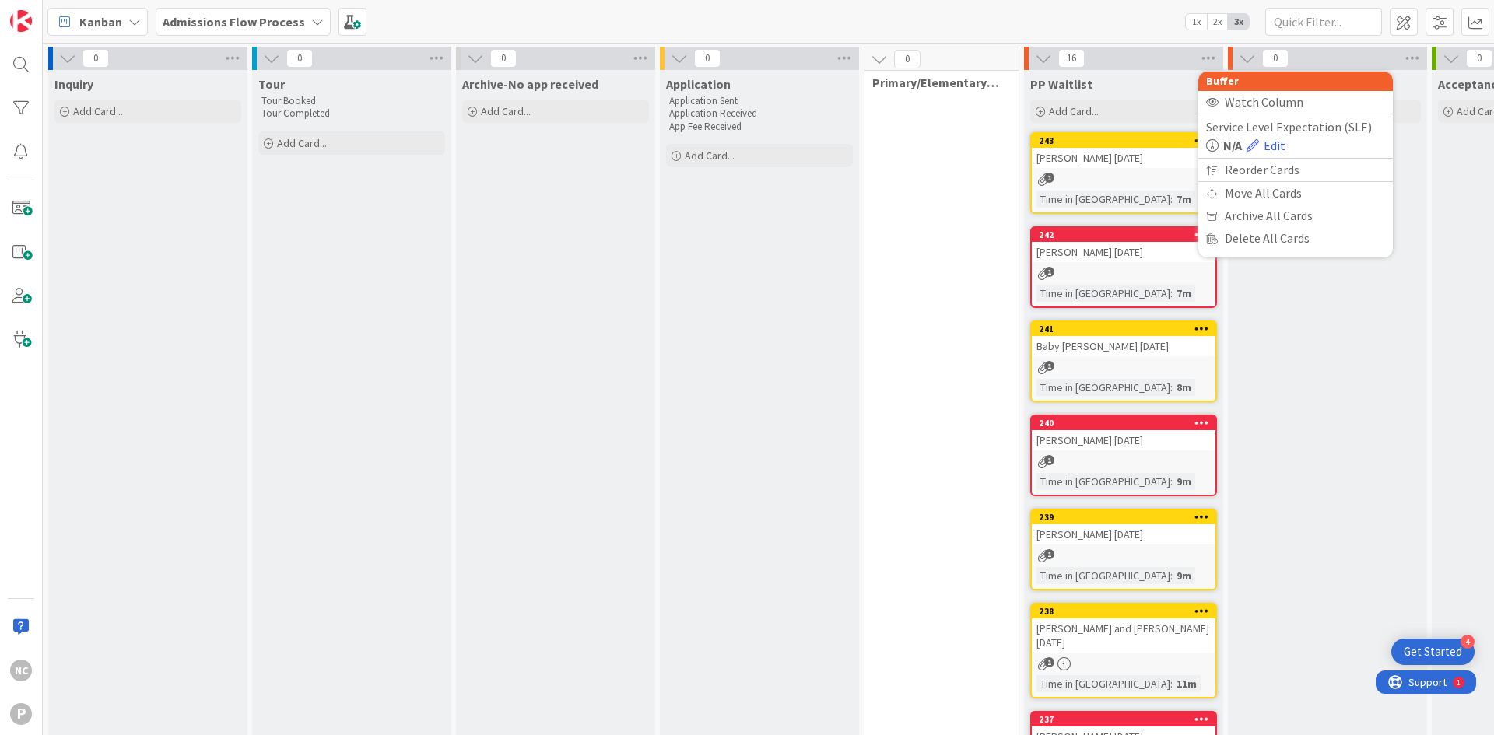
click at [983, 84] on span "Primary/Elementary Waitlist" at bounding box center [935, 83] width 127 height 16
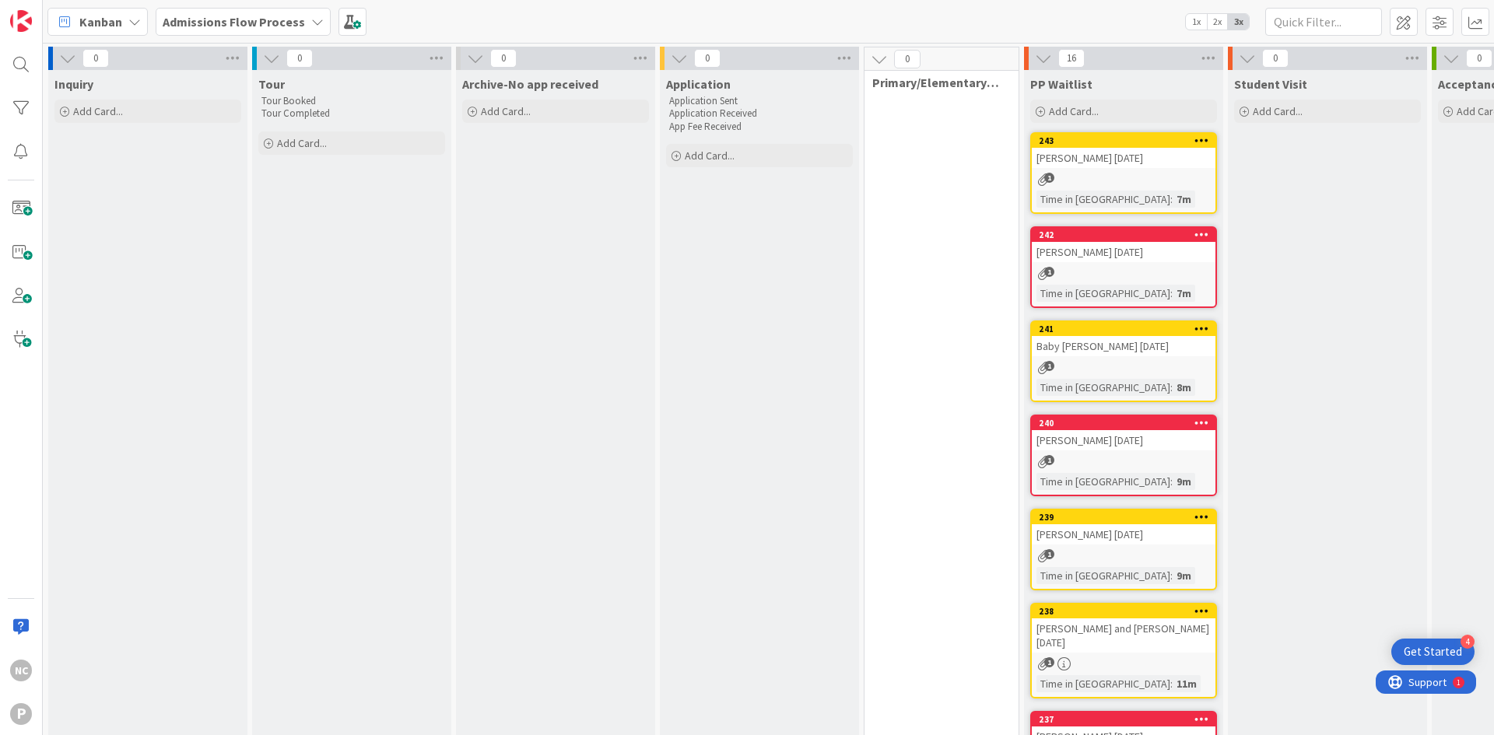
click at [1000, 53] on div "0" at bounding box center [941, 58] width 154 height 23
click at [1399, 19] on span at bounding box center [1403, 22] width 28 height 28
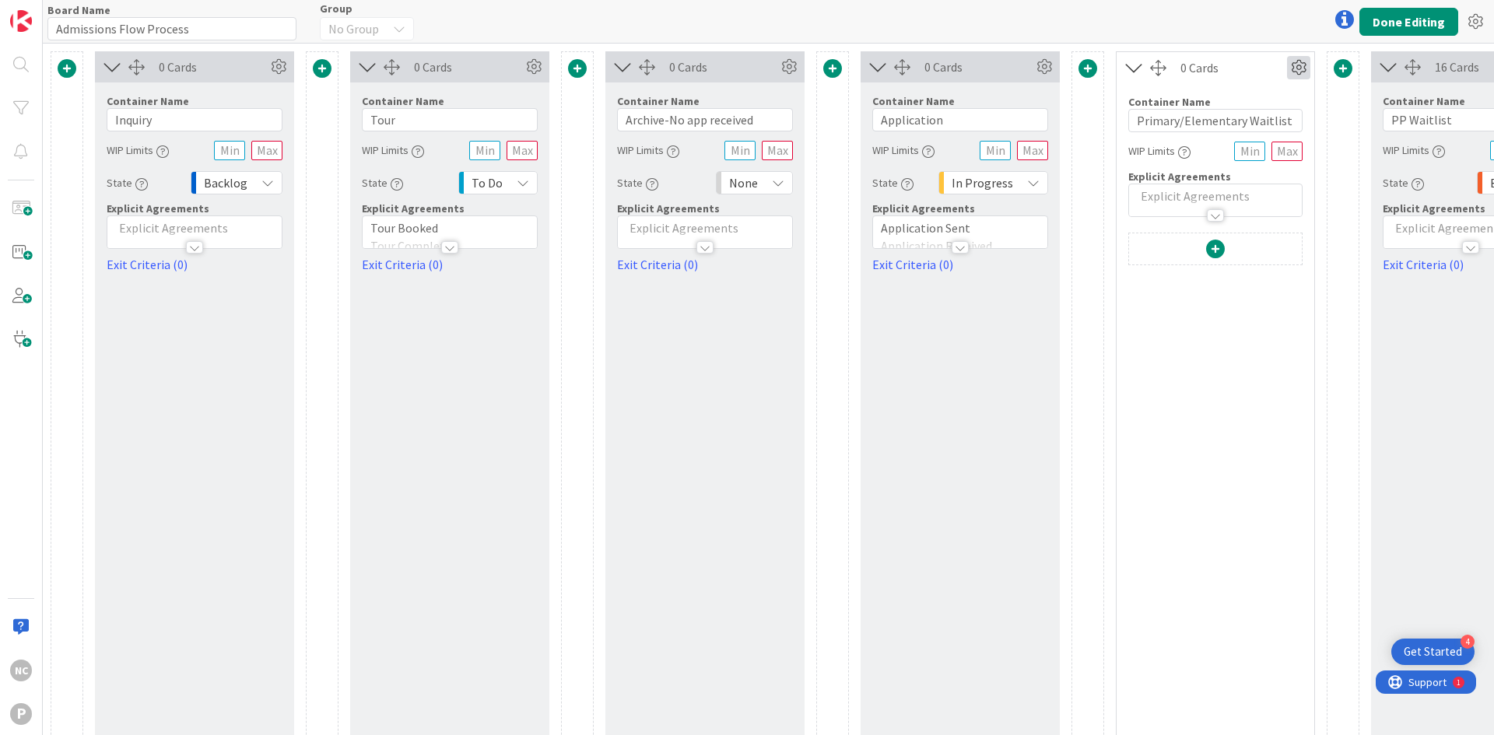
click at [1298, 72] on icon at bounding box center [1298, 67] width 23 height 23
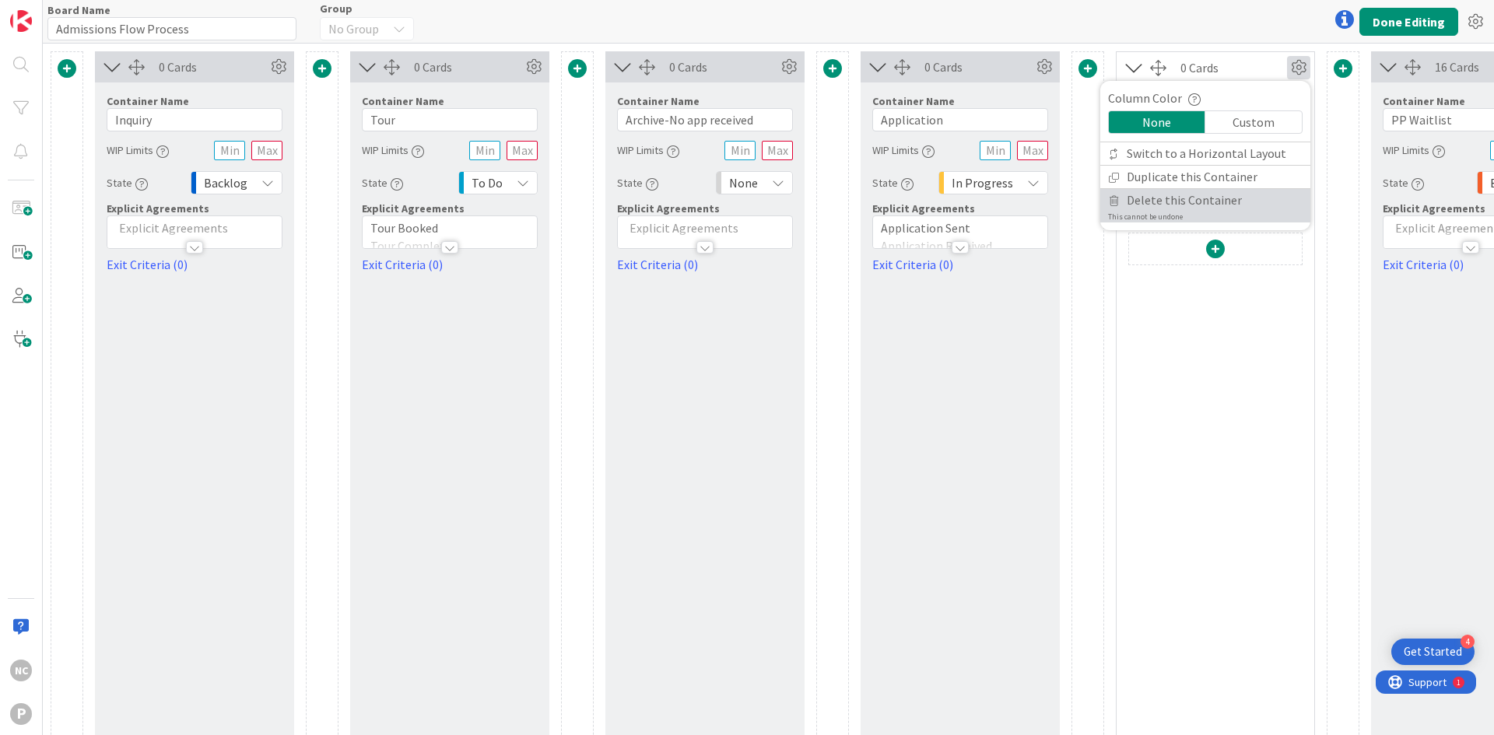
click at [1215, 201] on span "Delete this Container" at bounding box center [1183, 200] width 115 height 23
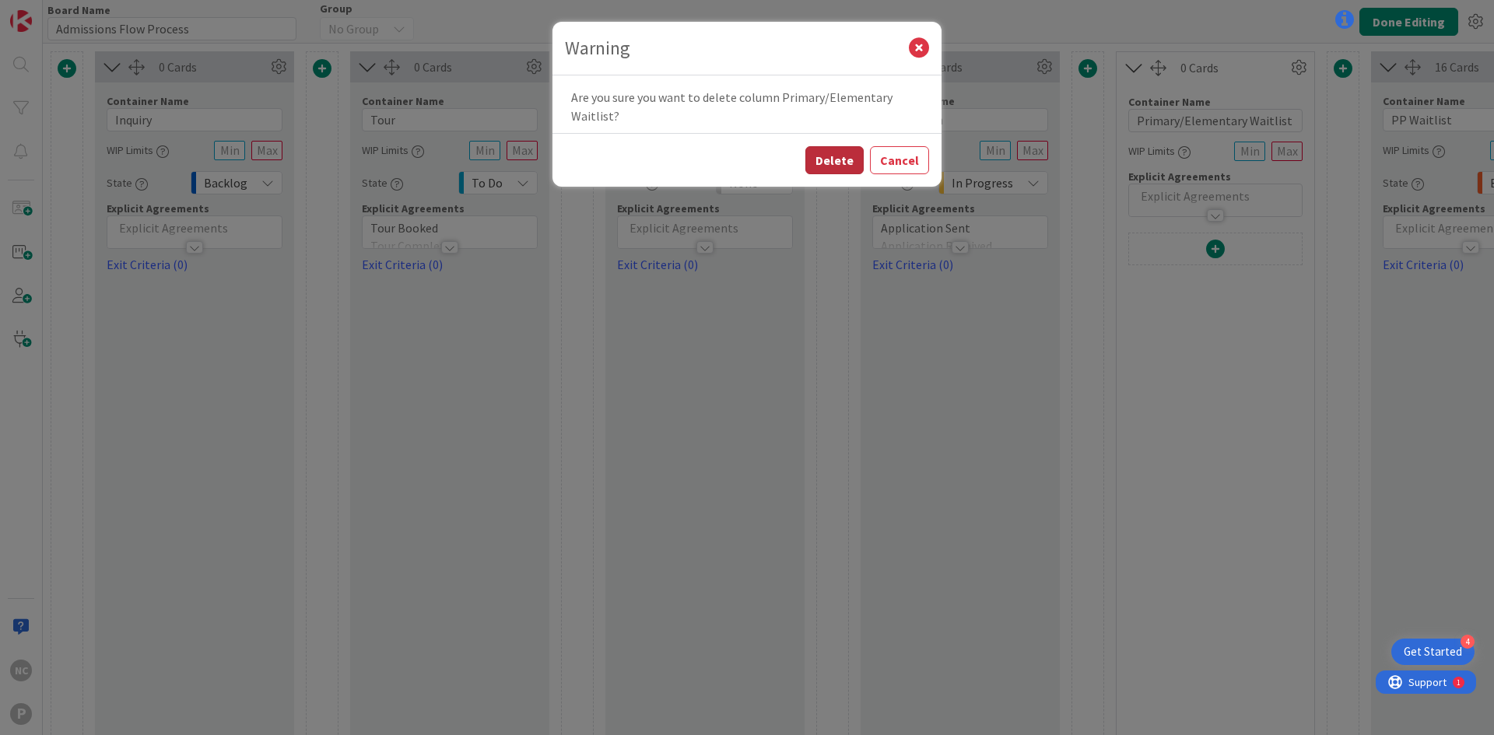
click at [847, 165] on button "Delete" at bounding box center [834, 160] width 58 height 28
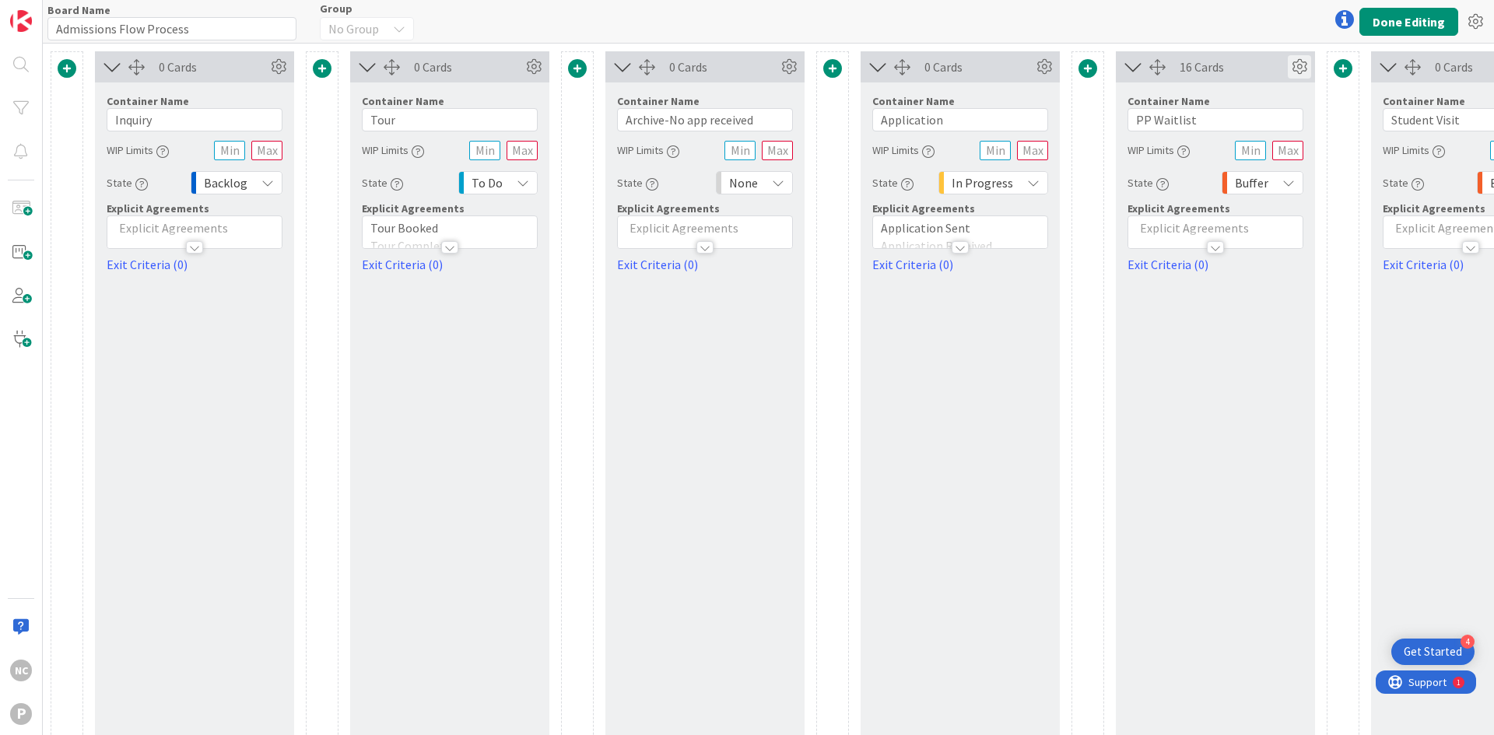
click at [1299, 71] on icon at bounding box center [1298, 66] width 23 height 23
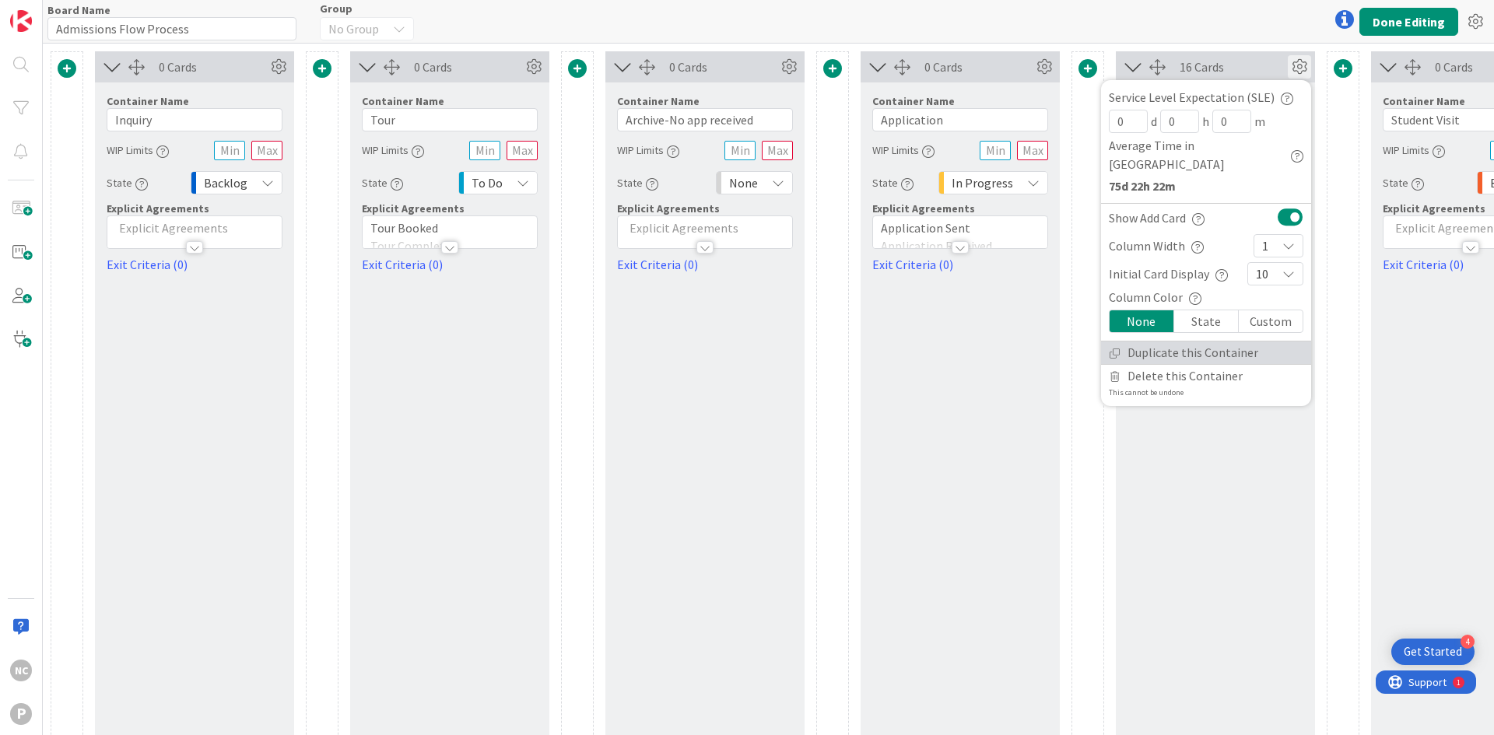
click at [1172, 342] on link "Duplicate this Container" at bounding box center [1206, 353] width 210 height 23
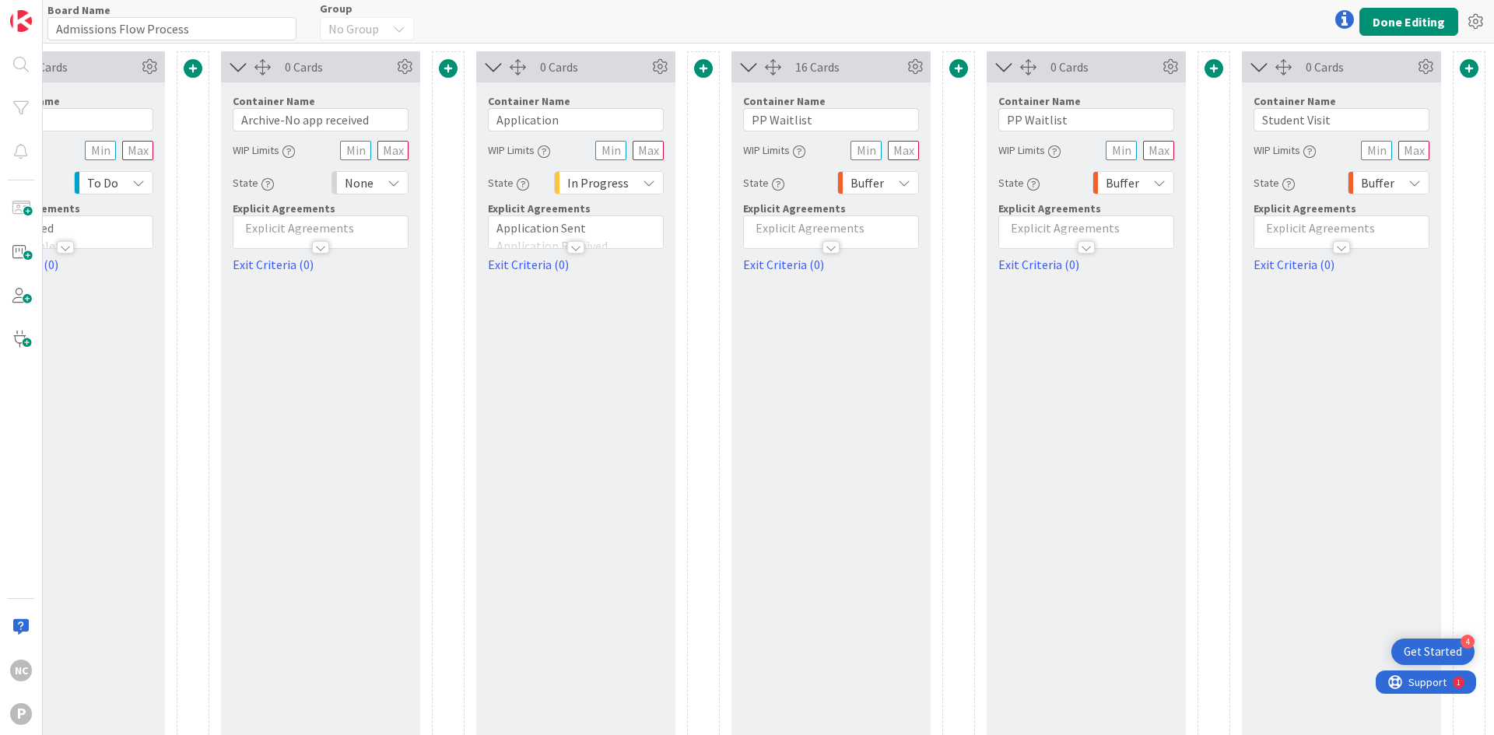
scroll to position [0, 439]
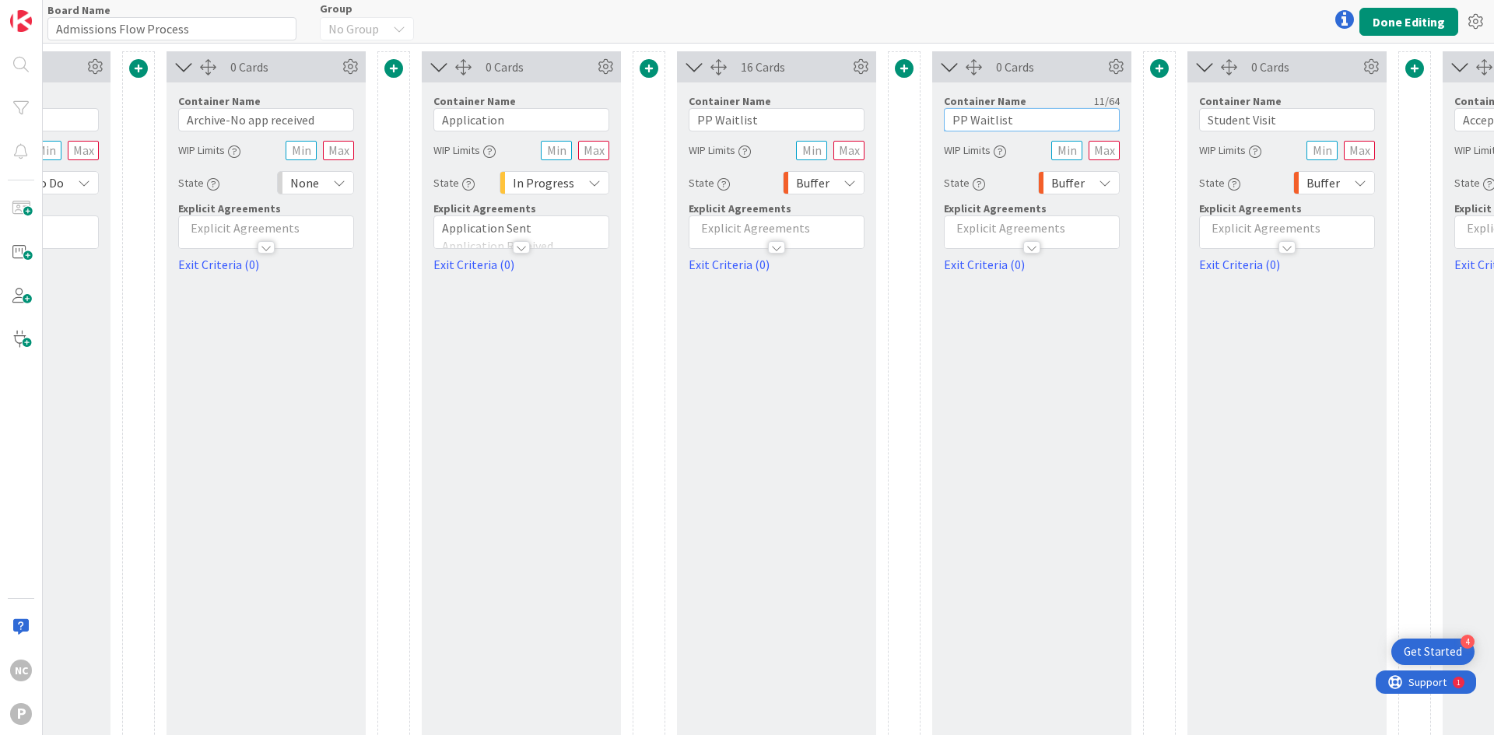
click at [965, 117] on input "PP Waitlist" at bounding box center [1032, 119] width 176 height 23
click at [980, 119] on input "Prim/Elentary Waitlist" at bounding box center [1032, 119] width 176 height 23
click at [975, 122] on input "Prim/Elentary Waitlist" at bounding box center [1032, 119] width 176 height 23
click at [1014, 119] on input "Primary/Elentary Waitlist" at bounding box center [1032, 119] width 176 height 23
click at [1025, 121] on input "Primary/Elentary Waitlist" at bounding box center [1032, 119] width 176 height 23
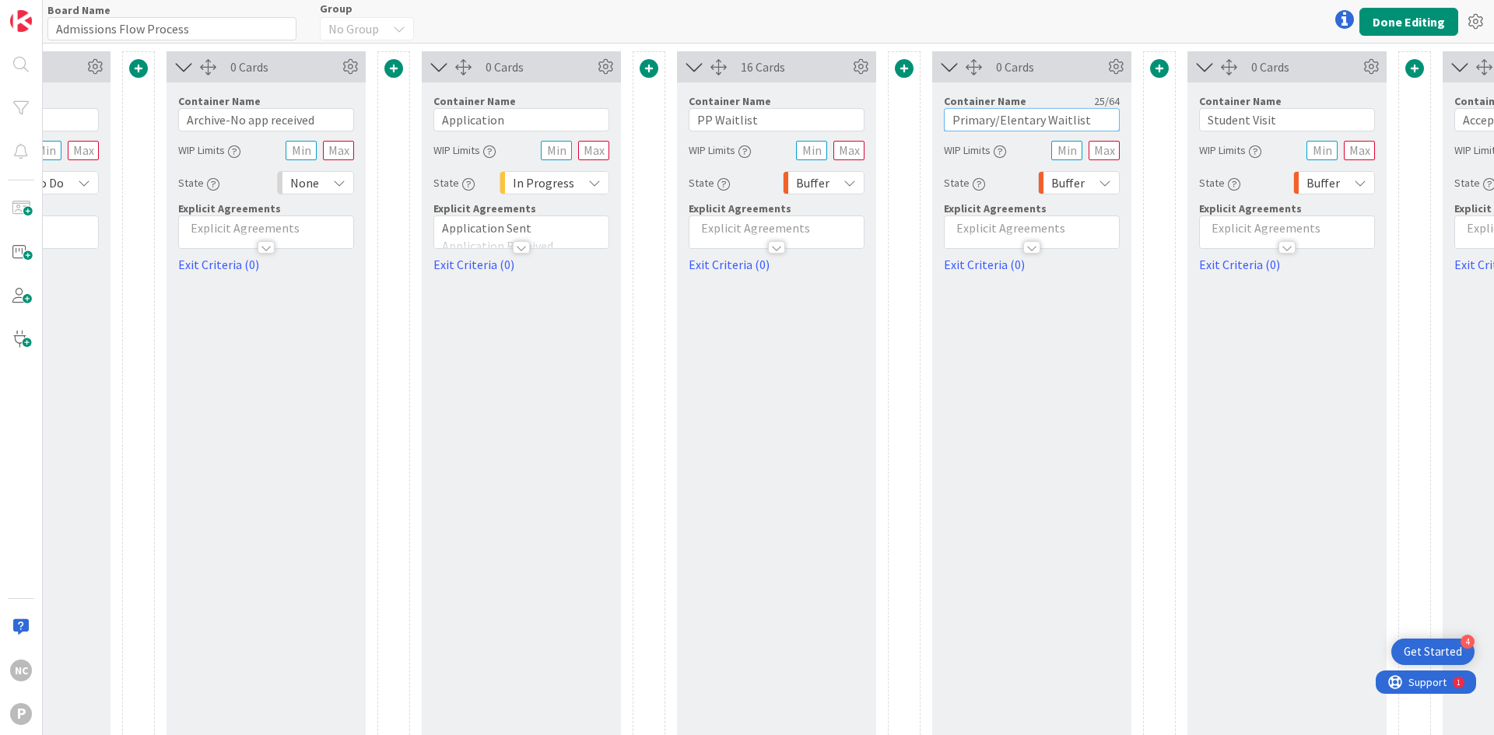
click at [1025, 121] on input "Primary/Elentary Waitlist" at bounding box center [1032, 119] width 176 height 23
click at [1424, 22] on button "Done Editing" at bounding box center [1408, 22] width 99 height 28
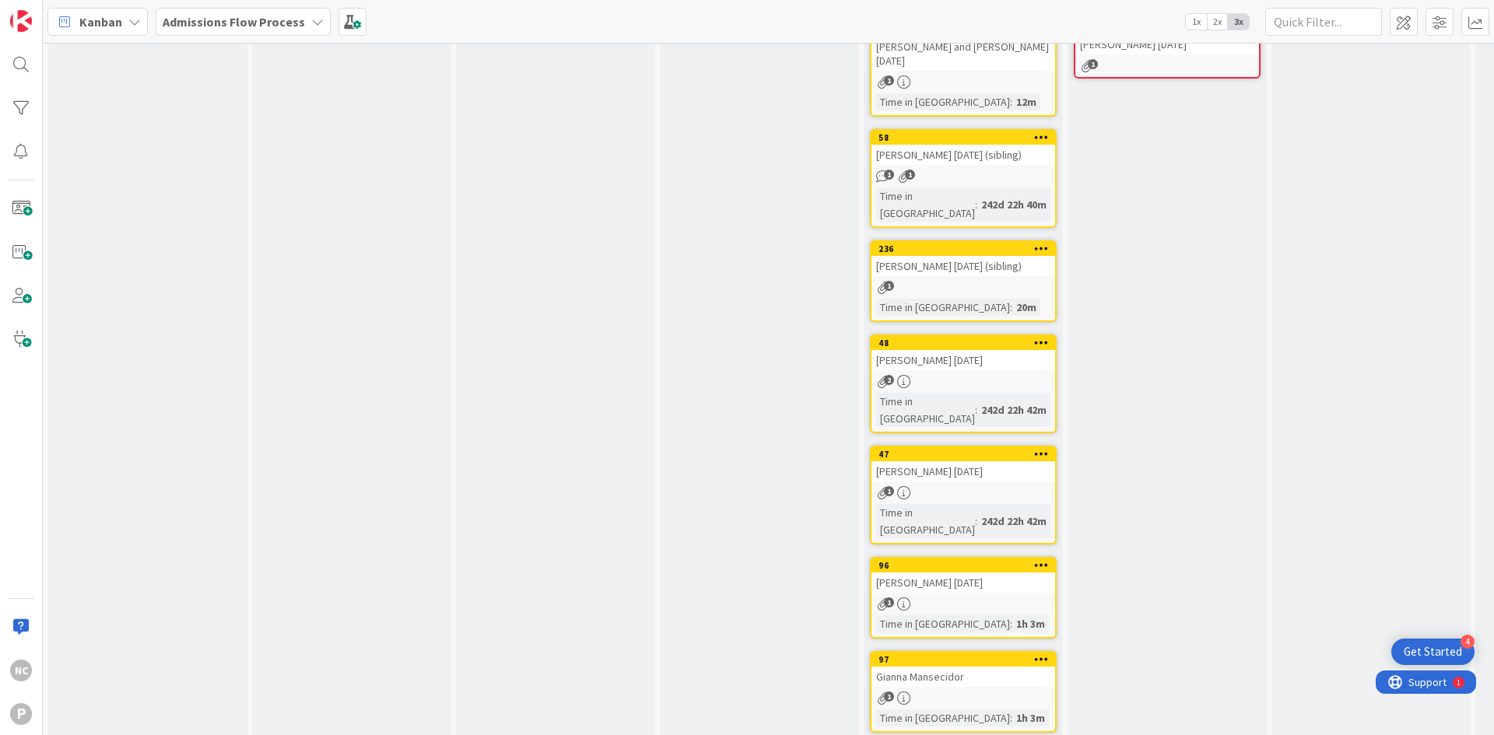
scroll to position [395, 0]
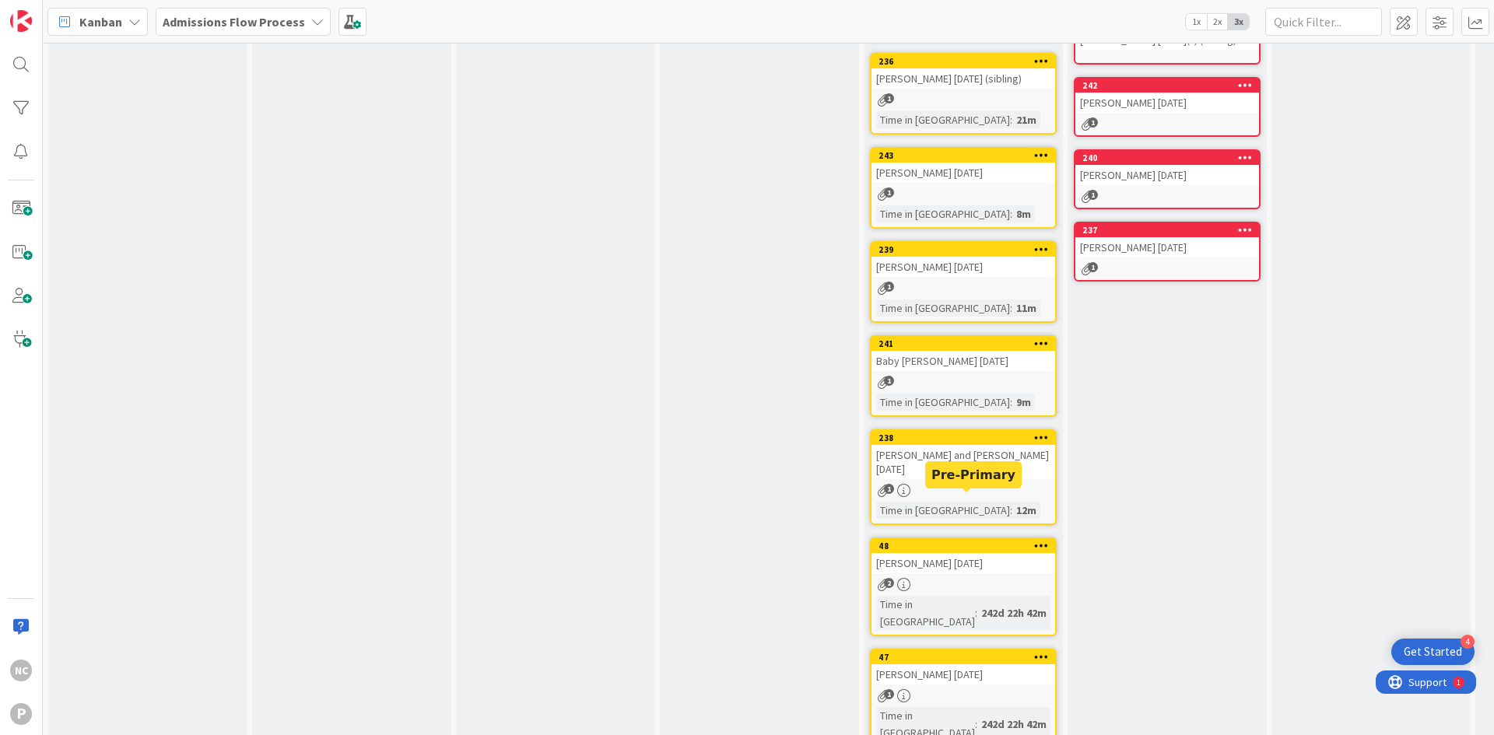
scroll to position [0, 0]
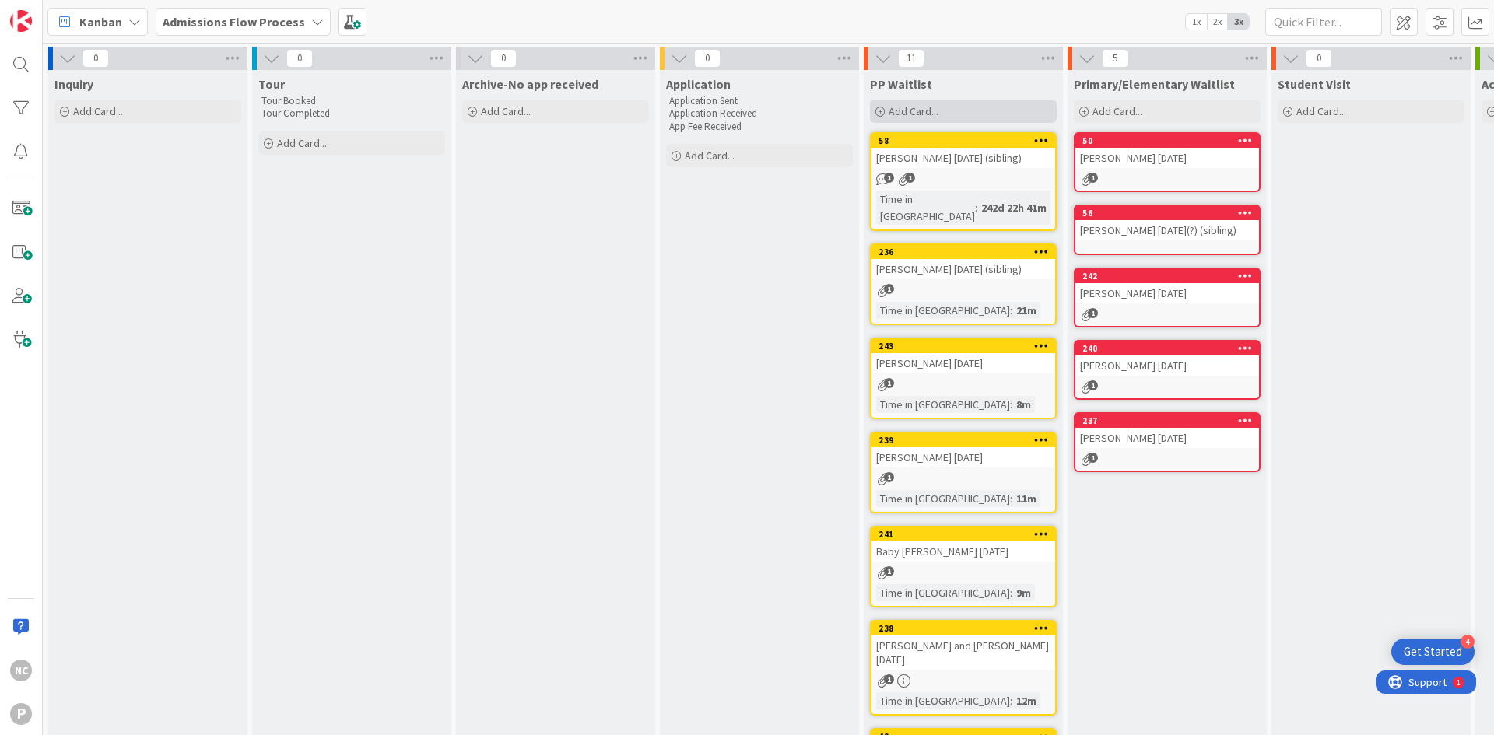
click at [899, 110] on span "Add Card..." at bounding box center [913, 111] width 50 height 14
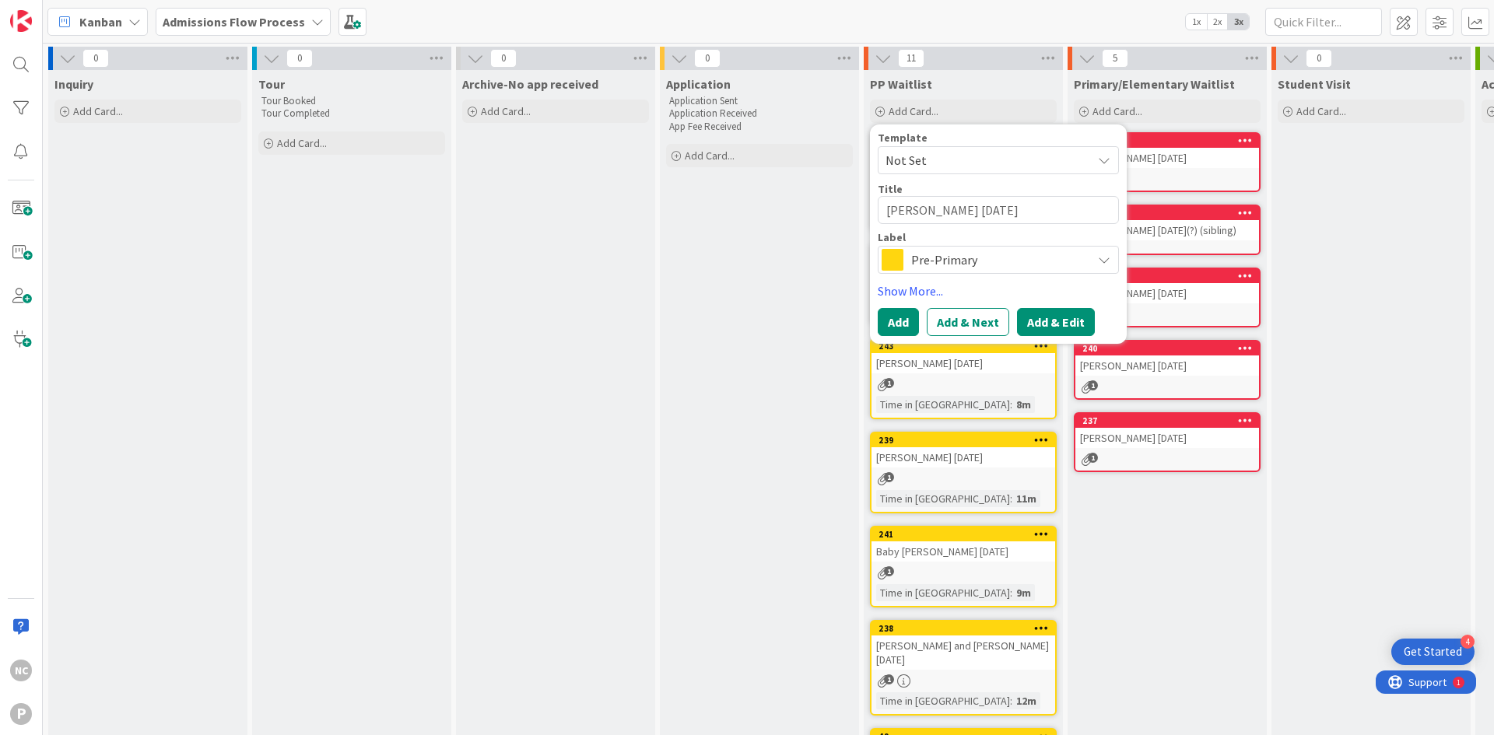
click at [1055, 317] on button "Add & Edit" at bounding box center [1056, 322] width 78 height 28
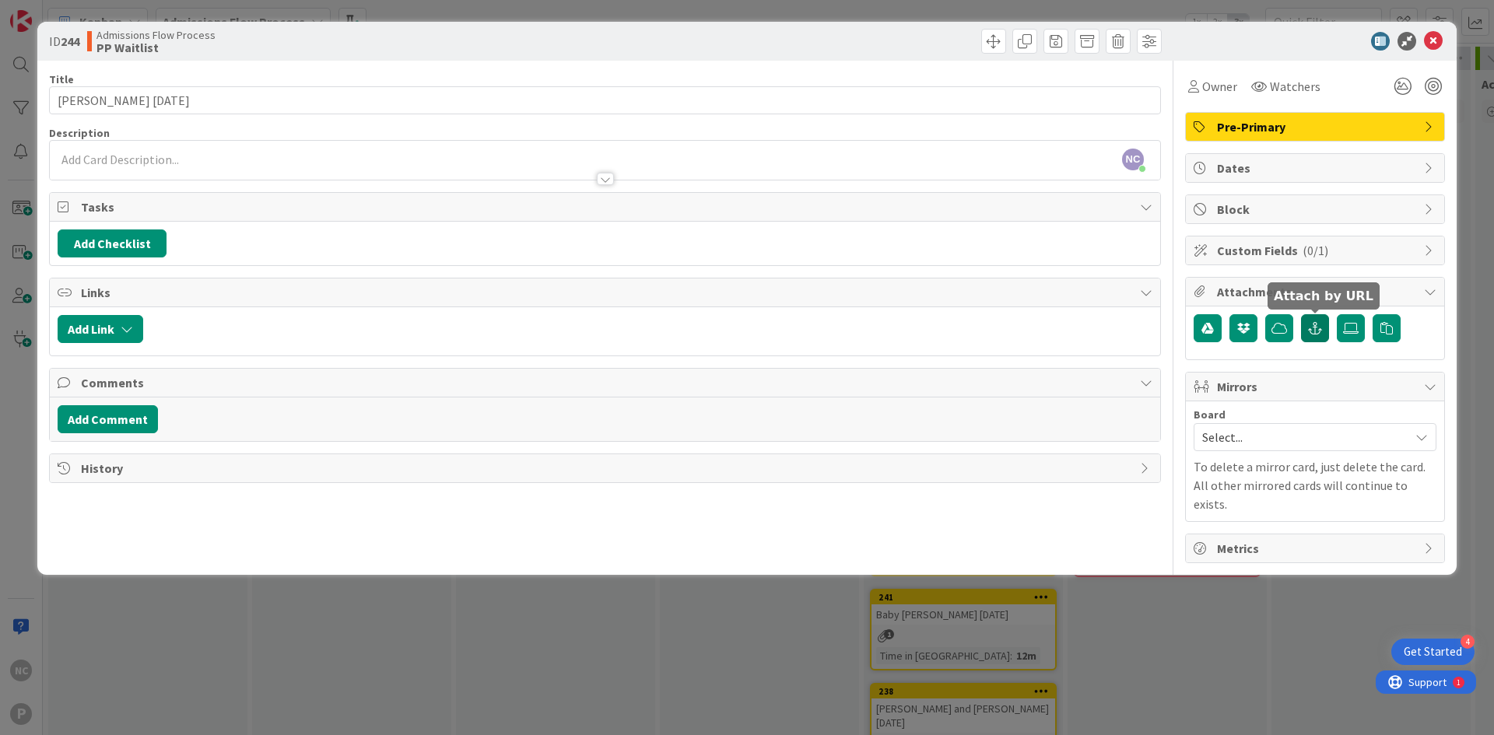
click at [1321, 328] on icon "button" at bounding box center [1315, 328] width 14 height 12
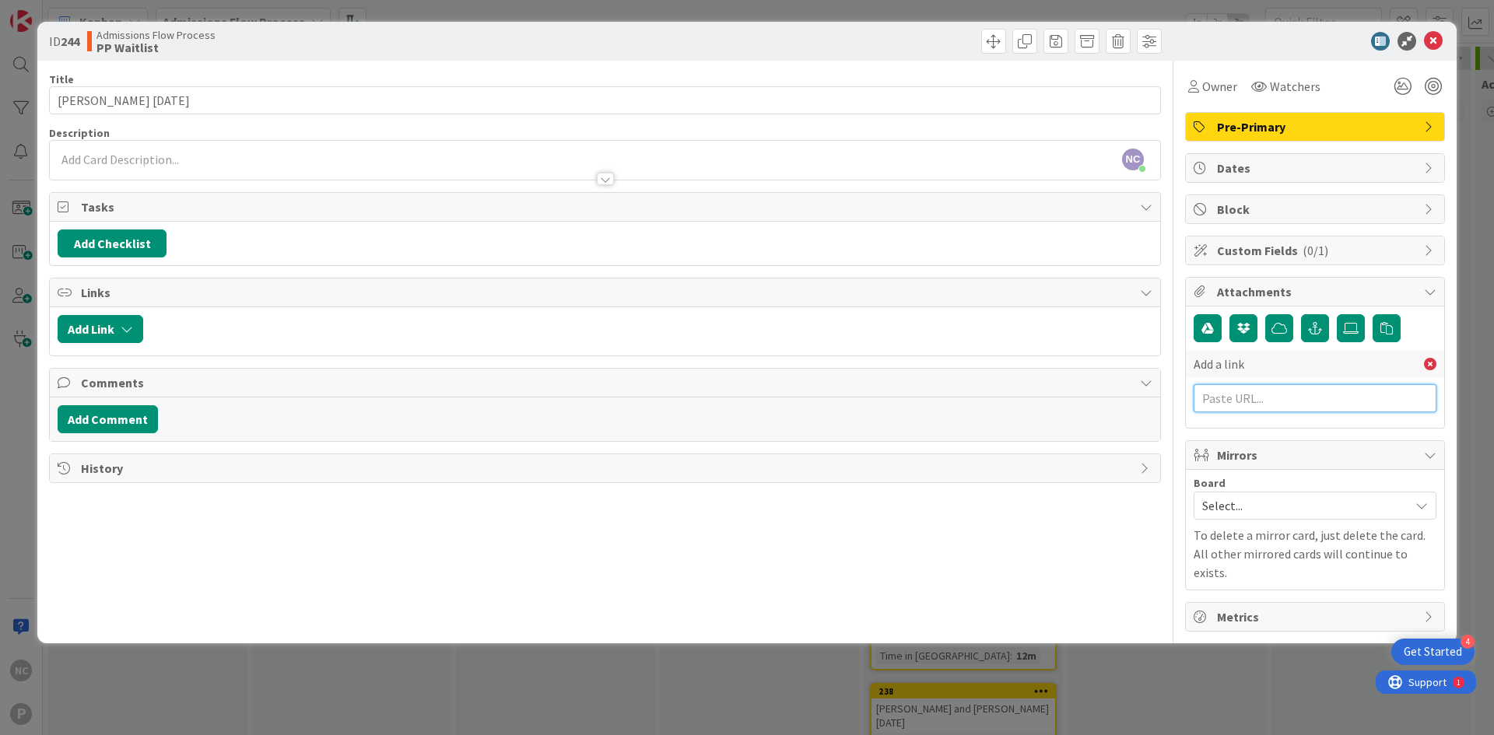
click at [1270, 398] on input "text" at bounding box center [1314, 398] width 243 height 28
paste input "[URL][DOMAIN_NAME]"
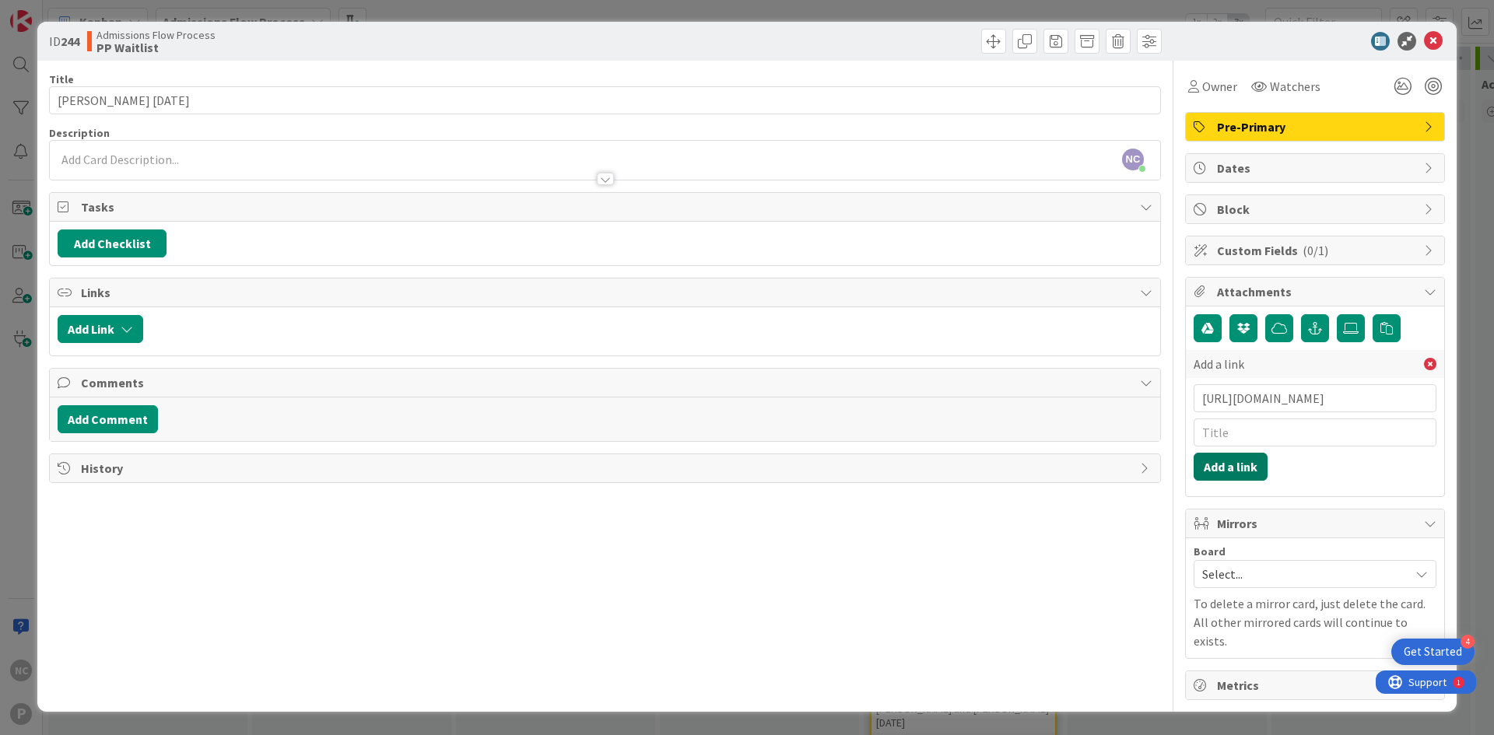
click at [1240, 469] on button "Add a link" at bounding box center [1230, 467] width 74 height 28
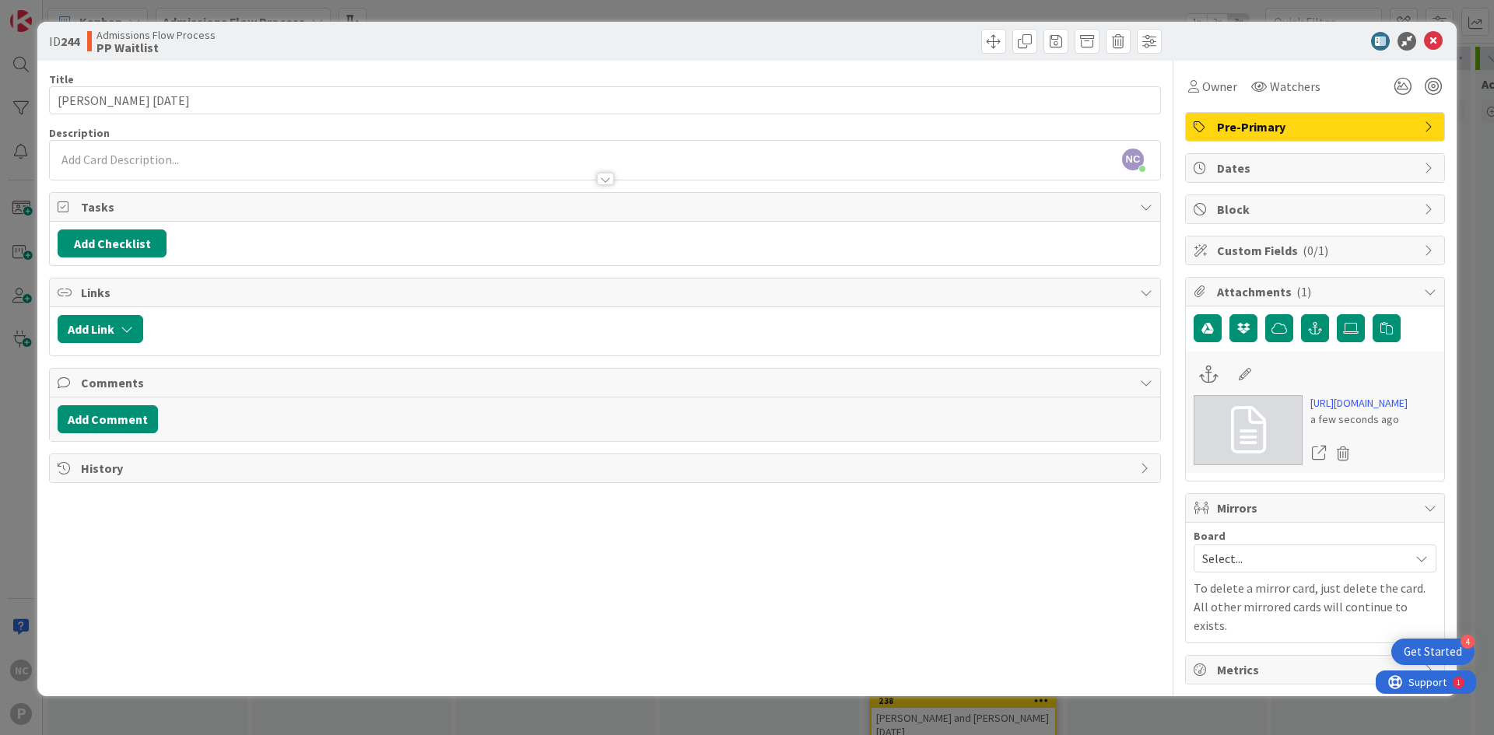
click at [1249, 372] on icon at bounding box center [1245, 374] width 22 height 16
click at [1244, 377] on input at bounding box center [1315, 374] width 173 height 28
click at [1438, 47] on icon at bounding box center [1433, 41] width 19 height 19
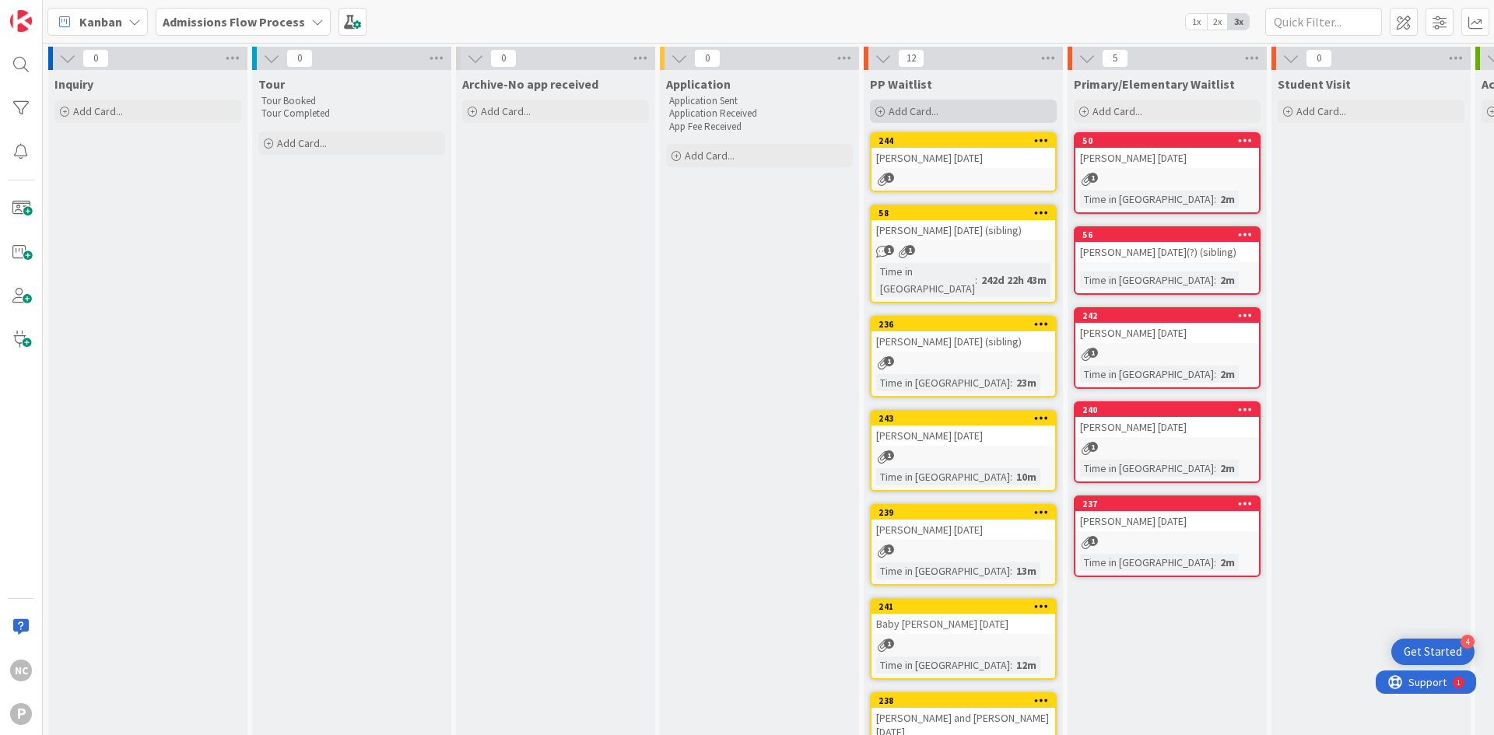
click at [909, 115] on span "Add Card..." at bounding box center [913, 111] width 50 height 14
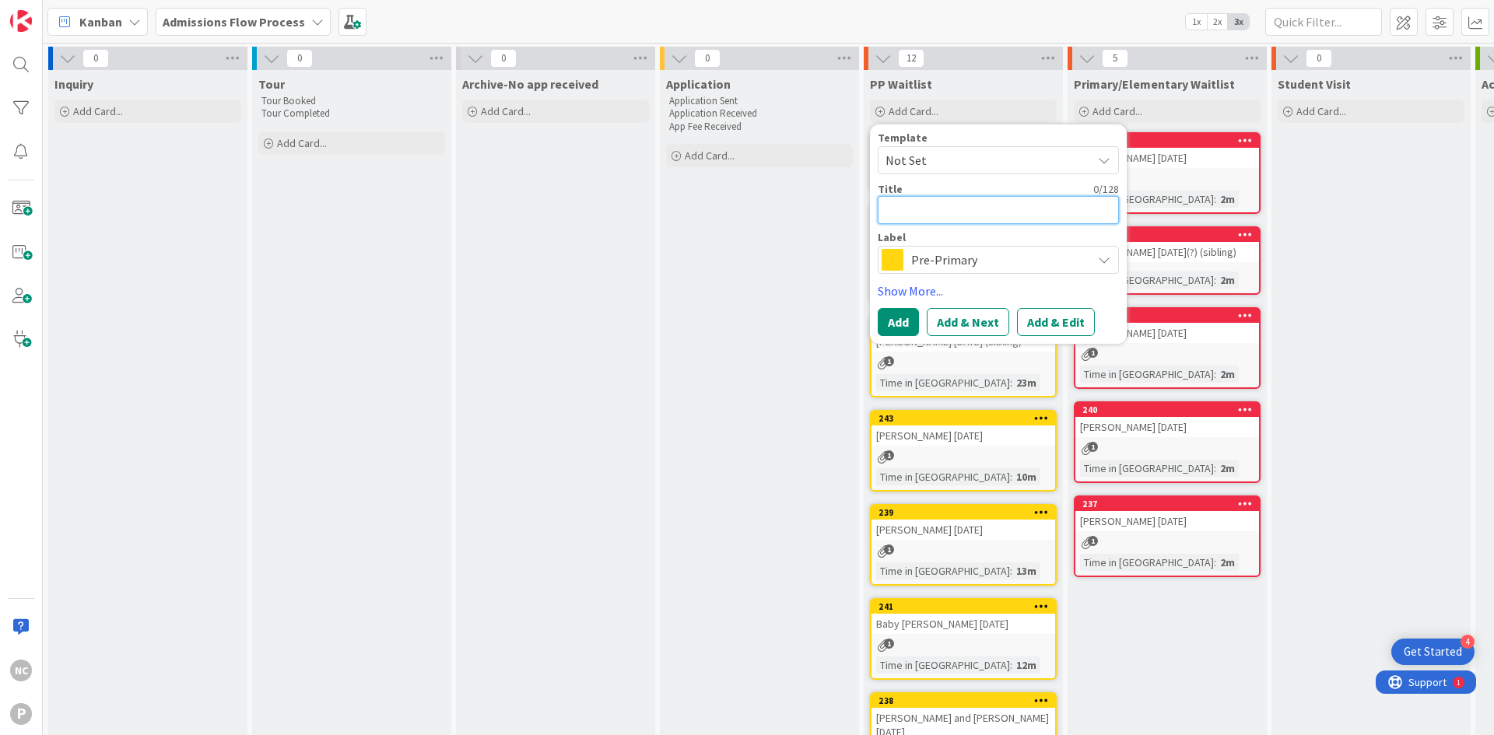
click at [960, 219] on textarea at bounding box center [997, 210] width 241 height 28
click at [1014, 208] on textarea "Juniper [PERSON_NAME]" at bounding box center [997, 210] width 241 height 28
click at [1063, 315] on button "Add & Edit" at bounding box center [1056, 322] width 78 height 28
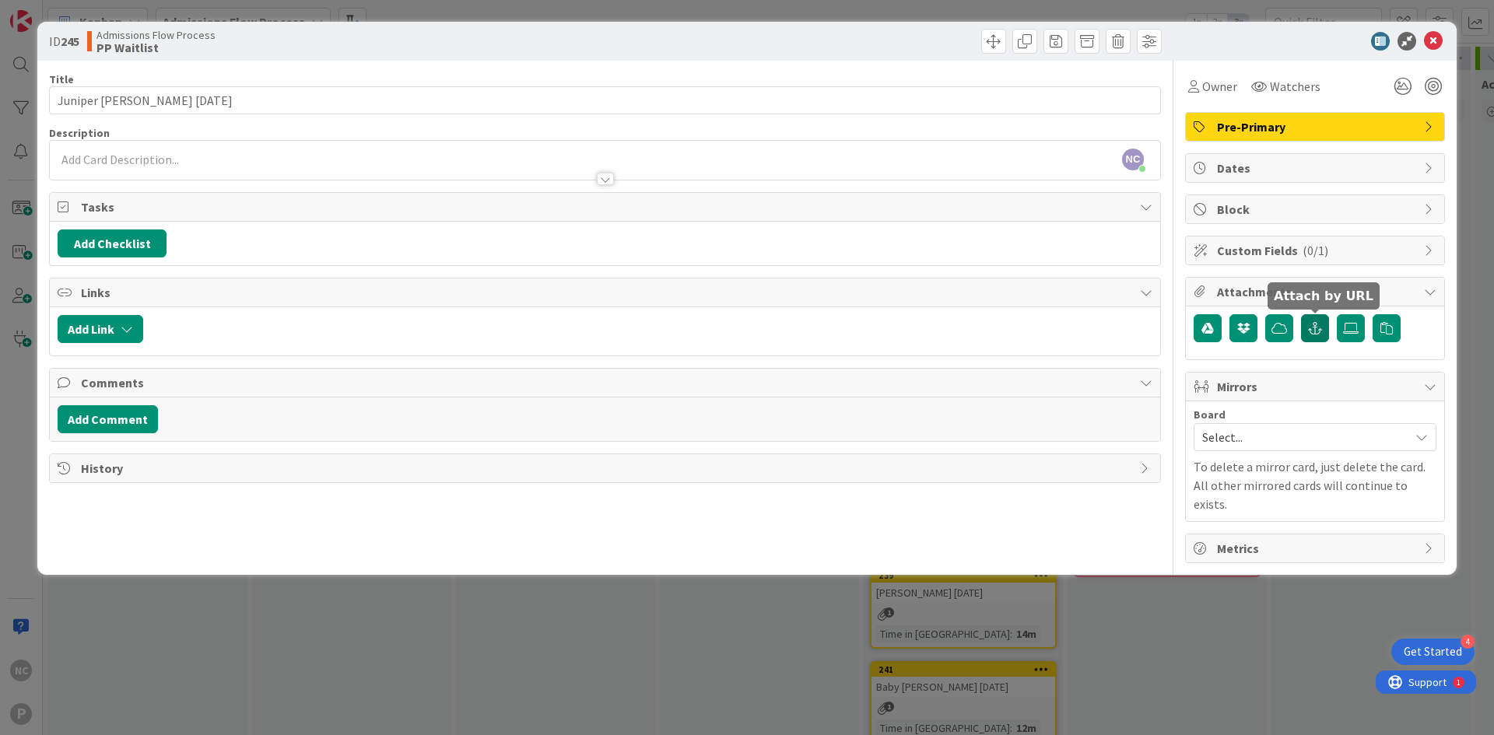
click at [1301, 327] on button "button" at bounding box center [1315, 328] width 28 height 28
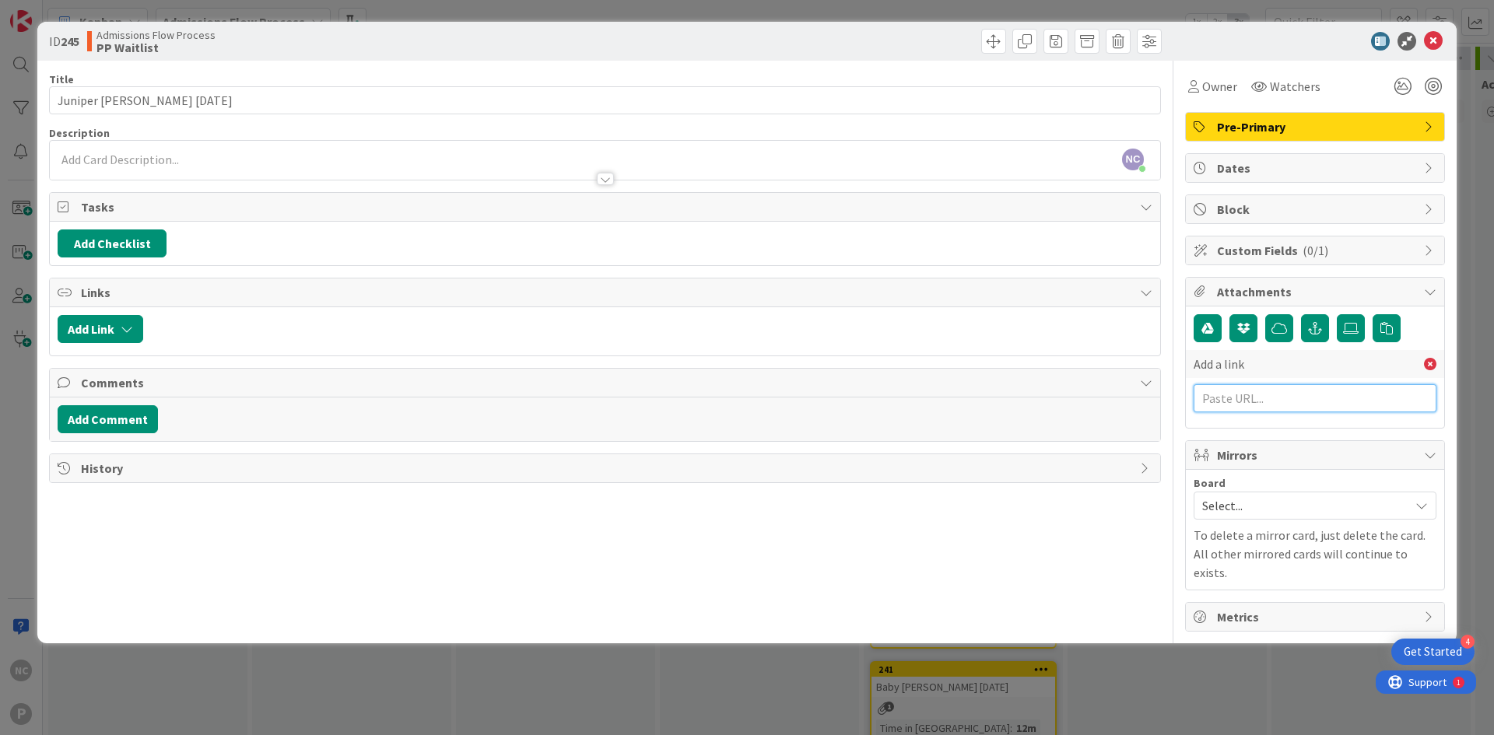
click at [1307, 405] on input "text" at bounding box center [1314, 398] width 243 height 28
paste input "[URL][DOMAIN_NAME]"
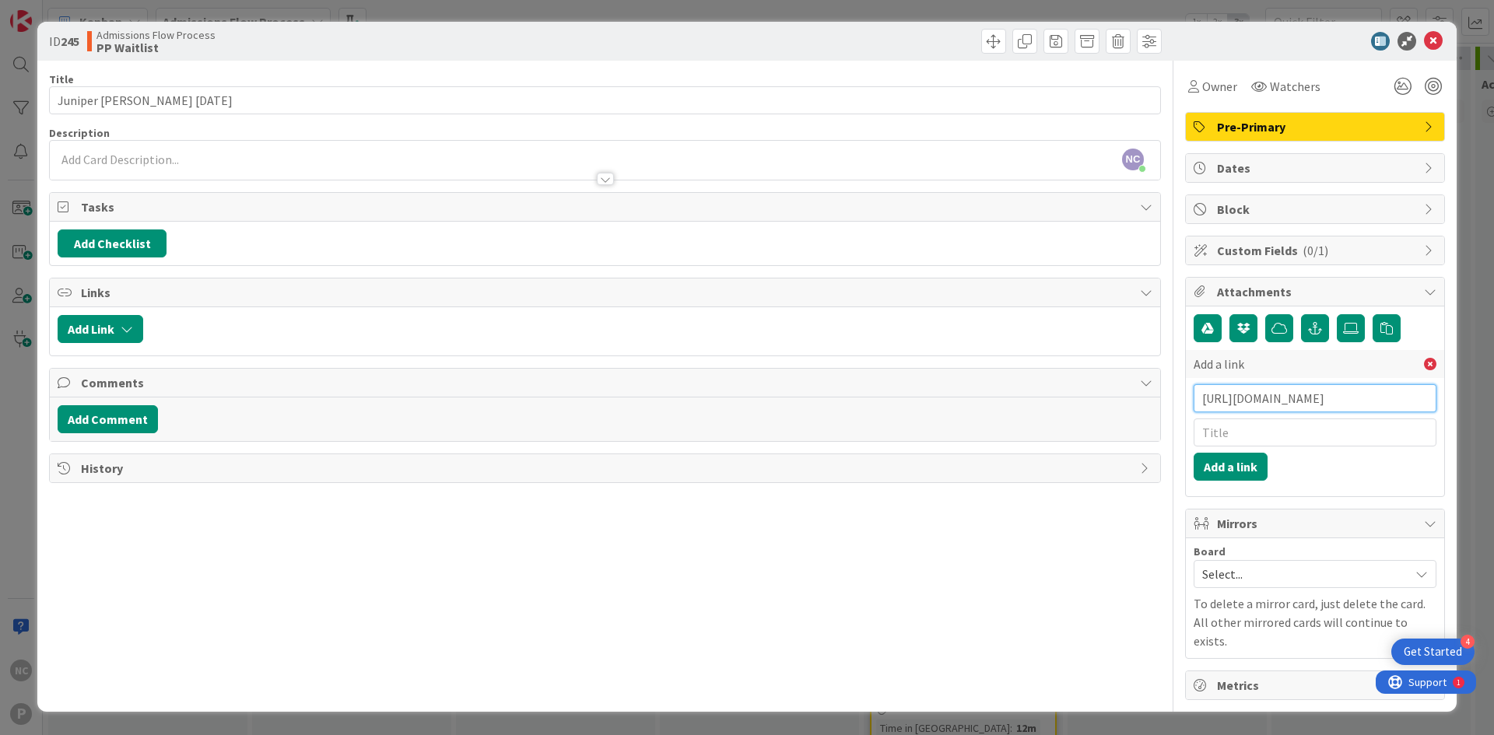
scroll to position [0, 230]
click at [1299, 436] on input "text" at bounding box center [1314, 433] width 243 height 28
click at [1217, 468] on button "Add a link" at bounding box center [1230, 467] width 74 height 28
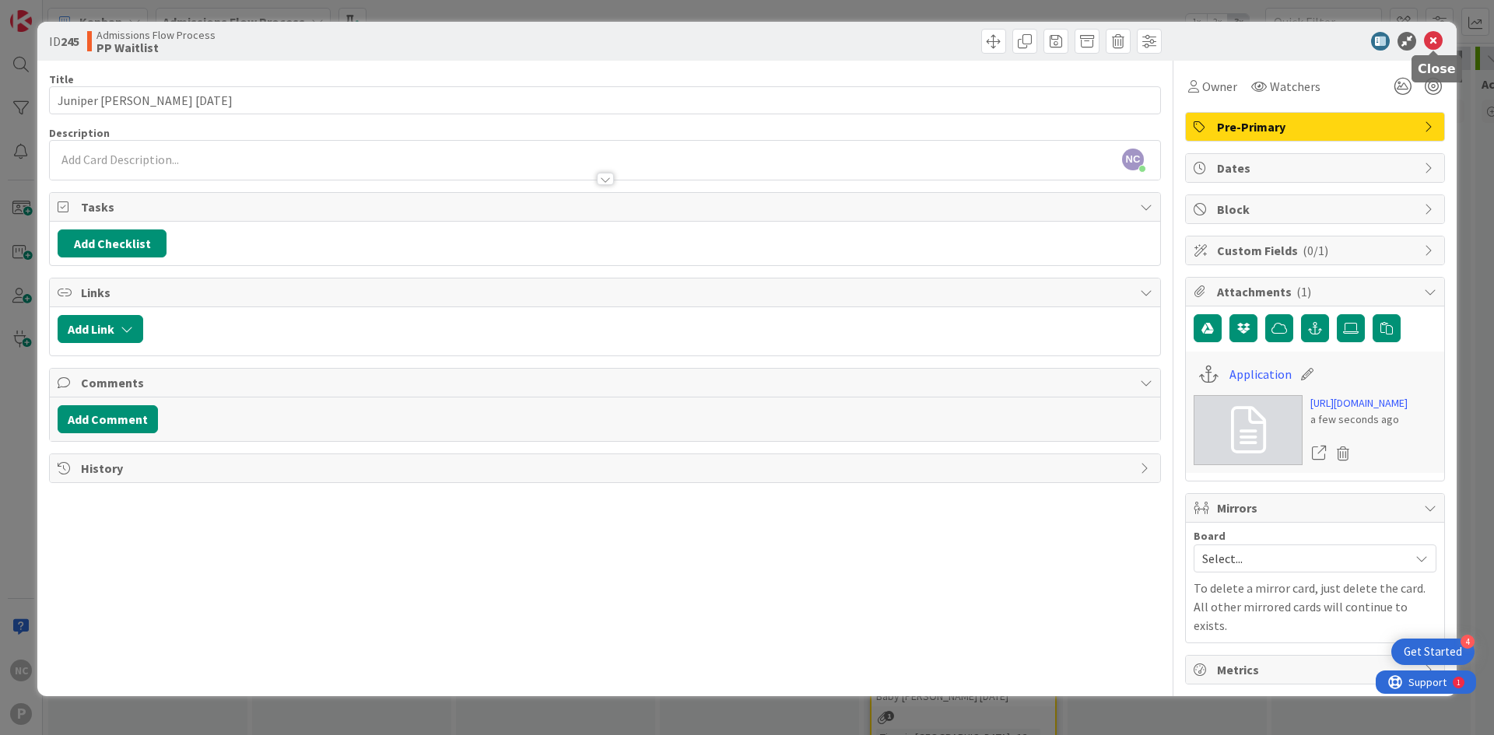
drag, startPoint x: 1432, startPoint y: 39, endPoint x: 1431, endPoint y: 47, distance: 8.7
click at [1432, 39] on icon at bounding box center [1433, 41] width 19 height 19
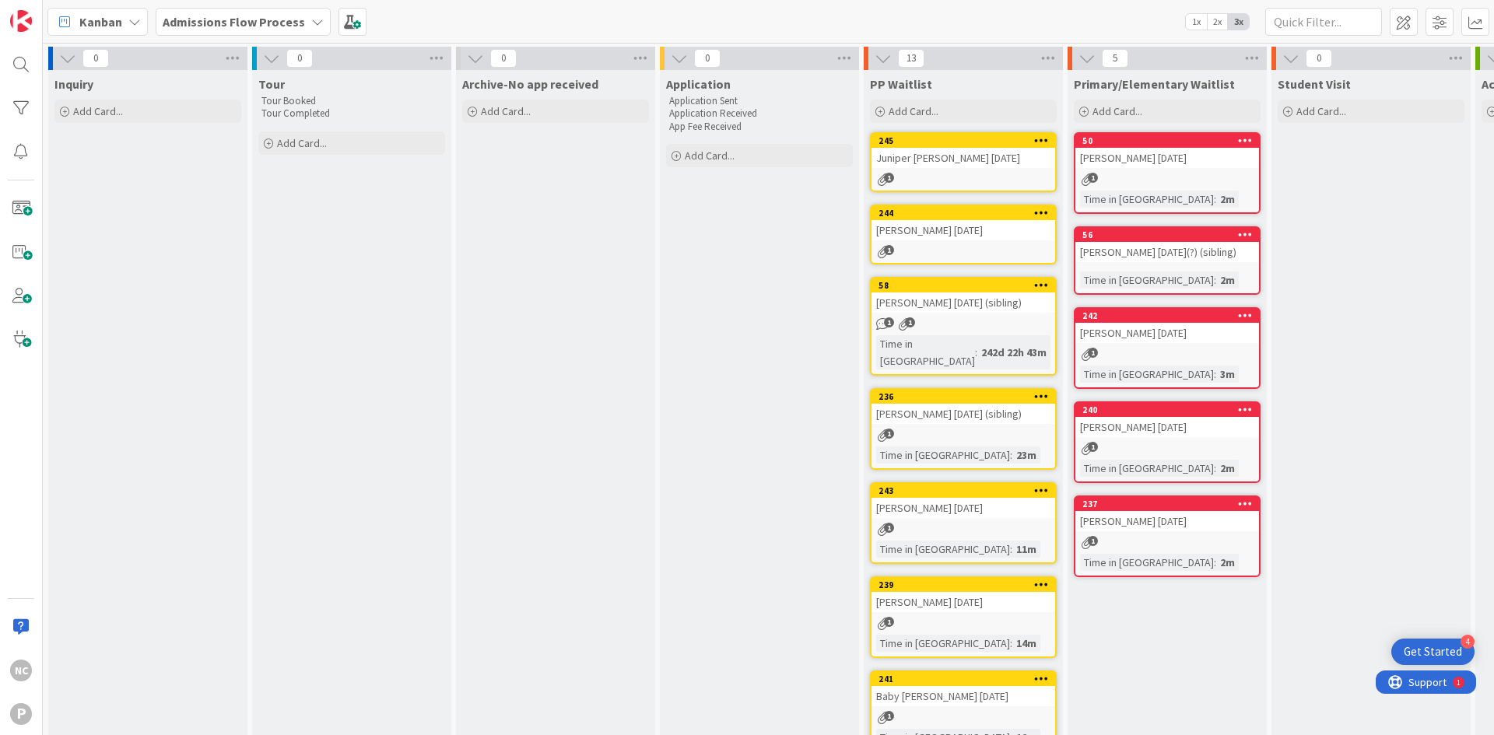
click at [944, 110] on div "Add Card..." at bounding box center [963, 111] width 187 height 23
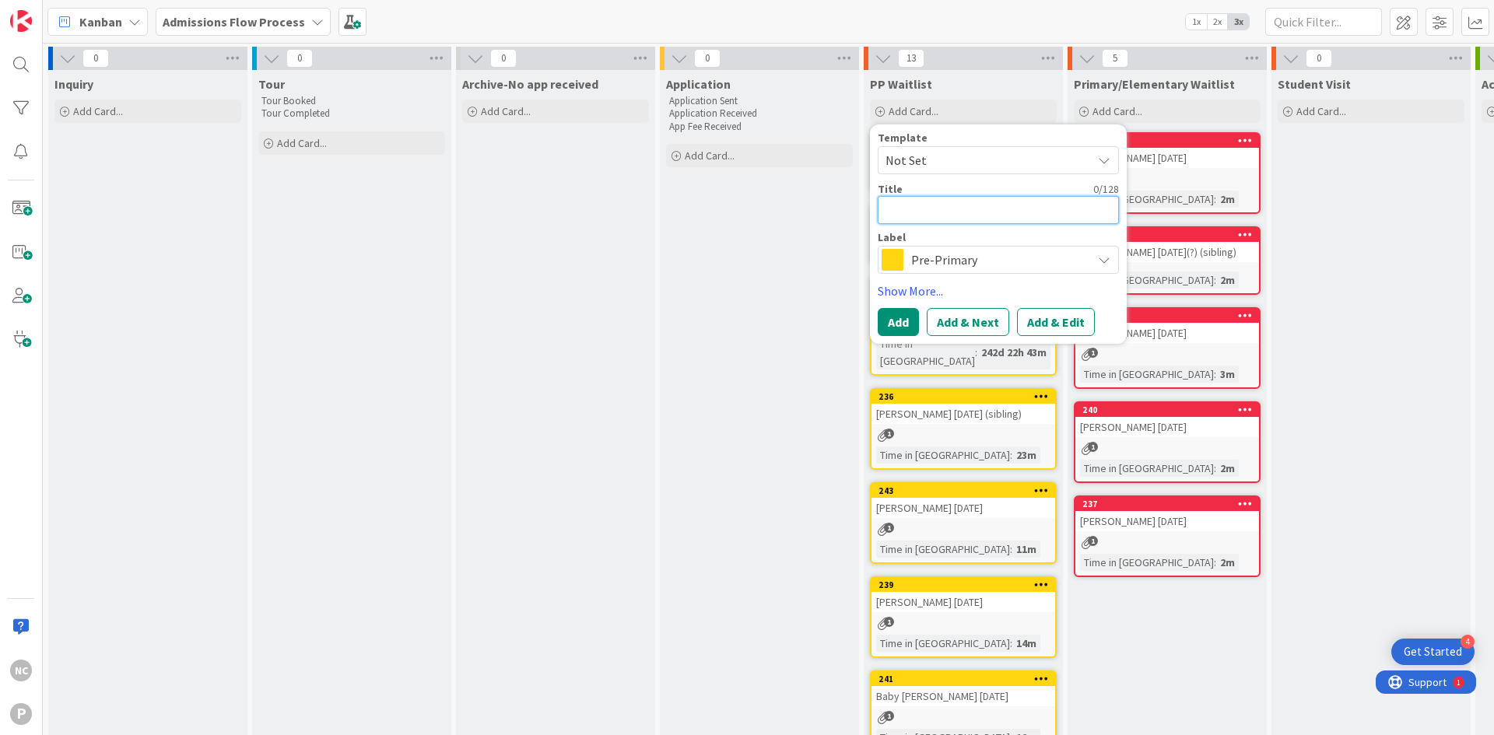
click at [945, 198] on textarea at bounding box center [997, 210] width 241 height 28
click at [1007, 219] on textarea "[PERSON_NAME]" at bounding box center [997, 210] width 241 height 28
click at [1054, 320] on button "Add & Edit" at bounding box center [1056, 322] width 78 height 28
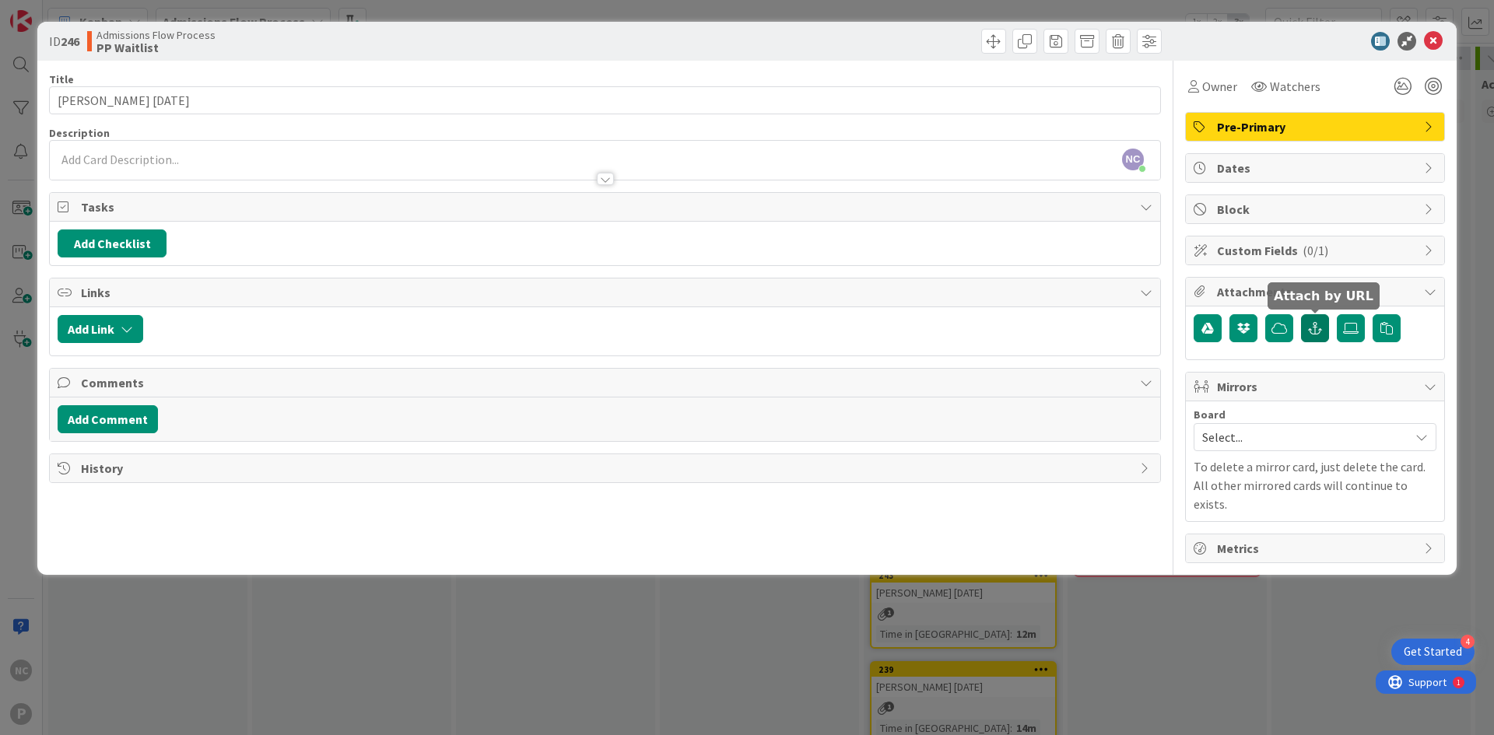
click at [1323, 335] on button "button" at bounding box center [1315, 328] width 28 height 28
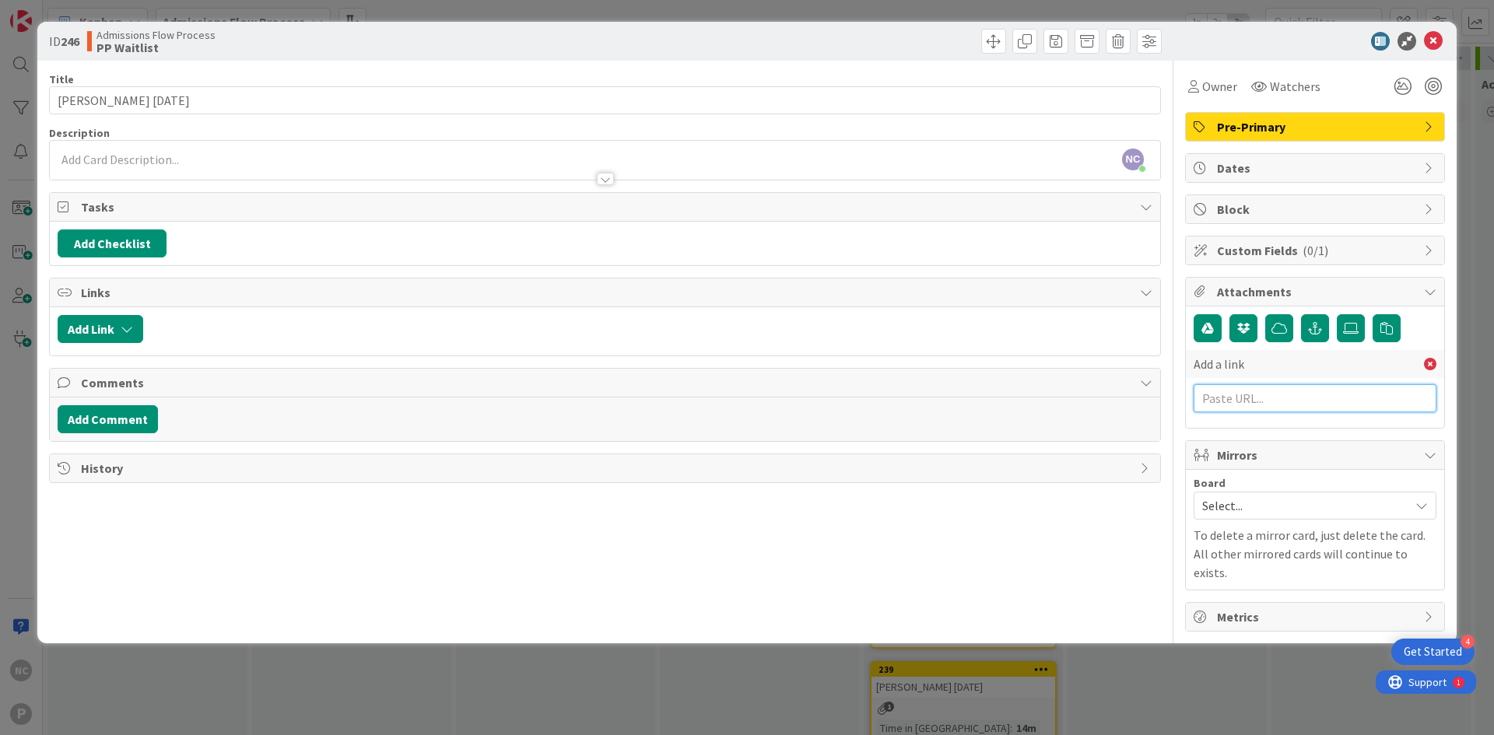
click at [1282, 394] on input "text" at bounding box center [1314, 398] width 243 height 28
paste input "[URL][DOMAIN_NAME]"
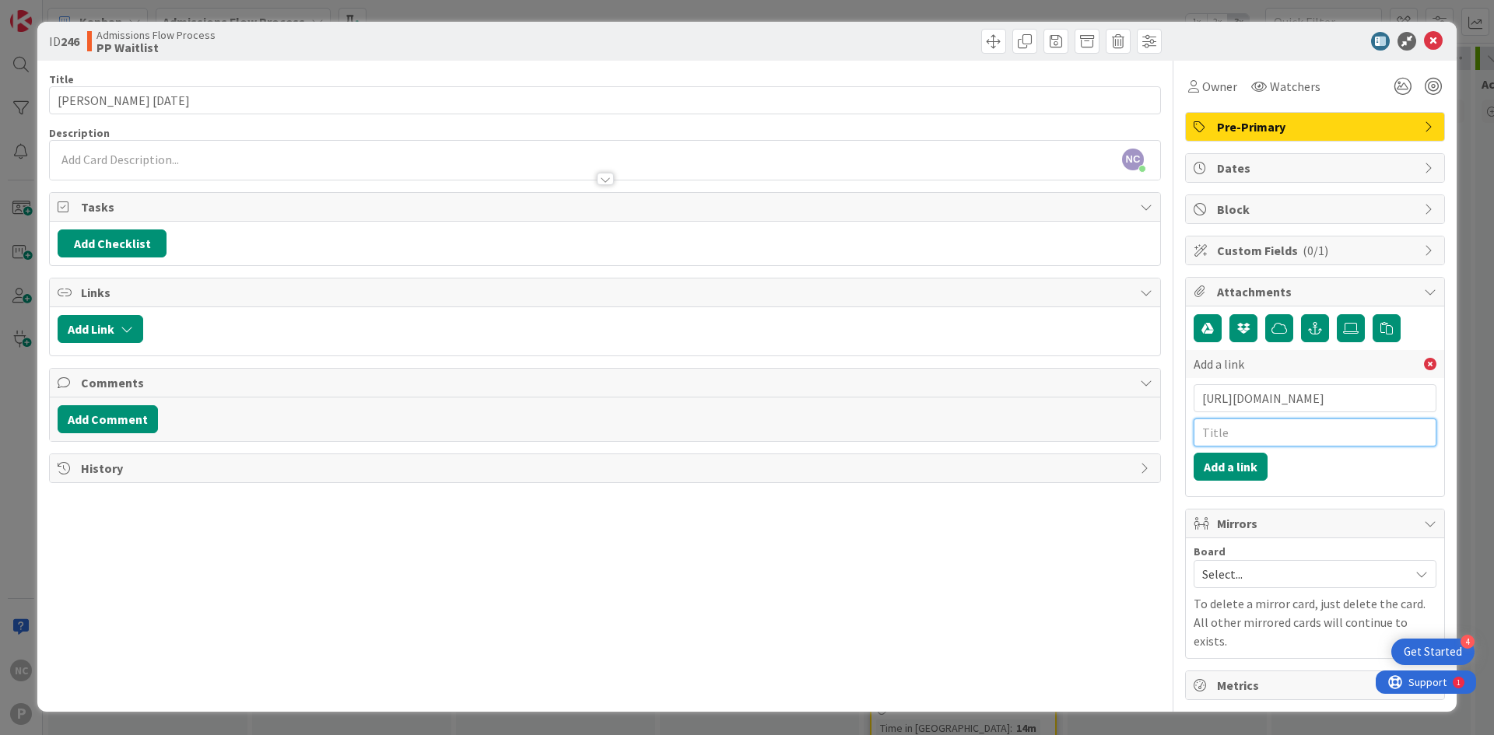
click at [1284, 426] on input "text" at bounding box center [1314, 433] width 243 height 28
click at [1253, 464] on button "Add a link" at bounding box center [1230, 467] width 74 height 28
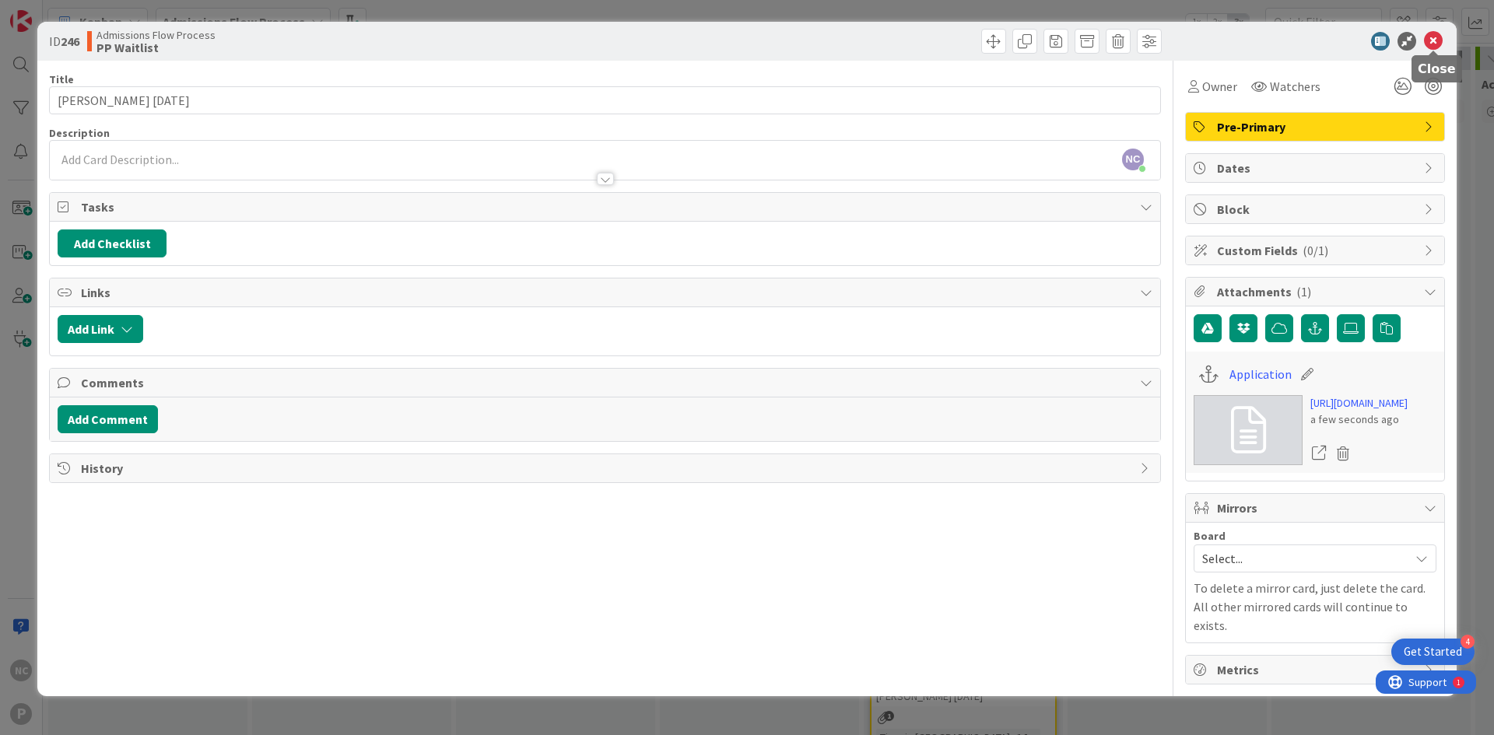
click at [1431, 44] on icon at bounding box center [1433, 41] width 19 height 19
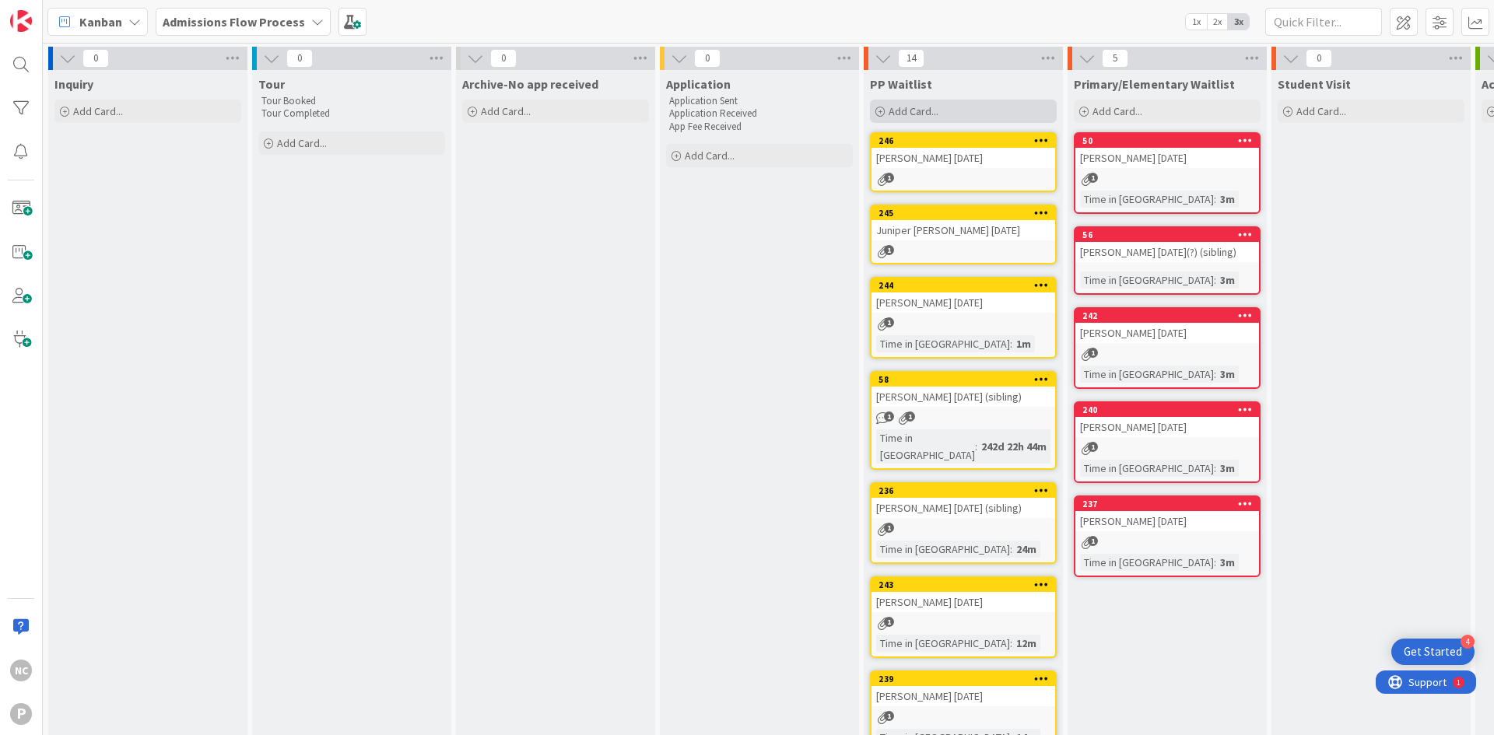
click at [900, 116] on span "Add Card..." at bounding box center [913, 111] width 50 height 14
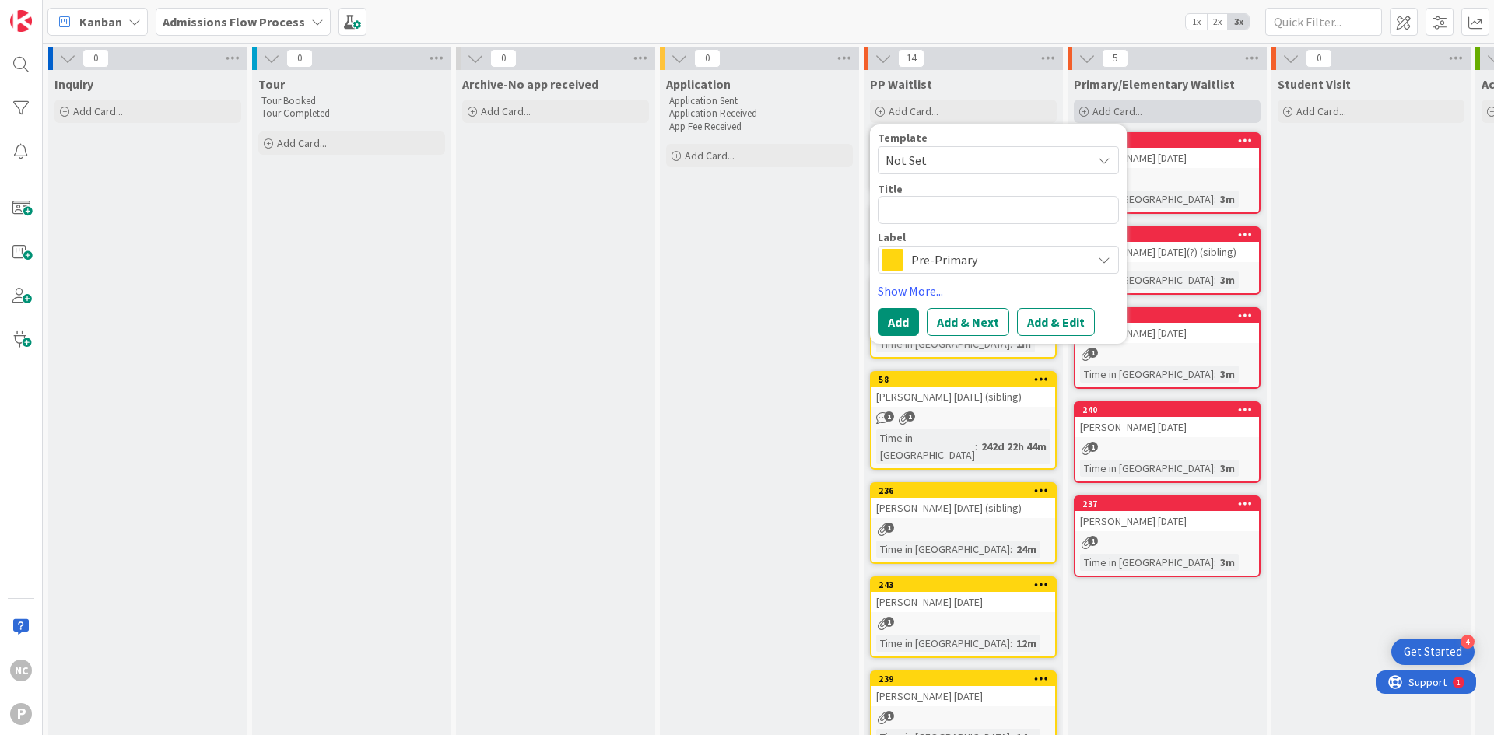
click at [1126, 110] on span "Add Card..." at bounding box center [1117, 111] width 50 height 14
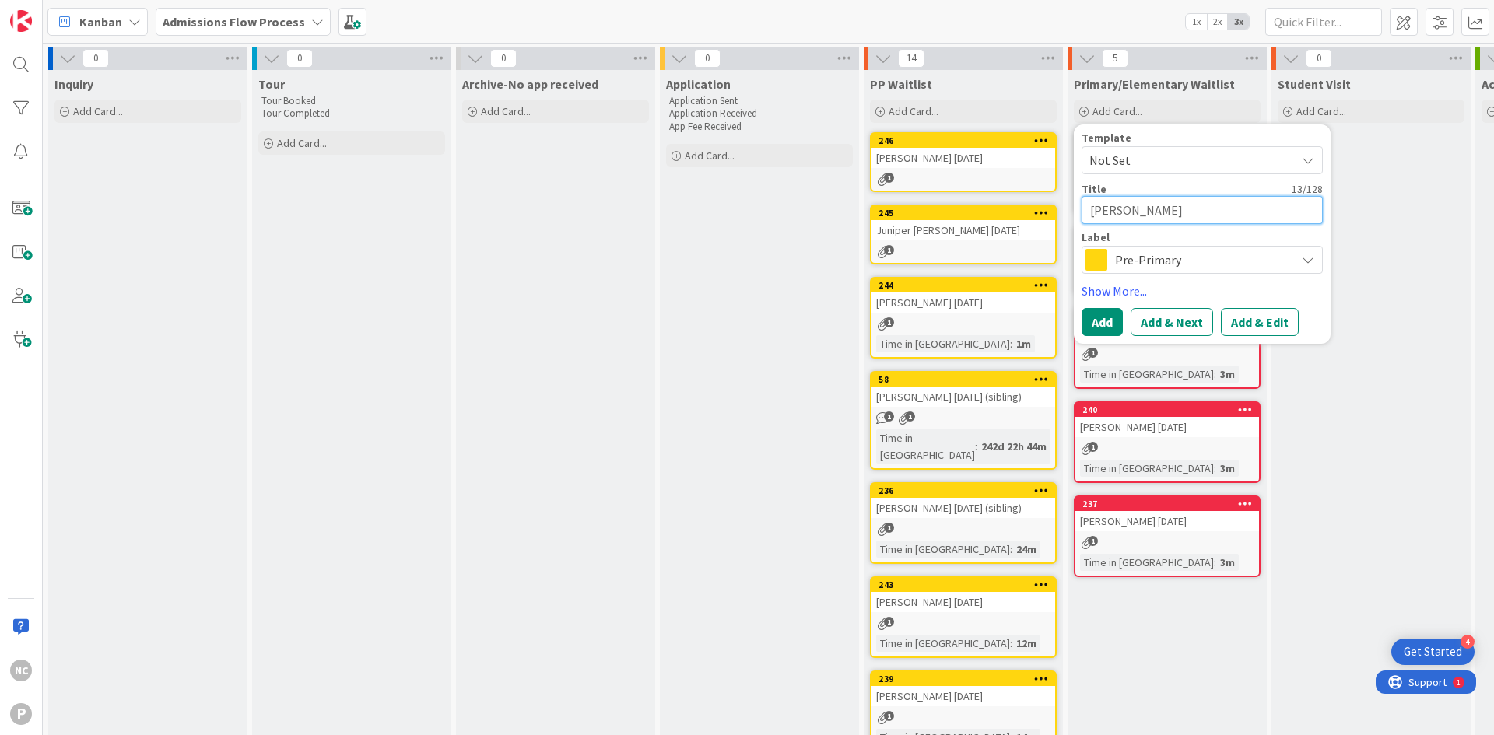
click at [1204, 214] on textarea "[PERSON_NAME]" at bounding box center [1201, 210] width 241 height 28
drag, startPoint x: 1272, startPoint y: 323, endPoint x: 1026, endPoint y: 312, distance: 246.1
click at [1271, 323] on button "Add & Edit" at bounding box center [1260, 322] width 78 height 28
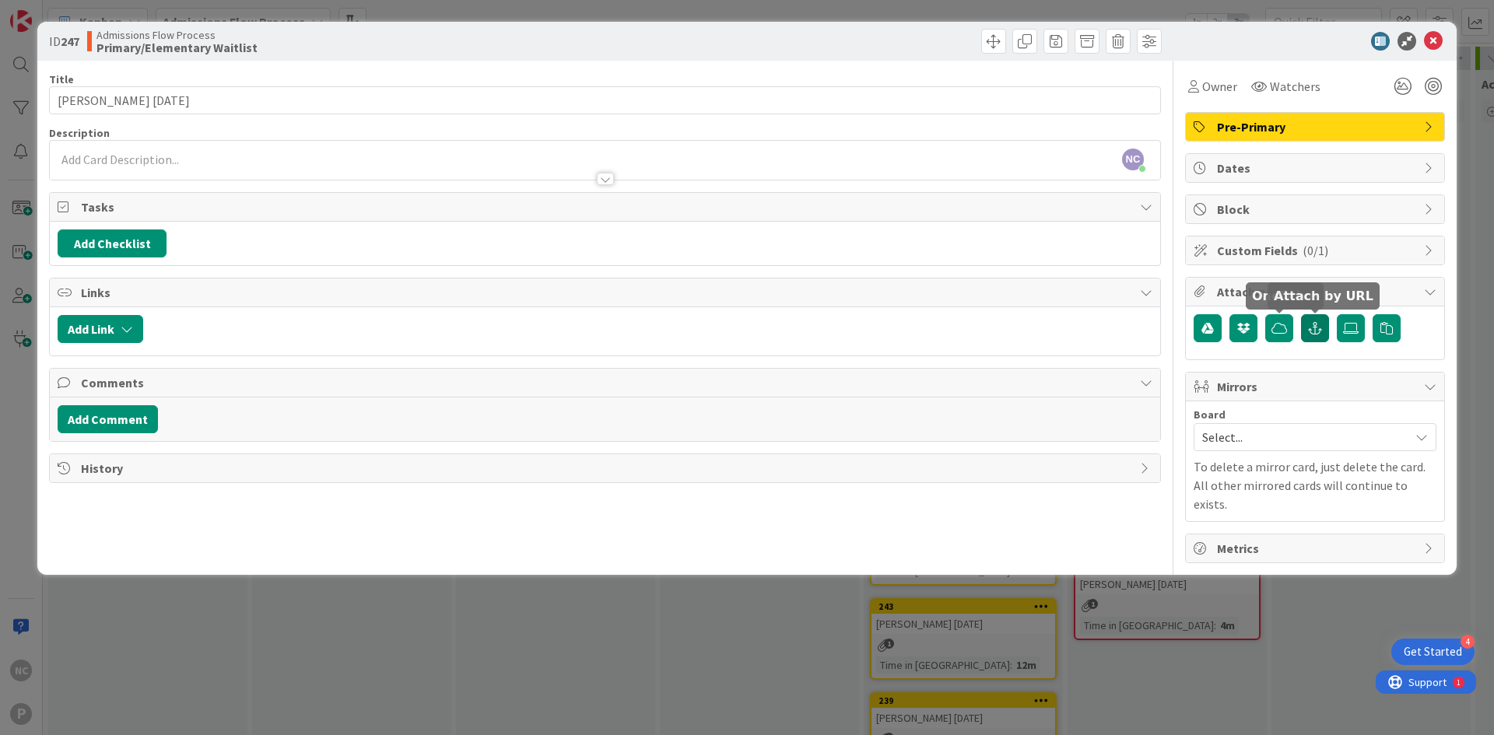
click at [1315, 328] on icon "button" at bounding box center [1315, 328] width 14 height 12
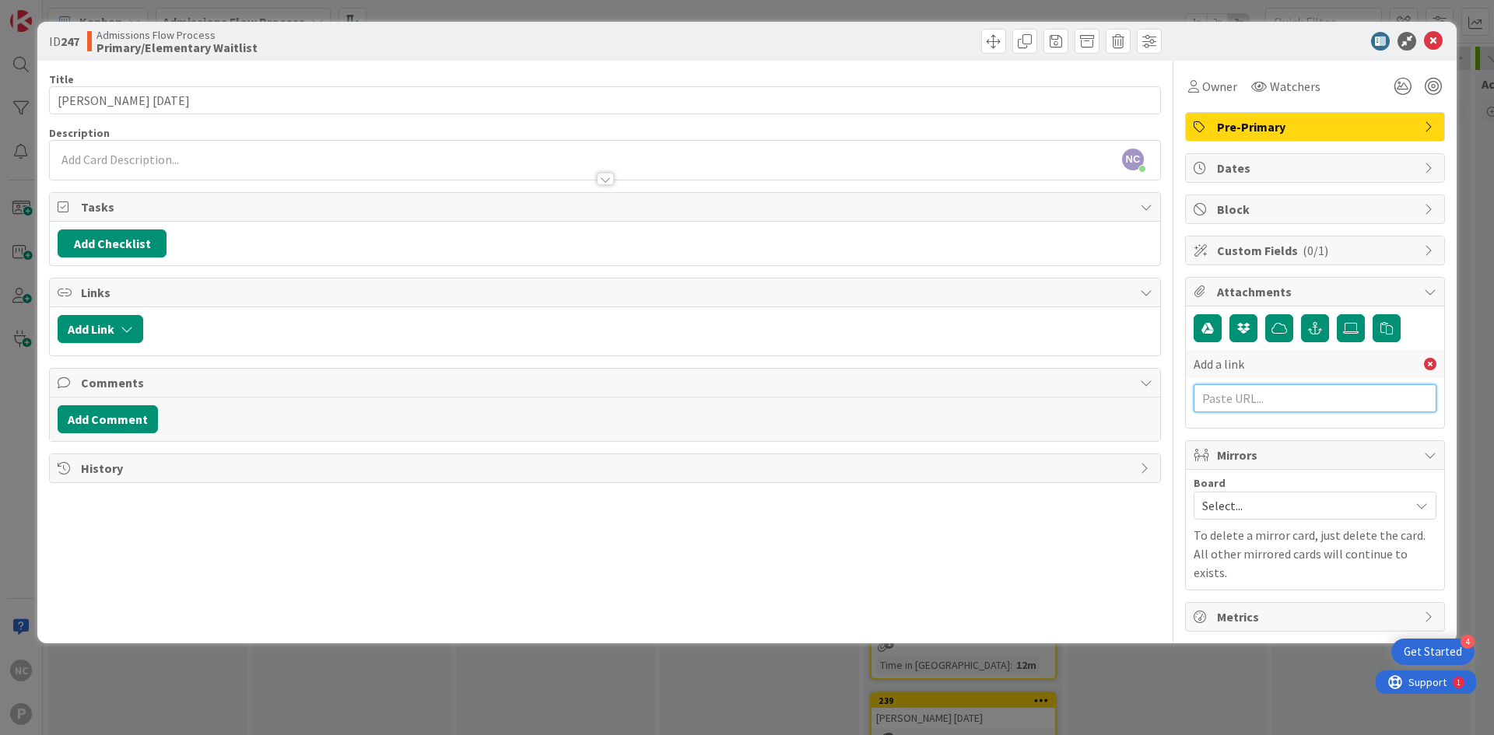
click at [1292, 396] on input "text" at bounding box center [1314, 398] width 243 height 28
paste input "[URL][DOMAIN_NAME]"
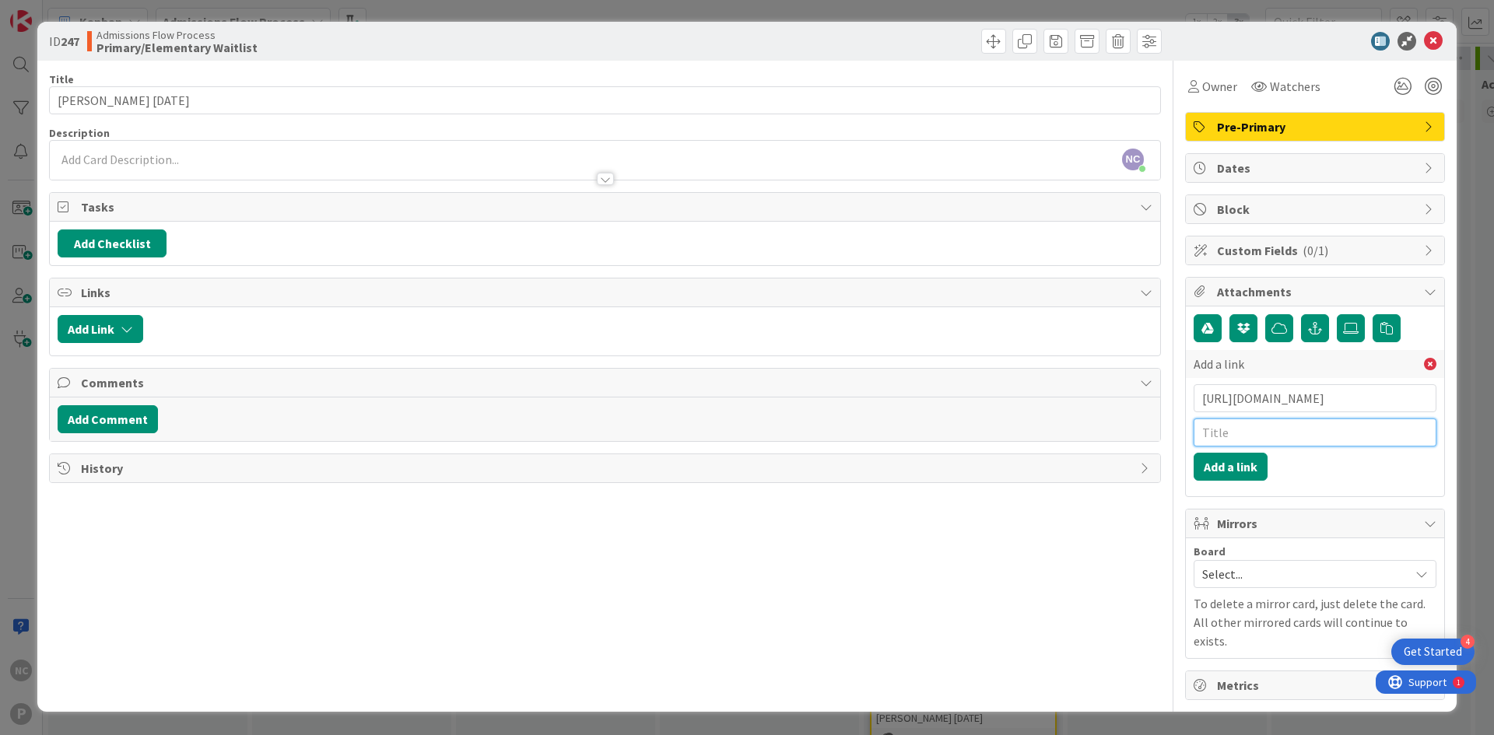
click at [1298, 436] on input "text" at bounding box center [1314, 433] width 243 height 28
click at [1207, 479] on button "Add a link" at bounding box center [1230, 467] width 74 height 28
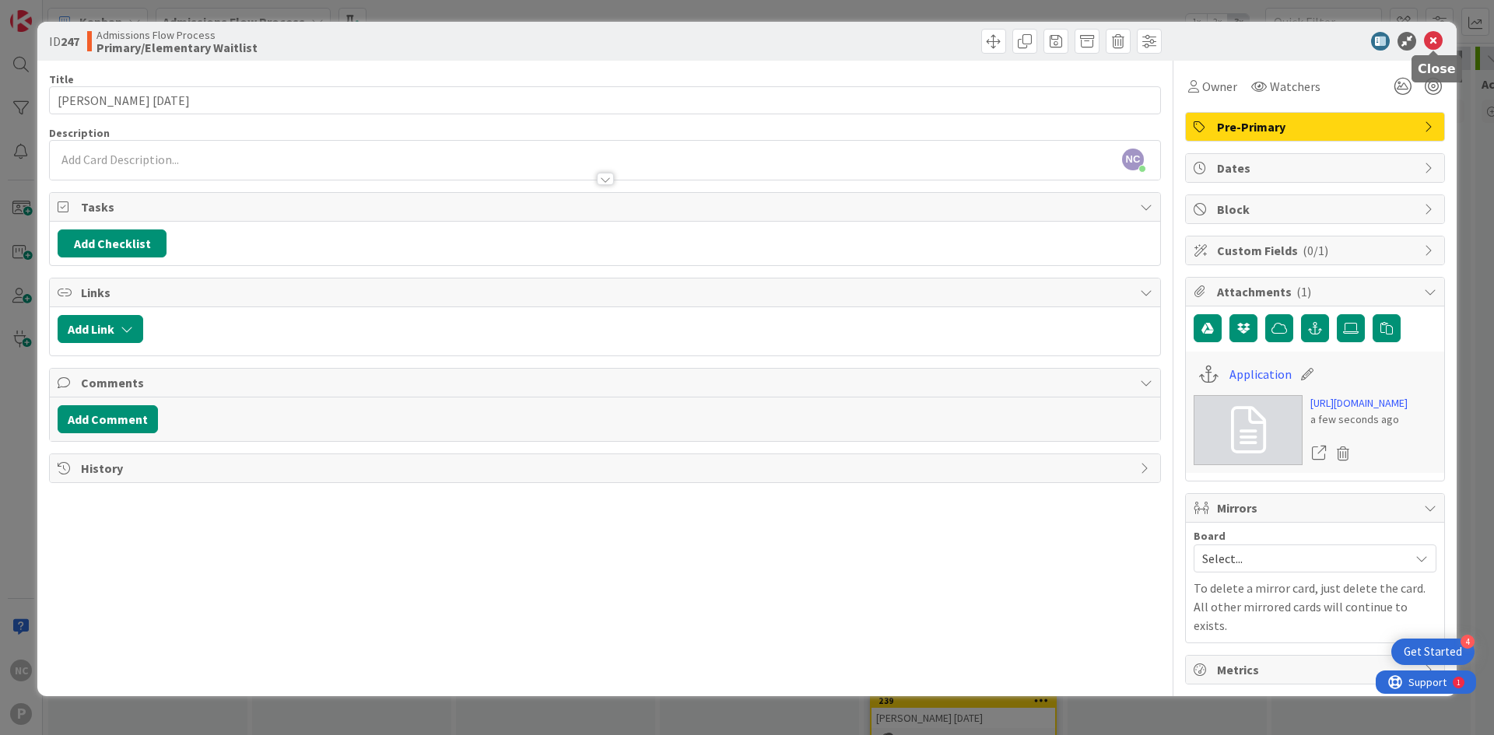
click at [1424, 36] on icon at bounding box center [1433, 41] width 19 height 19
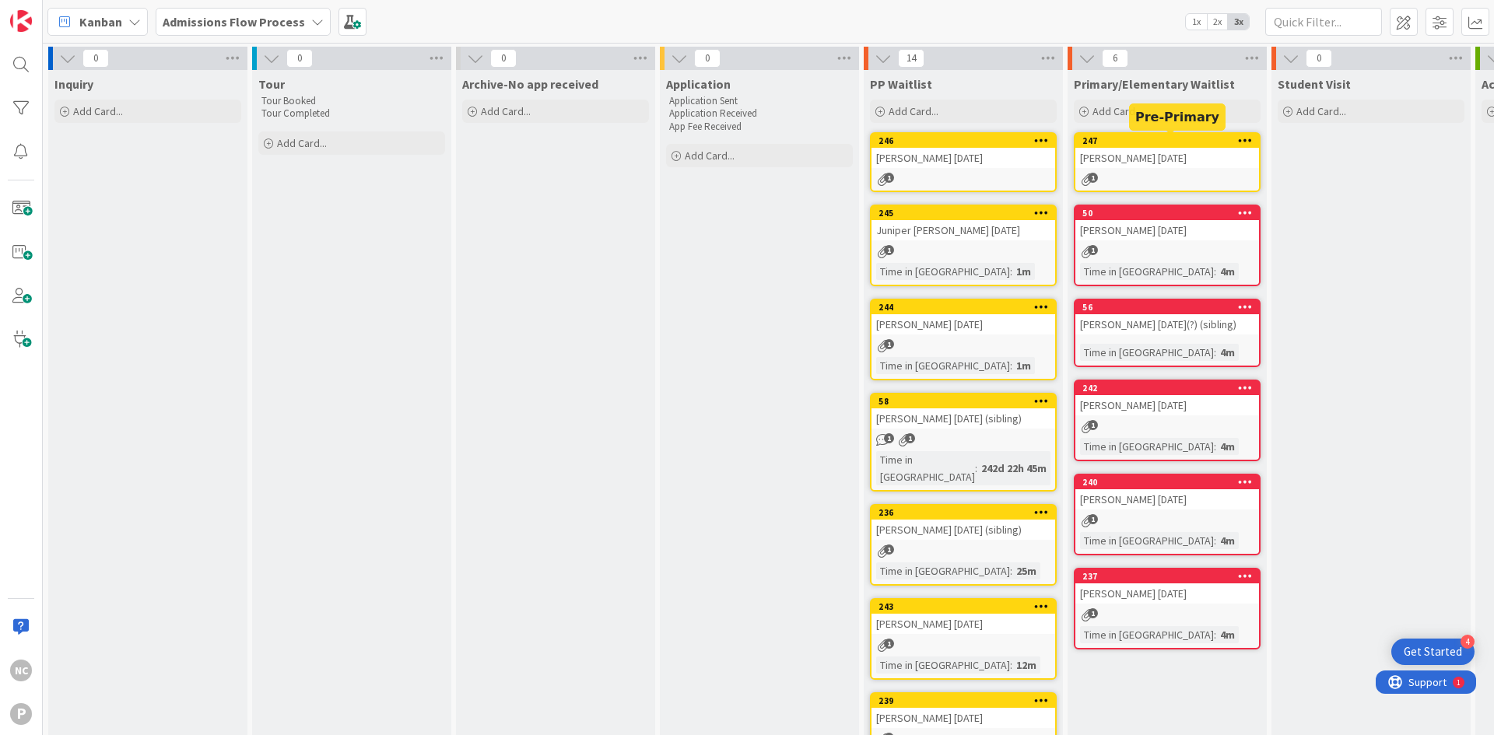
click at [1160, 142] on div "247" at bounding box center [1170, 140] width 177 height 11
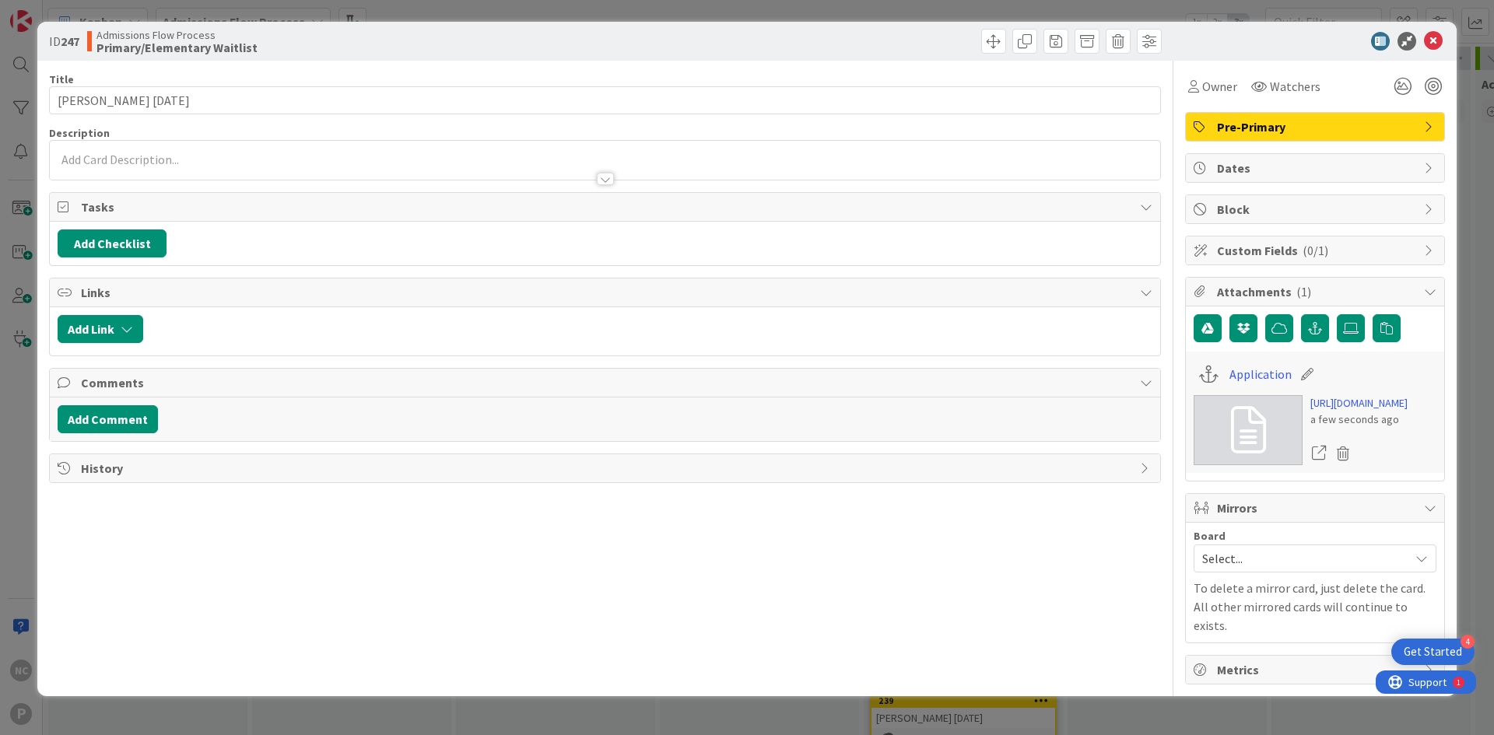
click at [1259, 119] on span "Pre-Primary" at bounding box center [1316, 126] width 199 height 19
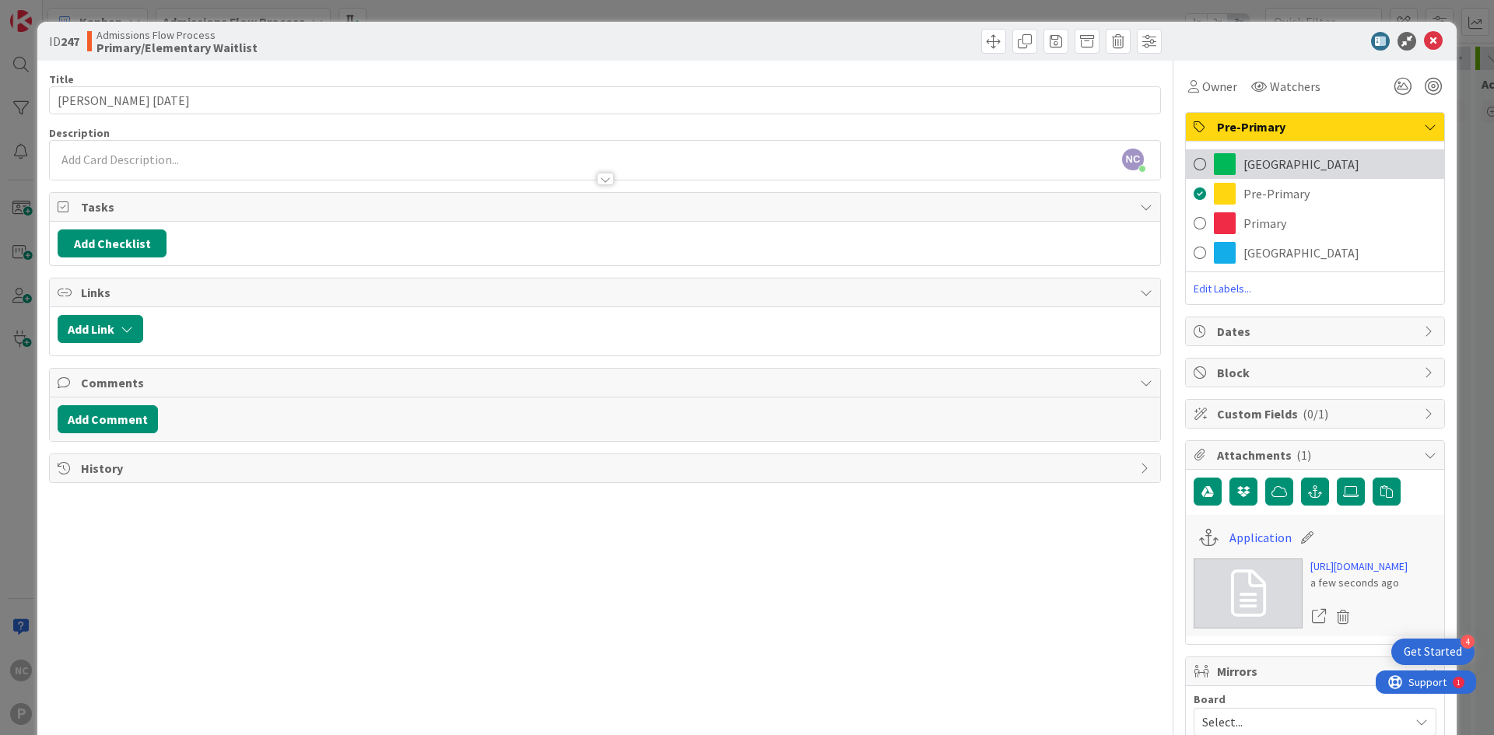
click at [1256, 170] on span "[GEOGRAPHIC_DATA]" at bounding box center [1301, 164] width 116 height 19
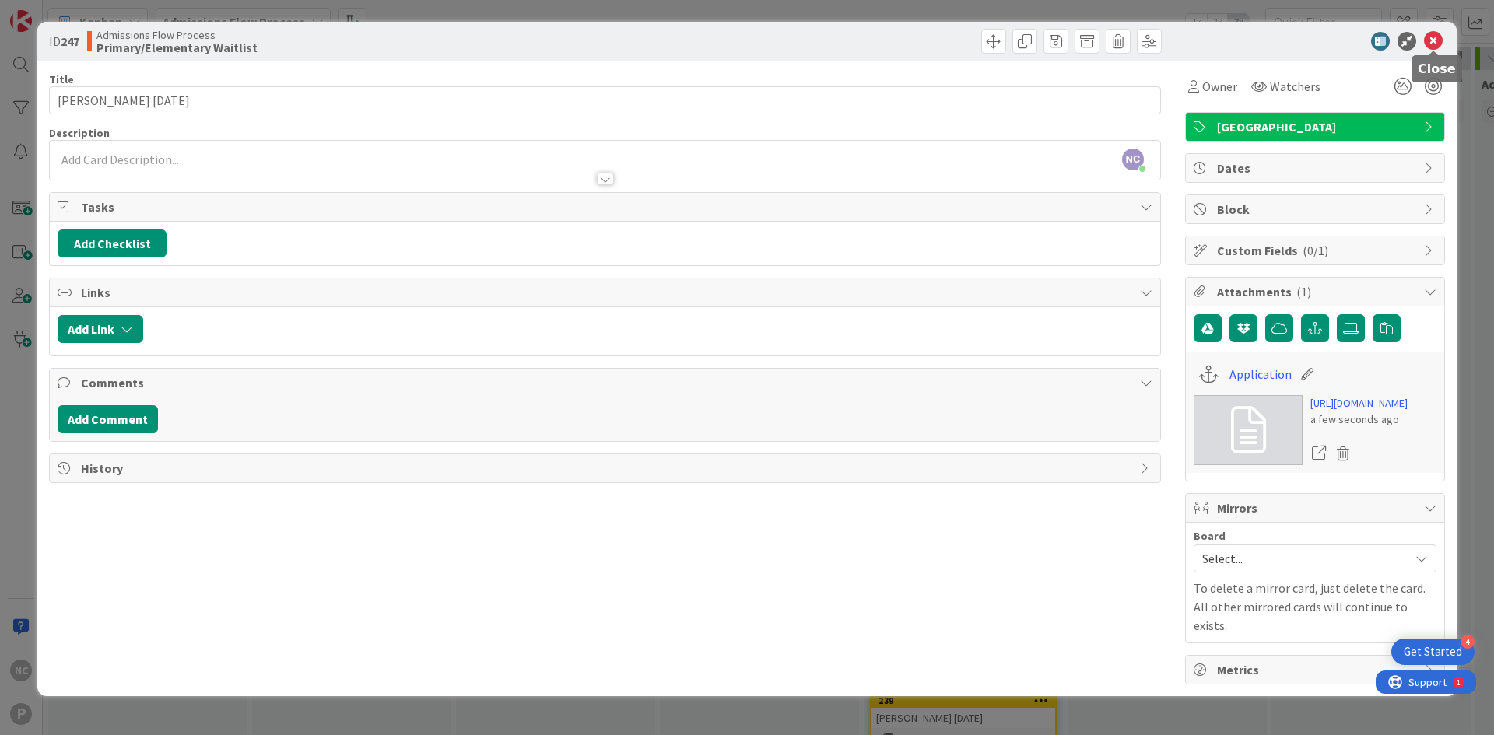
click at [1431, 39] on icon at bounding box center [1433, 41] width 19 height 19
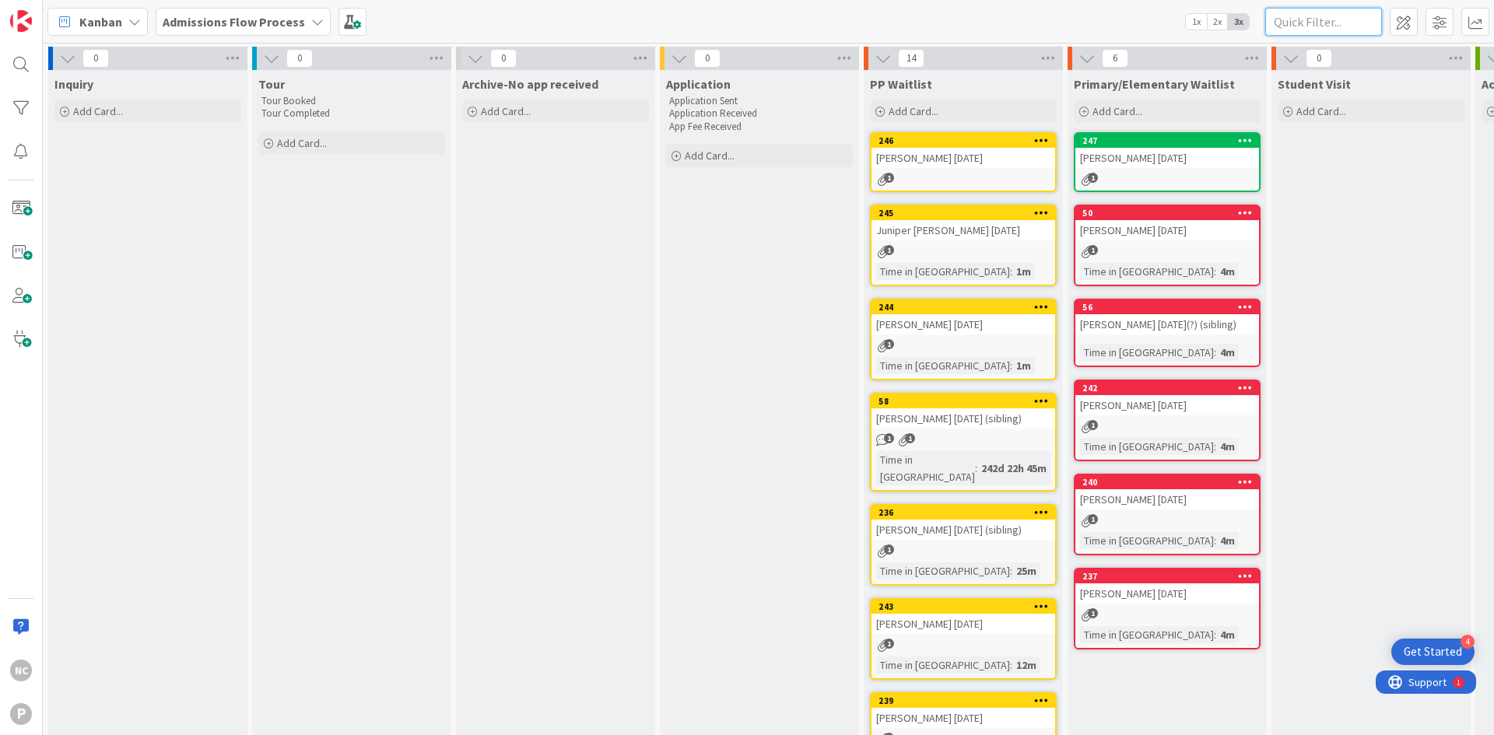
click at [1364, 19] on input "text" at bounding box center [1323, 22] width 117 height 28
click at [907, 104] on span "Add Card..." at bounding box center [913, 111] width 50 height 14
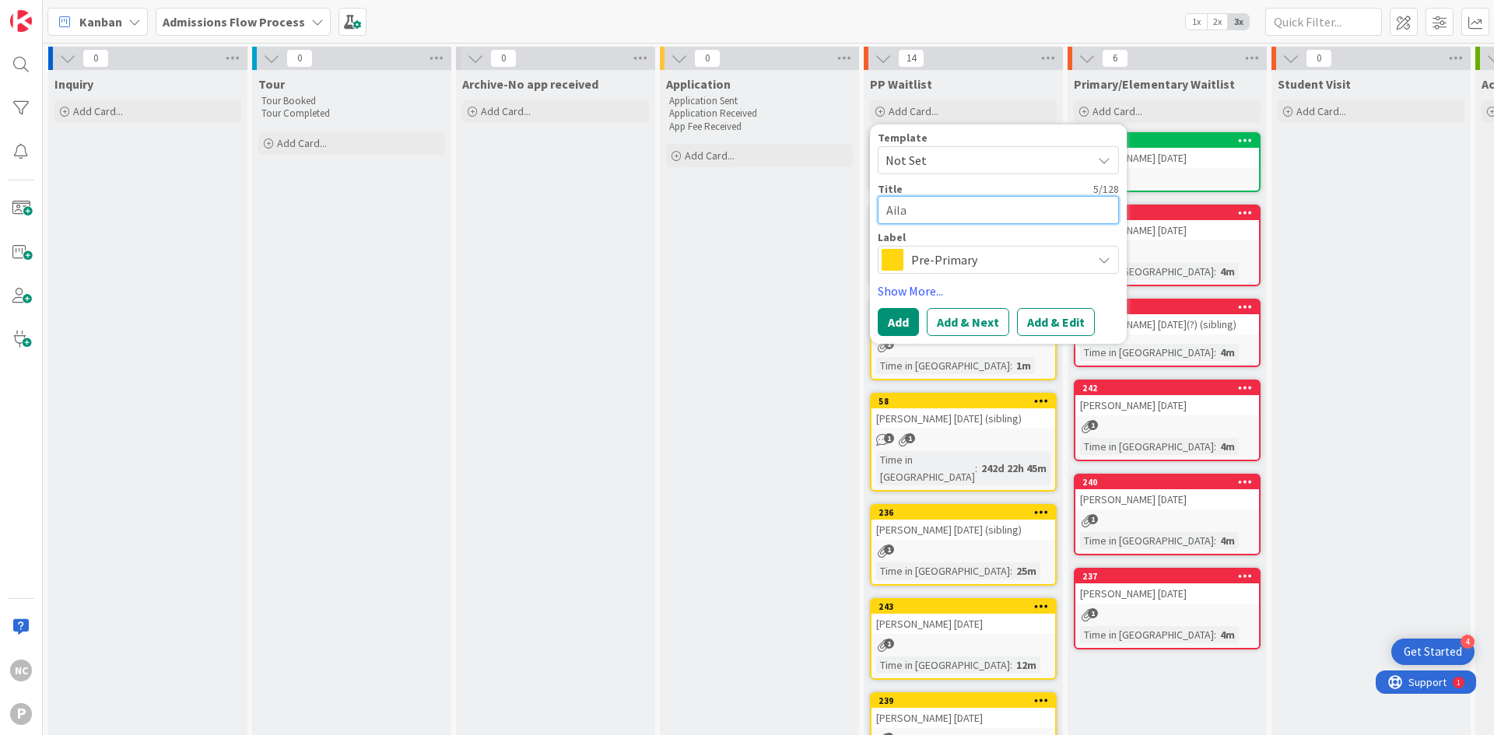
click at [941, 202] on textarea "Aila" at bounding box center [997, 210] width 241 height 28
click at [1064, 320] on button "Add & Edit" at bounding box center [1056, 322] width 78 height 28
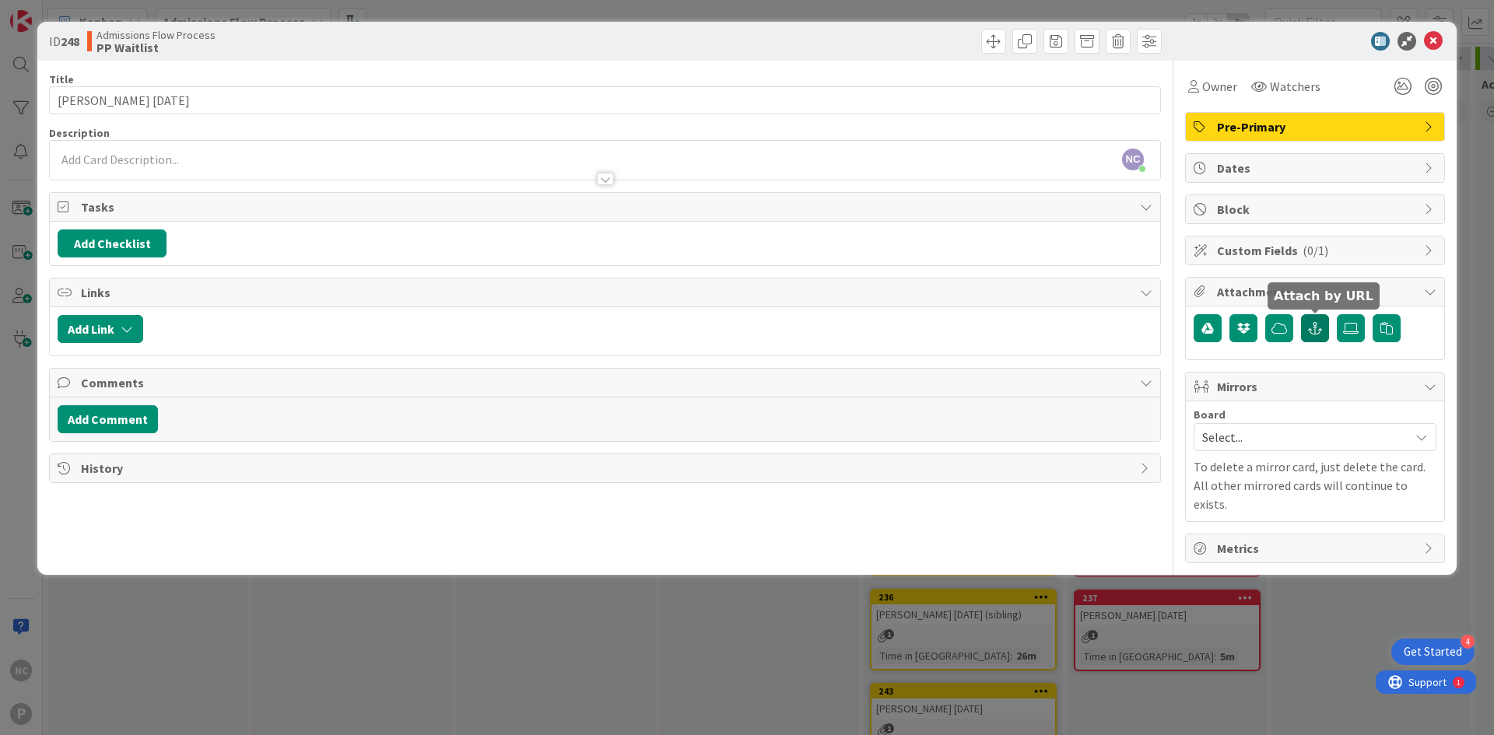
click at [1314, 329] on icon "button" at bounding box center [1315, 328] width 14 height 12
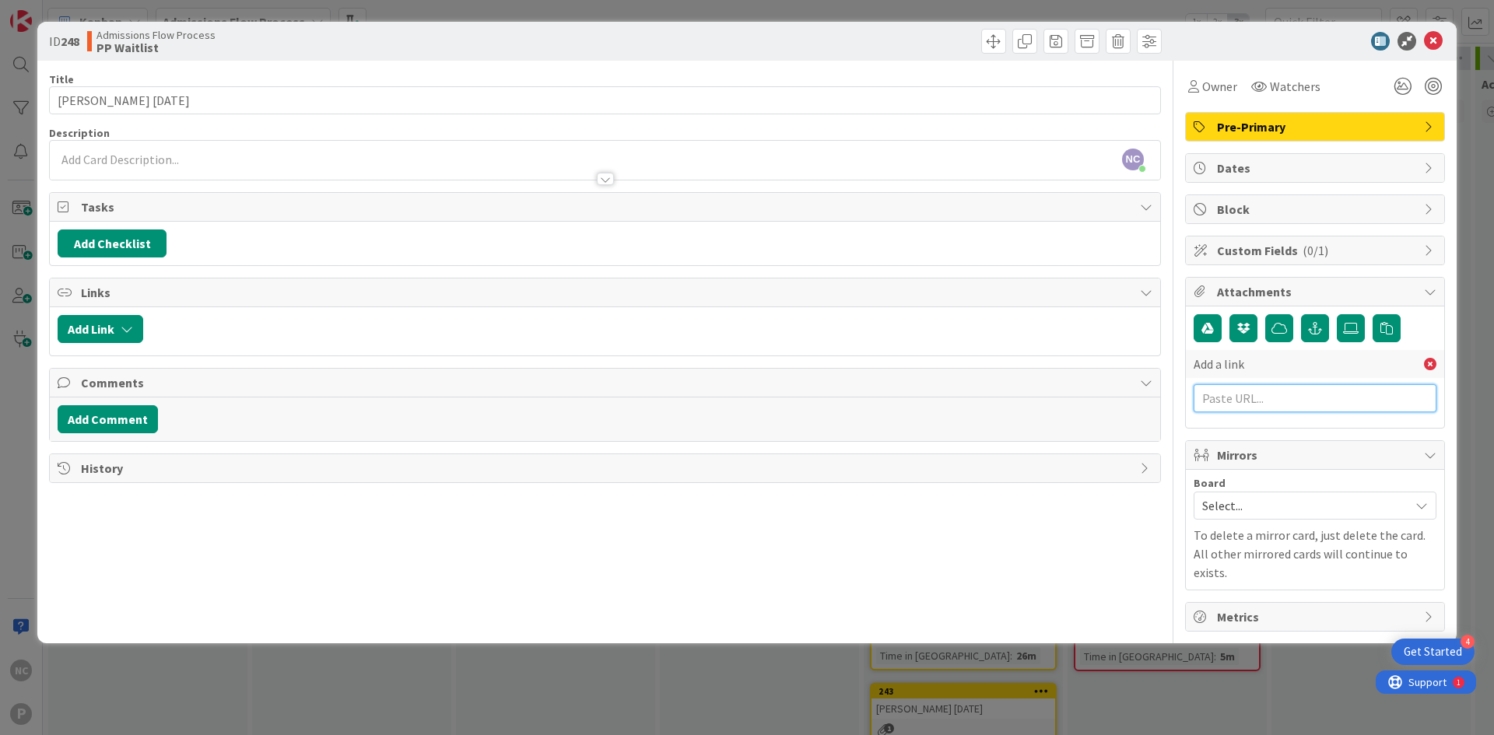
click at [1217, 403] on input "text" at bounding box center [1314, 398] width 243 height 28
paste input "[URL][DOMAIN_NAME]"
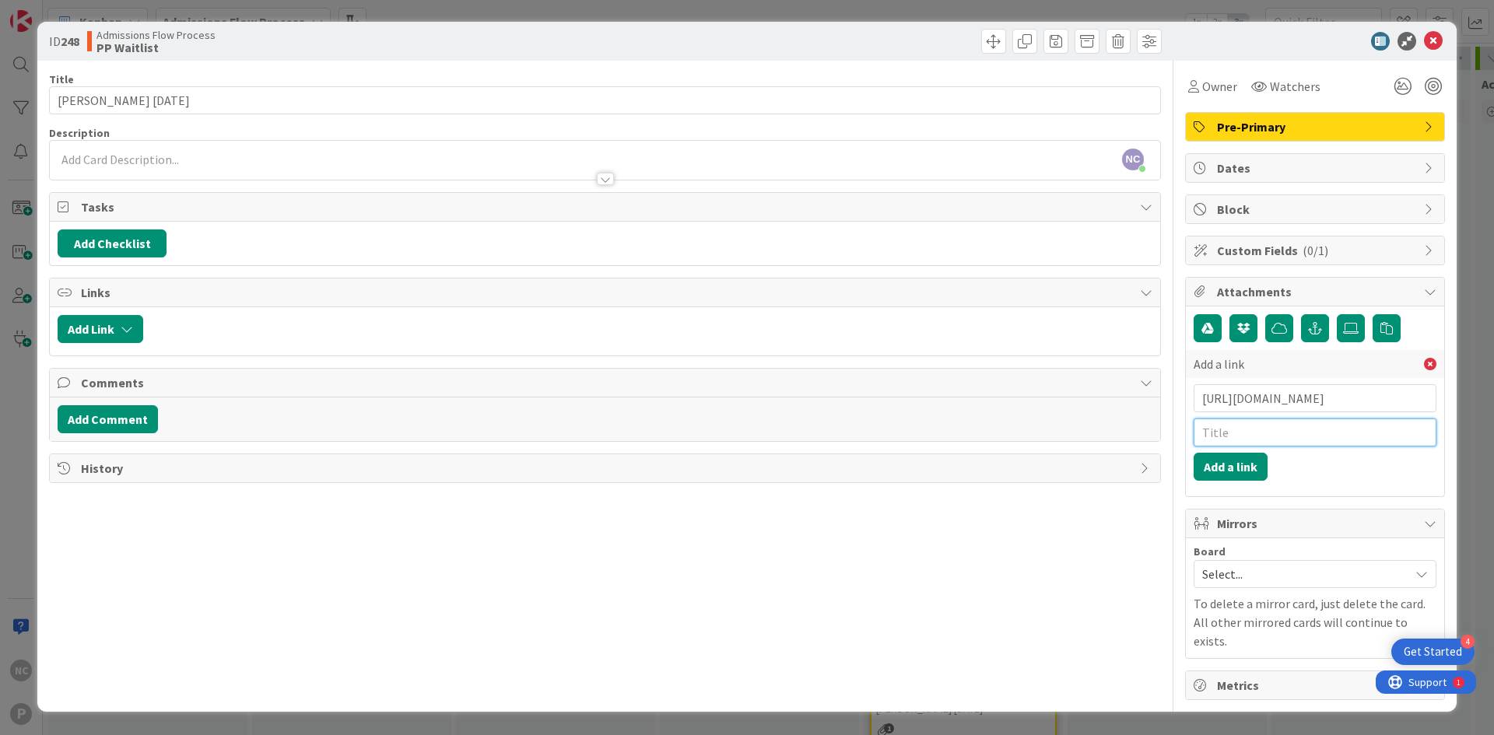
click at [1245, 431] on input "text" at bounding box center [1314, 433] width 243 height 28
click at [1218, 468] on button "Add a link" at bounding box center [1230, 467] width 74 height 28
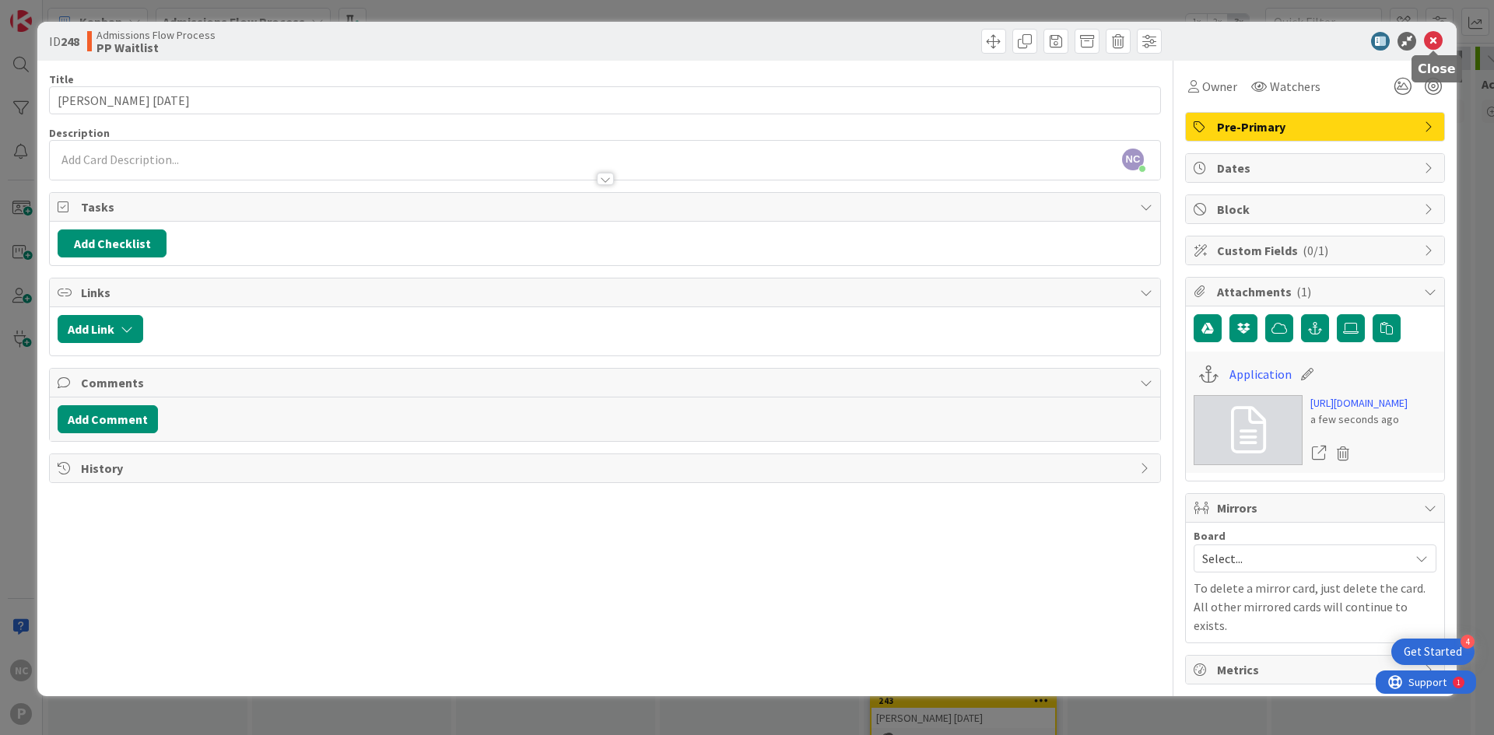
click at [1434, 37] on icon at bounding box center [1433, 41] width 19 height 19
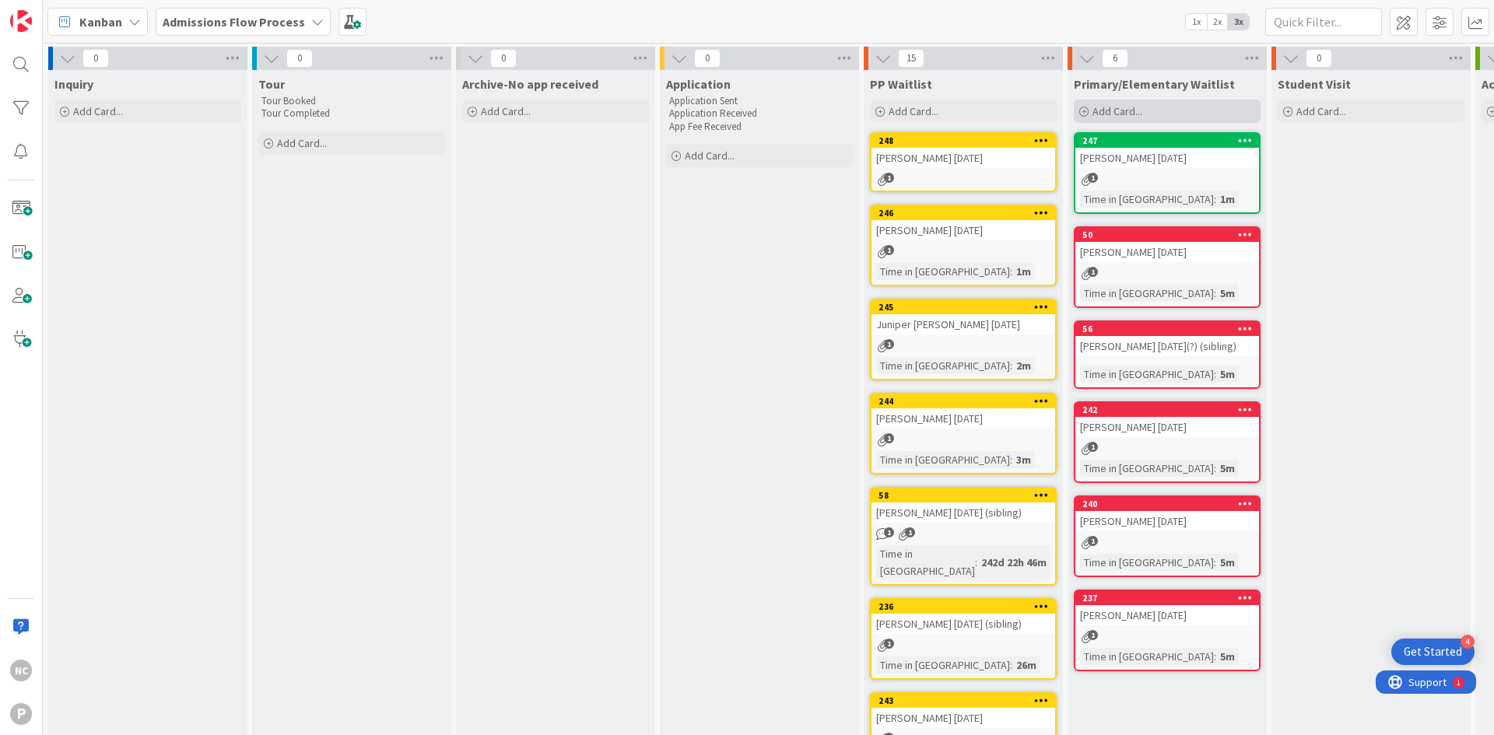
click at [1105, 116] on span "Add Card..." at bounding box center [1117, 111] width 50 height 14
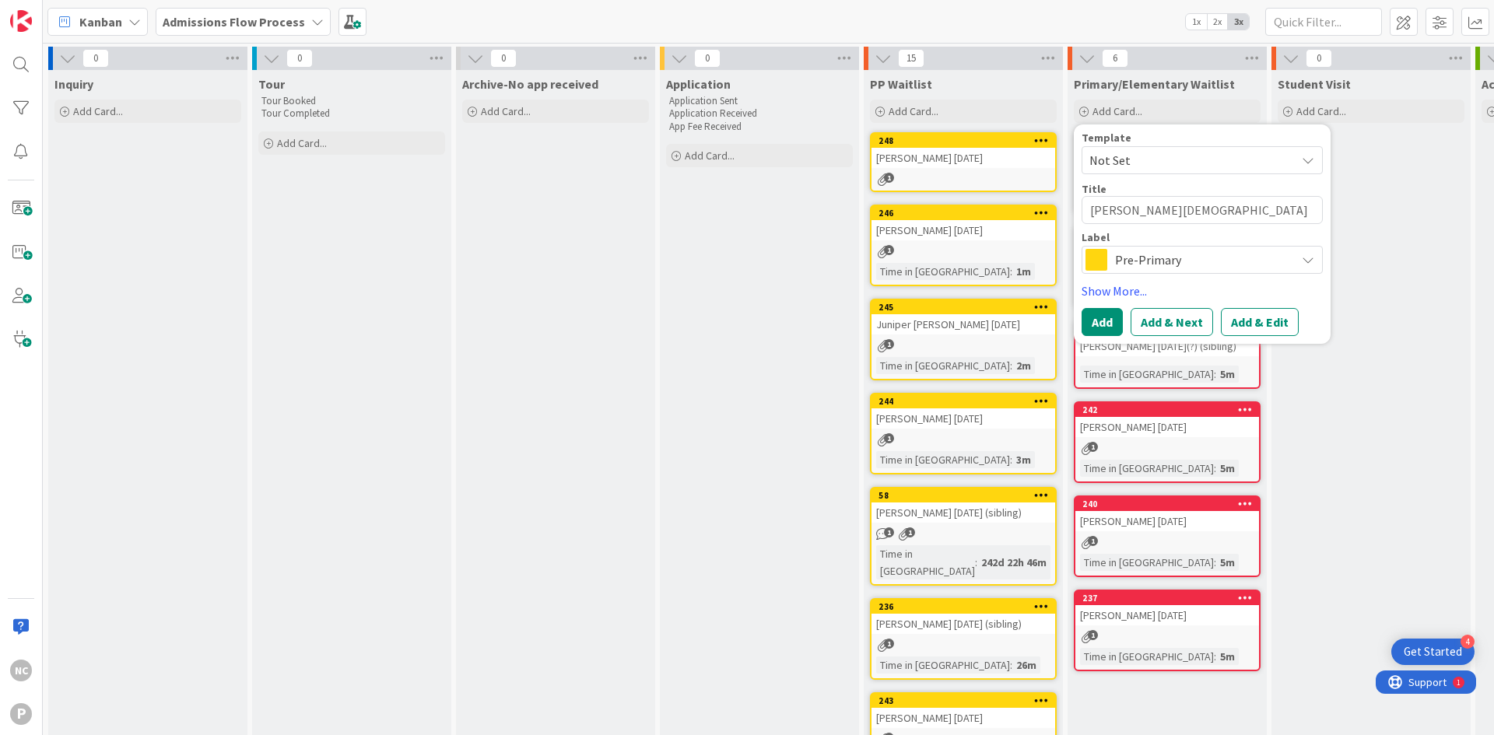
click at [1175, 263] on span "Pre-Primary" at bounding box center [1201, 260] width 173 height 22
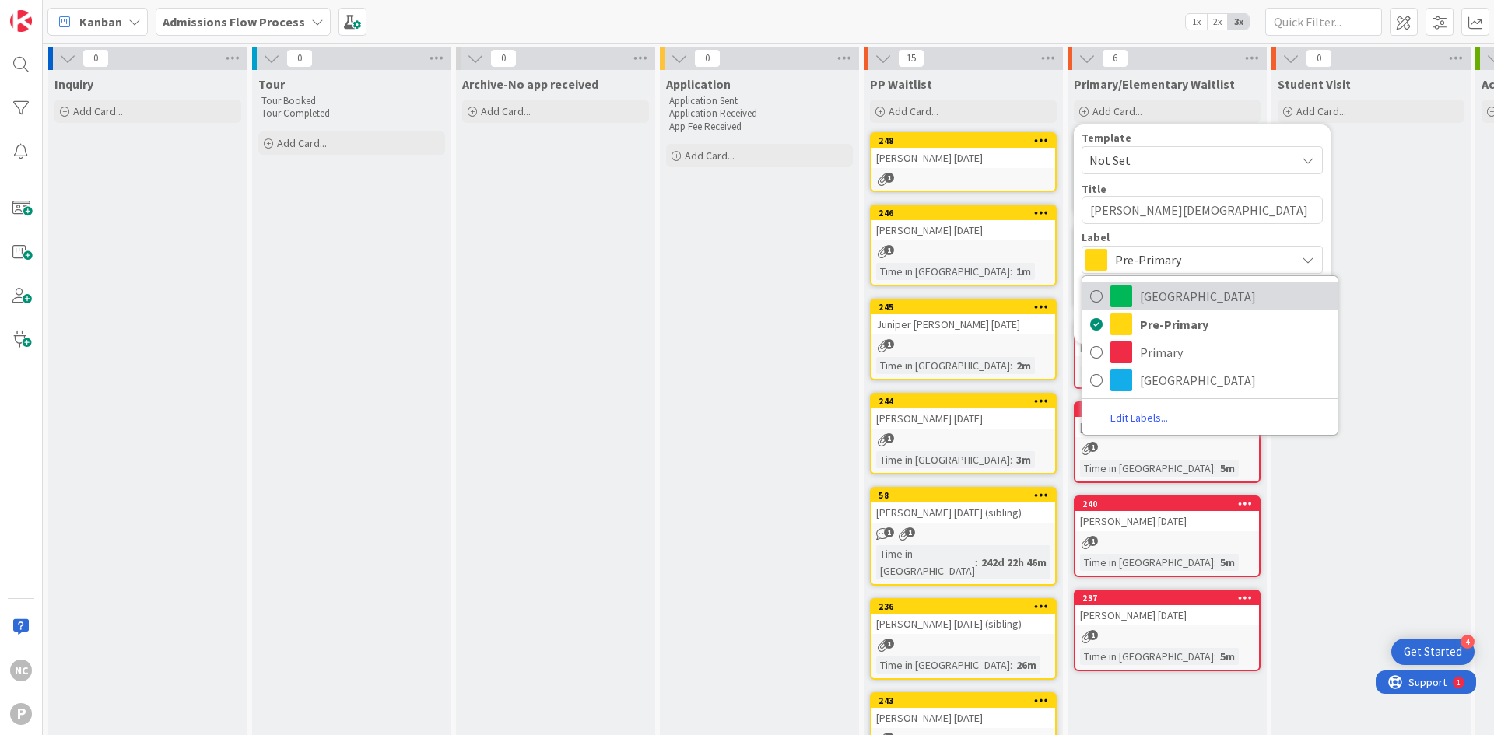
click at [1170, 289] on span "[GEOGRAPHIC_DATA]" at bounding box center [1235, 296] width 190 height 23
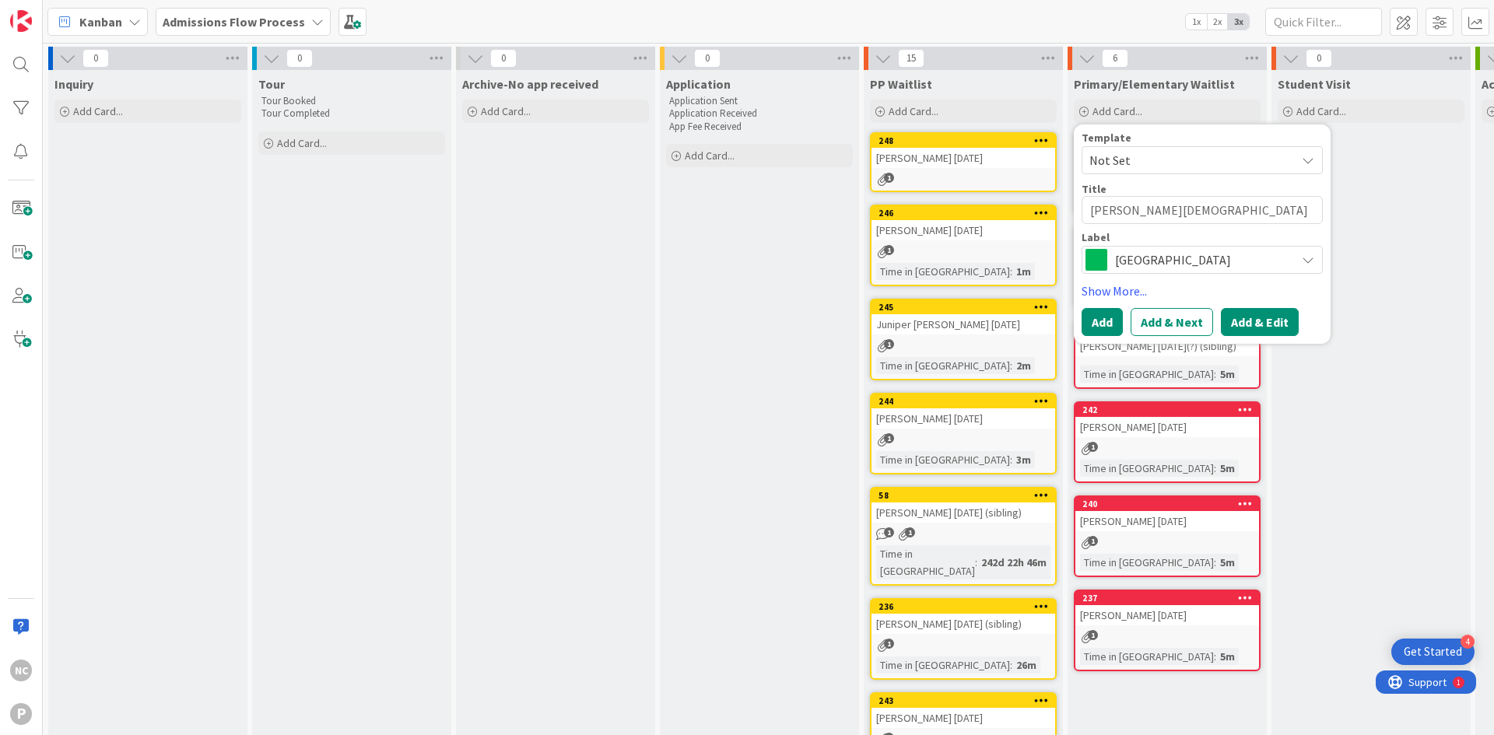
click at [1284, 328] on button "Add & Edit" at bounding box center [1260, 322] width 78 height 28
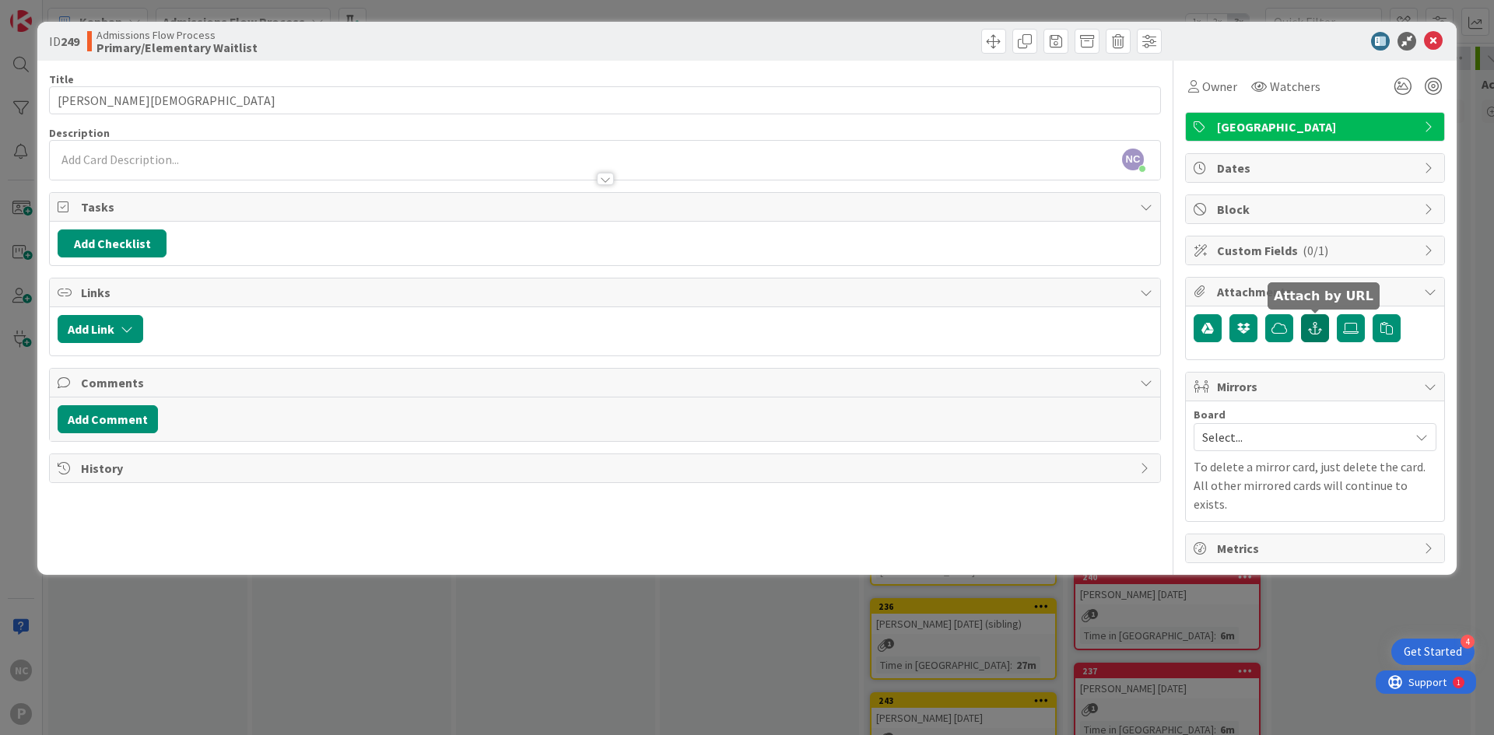
drag, startPoint x: 1319, startPoint y: 327, endPoint x: 1321, endPoint y: 347, distance: 20.4
click at [1319, 327] on icon "button" at bounding box center [1315, 328] width 14 height 12
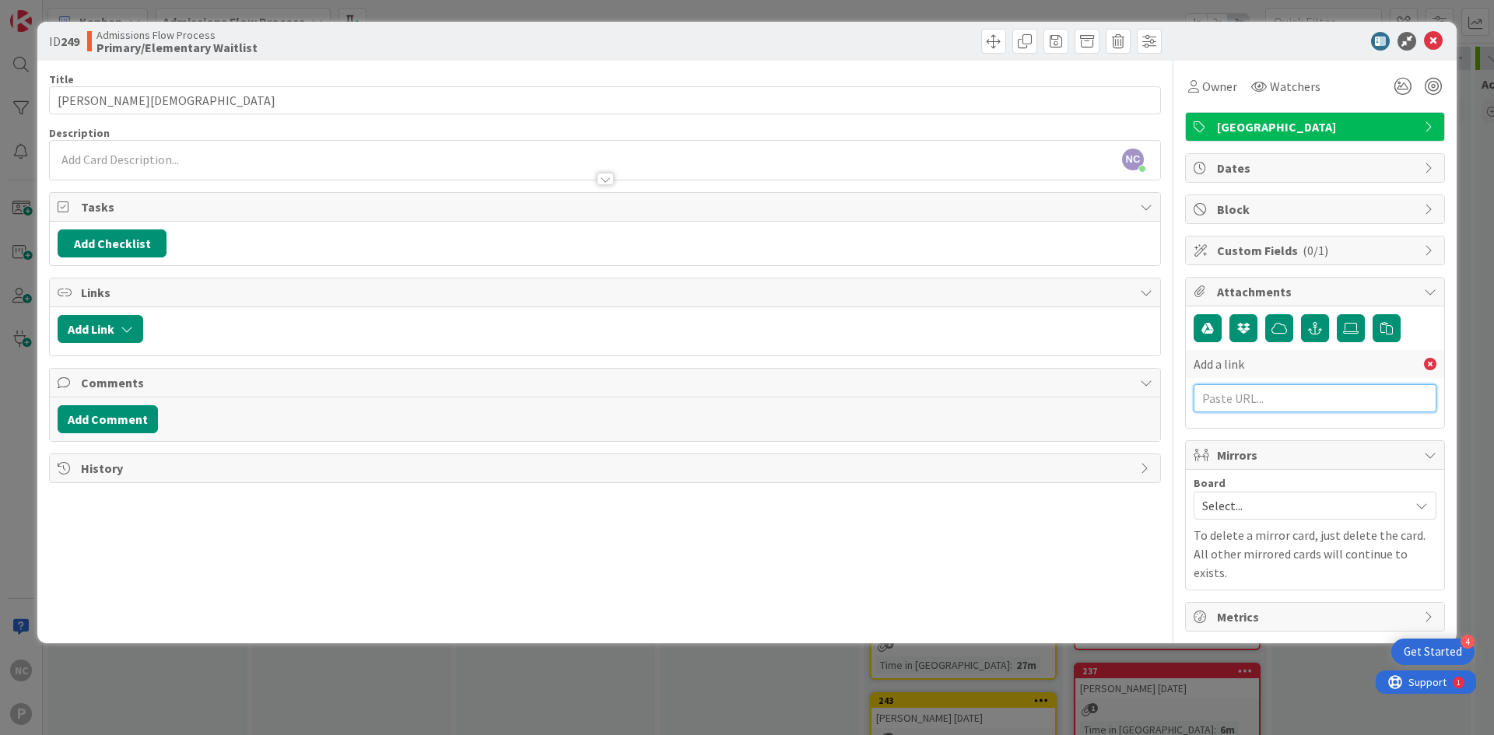
click at [1299, 394] on input "text" at bounding box center [1314, 398] width 243 height 28
paste input "[URL][DOMAIN_NAME]"
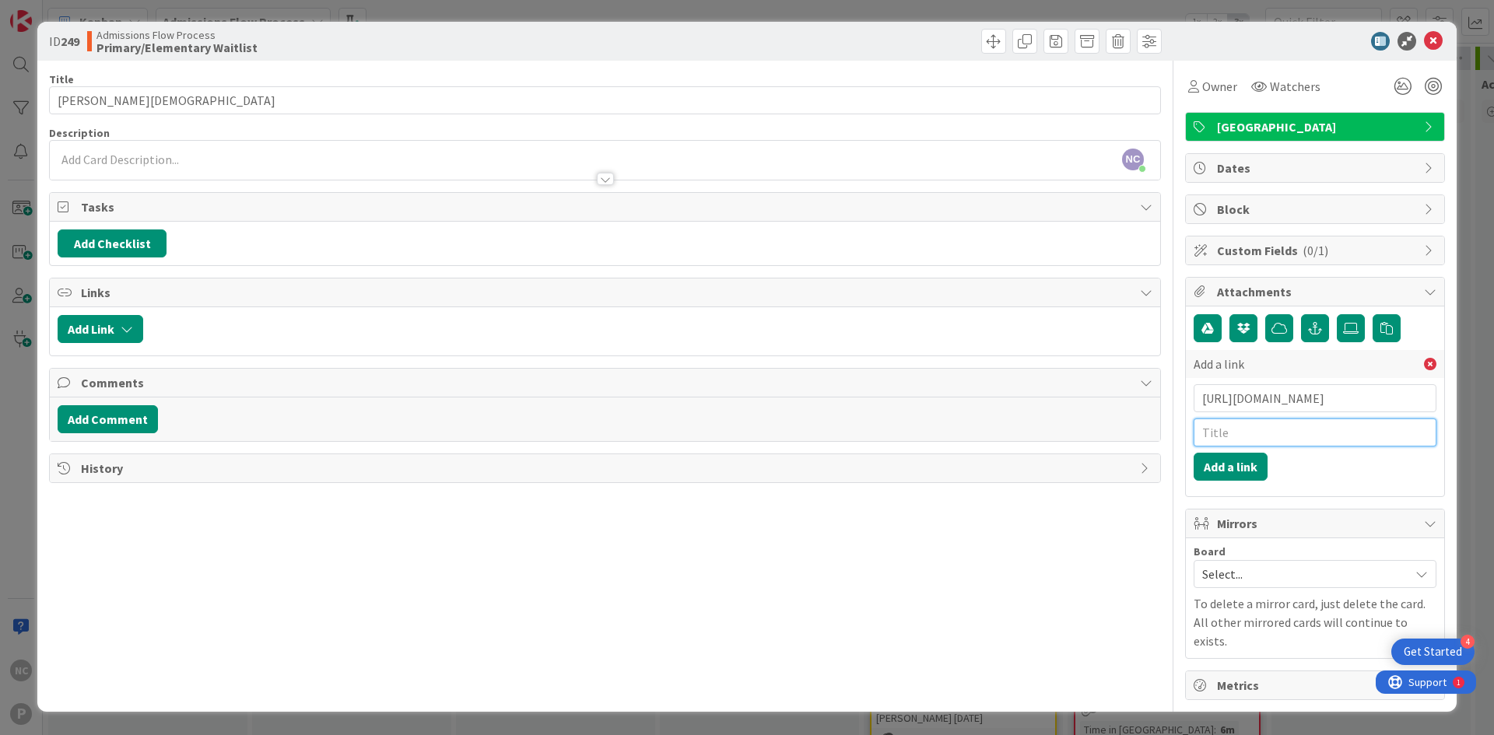
drag, startPoint x: 1295, startPoint y: 413, endPoint x: 1293, endPoint y: 428, distance: 15.0
click at [1293, 428] on input "text" at bounding box center [1314, 433] width 243 height 28
click at [1210, 469] on button "Add a link" at bounding box center [1230, 467] width 74 height 28
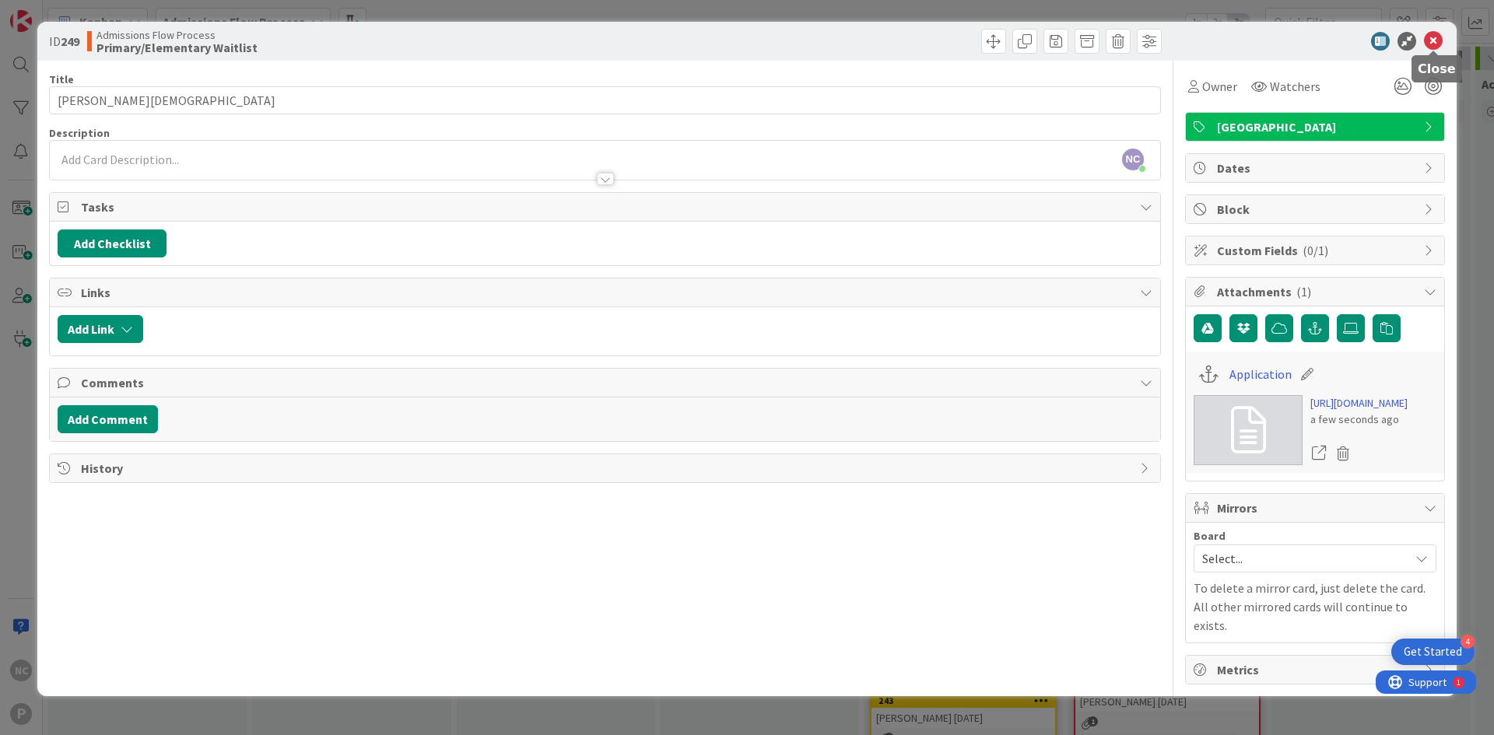
click at [1434, 40] on icon at bounding box center [1433, 41] width 19 height 19
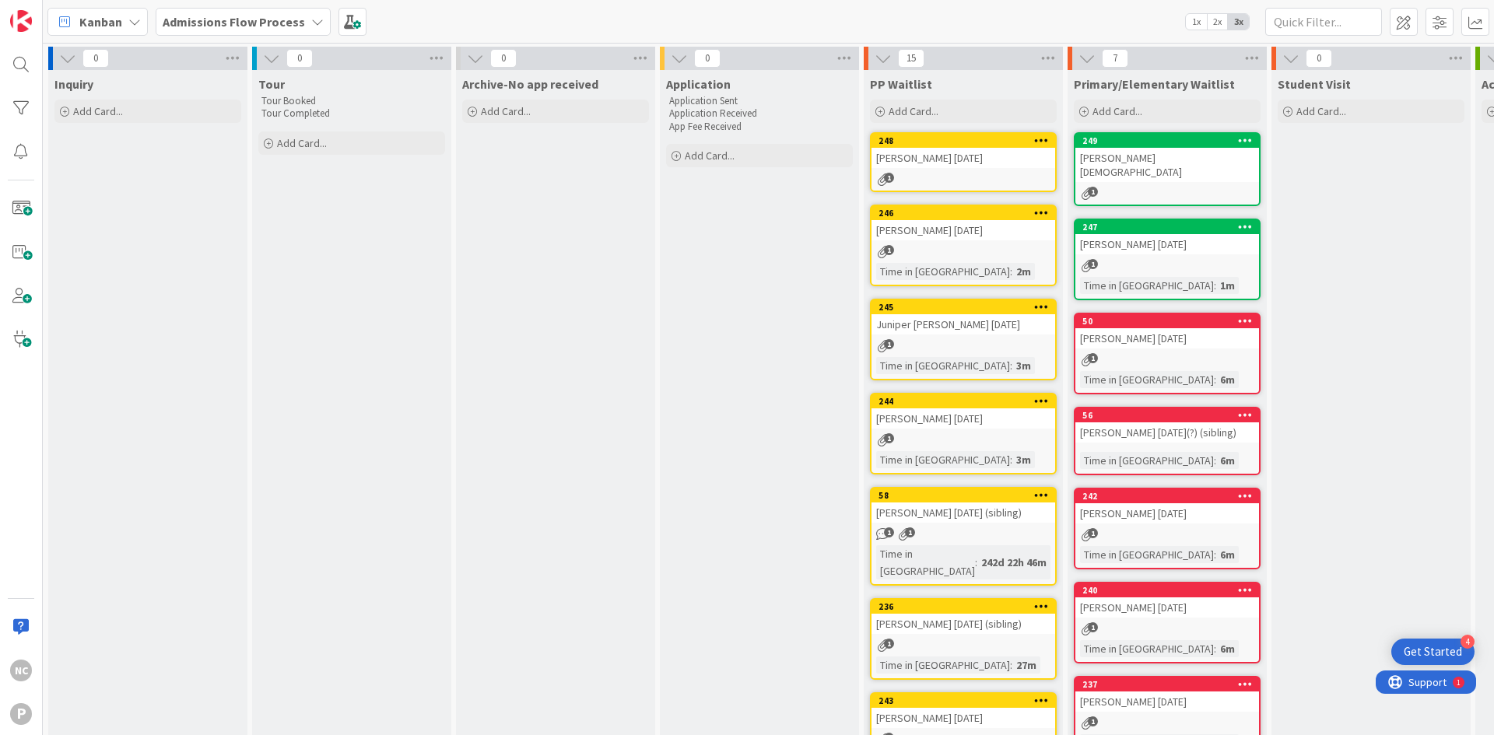
click at [1181, 148] on div "[PERSON_NAME][DEMOGRAPHIC_DATA]" at bounding box center [1167, 165] width 184 height 34
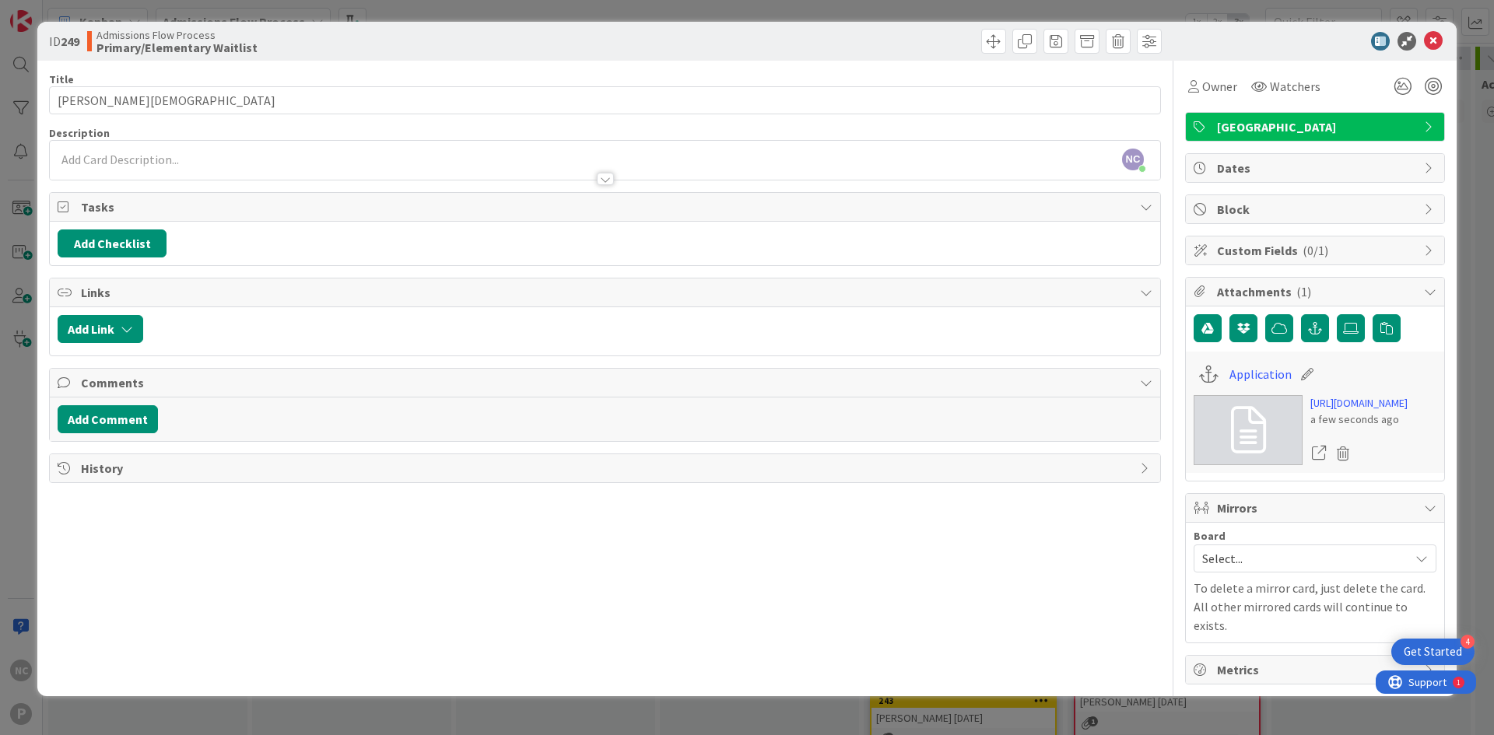
click at [177, 114] on div "Title 16 / 128 [PERSON_NAME][DEMOGRAPHIC_DATA] Description NC [PERSON_NAME] jus…" at bounding box center [605, 373] width 1112 height 624
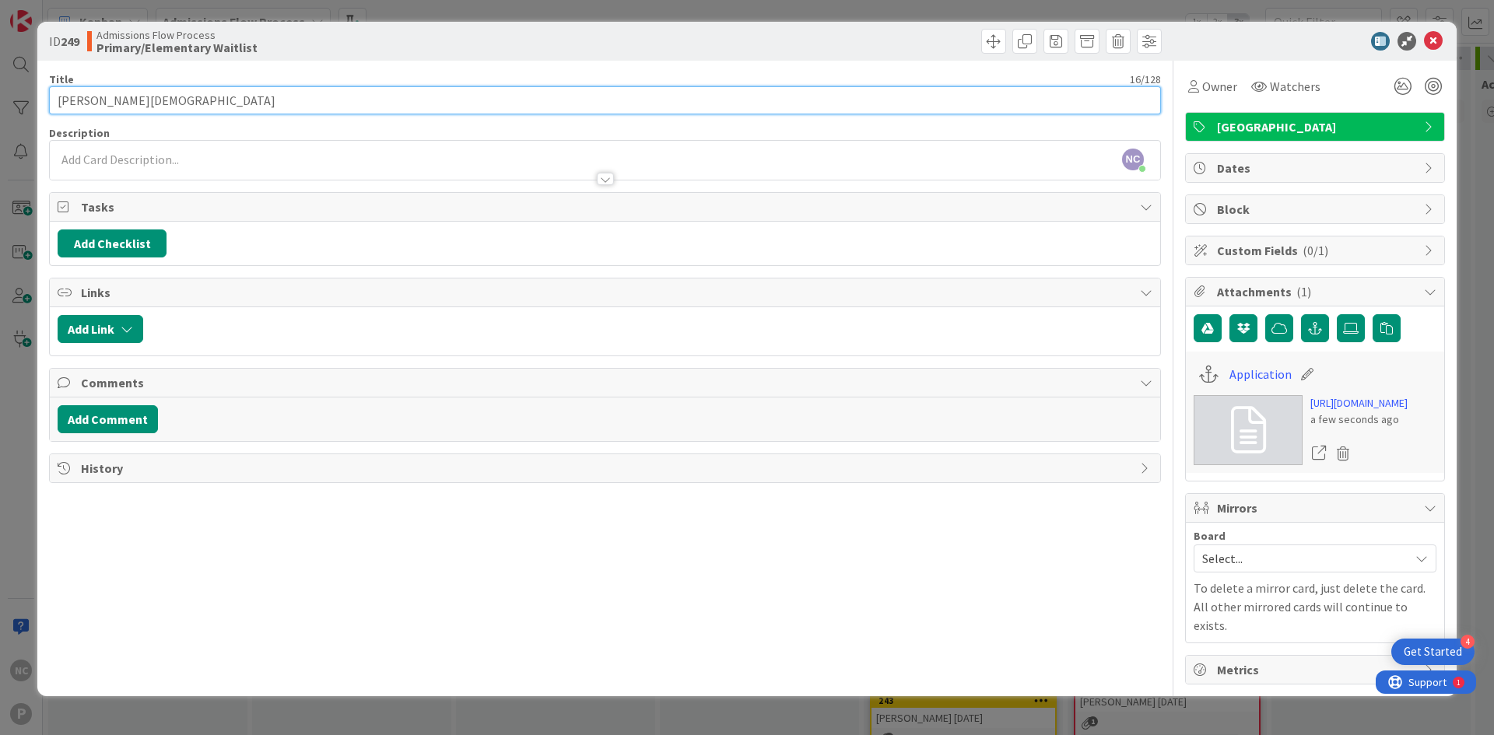
click at [188, 97] on input "[PERSON_NAME][DEMOGRAPHIC_DATA]" at bounding box center [605, 100] width 1112 height 28
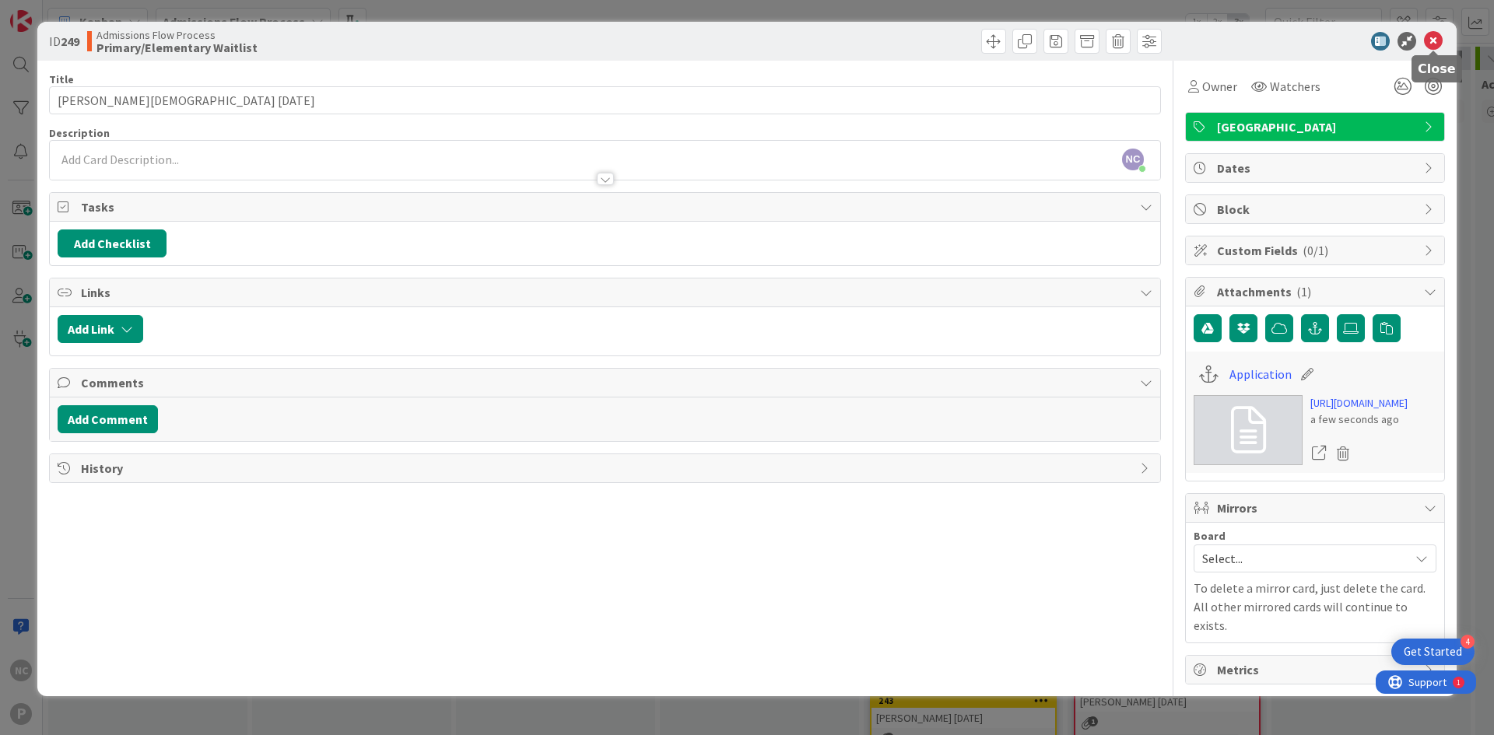
click at [1434, 41] on icon at bounding box center [1433, 41] width 19 height 19
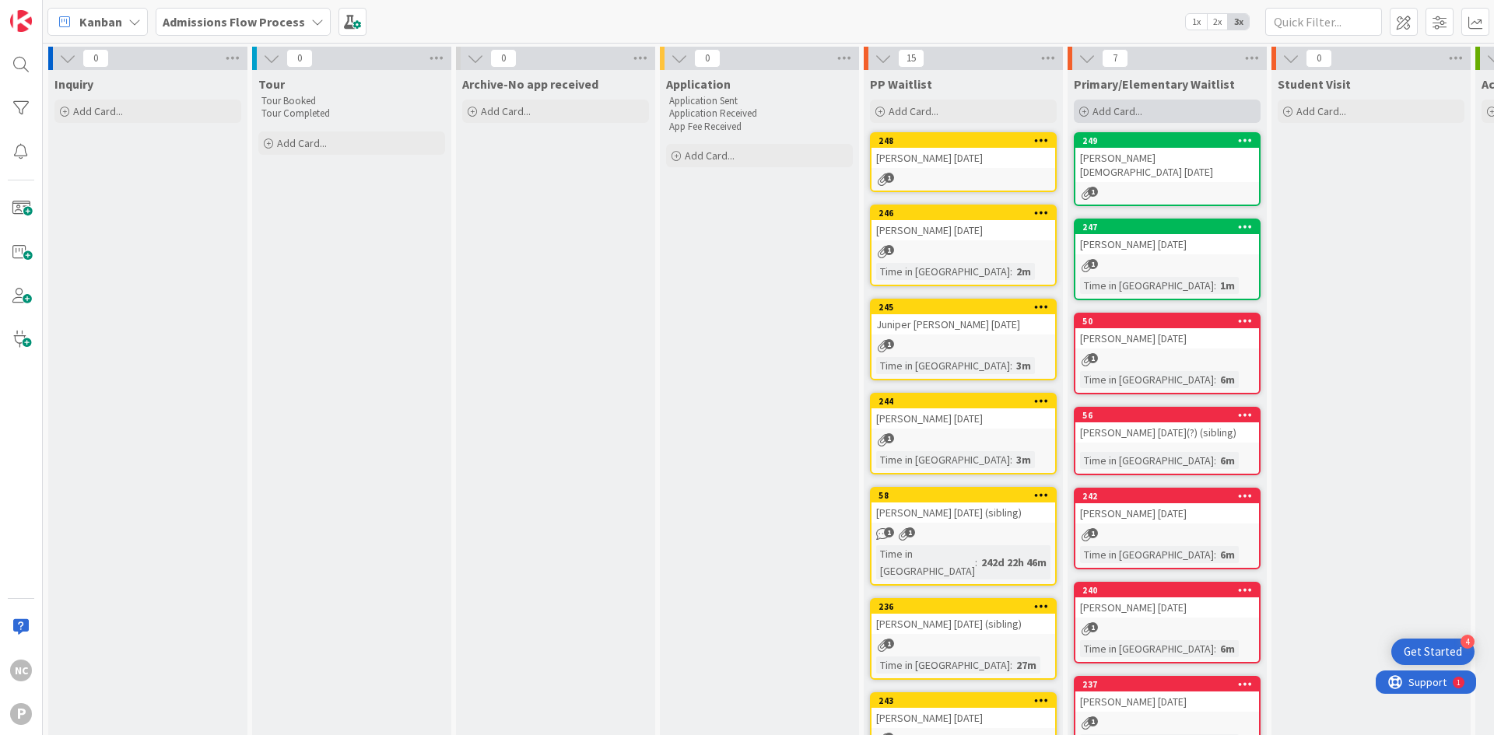
click at [1135, 112] on span "Add Card..." at bounding box center [1117, 111] width 50 height 14
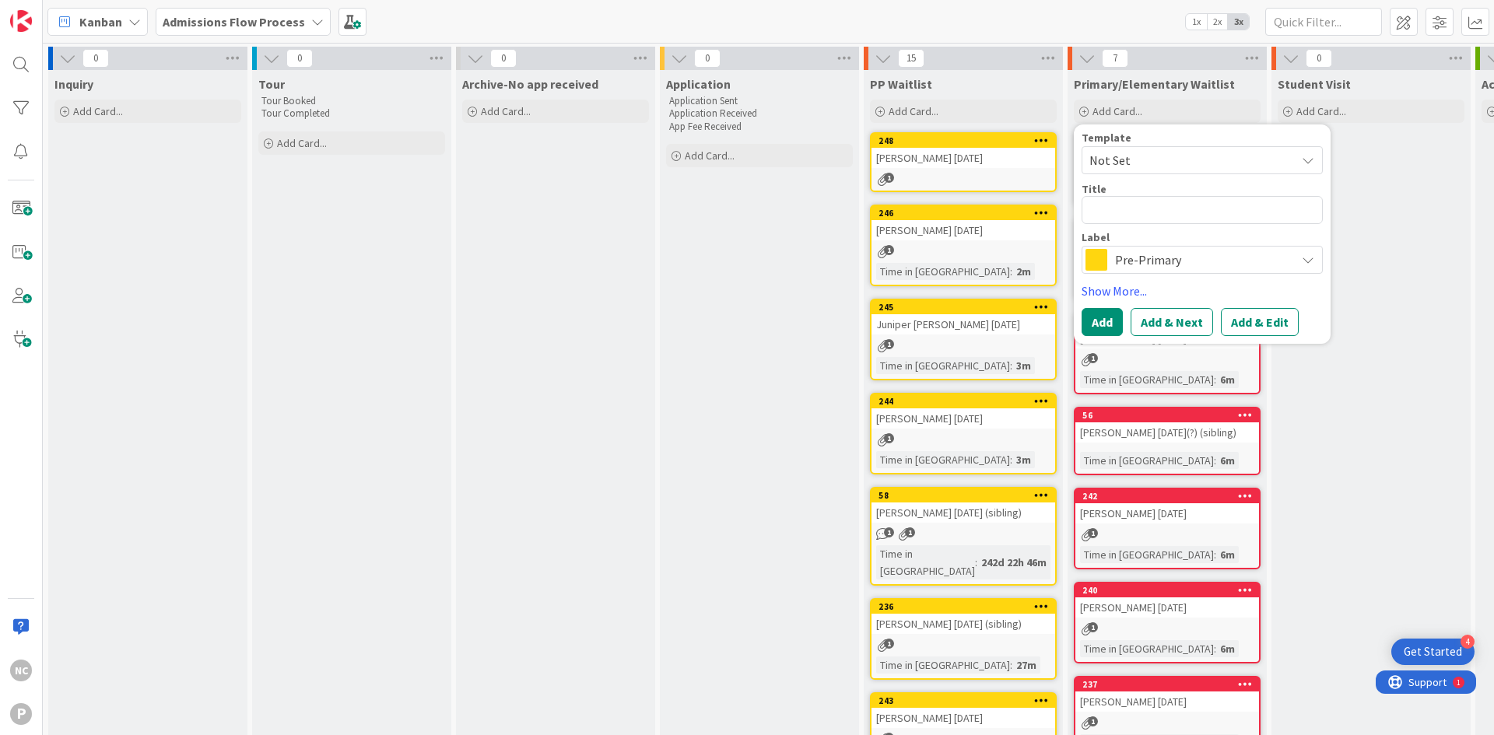
click at [1155, 263] on span "Pre-Primary" at bounding box center [1201, 260] width 173 height 22
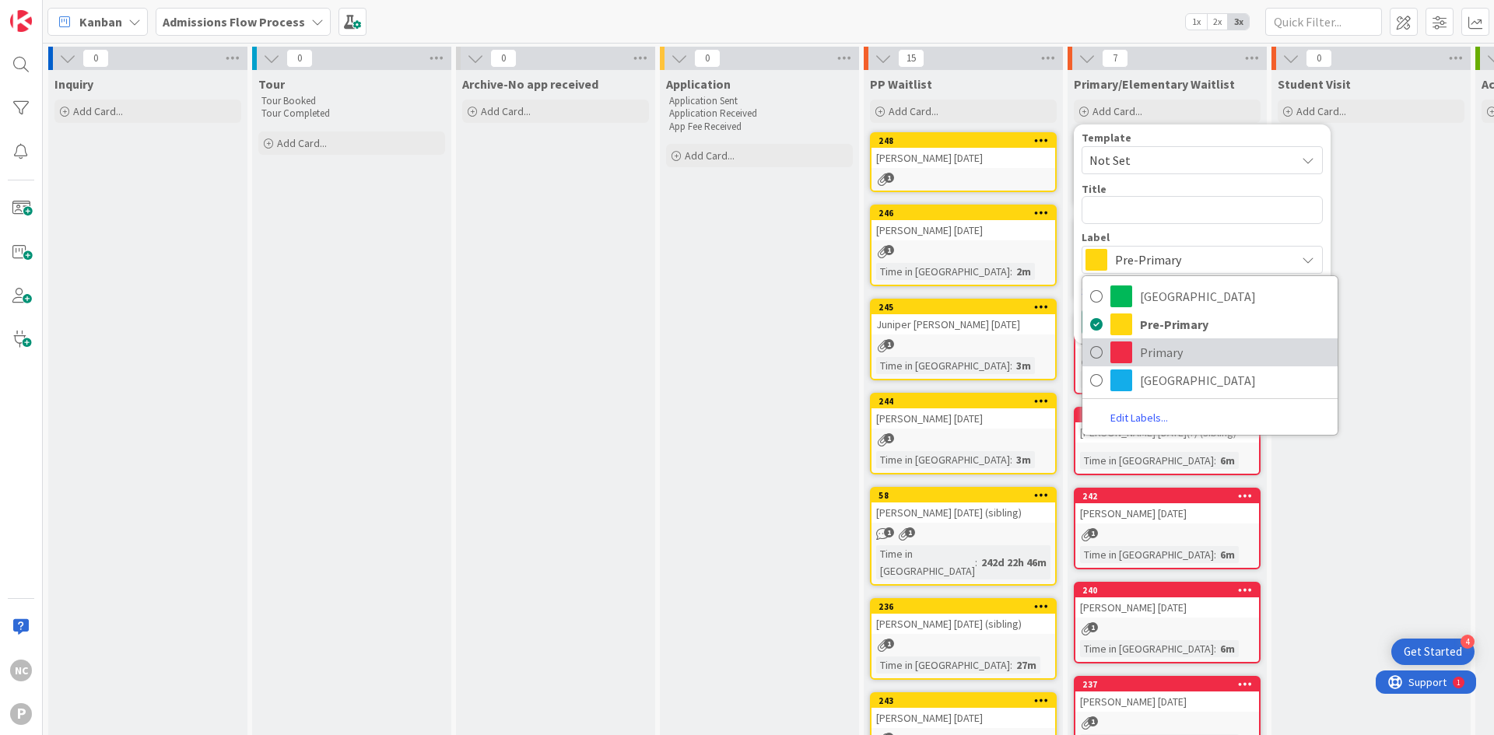
drag, startPoint x: 1164, startPoint y: 351, endPoint x: 1153, endPoint y: 296, distance: 55.5
click at [1165, 351] on span "Primary" at bounding box center [1235, 352] width 190 height 23
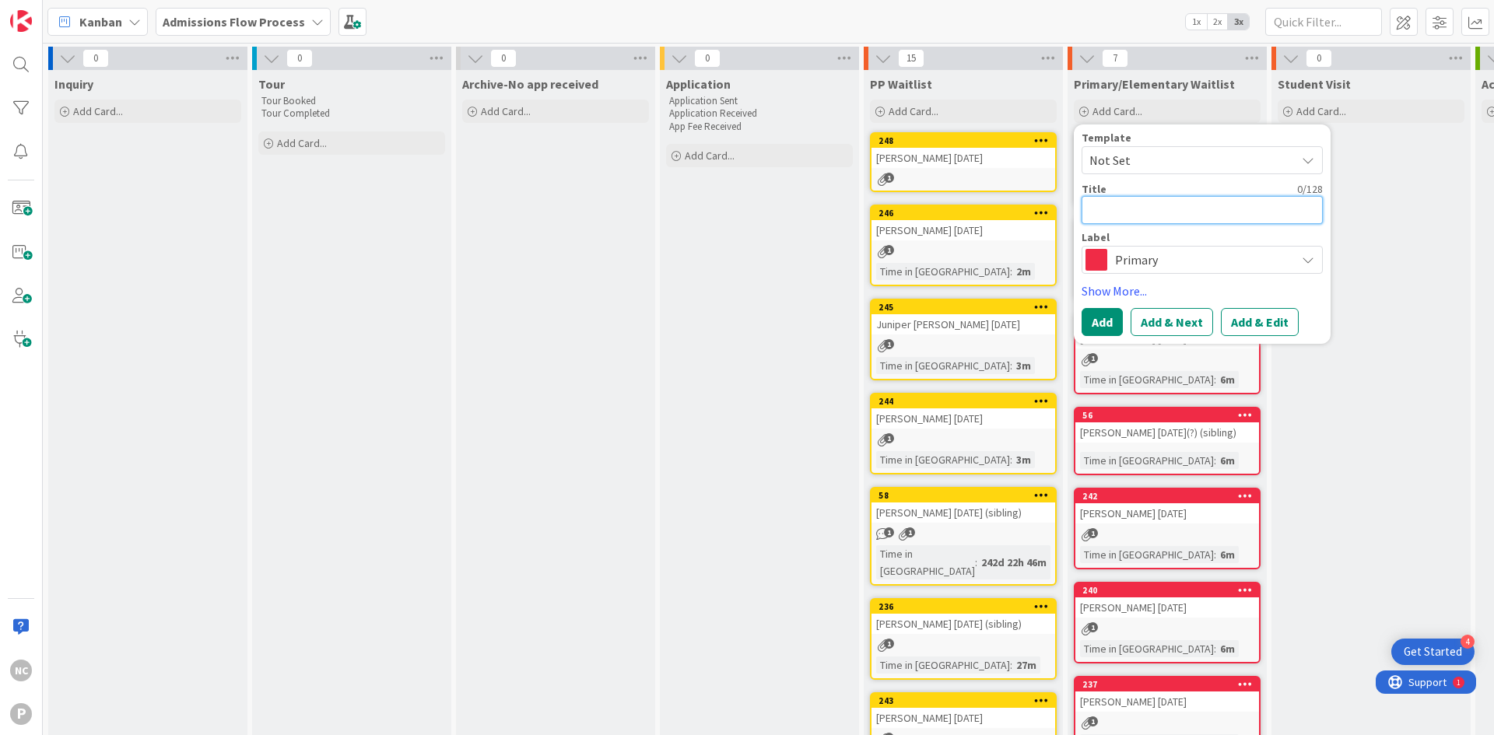
click at [1144, 208] on textarea at bounding box center [1201, 210] width 241 height 28
click at [1268, 330] on button "Add & Edit" at bounding box center [1260, 322] width 78 height 28
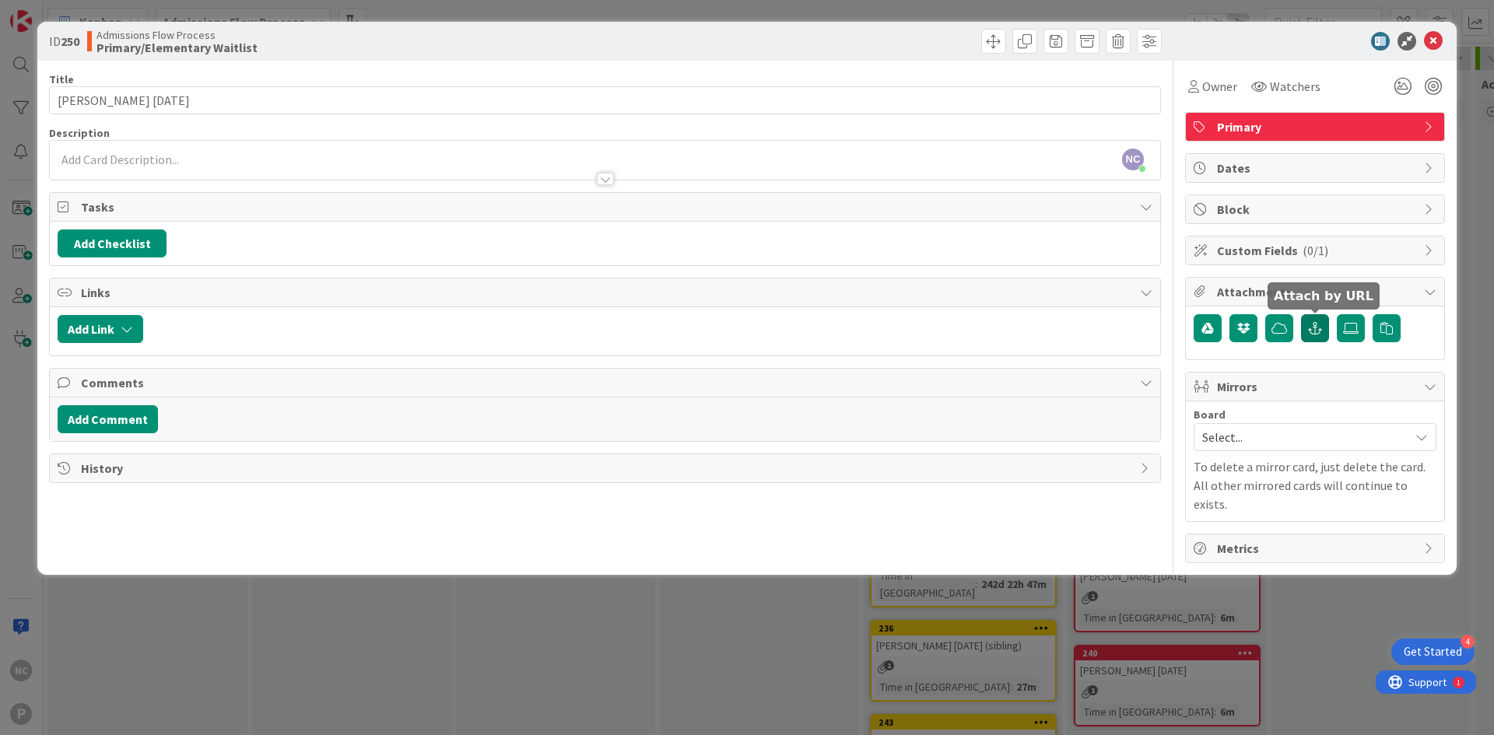
click at [1312, 327] on icon "button" at bounding box center [1315, 328] width 14 height 12
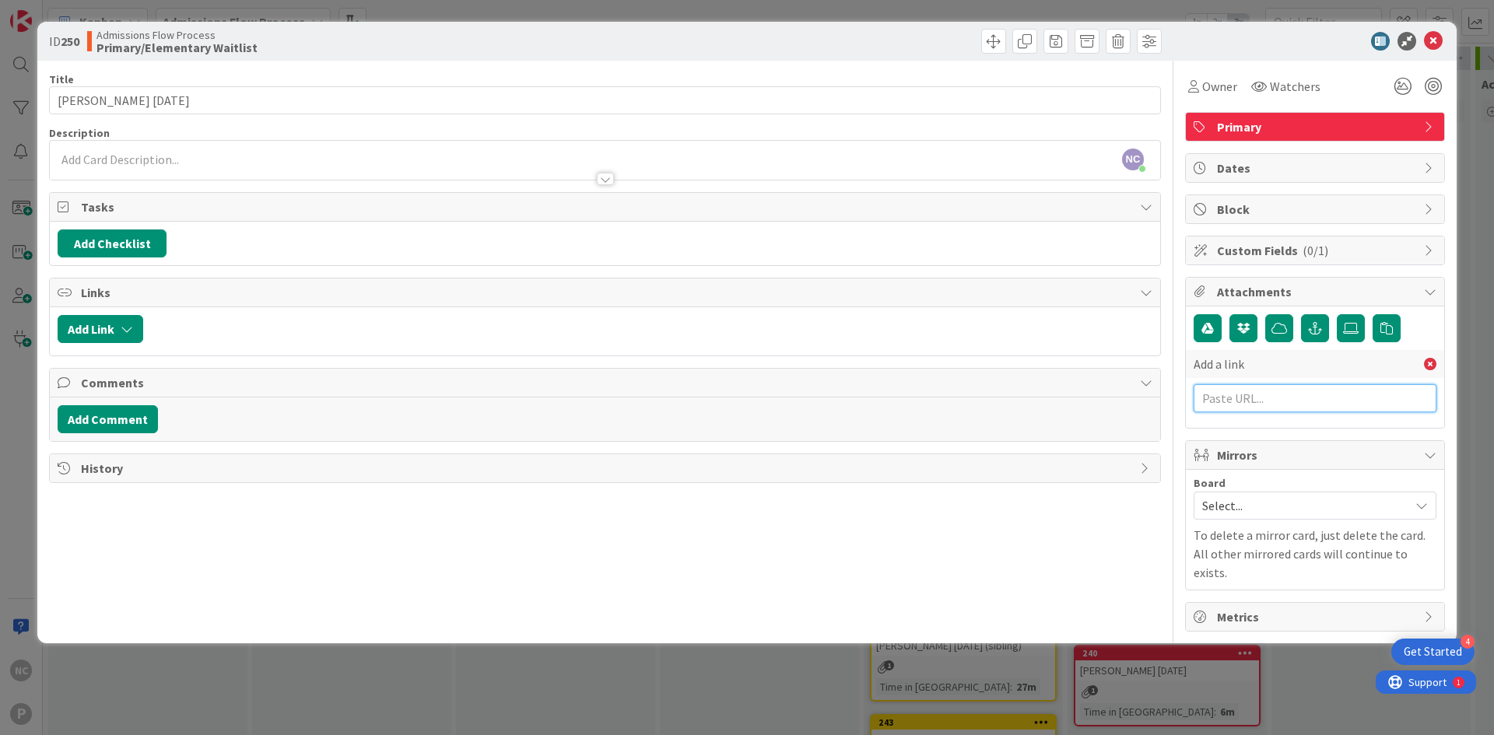
click at [1267, 405] on input "text" at bounding box center [1314, 398] width 243 height 28
paste input "[URL][DOMAIN_NAME]"
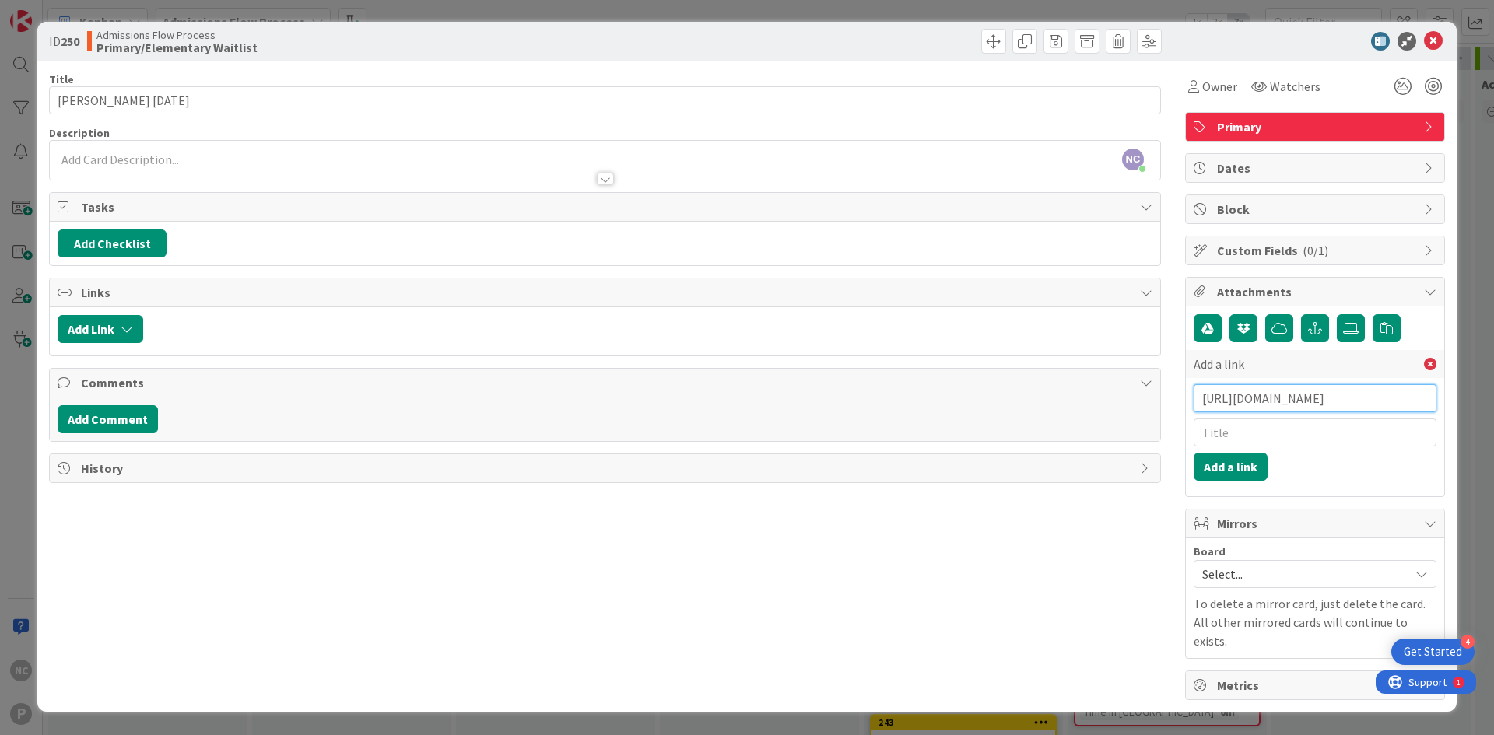
scroll to position [0, 230]
click at [1242, 418] on div "Add a link [URL][DOMAIN_NAME] Add a link" at bounding box center [1314, 415] width 243 height 131
click at [1242, 441] on input "text" at bounding box center [1314, 433] width 243 height 28
click at [1203, 485] on div "Add a link [URL][DOMAIN_NAME] Application Add a link" at bounding box center [1314, 401] width 243 height 174
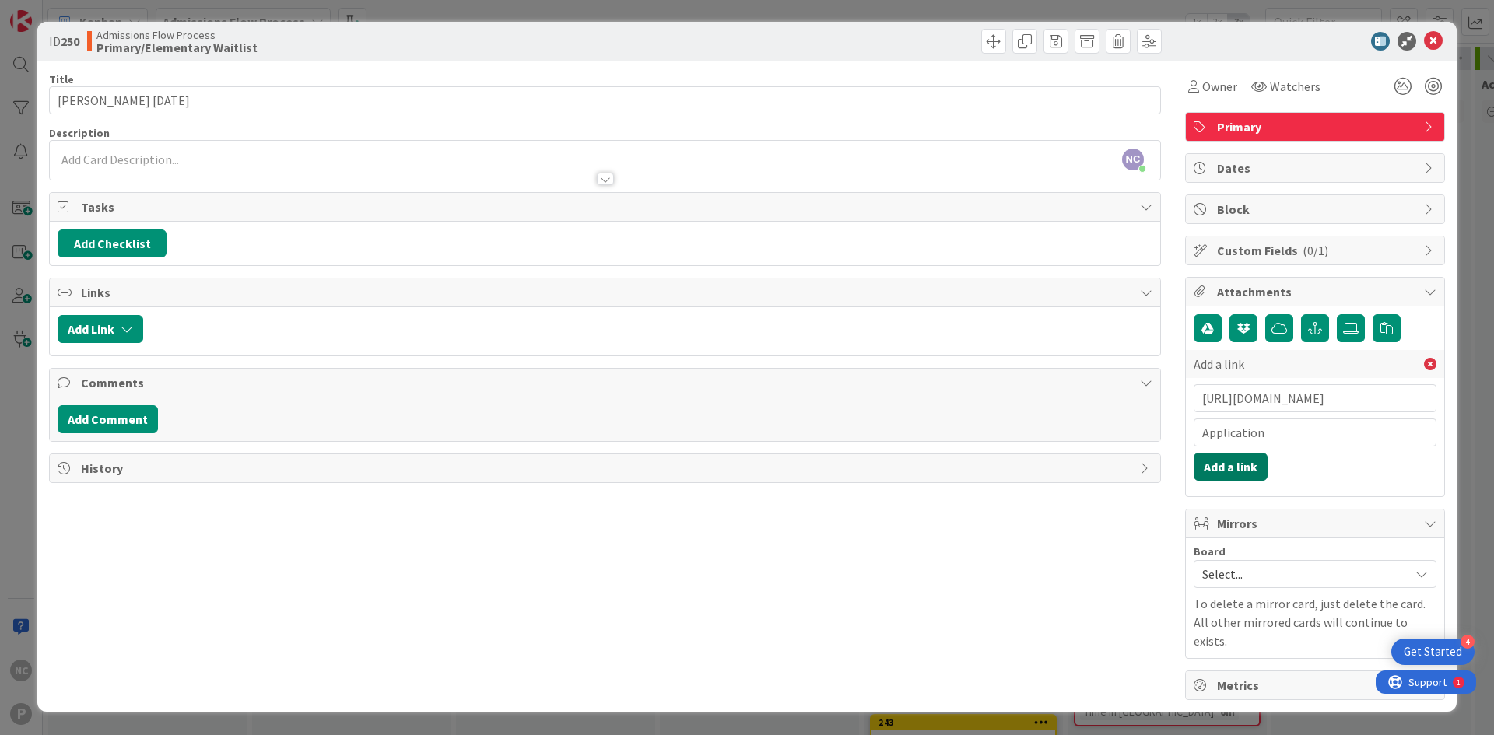
click at [1221, 472] on button "Add a link" at bounding box center [1230, 467] width 74 height 28
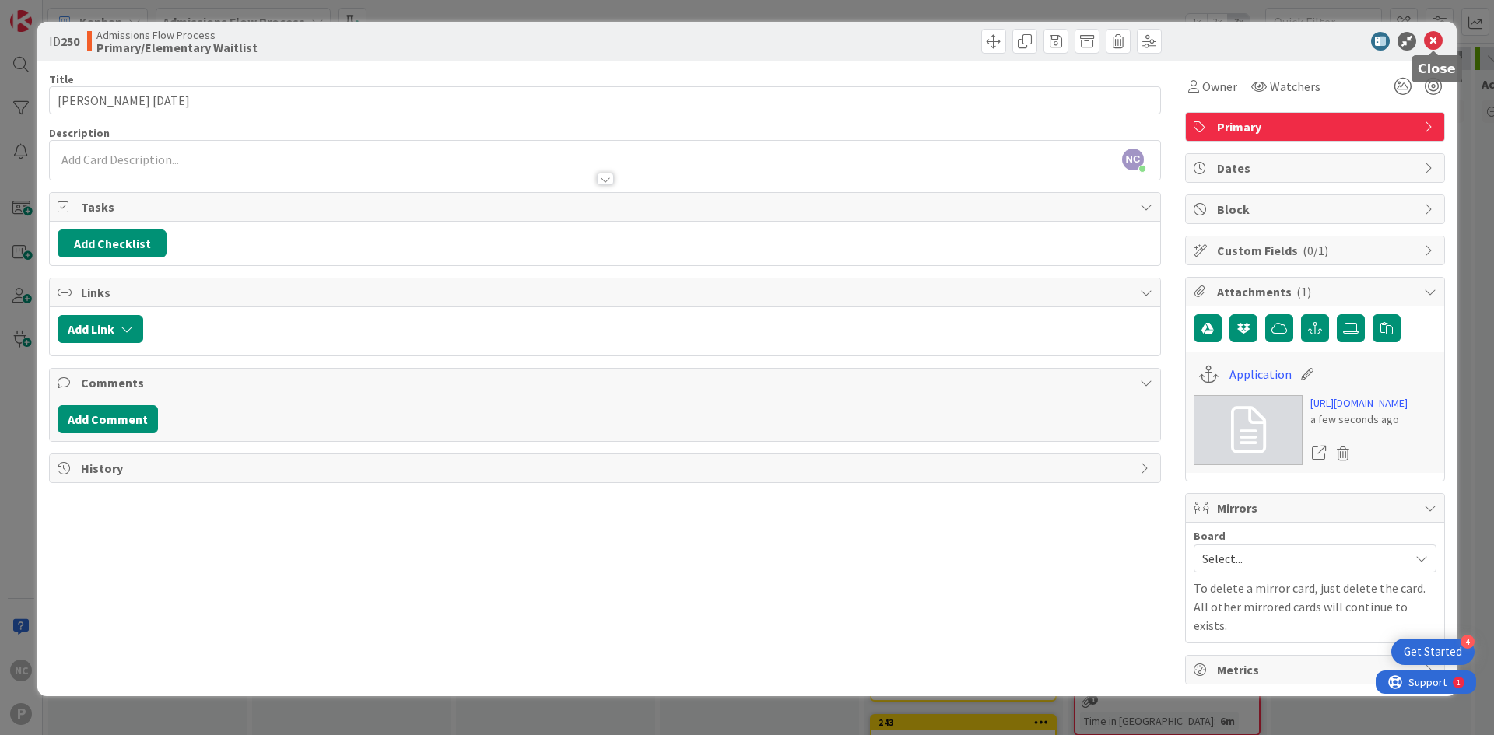
click at [1434, 41] on icon at bounding box center [1433, 41] width 19 height 19
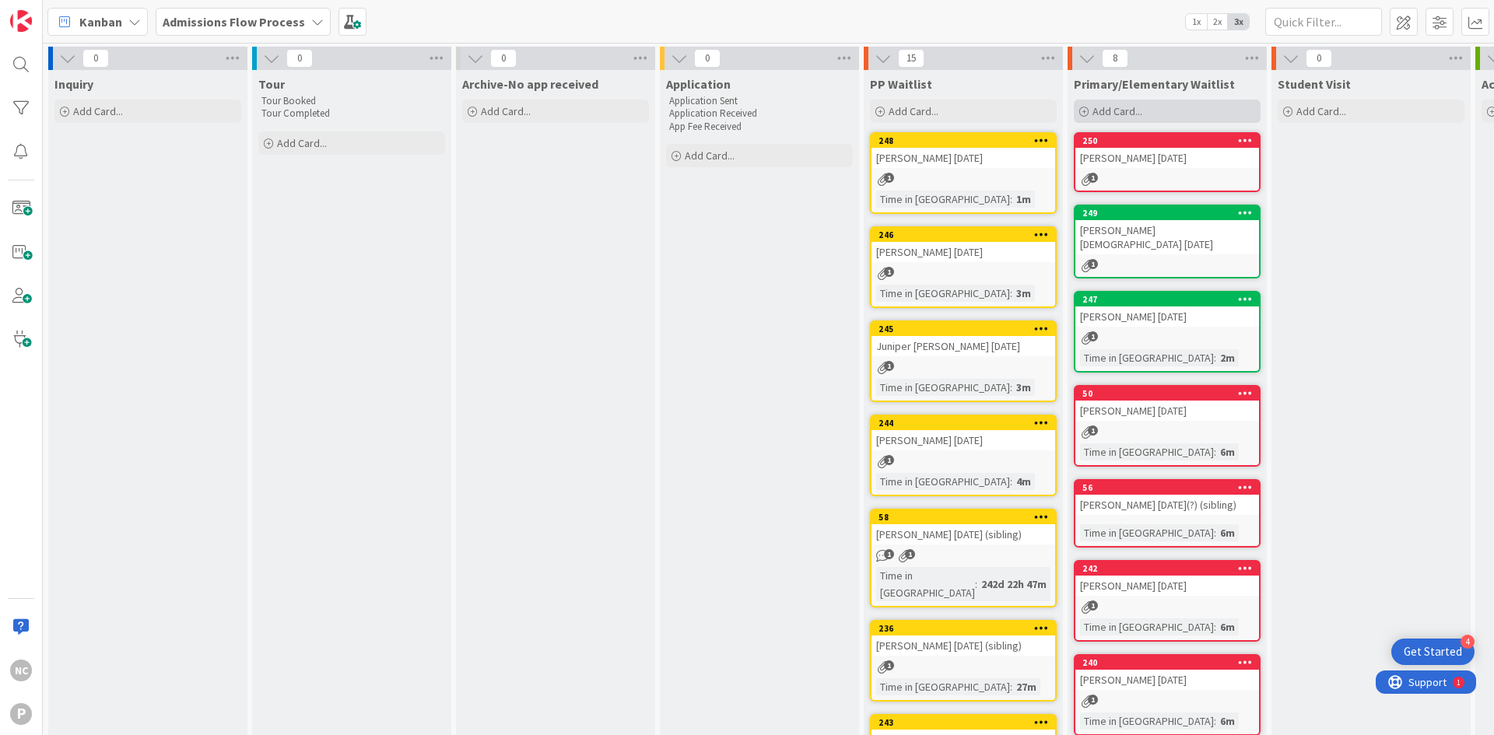
click at [1098, 115] on span "Add Card..." at bounding box center [1117, 111] width 50 height 14
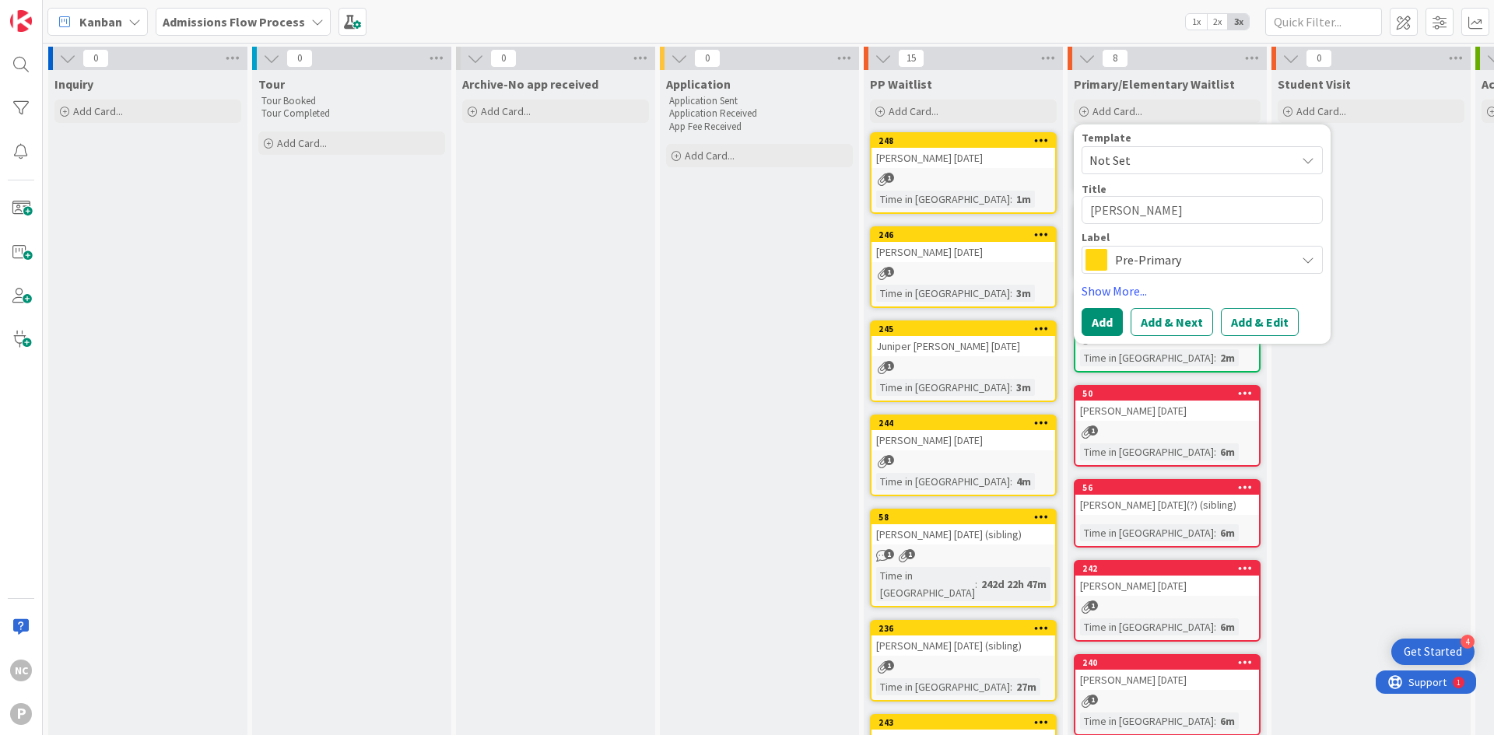
click at [1167, 263] on span "Pre-Primary" at bounding box center [1201, 260] width 173 height 22
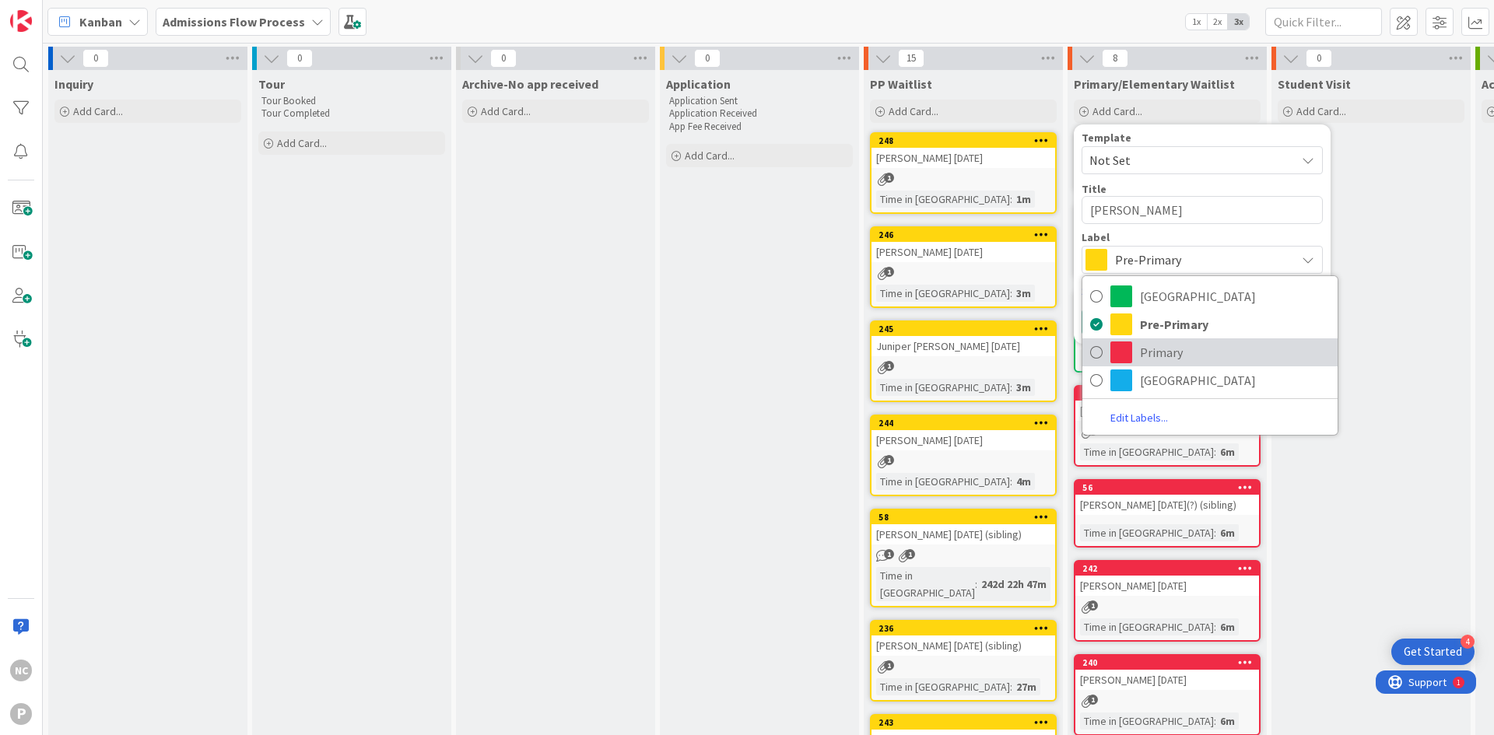
click at [1147, 349] on span "Primary" at bounding box center [1235, 352] width 190 height 23
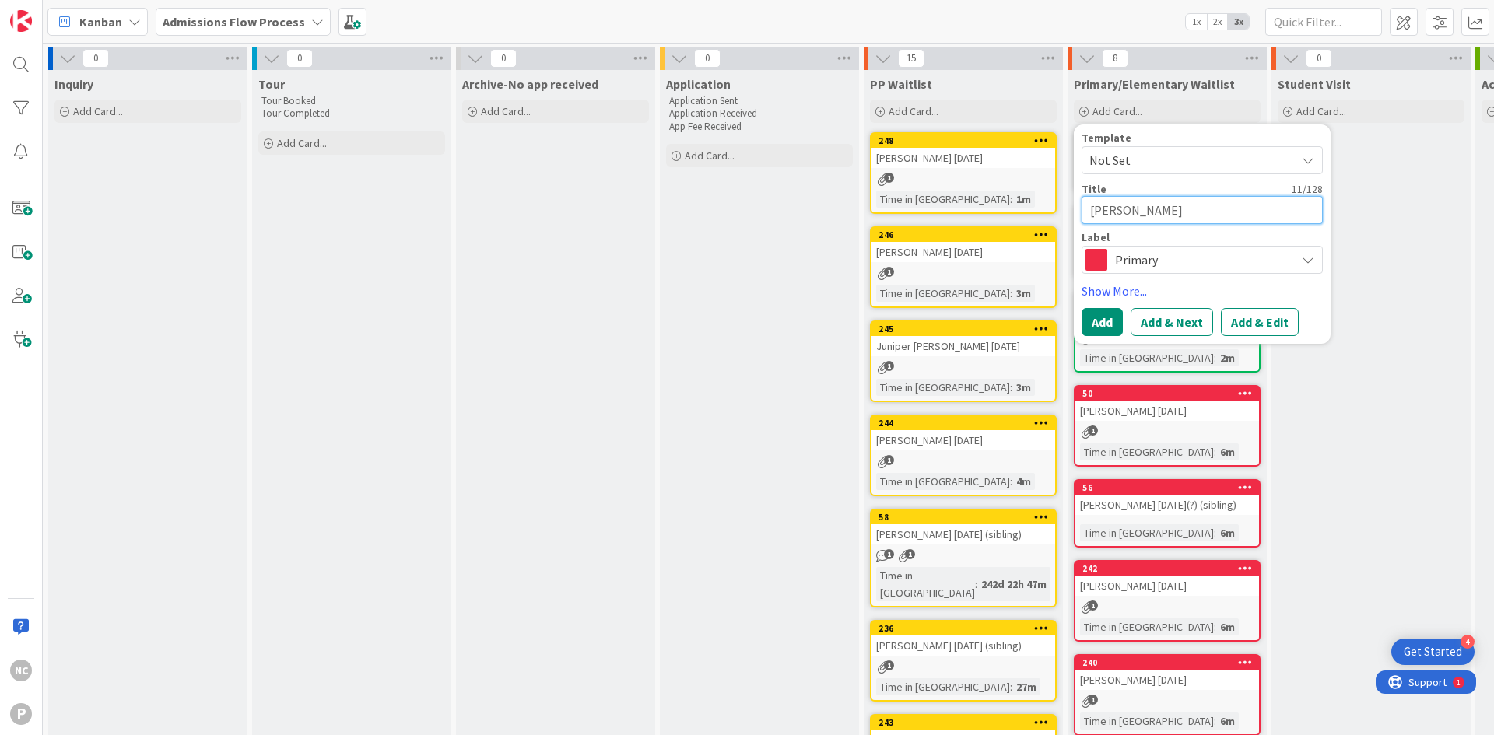
click at [1169, 205] on textarea "[PERSON_NAME]" at bounding box center [1201, 210] width 241 height 28
drag, startPoint x: 1218, startPoint y: 207, endPoint x: 1218, endPoint y: 196, distance: 10.9
click at [1218, 207] on textarea "[PERSON_NAME]" at bounding box center [1201, 210] width 241 height 28
click at [1251, 324] on button "Add & Edit" at bounding box center [1260, 322] width 78 height 28
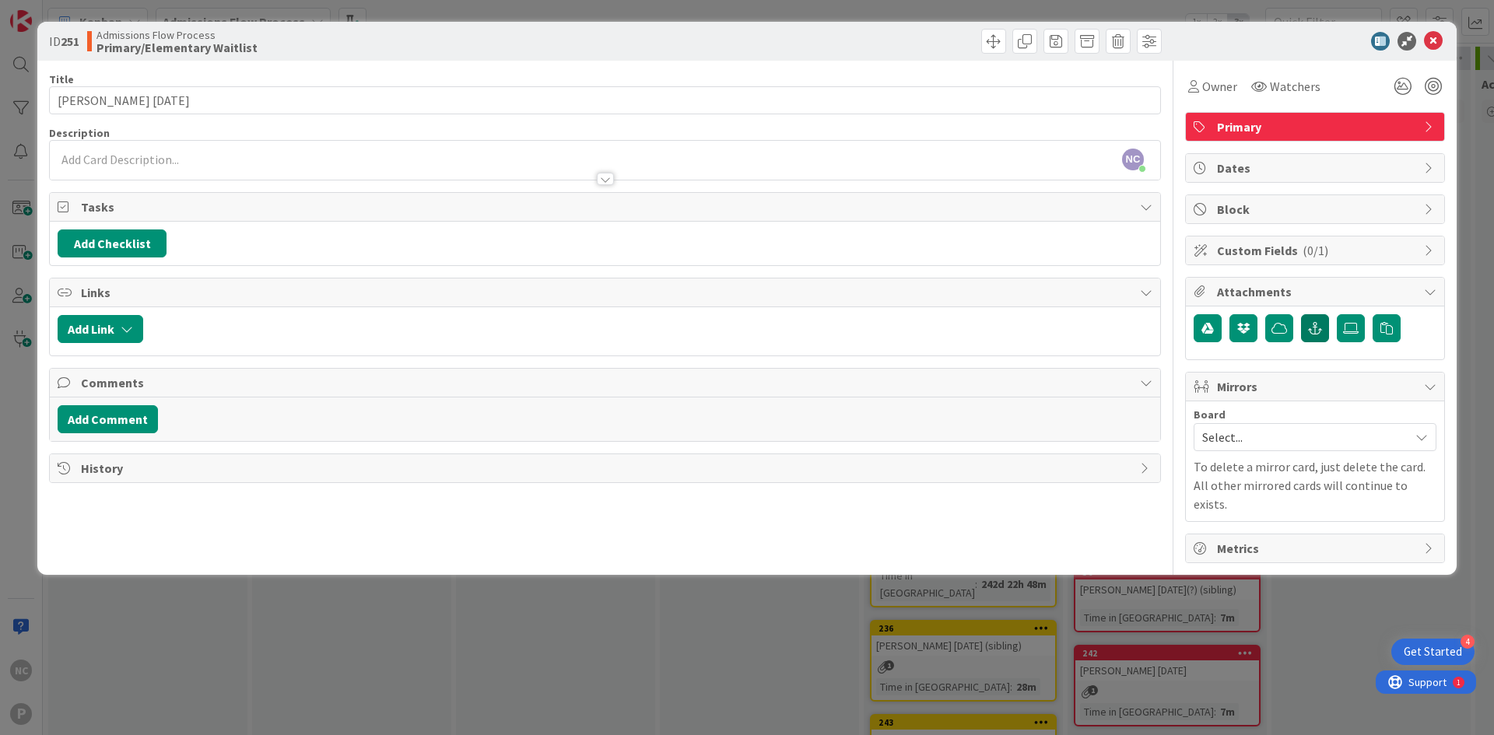
click at [1320, 326] on button "button" at bounding box center [1315, 328] width 28 height 28
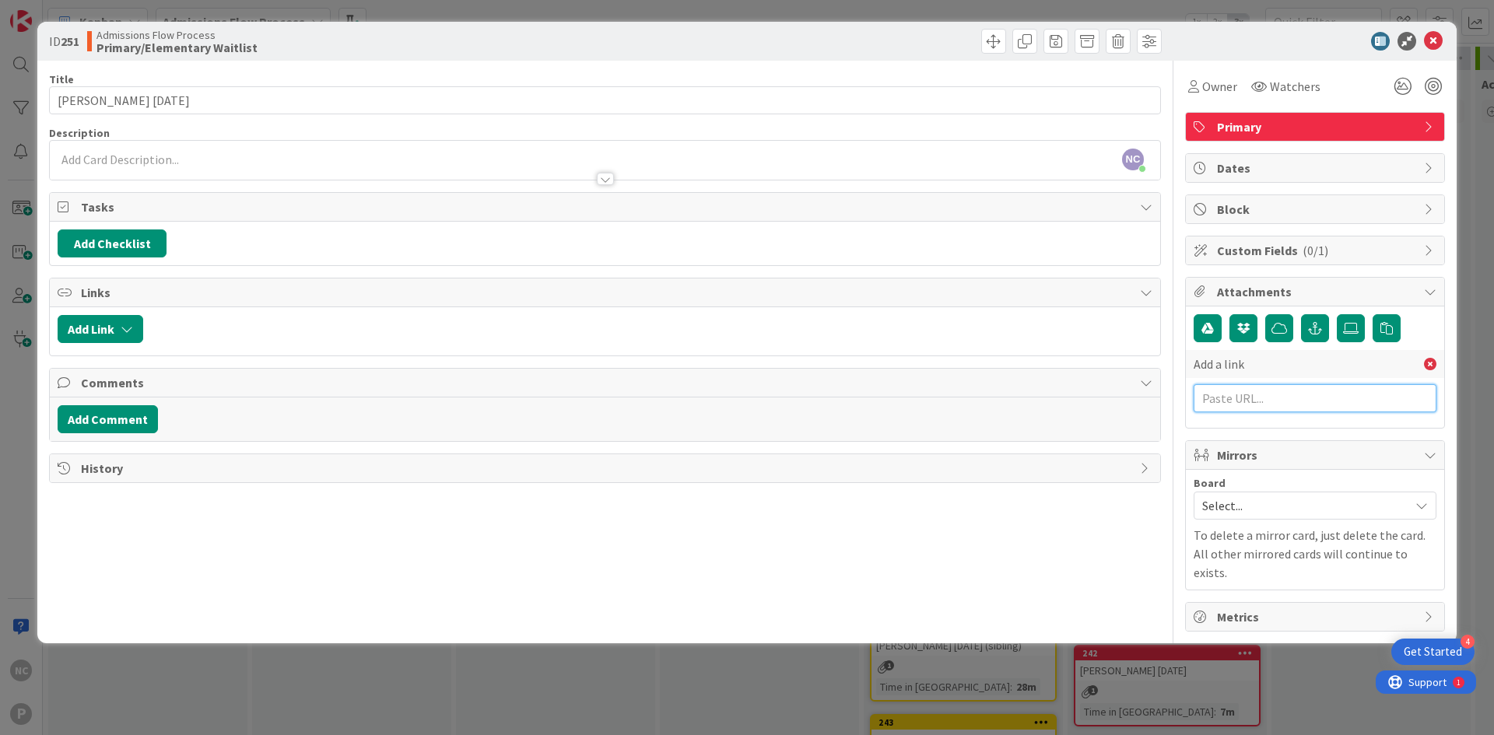
click at [1285, 395] on input "text" at bounding box center [1314, 398] width 243 height 28
paste input "[URL][DOMAIN_NAME]"
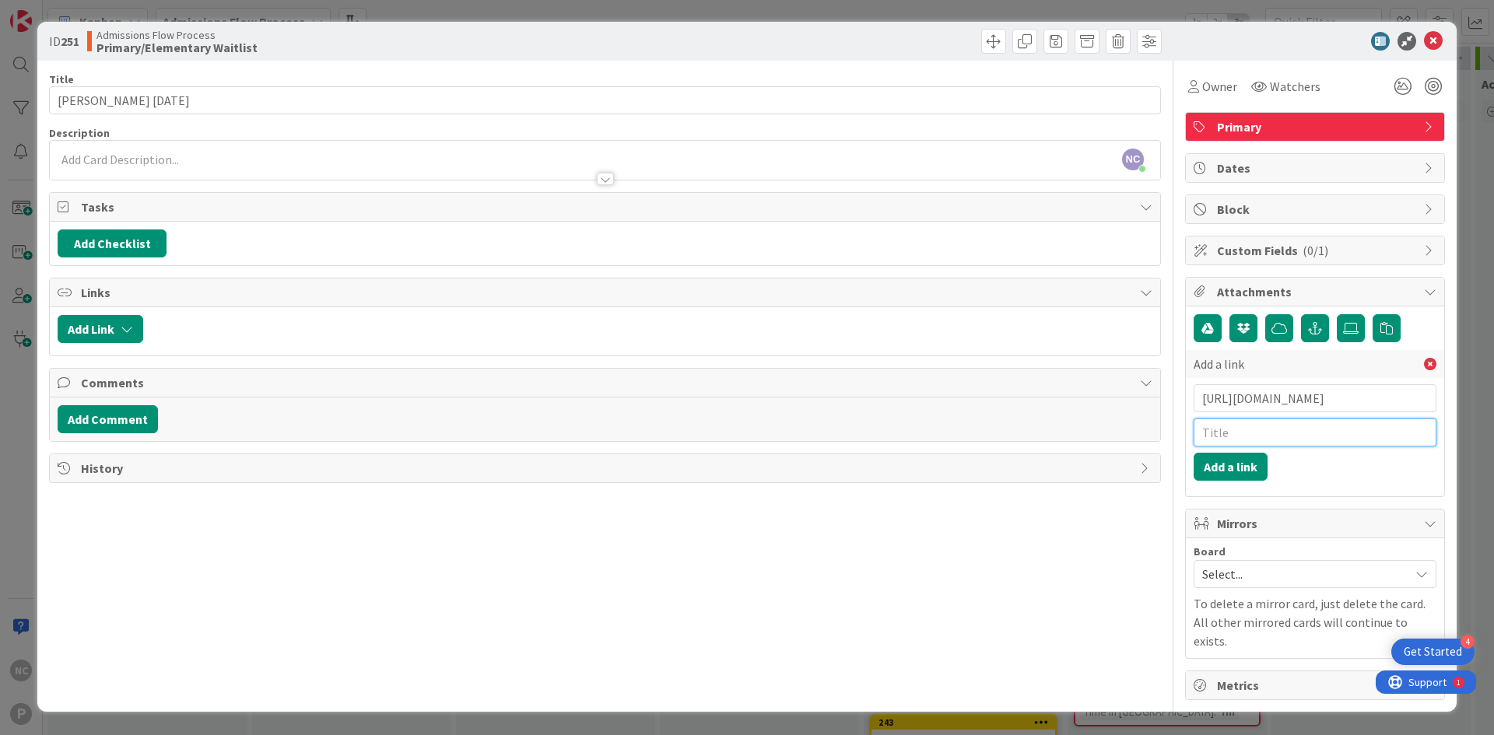
click at [1266, 433] on input "text" at bounding box center [1314, 433] width 243 height 28
click at [1237, 466] on button "Add a link" at bounding box center [1230, 467] width 74 height 28
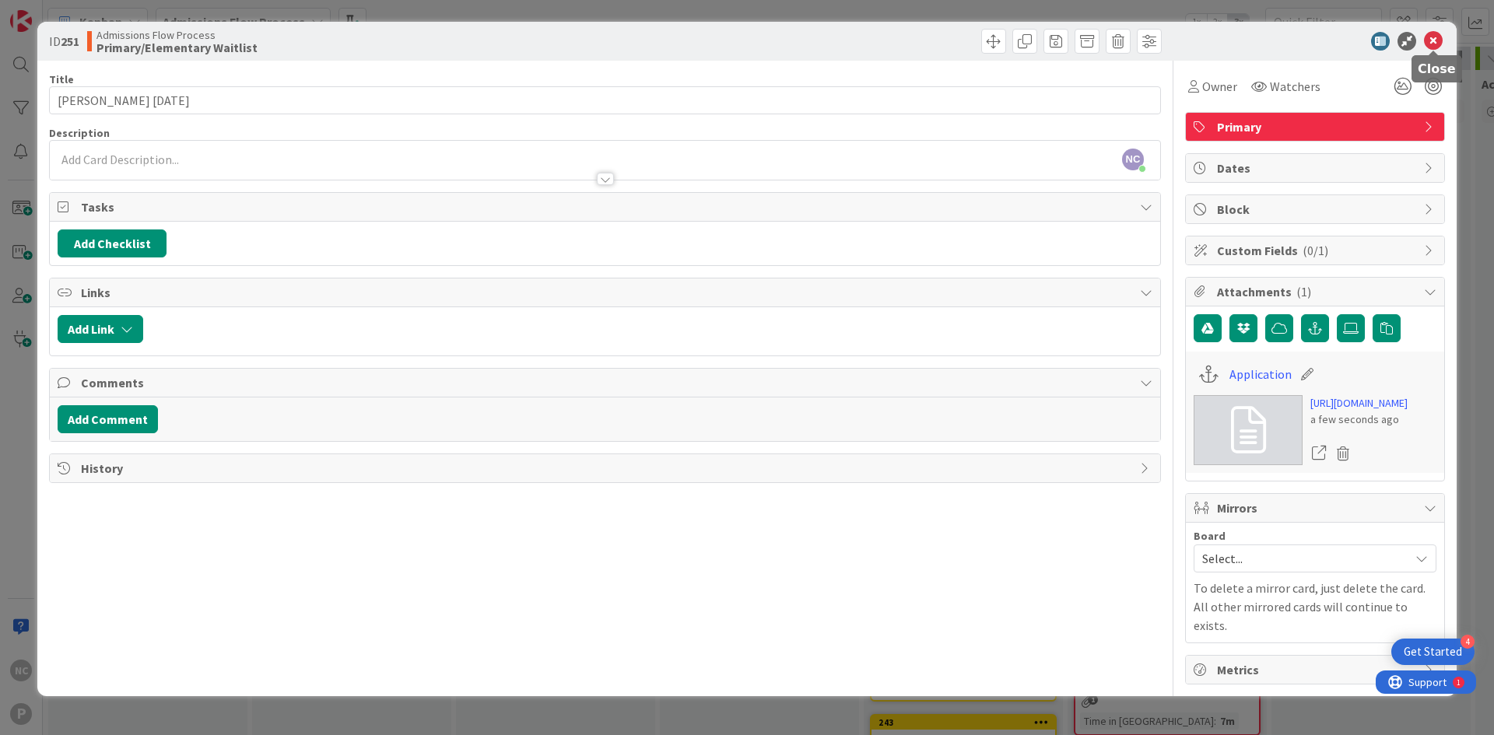
click at [1430, 46] on icon at bounding box center [1433, 41] width 19 height 19
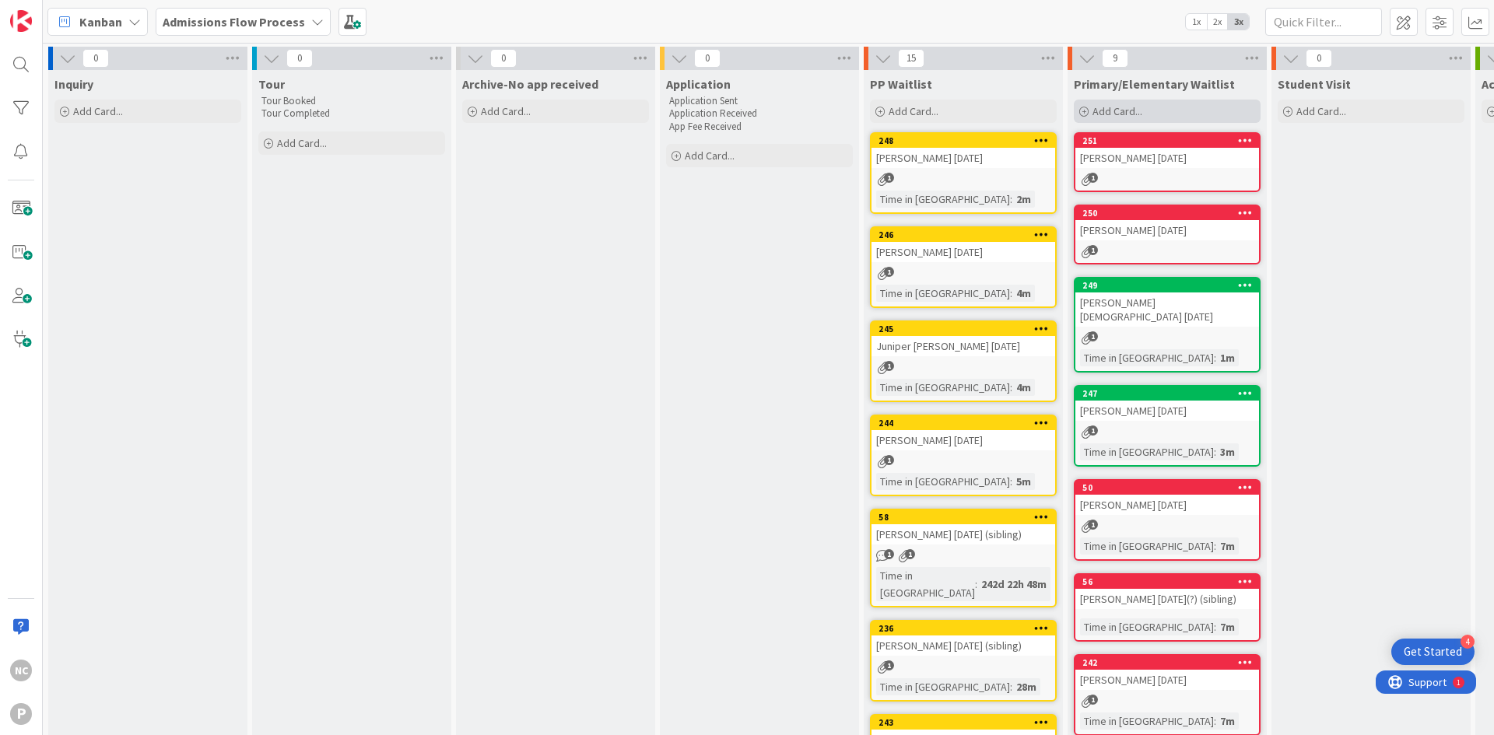
drag, startPoint x: 1084, startPoint y: 107, endPoint x: 1130, endPoint y: 117, distance: 47.9
click at [1084, 107] on icon at bounding box center [1083, 111] width 9 height 9
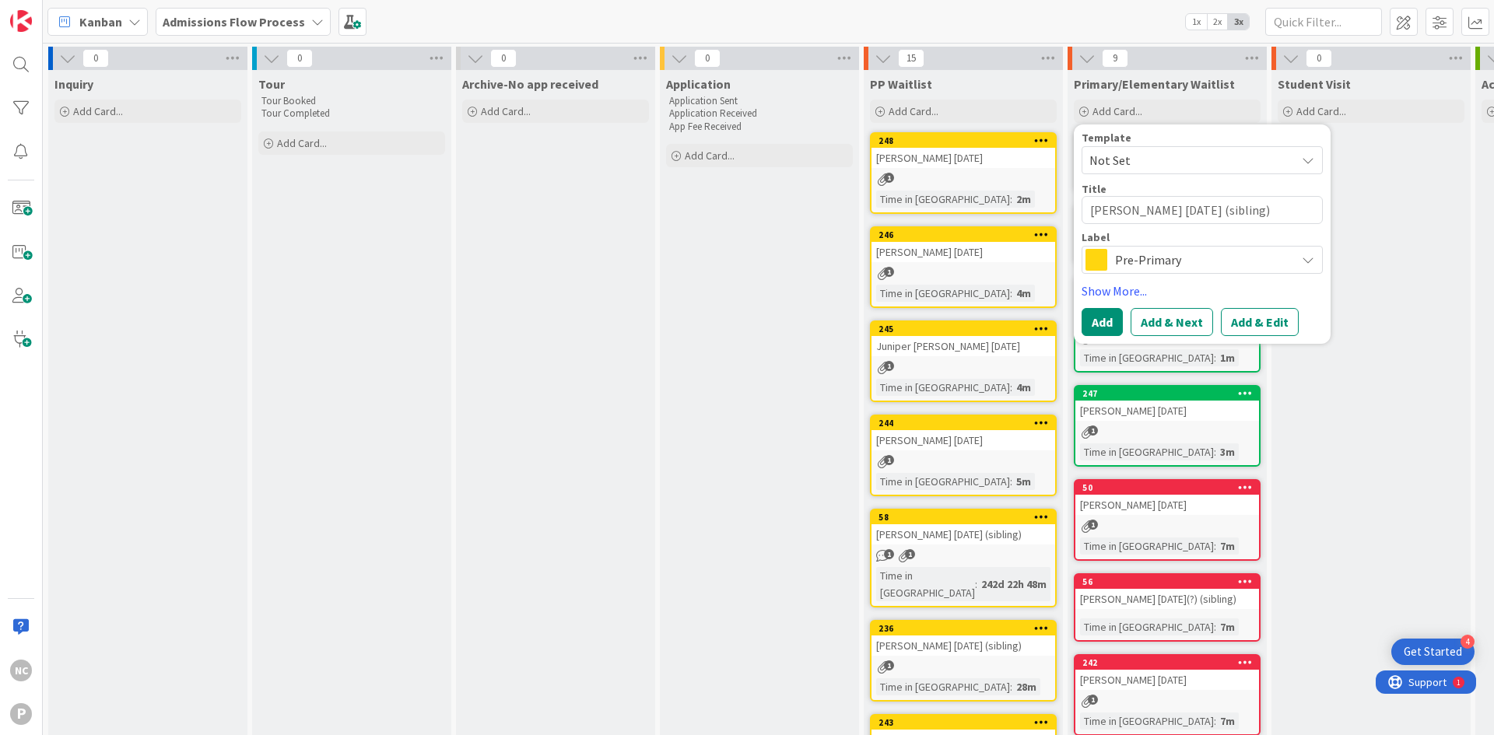
click at [1131, 255] on span "Pre-Primary" at bounding box center [1201, 260] width 173 height 22
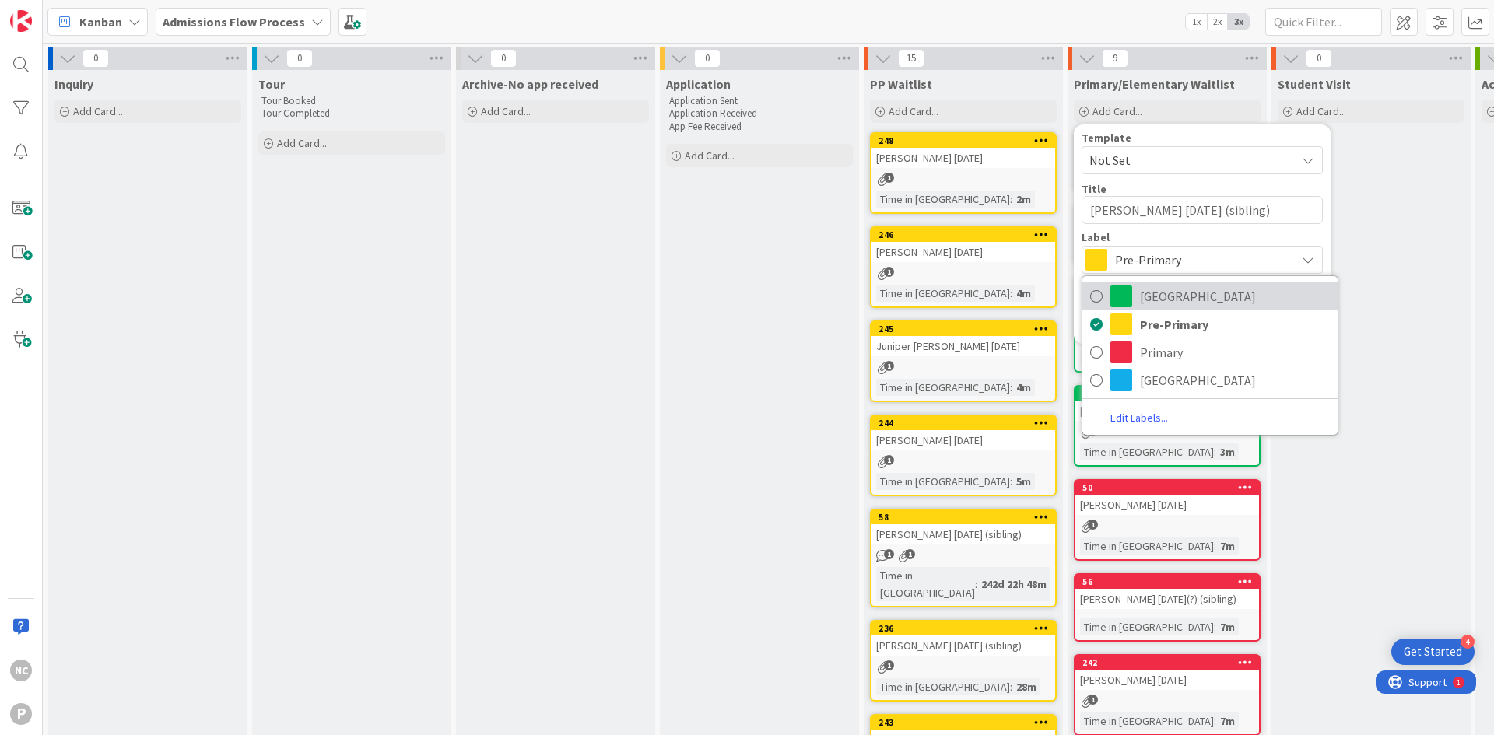
click at [1203, 299] on span "[GEOGRAPHIC_DATA]" at bounding box center [1235, 296] width 190 height 23
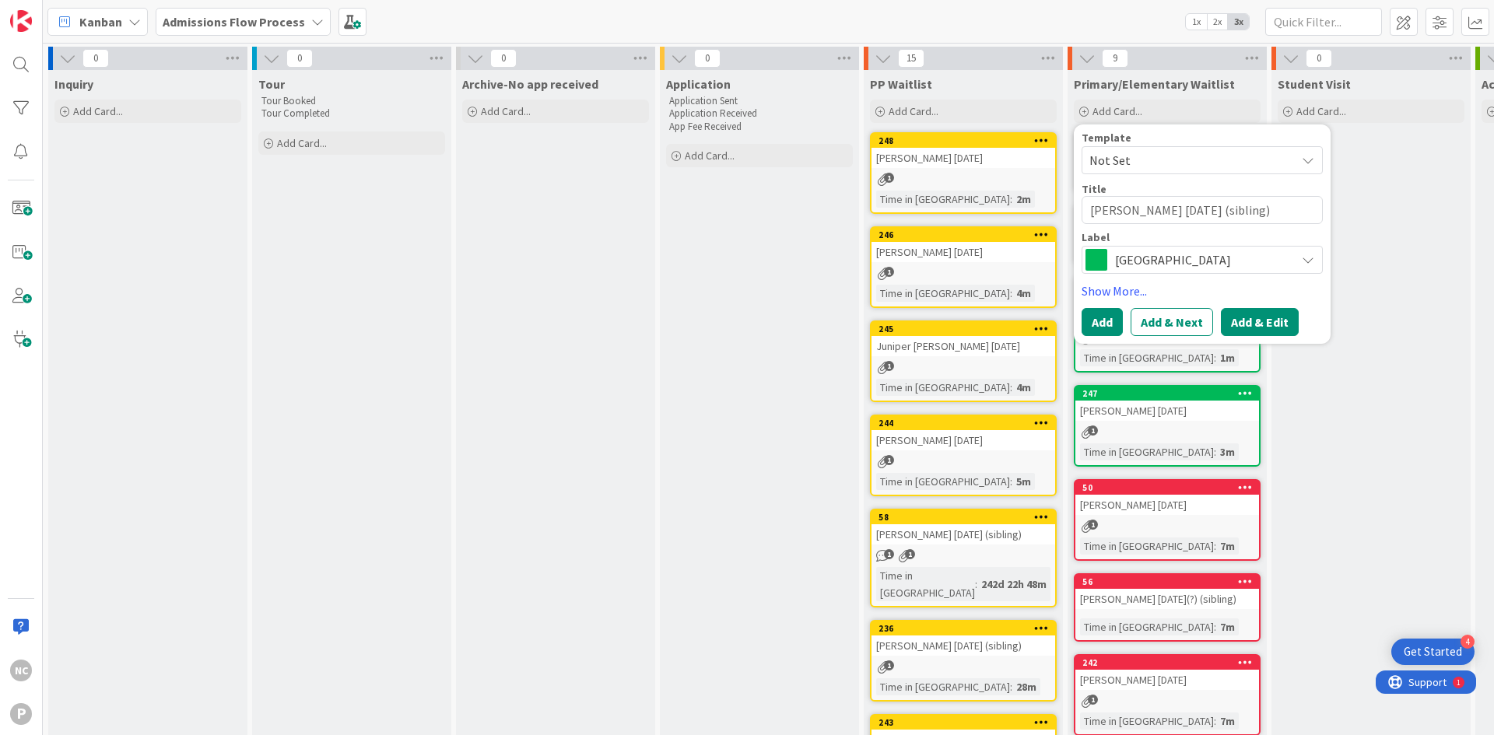
click at [1273, 321] on button "Add & Edit" at bounding box center [1260, 322] width 78 height 28
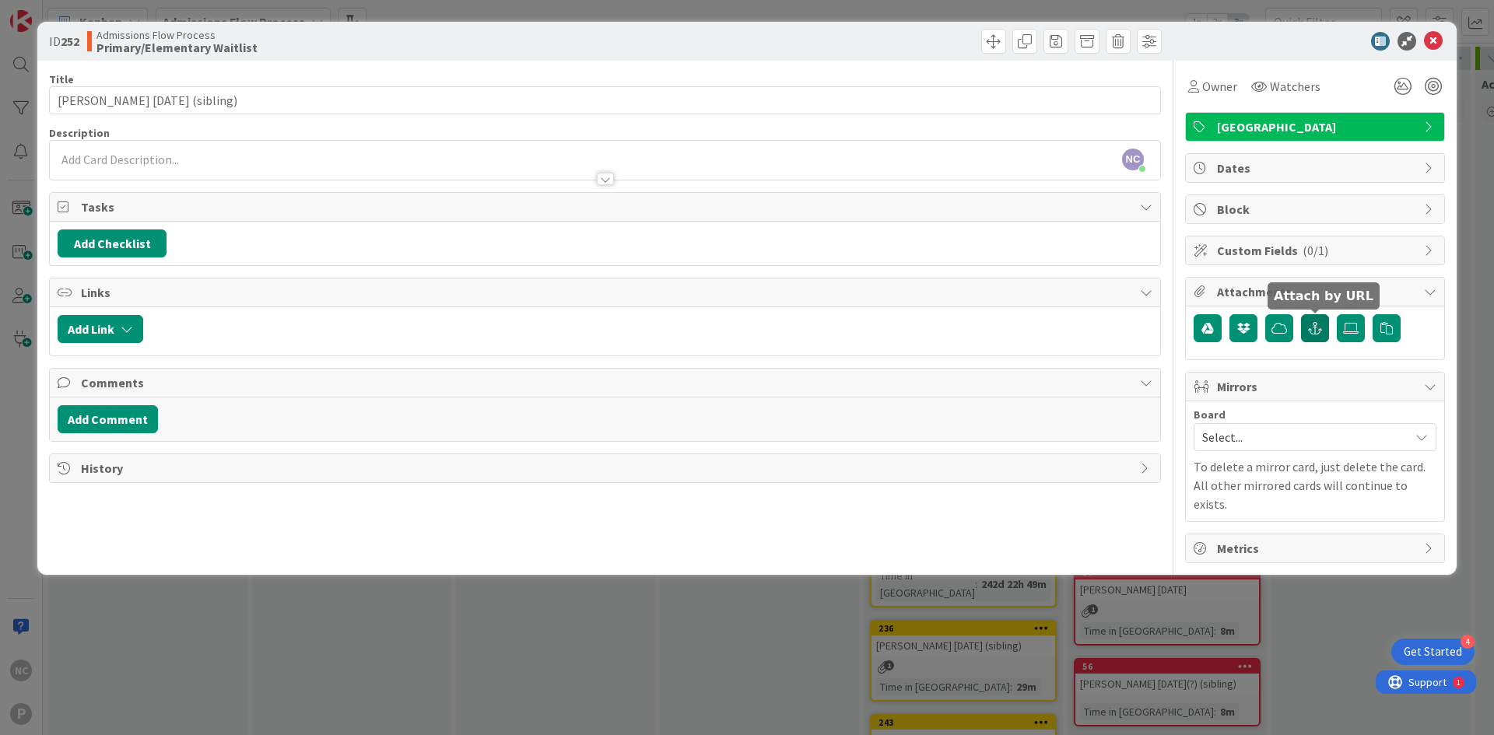
click at [1308, 328] on icon "button" at bounding box center [1315, 328] width 14 height 12
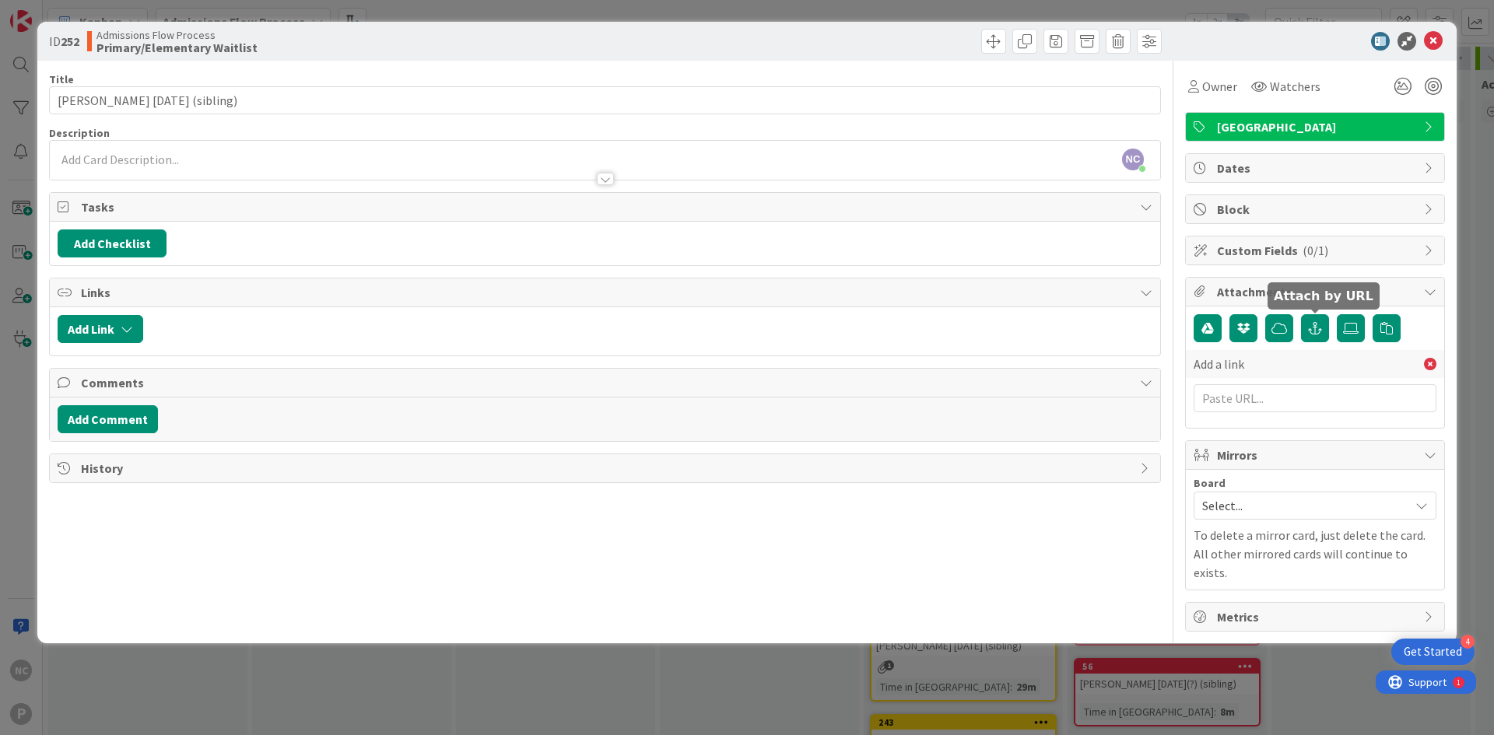
click at [1292, 382] on div "Add a link" at bounding box center [1314, 381] width 243 height 62
click at [1301, 400] on input "text" at bounding box center [1314, 398] width 243 height 28
paste input "[URL][DOMAIN_NAME]"
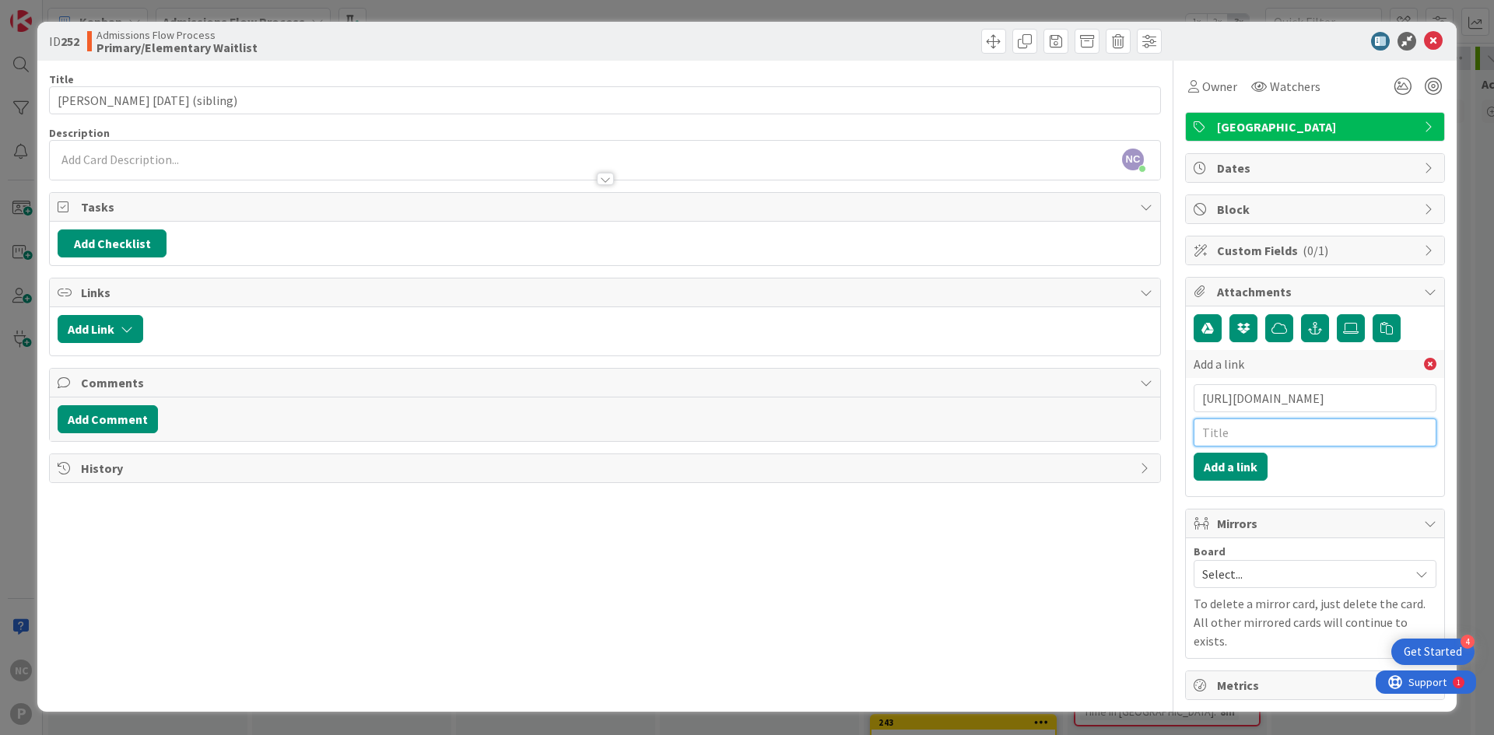
click at [1299, 422] on input "text" at bounding box center [1314, 433] width 243 height 28
click at [1241, 462] on button "Add a link" at bounding box center [1230, 467] width 74 height 28
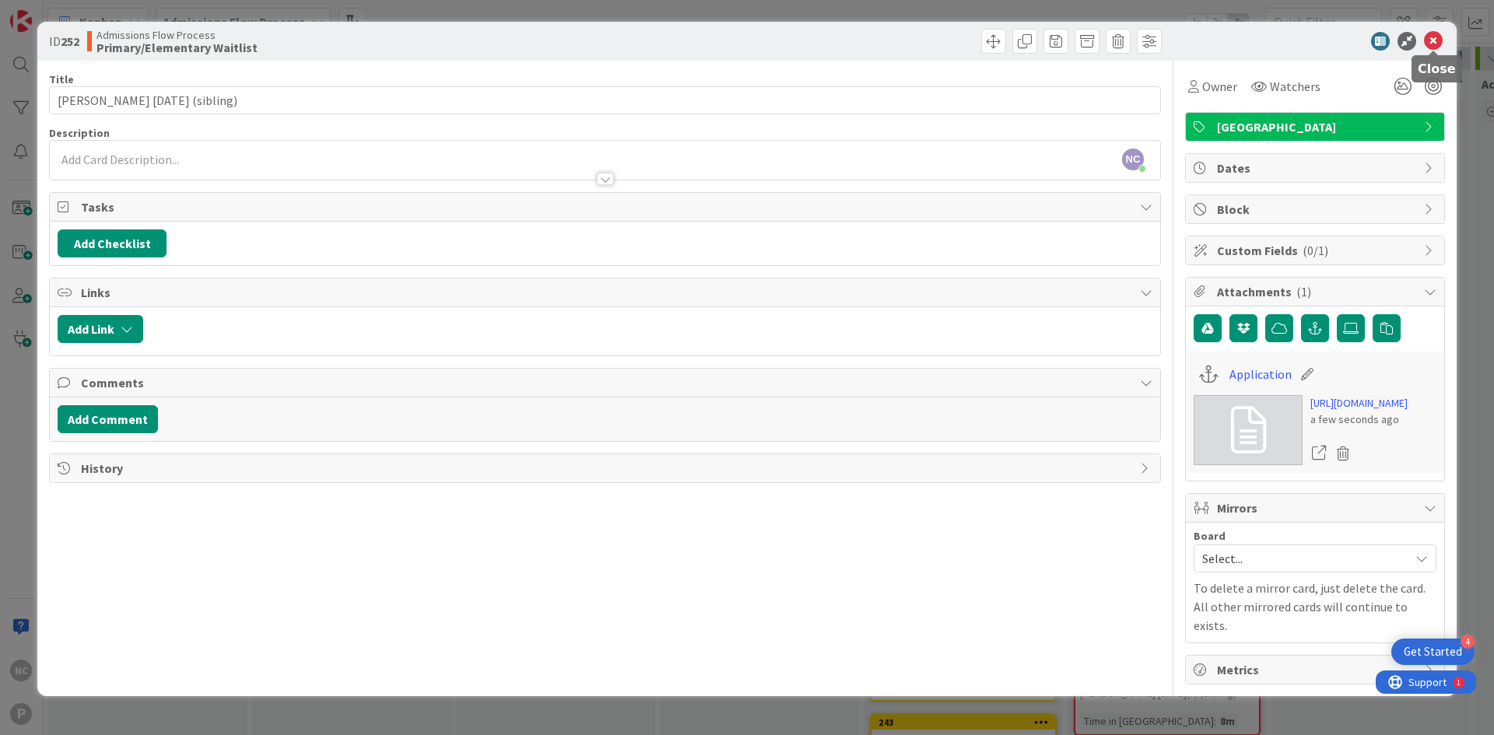
click at [1435, 36] on icon at bounding box center [1433, 41] width 19 height 19
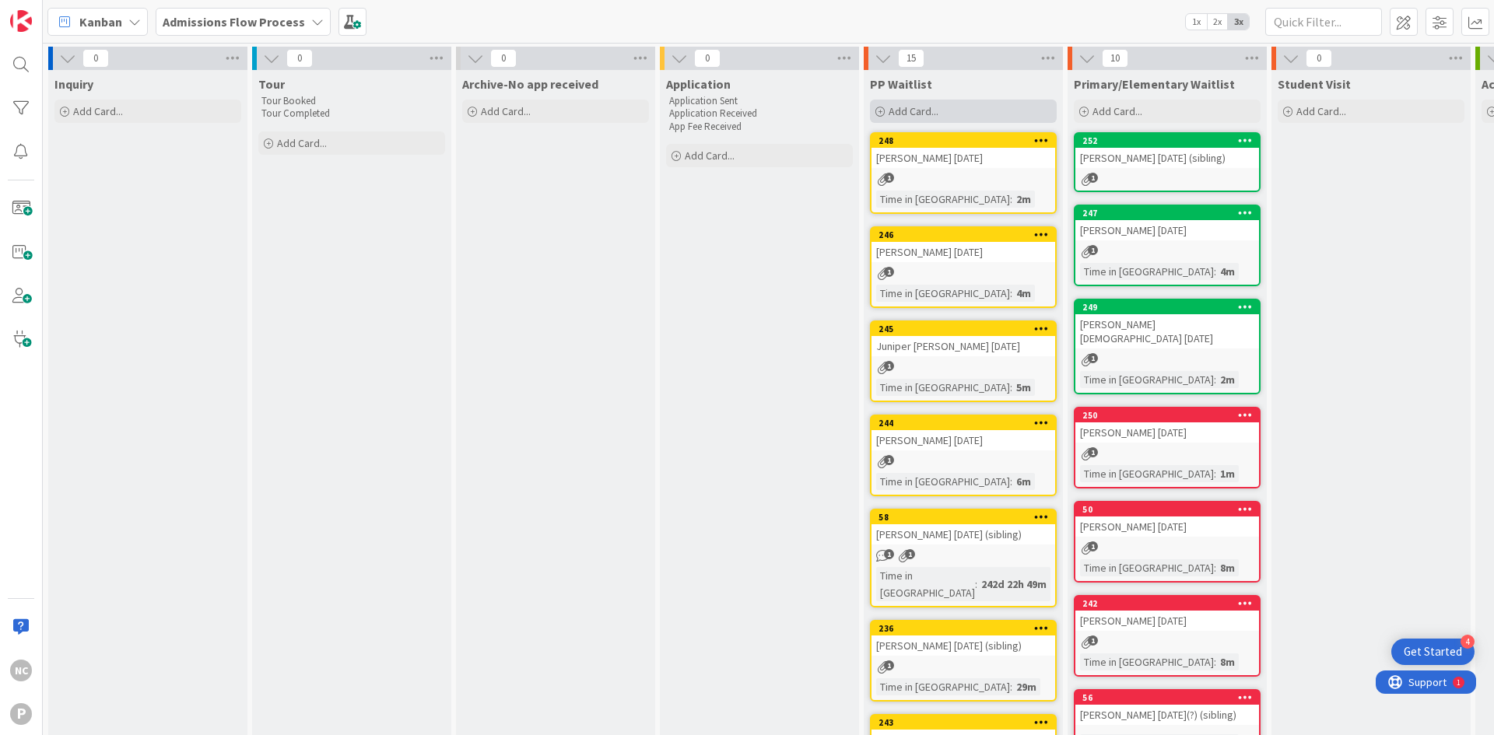
click at [948, 122] on div "Add Card..." at bounding box center [963, 111] width 187 height 23
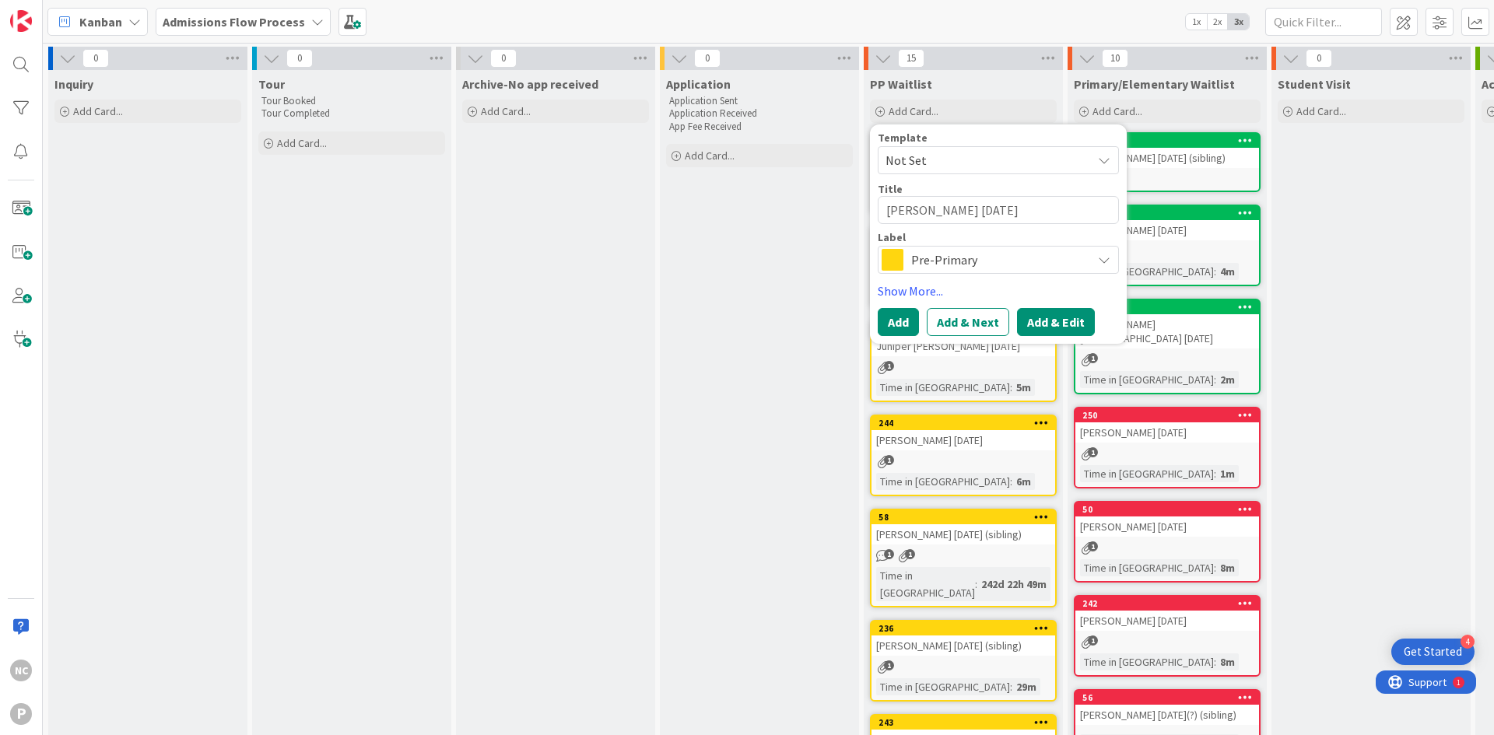
click at [1058, 319] on button "Add & Edit" at bounding box center [1056, 322] width 78 height 28
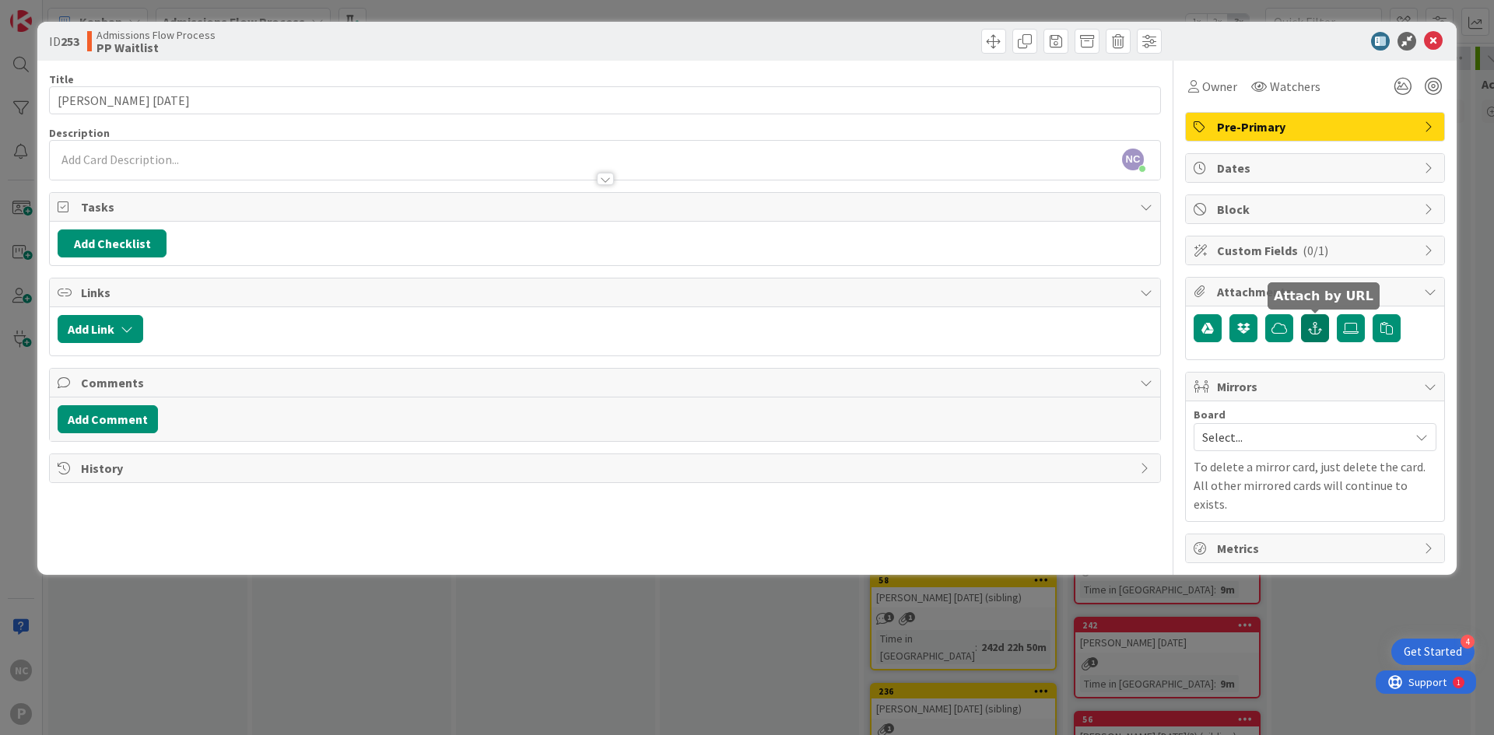
click at [1320, 335] on button "button" at bounding box center [1315, 328] width 28 height 28
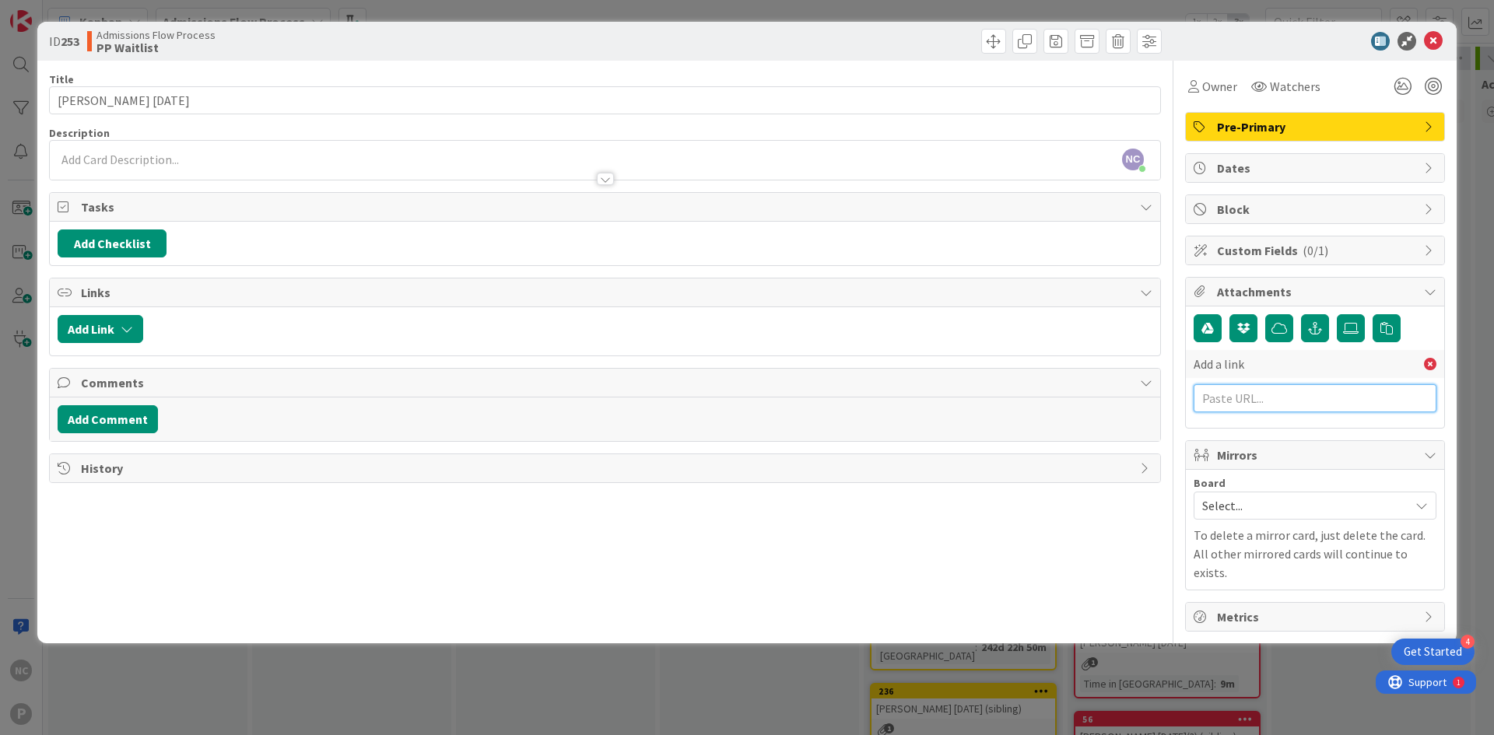
click at [1281, 400] on input "text" at bounding box center [1314, 398] width 243 height 28
paste input "[URL][DOMAIN_NAME]"
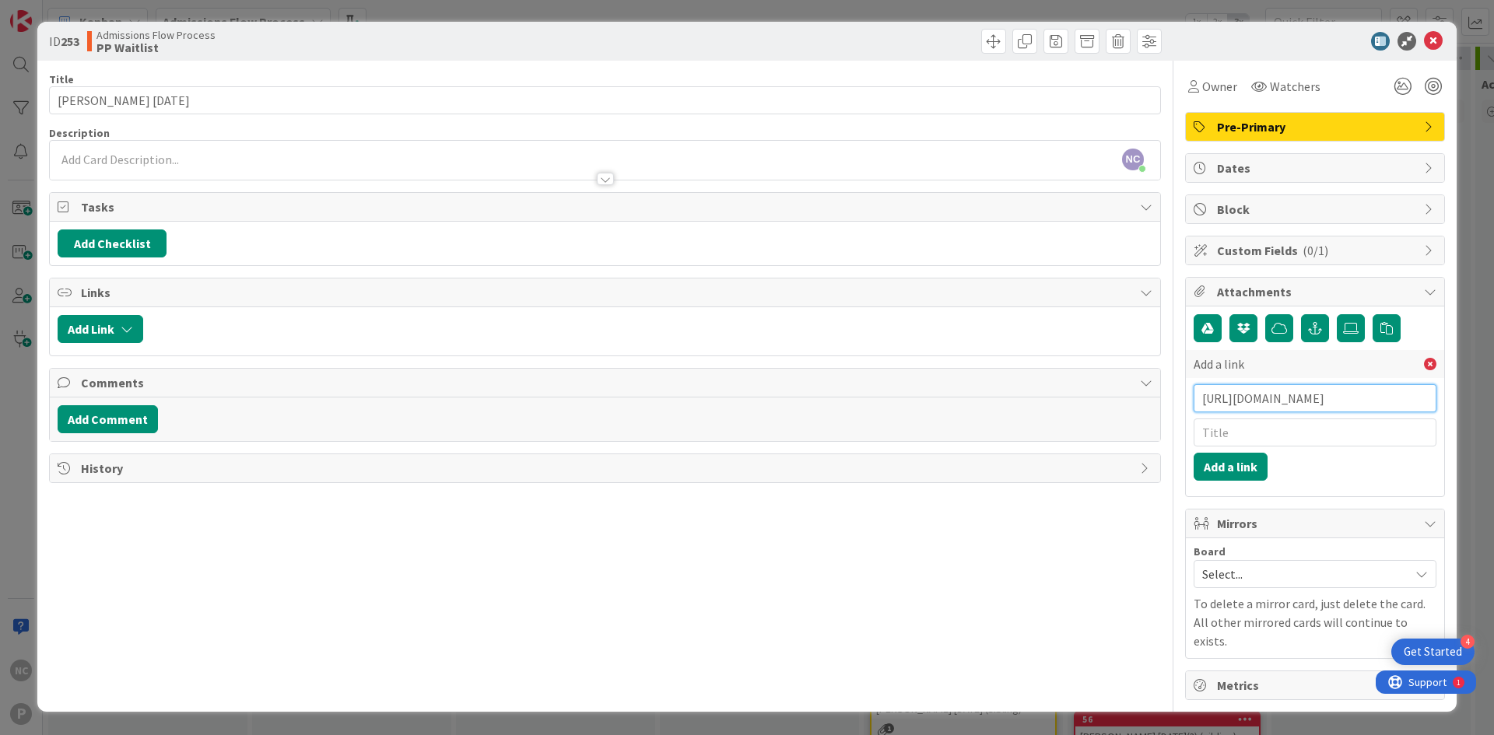
scroll to position [0, 230]
click at [1281, 425] on input "text" at bounding box center [1314, 433] width 243 height 28
click at [1250, 478] on button "Add a link" at bounding box center [1230, 467] width 74 height 28
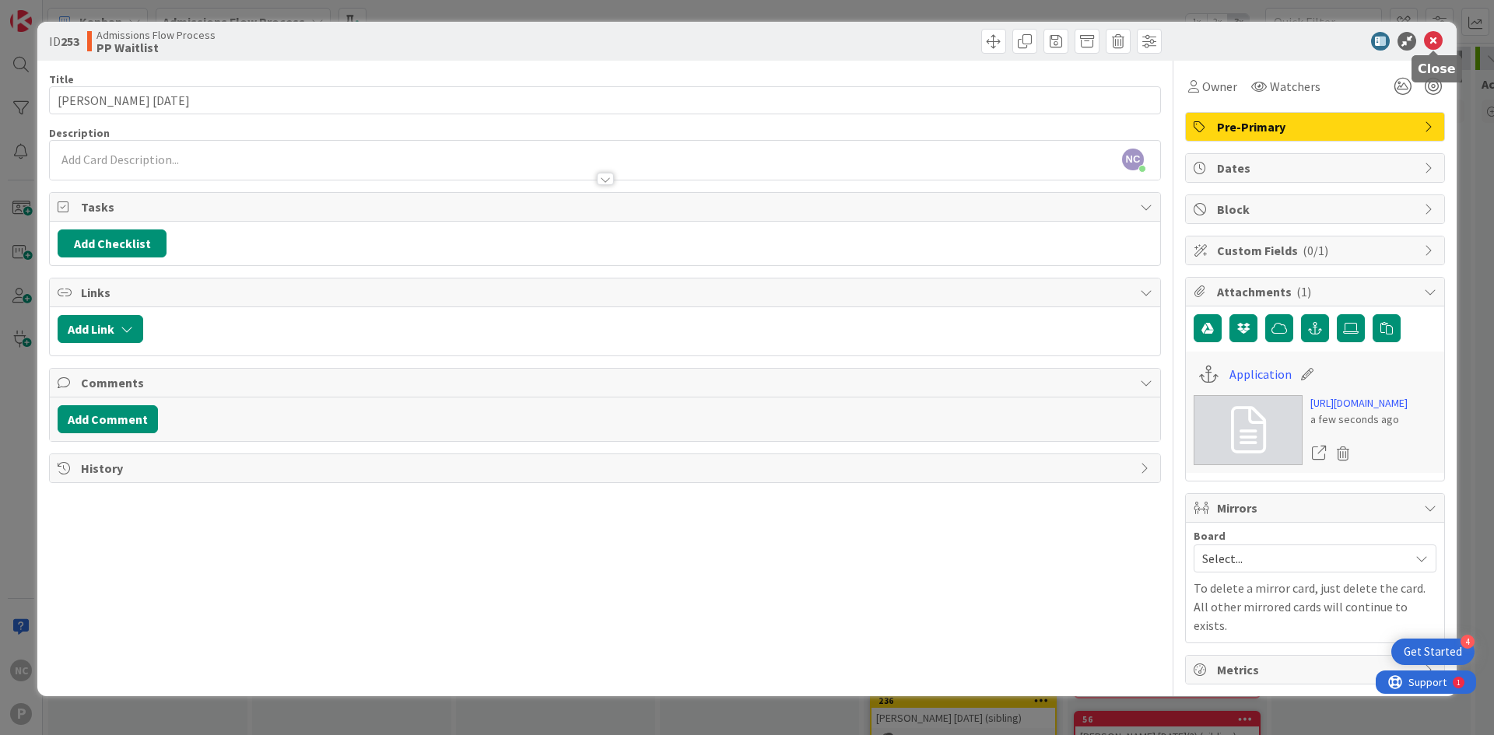
click at [1431, 39] on icon at bounding box center [1433, 41] width 19 height 19
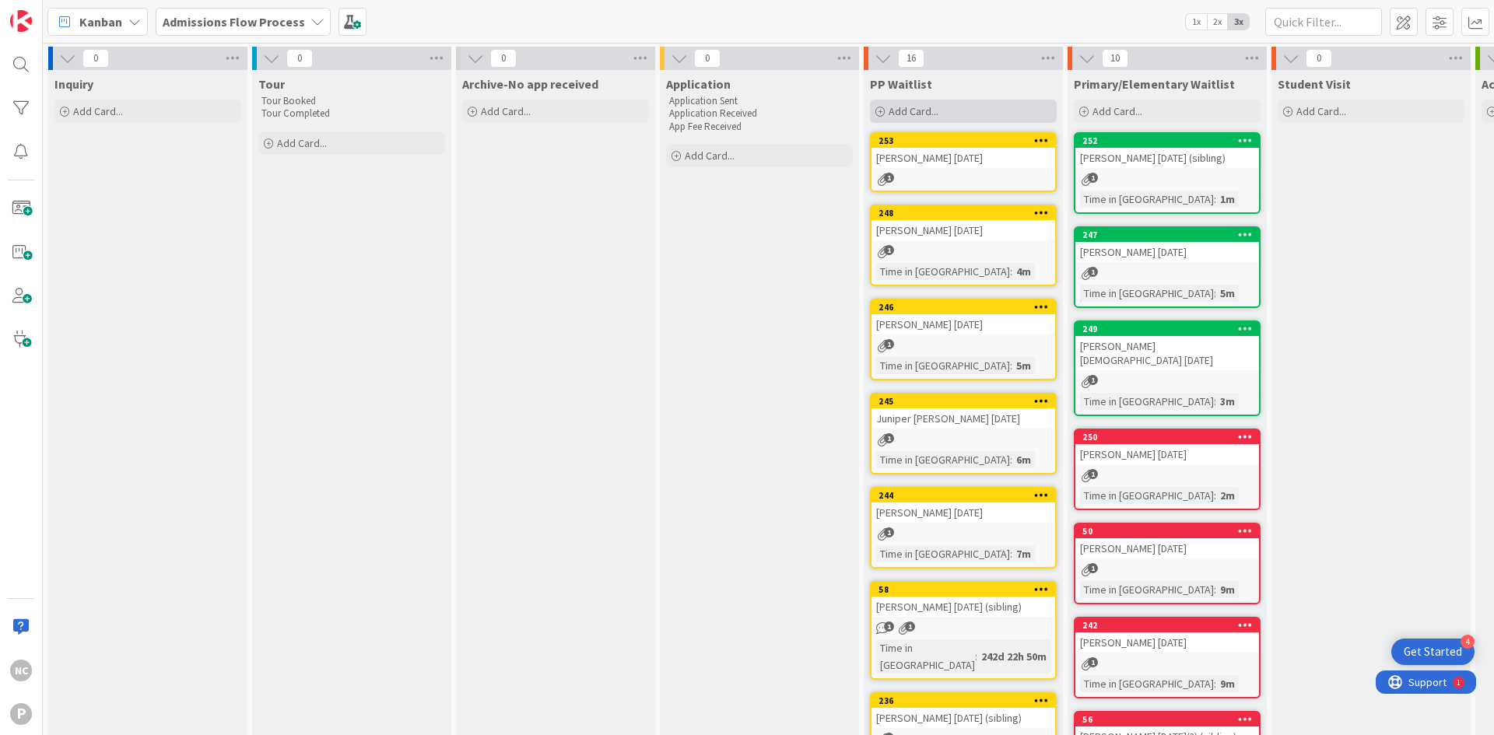
click at [944, 109] on div "Add Card..." at bounding box center [963, 111] width 187 height 23
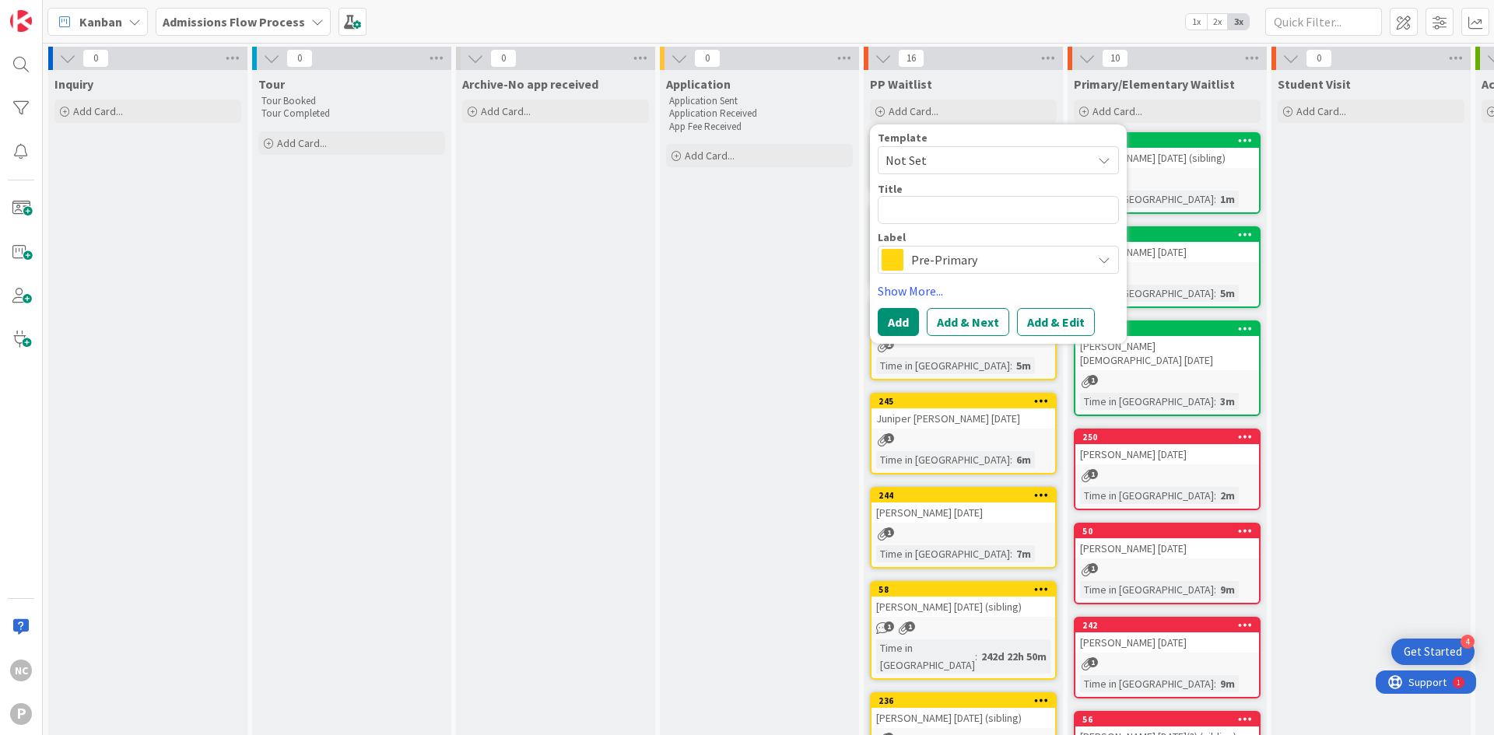
click at [1134, 97] on div "Primary/Elementary Waitlist Add Card... Template Not Set Title 0 / 128 Label Pr…" at bounding box center [1166, 98] width 199 height 56
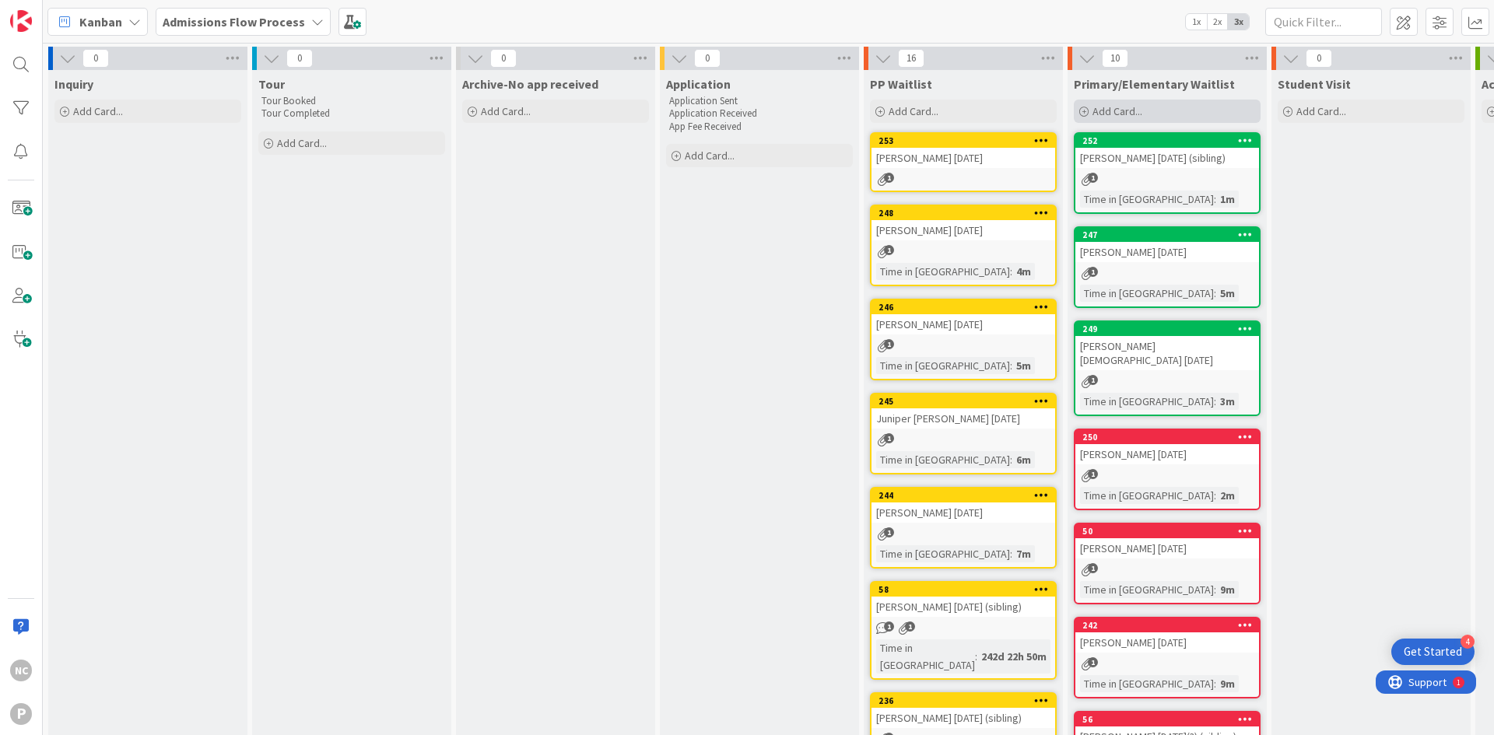
click at [1134, 108] on span "Add Card..." at bounding box center [1117, 111] width 50 height 14
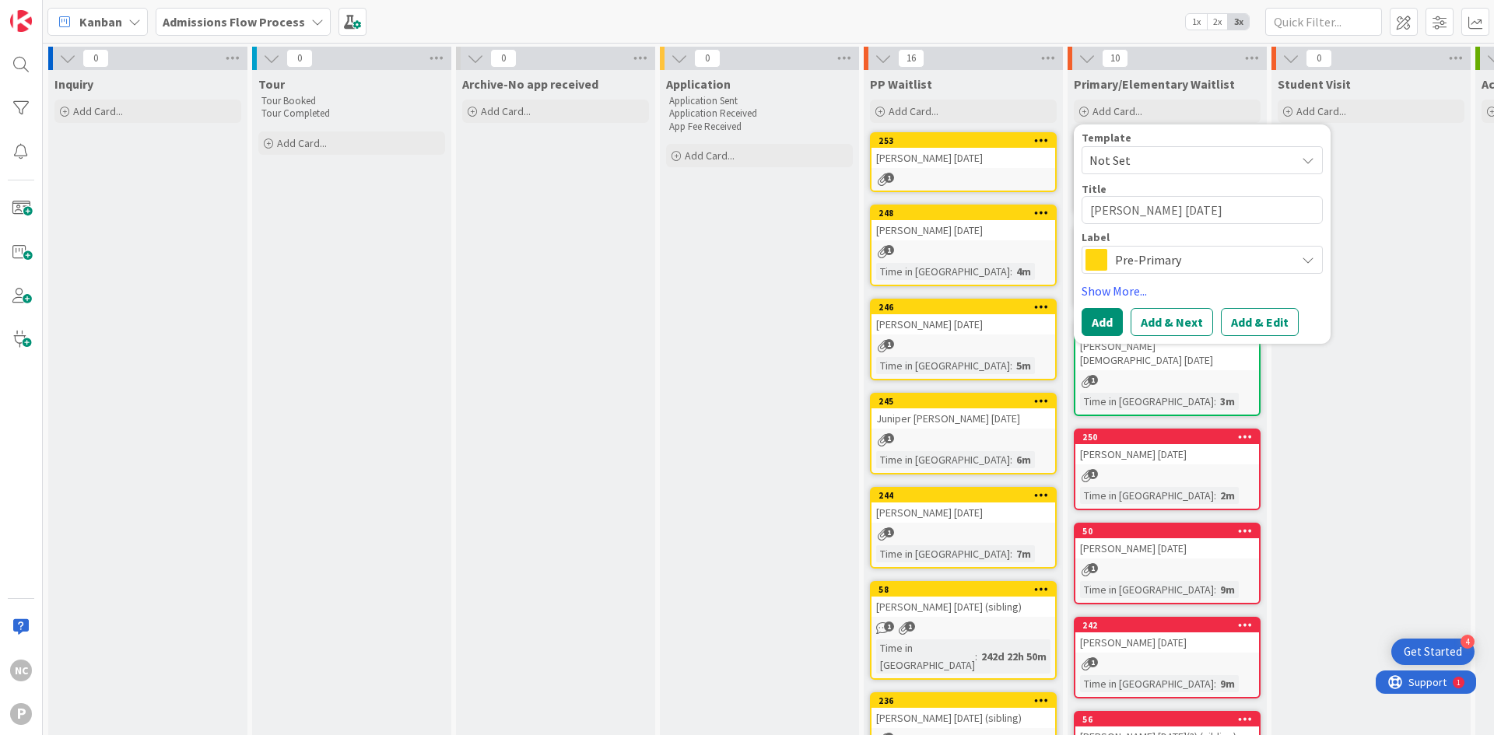
click at [1209, 257] on span "Pre-Primary" at bounding box center [1201, 260] width 173 height 22
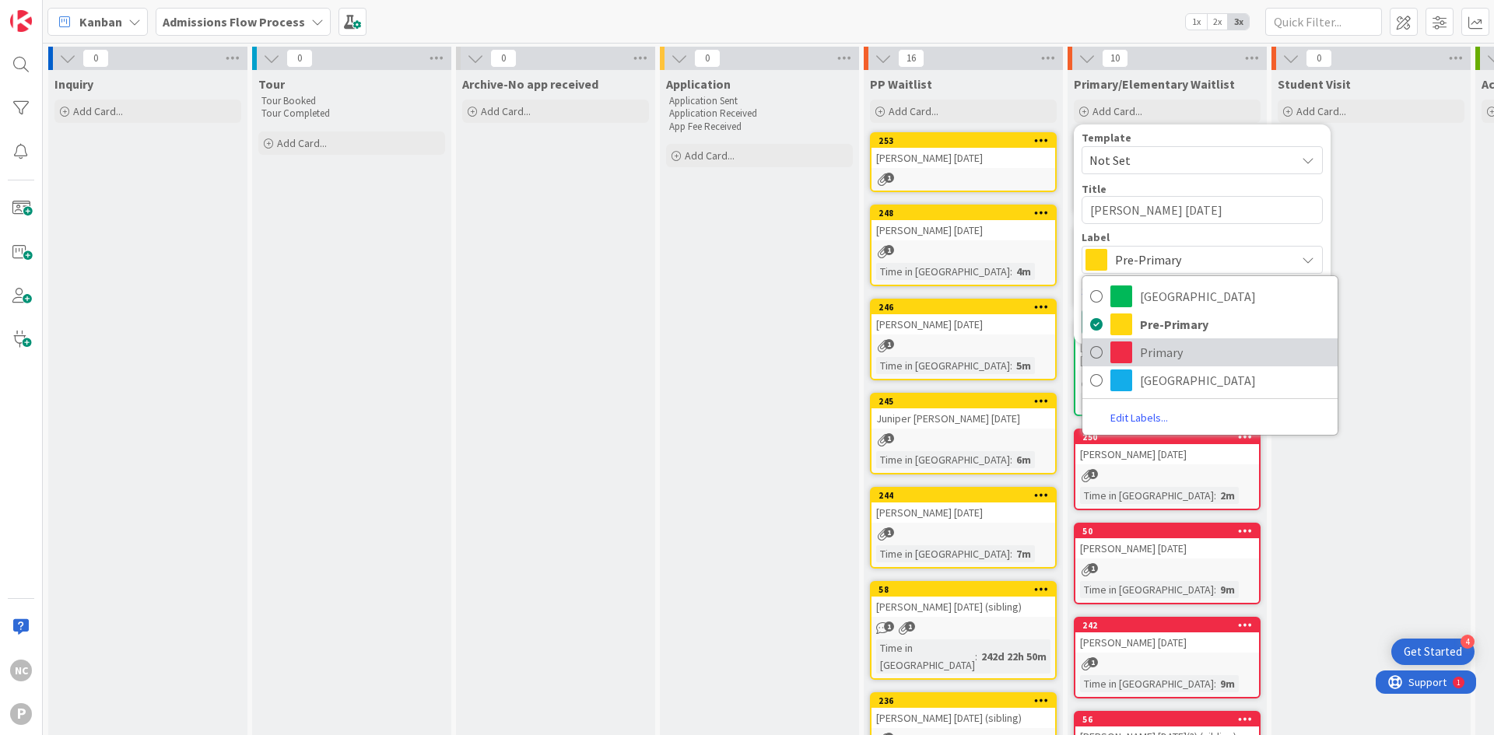
click at [1185, 345] on span "Primary" at bounding box center [1235, 352] width 190 height 23
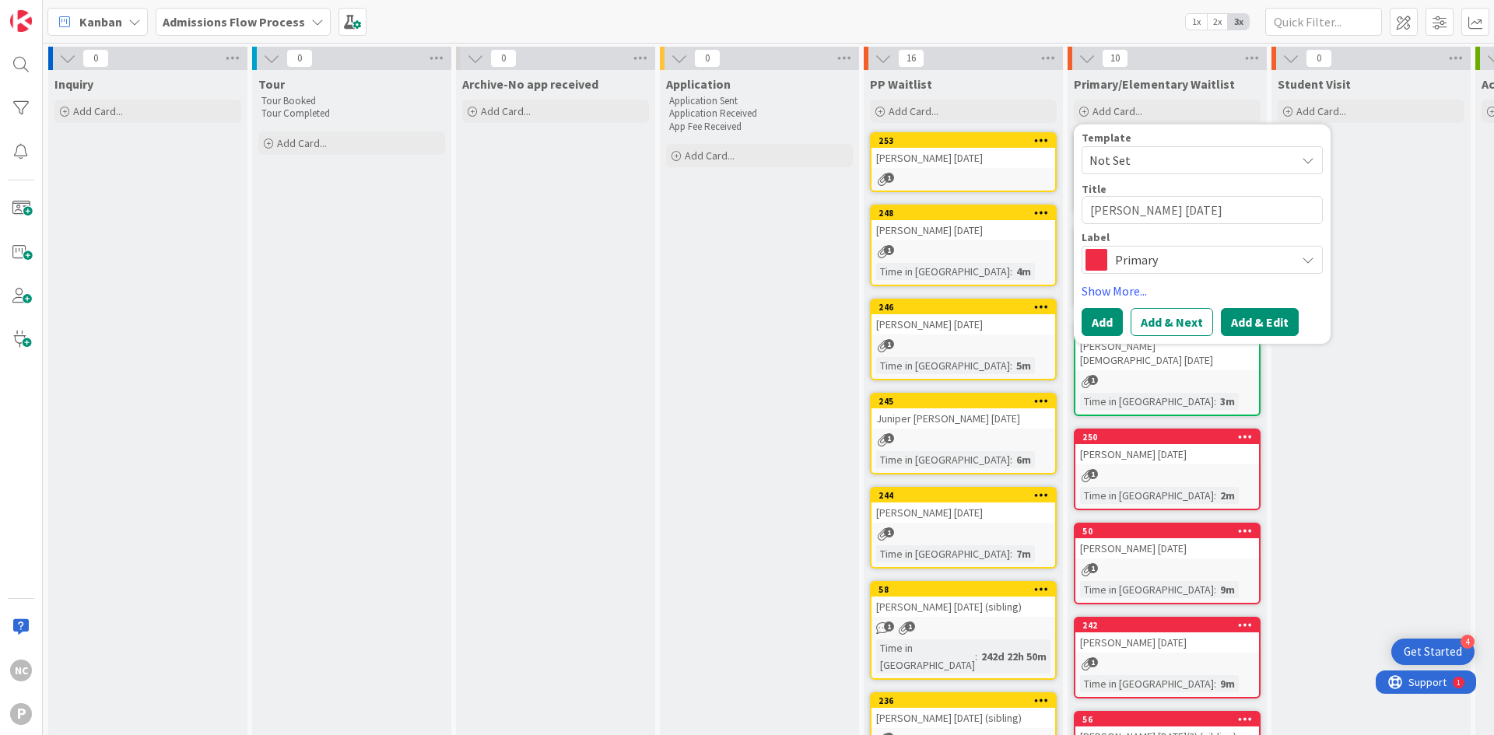
click at [1245, 321] on button "Add & Edit" at bounding box center [1260, 322] width 78 height 28
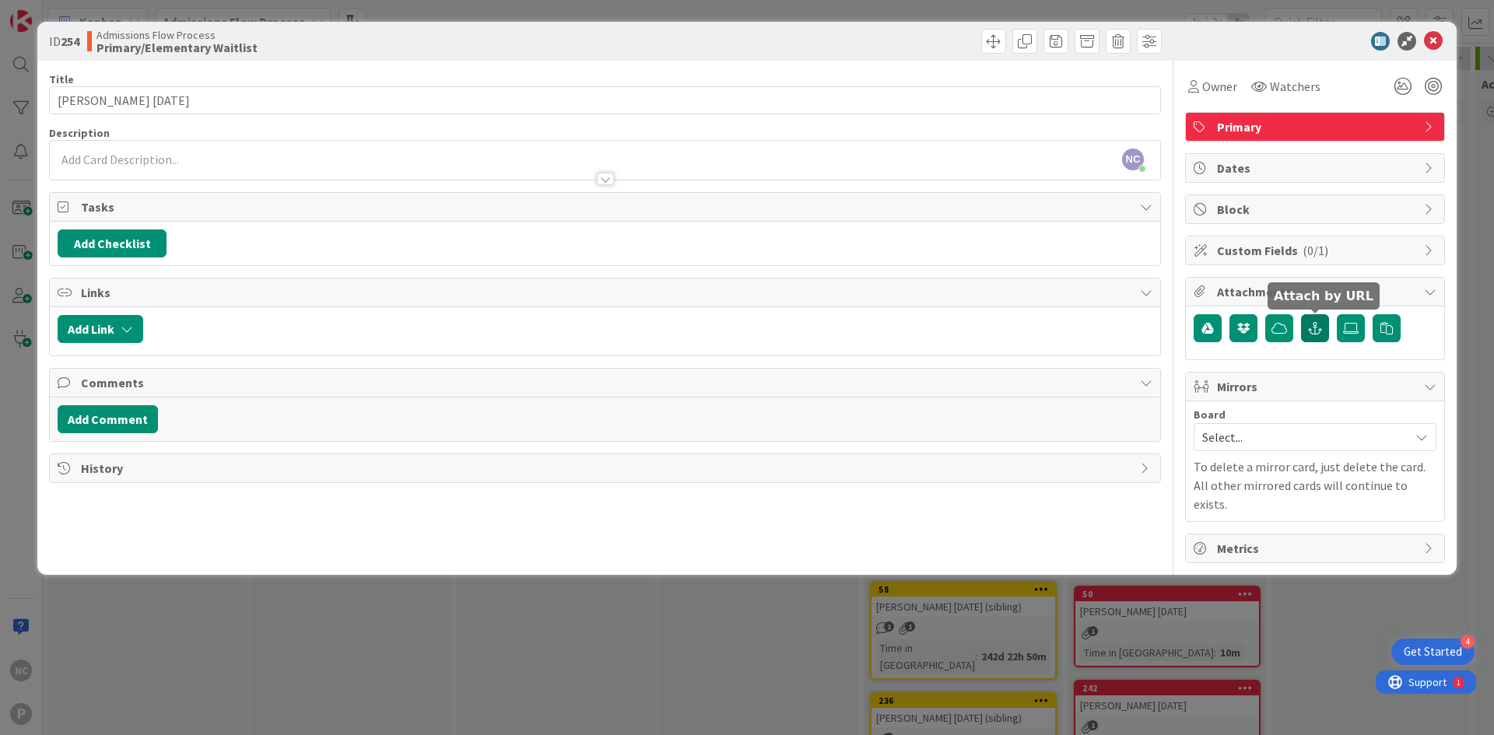
click at [1318, 325] on icon "button" at bounding box center [1315, 328] width 14 height 12
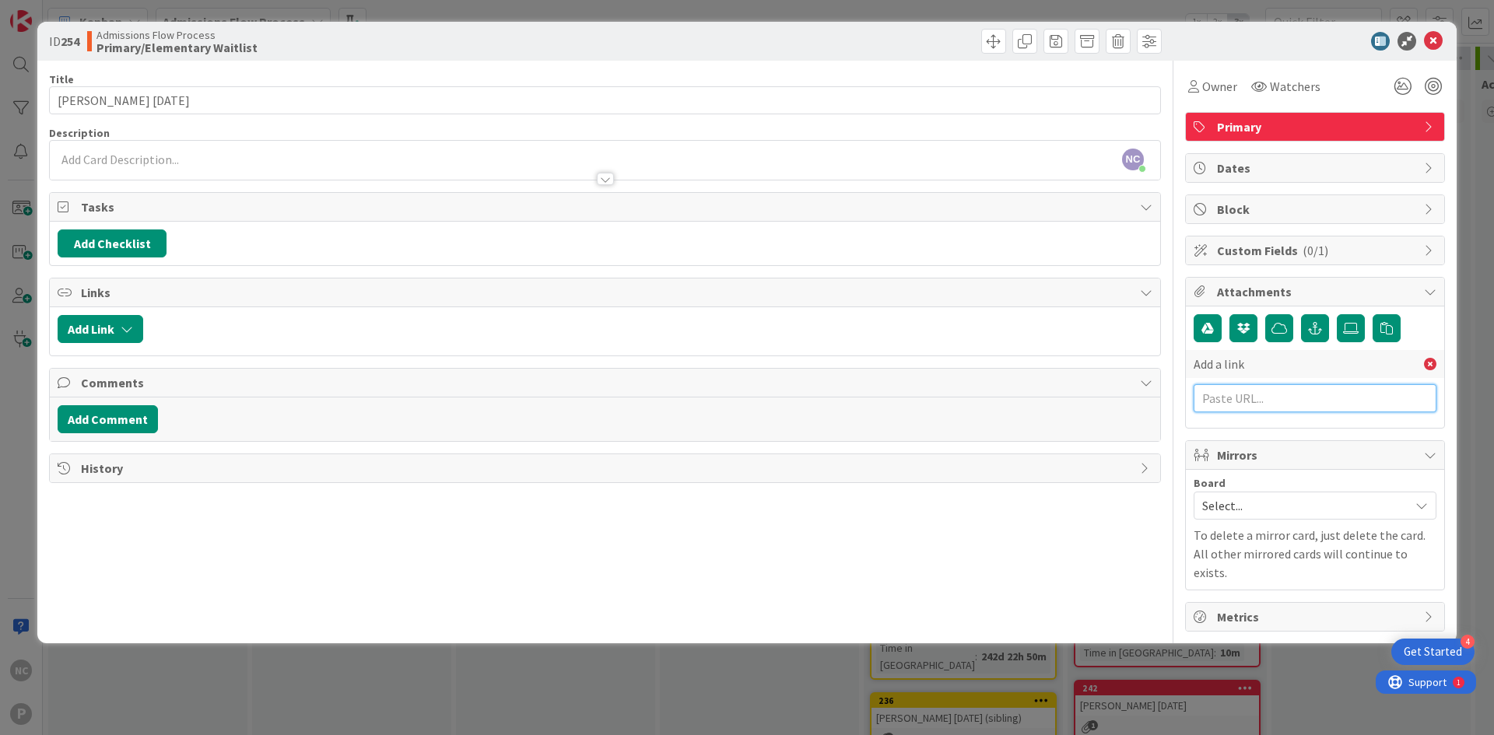
drag, startPoint x: 1240, startPoint y: 388, endPoint x: 1249, endPoint y: 396, distance: 11.6
click at [1240, 388] on input "text" at bounding box center [1314, 398] width 243 height 28
paste input "[URL][DOMAIN_NAME]"
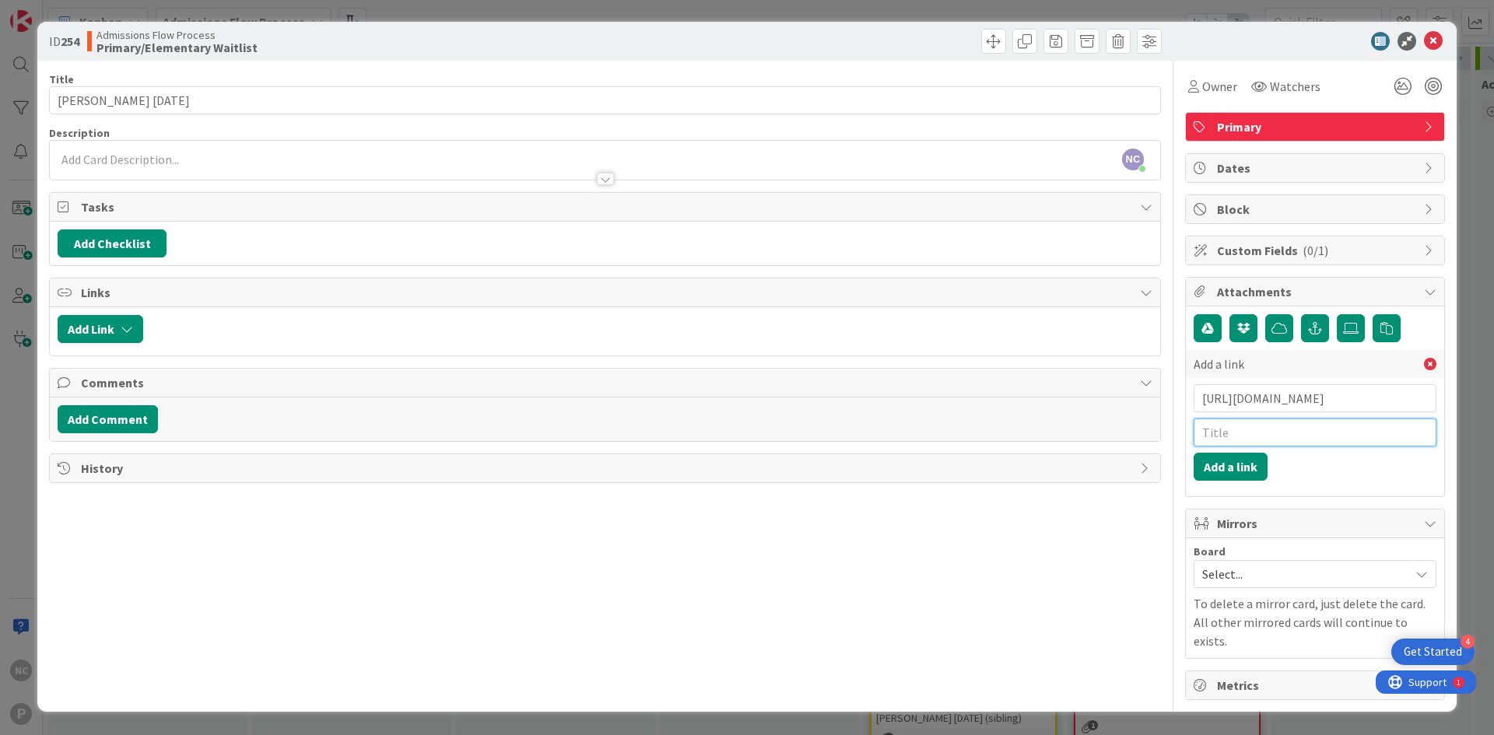
click at [1275, 427] on input "text" at bounding box center [1314, 433] width 243 height 28
click at [1221, 478] on button "Add a link" at bounding box center [1230, 467] width 74 height 28
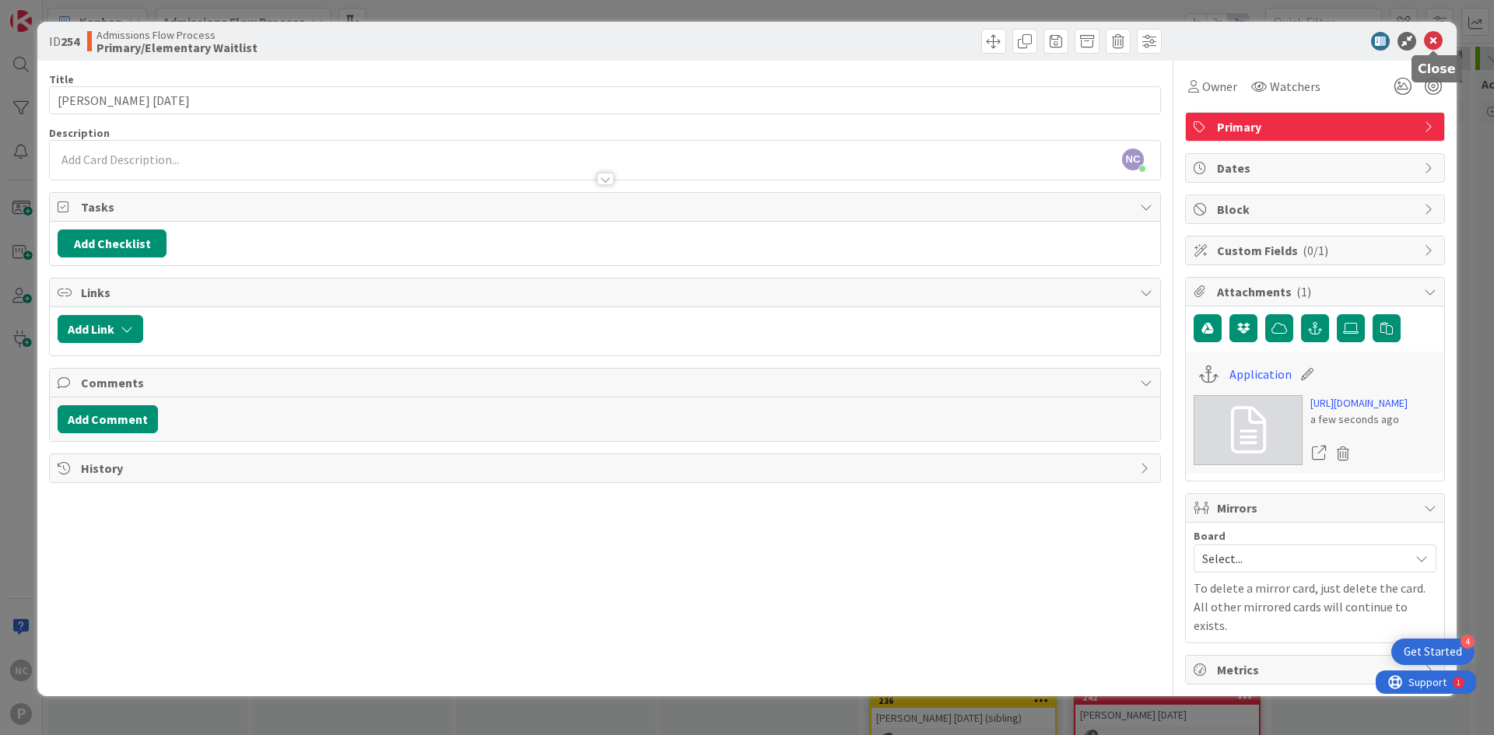
click at [1425, 37] on icon at bounding box center [1433, 41] width 19 height 19
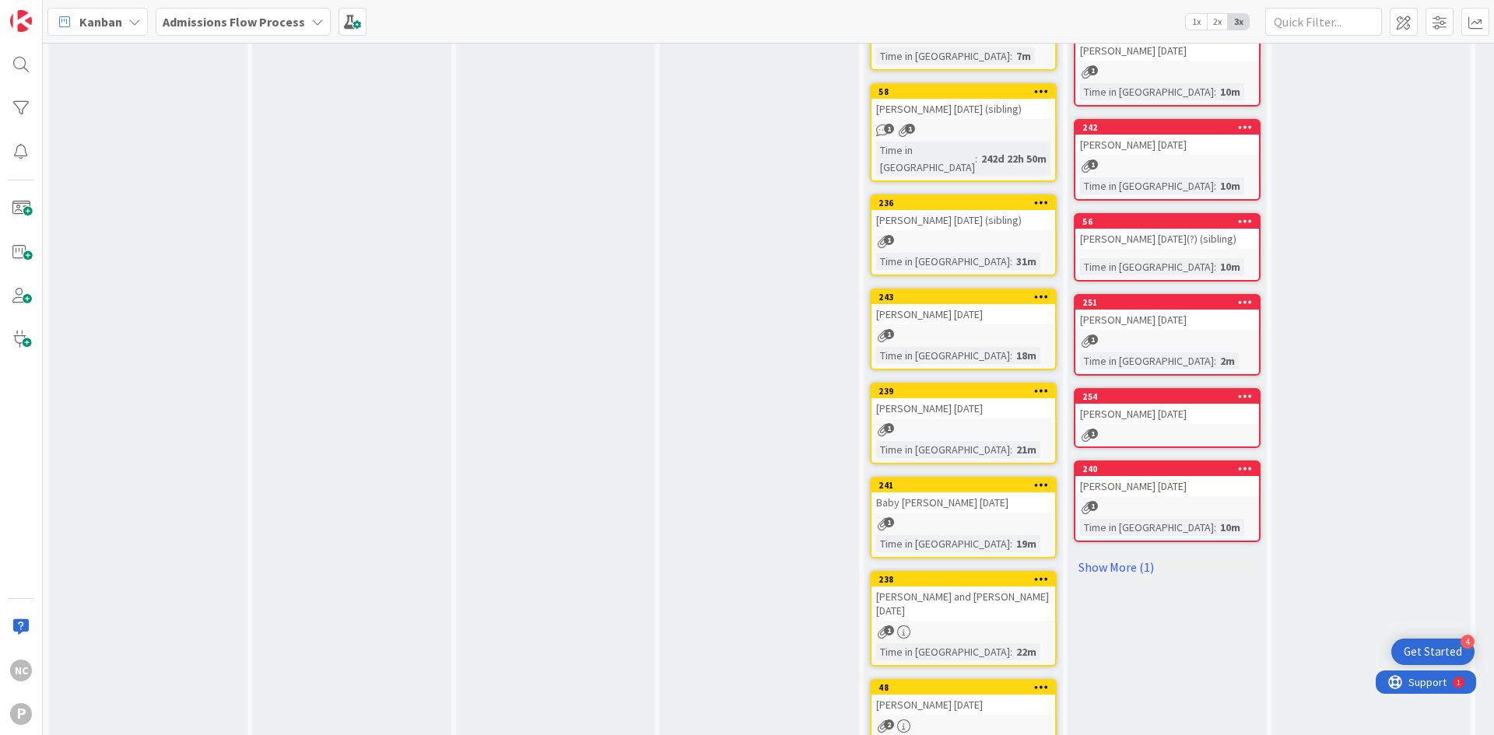
scroll to position [517, 0]
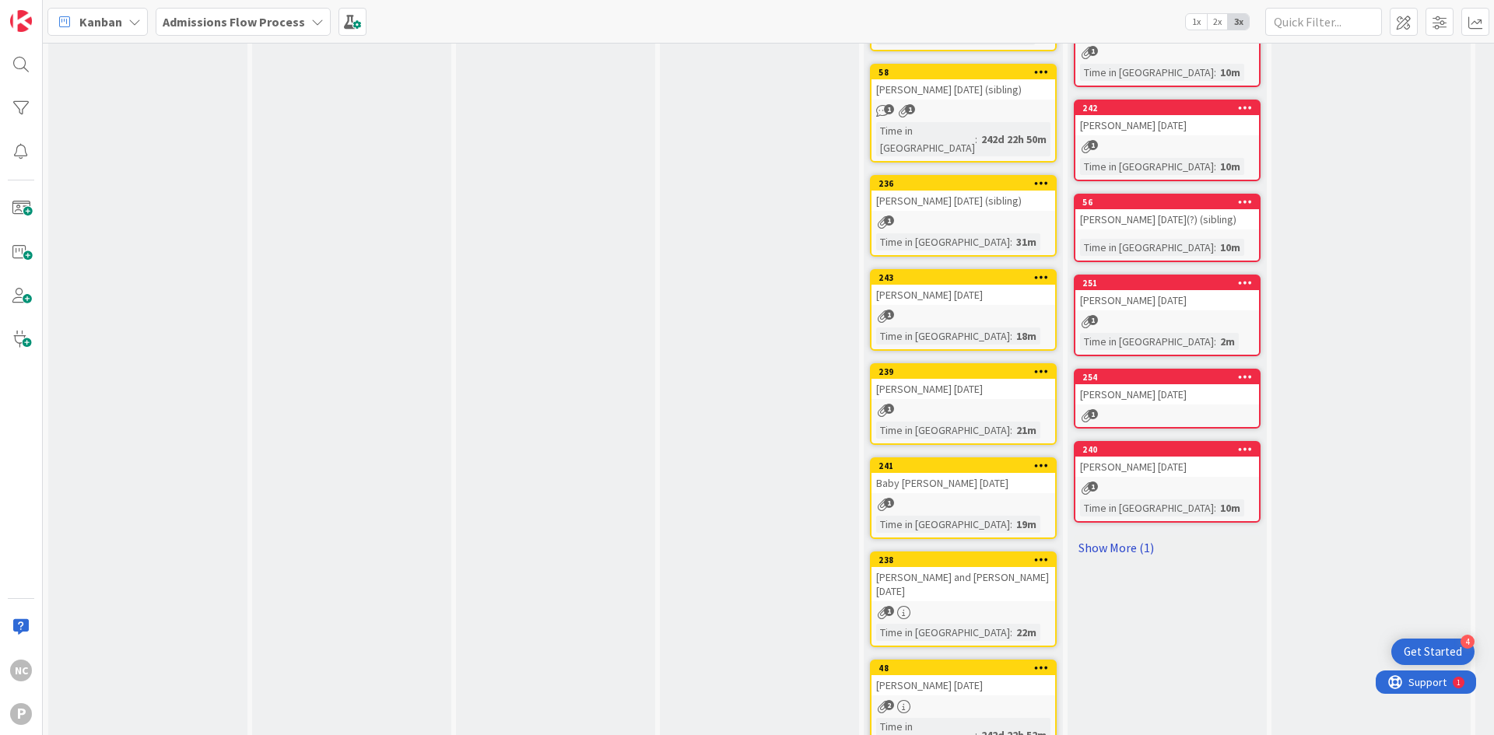
click at [1115, 535] on link "Show More (1)" at bounding box center [1167, 547] width 187 height 25
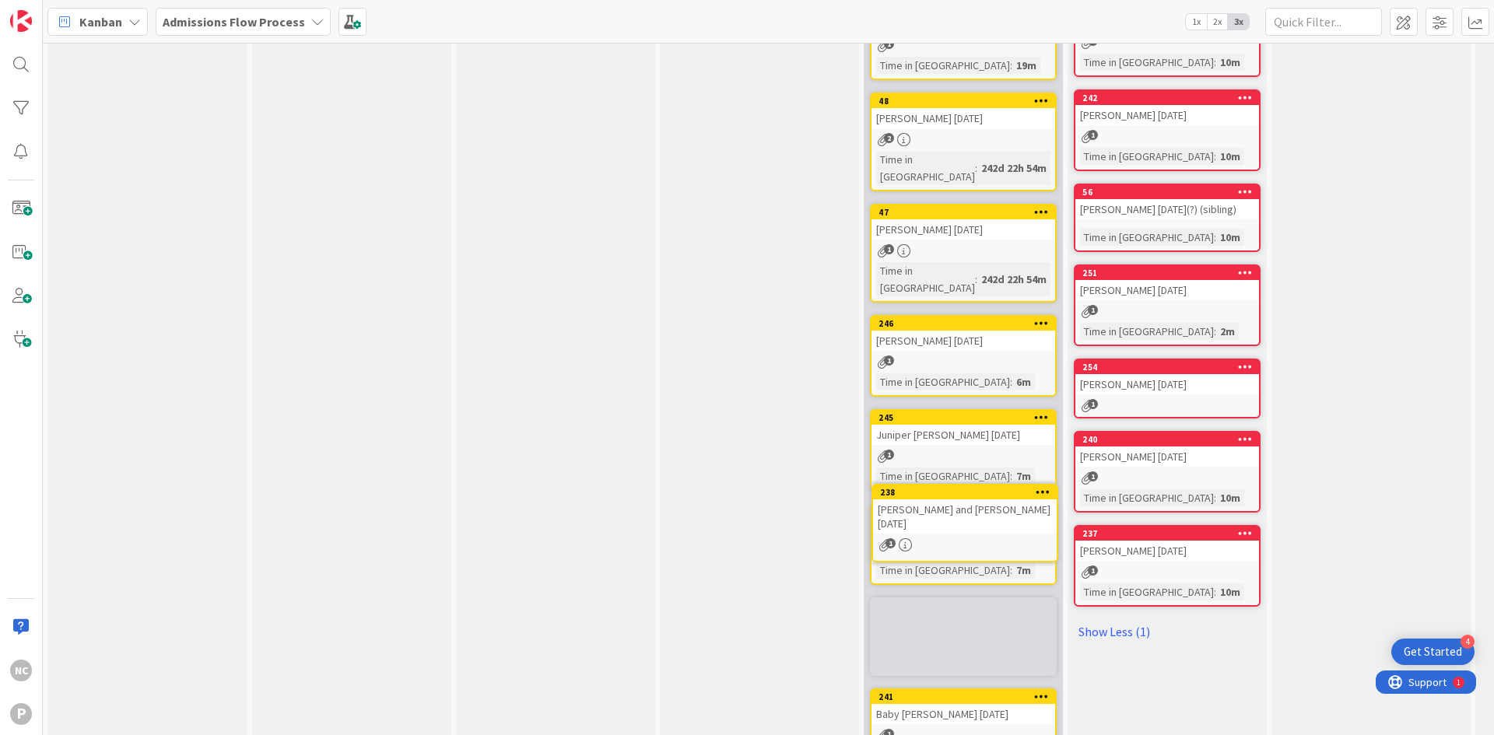
scroll to position [529, 0]
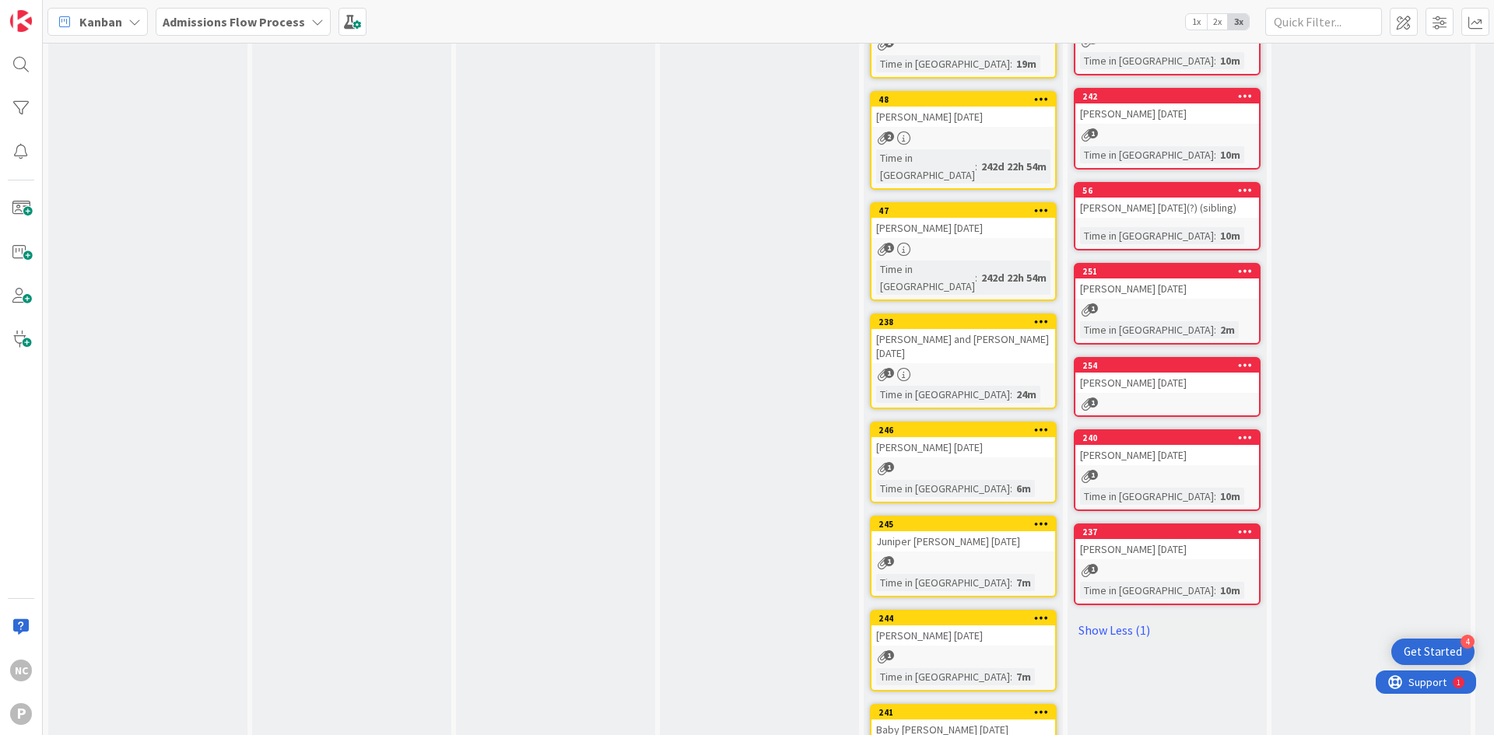
click at [1050, 317] on div at bounding box center [1041, 322] width 28 height 11
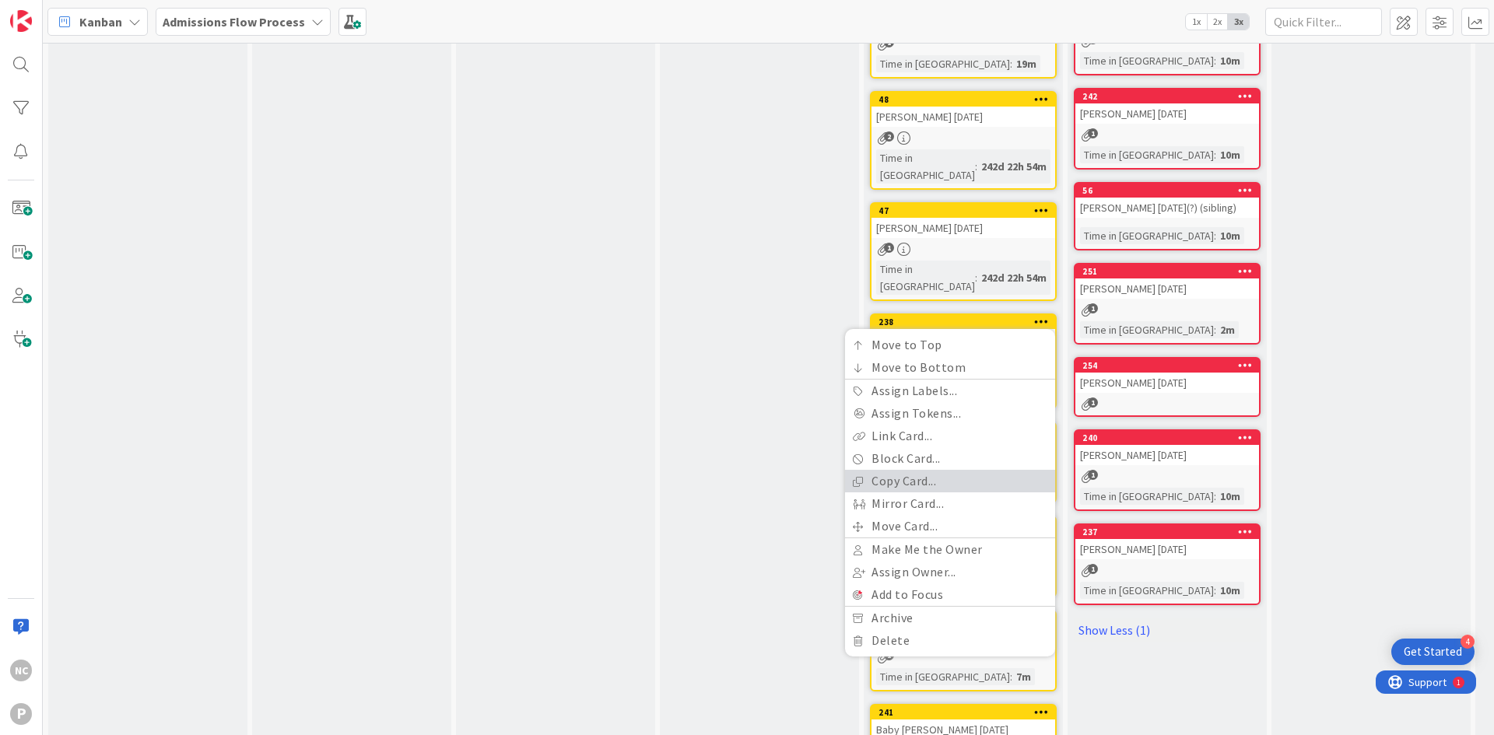
click at [931, 470] on link "Copy Card..." at bounding box center [950, 481] width 210 height 23
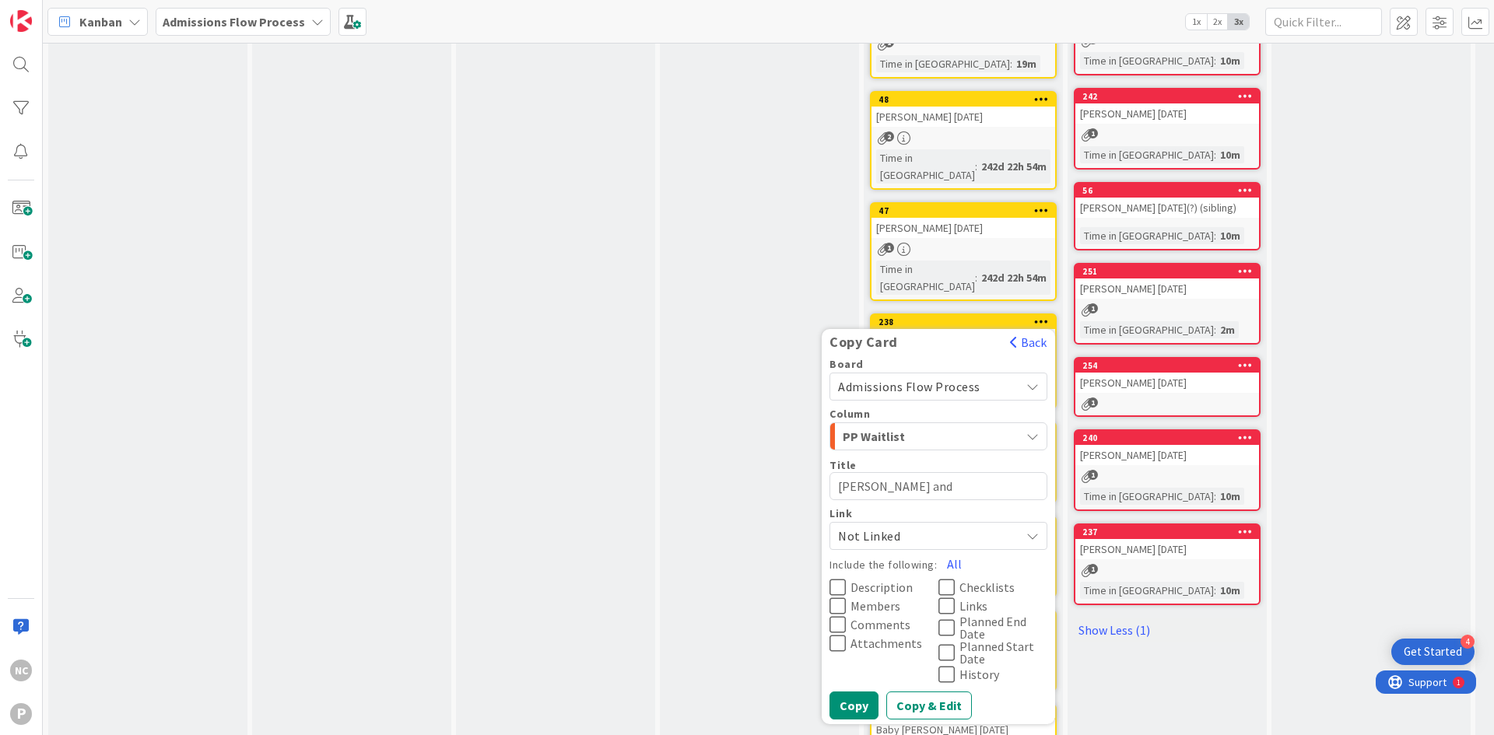
drag, startPoint x: 879, startPoint y: 439, endPoint x: 742, endPoint y: 433, distance: 137.1
click at [742, 433] on div "0 Inquiry Add Card... 0 Tour Tour Booked Tour Completed Add Card... 0 Archive-N…" at bounding box center [1023, 401] width 1954 height 1767
click at [852, 692] on button "Copy" at bounding box center [853, 706] width 49 height 28
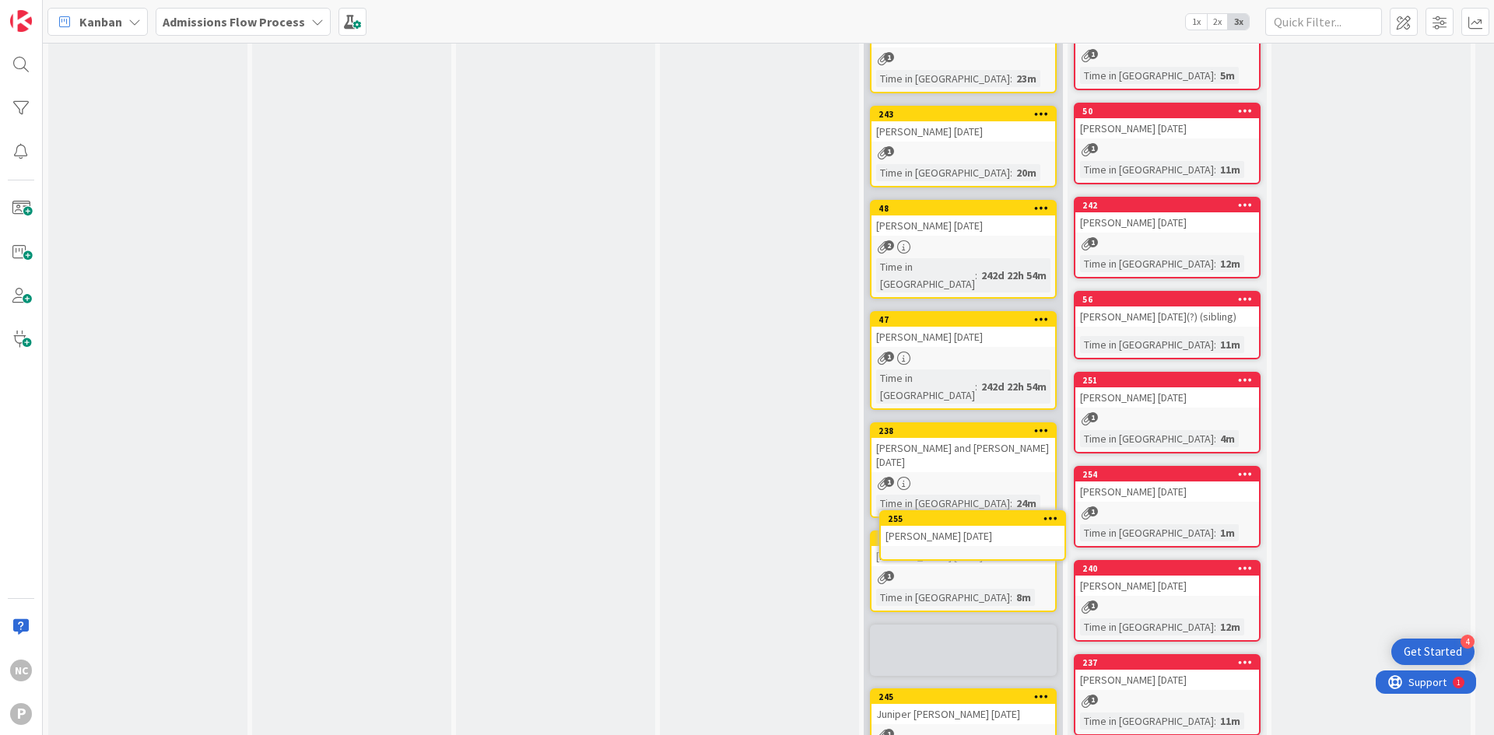
scroll to position [429, 0]
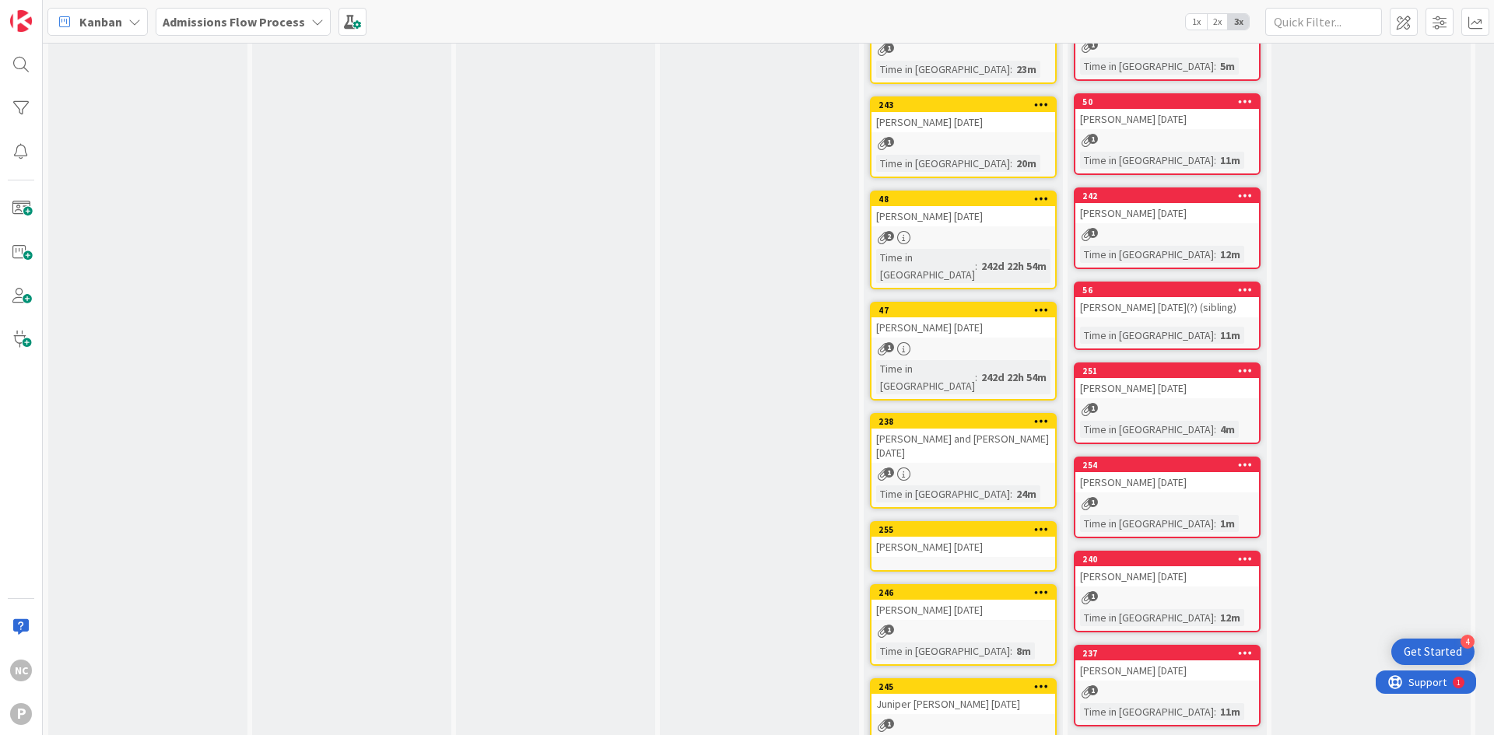
click at [1045, 415] on icon at bounding box center [1041, 420] width 15 height 11
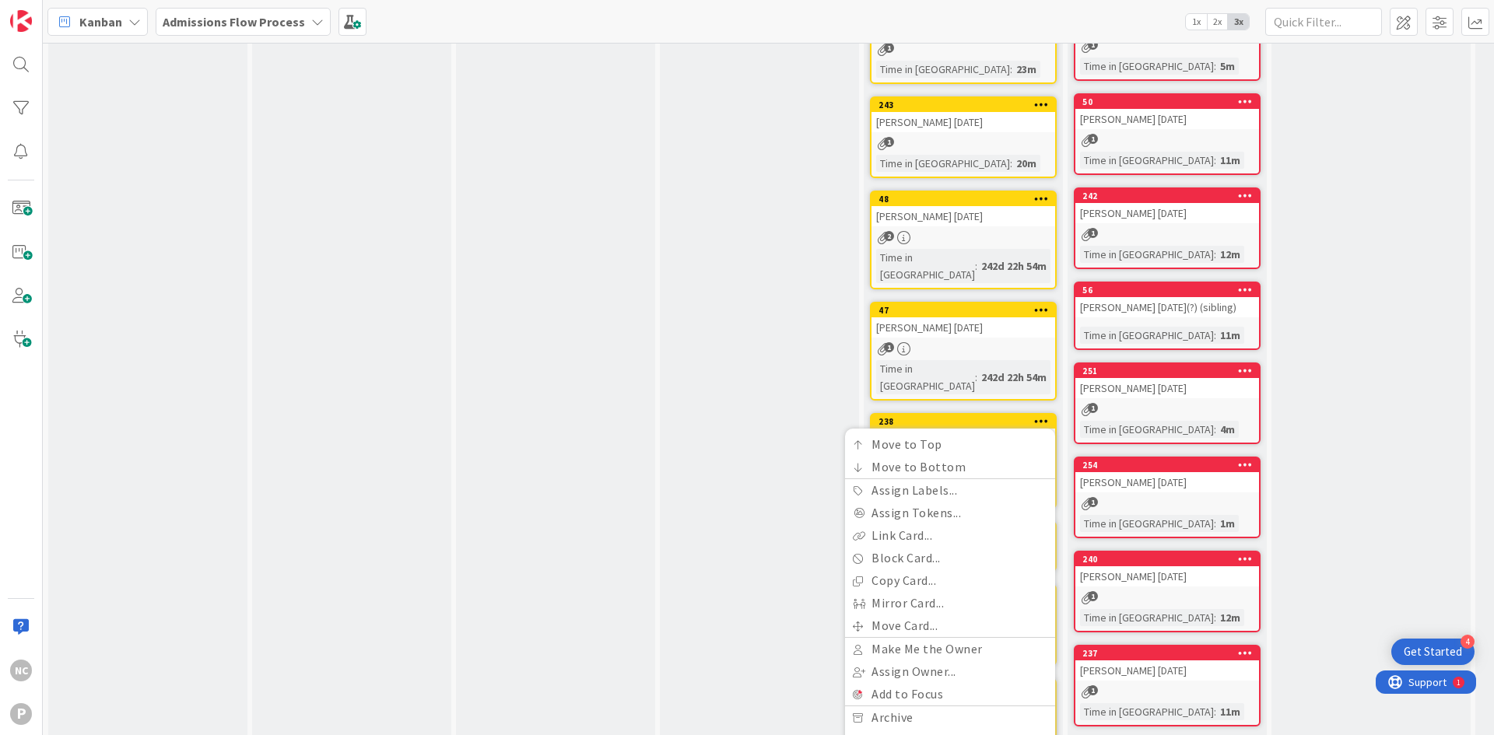
click at [769, 452] on div "Application Application Sent Application Received App Fee Received Add Card..." at bounding box center [759, 540] width 199 height 1799
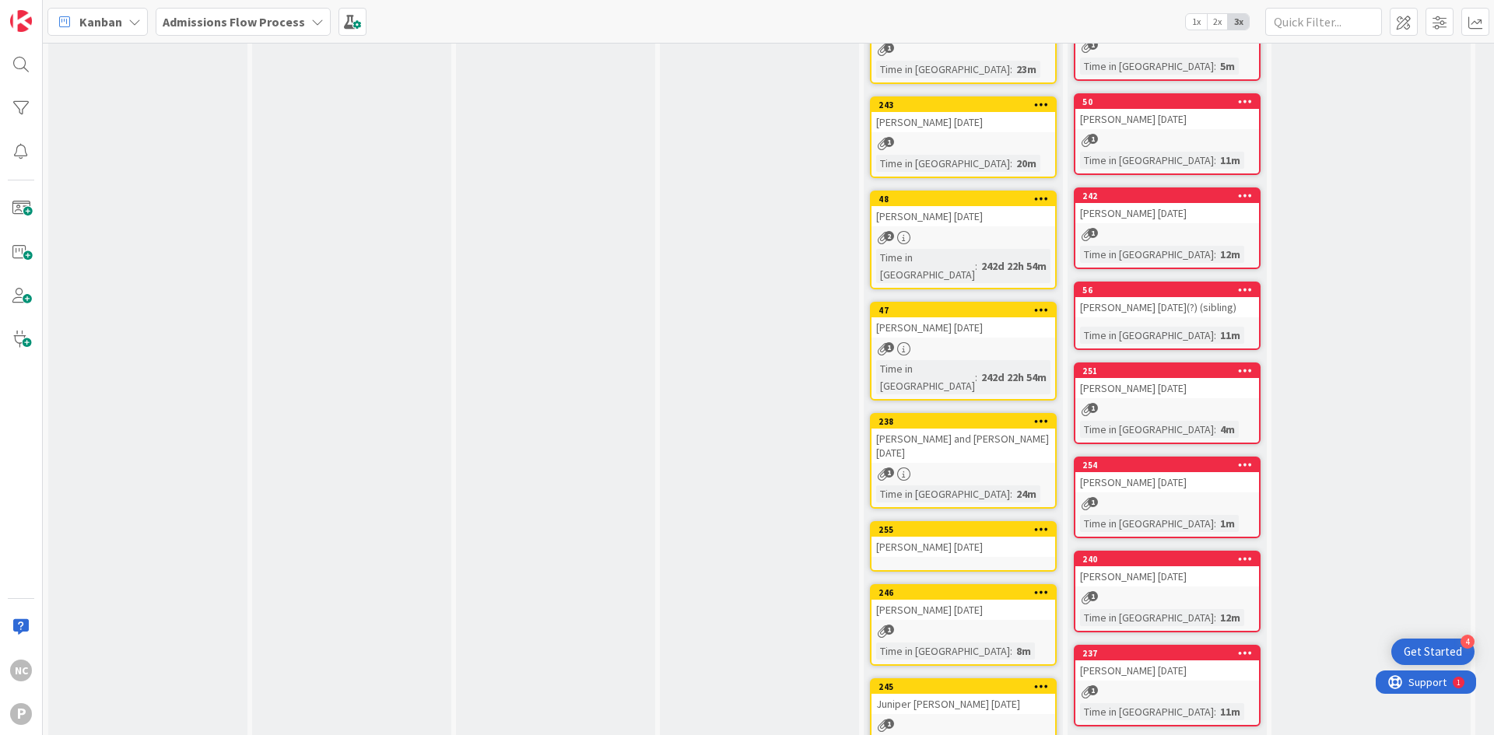
click at [941, 429] on div "[PERSON_NAME] and [PERSON_NAME] [DATE]" at bounding box center [963, 446] width 184 height 34
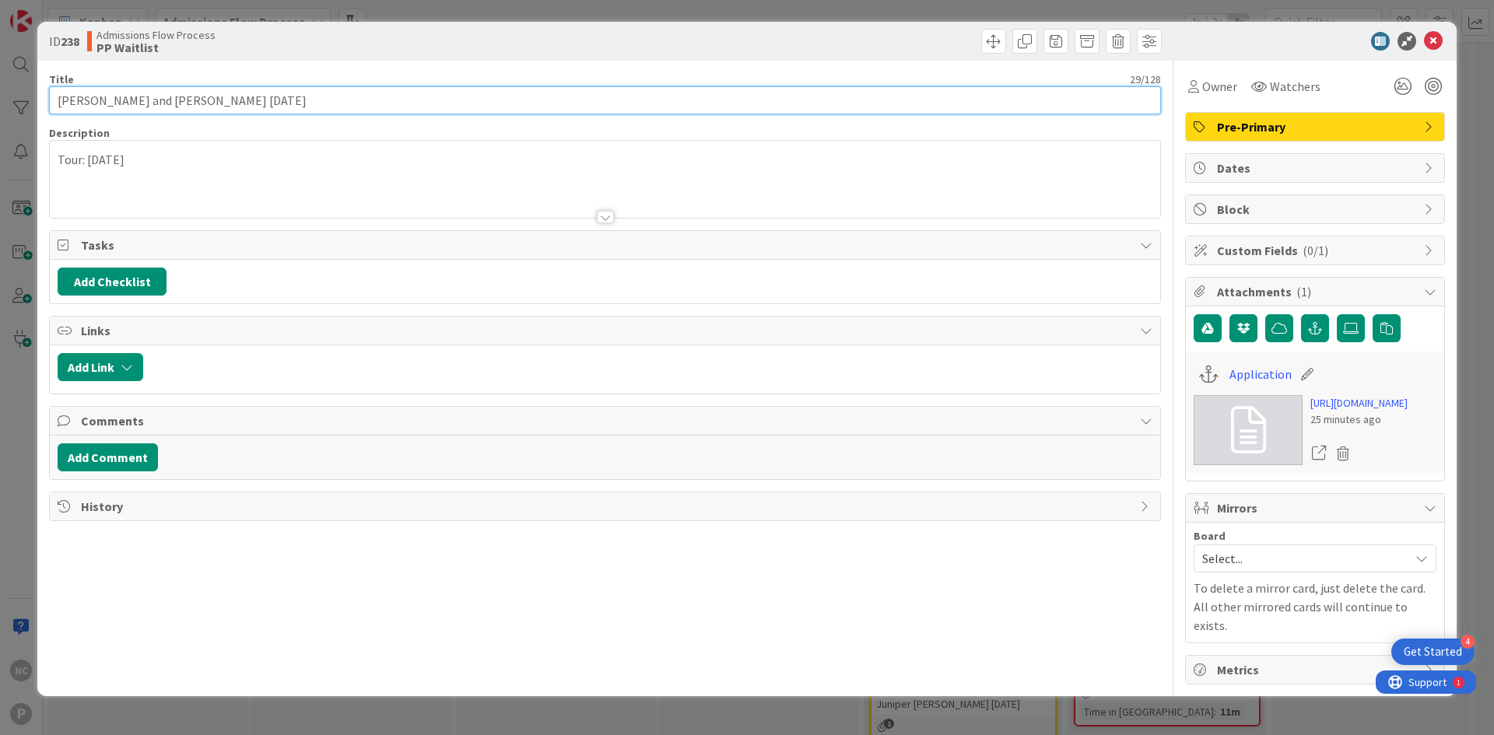
click at [110, 104] on input "[PERSON_NAME] and [PERSON_NAME] [DATE]" at bounding box center [605, 100] width 1112 height 28
click at [89, 97] on input "[PERSON_NAME] and Nisonson [DATE]" at bounding box center [605, 100] width 1112 height 28
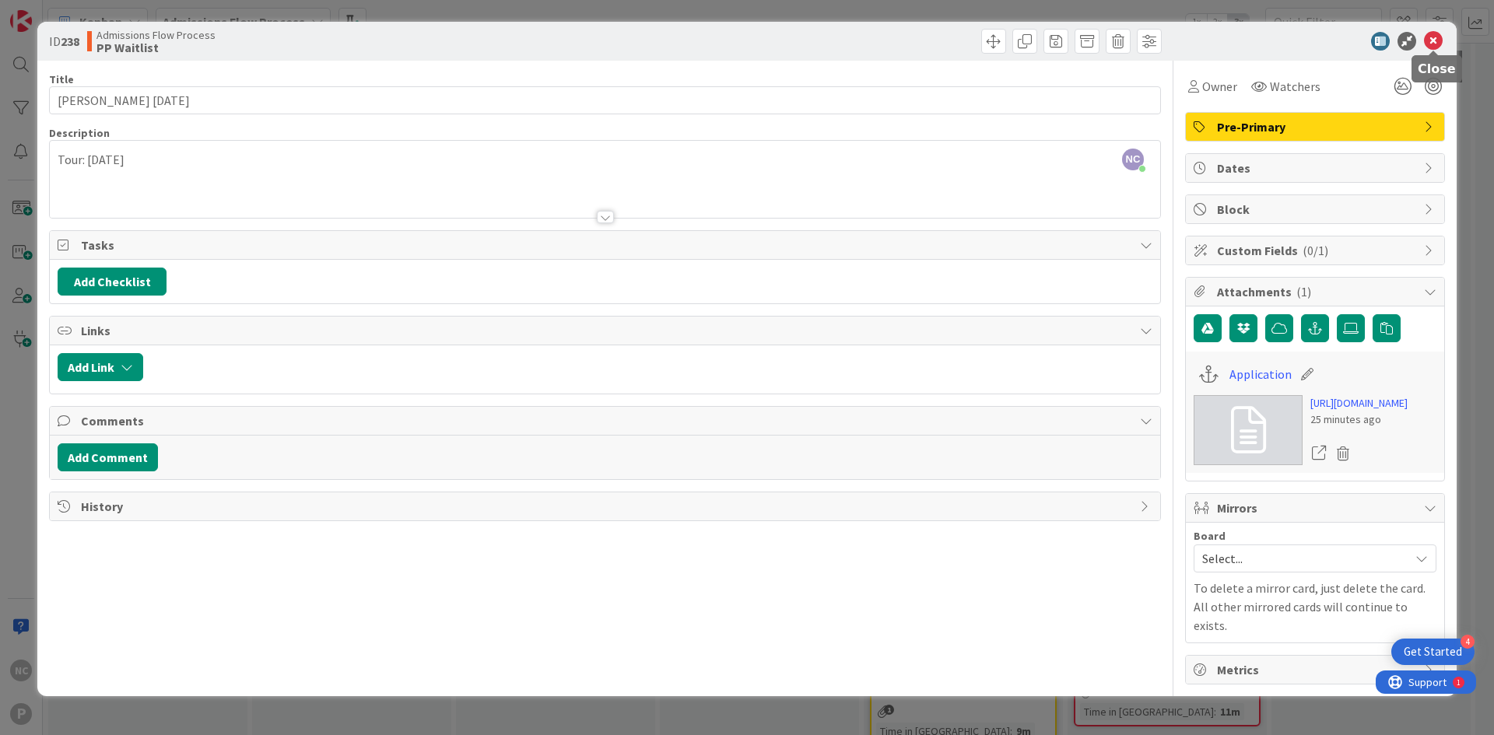
click at [1434, 40] on icon at bounding box center [1433, 41] width 19 height 19
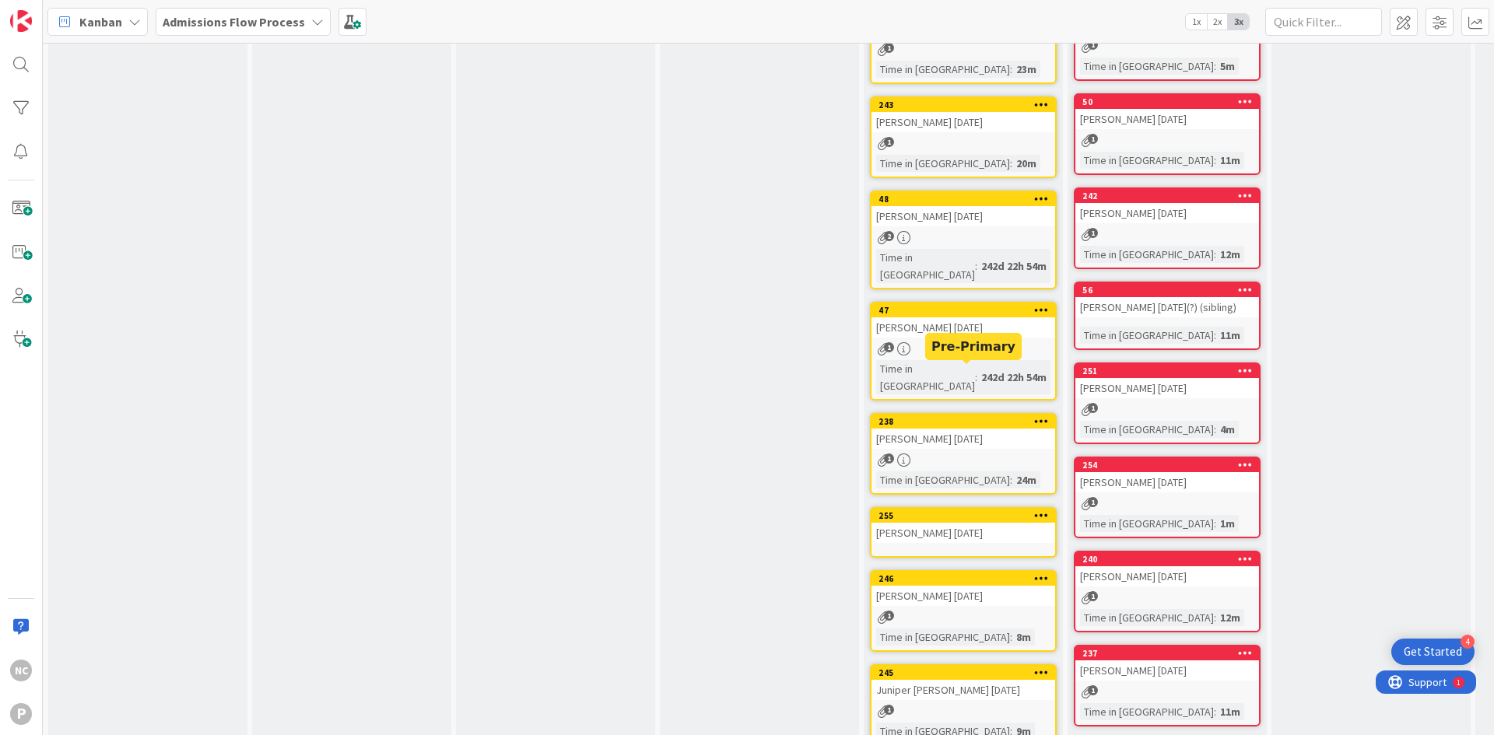
click at [955, 416] on div "238" at bounding box center [966, 421] width 177 height 11
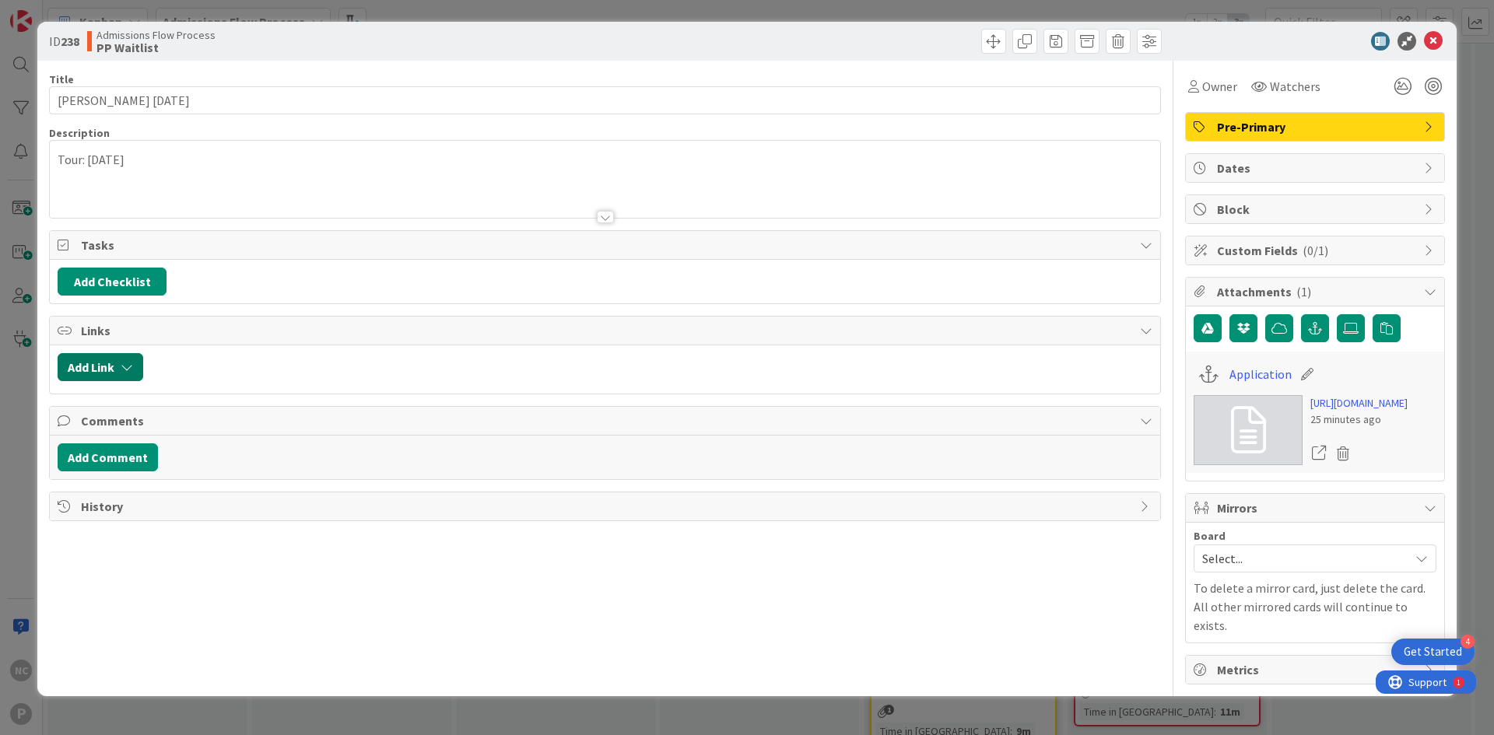
click at [98, 365] on button "Add Link" at bounding box center [101, 367] width 86 height 28
click at [110, 436] on div "New" at bounding box center [120, 428] width 108 height 26
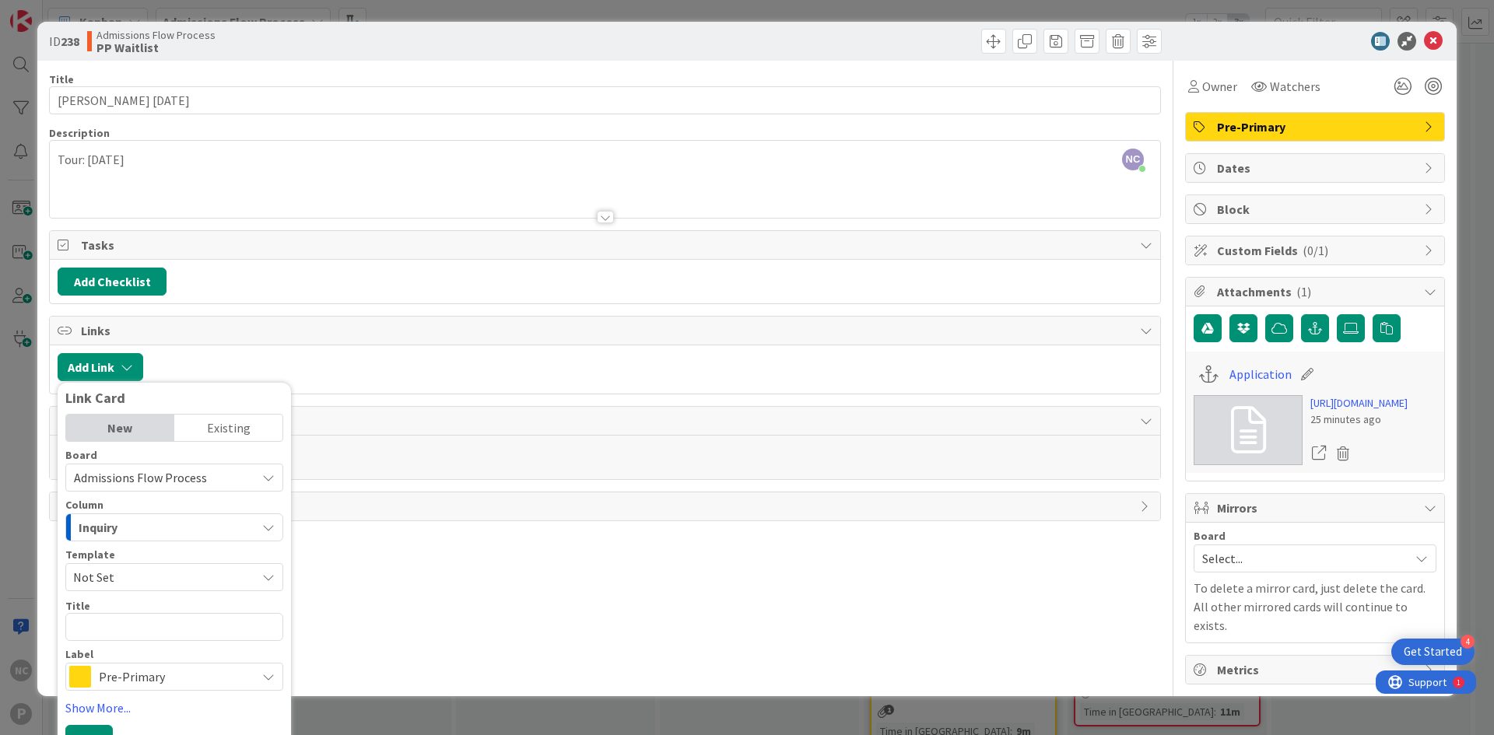
click at [220, 429] on div "Existing" at bounding box center [228, 428] width 108 height 26
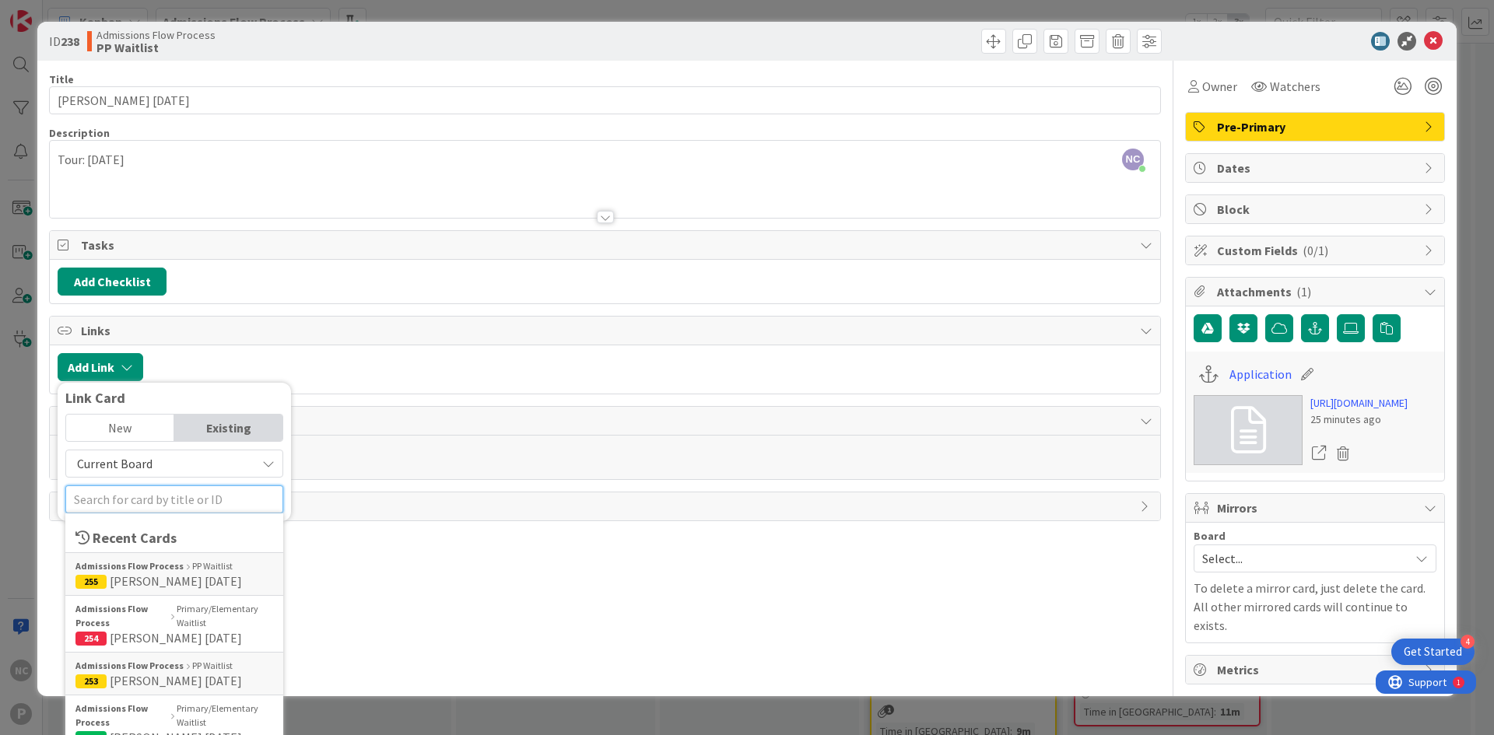
click at [149, 496] on input "text" at bounding box center [174, 499] width 218 height 28
click at [170, 574] on span "[PERSON_NAME] [DATE]" at bounding box center [176, 581] width 132 height 16
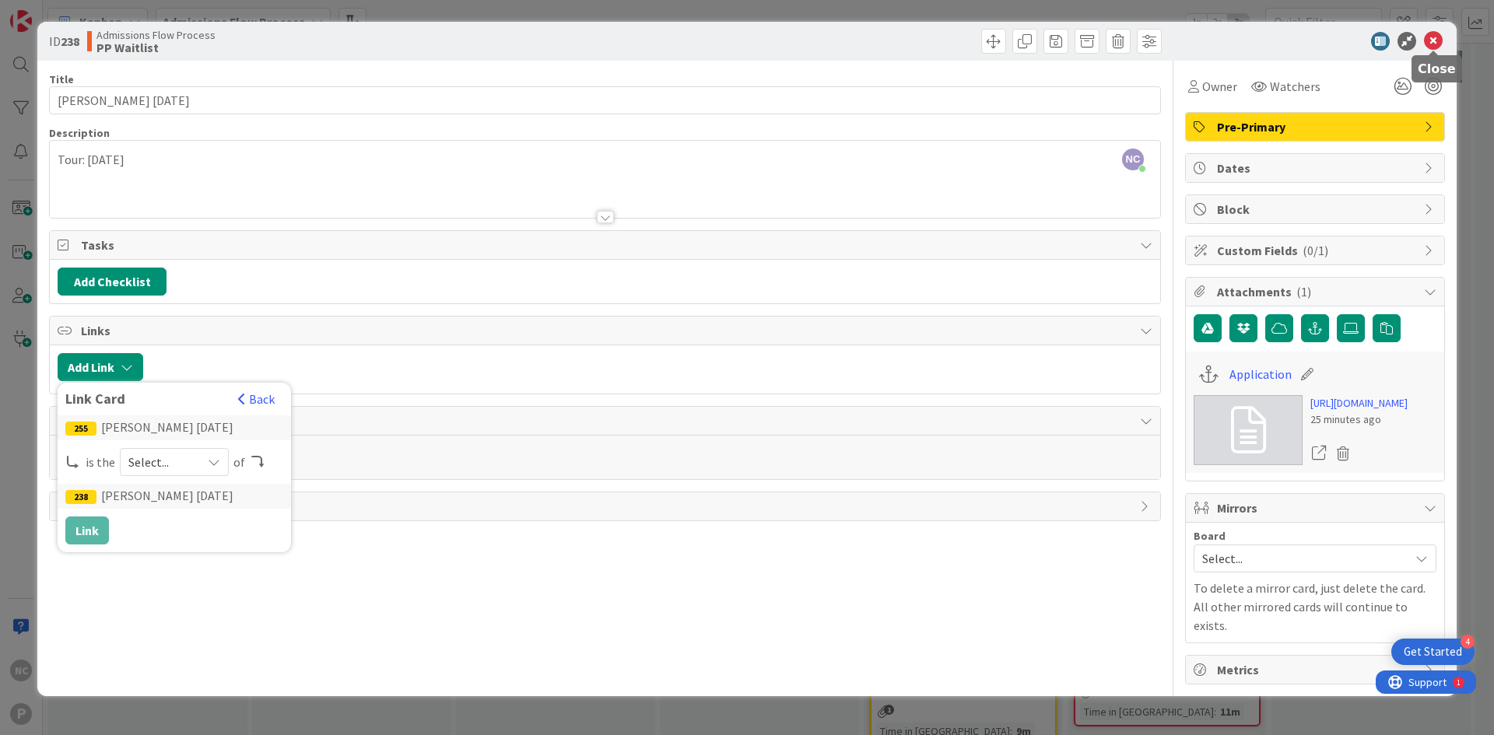
click at [1433, 43] on icon at bounding box center [1433, 41] width 19 height 19
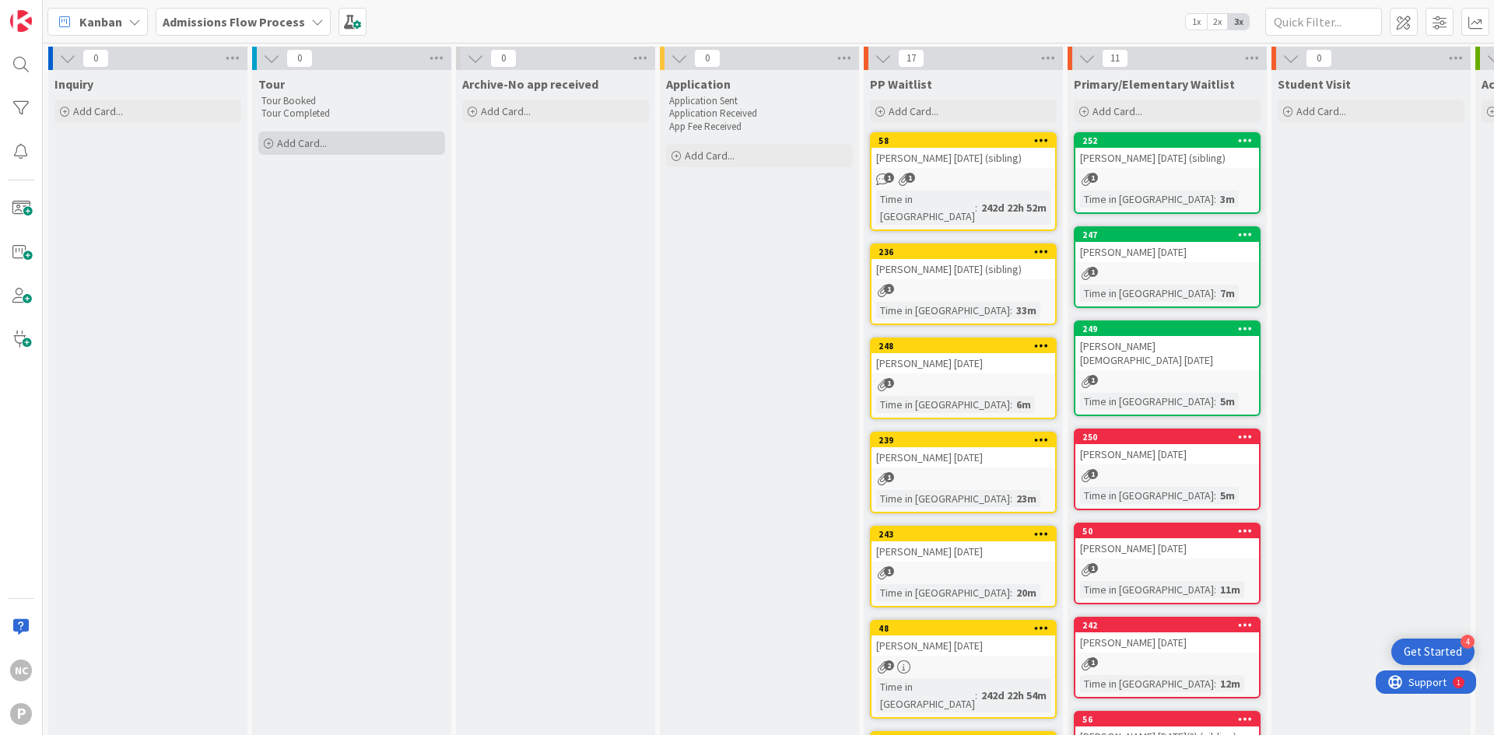
click at [354, 142] on div "Add Card..." at bounding box center [351, 142] width 187 height 23
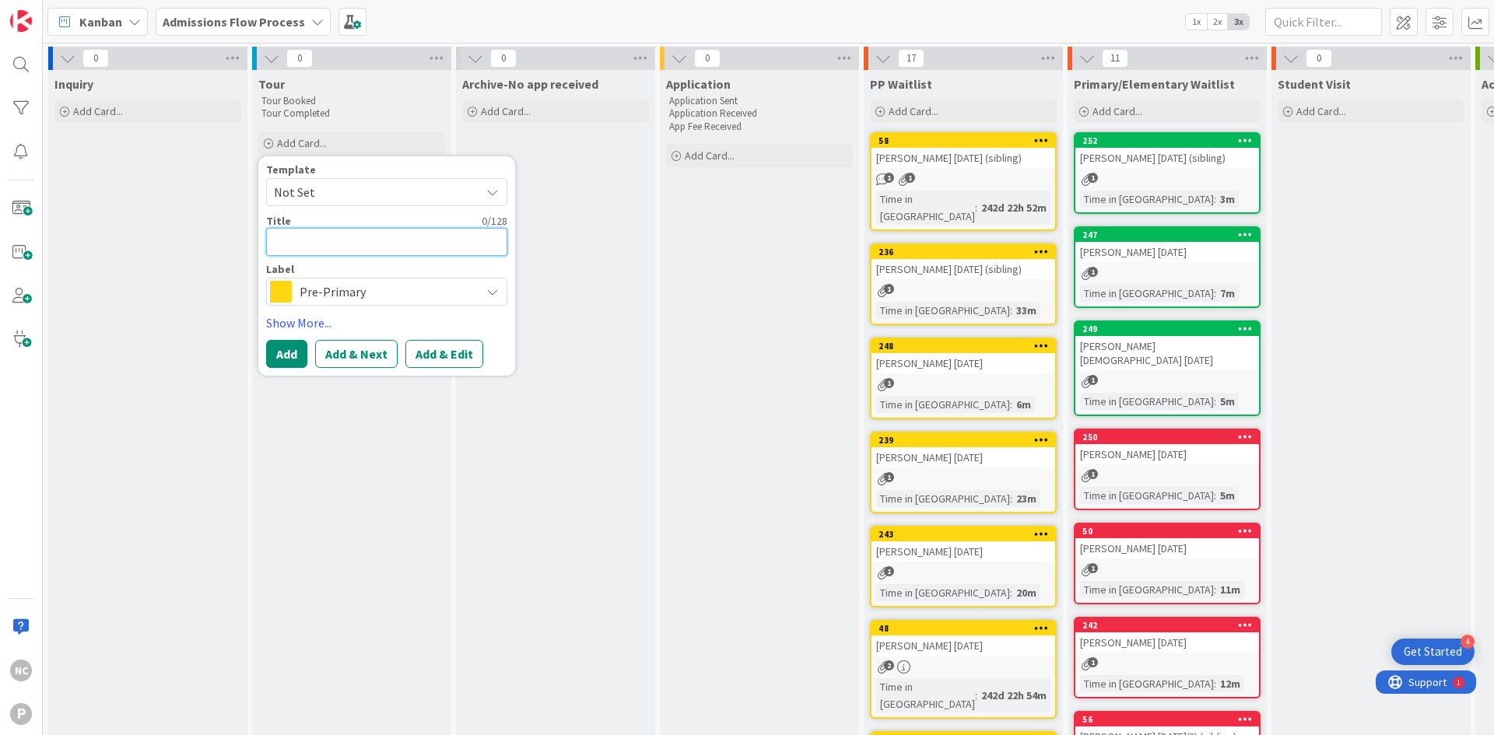
click at [307, 234] on textarea at bounding box center [386, 242] width 241 height 28
click at [436, 352] on button "Add & Edit" at bounding box center [444, 354] width 78 height 28
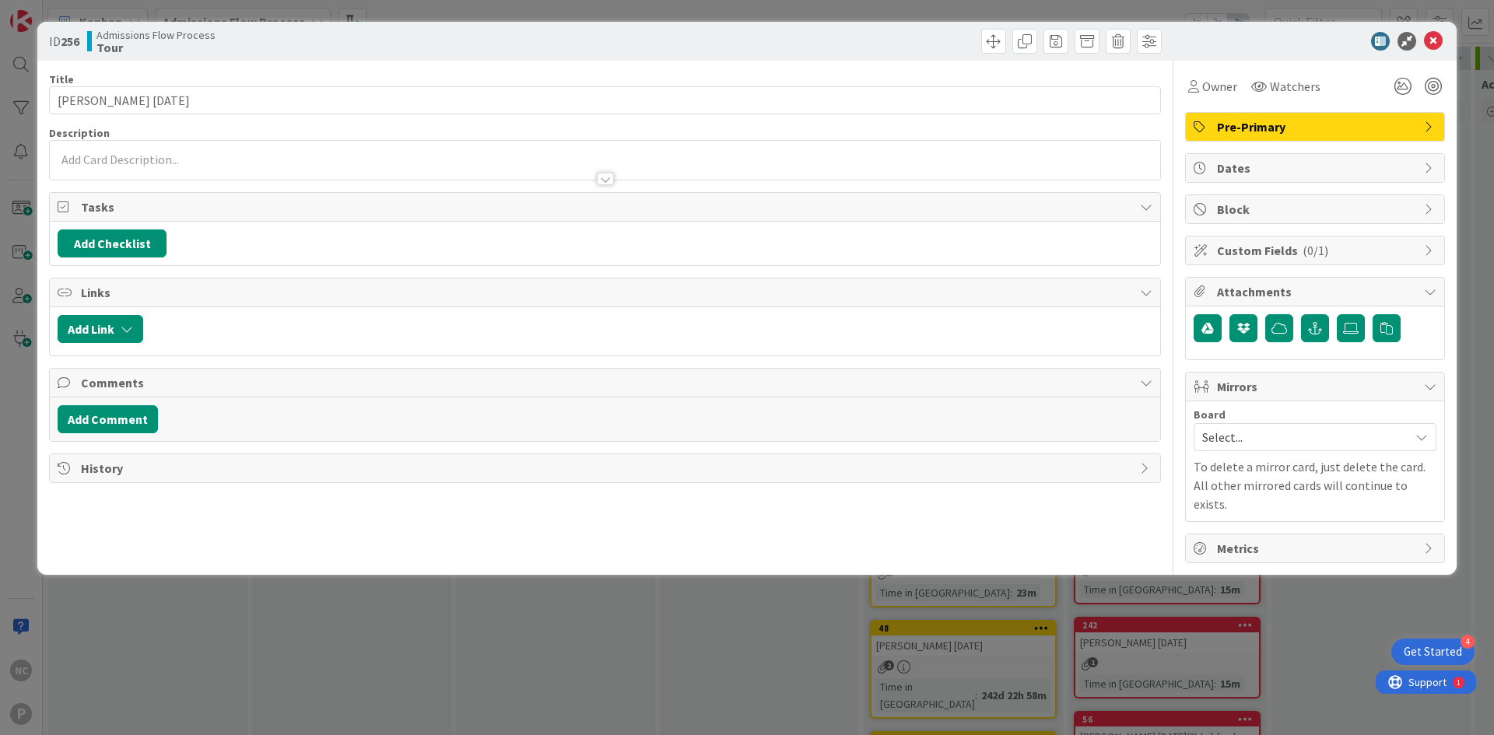
click at [194, 155] on div at bounding box center [605, 160] width 1110 height 39
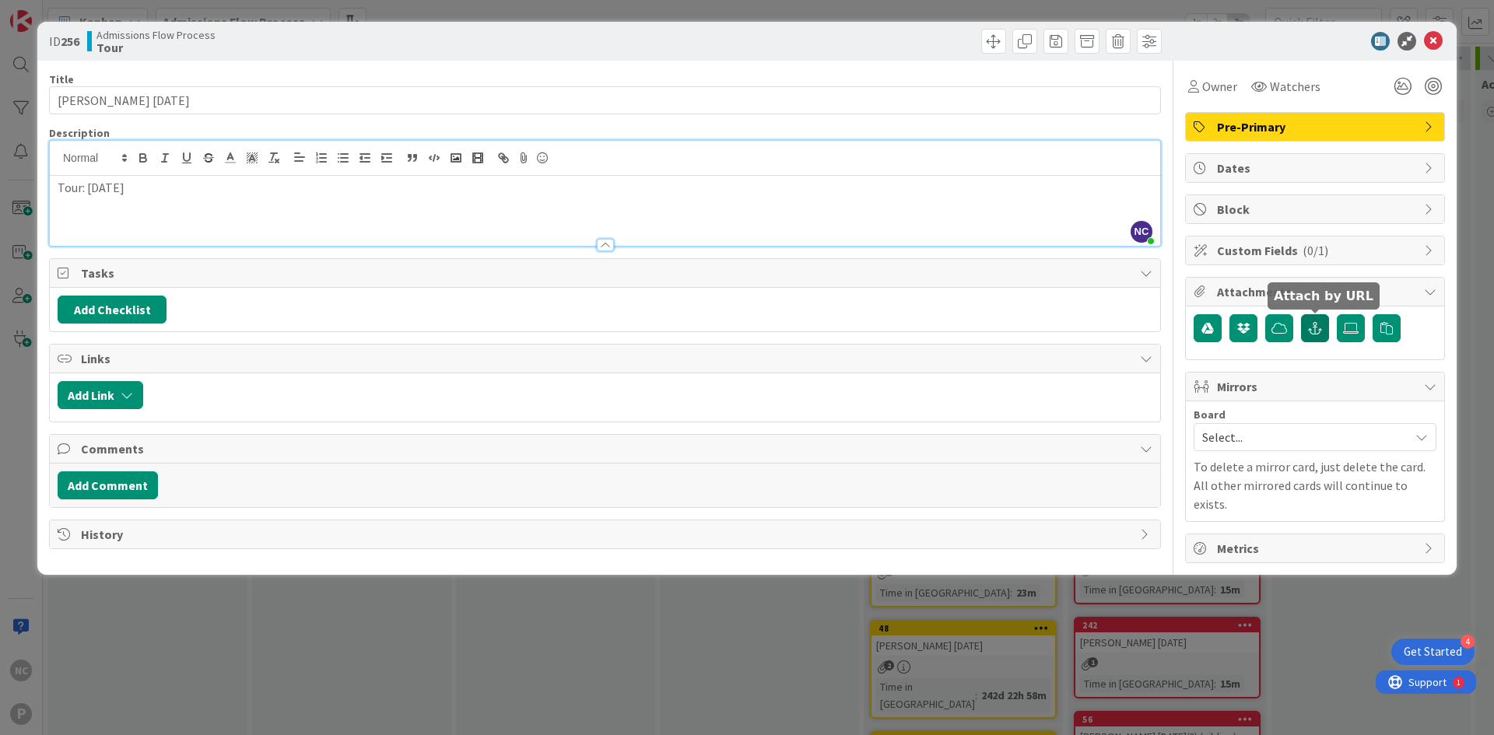
click at [1325, 328] on button "button" at bounding box center [1315, 328] width 28 height 28
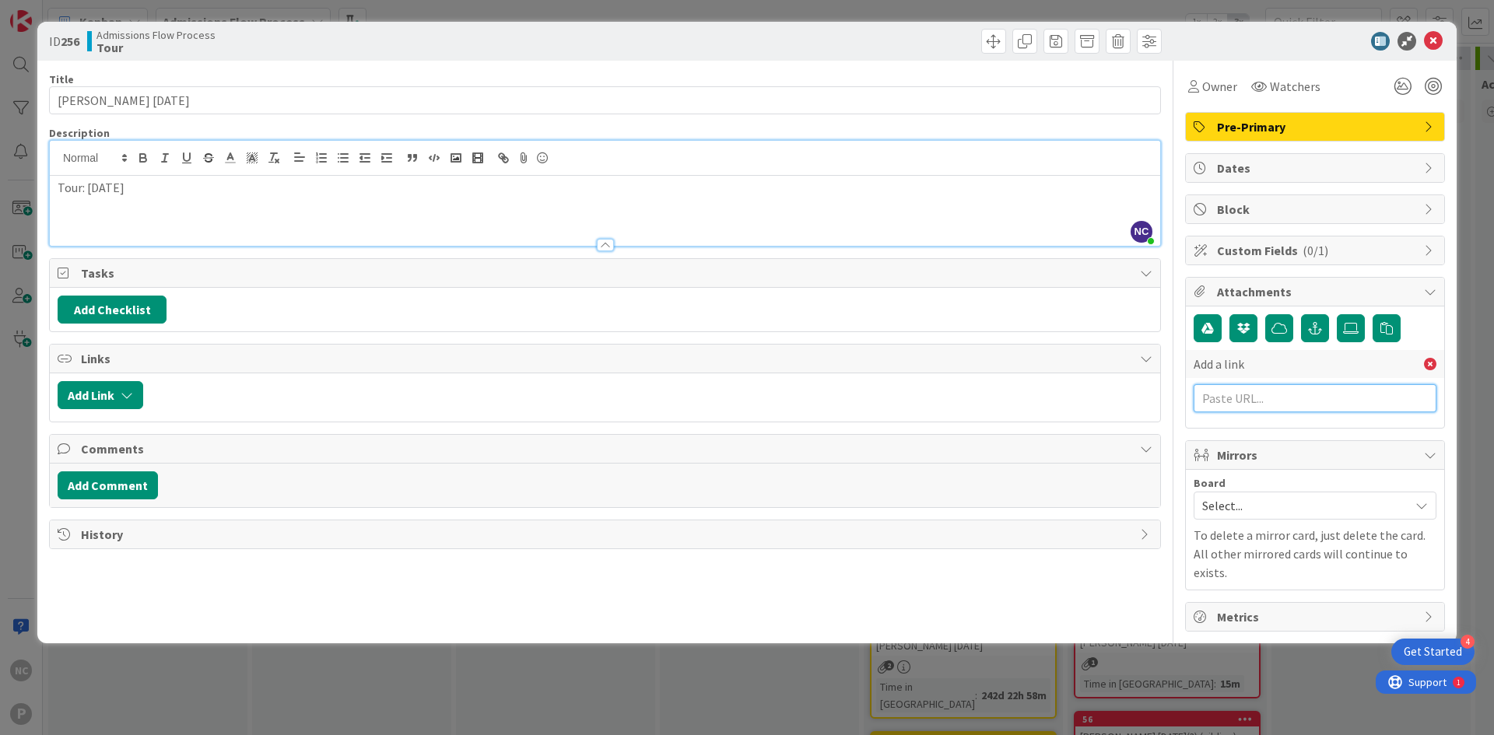
click at [1294, 394] on input "text" at bounding box center [1314, 398] width 243 height 28
paste input "[URL][DOMAIN_NAME][EMAIL_ADDRESS][DOMAIN_NAME]"
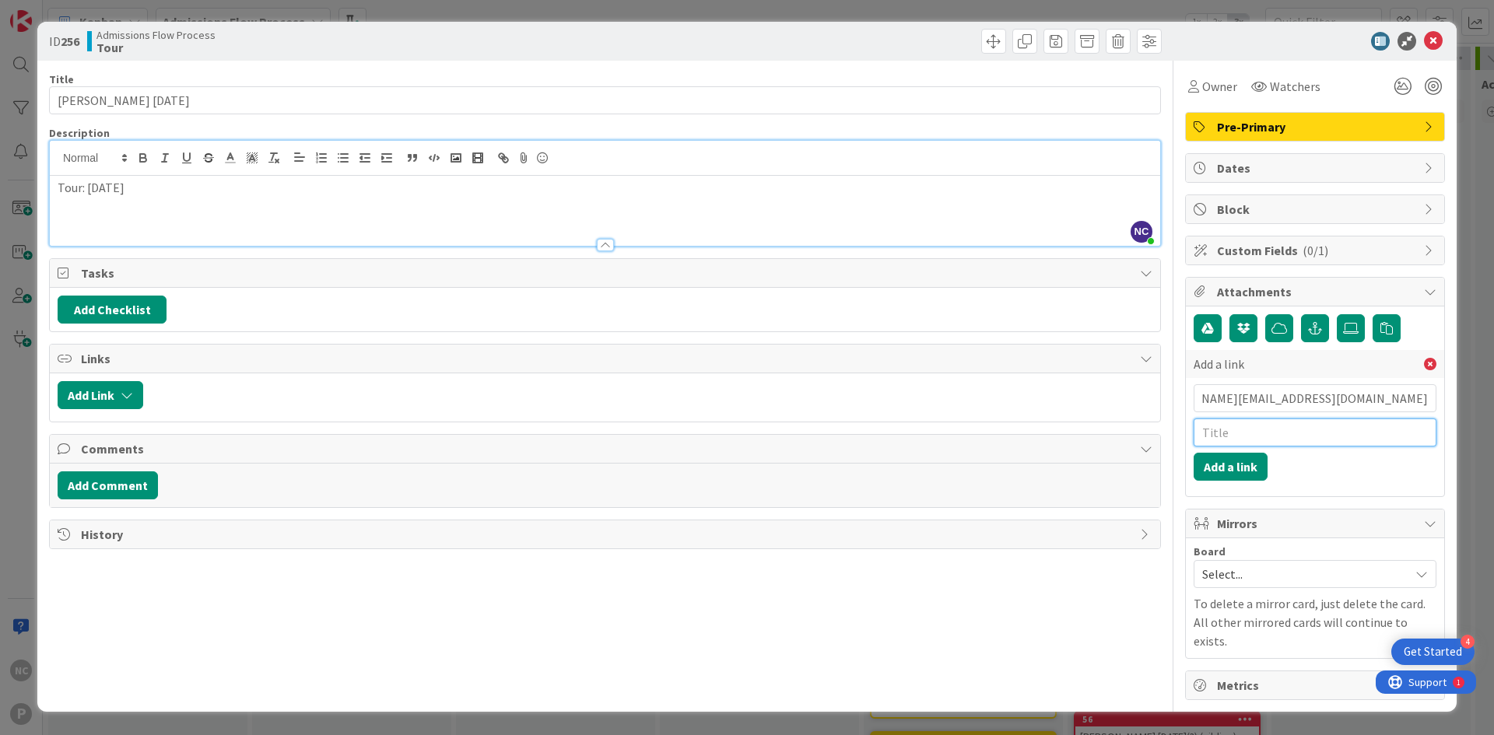
click at [1314, 433] on input "text" at bounding box center [1314, 433] width 243 height 28
click at [1255, 459] on button "Add a link" at bounding box center [1230, 467] width 74 height 28
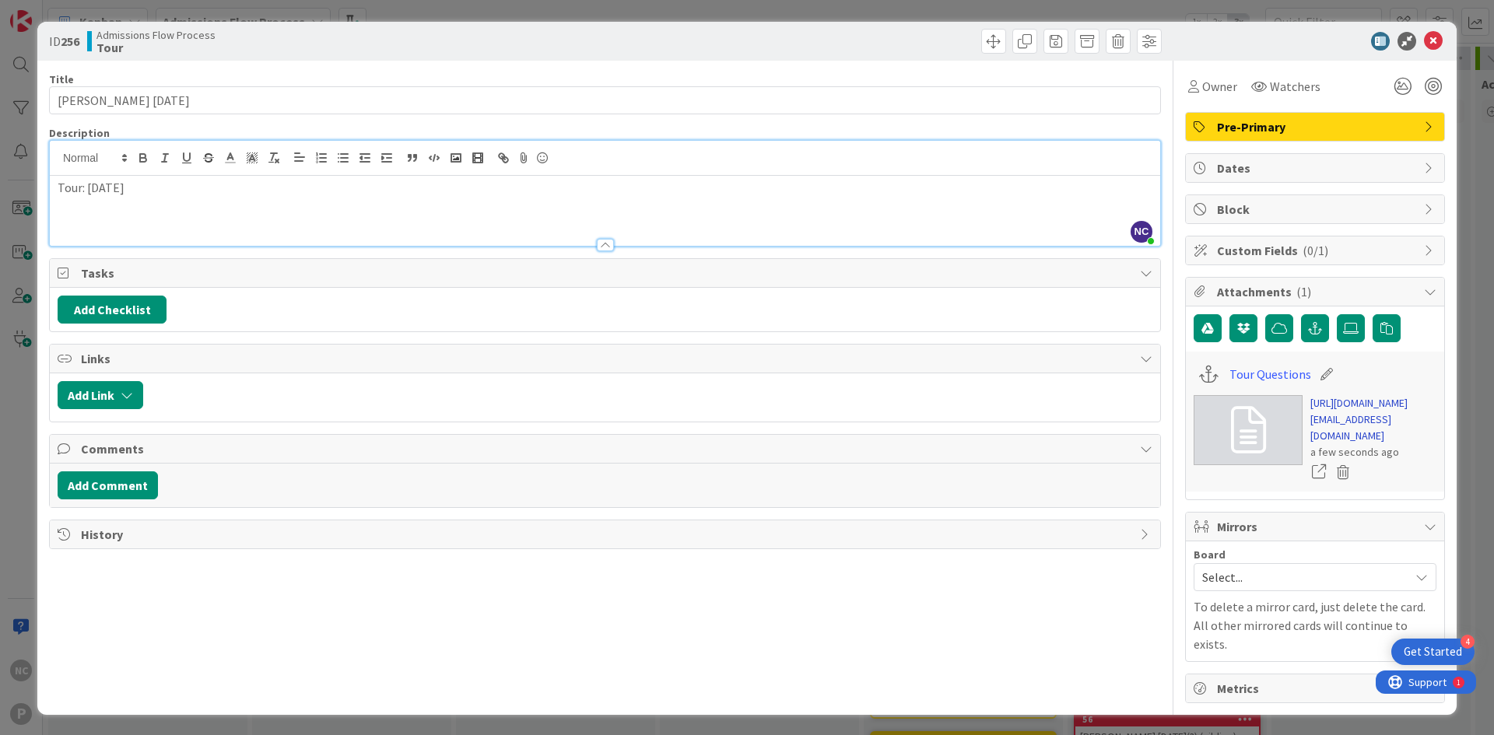
click at [1364, 444] on link "[URL][DOMAIN_NAME][EMAIL_ADDRESS][DOMAIN_NAME]" at bounding box center [1373, 419] width 126 height 49
click at [68, 181] on p "Tour: [DATE]" at bounding box center [605, 188] width 1095 height 18
click at [316, 271] on span "Tasks" at bounding box center [606, 273] width 1051 height 19
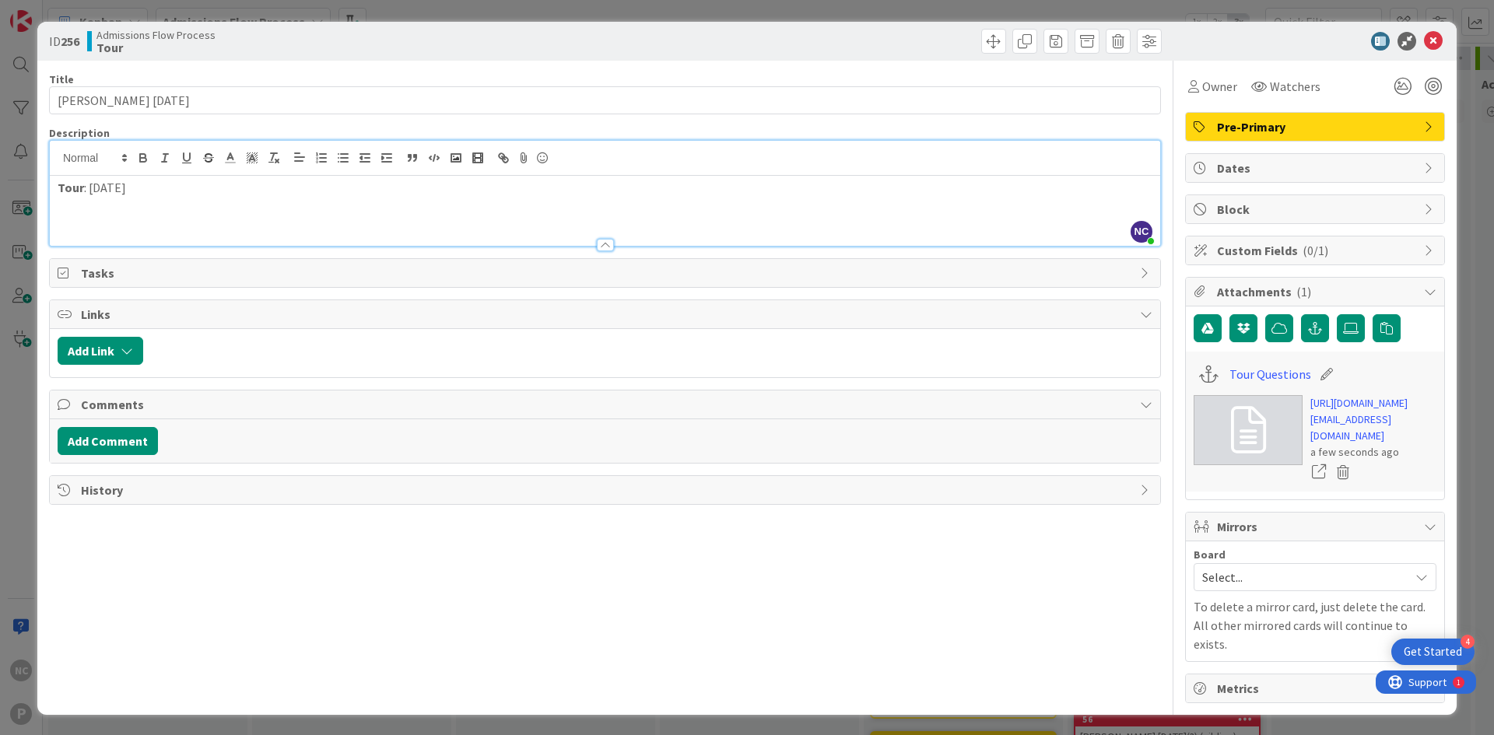
click at [298, 211] on div "Tour : [DATE]" at bounding box center [605, 211] width 1110 height 70
drag, startPoint x: 157, startPoint y: 214, endPoint x: 50, endPoint y: 198, distance: 108.6
click at [50, 198] on div "Tour : [DATE] App Received:" at bounding box center [605, 211] width 1110 height 70
click at [374, 239] on div at bounding box center [605, 237] width 1110 height 16
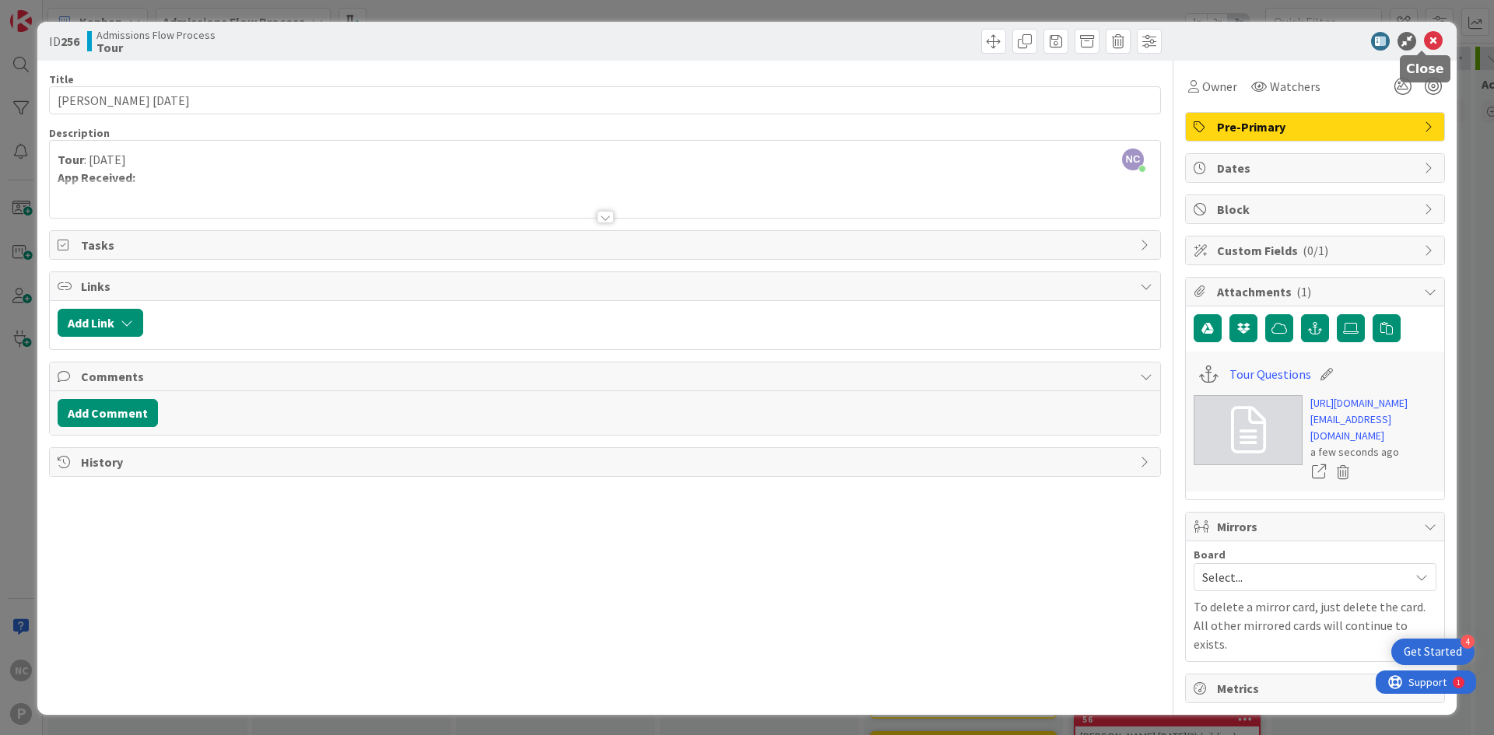
click at [1427, 37] on icon at bounding box center [1433, 41] width 19 height 19
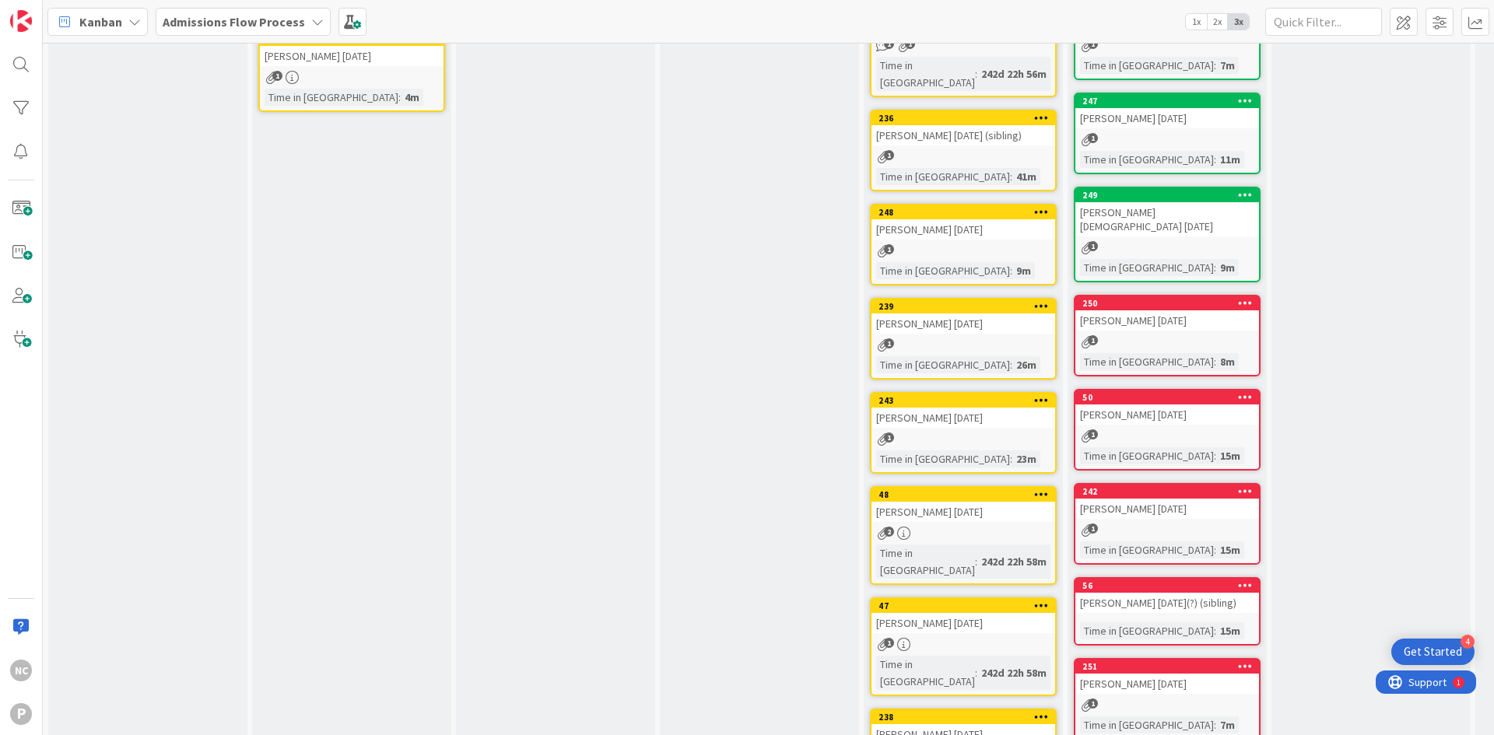
scroll to position [156, 0]
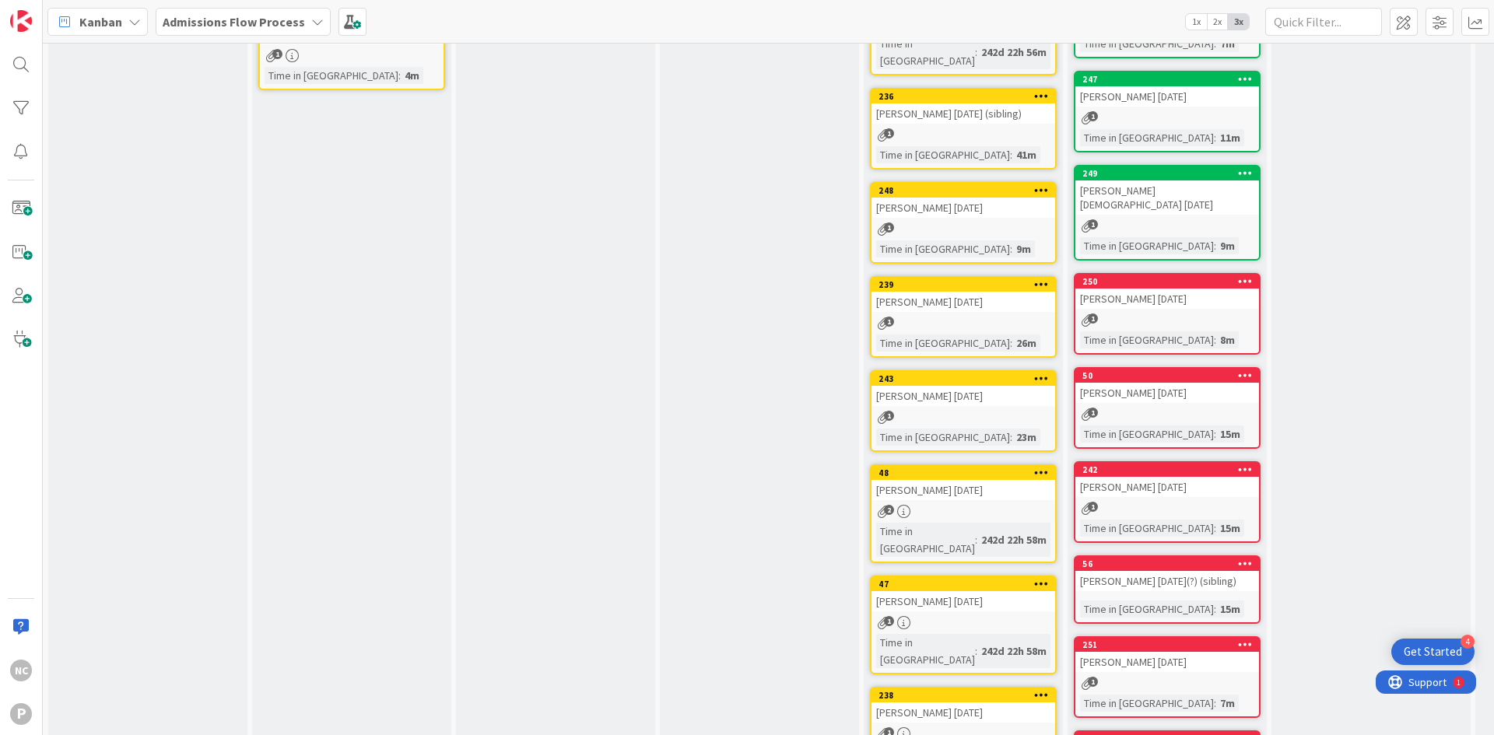
click at [984, 386] on div "[PERSON_NAME] [DATE]" at bounding box center [963, 396] width 184 height 20
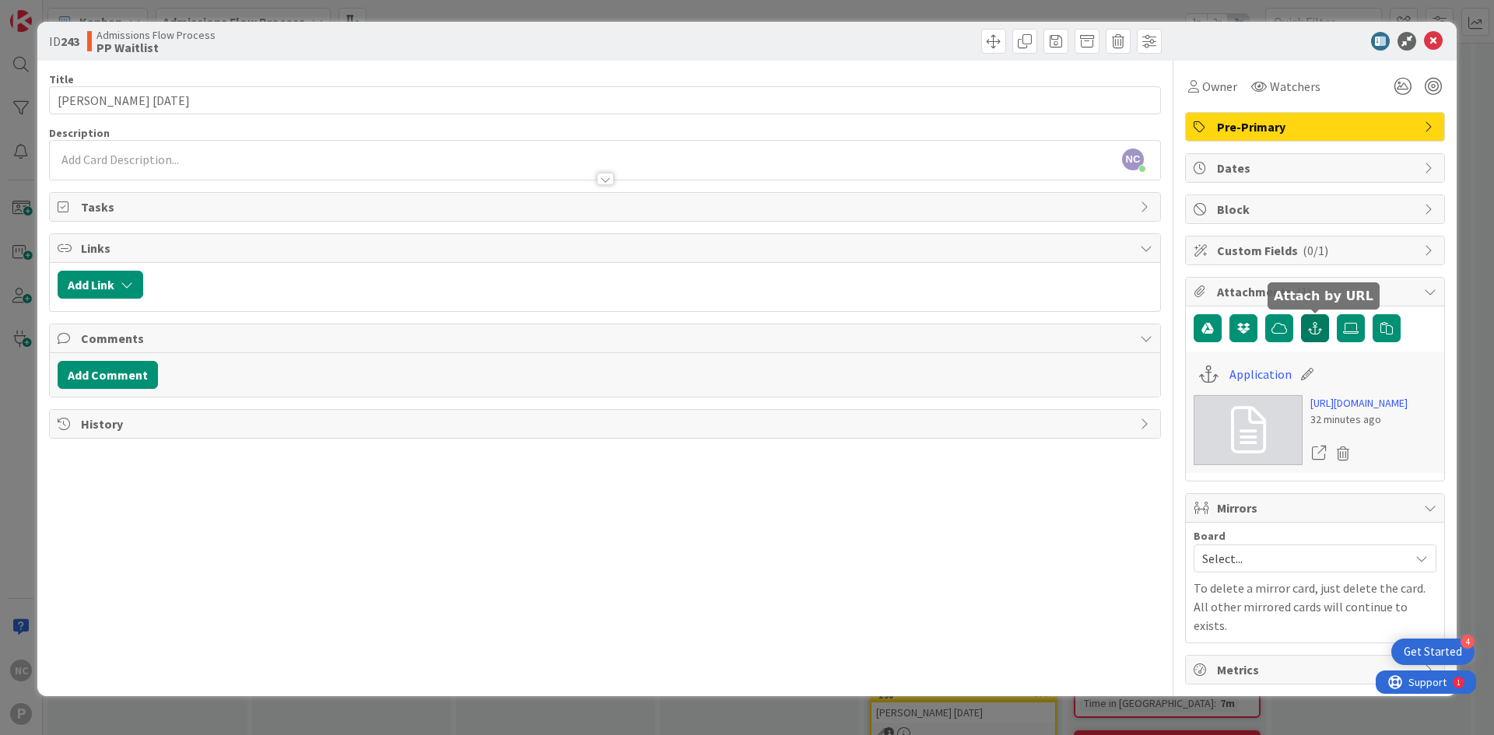
click at [1318, 326] on icon "button" at bounding box center [1315, 328] width 14 height 12
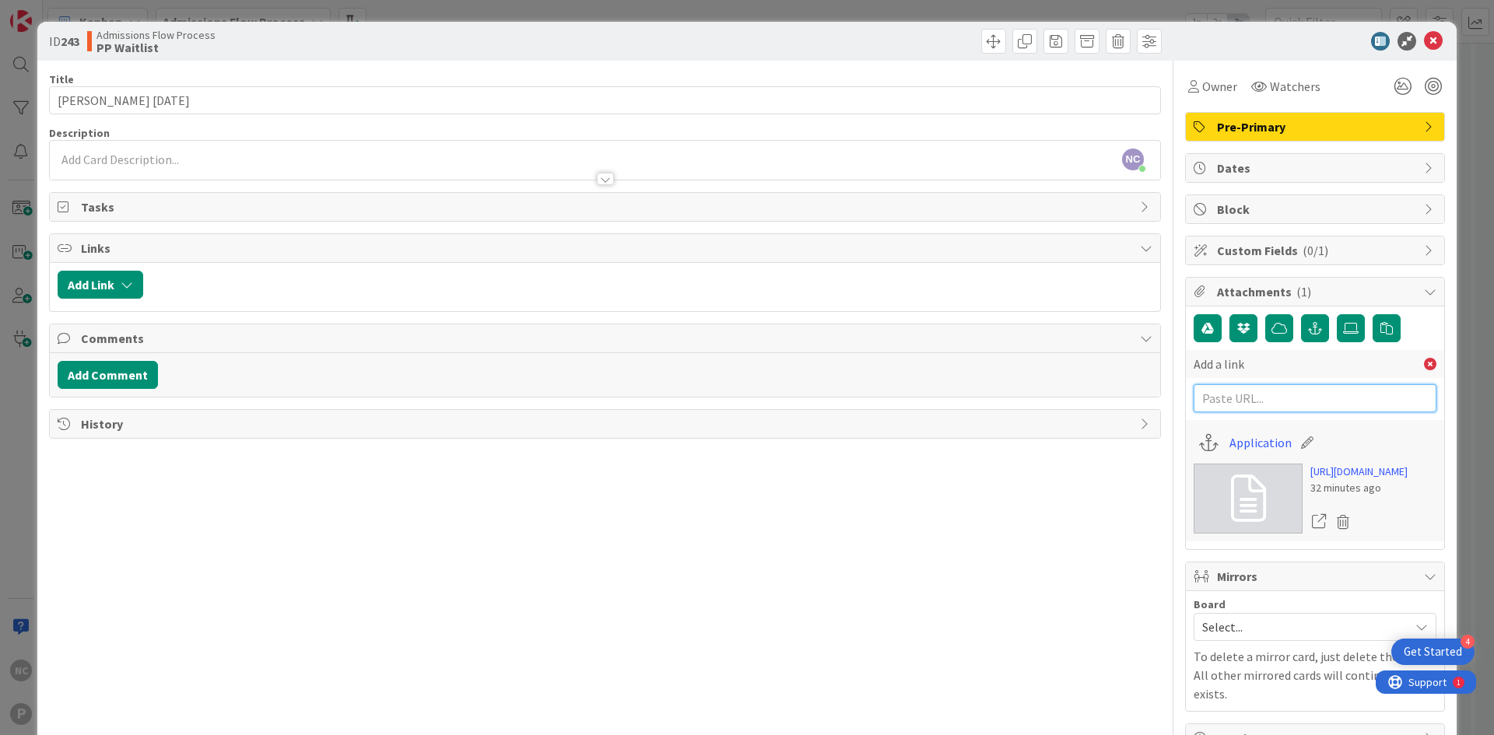
click at [1243, 391] on input "text" at bounding box center [1314, 398] width 243 height 28
paste input "[URL][DOMAIN_NAME][EMAIL_ADDRESS][DOMAIN_NAME]"
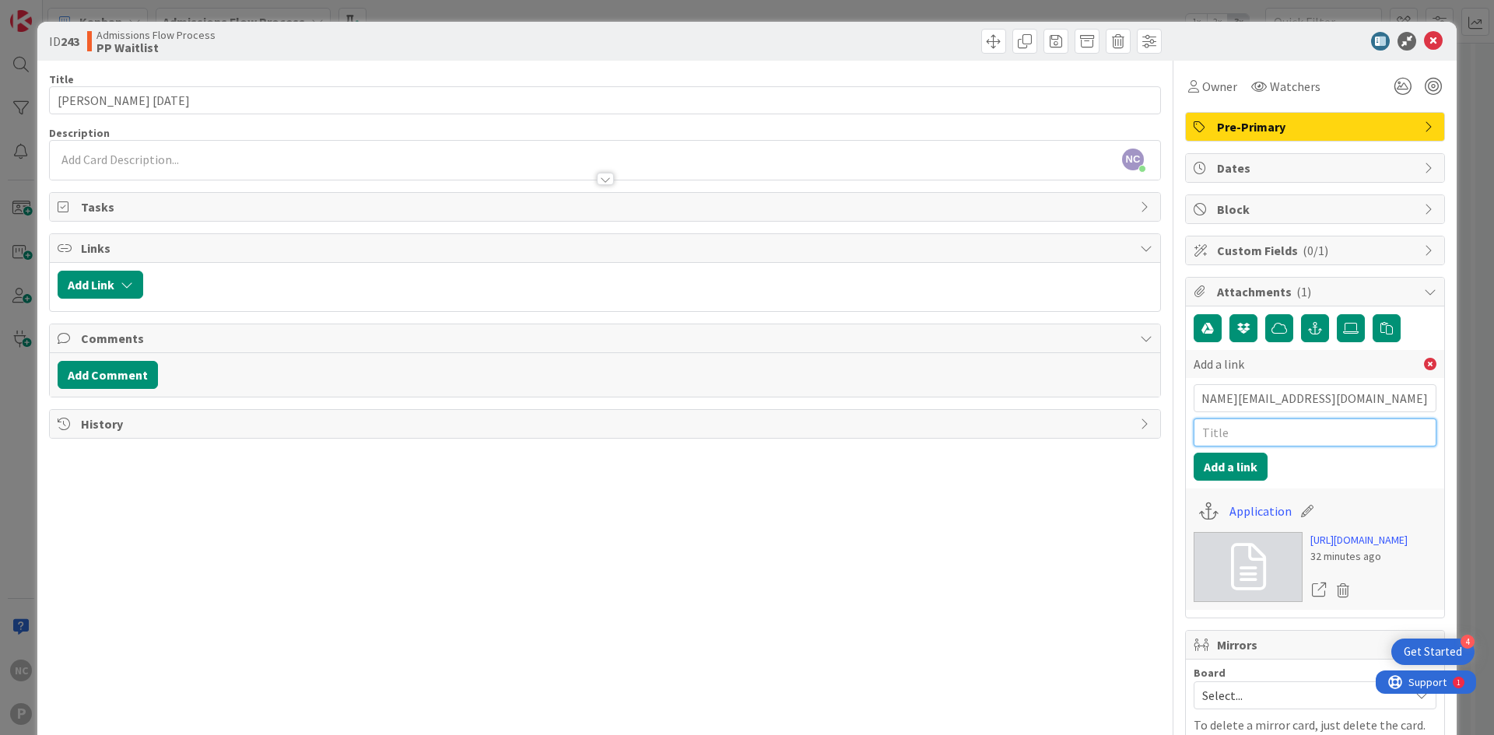
click at [1259, 425] on input "text" at bounding box center [1314, 433] width 243 height 28
click at [1229, 470] on button "Add a link" at bounding box center [1230, 467] width 74 height 28
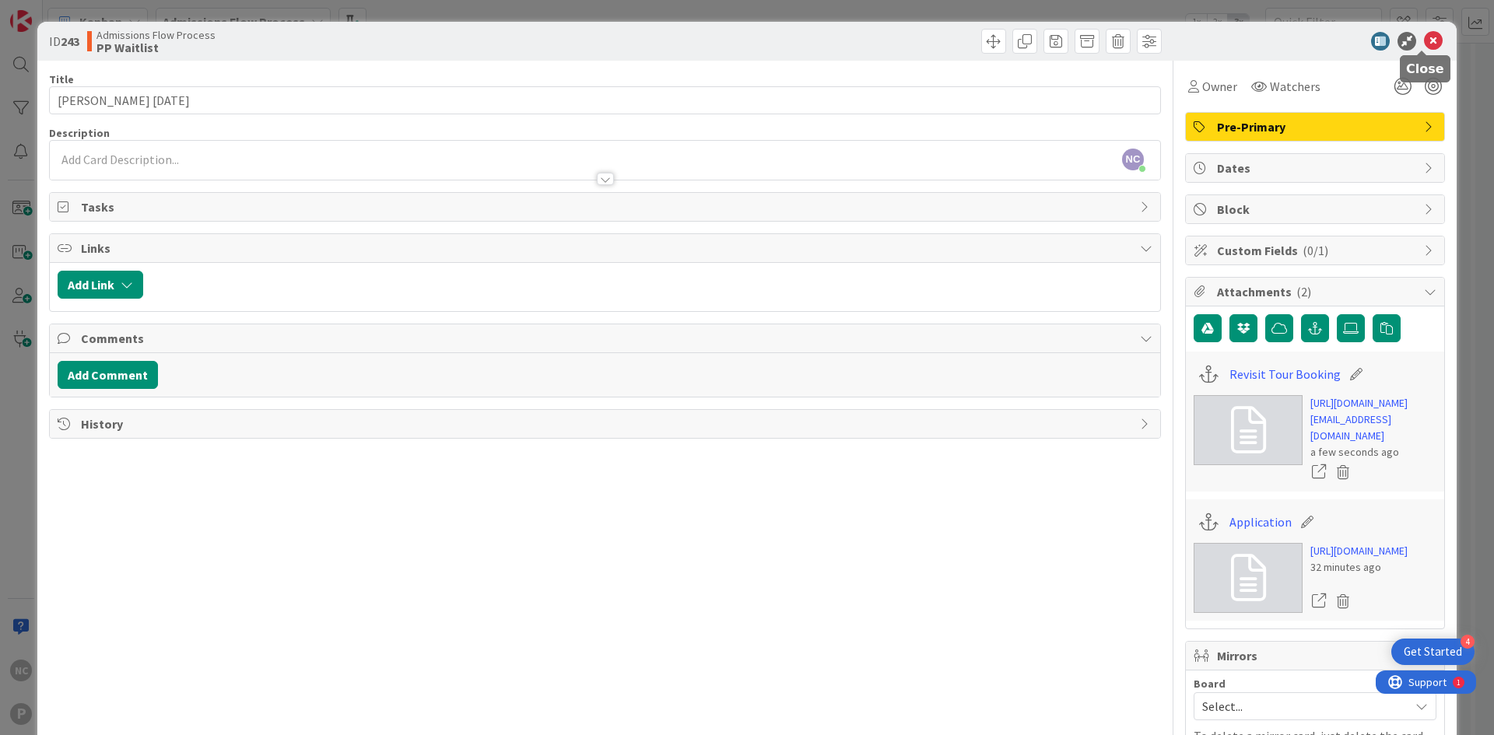
drag, startPoint x: 1417, startPoint y: 37, endPoint x: 1409, endPoint y: 41, distance: 8.7
click at [1424, 37] on icon at bounding box center [1433, 41] width 19 height 19
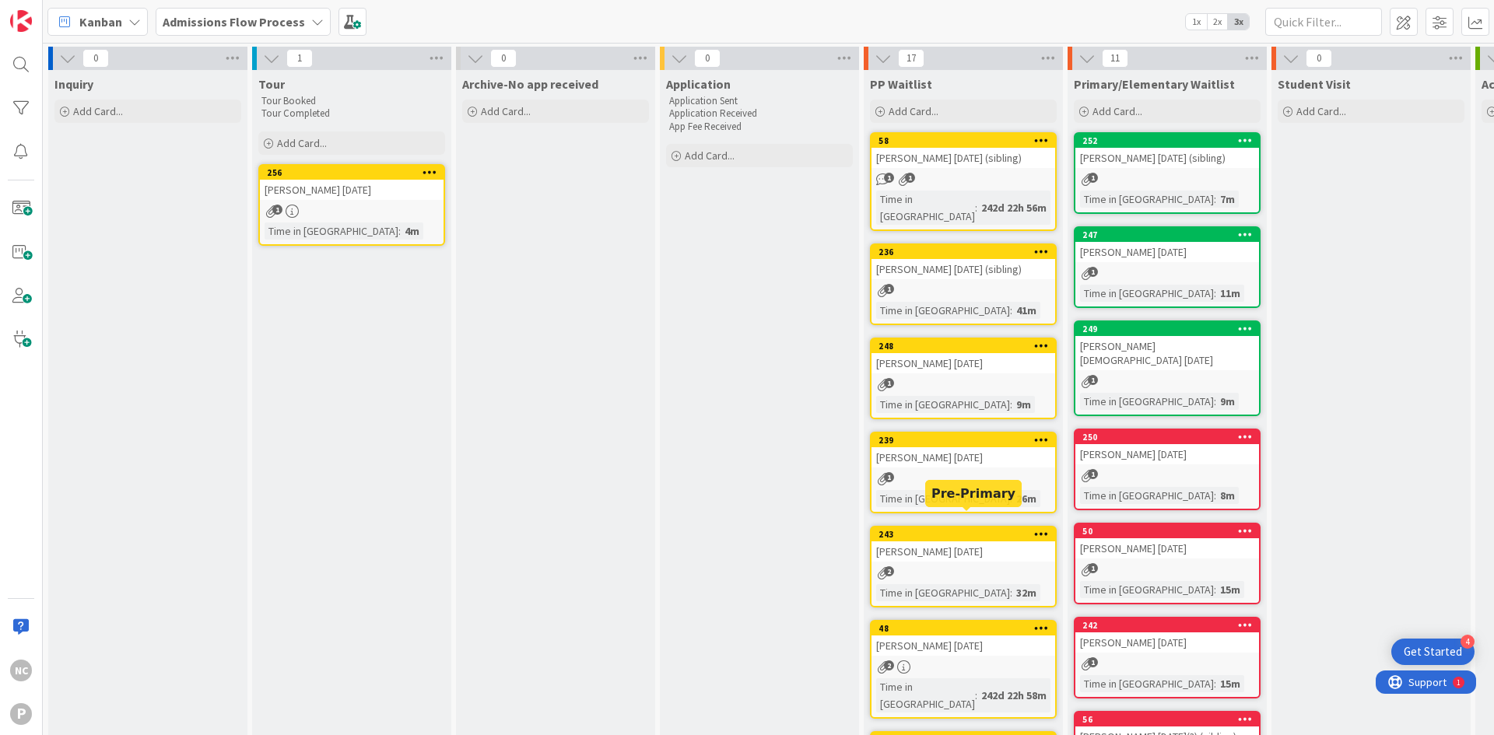
click at [1010, 529] on div "243" at bounding box center [966, 534] width 177 height 11
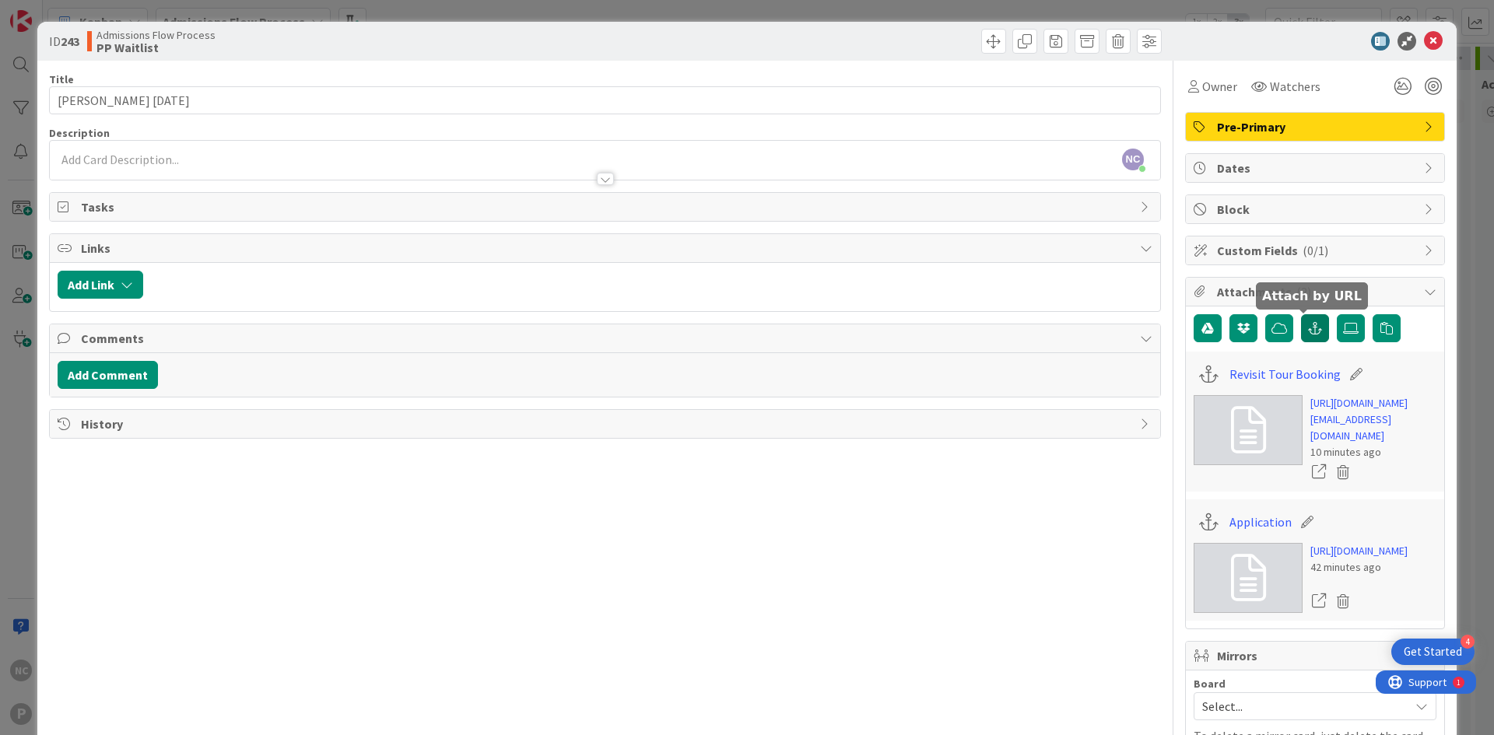
click at [1308, 328] on icon "button" at bounding box center [1315, 328] width 14 height 12
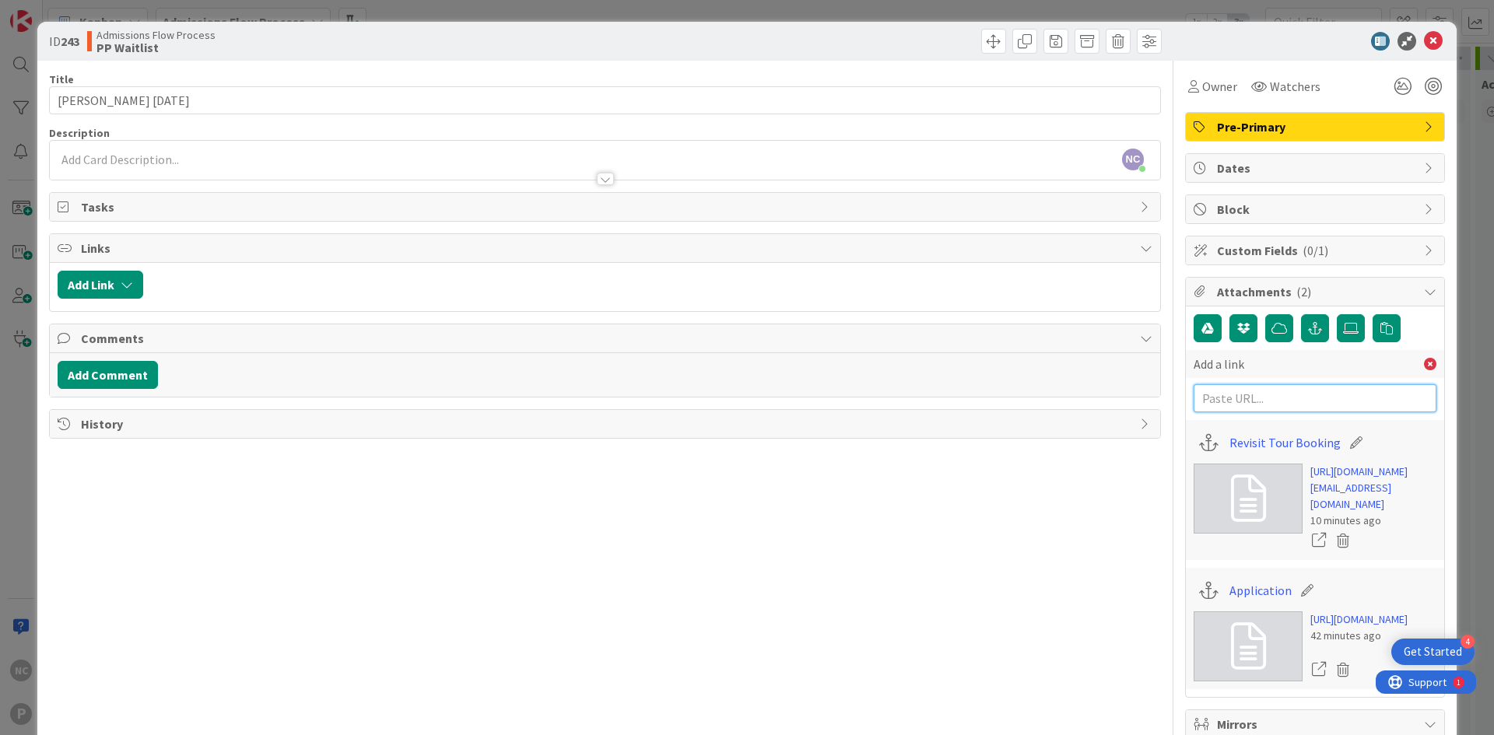
click at [1220, 405] on input "text" at bounding box center [1314, 398] width 243 height 28
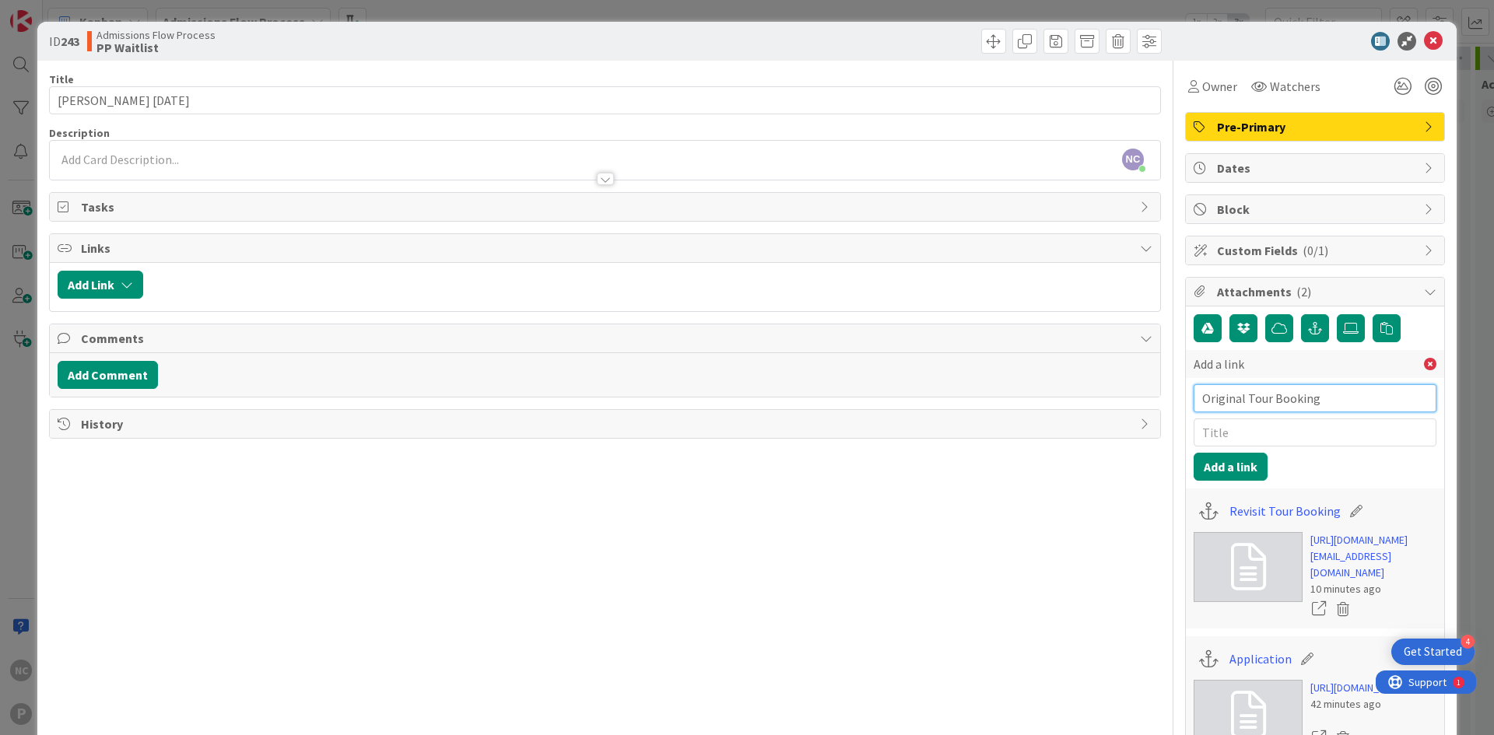
drag, startPoint x: 1324, startPoint y: 400, endPoint x: 1119, endPoint y: 395, distance: 205.4
click at [1119, 395] on div "Title 20 / 128 [PERSON_NAME] [DATE] Description NC [PERSON_NAME] just joined Ow…" at bounding box center [747, 515] width 1396 height 909
click at [1219, 426] on input "text" at bounding box center [1314, 433] width 243 height 28
paste input "Original Tour Booking"
drag, startPoint x: 1340, startPoint y: 391, endPoint x: 1119, endPoint y: 408, distance: 220.8
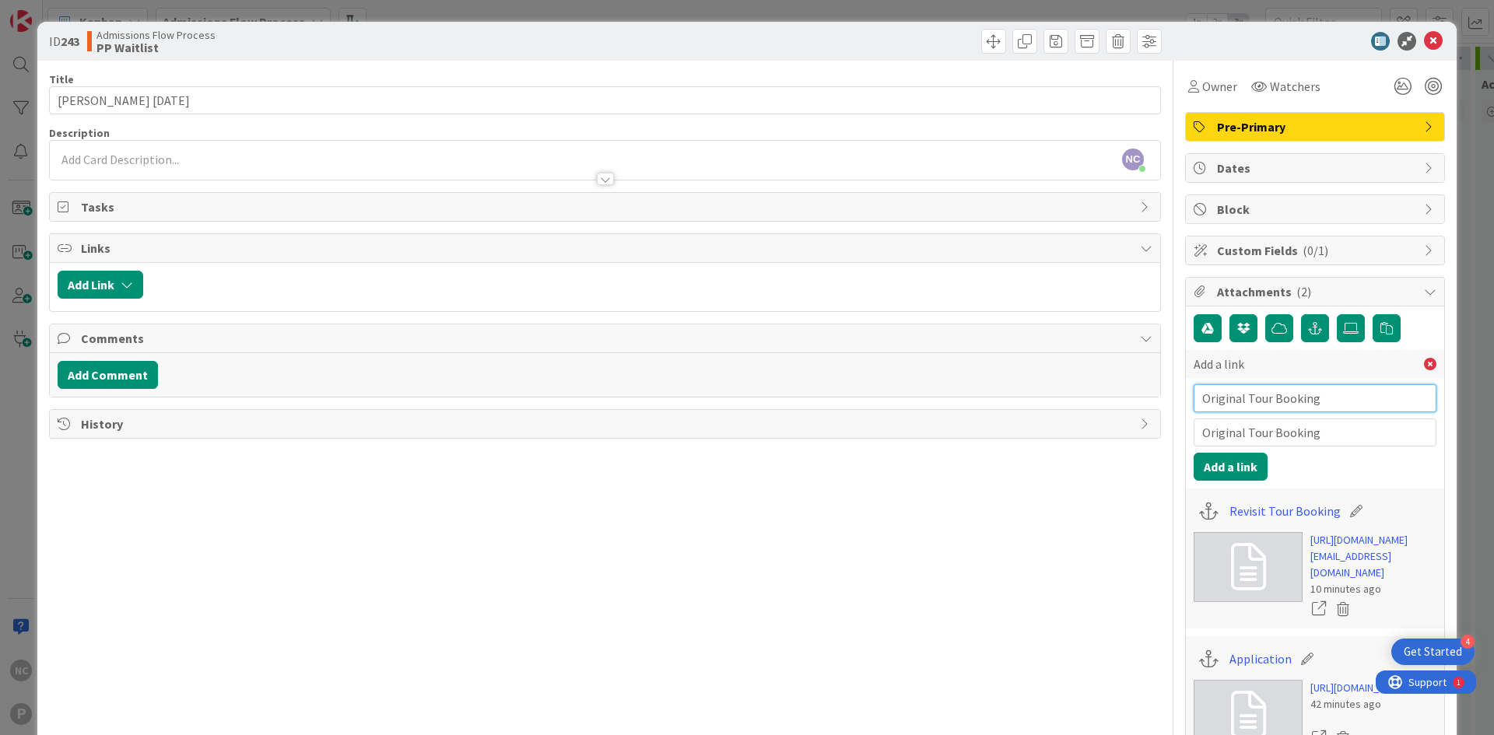
click at [1122, 408] on div "Title 20 / 128 [PERSON_NAME] [DATE] Description NC [PERSON_NAME] just joined Ow…" at bounding box center [747, 515] width 1396 height 909
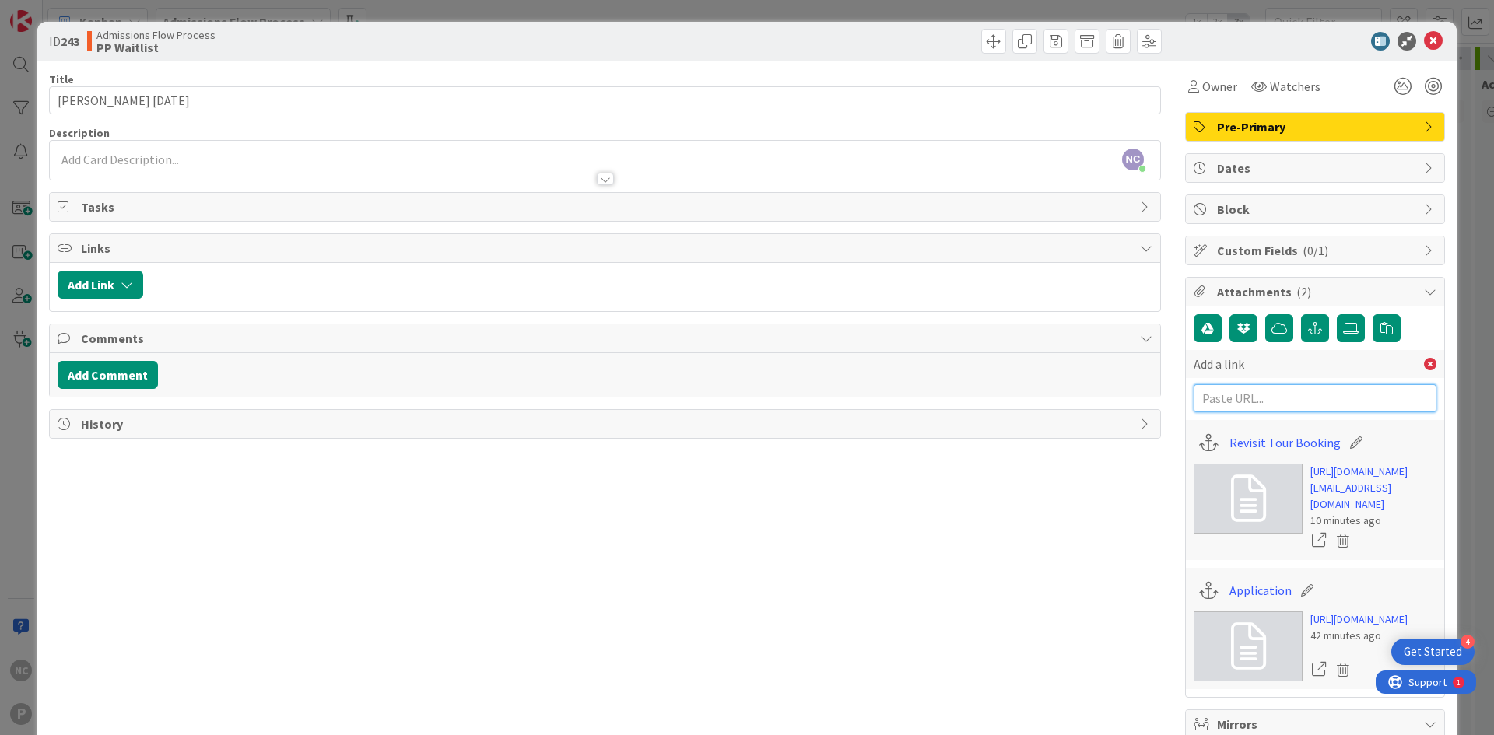
click at [1277, 392] on input "text" at bounding box center [1314, 398] width 243 height 28
paste input "[URL][DOMAIN_NAME][EMAIL_ADDRESS][DOMAIN_NAME]"
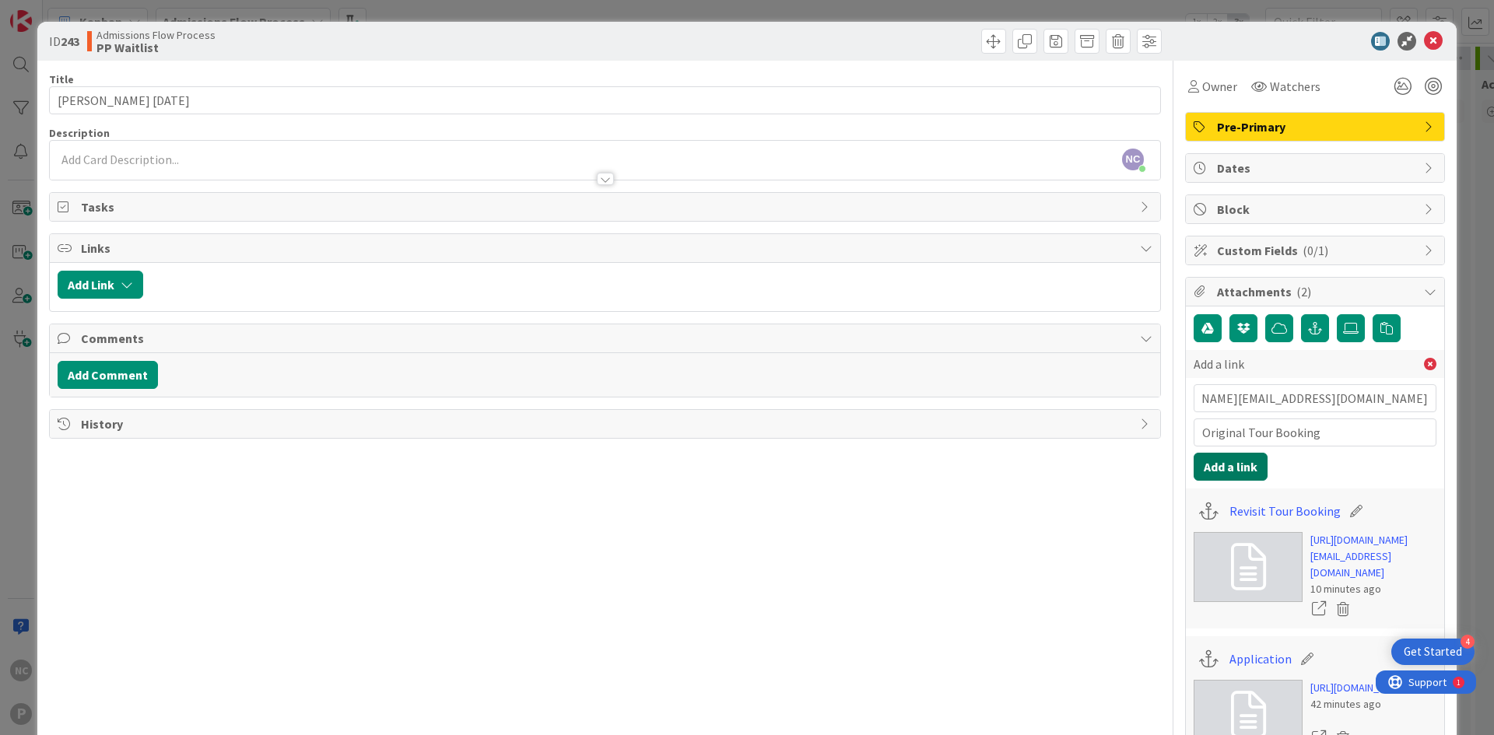
click at [1242, 465] on button "Add a link" at bounding box center [1230, 467] width 74 height 28
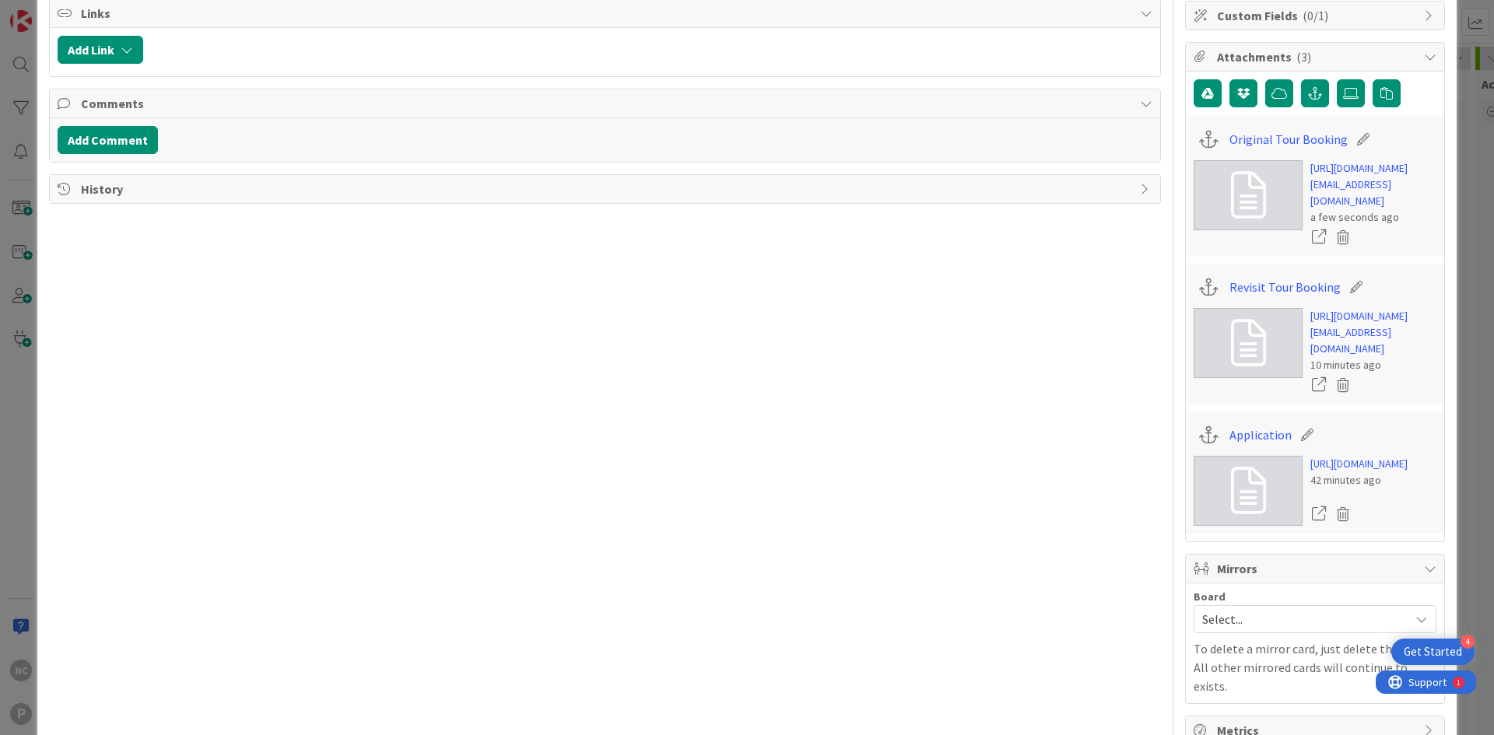
scroll to position [0, 0]
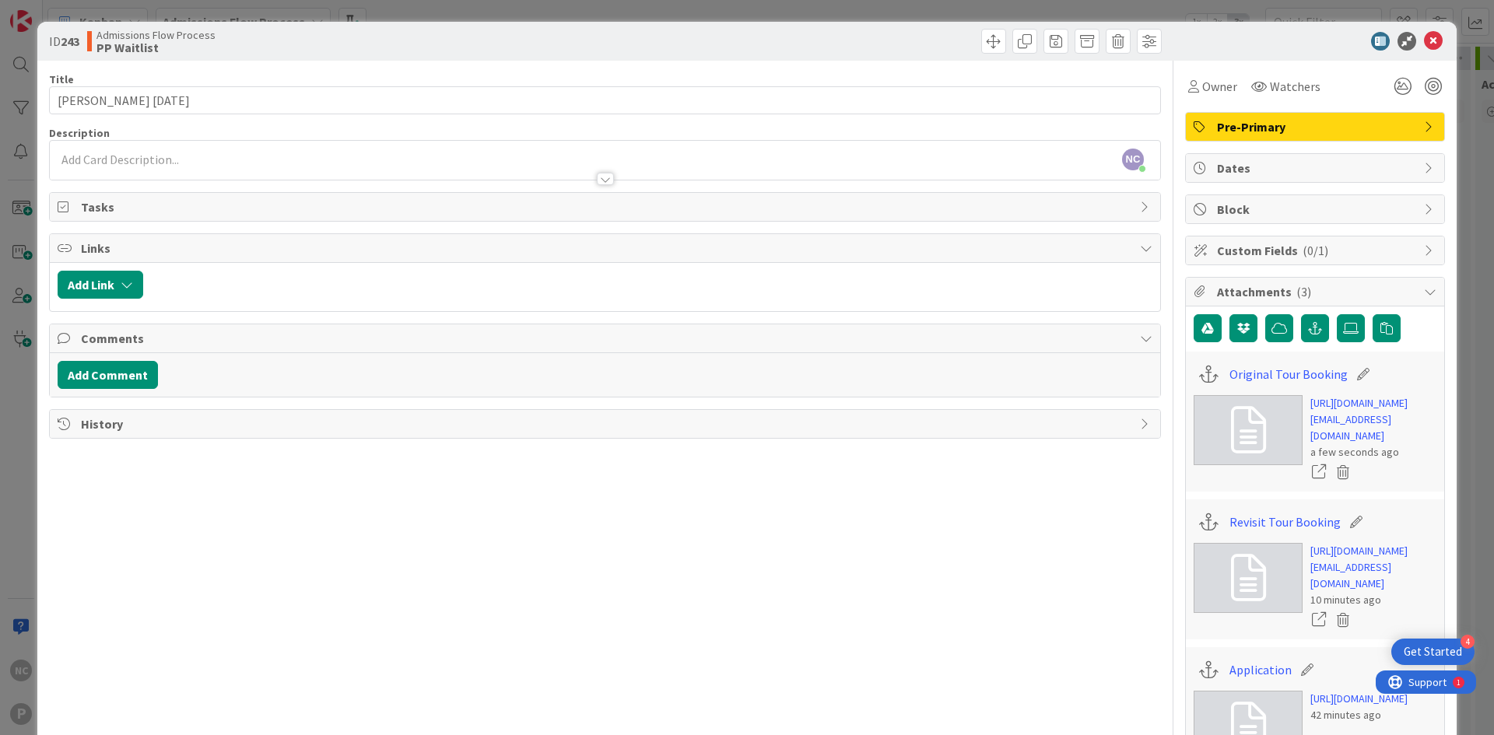
click at [143, 153] on div "NC [PERSON_NAME] just joined" at bounding box center [605, 160] width 1110 height 39
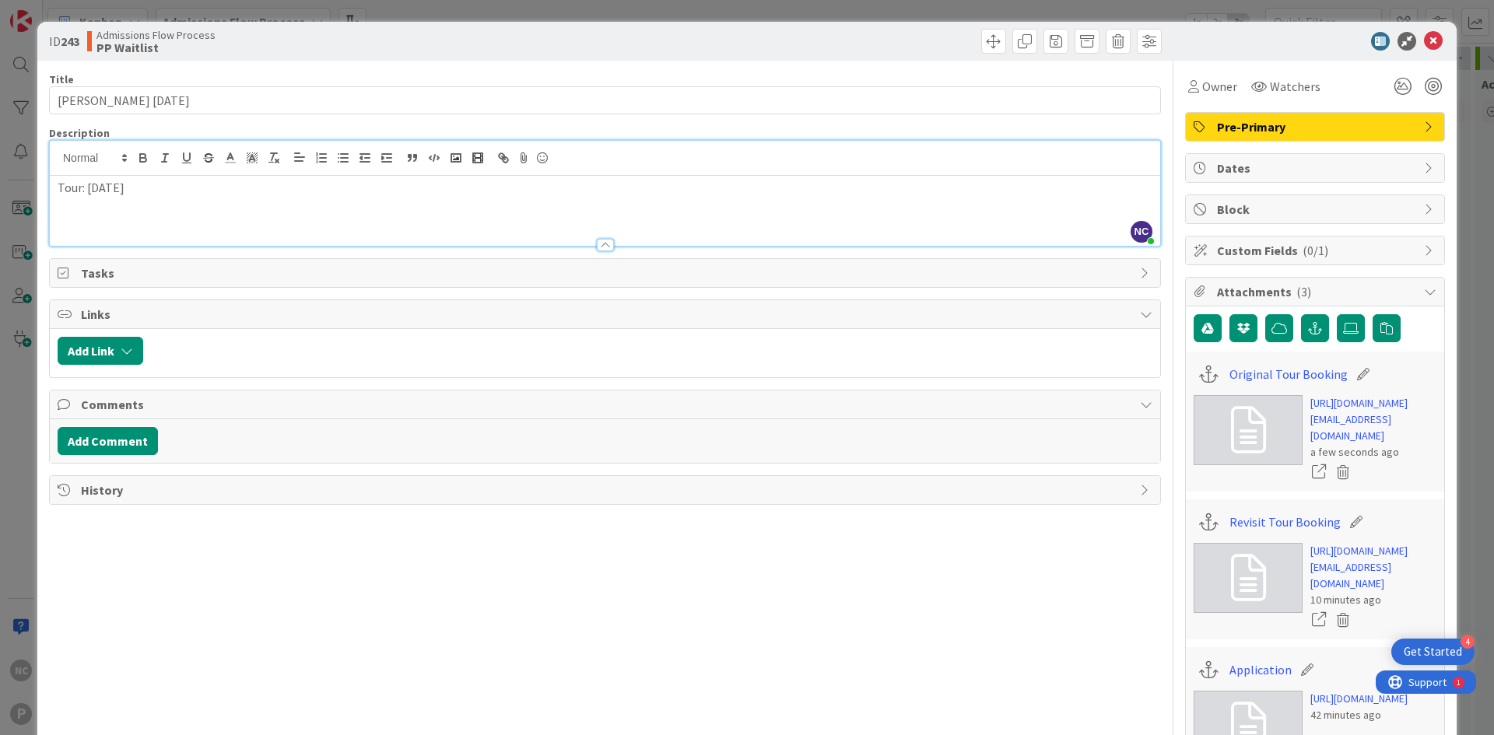
click at [66, 191] on p "Tour: [DATE]" at bounding box center [605, 188] width 1095 height 18
click at [126, 199] on div "Tour : [DATE]" at bounding box center [605, 211] width 1110 height 70
drag, startPoint x: 123, startPoint y: 203, endPoint x: 51, endPoint y: 194, distance: 72.9
click at [51, 194] on div "Tour : [DATE] Re-visit:" at bounding box center [605, 211] width 1110 height 70
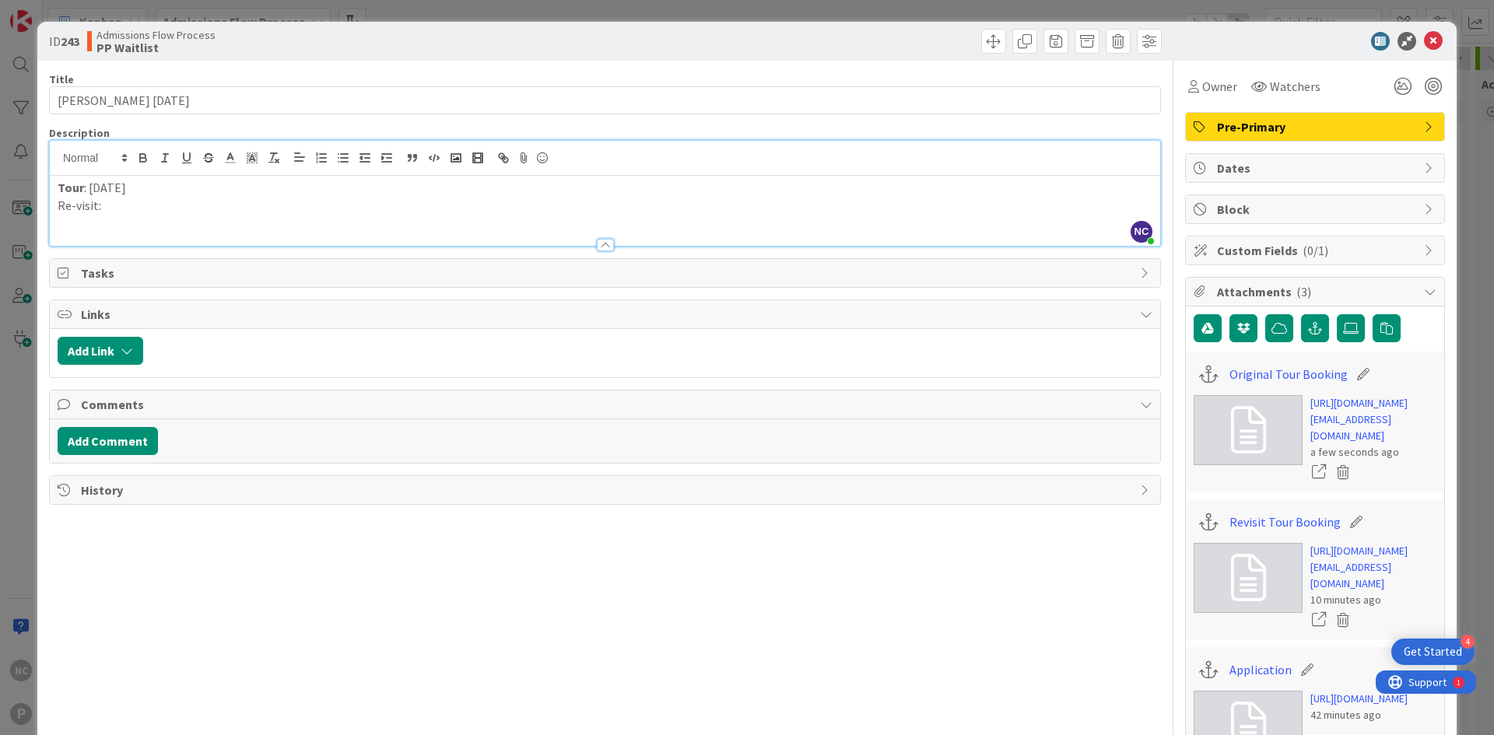
click at [100, 235] on div at bounding box center [605, 237] width 1110 height 16
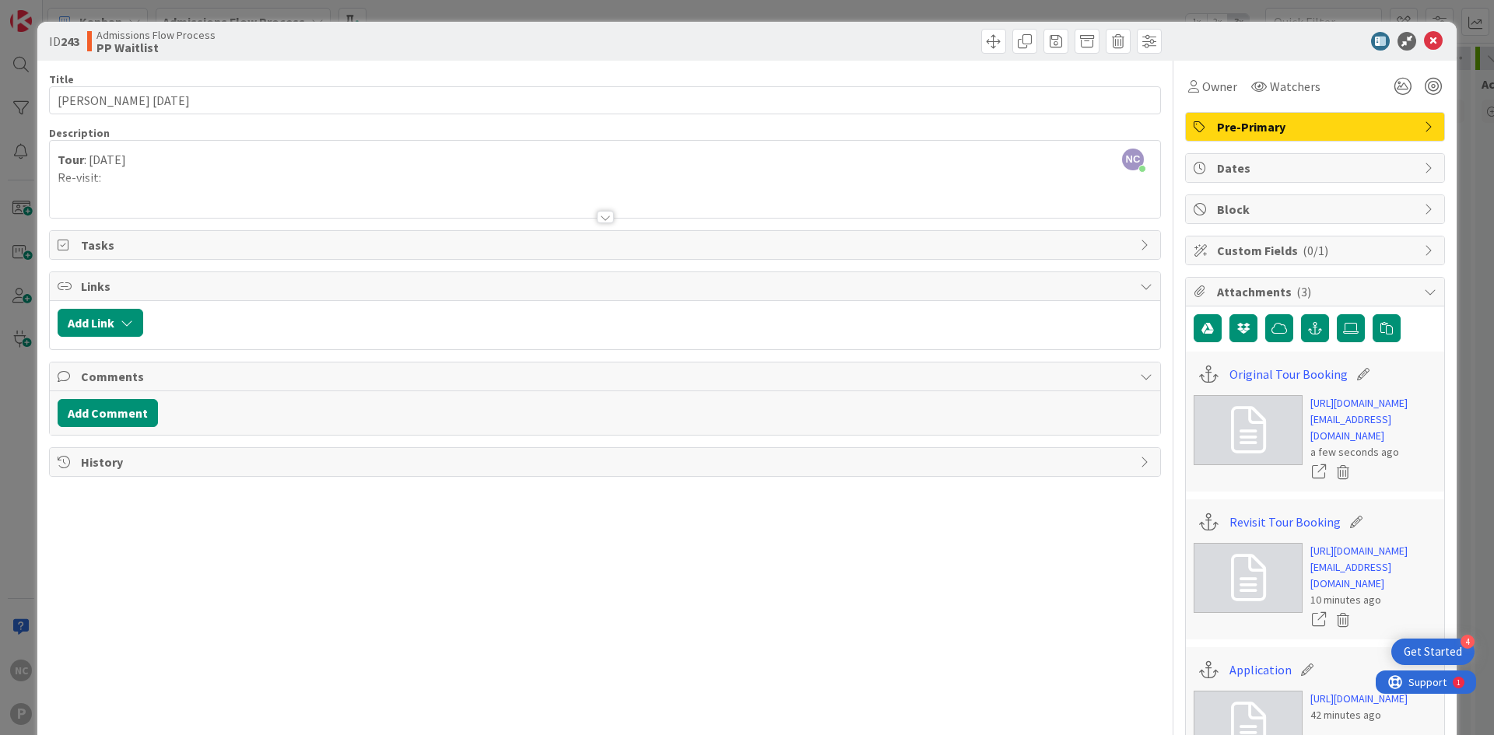
click at [114, 173] on p "Re-visit:" at bounding box center [605, 178] width 1095 height 18
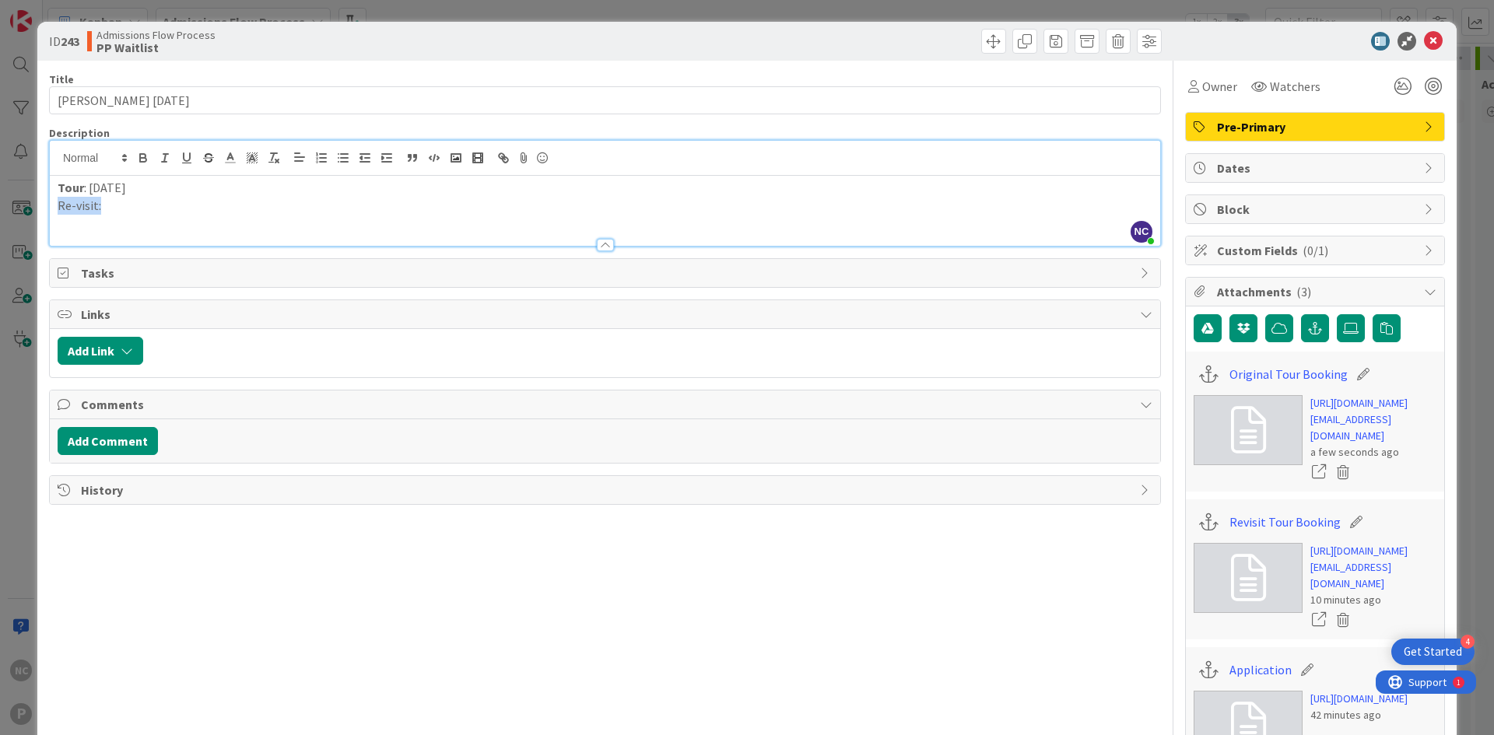
drag, startPoint x: 100, startPoint y: 207, endPoint x: 40, endPoint y: 214, distance: 60.3
click at [40, 214] on div "ID 243 Admissions Flow Process PP Waitlist Title 20 / 128 [PERSON_NAME] [DATE] …" at bounding box center [746, 507] width 1419 height 970
click at [118, 205] on p "Re-visit:" at bounding box center [605, 206] width 1095 height 18
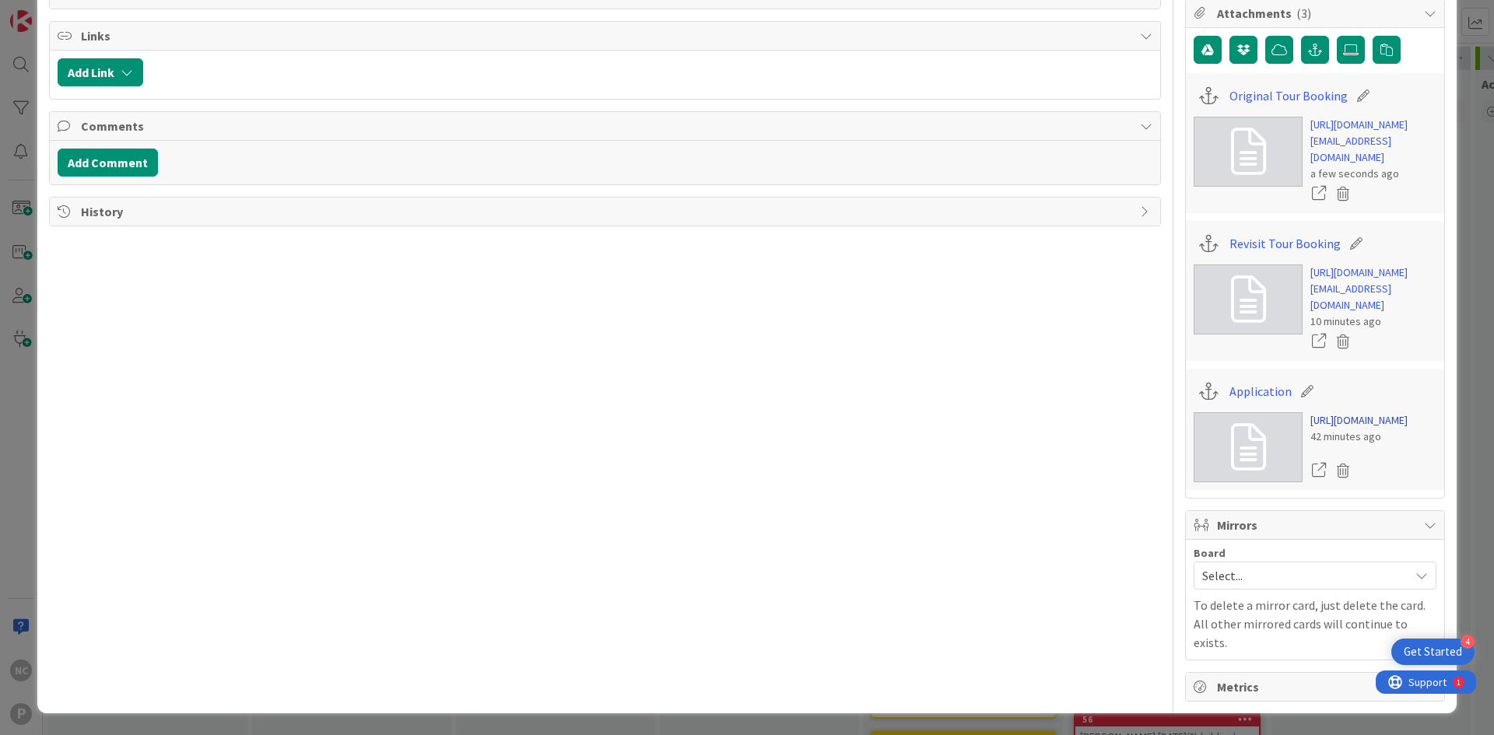
scroll to position [491, 0]
click at [1357, 427] on link "[URL][DOMAIN_NAME]" at bounding box center [1358, 420] width 97 height 16
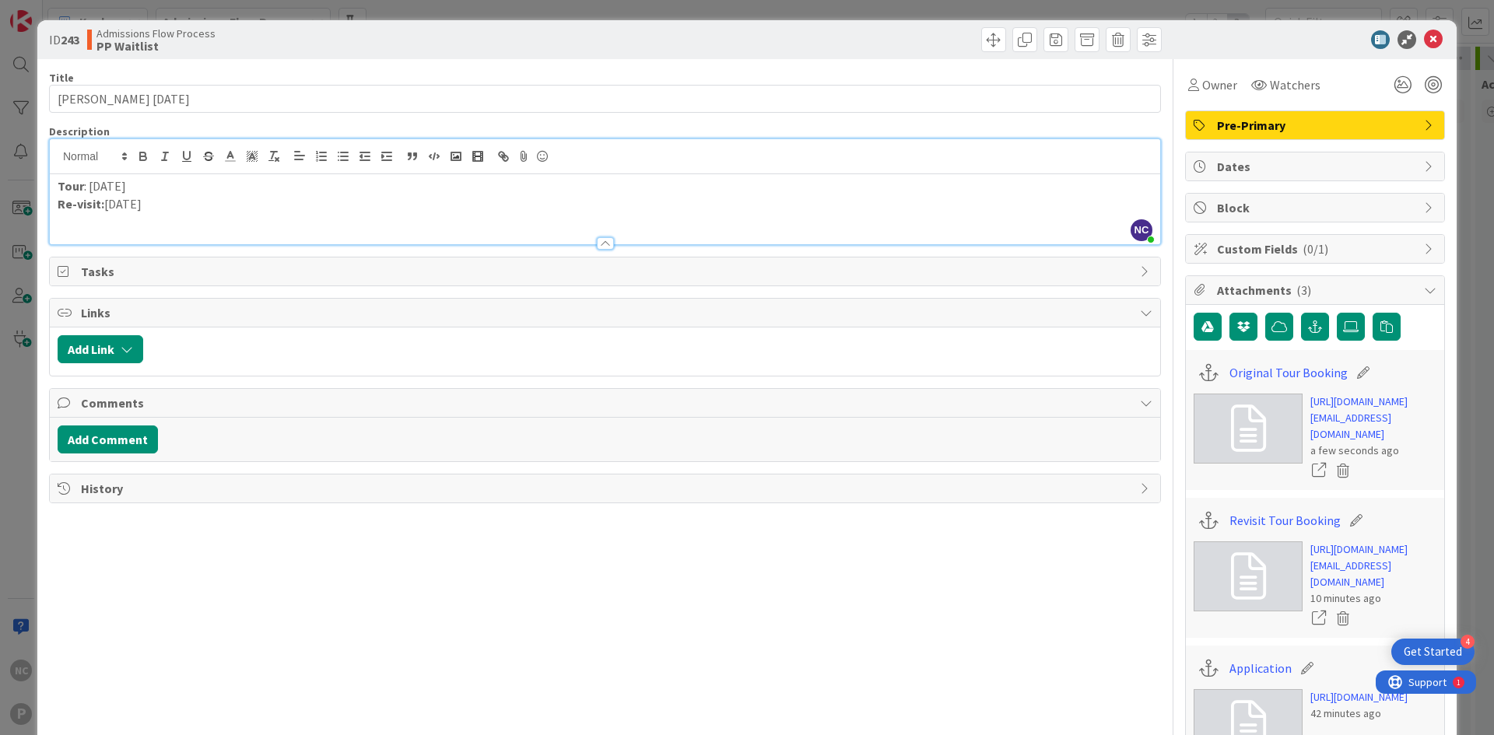
scroll to position [0, 0]
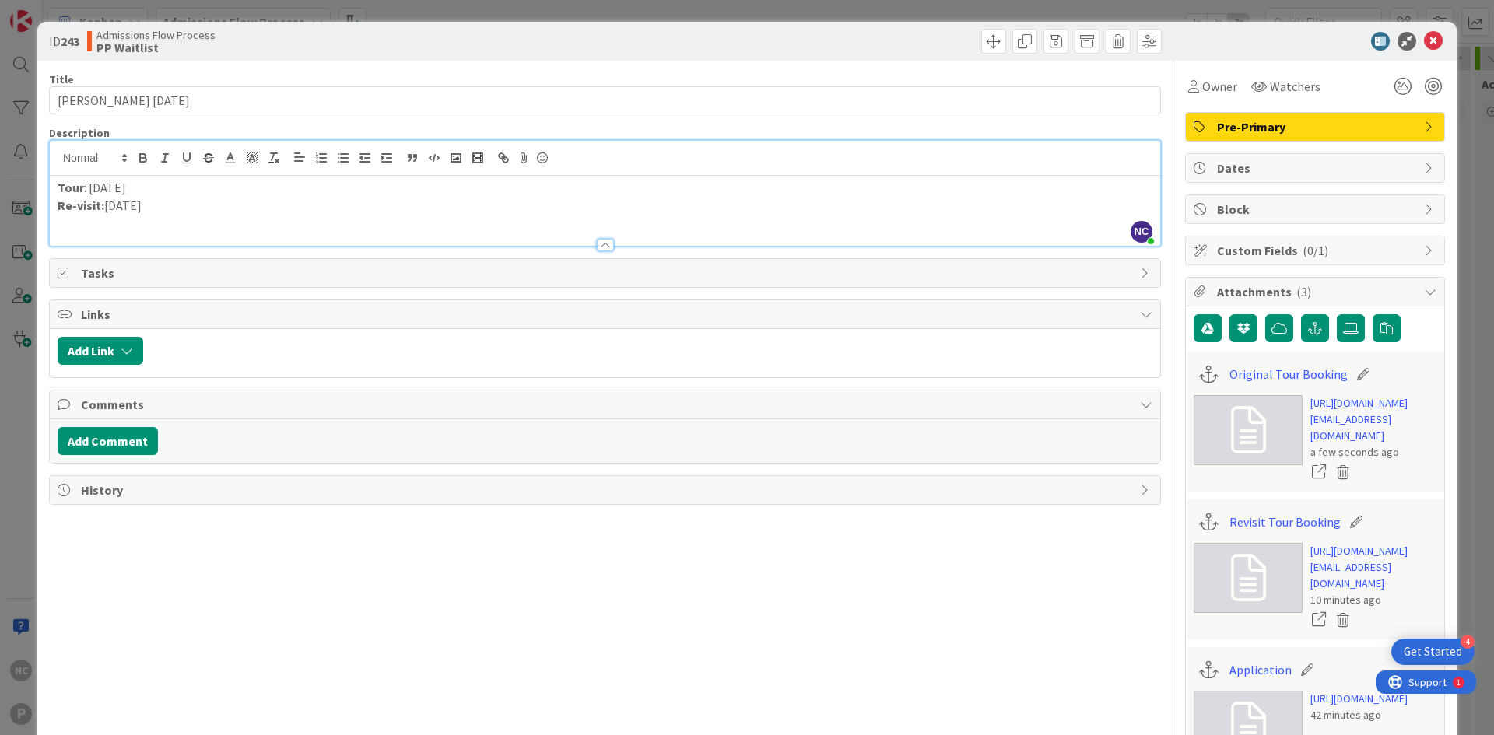
click at [147, 194] on p "Tour : [DATE]" at bounding box center [605, 188] width 1095 height 18
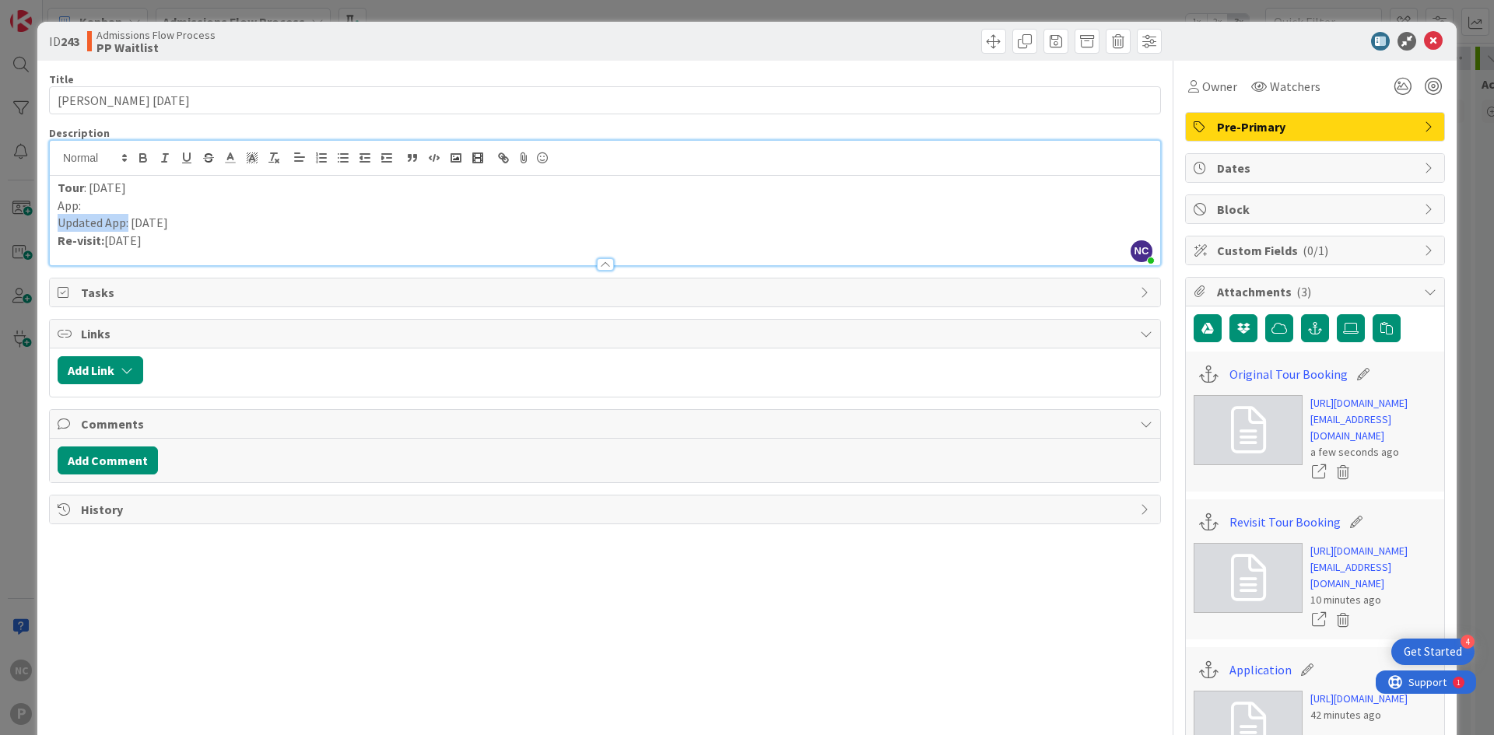
drag, startPoint x: 128, startPoint y: 224, endPoint x: 44, endPoint y: 229, distance: 85.0
click at [44, 229] on div "ID 243 Admissions Flow Process PP Waitlist Title 20 / 128 [PERSON_NAME] [DATE] …" at bounding box center [746, 507] width 1419 height 970
click at [130, 214] on p "Updated App: [DATE]" at bounding box center [605, 223] width 1095 height 18
drag, startPoint x: 111, startPoint y: 212, endPoint x: 29, endPoint y: 211, distance: 82.5
click at [29, 211] on div "ID 243 Admissions Flow Process PP Waitlist Title 20 / 128 [PERSON_NAME] [DATE] …" at bounding box center [747, 367] width 1494 height 735
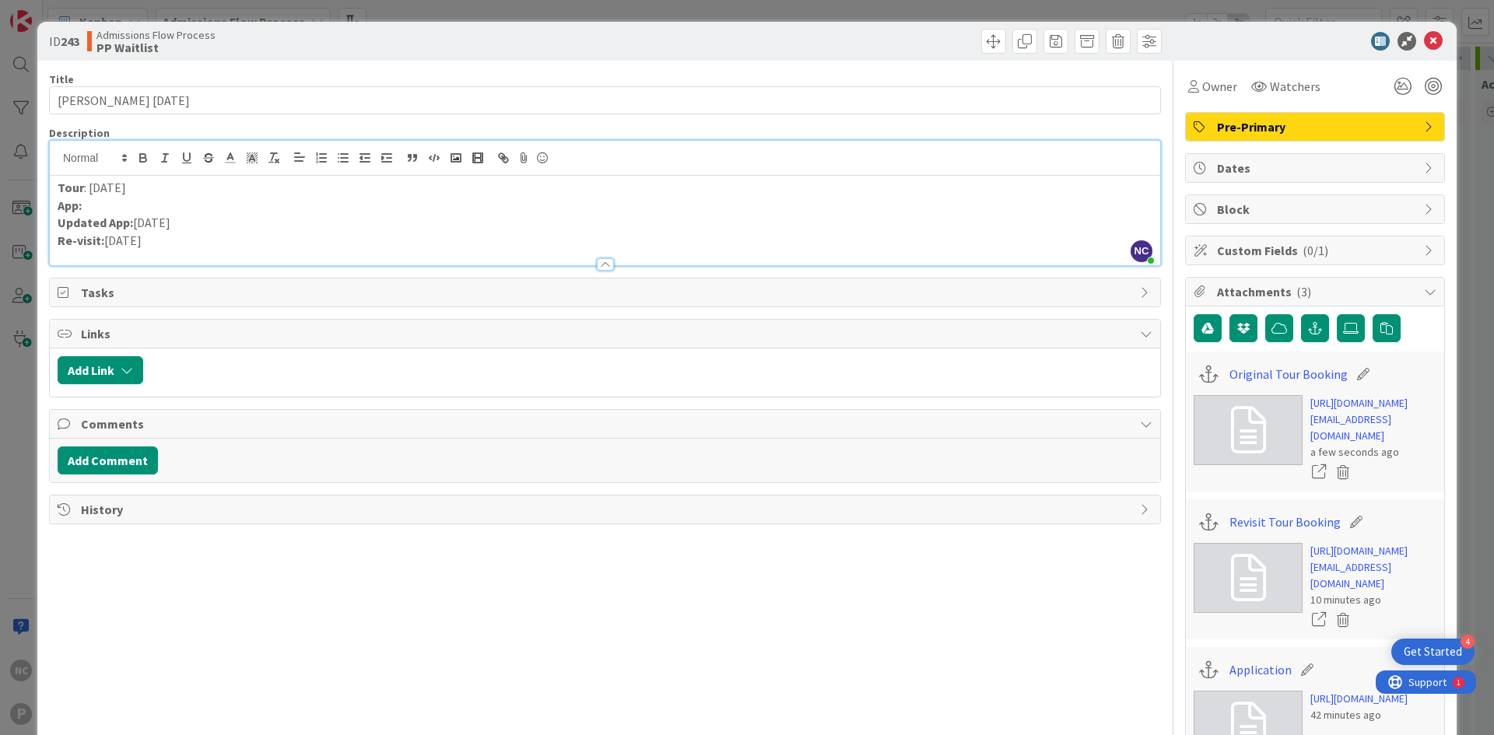
click at [152, 212] on p "App:" at bounding box center [605, 206] width 1095 height 18
click at [259, 221] on p "Updated App: [DATE]" at bounding box center [605, 223] width 1095 height 18
click at [257, 236] on p "Re-visit: [DATE]" at bounding box center [605, 241] width 1095 height 18
click at [1424, 41] on icon at bounding box center [1433, 41] width 19 height 19
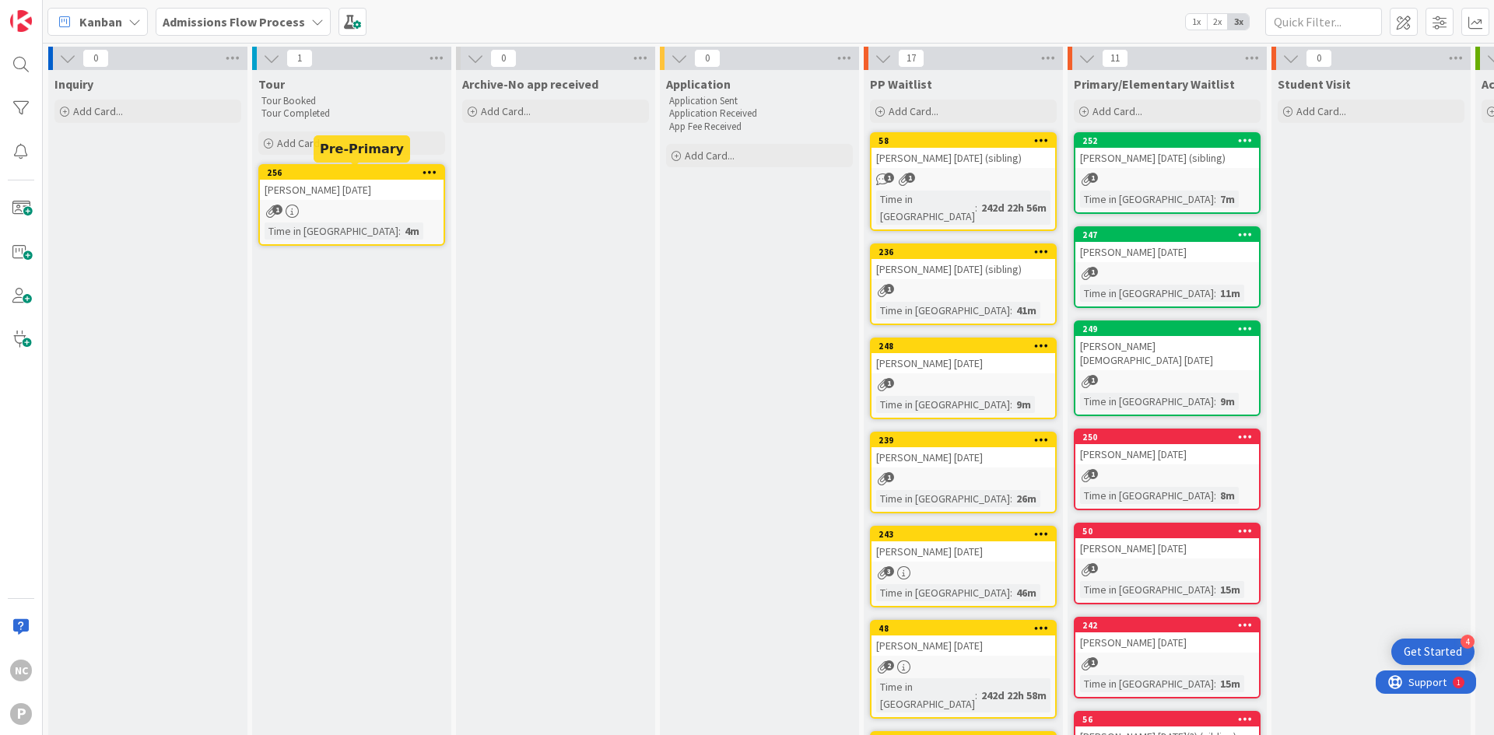
click at [384, 171] on div "256" at bounding box center [355, 172] width 177 height 11
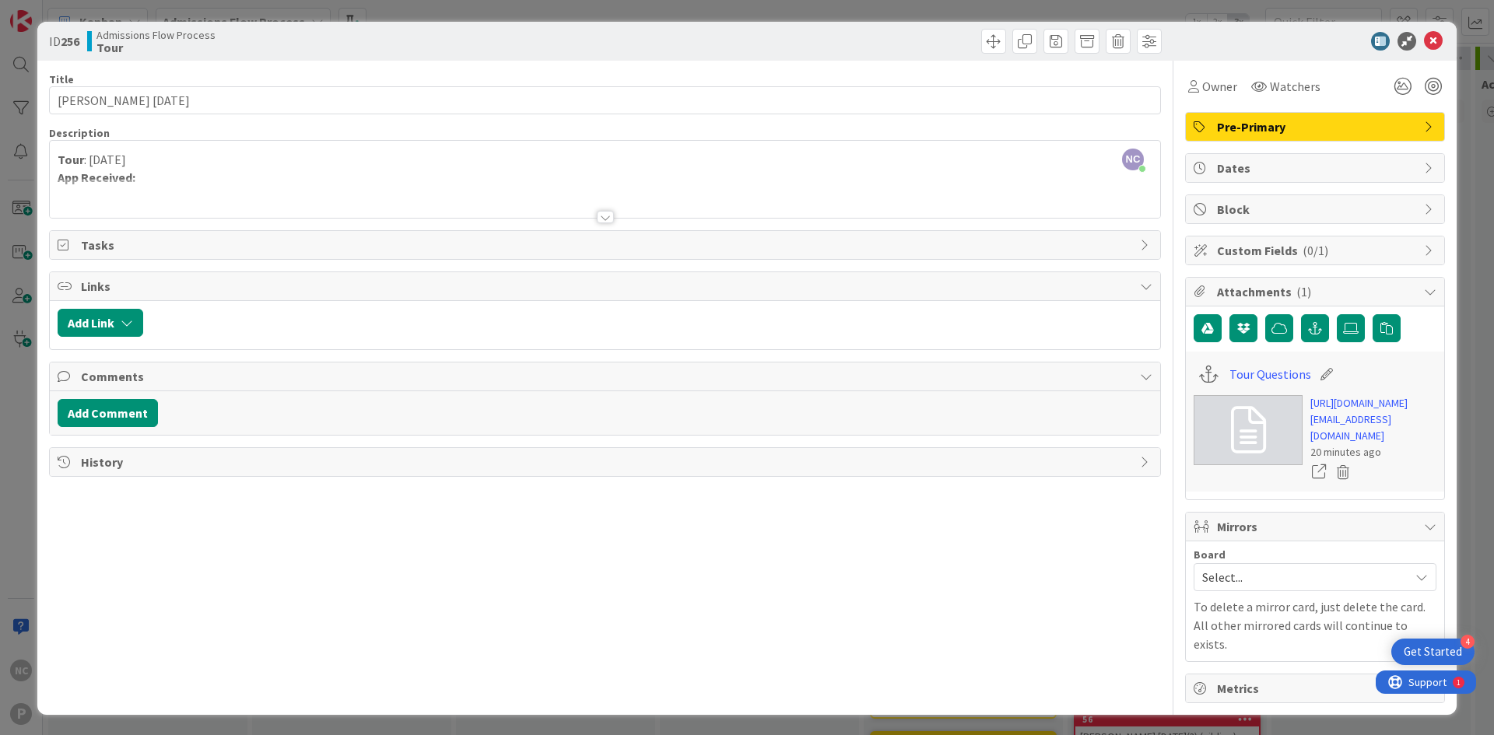
click at [1315, 373] on icon at bounding box center [1326, 374] width 22 height 16
drag, startPoint x: 1307, startPoint y: 373, endPoint x: 1251, endPoint y: 375, distance: 56.1
click at [1251, 375] on input "Tour Questions" at bounding box center [1315, 374] width 173 height 28
click at [1238, 492] on div "Tour Questions [URL][DOMAIN_NAME][EMAIL_ADDRESS][DOMAIN_NAME] 20 minutes ago" at bounding box center [1315, 422] width 258 height 140
drag, startPoint x: 1427, startPoint y: 28, endPoint x: 1415, endPoint y: 51, distance: 26.4
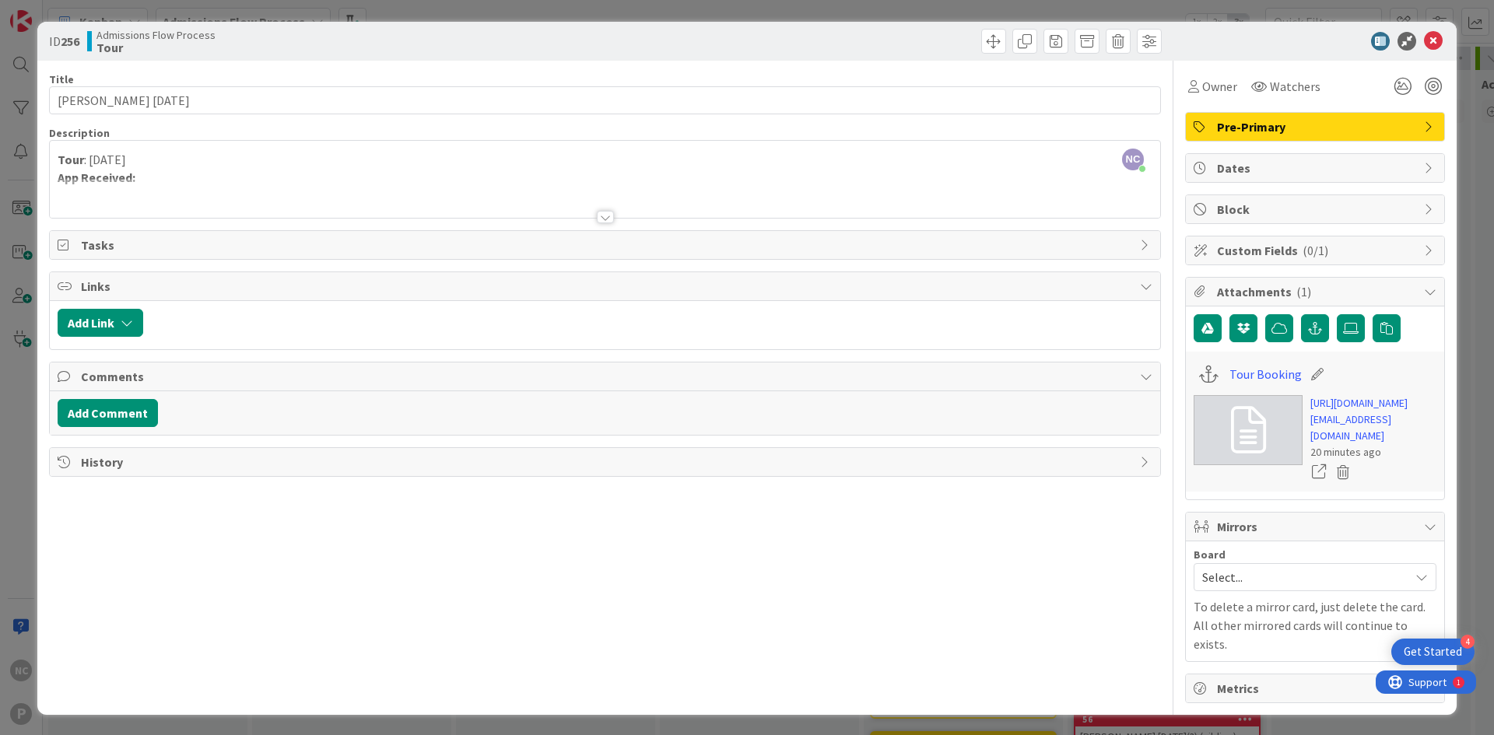
click at [1430, 30] on div "ID 256 Admissions Flow Process Tour" at bounding box center [746, 41] width 1419 height 39
click at [1415, 51] on div "ID 256 Admissions Flow Process Tour" at bounding box center [746, 41] width 1419 height 39
click at [1424, 47] on icon at bounding box center [1433, 41] width 19 height 19
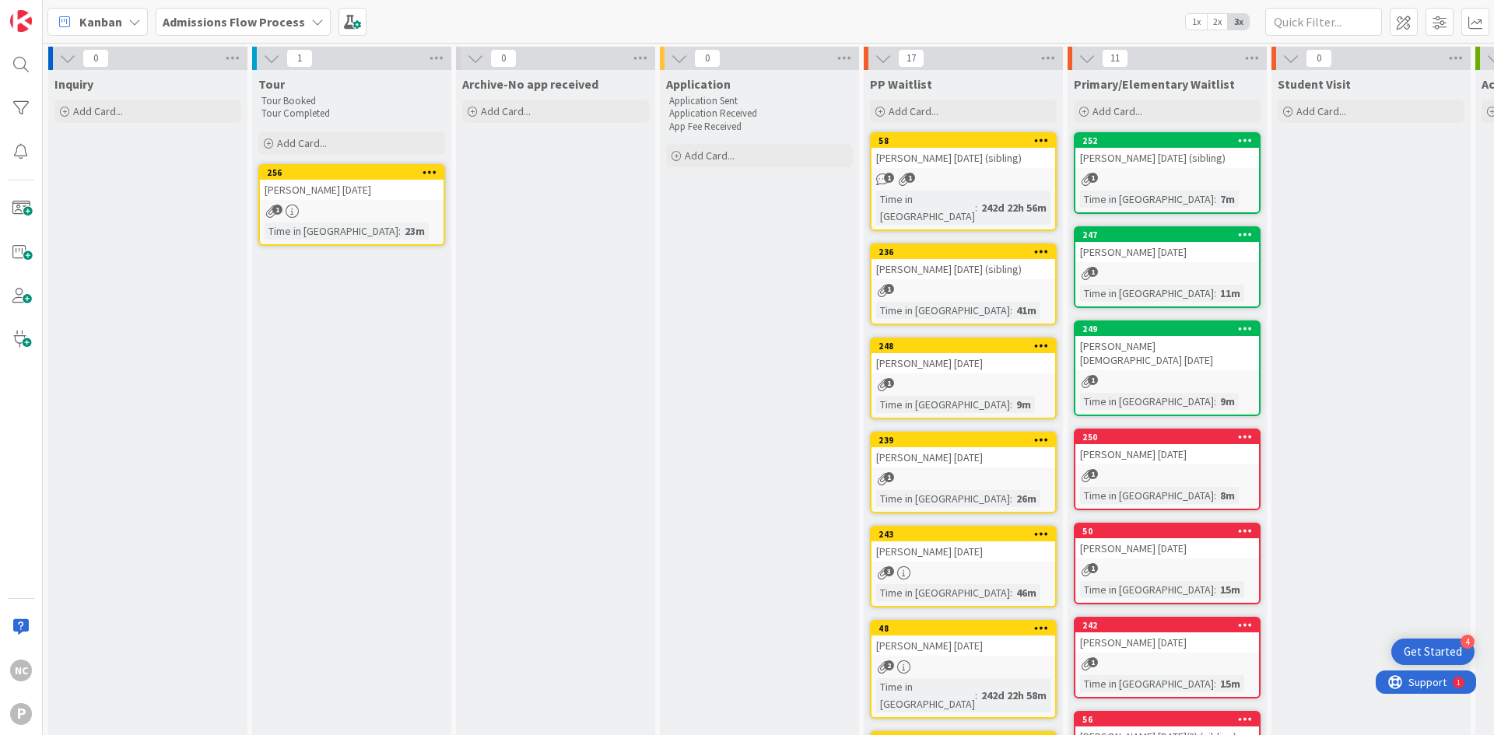
click at [942, 541] on div "[PERSON_NAME] [DATE]" at bounding box center [963, 551] width 184 height 20
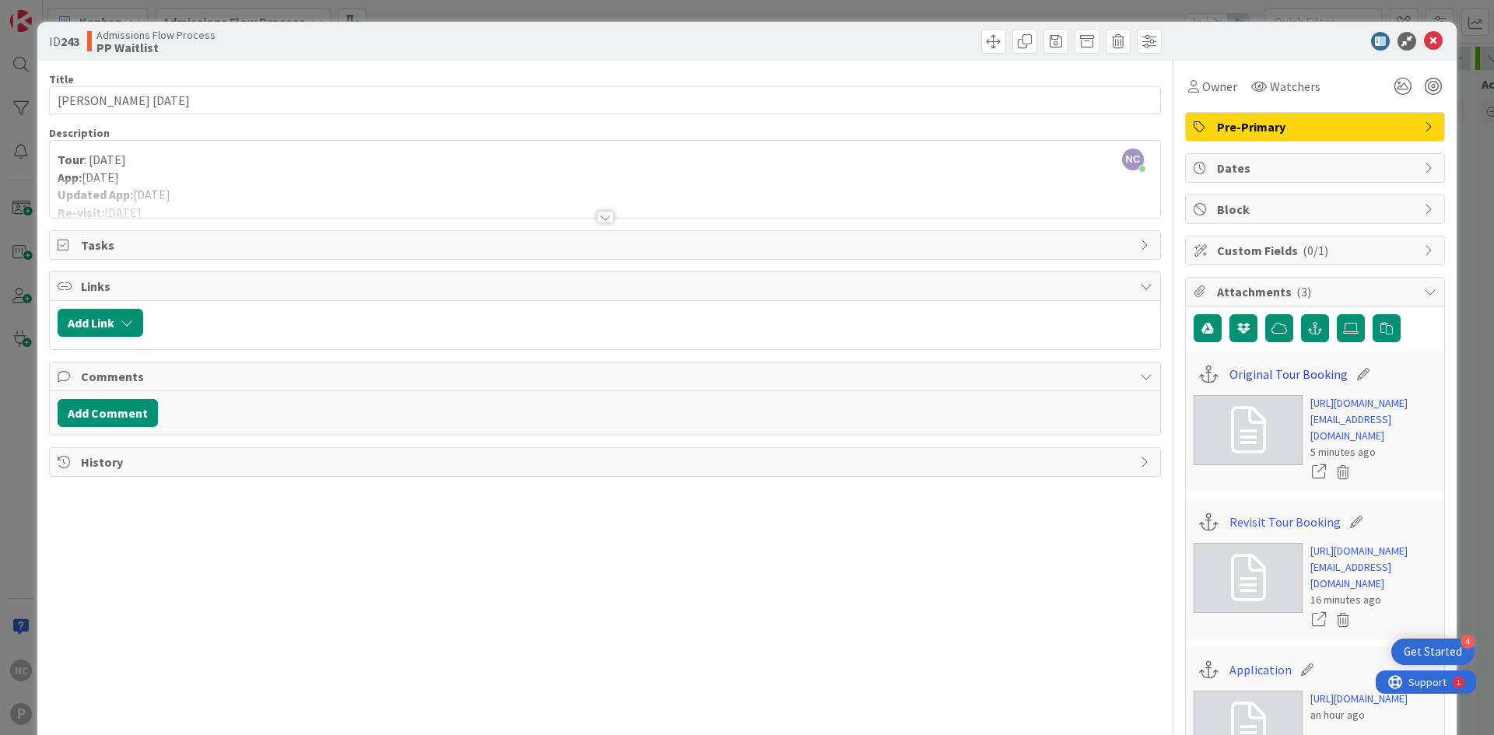
click at [1321, 376] on link "Original Tour Booking" at bounding box center [1288, 374] width 118 height 19
click at [1426, 43] on icon at bounding box center [1433, 41] width 19 height 19
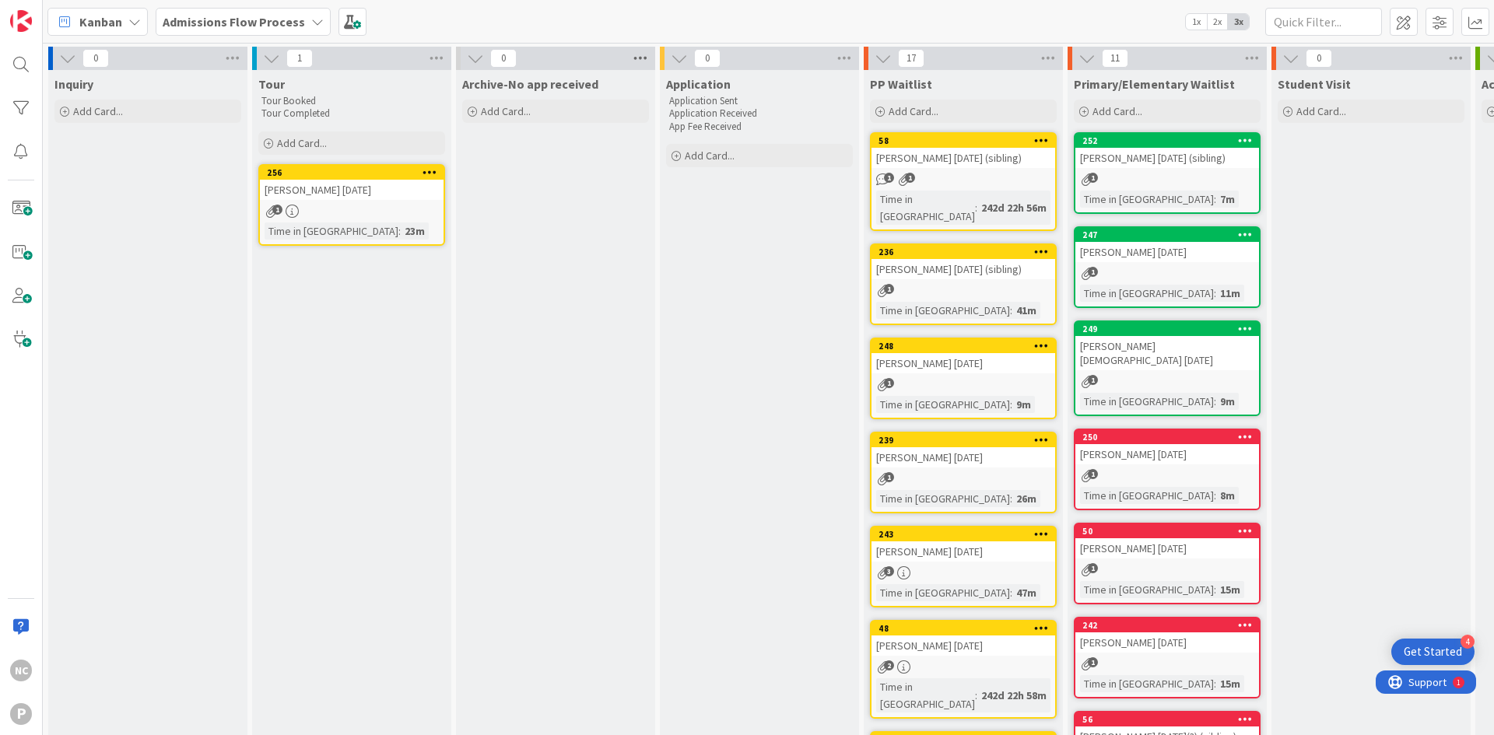
click at [636, 55] on icon at bounding box center [640, 58] width 20 height 23
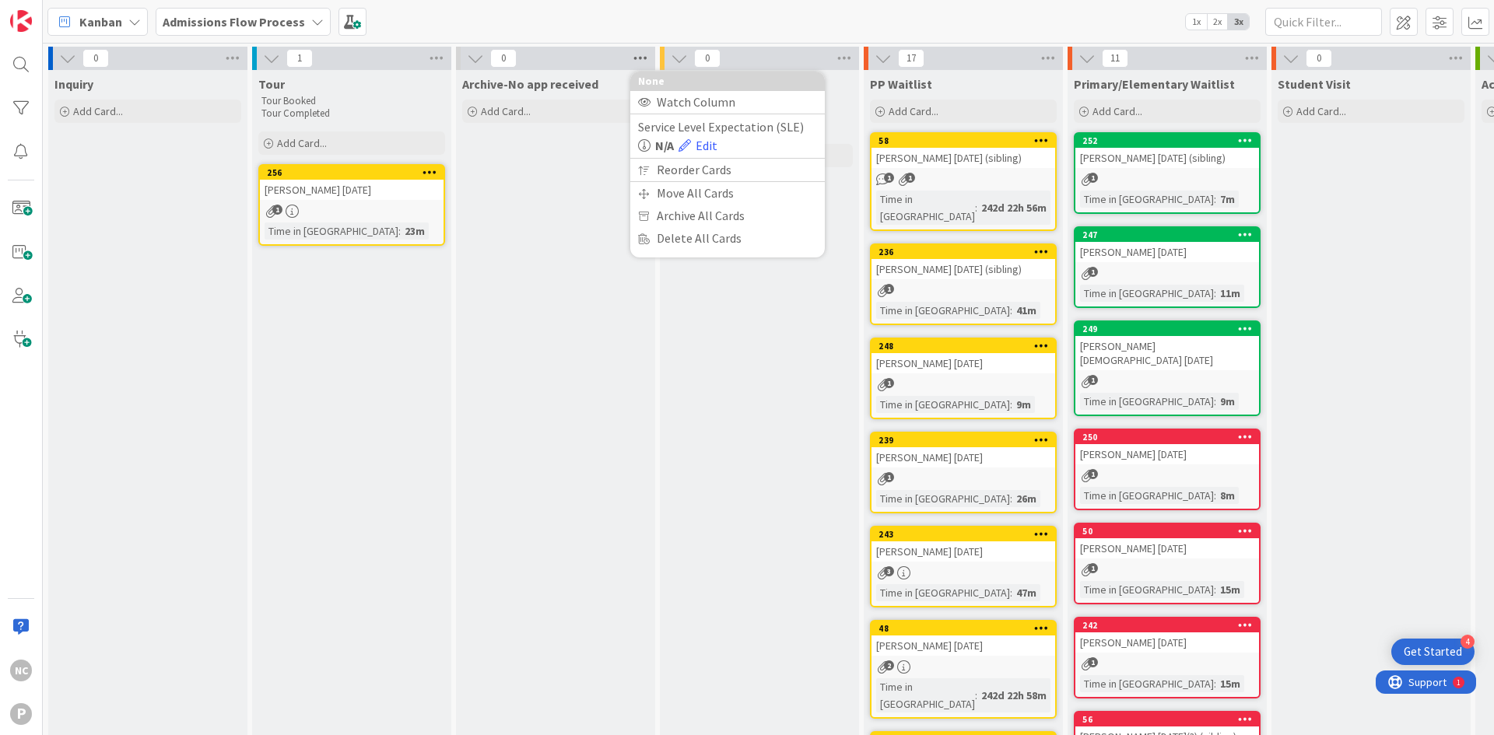
click at [636, 55] on icon at bounding box center [640, 58] width 20 height 23
